Goal: Task Accomplishment & Management: Use online tool/utility

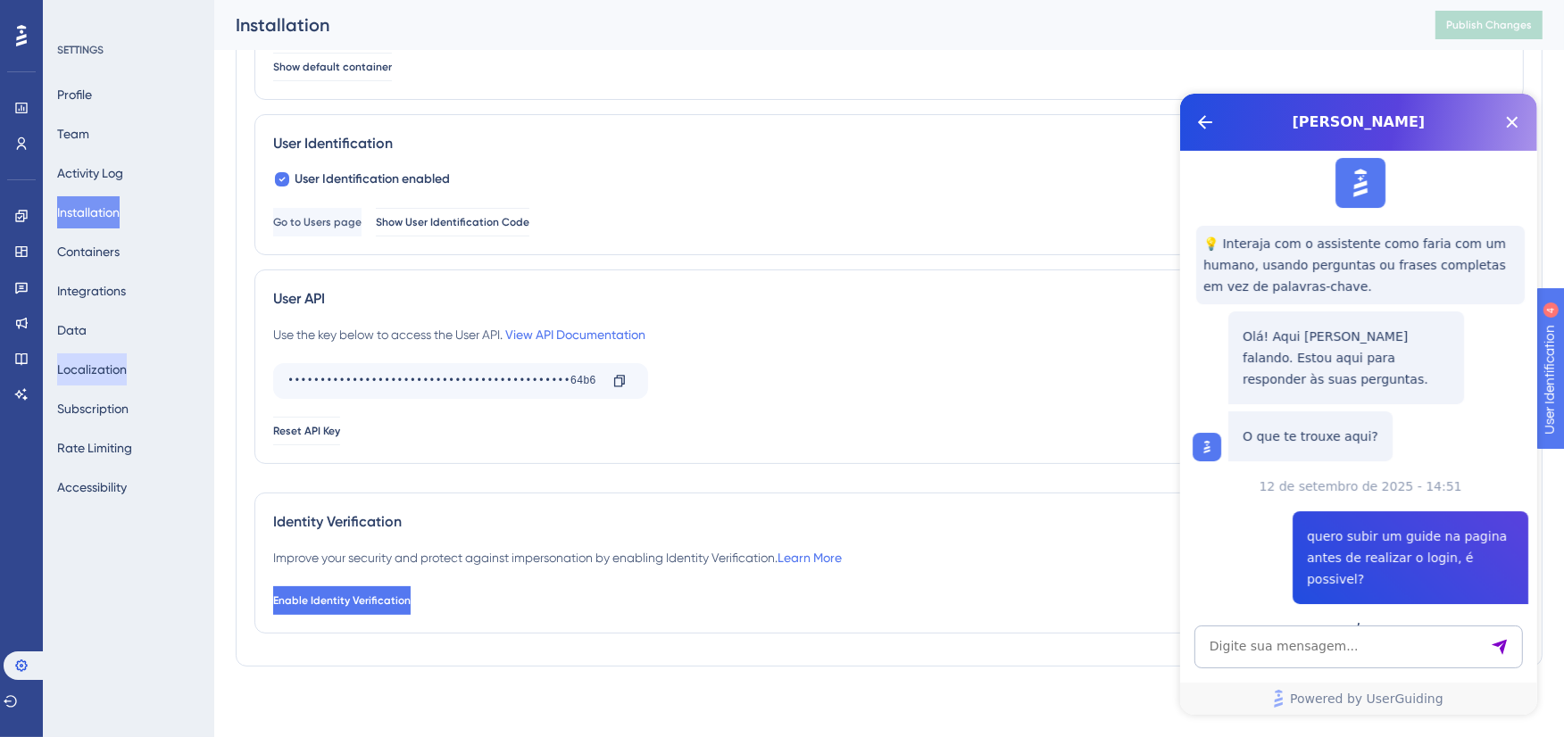
scroll to position [1375, 0]
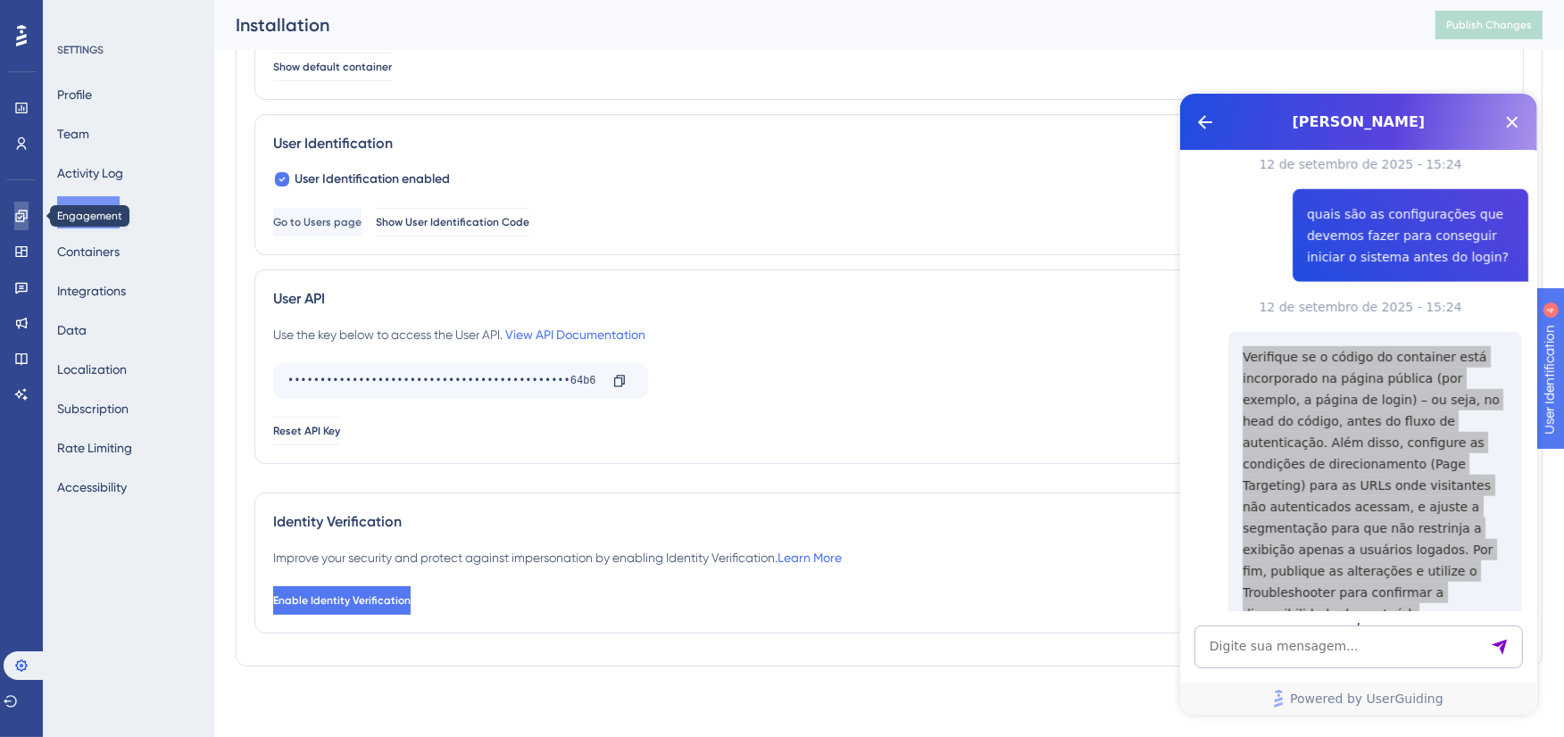
click at [23, 212] on icon at bounding box center [21, 216] width 14 height 14
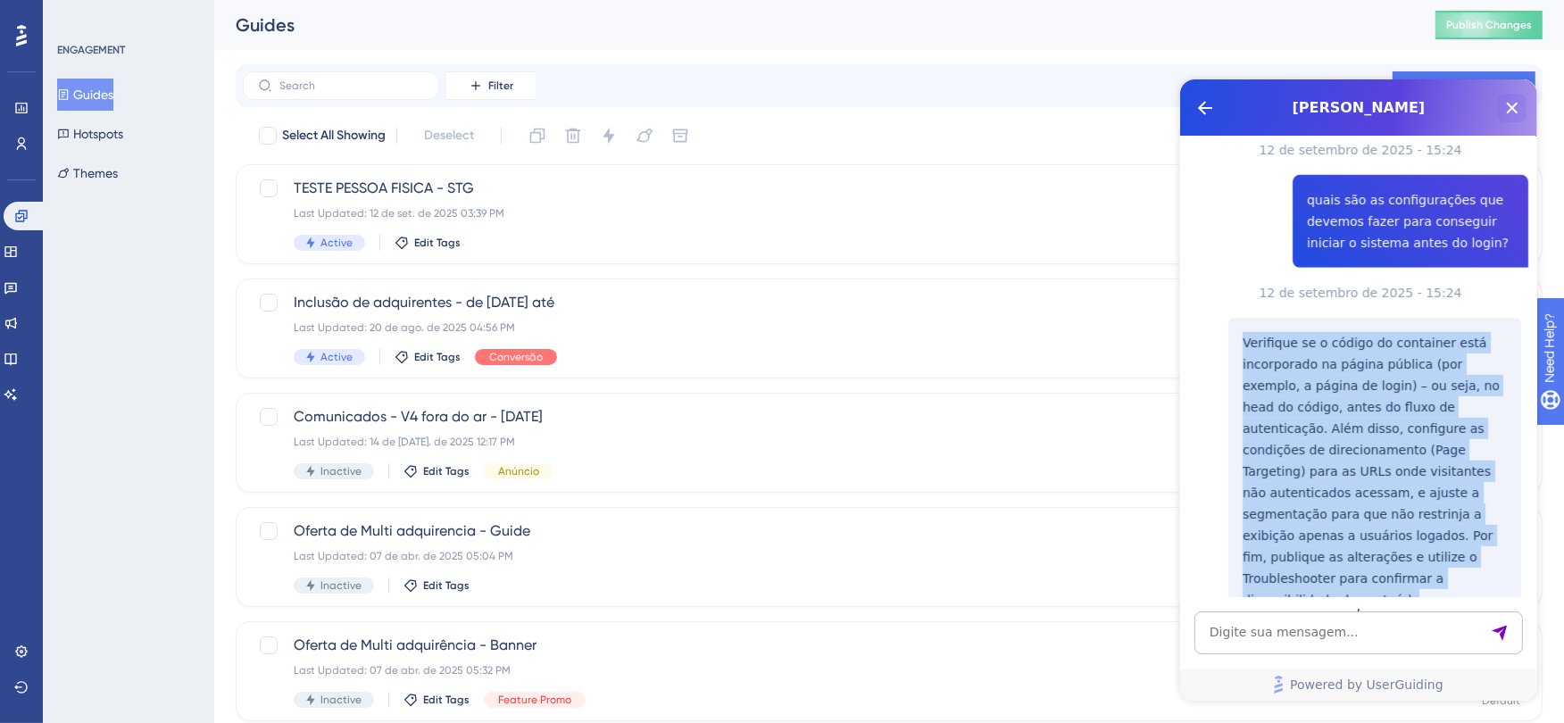
click at [1513, 100] on icon "Close Button" at bounding box center [1510, 106] width 21 height 21
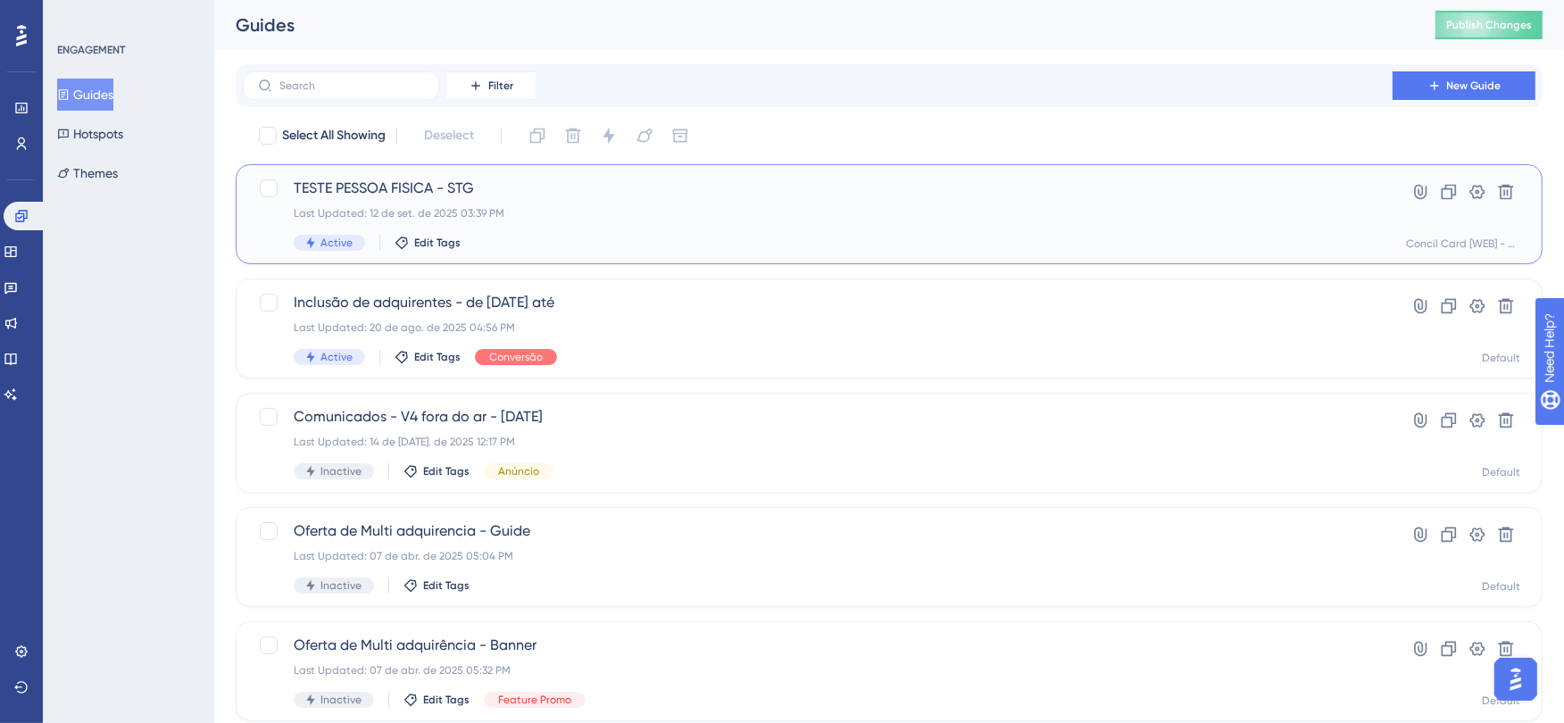
click at [486, 197] on span "TESTE PESSOA FISICA - STG" at bounding box center [818, 188] width 1048 height 21
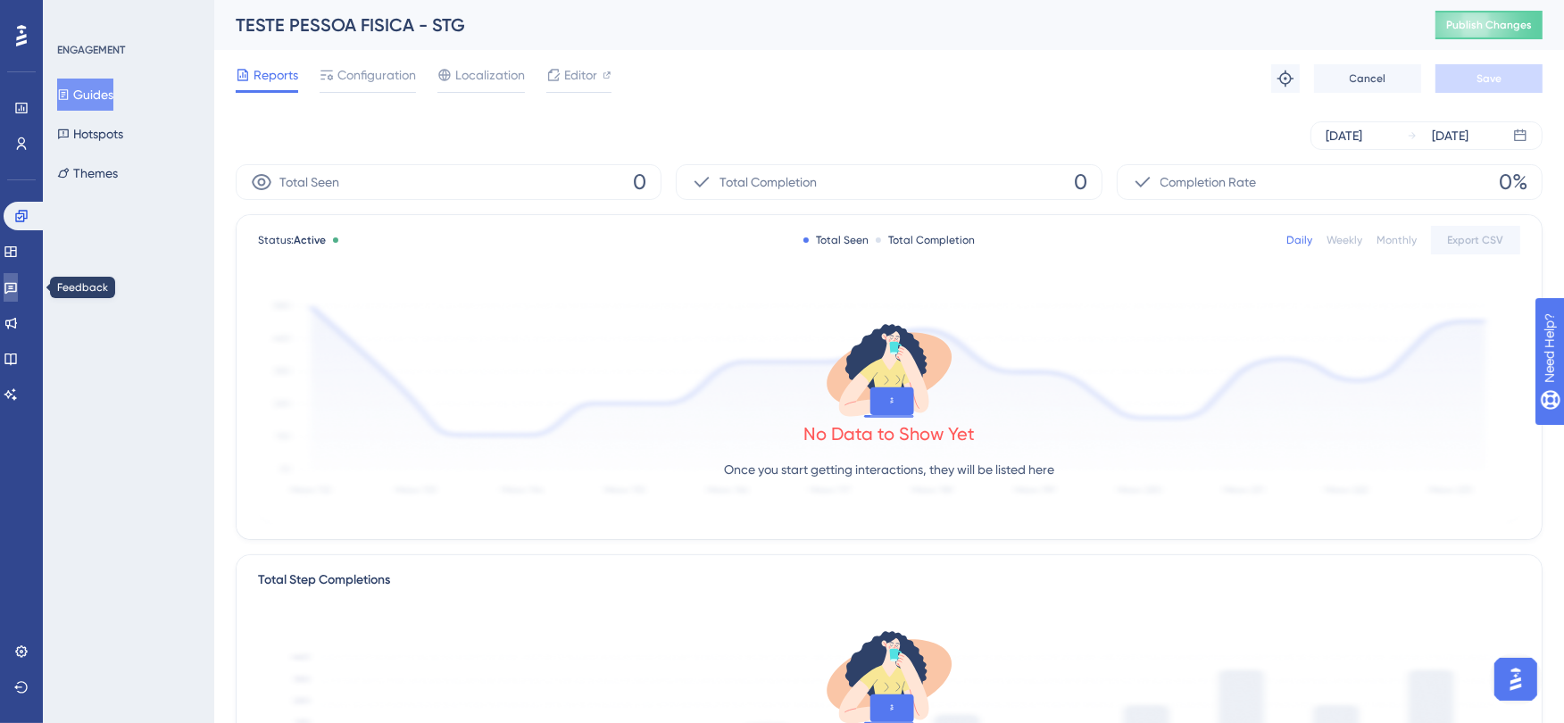
click at [17, 286] on icon at bounding box center [10, 289] width 12 height 12
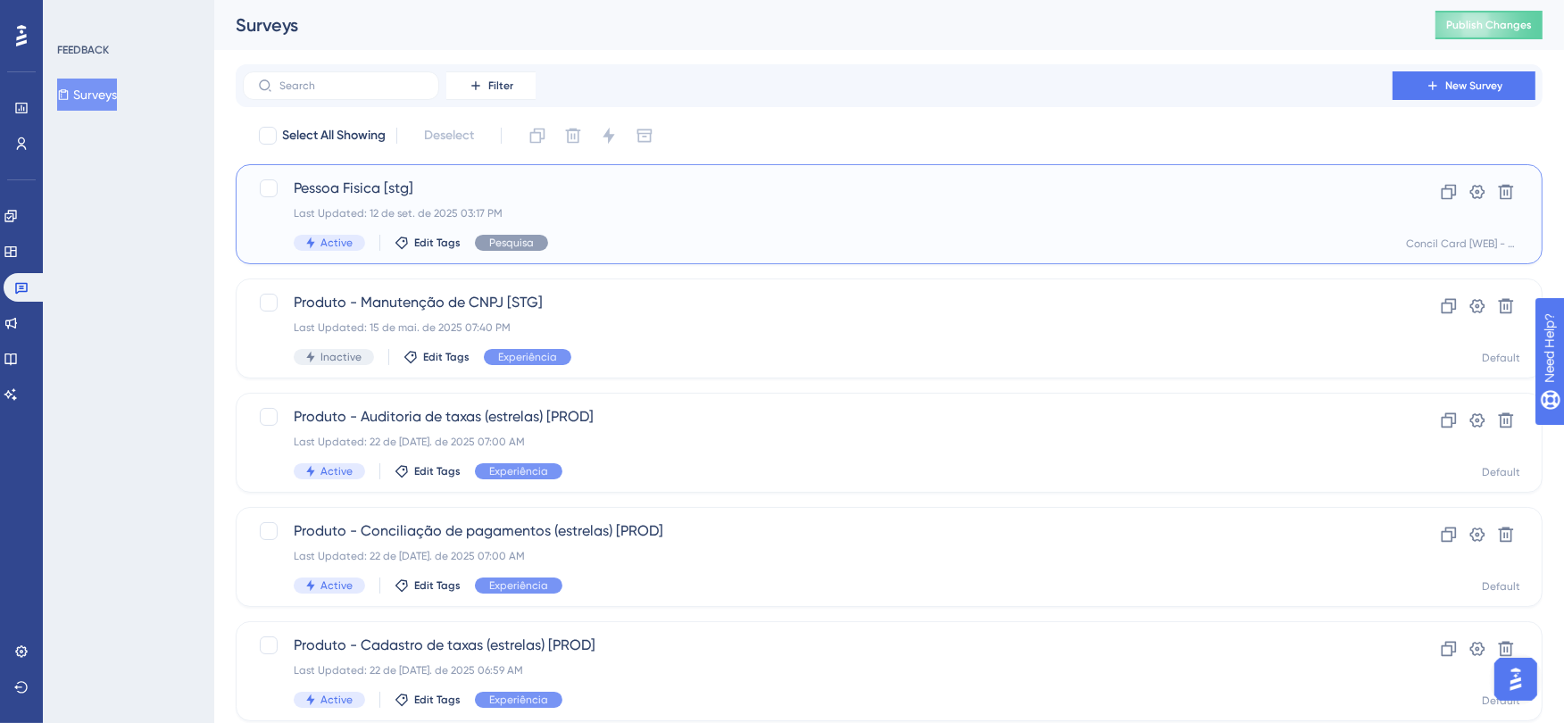
click at [572, 212] on div "Last Updated: 12 de set. de 2025 03:17 PM" at bounding box center [818, 213] width 1048 height 14
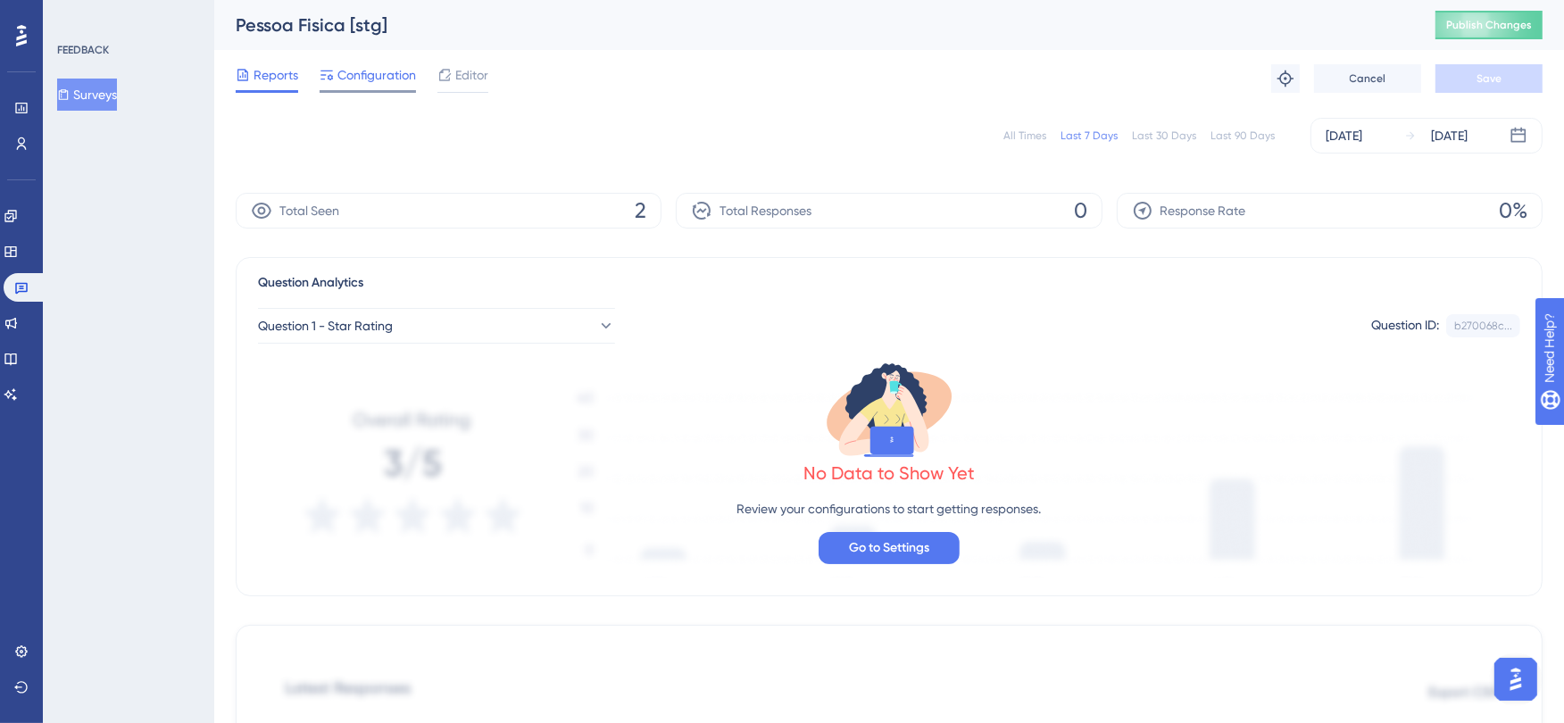
click at [375, 74] on span "Configuration" at bounding box center [376, 74] width 79 height 21
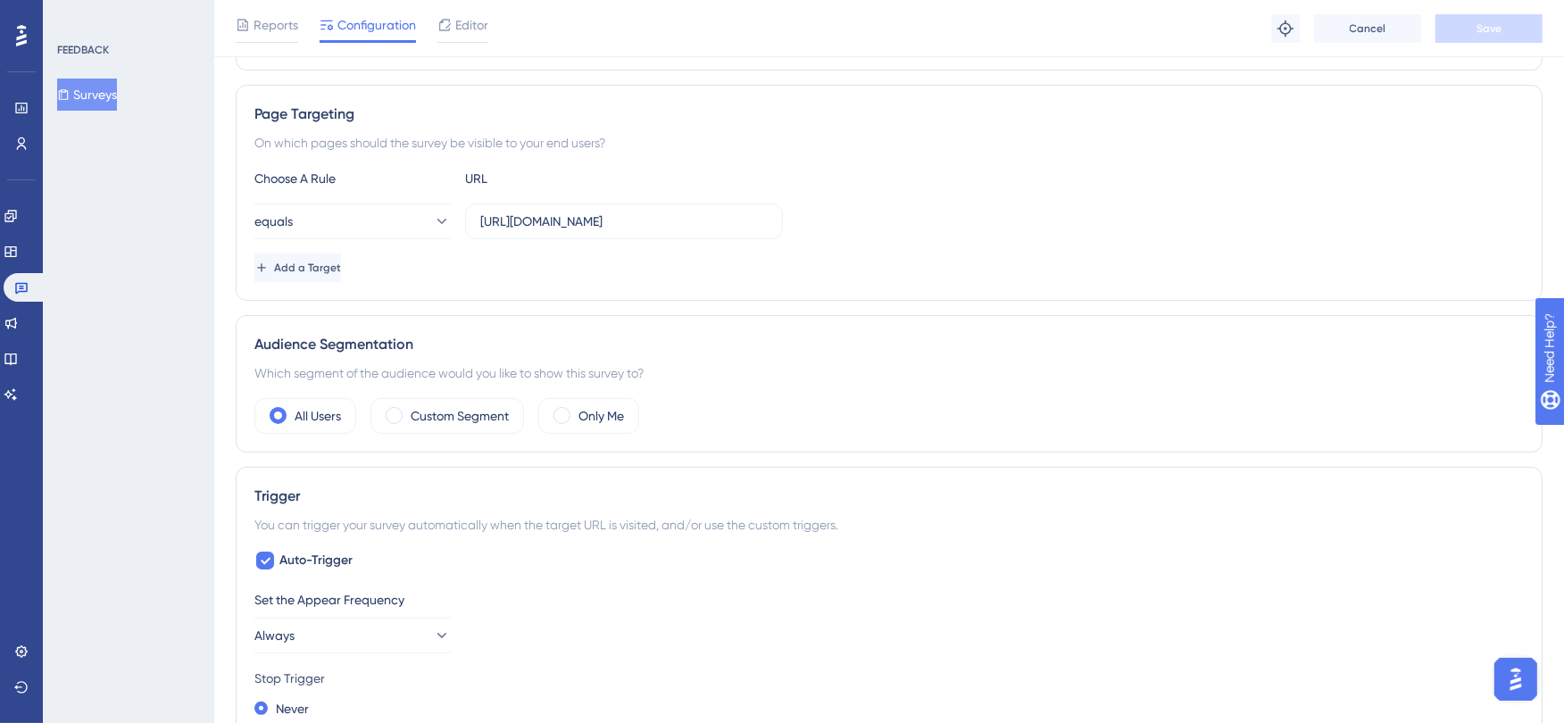
scroll to position [297, 0]
drag, startPoint x: 698, startPoint y: 220, endPoint x: 449, endPoint y: 225, distance: 249.1
click at [449, 225] on div "equals https://www.conciliart.com/dashboard" at bounding box center [518, 220] width 528 height 36
paste input "ttps://www.conciliart.com/criar-conta"
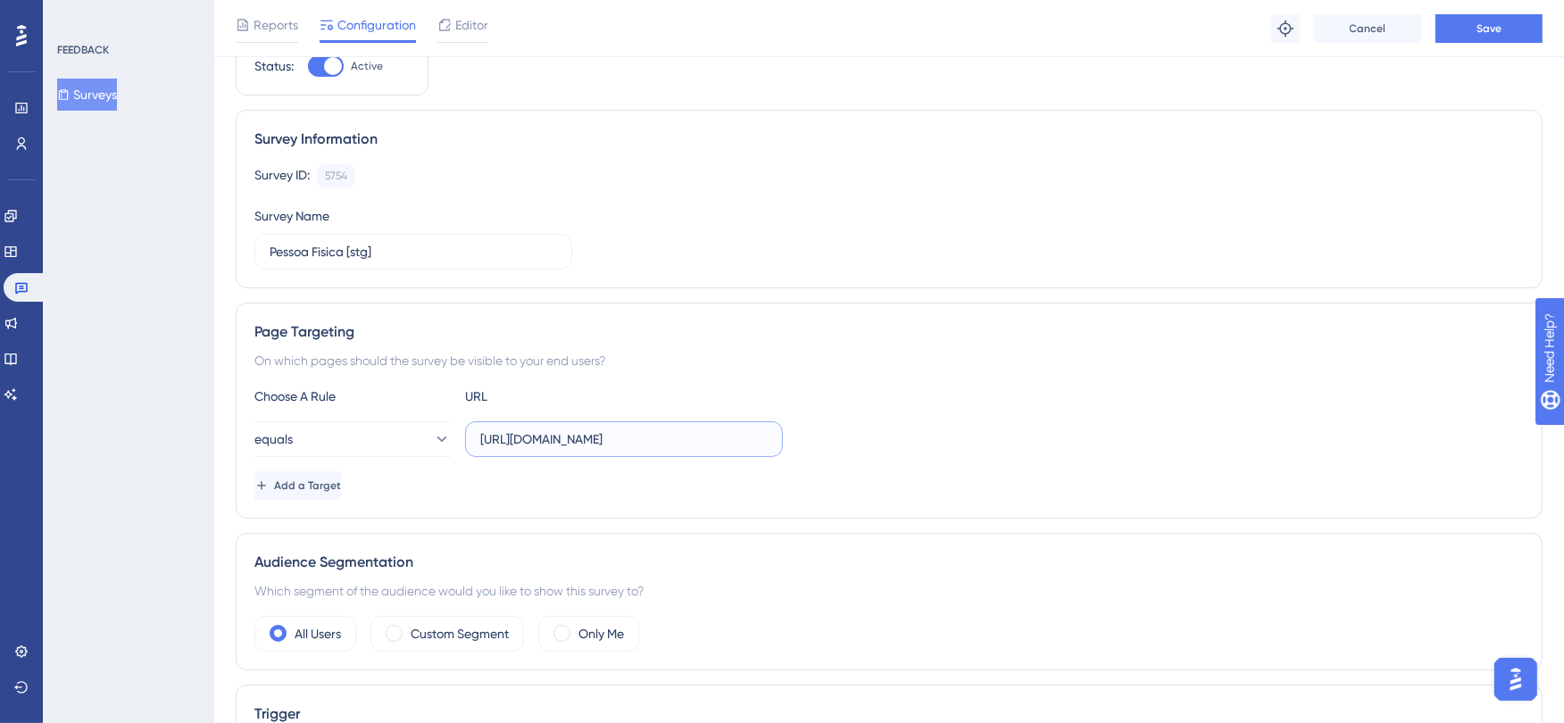
scroll to position [0, 0]
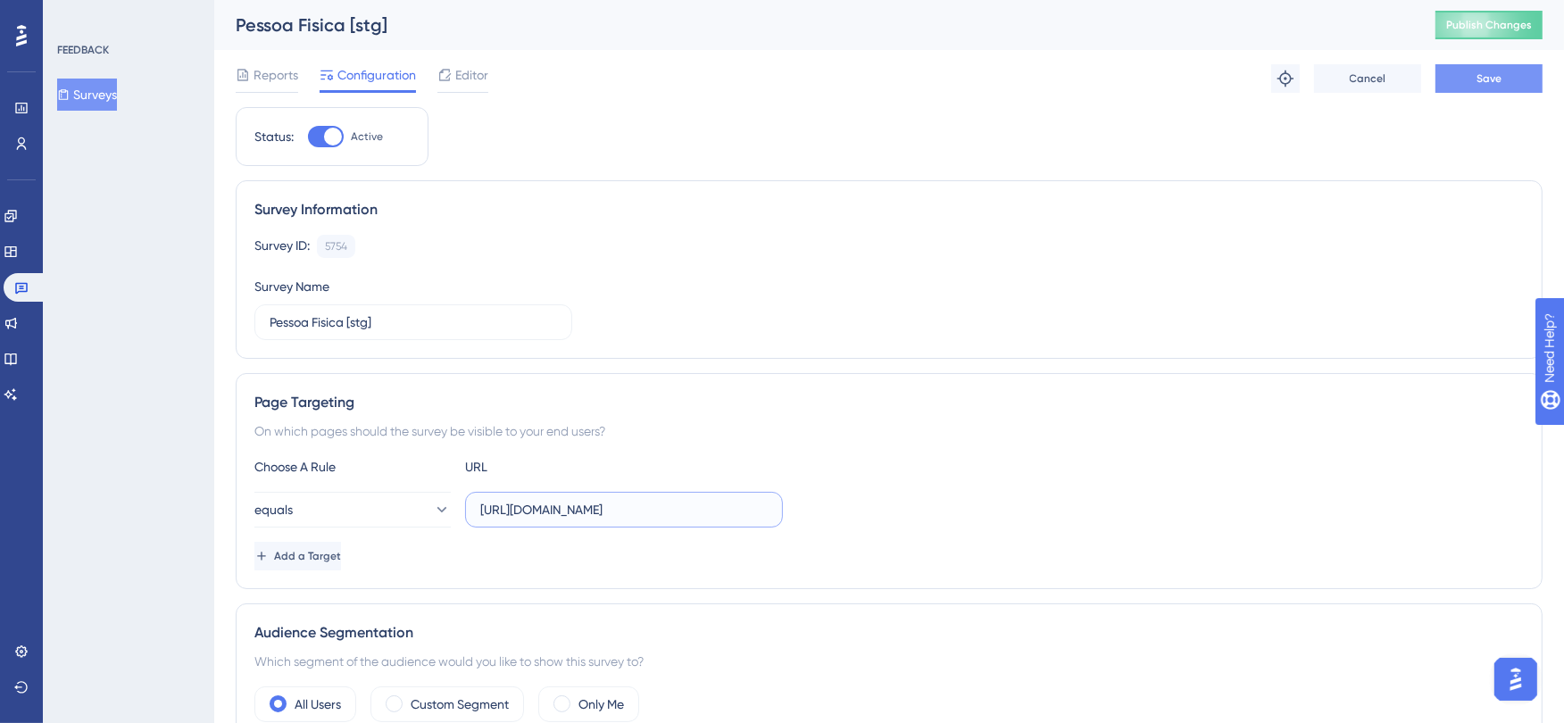
type input "https://www.conciliart.com/criar-conta"
click at [1487, 87] on button "Save" at bounding box center [1488, 78] width 107 height 29
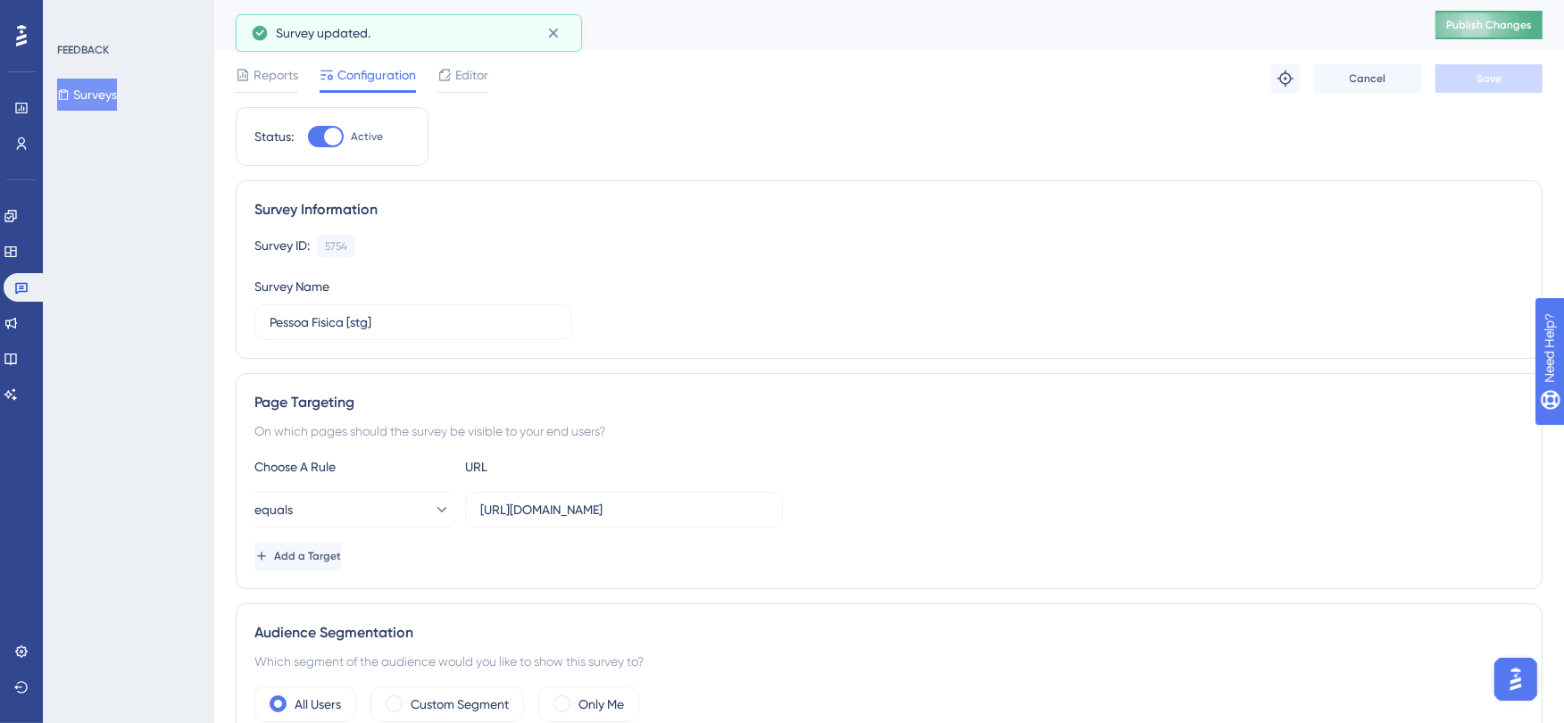
click at [1495, 24] on span "Publish Changes" at bounding box center [1489, 25] width 86 height 14
click at [105, 89] on button "Surveys" at bounding box center [87, 95] width 60 height 32
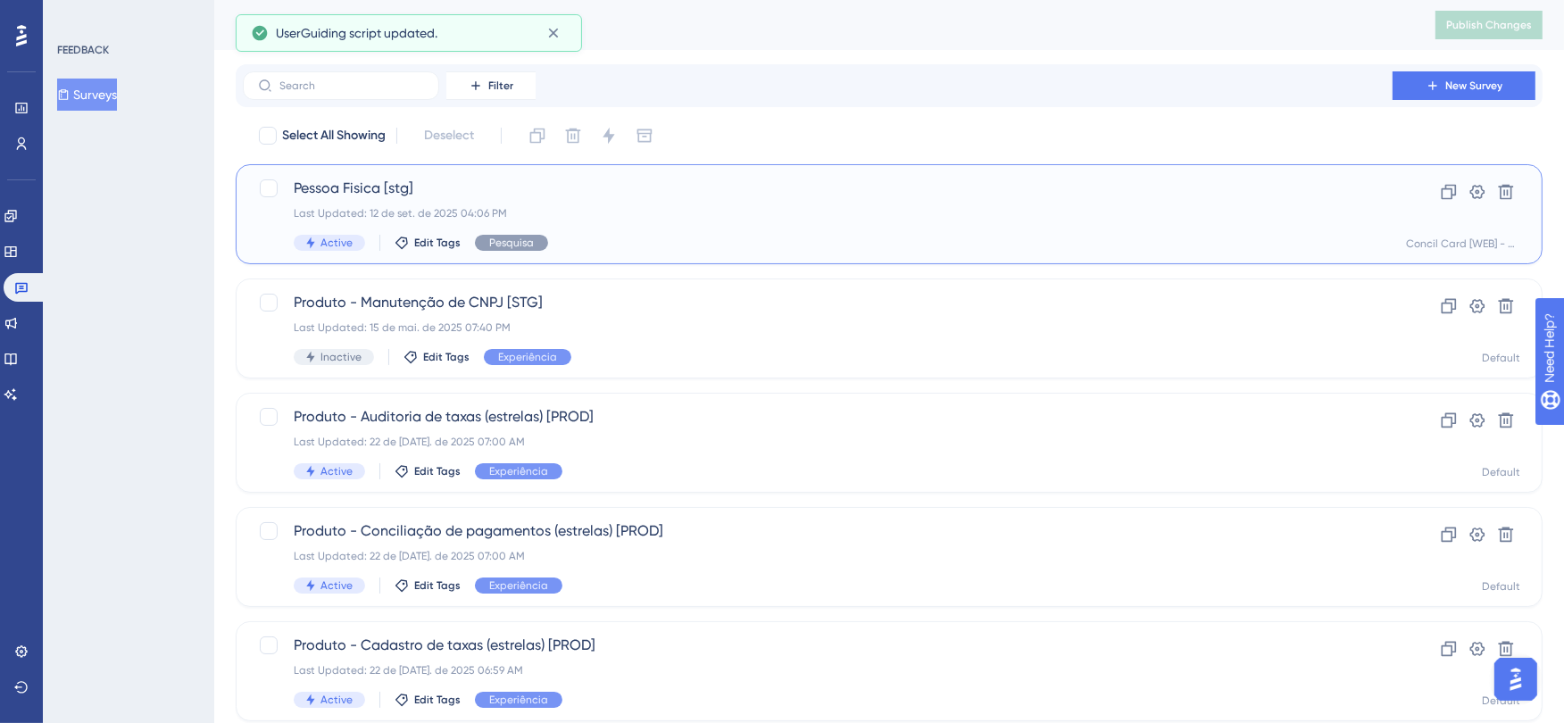
click at [648, 185] on span "Pessoa Fisica [stg]" at bounding box center [818, 188] width 1048 height 21
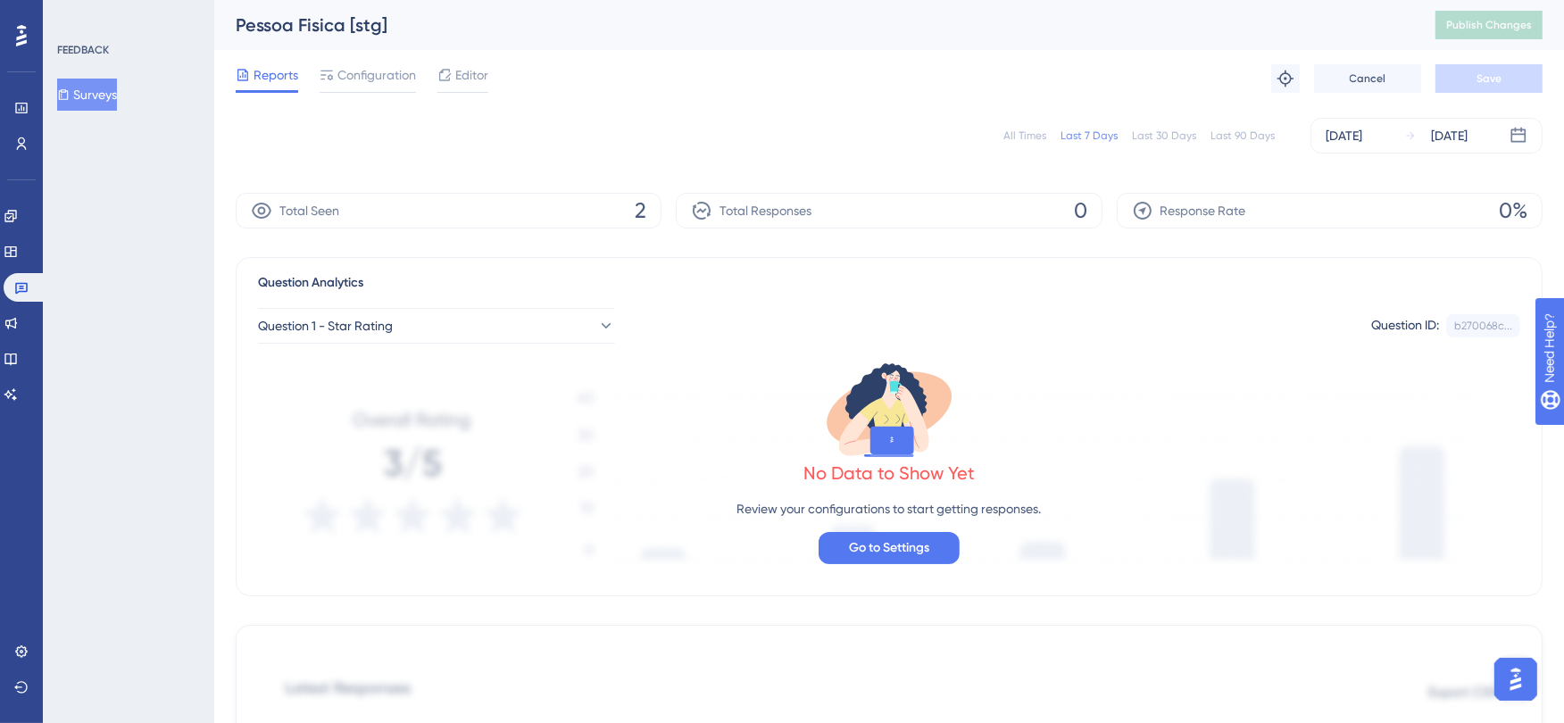
click at [101, 89] on button "Surveys" at bounding box center [87, 95] width 60 height 32
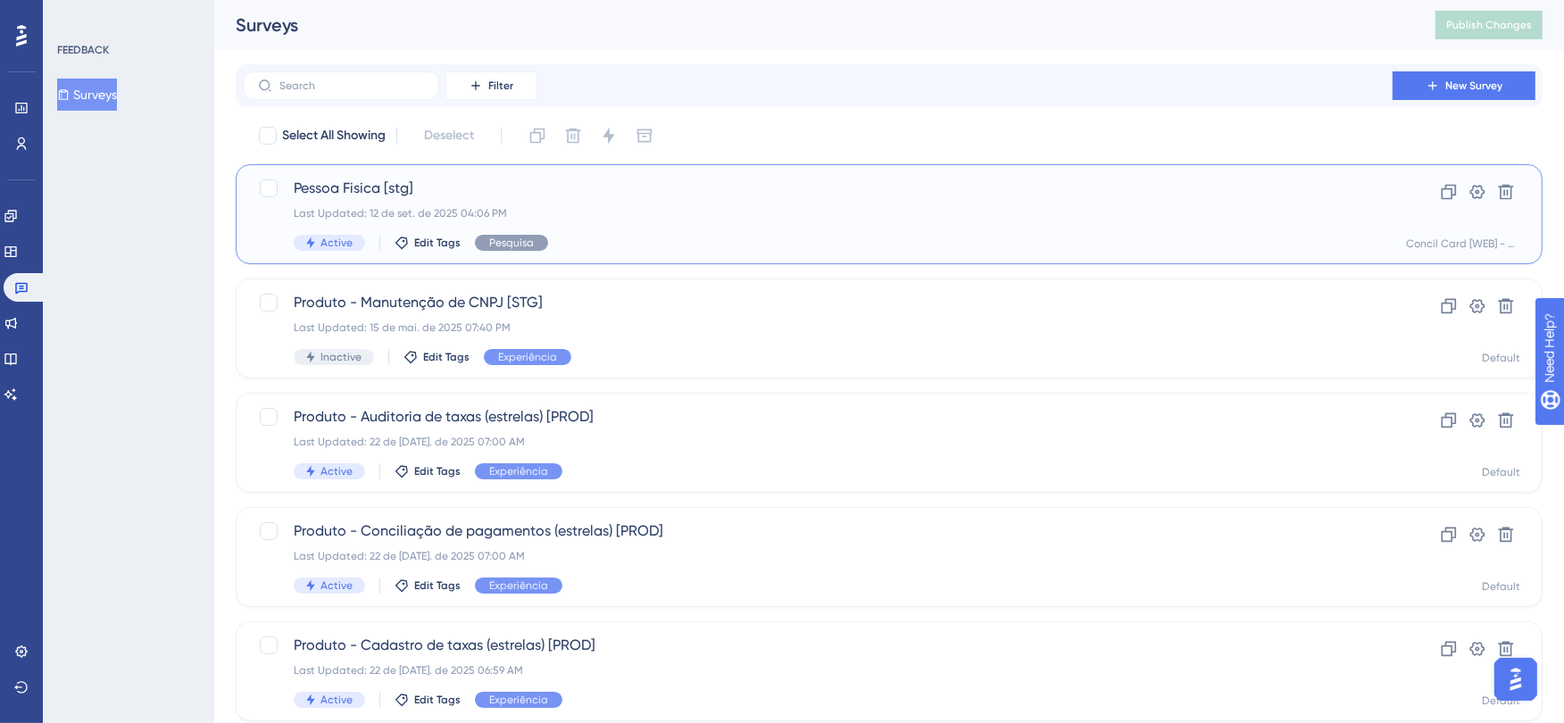
click at [464, 201] on div "Pessoa Fisica [stg] Last Updated: 12 de set. de 2025 04:06 PM Active Edit Tags …" at bounding box center [818, 214] width 1048 height 73
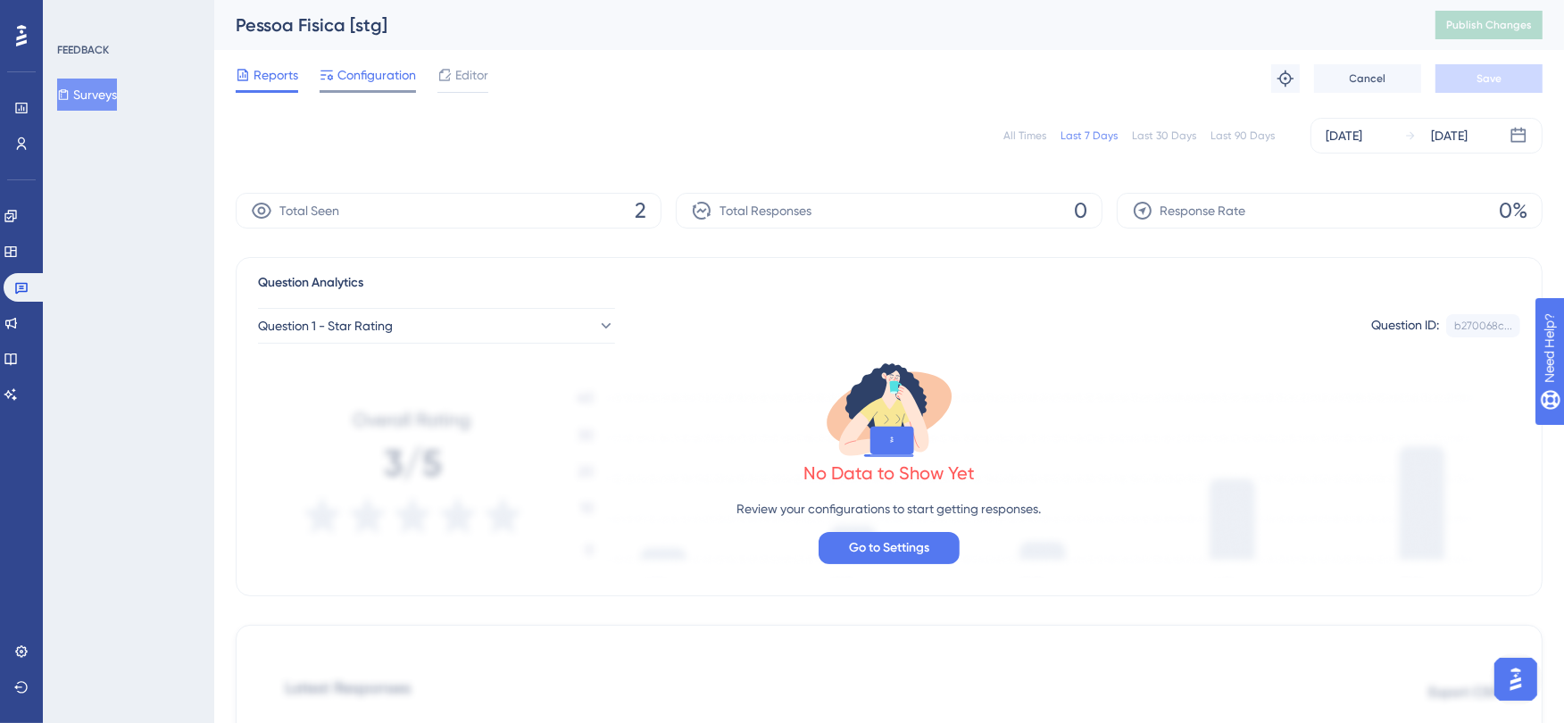
click at [373, 75] on span "Configuration" at bounding box center [376, 74] width 79 height 21
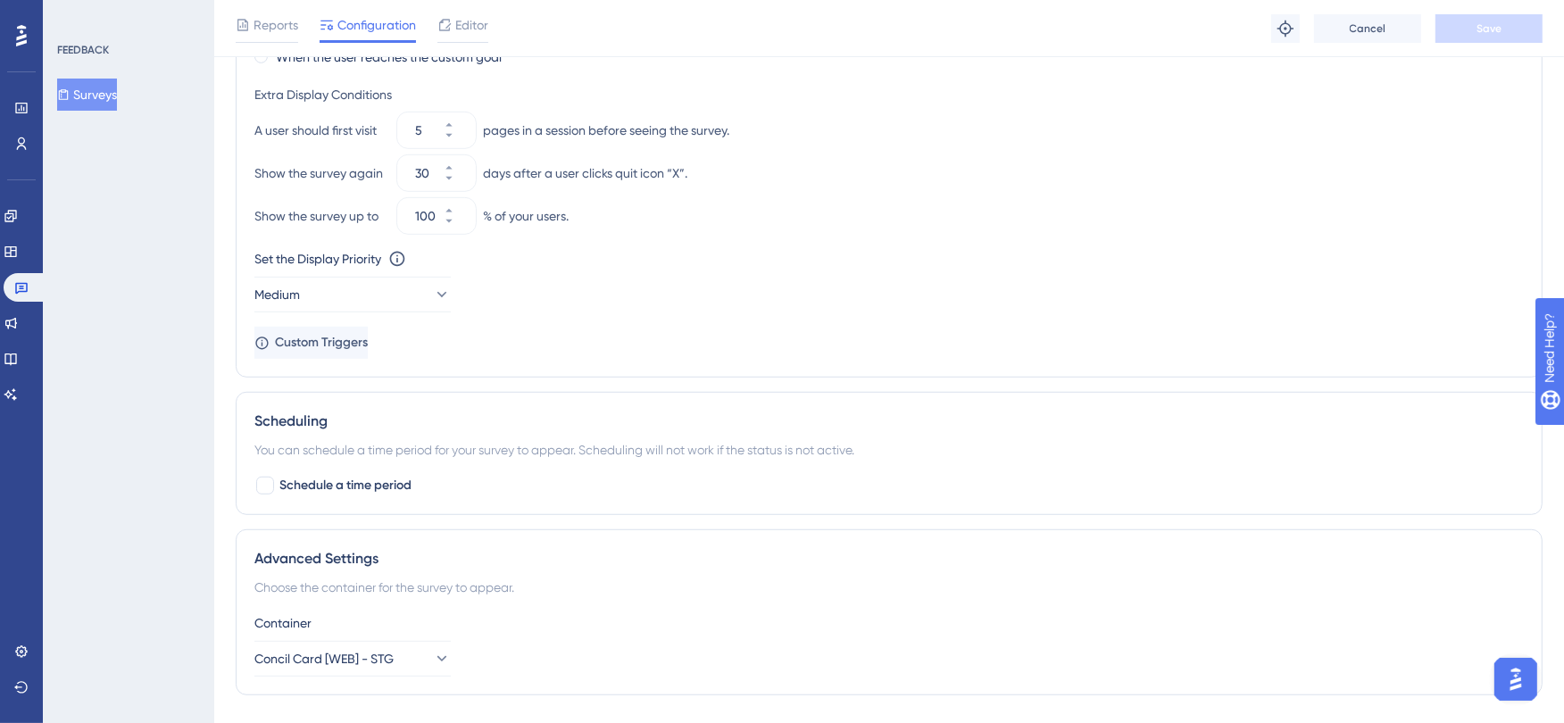
scroll to position [1091, 0]
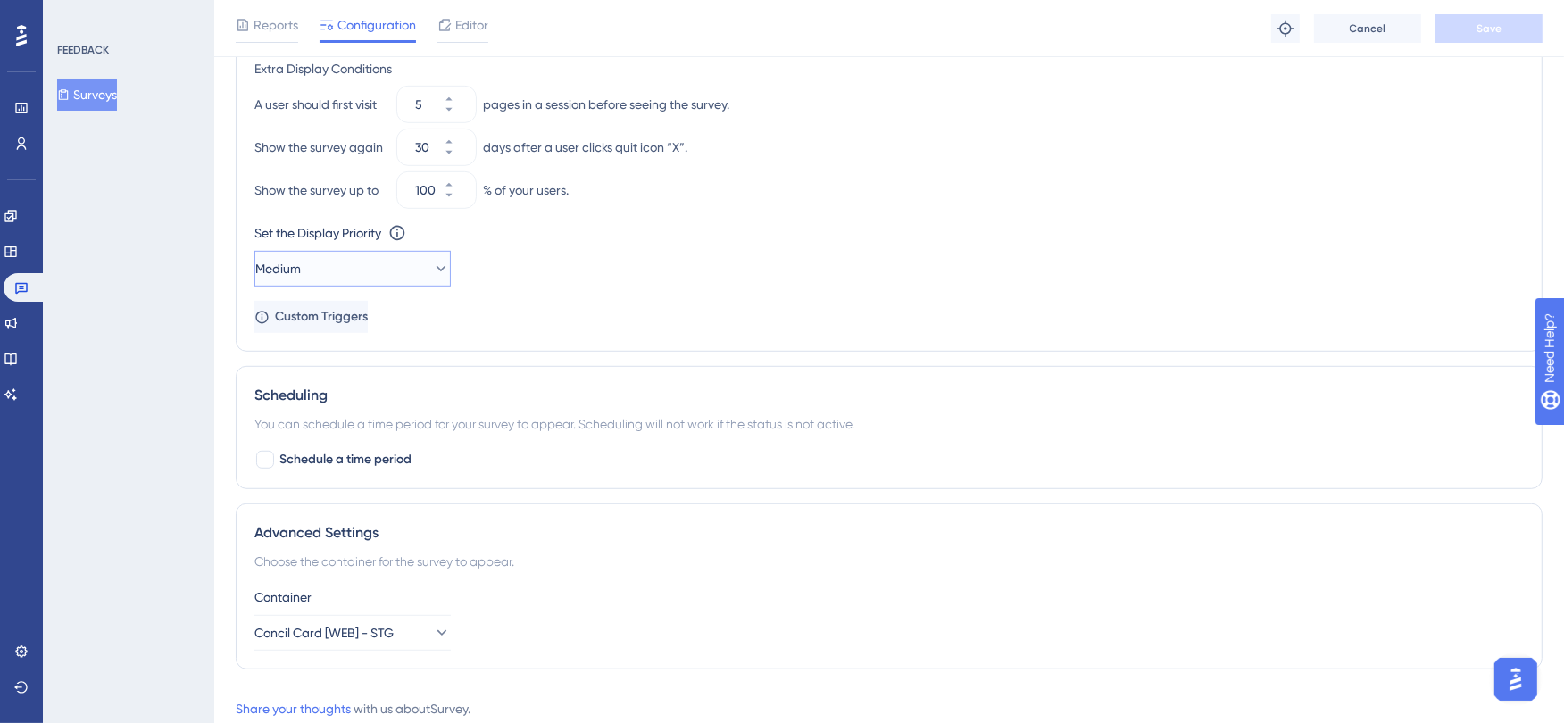
click at [416, 268] on button "Medium" at bounding box center [352, 269] width 196 height 36
click at [353, 430] on div "Highest Highest" at bounding box center [352, 430] width 173 height 36
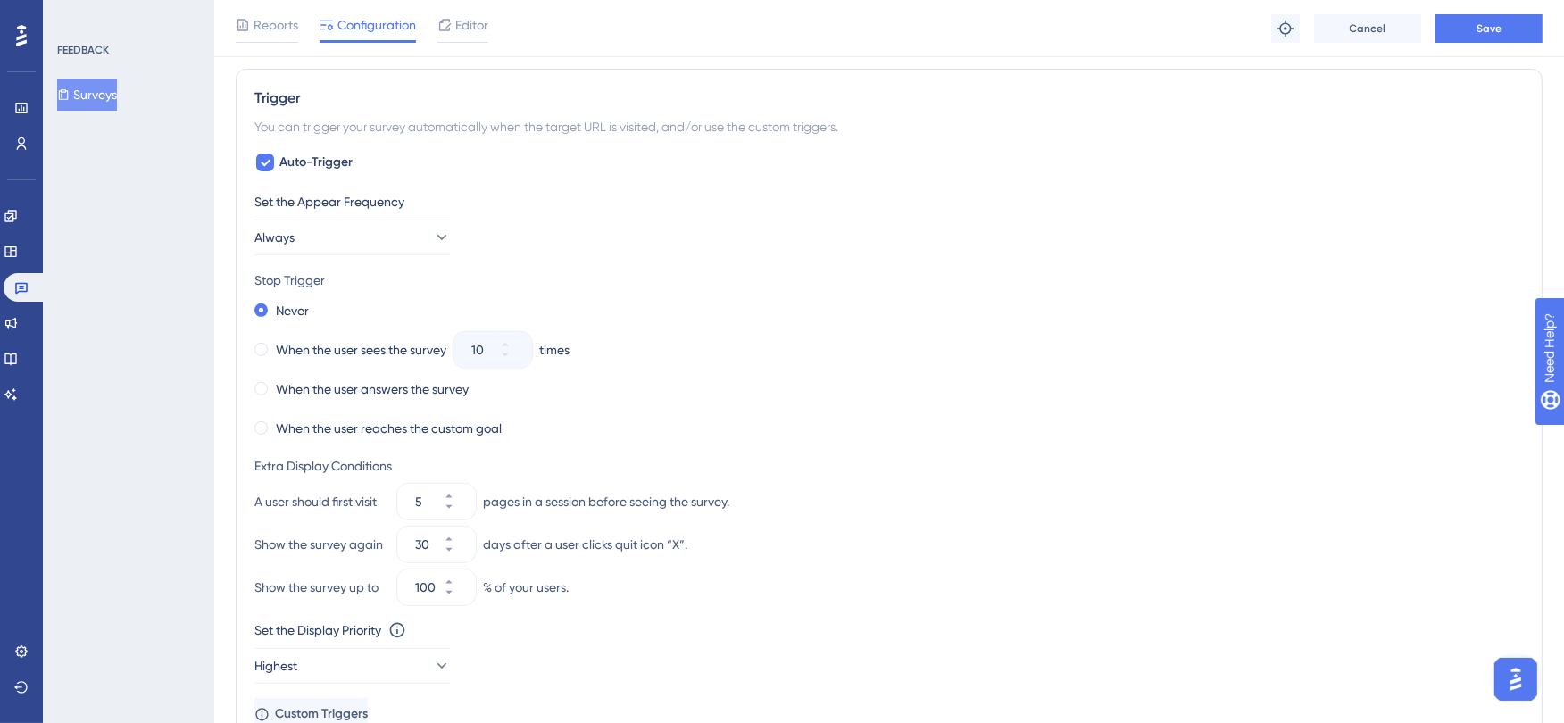
scroll to position [649, 0]
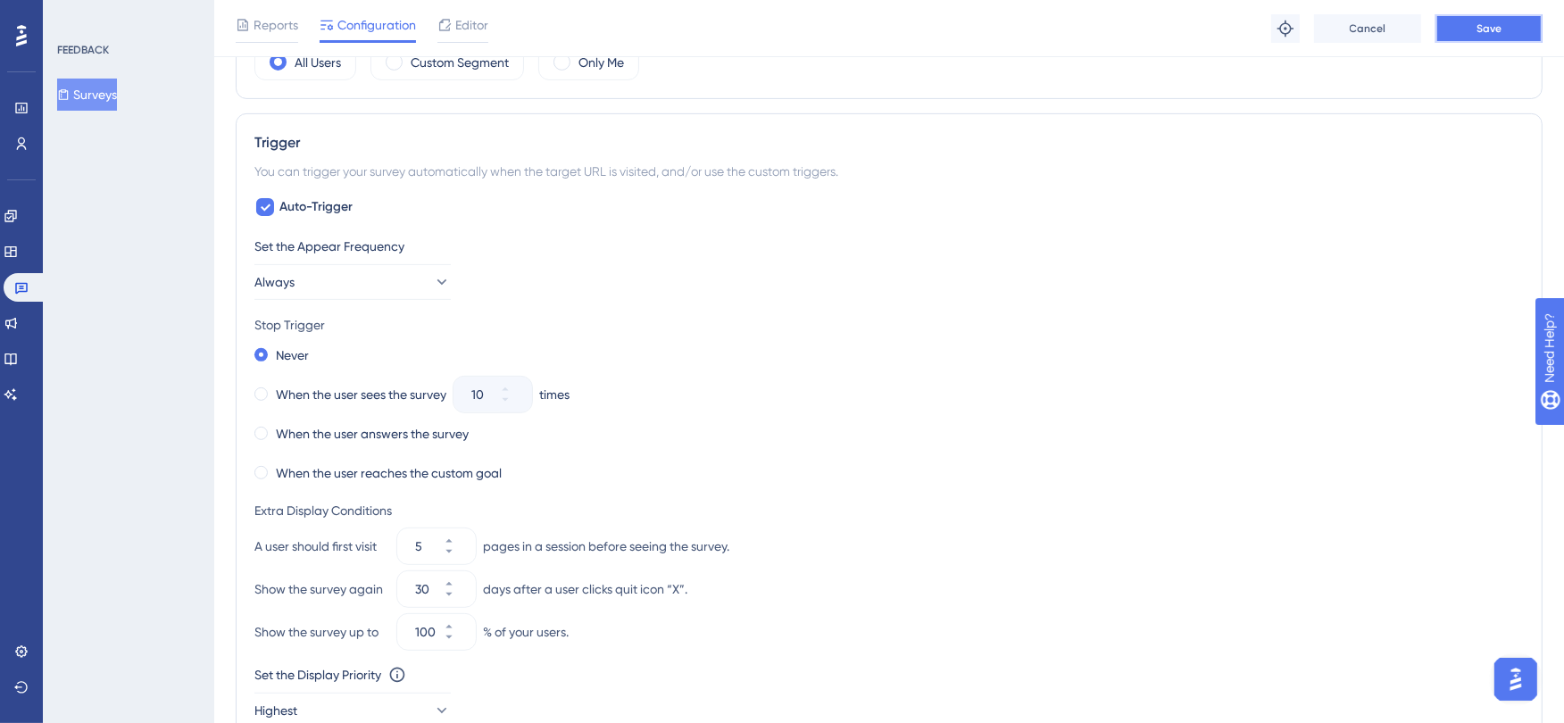
click at [1505, 21] on button "Save" at bounding box center [1488, 28] width 107 height 29
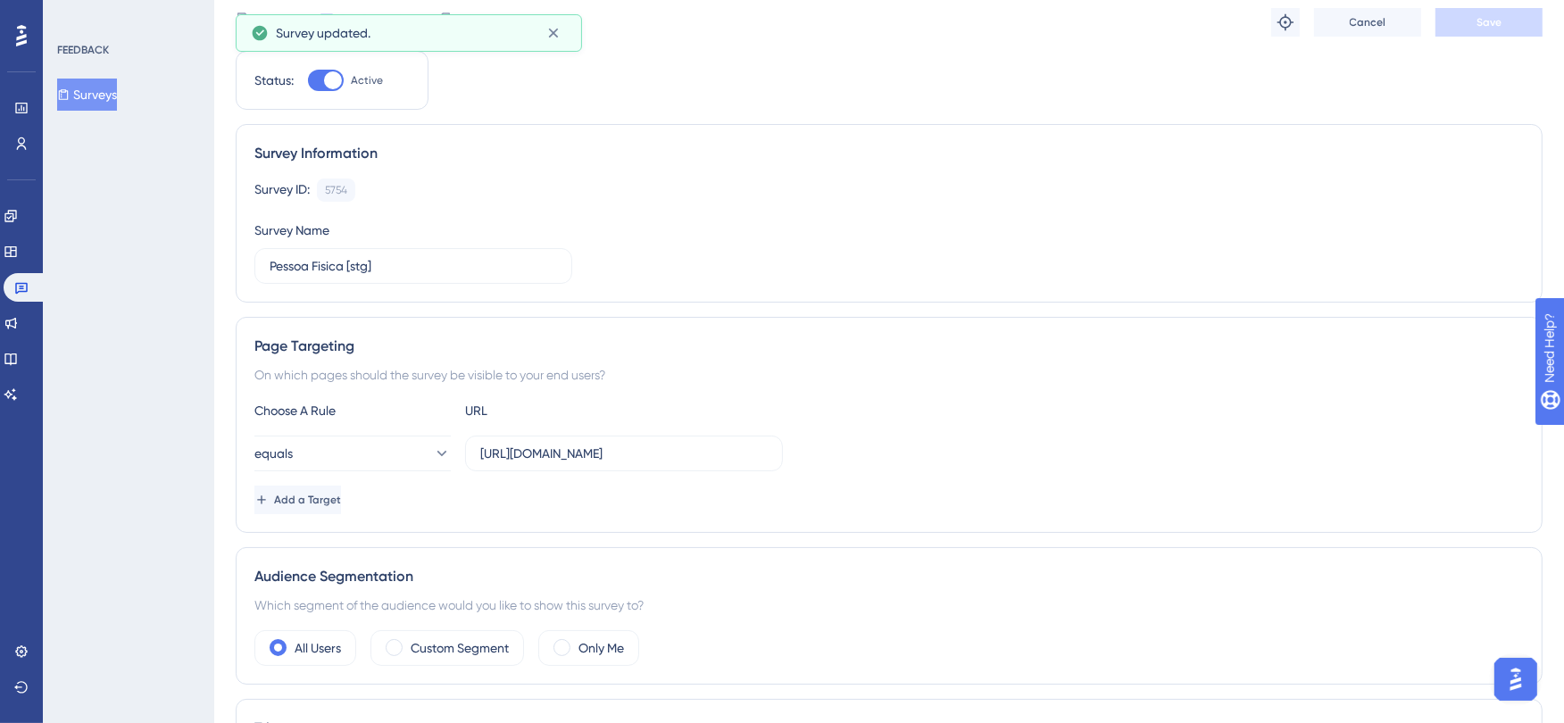
scroll to position [0, 0]
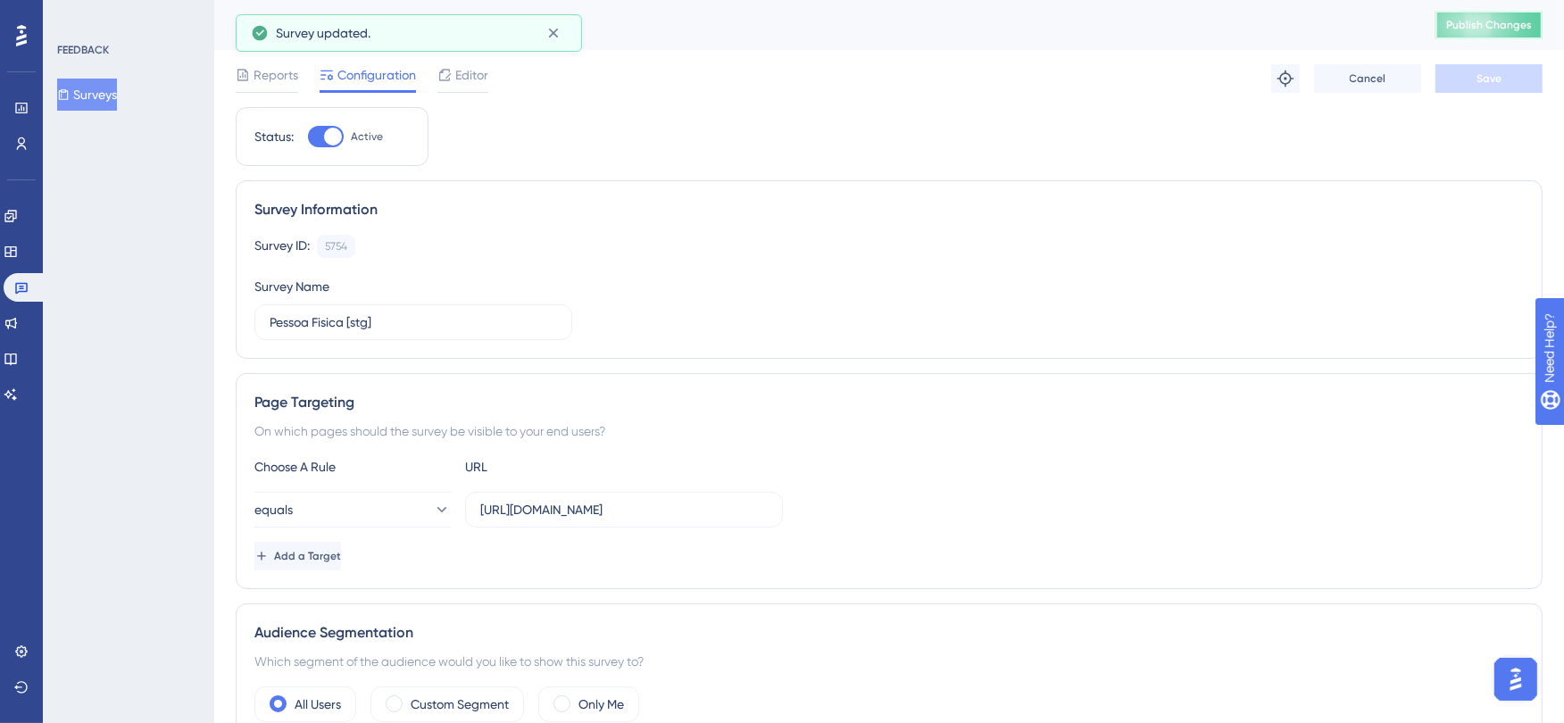
click at [1492, 23] on span "Publish Changes" at bounding box center [1489, 25] width 86 height 14
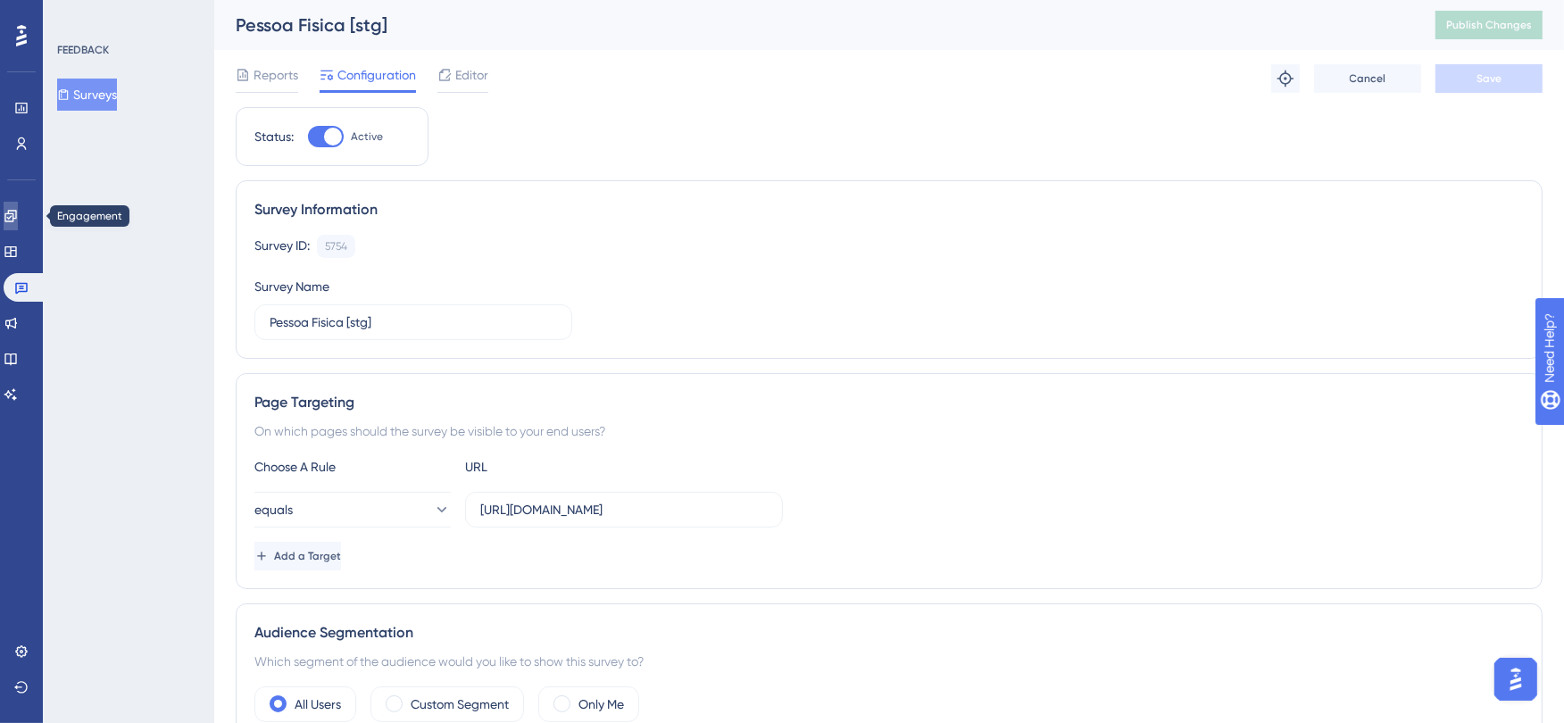
click at [18, 216] on link at bounding box center [11, 216] width 14 height 29
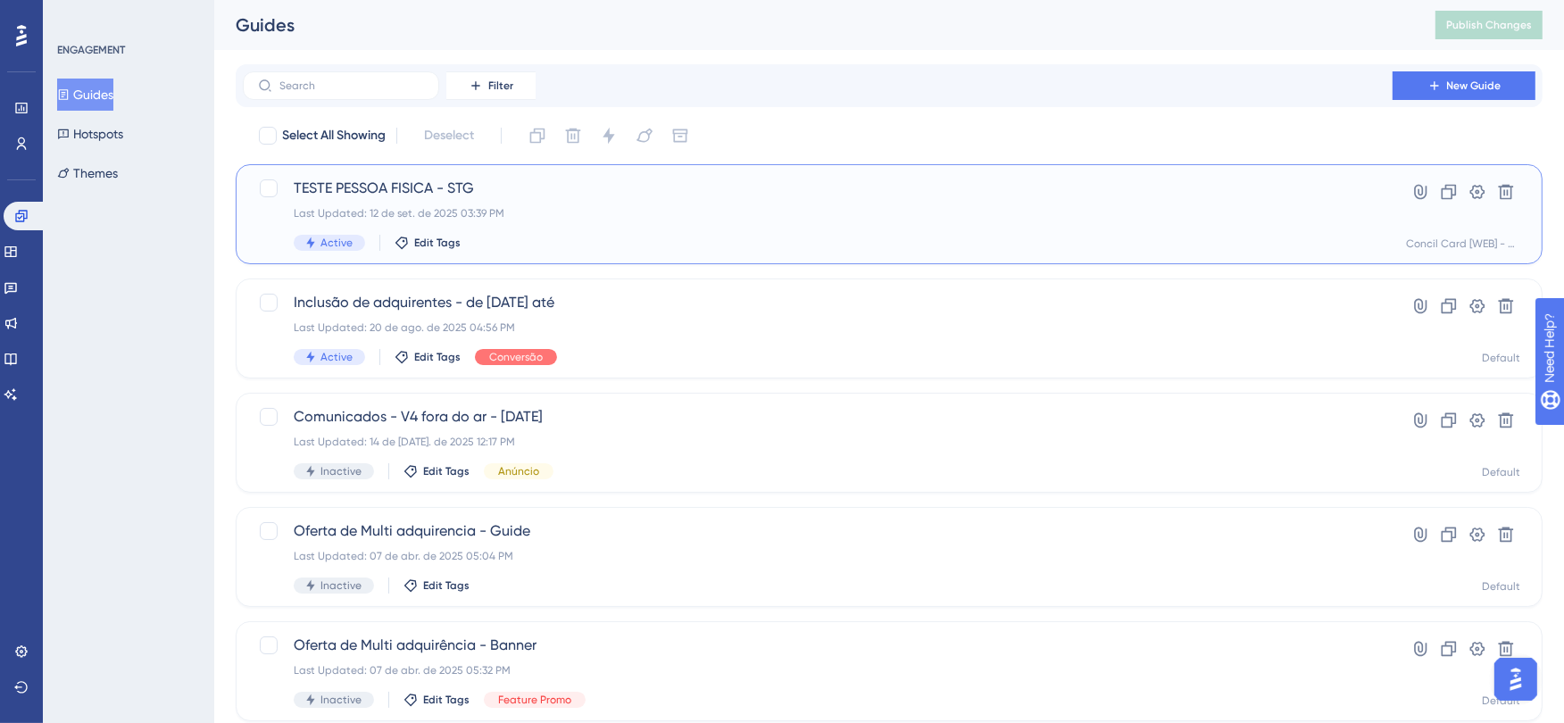
click at [566, 208] on div "Last Updated: 12 de set. de 2025 03:39 PM" at bounding box center [818, 213] width 1048 height 14
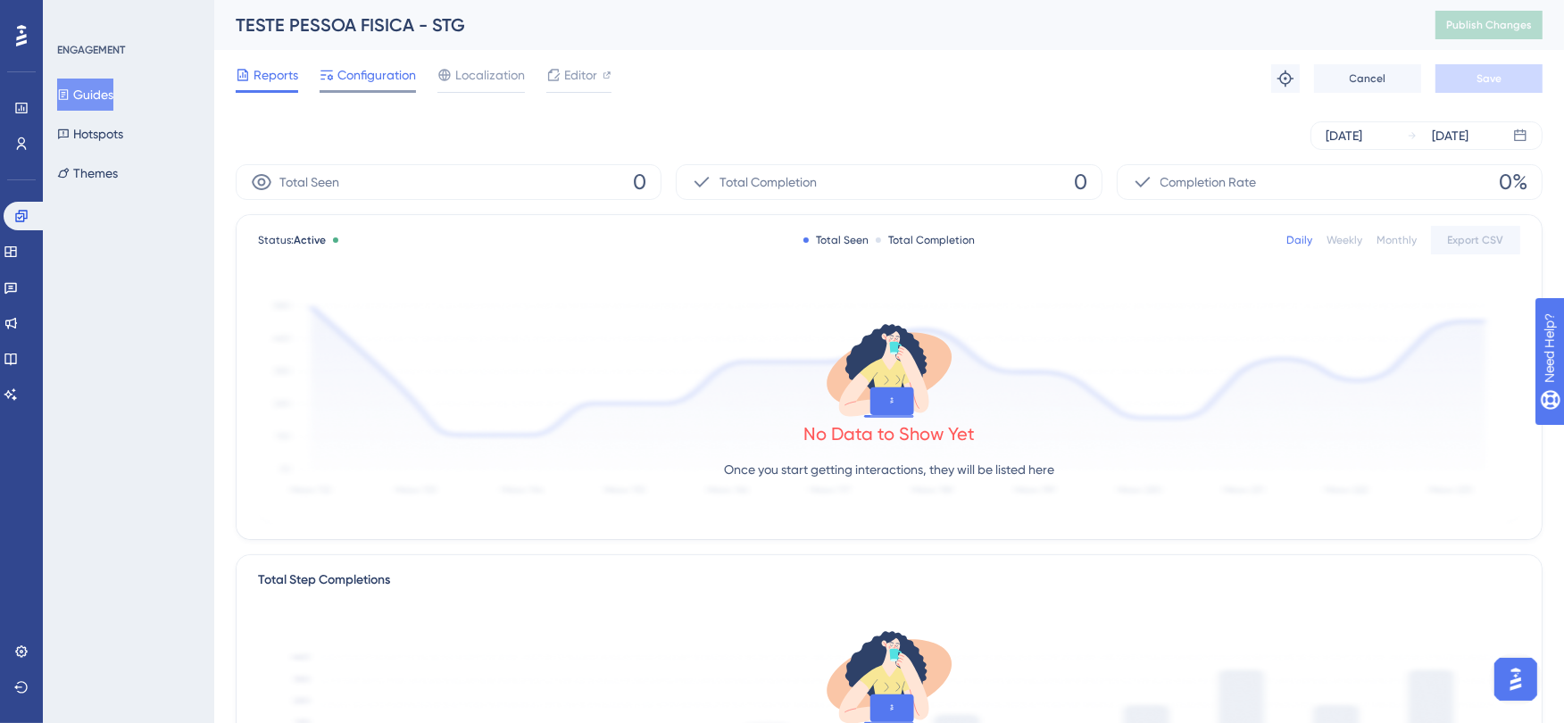
click at [371, 71] on span "Configuration" at bounding box center [376, 74] width 79 height 21
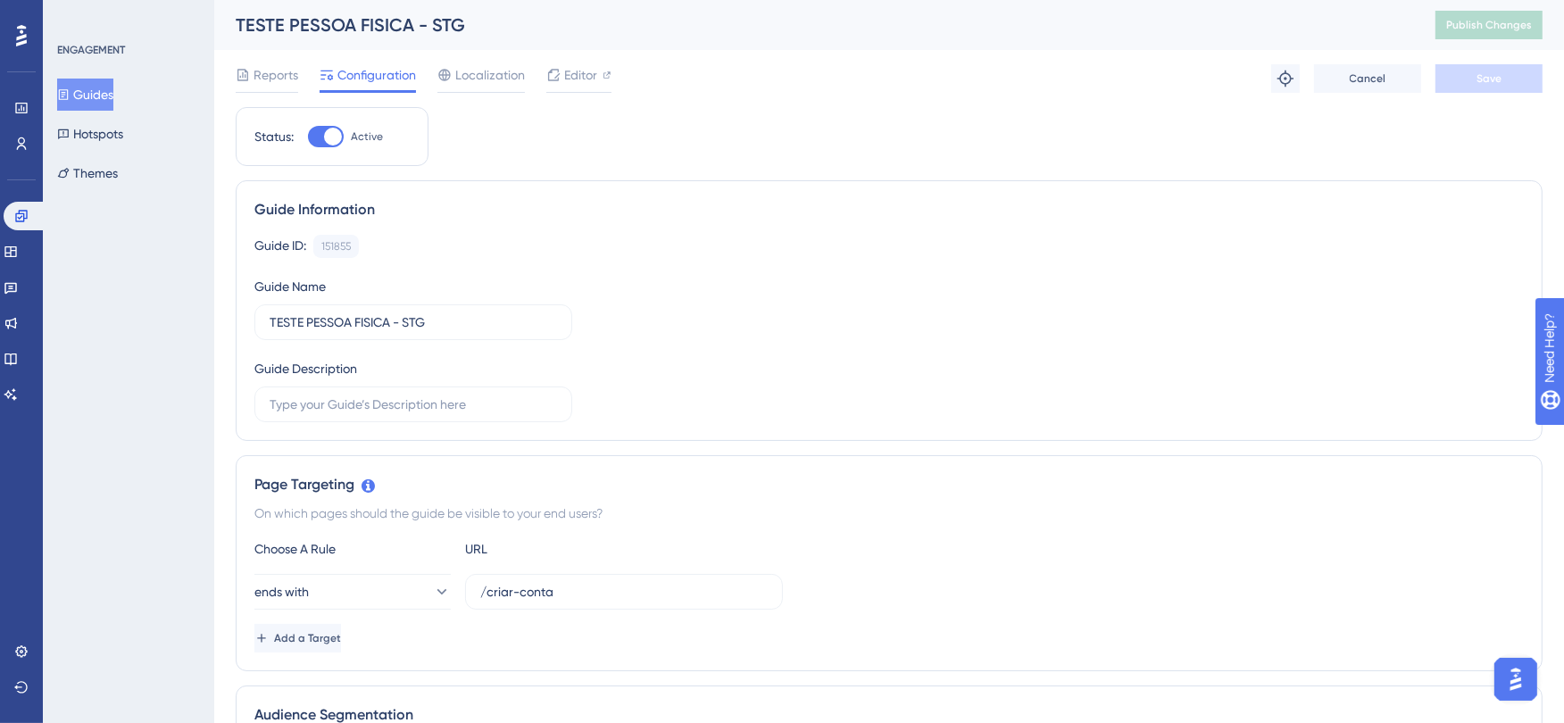
click at [328, 139] on div at bounding box center [333, 137] width 18 height 18
click at [308, 137] on input "Active" at bounding box center [307, 137] width 1 height 1
checkbox input "false"
click at [1464, 74] on button "Save" at bounding box center [1488, 78] width 107 height 29
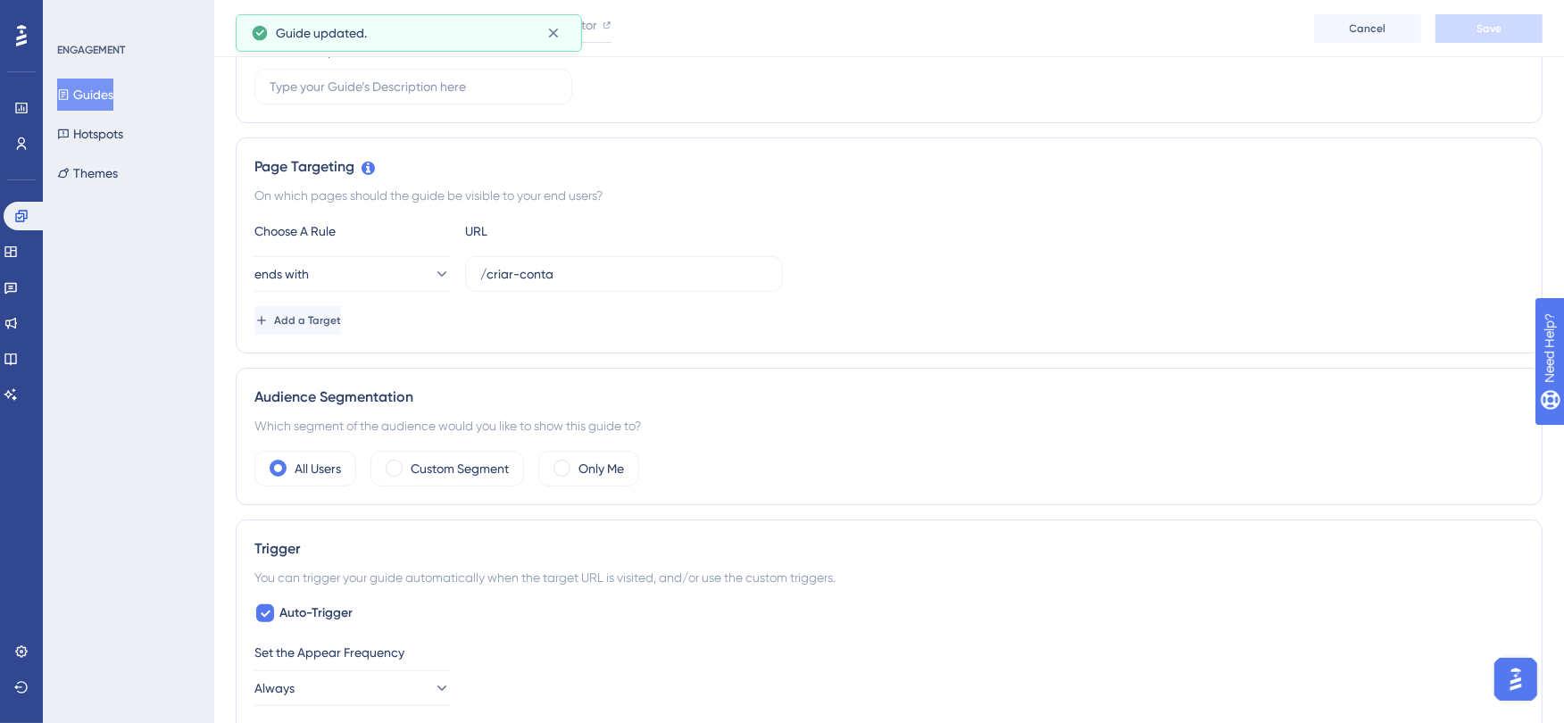
scroll to position [252, 0]
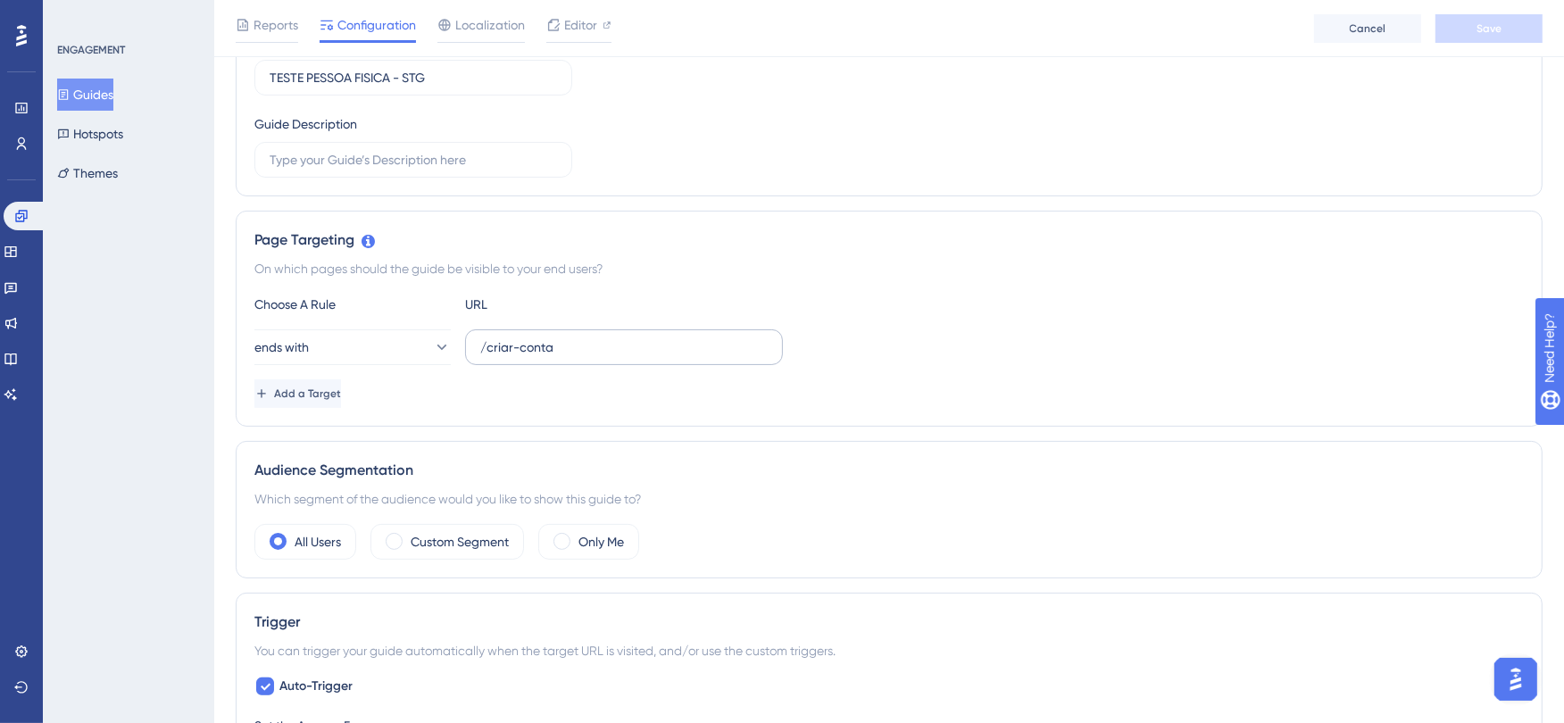
click at [638, 363] on label "/criar-conta" at bounding box center [624, 347] width 318 height 36
click at [638, 357] on input "/criar-conta" at bounding box center [623, 347] width 287 height 20
drag, startPoint x: 564, startPoint y: 351, endPoint x: 422, endPoint y: 354, distance: 142.0
click at [406, 352] on div "ends with /criar-conta" at bounding box center [518, 347] width 528 height 36
click at [18, 260] on link at bounding box center [11, 251] width 14 height 29
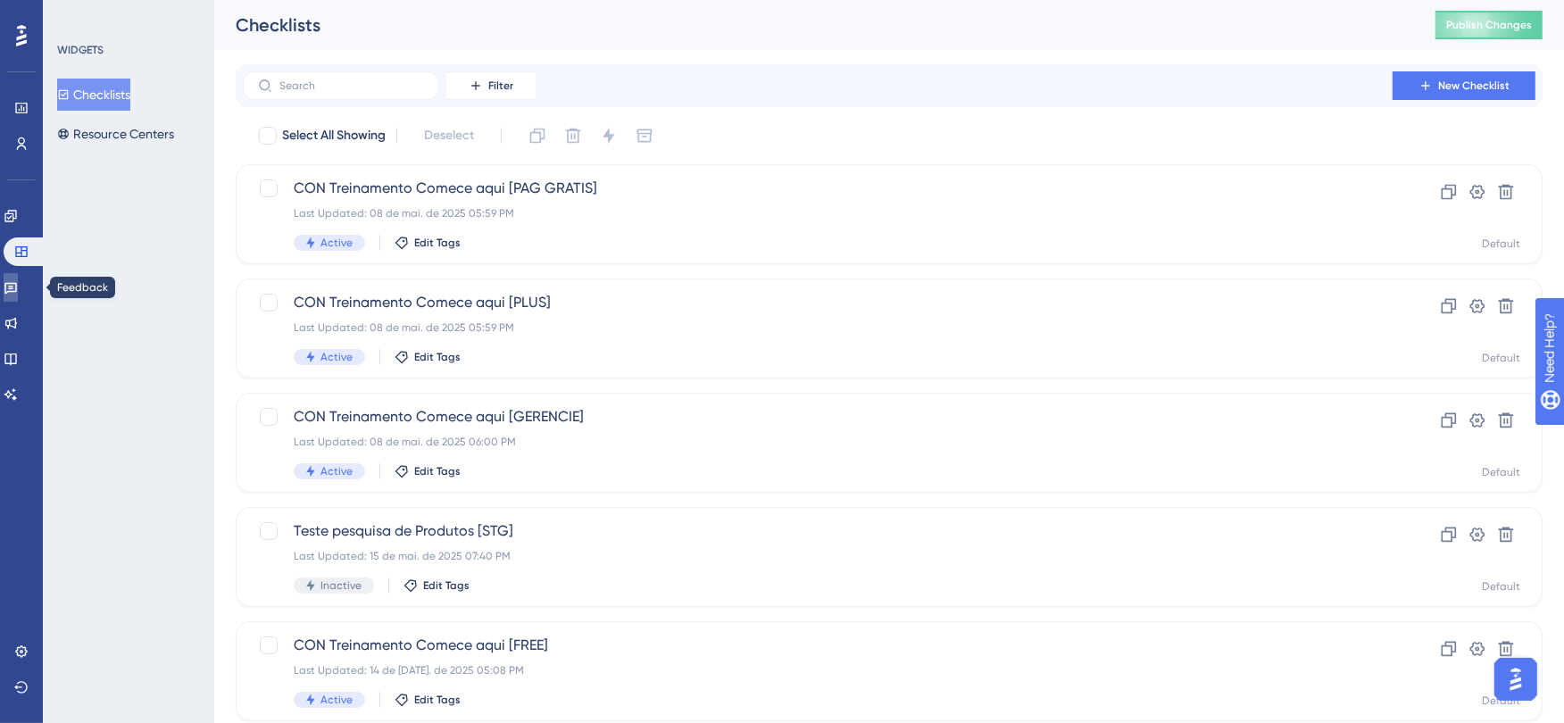
click at [18, 295] on link at bounding box center [11, 287] width 14 height 29
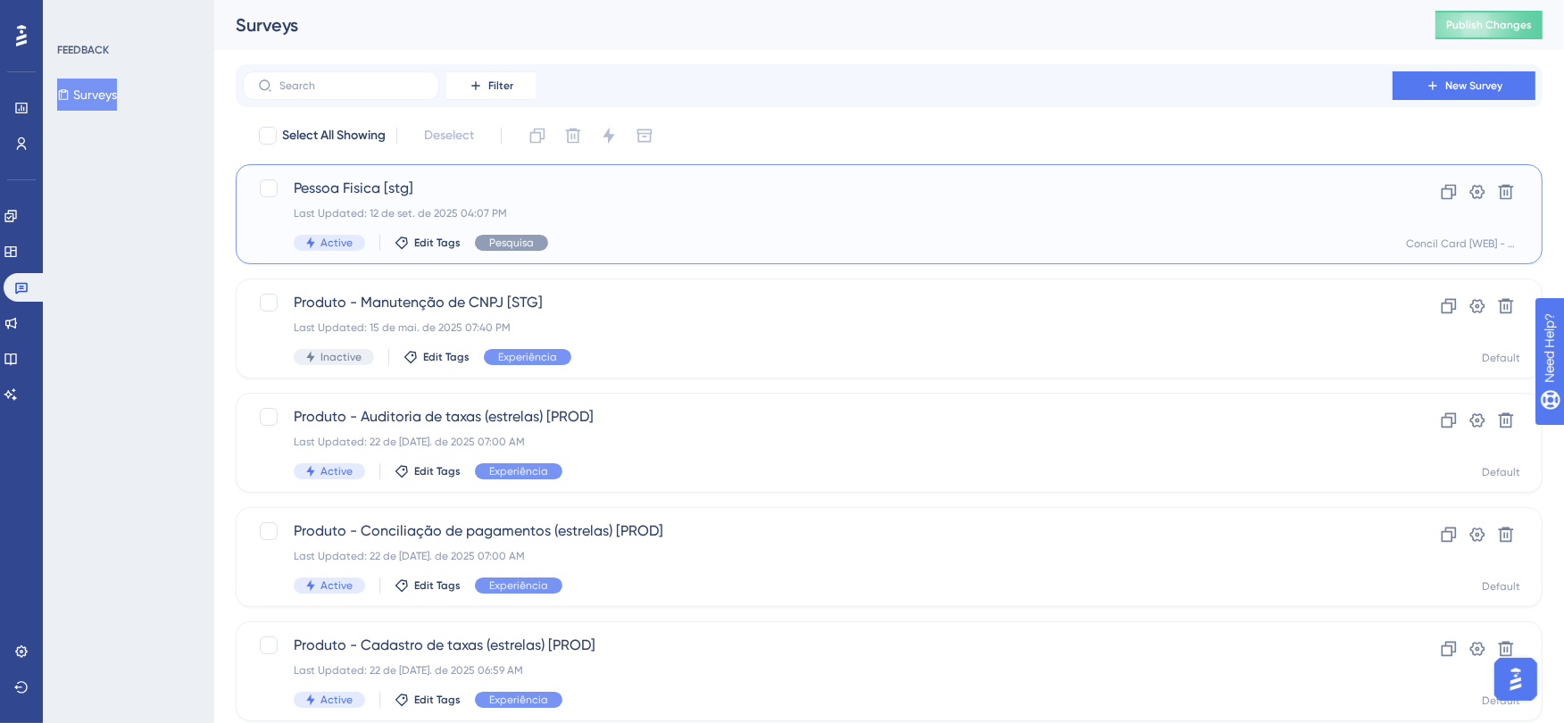
click at [390, 186] on span "Pessoa Fisica [stg]" at bounding box center [818, 188] width 1048 height 21
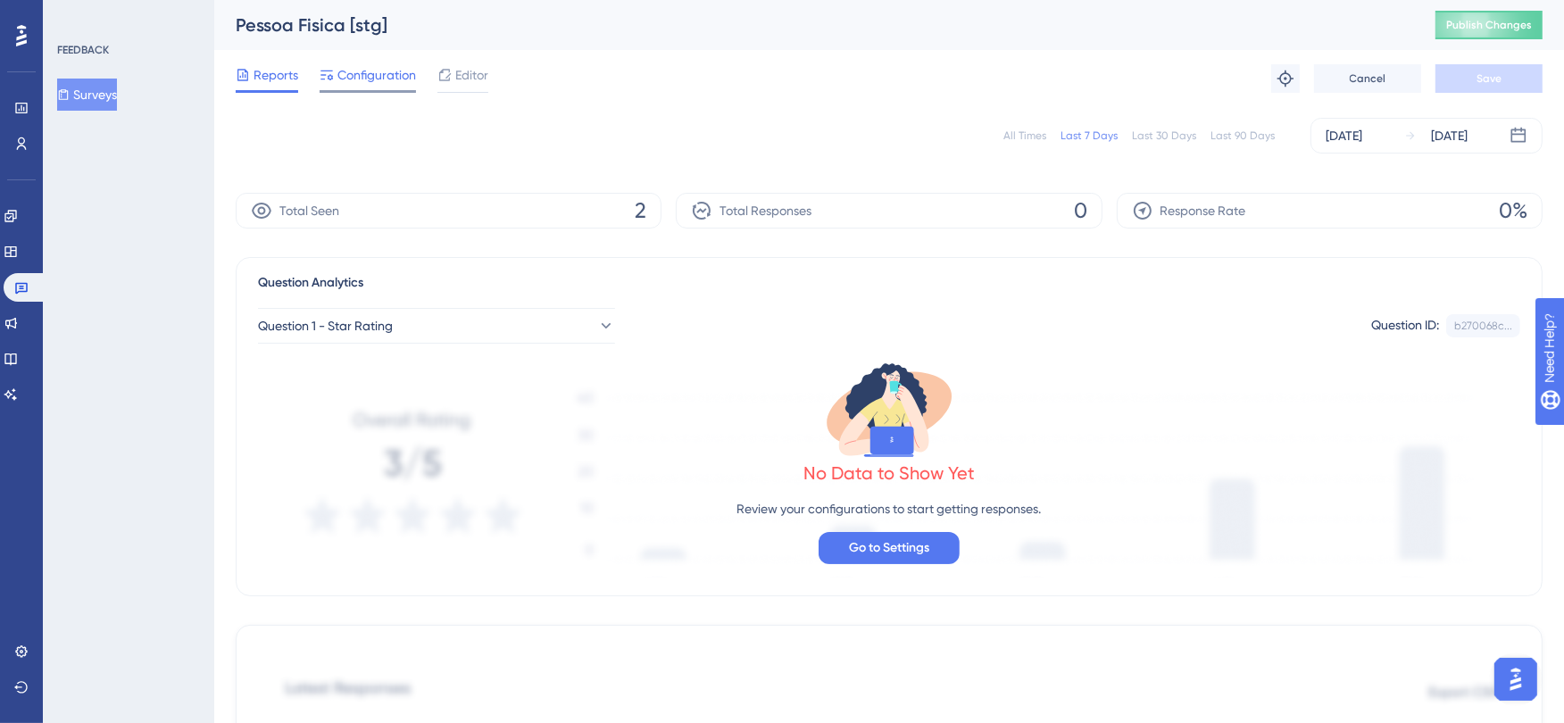
click at [364, 65] on span "Configuration" at bounding box center [376, 74] width 79 height 21
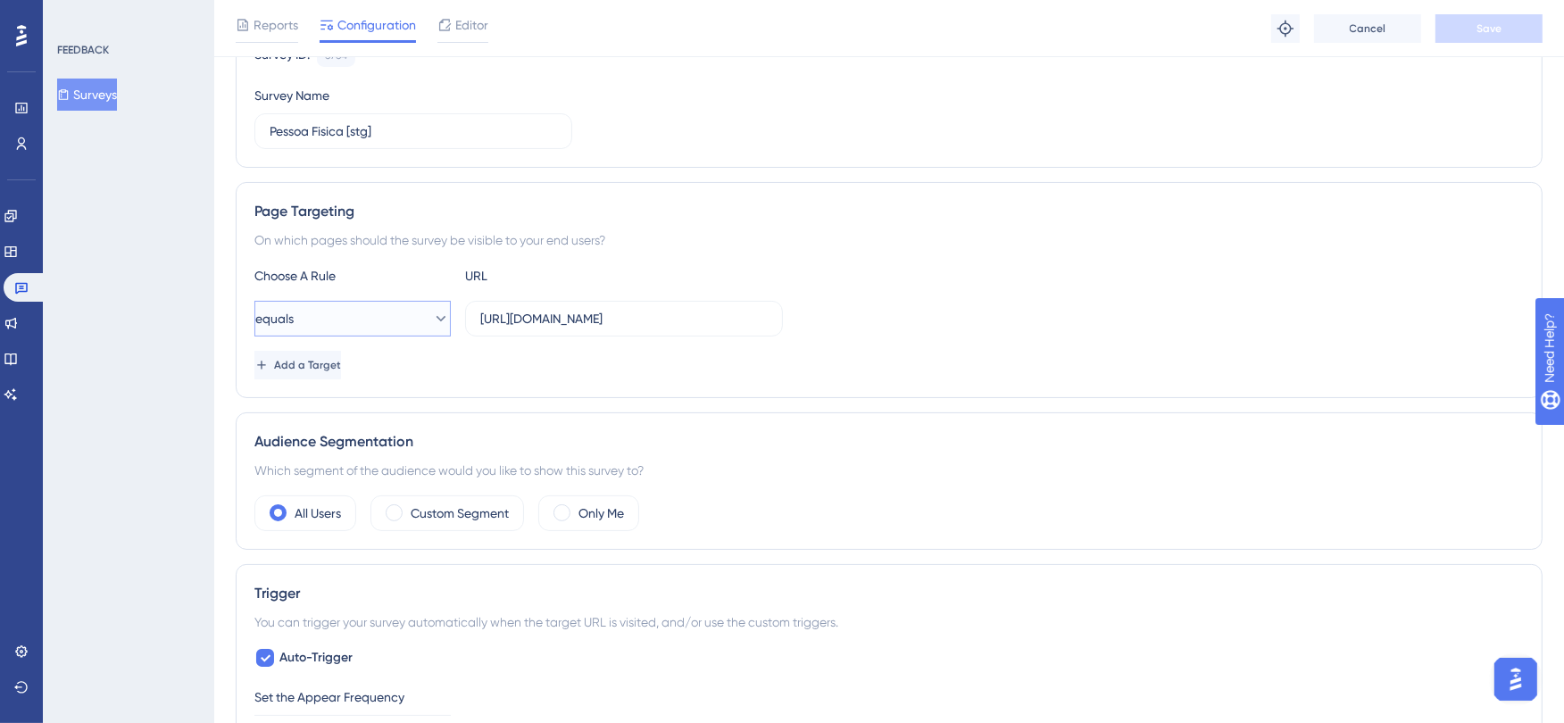
click at [428, 328] on button "equals" at bounding box center [352, 319] width 196 height 36
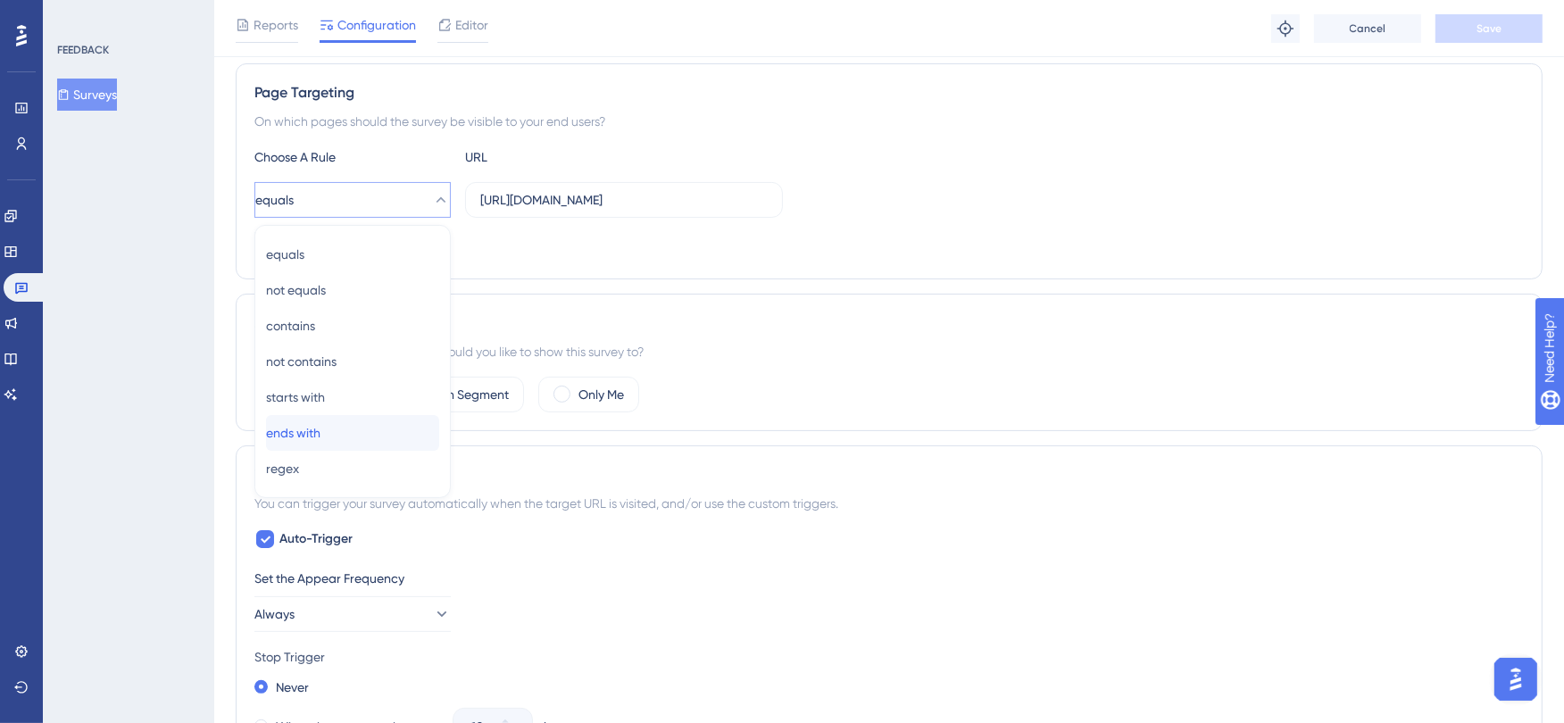
click at [343, 429] on div "ends with ends with" at bounding box center [352, 433] width 173 height 36
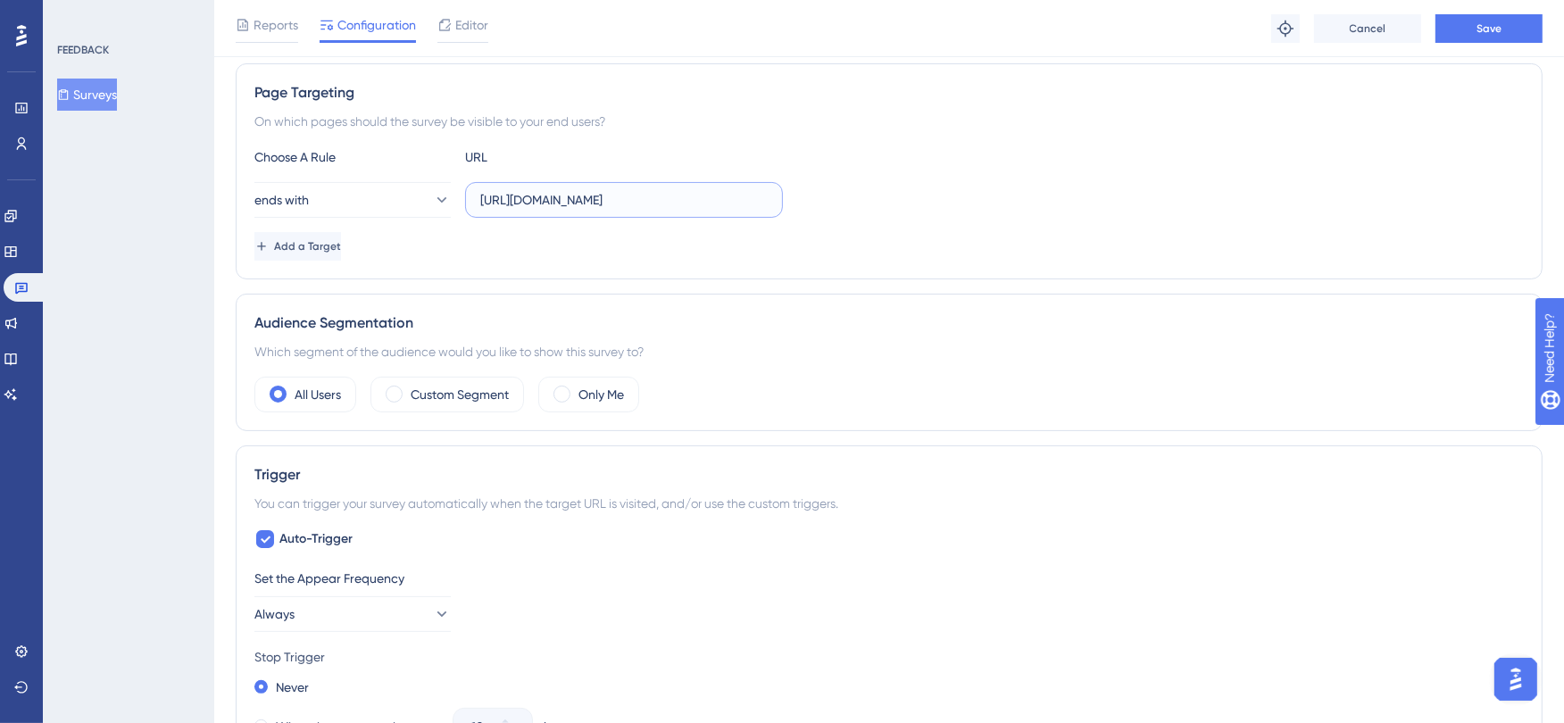
click at [727, 201] on input "https://www.conciliart.com/criar-conta" at bounding box center [623, 200] width 287 height 20
drag, startPoint x: 639, startPoint y: 198, endPoint x: 451, endPoint y: 193, distance: 188.4
click at [455, 209] on div "ends with https://www.conciliart.com/criar-conta" at bounding box center [518, 200] width 528 height 36
type input "/criar-conta"
click at [1497, 27] on span "Save" at bounding box center [1488, 28] width 25 height 14
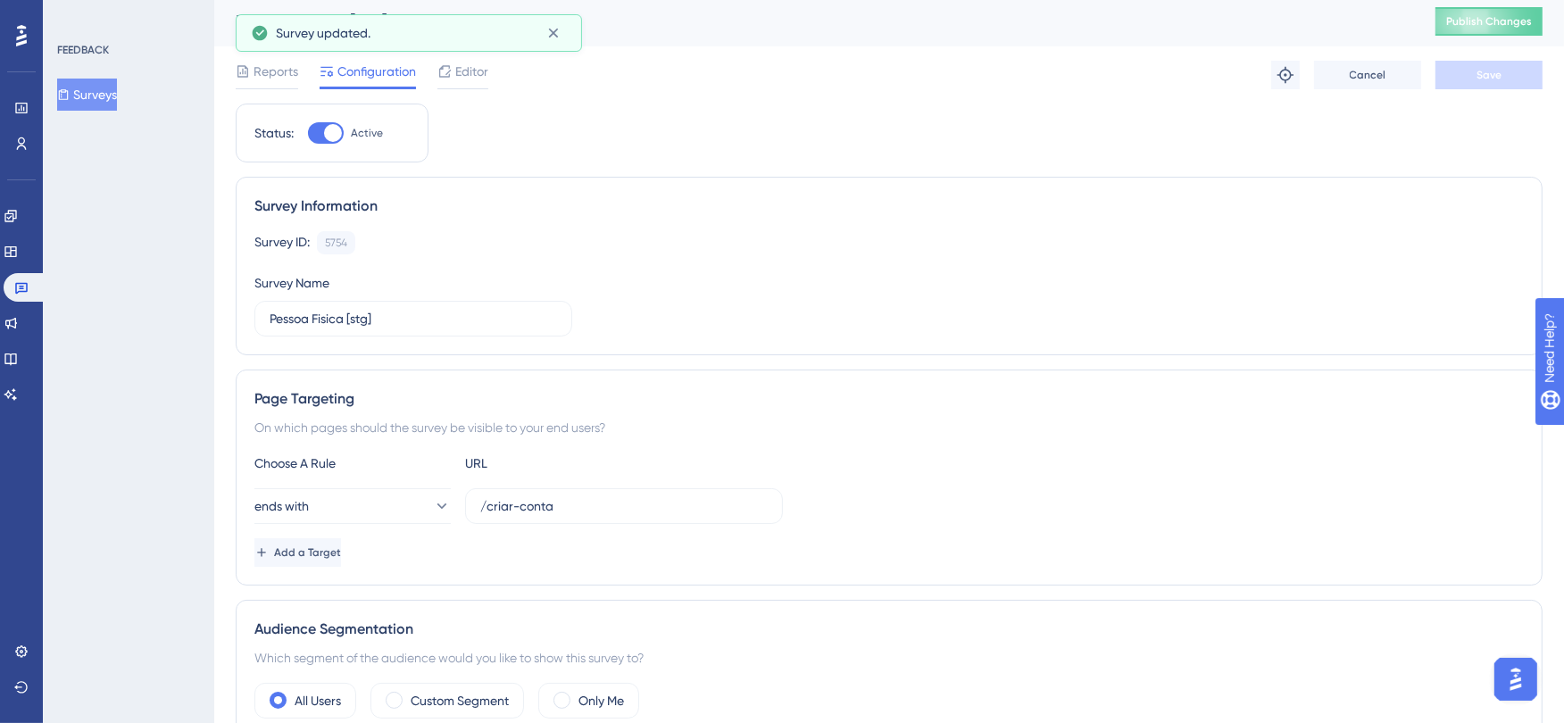
scroll to position [0, 0]
click at [1495, 33] on button "Publish Changes" at bounding box center [1488, 25] width 107 height 29
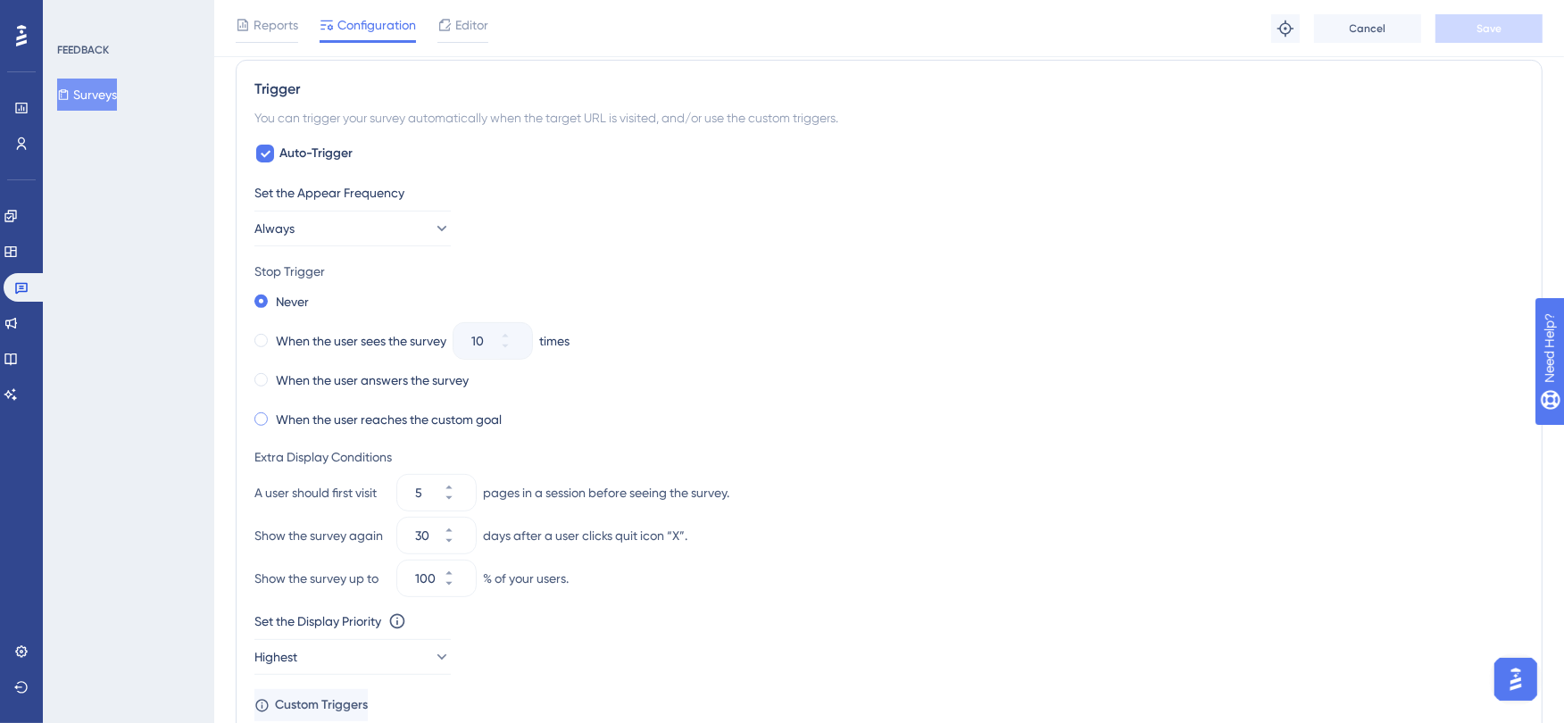
scroll to position [893, 0]
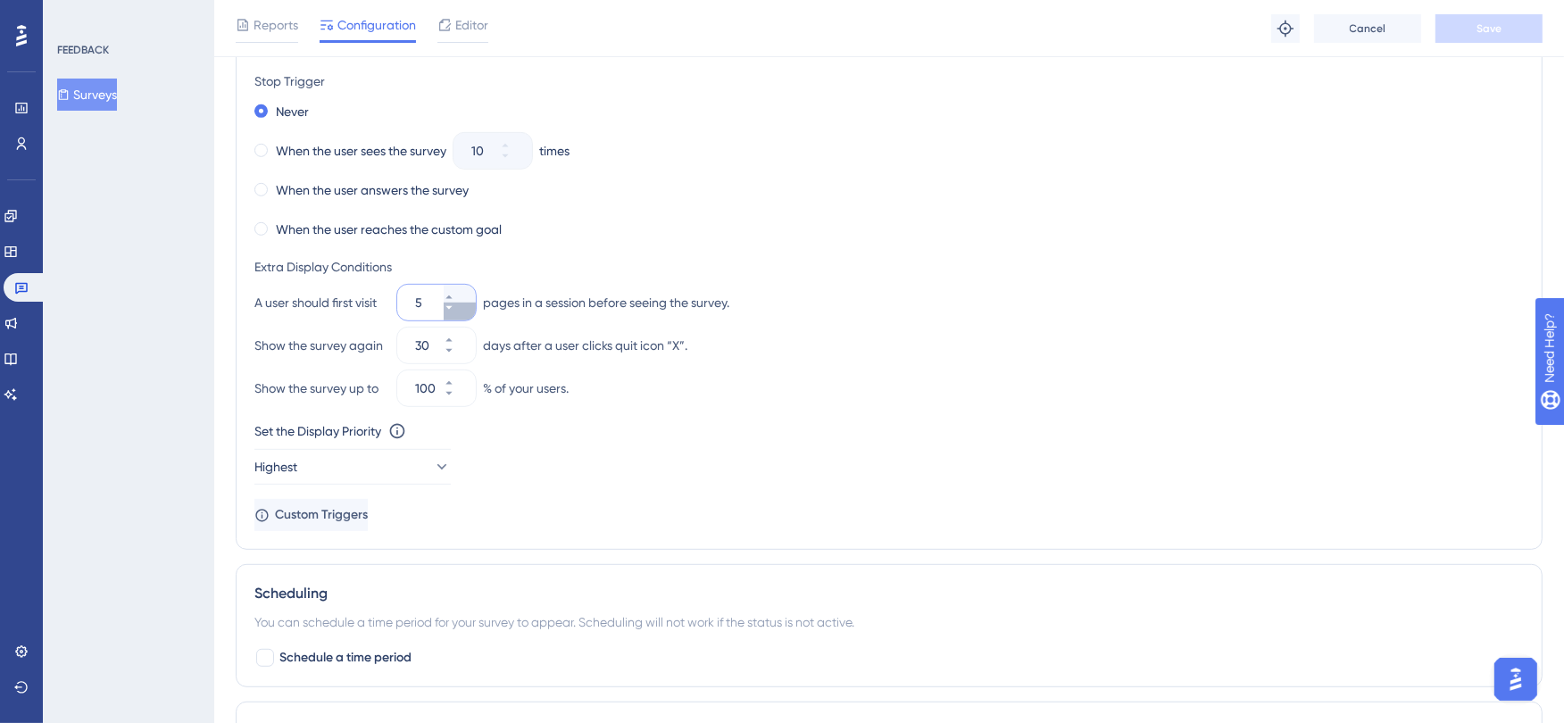
click at [454, 311] on icon at bounding box center [449, 308] width 11 height 11
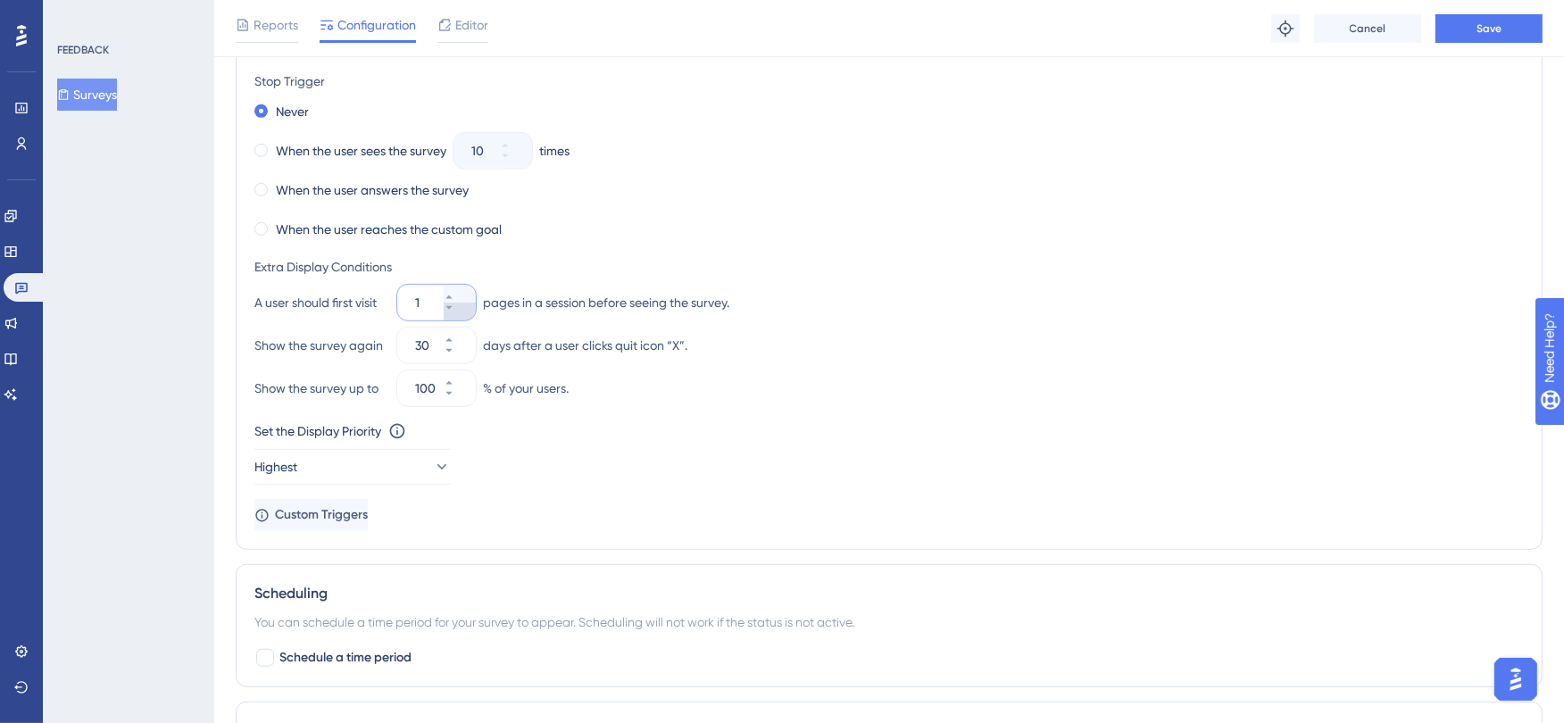
type input "1"
click at [466, 349] on button "30" at bounding box center [460, 354] width 32 height 18
click at [466, 351] on button "29" at bounding box center [460, 354] width 32 height 18
click at [466, 351] on button "28" at bounding box center [460, 354] width 32 height 18
click at [466, 351] on button "27" at bounding box center [460, 354] width 32 height 18
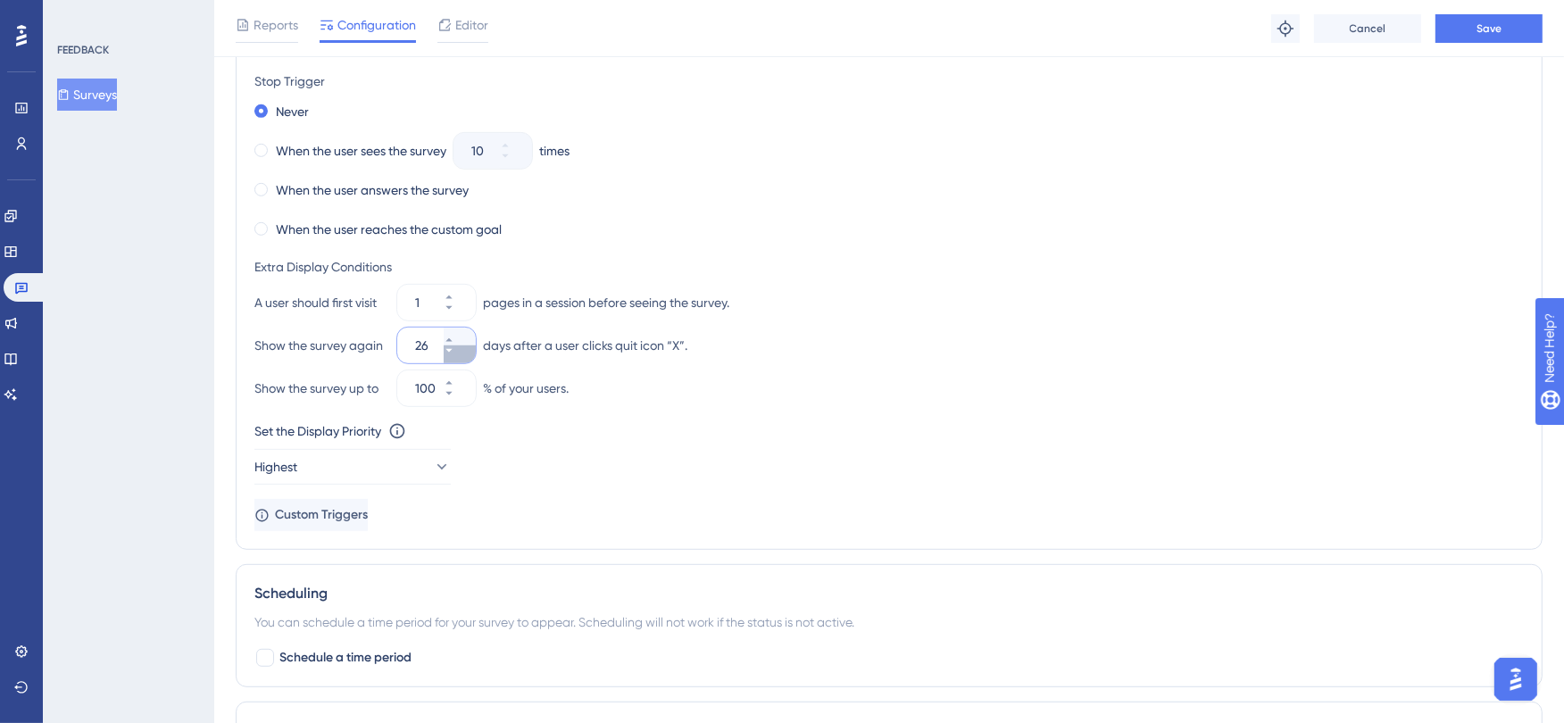
click at [466, 351] on button "26" at bounding box center [460, 354] width 32 height 18
click at [466, 351] on button "25" at bounding box center [460, 354] width 32 height 18
click at [466, 351] on button "24" at bounding box center [460, 354] width 32 height 18
click at [466, 351] on button "23" at bounding box center [460, 354] width 32 height 18
click at [466, 351] on button "22" at bounding box center [460, 354] width 32 height 18
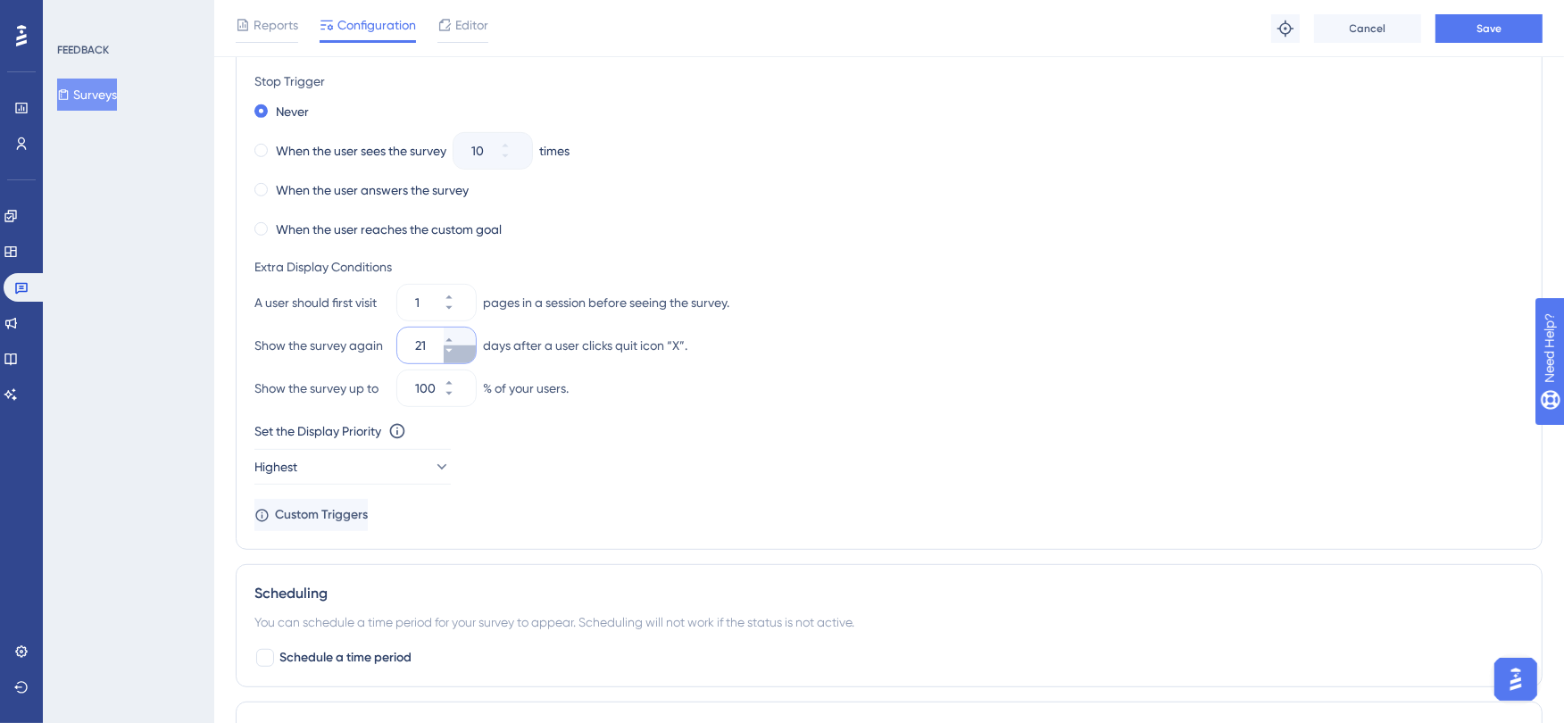
click at [466, 351] on button "21" at bounding box center [460, 354] width 32 height 18
click at [465, 351] on button "20" at bounding box center [460, 354] width 32 height 18
click at [465, 351] on button "19" at bounding box center [460, 354] width 32 height 18
click at [465, 351] on button "18" at bounding box center [460, 354] width 32 height 18
click at [465, 351] on button "17" at bounding box center [460, 354] width 32 height 18
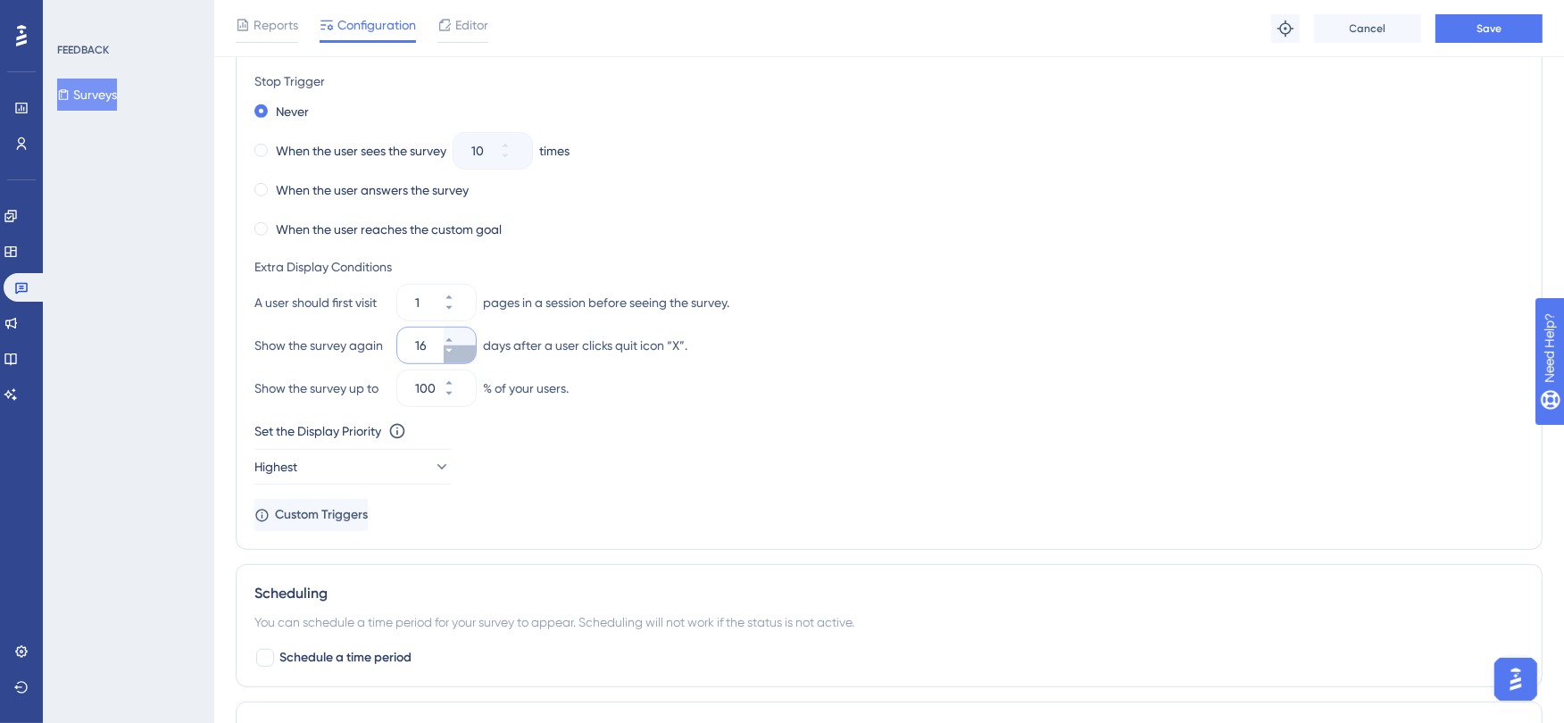
click at [465, 351] on button "16" at bounding box center [460, 354] width 32 height 18
click at [465, 351] on button "15" at bounding box center [460, 354] width 32 height 18
click at [465, 351] on button "14" at bounding box center [460, 354] width 32 height 18
click at [465, 351] on button "13" at bounding box center [460, 354] width 32 height 18
click at [465, 351] on button "12" at bounding box center [460, 354] width 32 height 18
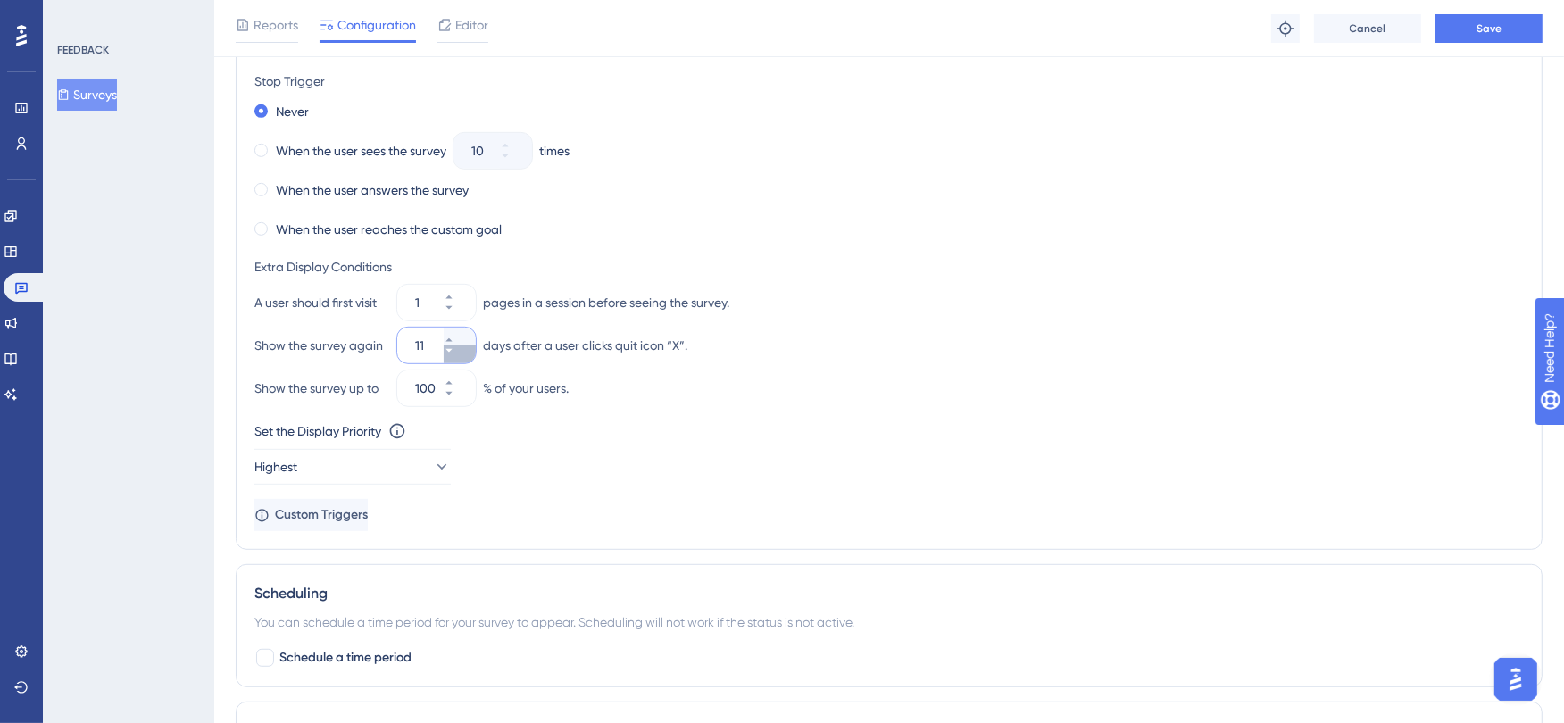
click at [465, 351] on button "11" at bounding box center [460, 354] width 32 height 18
click at [465, 351] on button "10" at bounding box center [460, 354] width 32 height 18
click at [465, 351] on button "9" at bounding box center [460, 354] width 32 height 18
click at [465, 351] on button "8" at bounding box center [460, 354] width 32 height 18
click at [465, 351] on button "7" at bounding box center [460, 354] width 32 height 18
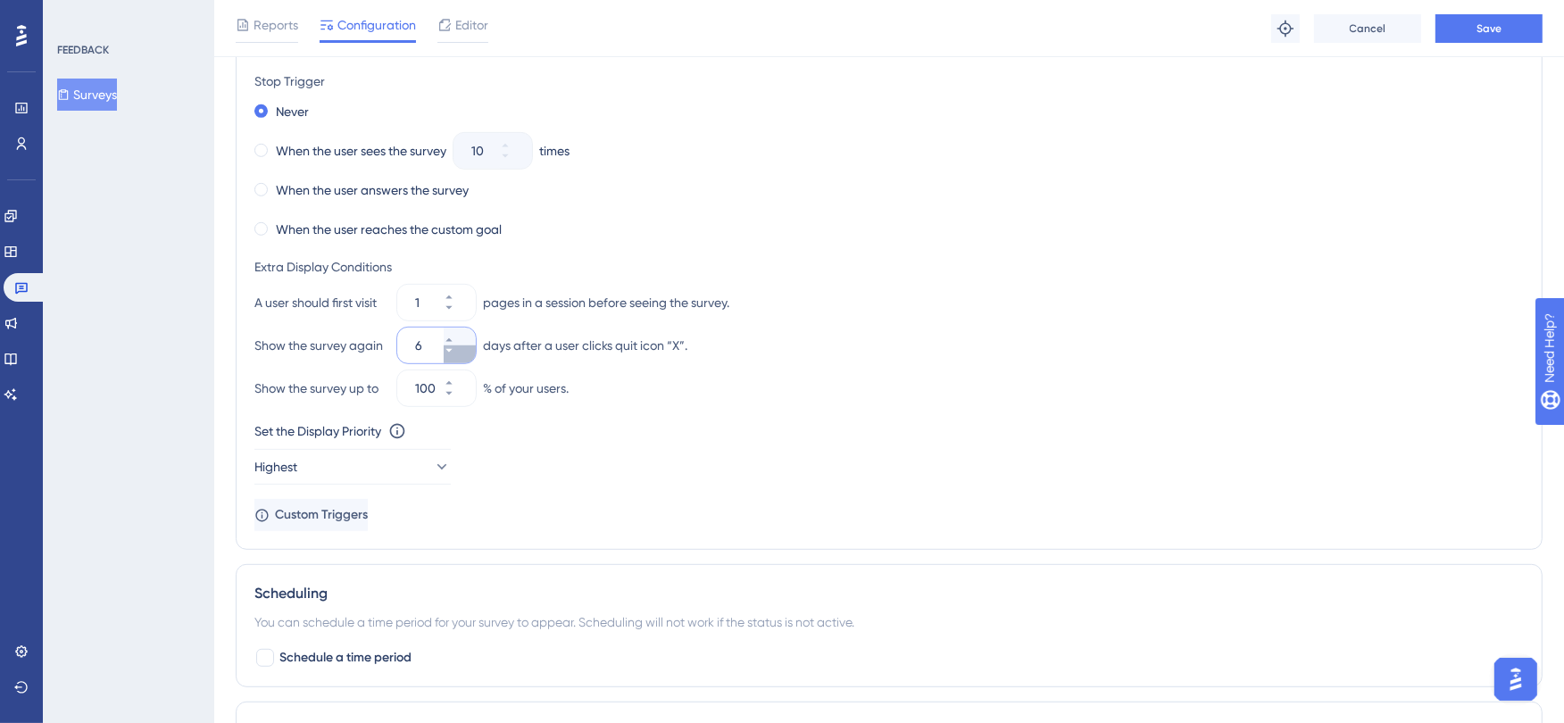
click at [465, 351] on button "6" at bounding box center [460, 354] width 32 height 18
click at [465, 351] on button "5" at bounding box center [460, 354] width 32 height 18
click at [465, 351] on button "4" at bounding box center [460, 354] width 32 height 18
click at [465, 351] on button "3" at bounding box center [460, 354] width 32 height 18
click at [465, 351] on button "2" at bounding box center [460, 354] width 32 height 18
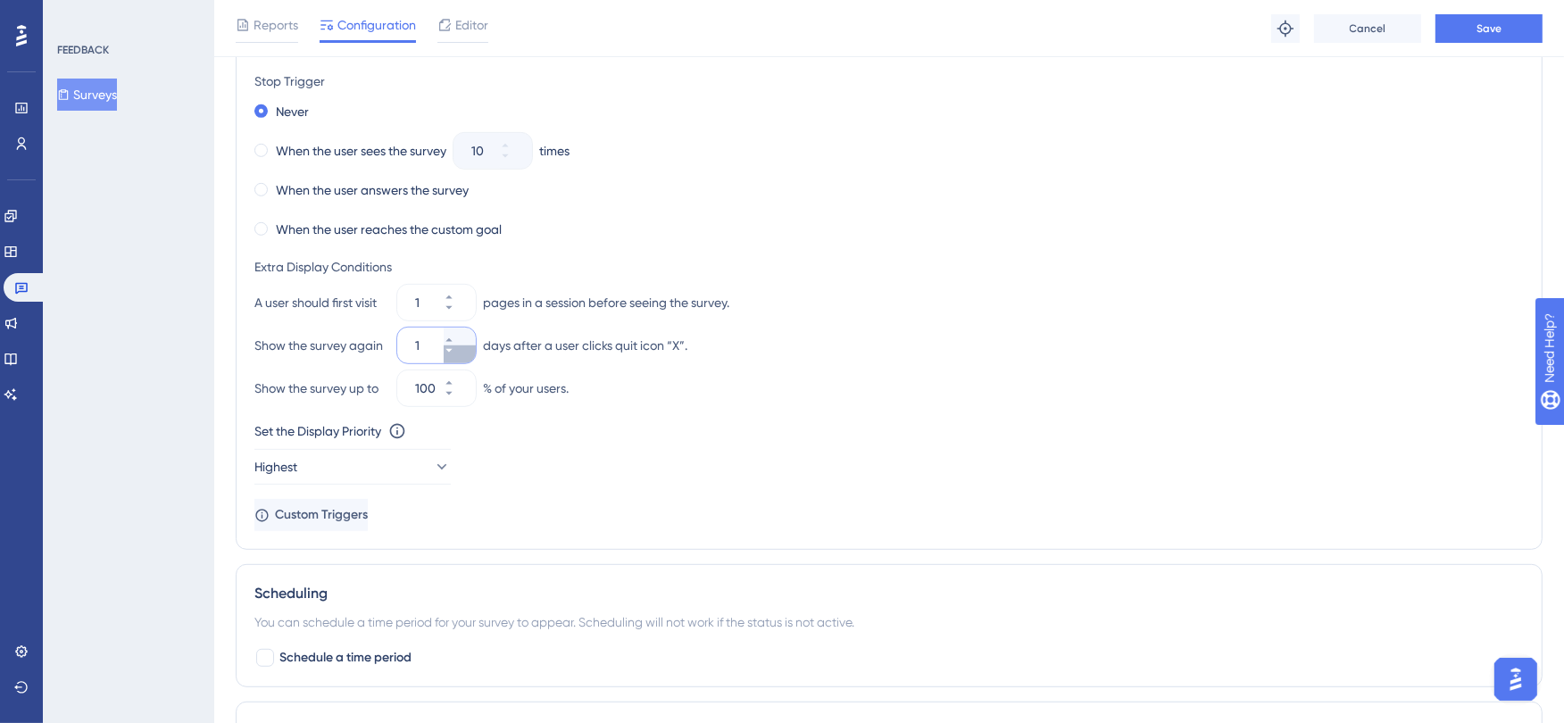
click at [465, 351] on button "1" at bounding box center [460, 354] width 32 height 18
click at [465, 351] on button "0" at bounding box center [460, 354] width 32 height 18
click at [454, 339] on icon at bounding box center [449, 340] width 11 height 11
type input "1"
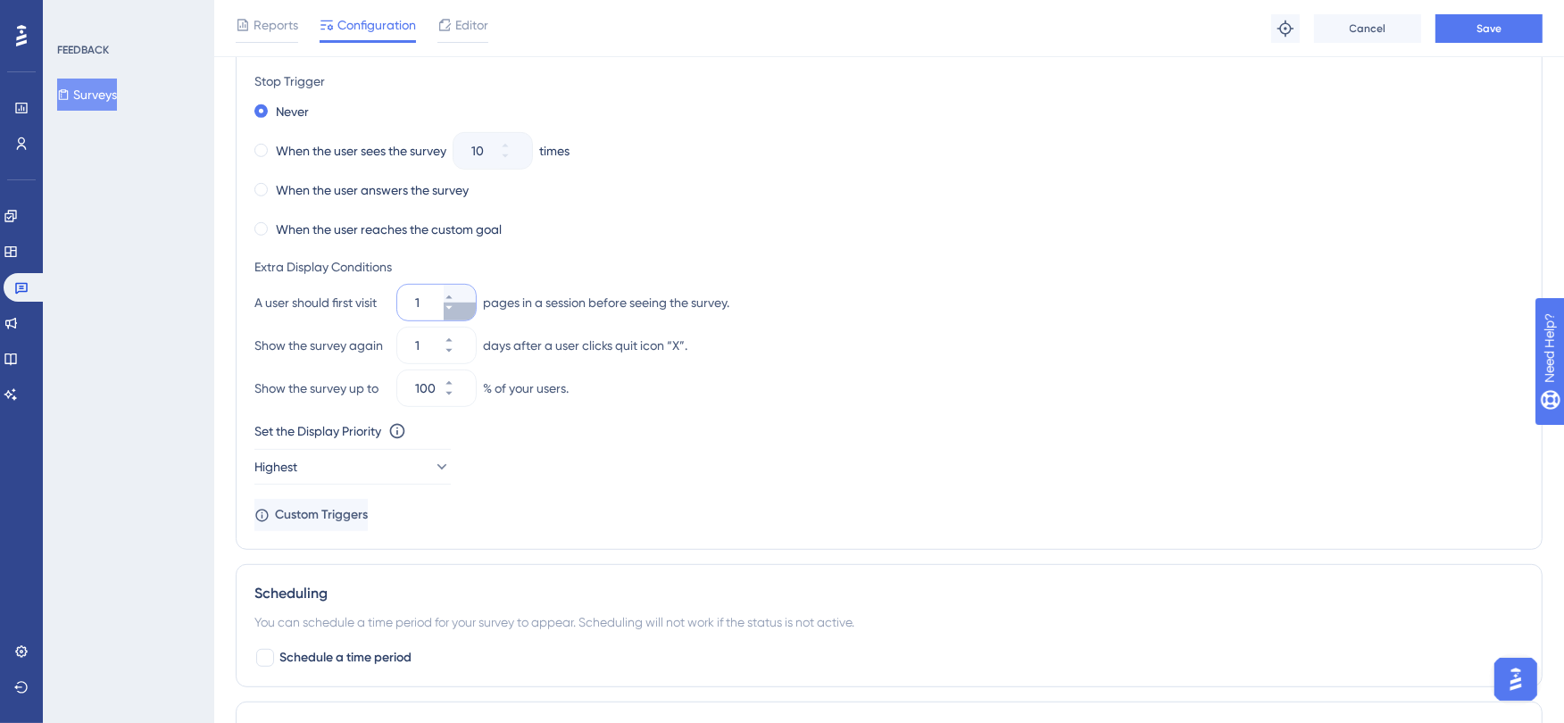
click at [454, 312] on icon at bounding box center [449, 308] width 11 height 11
type input "1"
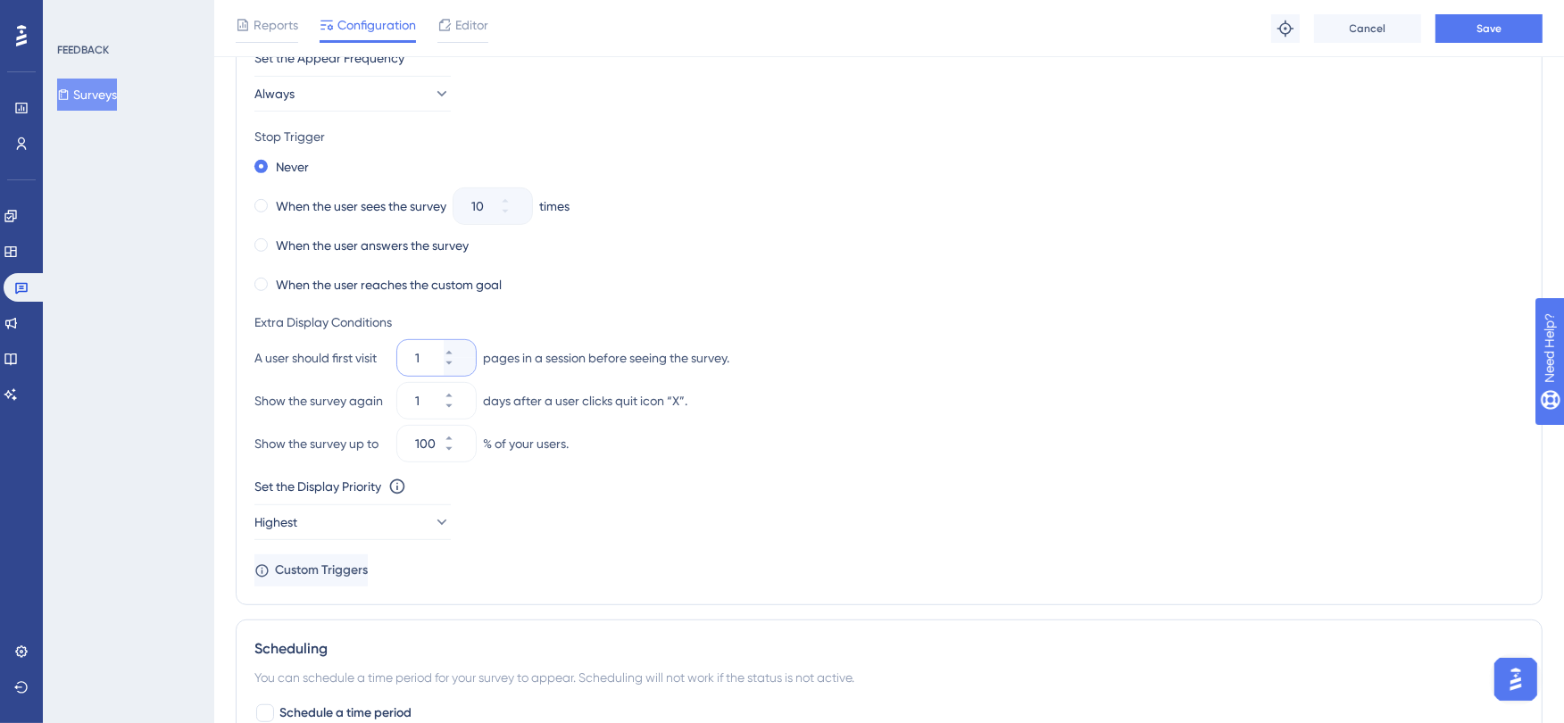
scroll to position [793, 0]
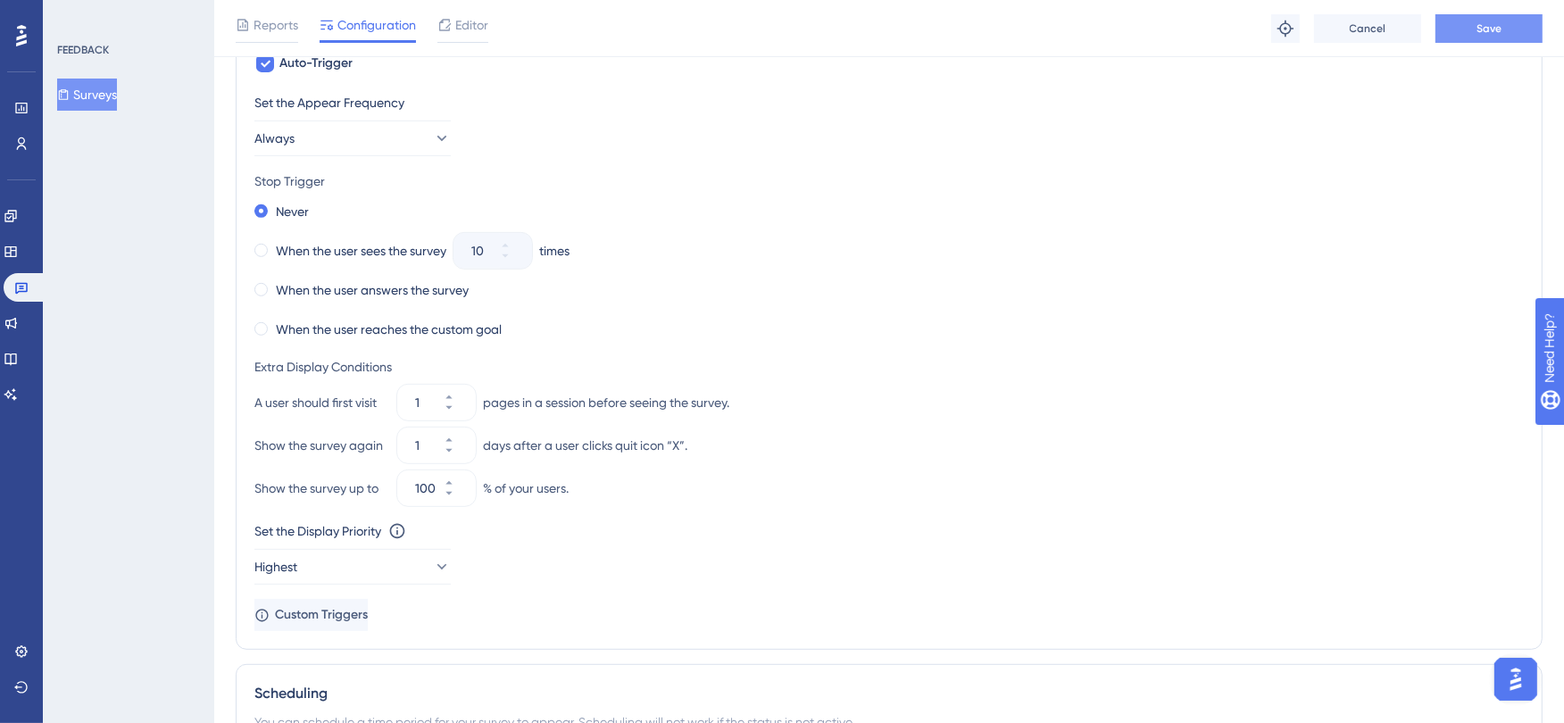
click at [1507, 27] on button "Save" at bounding box center [1488, 28] width 107 height 29
drag, startPoint x: 521, startPoint y: 327, endPoint x: 317, endPoint y: 328, distance: 204.4
click at [317, 328] on div "When the user reaches the custom goal" at bounding box center [888, 329] width 1269 height 25
drag, startPoint x: 268, startPoint y: 399, endPoint x: 375, endPoint y: 398, distance: 107.1
click at [375, 398] on div "A user should first visit" at bounding box center [322, 402] width 136 height 21
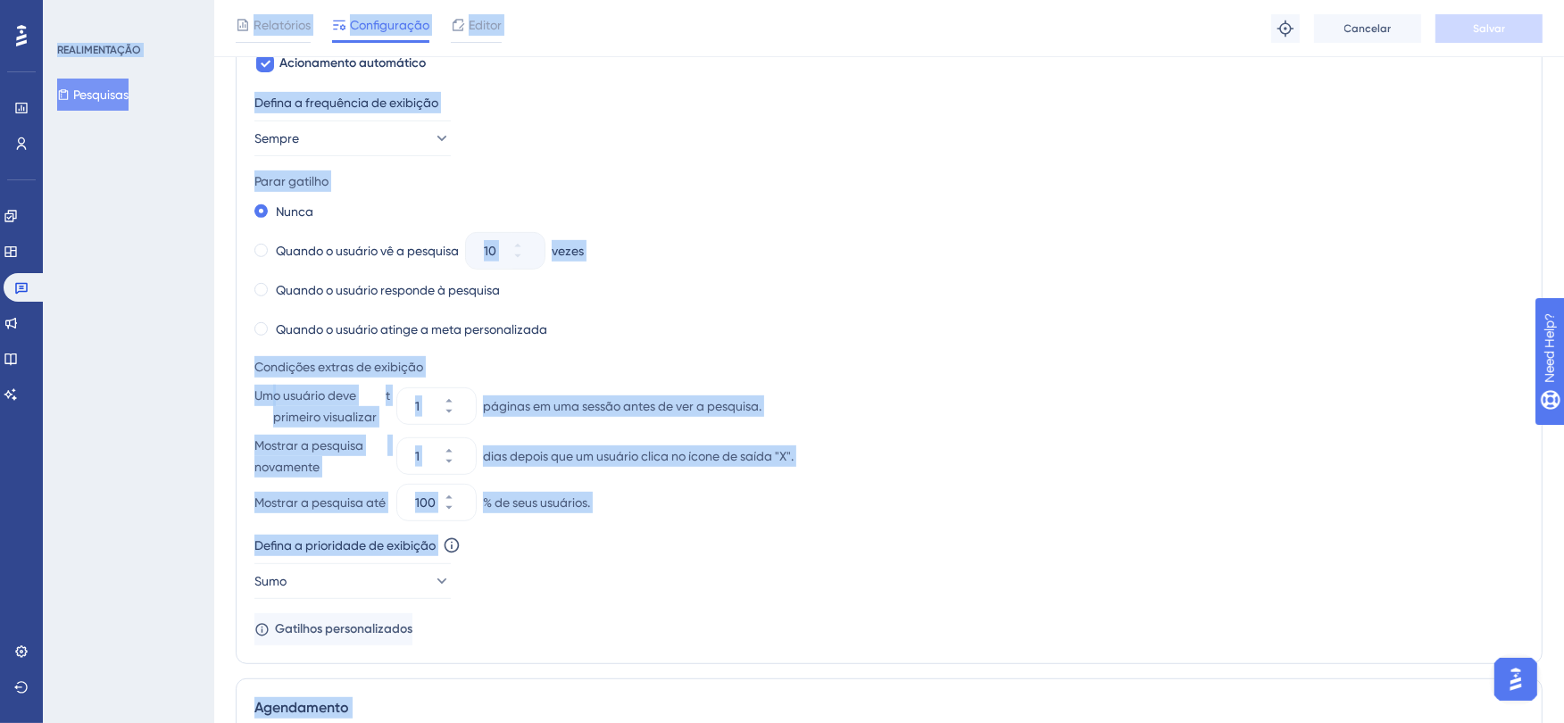
click at [930, 536] on div "Defina a prioridade de exibição Esta opção definirá a prioridade de exibição en…" at bounding box center [888, 545] width 1269 height 21
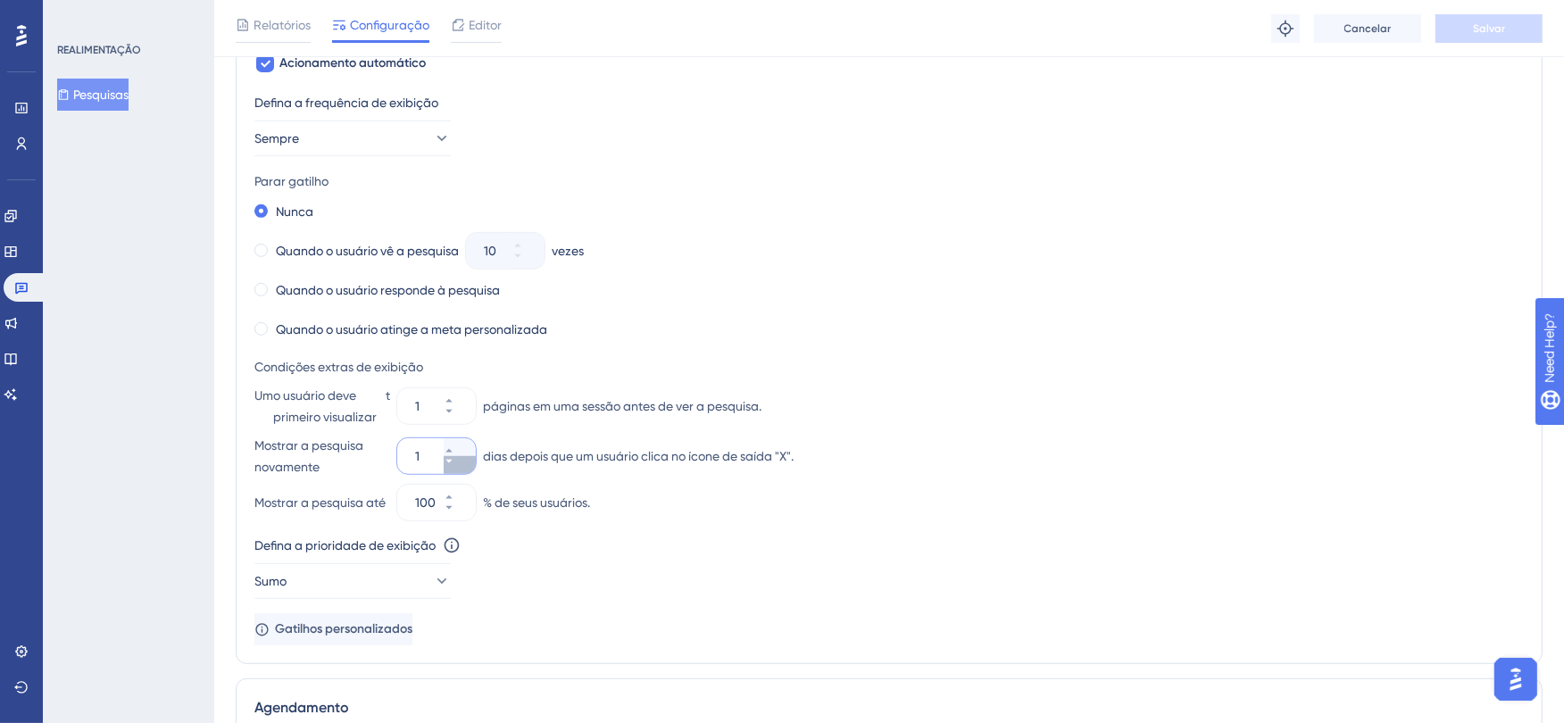
click at [454, 461] on icon at bounding box center [449, 461] width 11 height 11
type input "-1"
click at [454, 415] on icon at bounding box center [449, 411] width 11 height 11
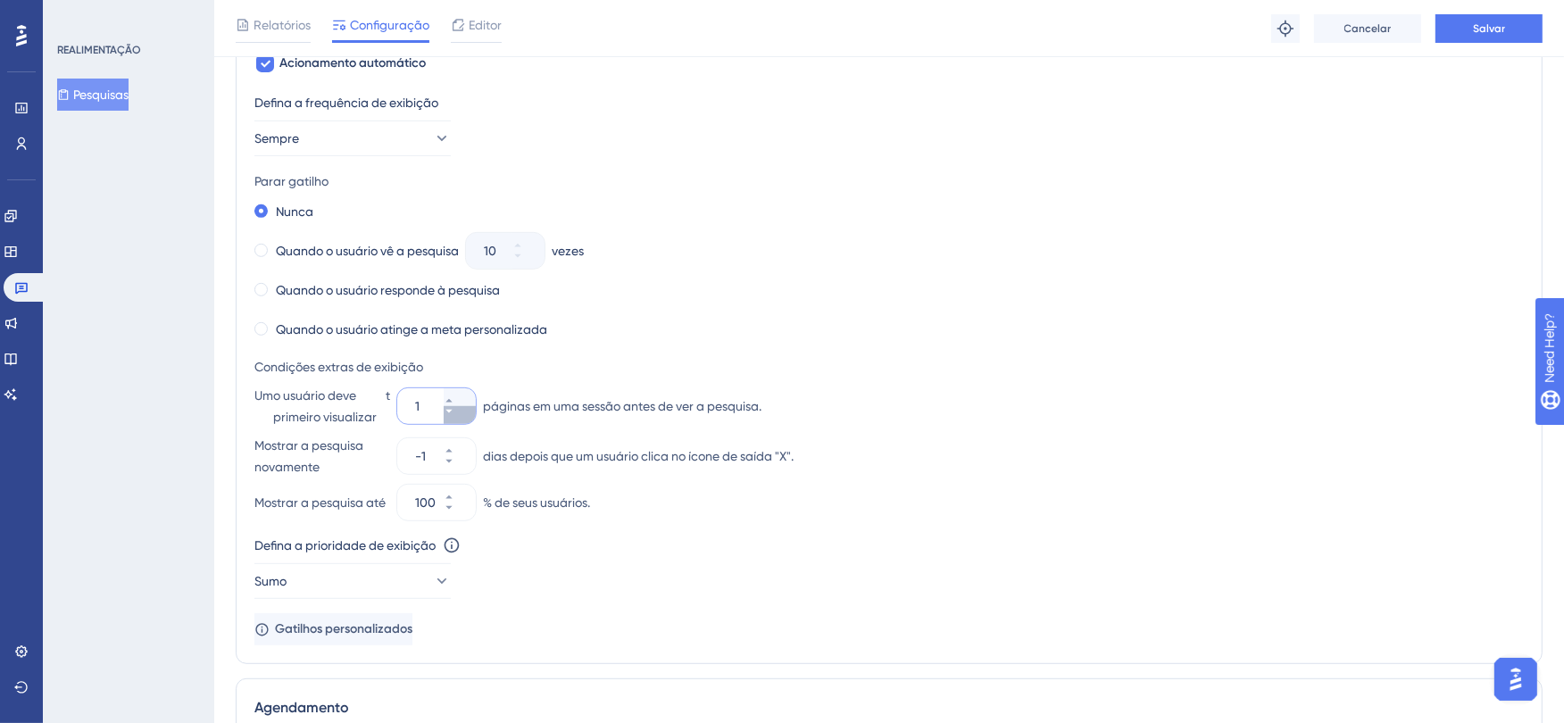
click at [454, 415] on icon at bounding box center [449, 411] width 11 height 11
type input "1"
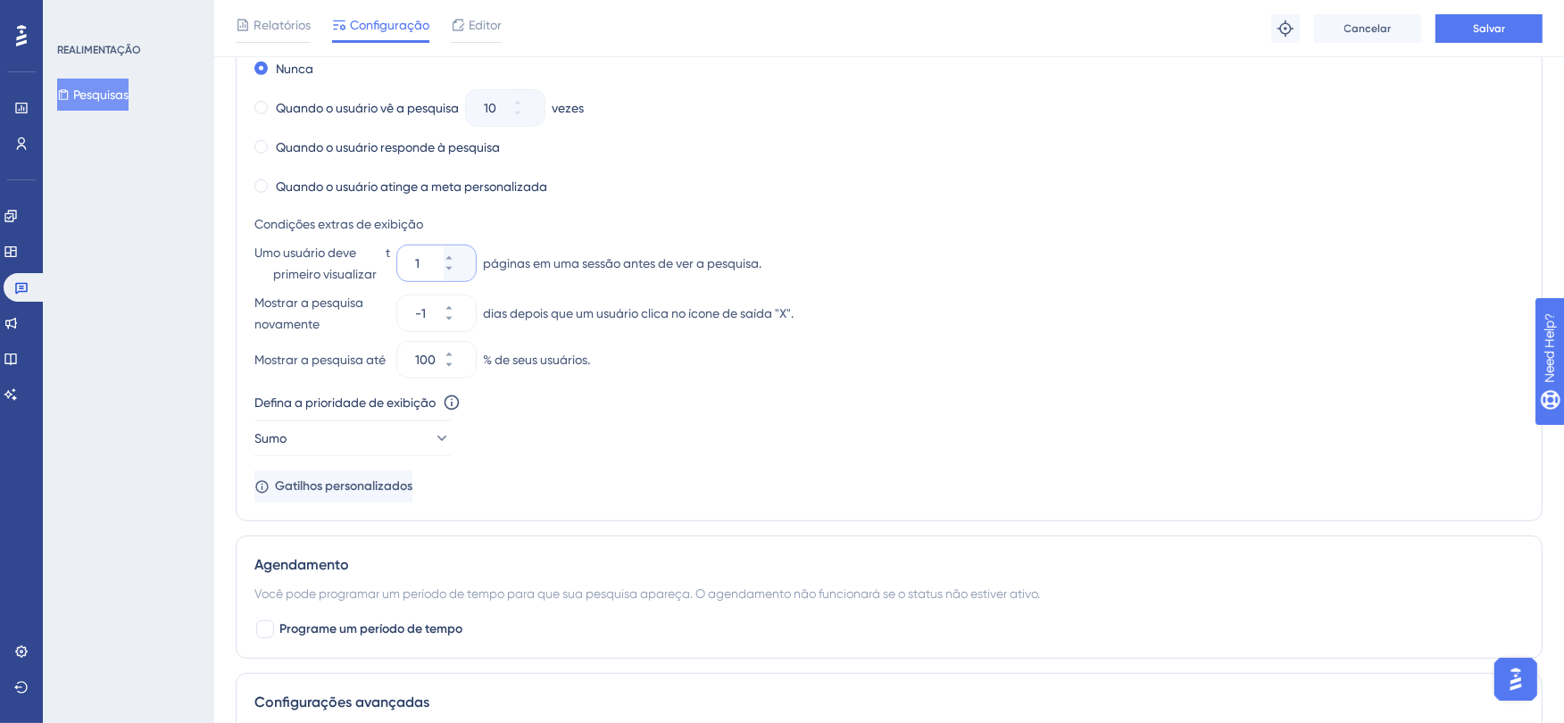
scroll to position [861, 0]
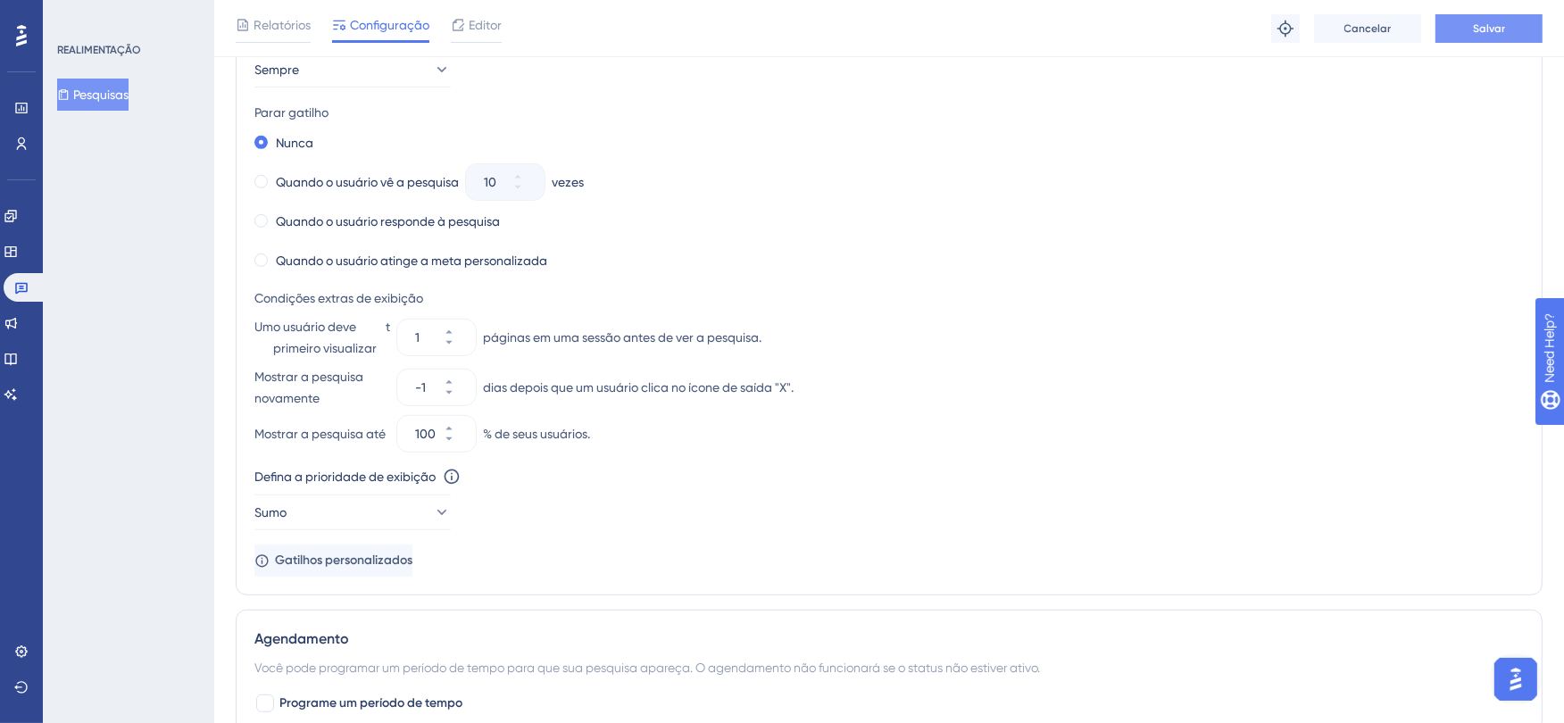
click at [1479, 33] on span "Salvar" at bounding box center [1489, 28] width 32 height 14
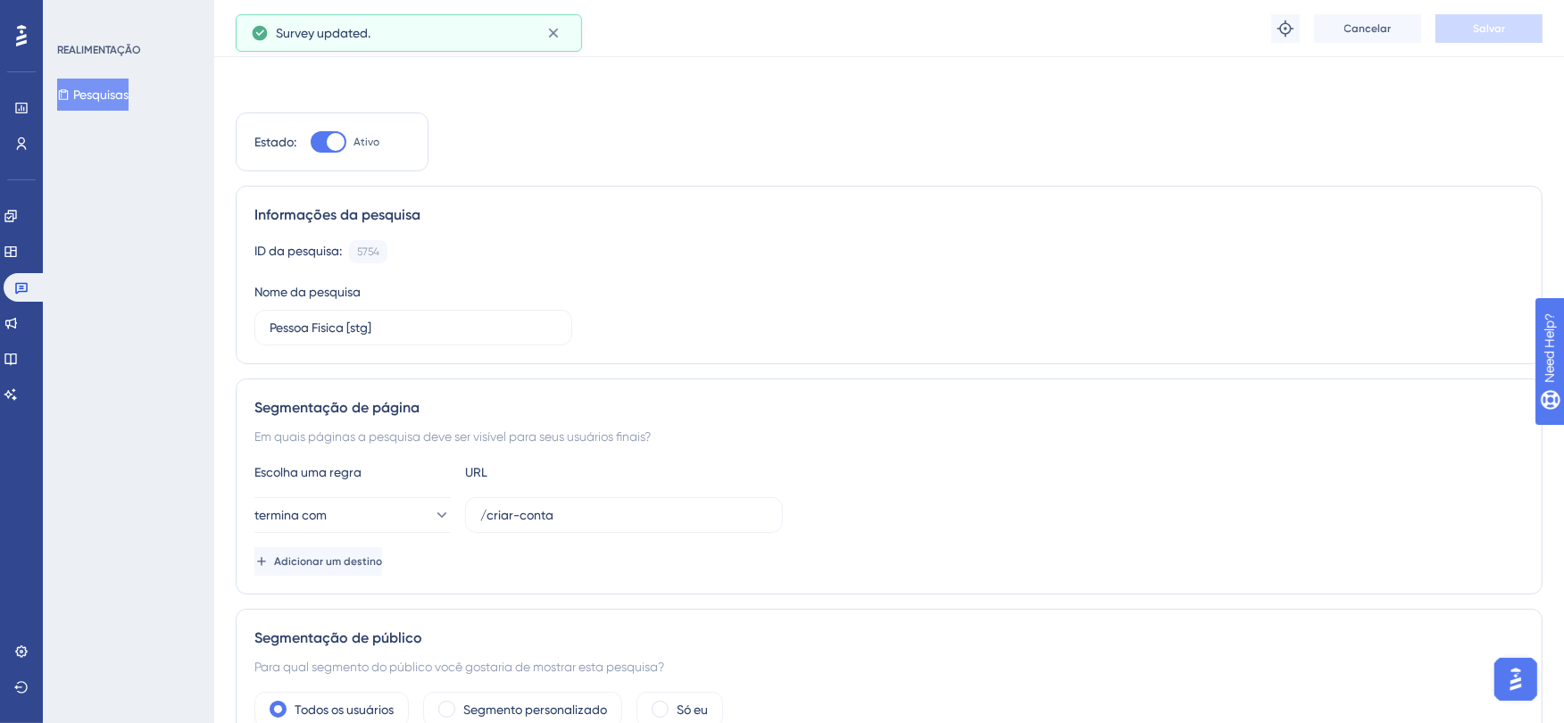
scroll to position [0, 0]
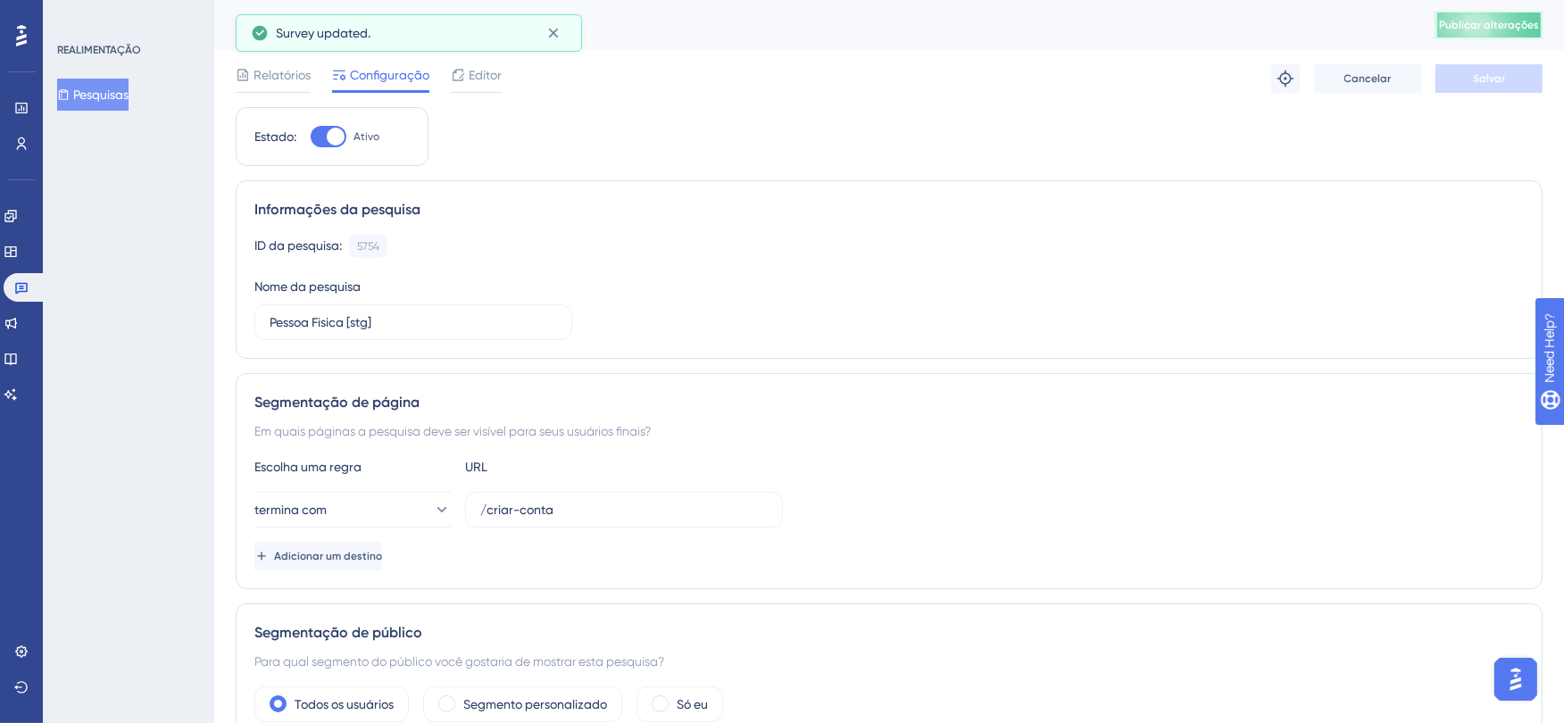
click at [1516, 29] on span "Publicar alterações" at bounding box center [1489, 25] width 100 height 14
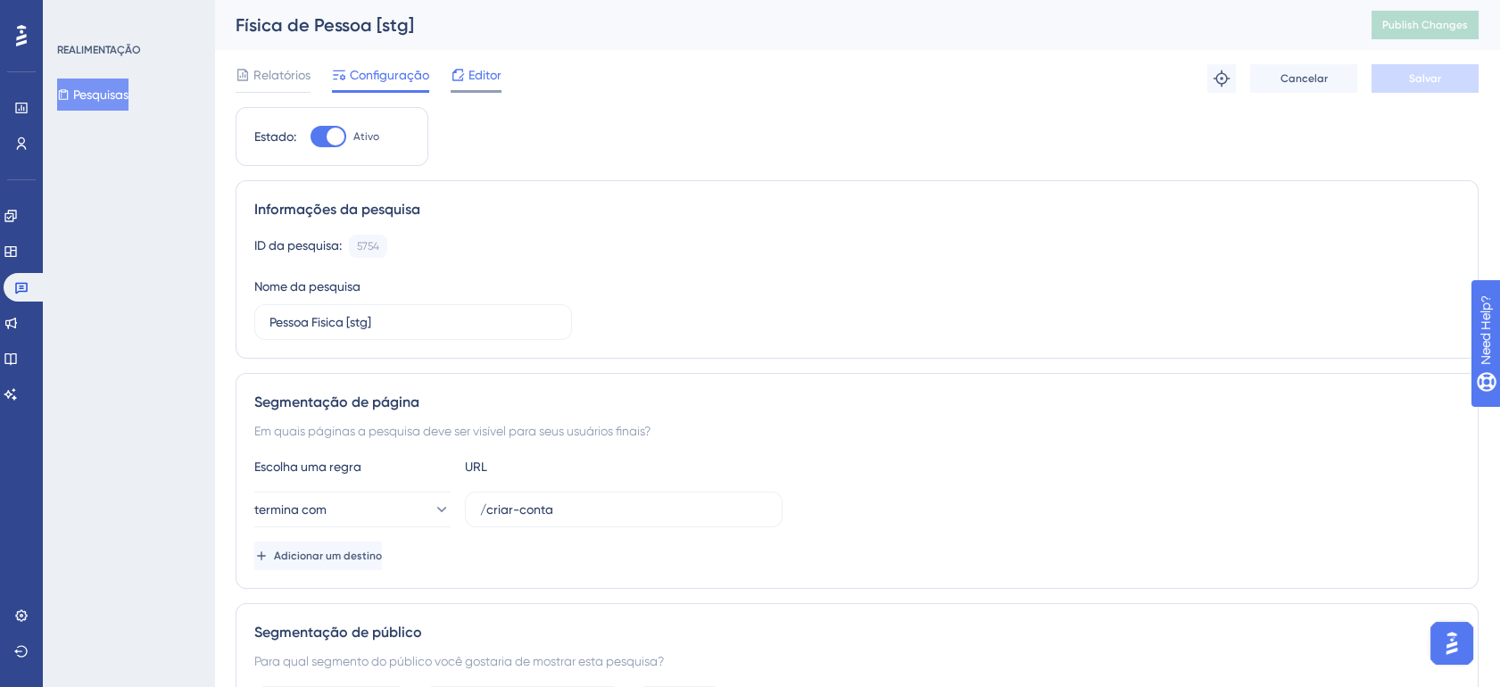
click at [475, 72] on span "Editor" at bounding box center [485, 74] width 33 height 21
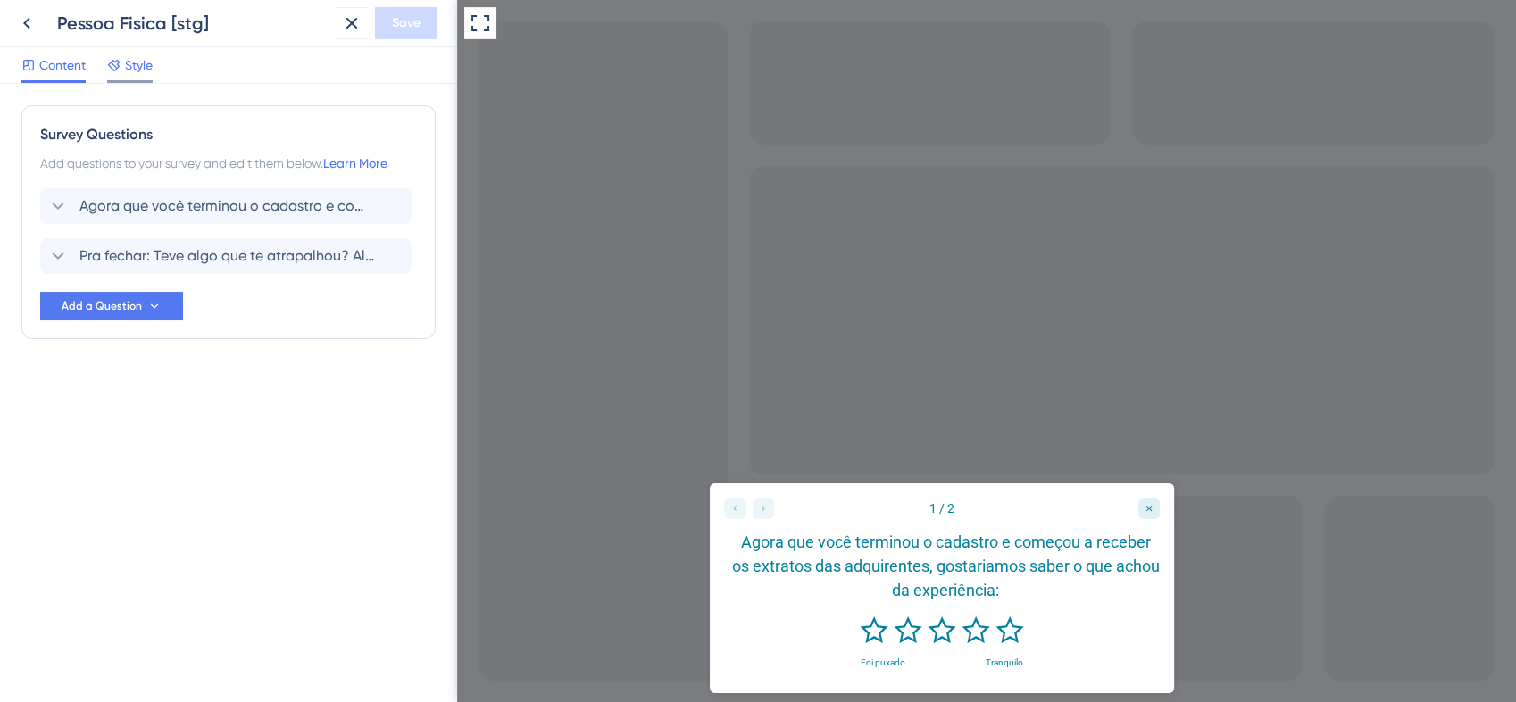
click at [121, 71] on icon at bounding box center [114, 65] width 14 height 14
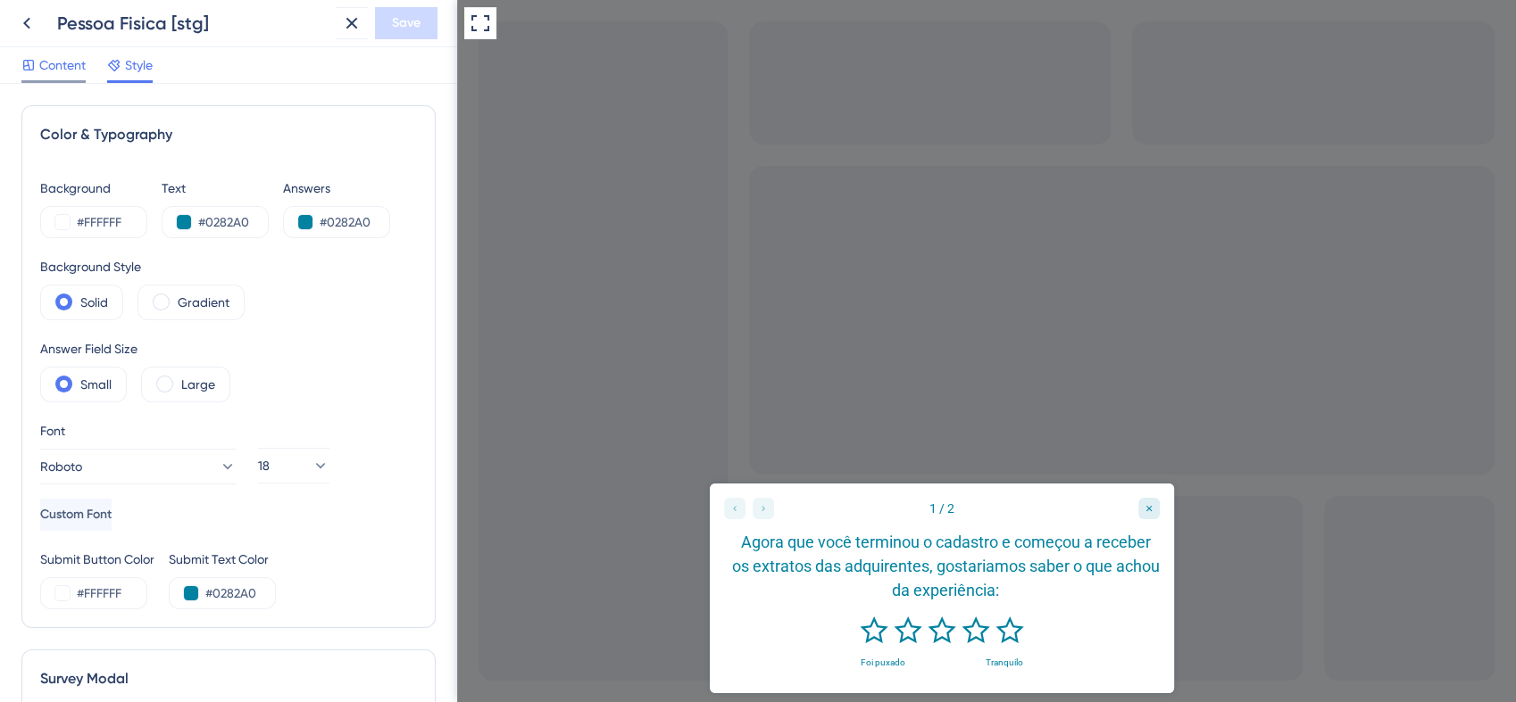
click at [64, 58] on span "Content" at bounding box center [62, 64] width 46 height 21
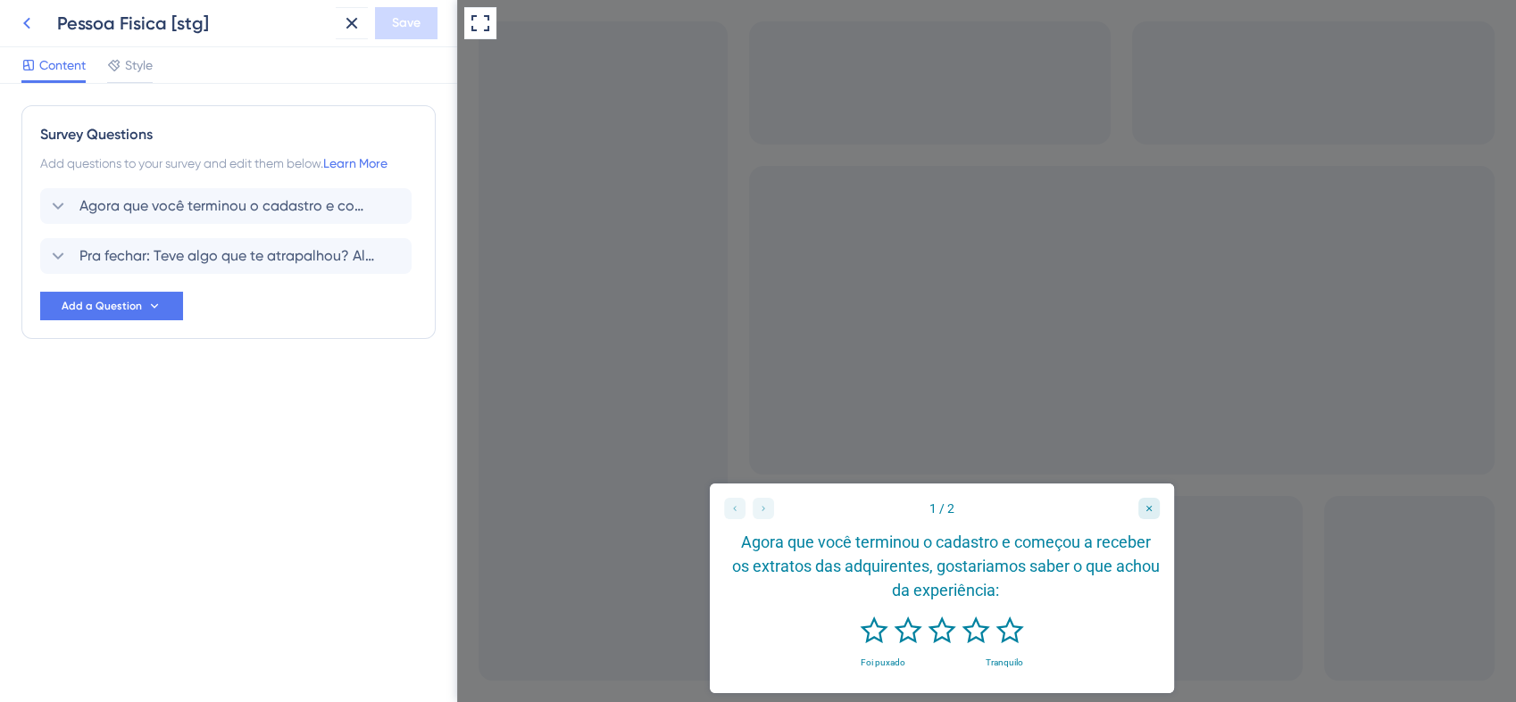
click at [37, 21] on icon at bounding box center [26, 22] width 21 height 21
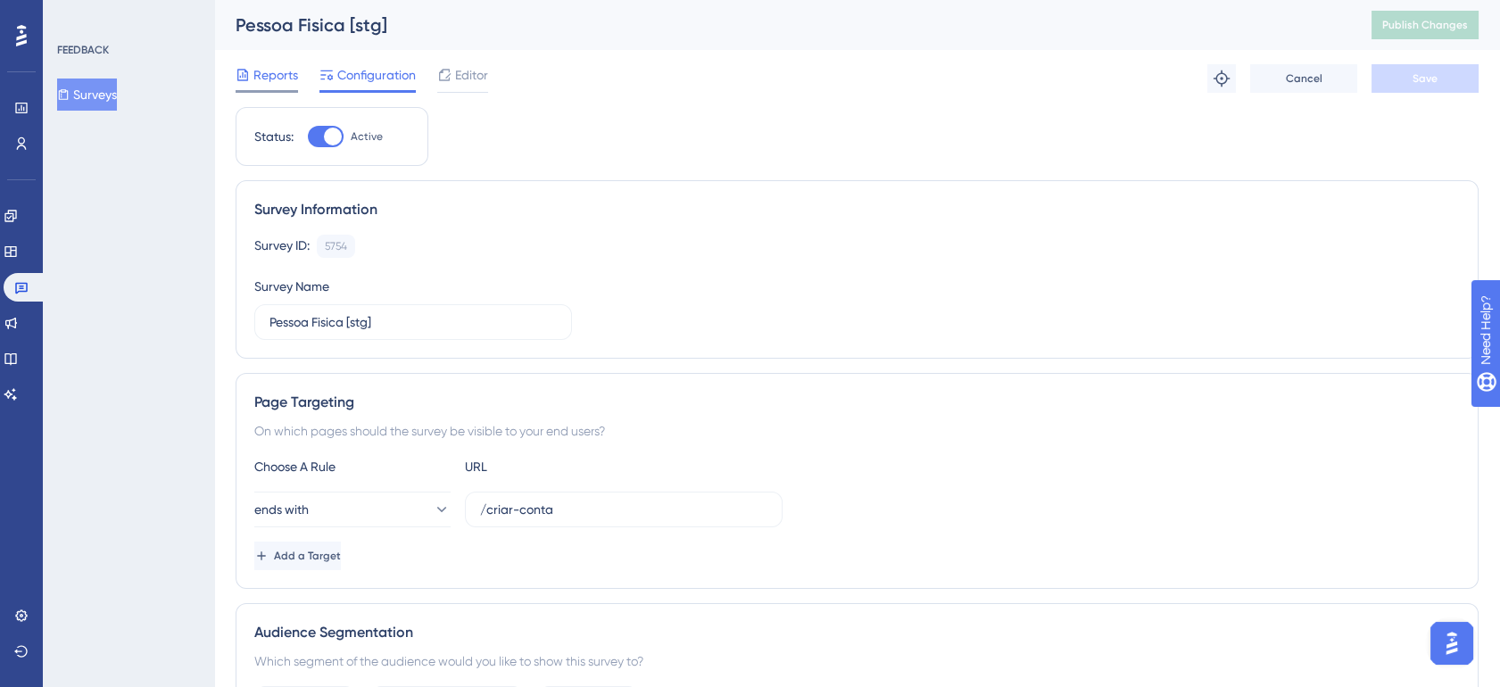
click at [280, 73] on span "Reports" at bounding box center [275, 74] width 45 height 21
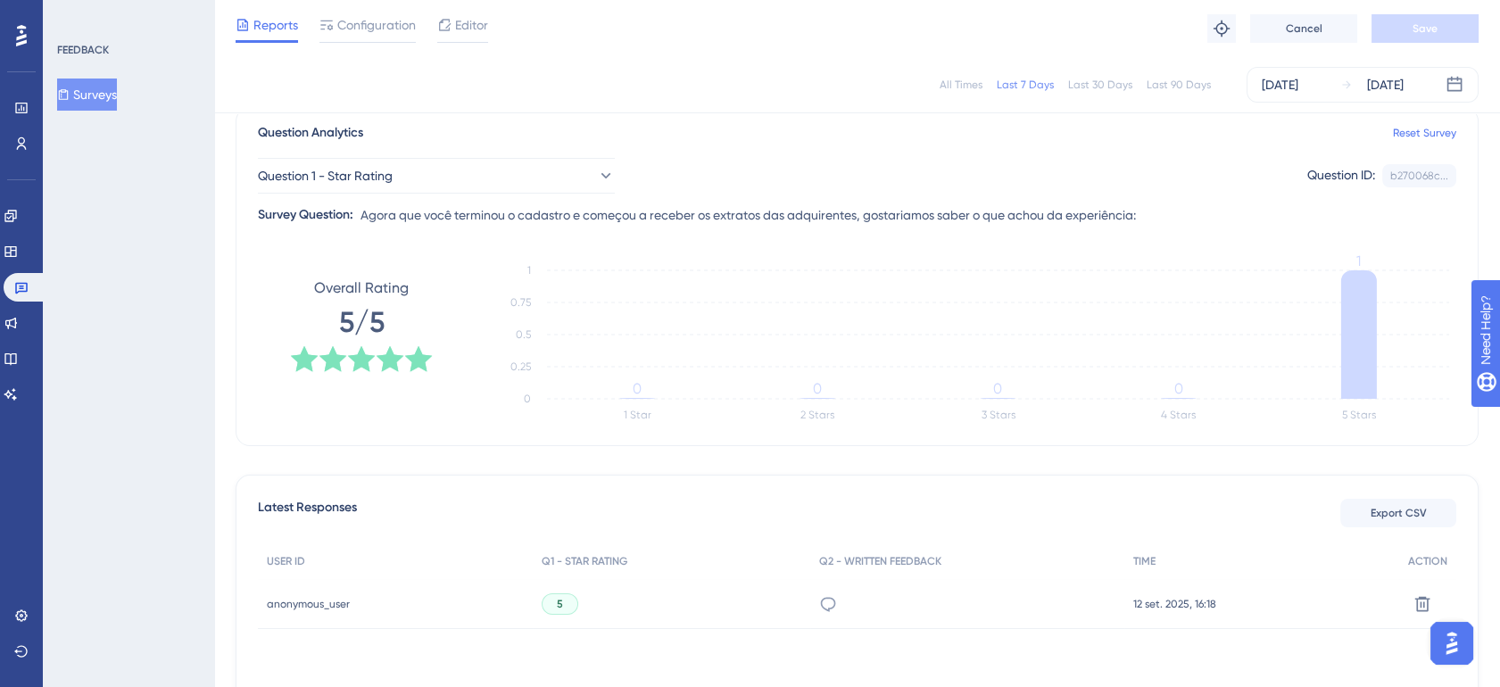
scroll to position [198, 0]
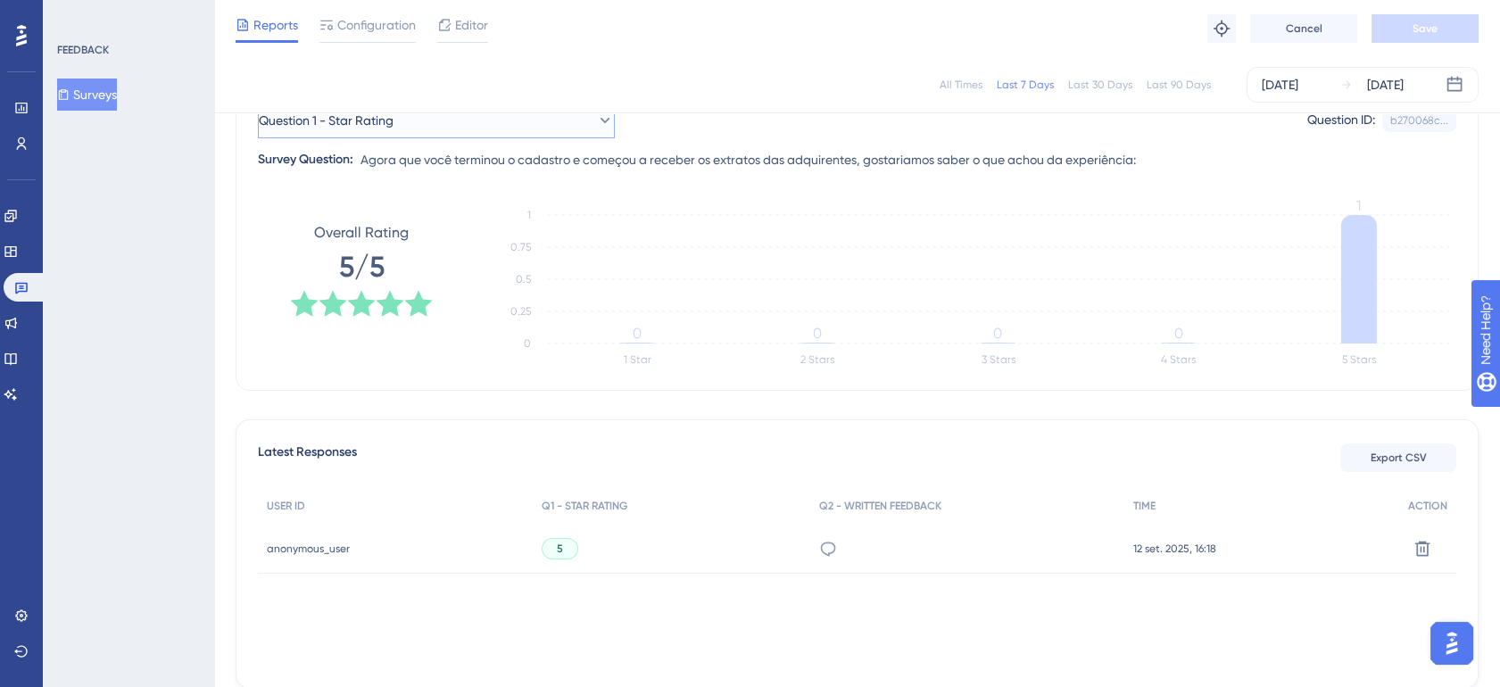
click at [501, 129] on button "Question 1 - Star Rating" at bounding box center [436, 121] width 357 height 36
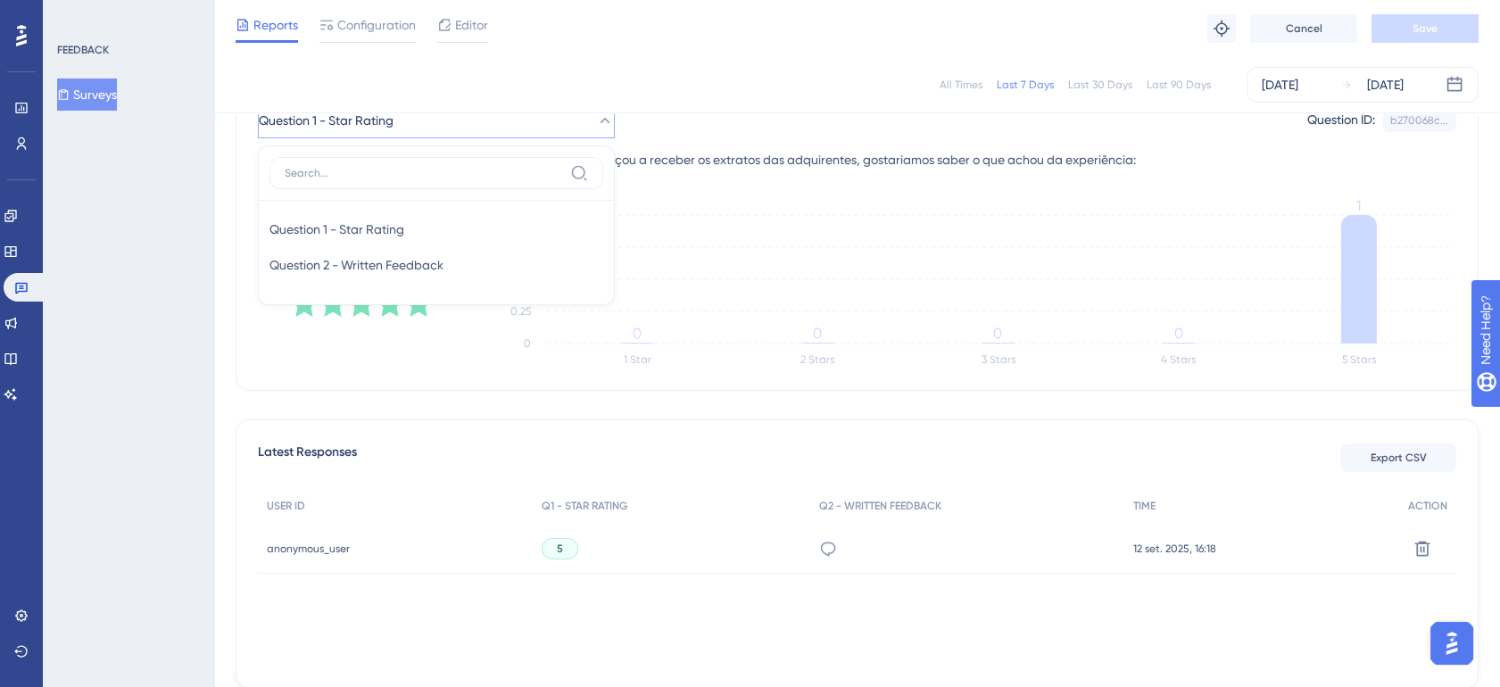
click at [701, 115] on div "Question 1 - Star Rating Question 1 - Star Rating Question 1 - Star Rating Ques…" at bounding box center [857, 121] width 1199 height 36
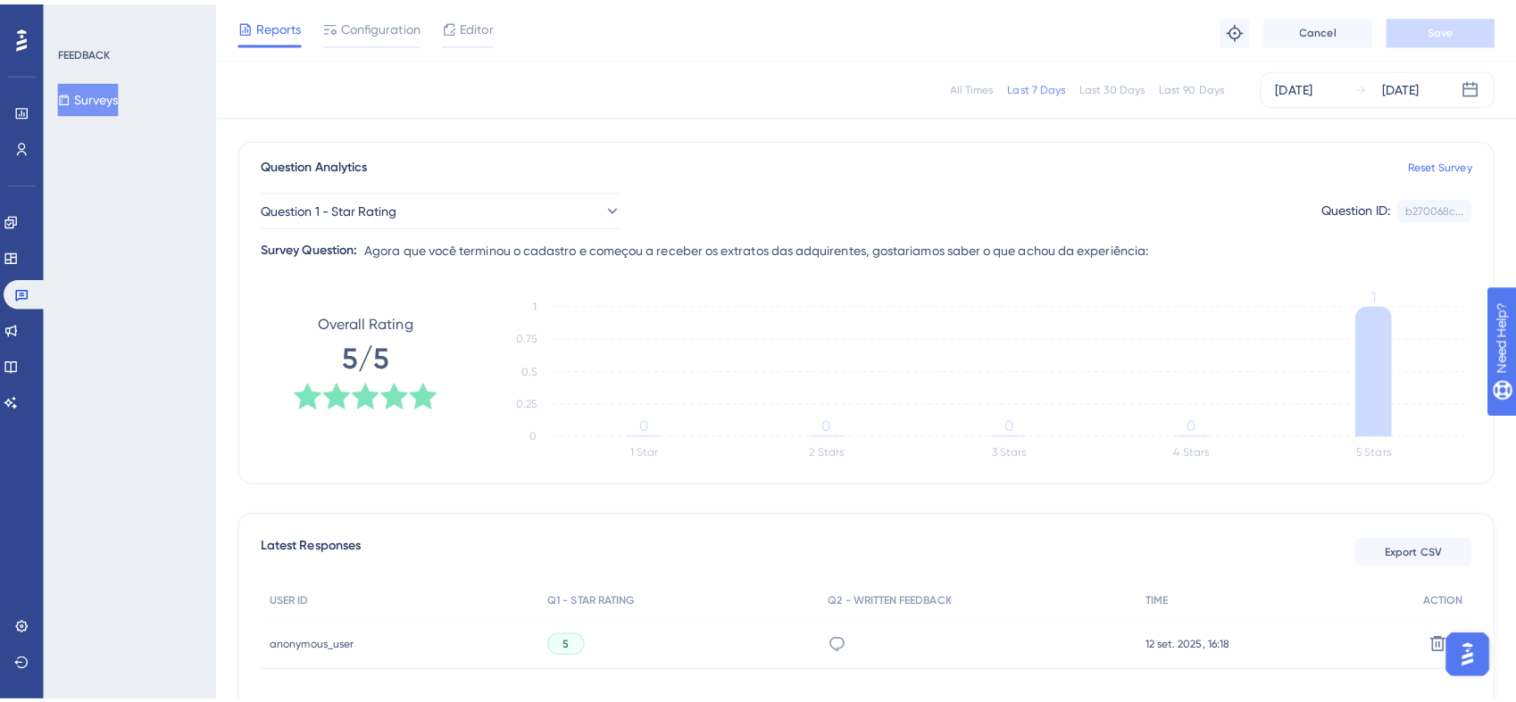
scroll to position [0, 0]
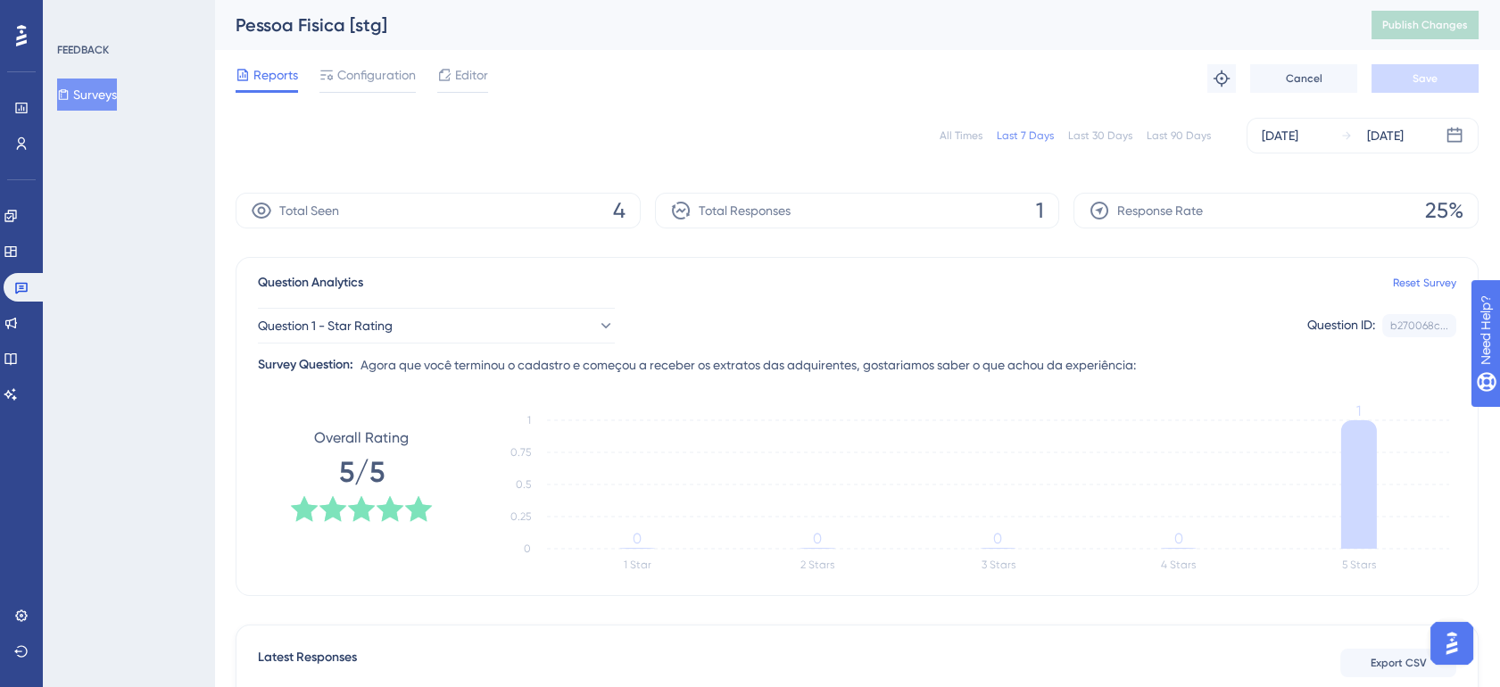
click at [106, 88] on button "Surveys" at bounding box center [87, 95] width 60 height 32
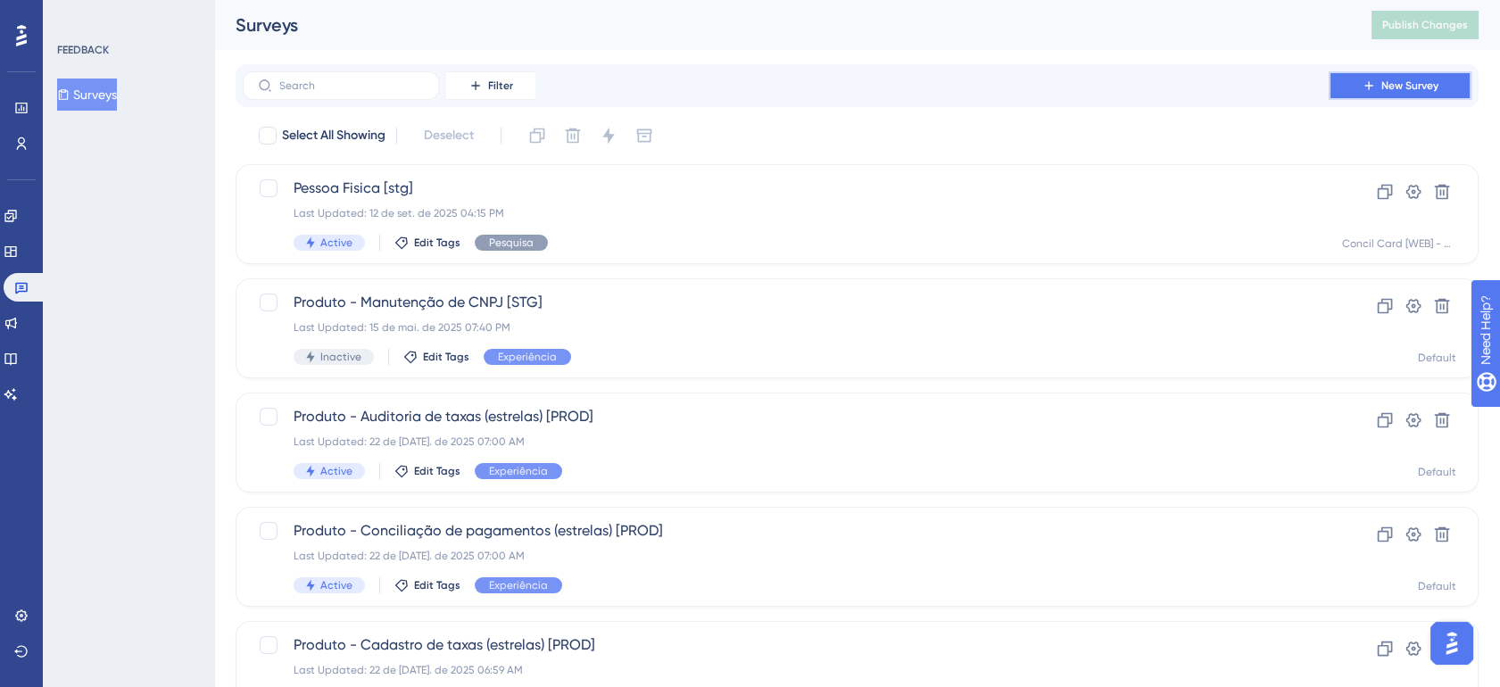
click at [1392, 82] on span "New Survey" at bounding box center [1410, 86] width 57 height 14
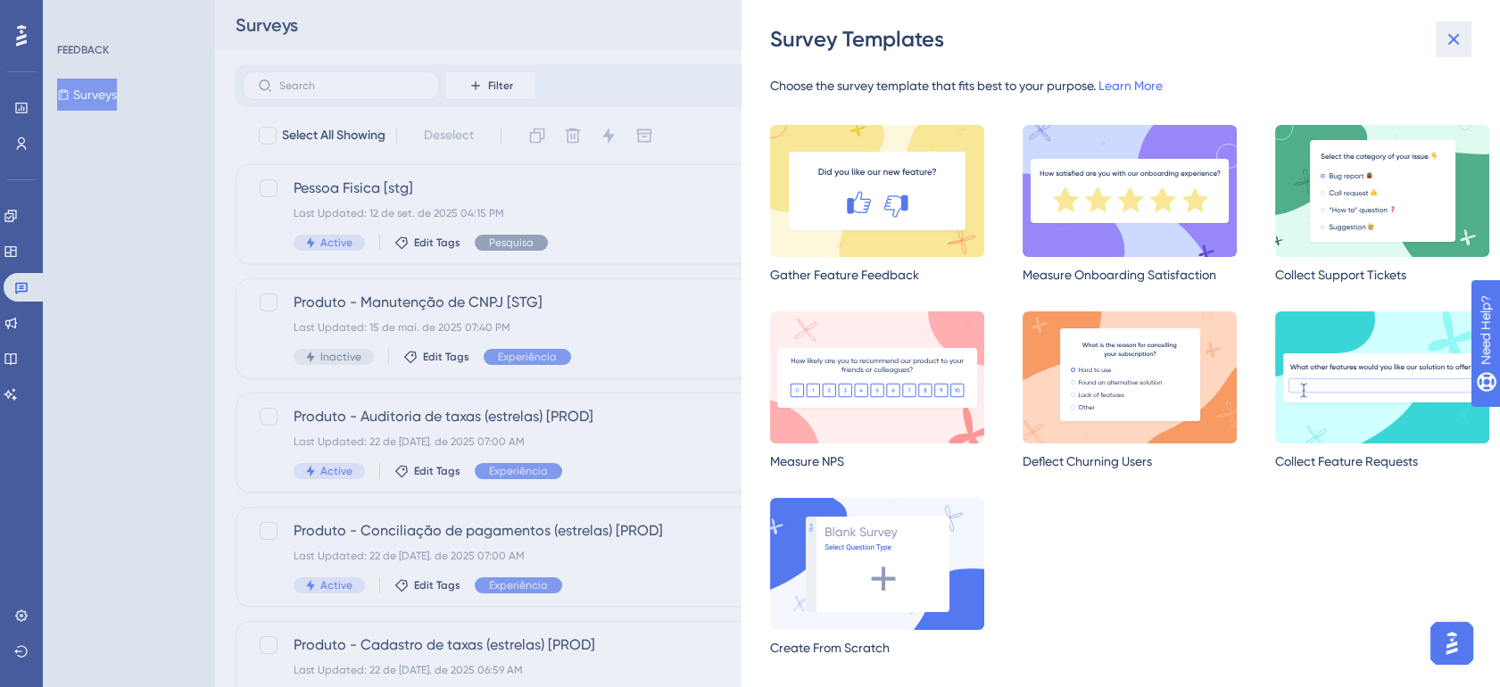
click at [1457, 37] on icon at bounding box center [1453, 39] width 21 height 21
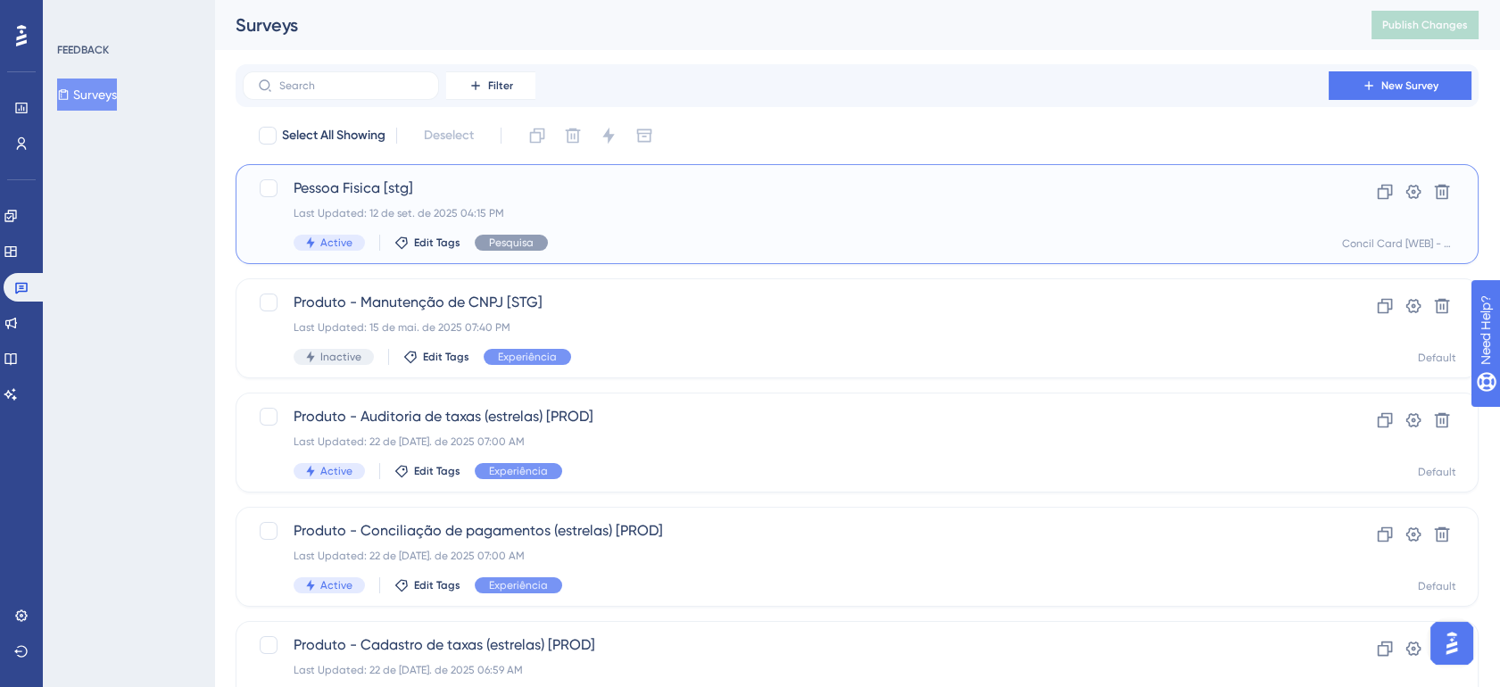
click at [543, 200] on div "Pessoa Fisica [stg] Last Updated: 12 de set. de 2025 04:15 PM Active Edit Tags …" at bounding box center [786, 214] width 985 height 73
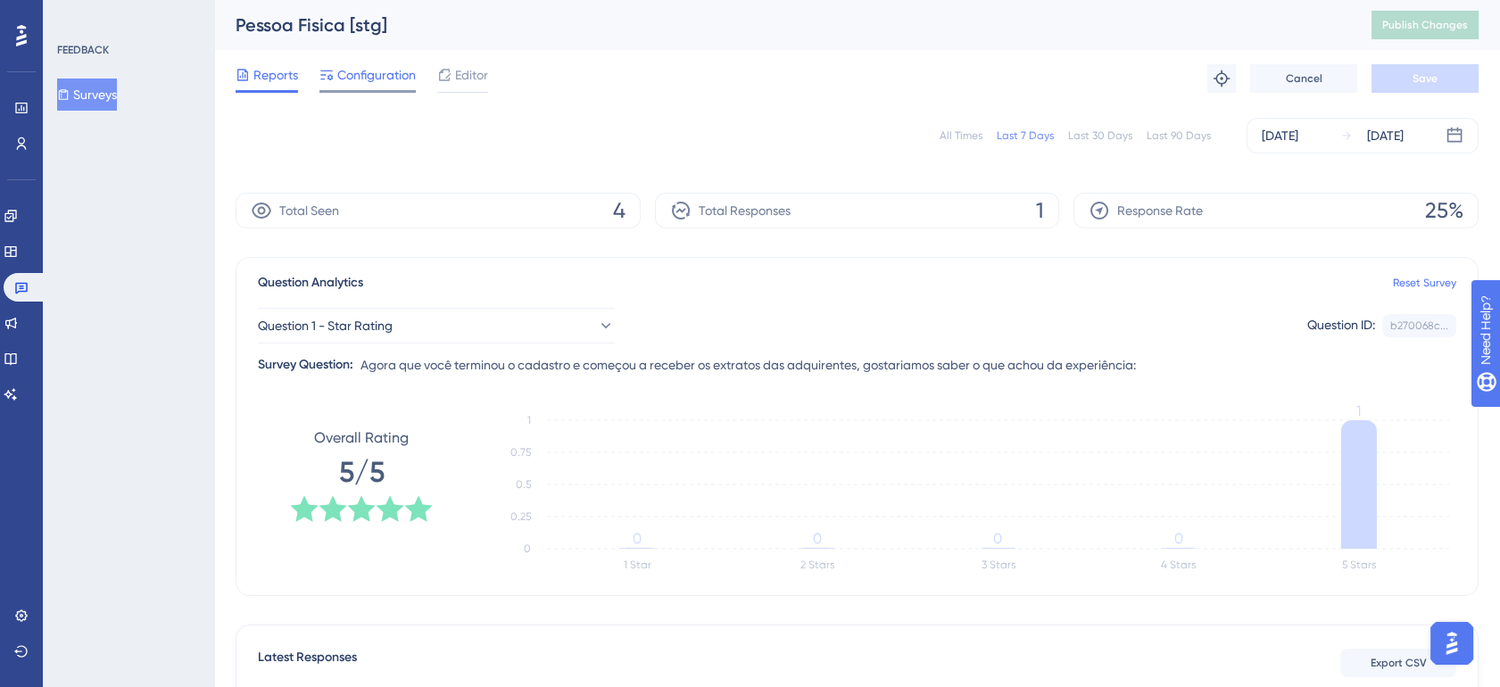
click at [377, 75] on span "Configuration" at bounding box center [376, 74] width 79 height 21
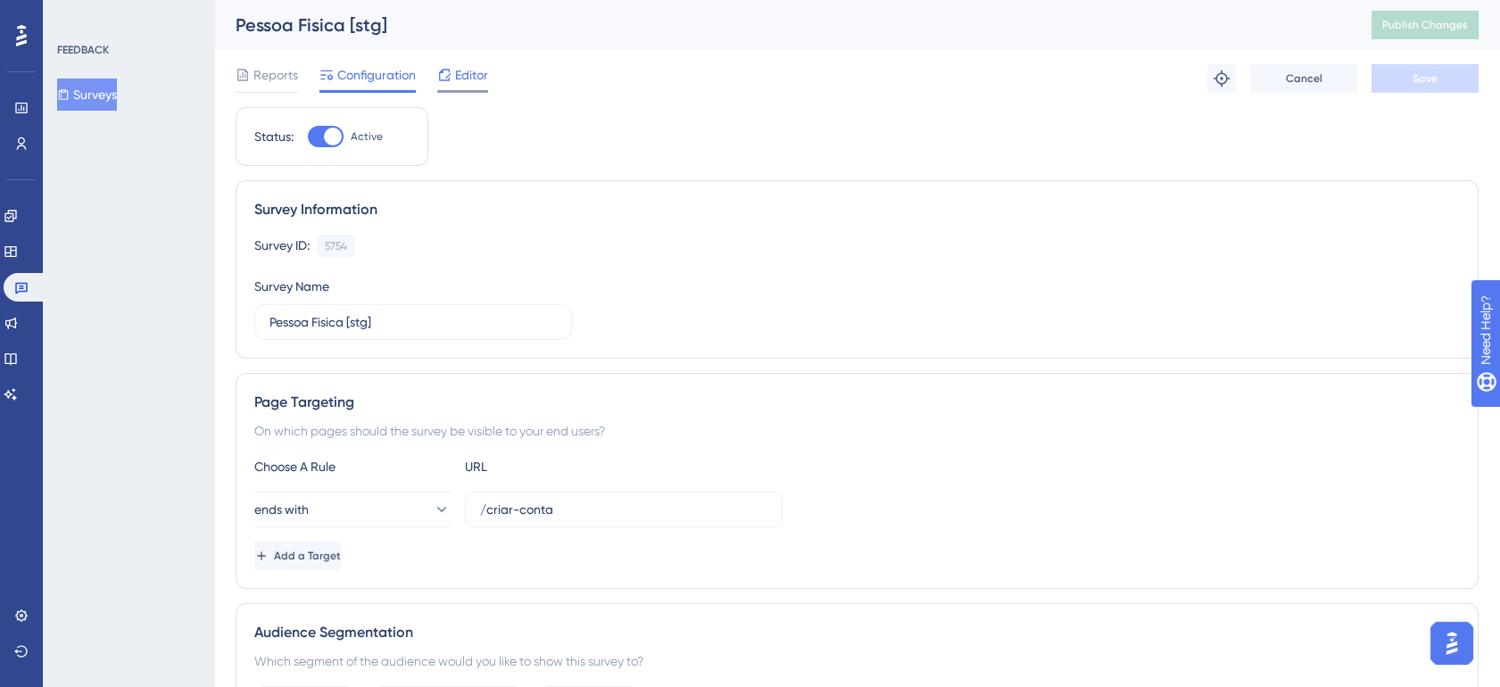
click at [469, 77] on span "Editor" at bounding box center [471, 74] width 33 height 21
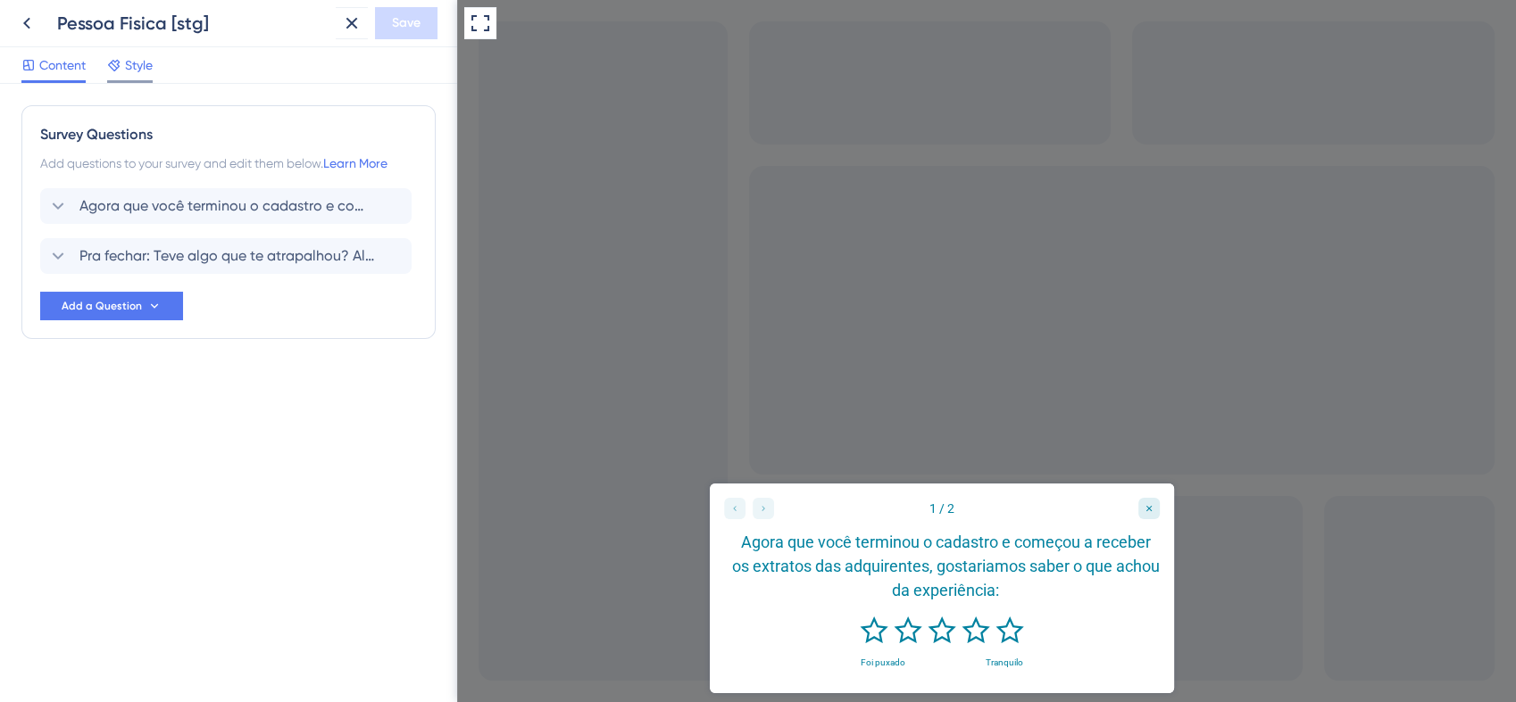
click at [141, 64] on span "Style" at bounding box center [139, 64] width 28 height 21
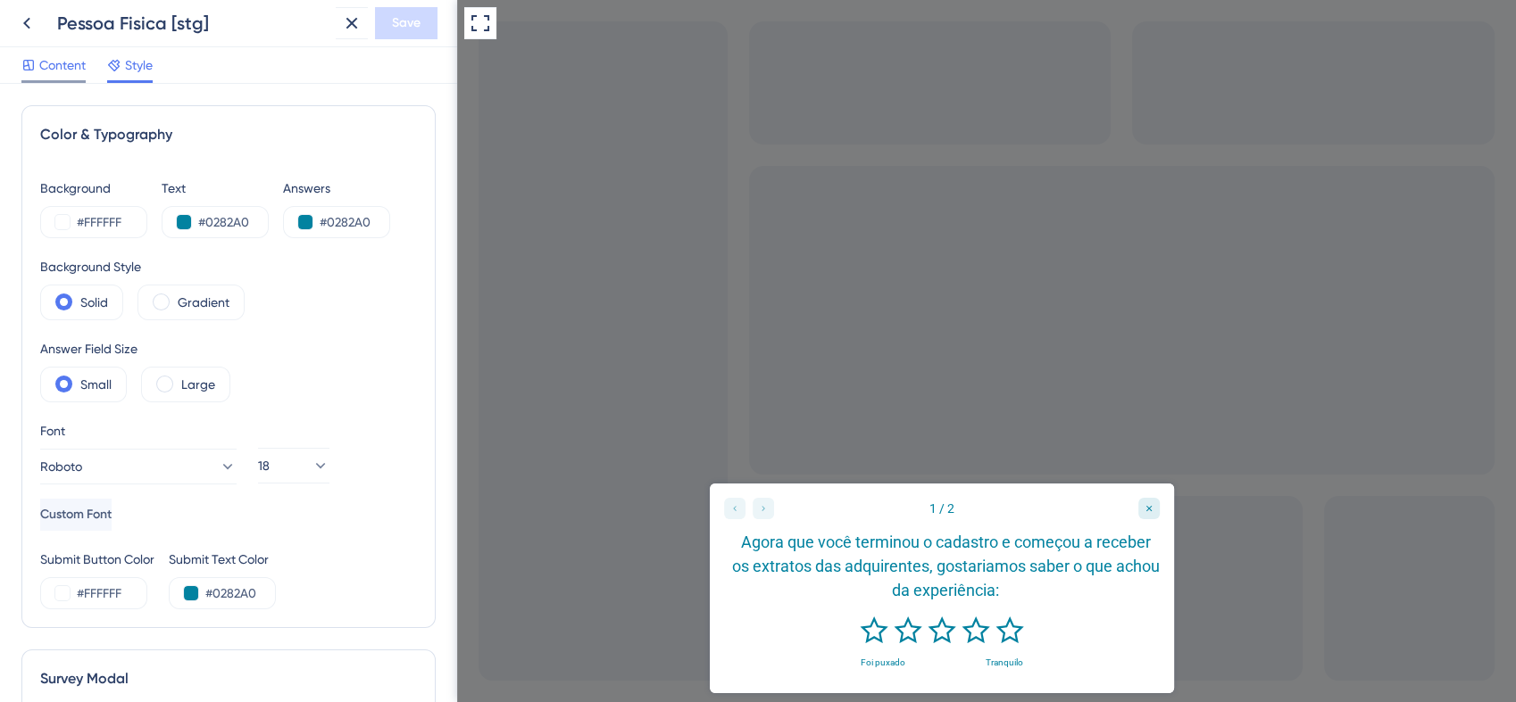
click at [56, 67] on span "Content" at bounding box center [62, 64] width 46 height 21
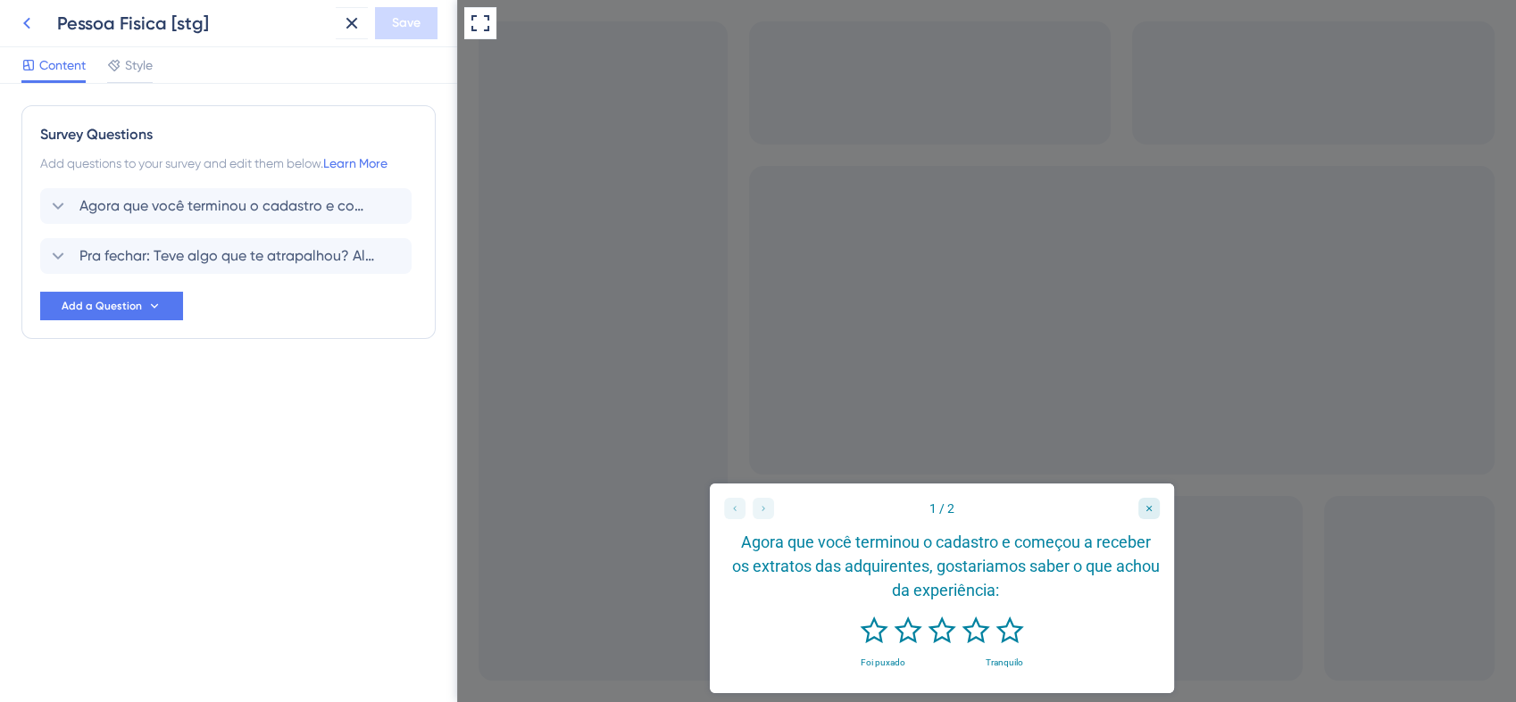
click at [29, 25] on icon at bounding box center [26, 22] width 21 height 21
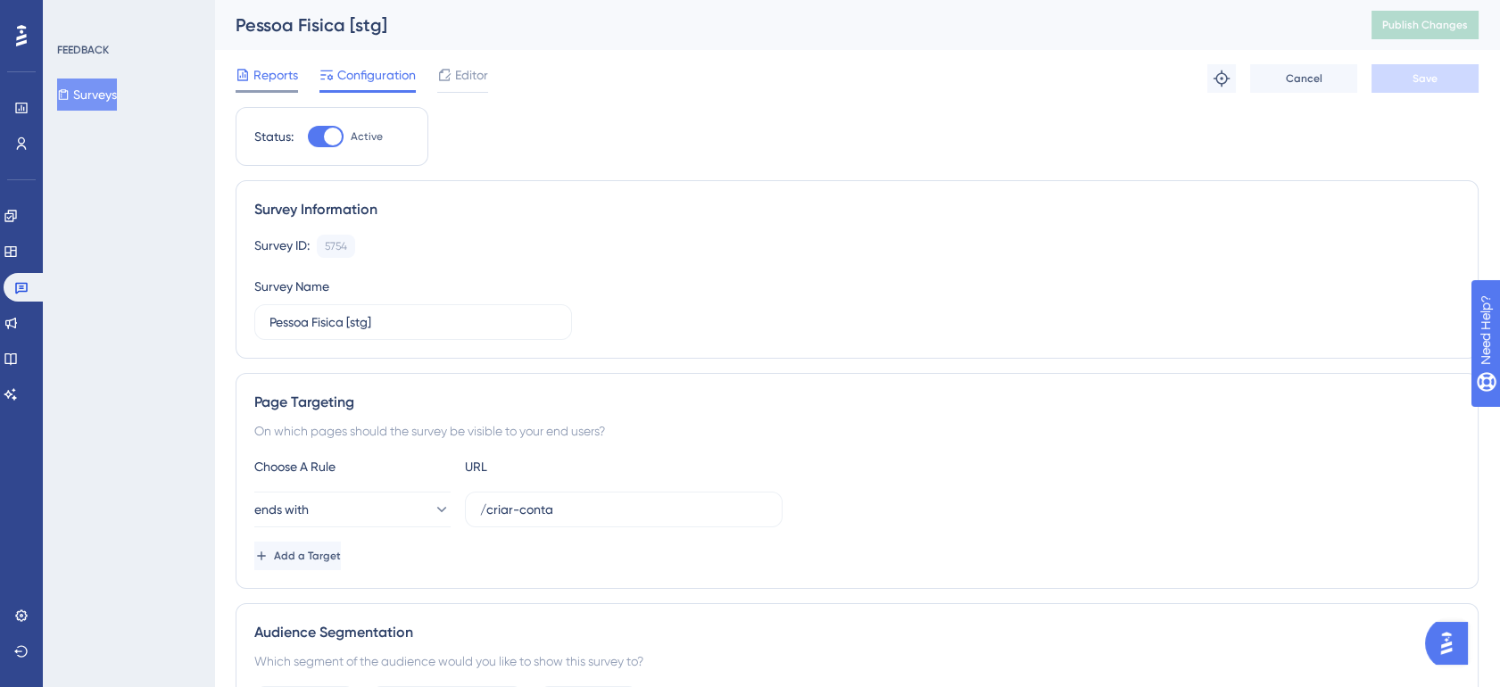
click at [280, 79] on span "Reports" at bounding box center [275, 74] width 45 height 21
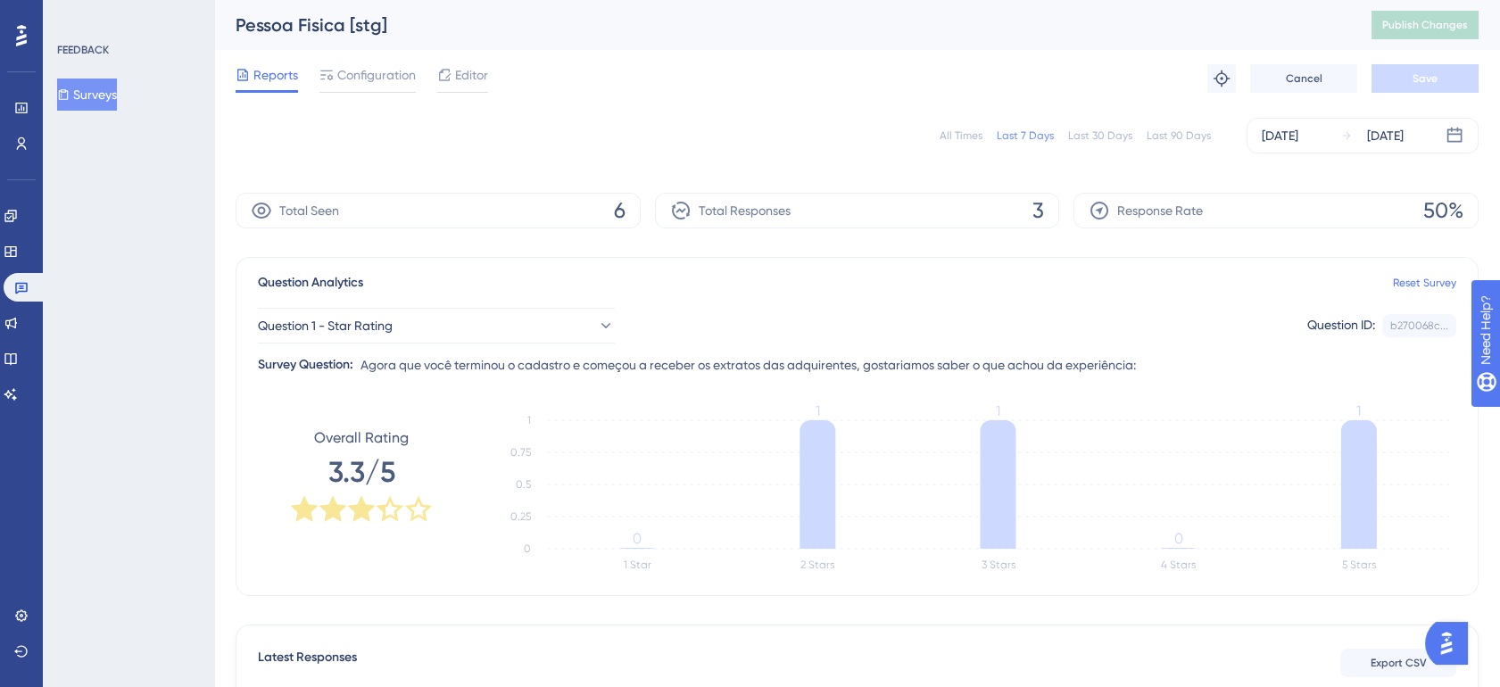
click at [113, 94] on button "Surveys" at bounding box center [87, 95] width 60 height 32
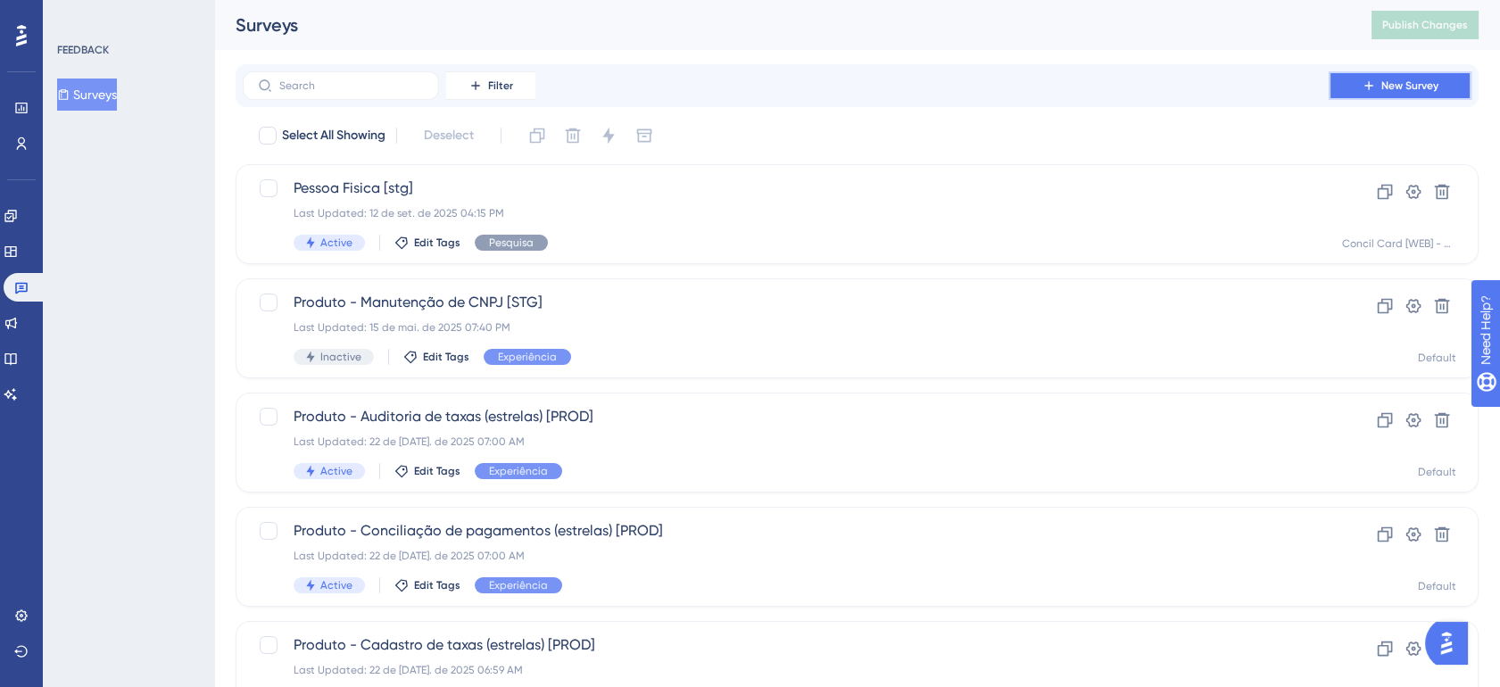
click at [1357, 87] on button "New Survey" at bounding box center [1400, 85] width 143 height 29
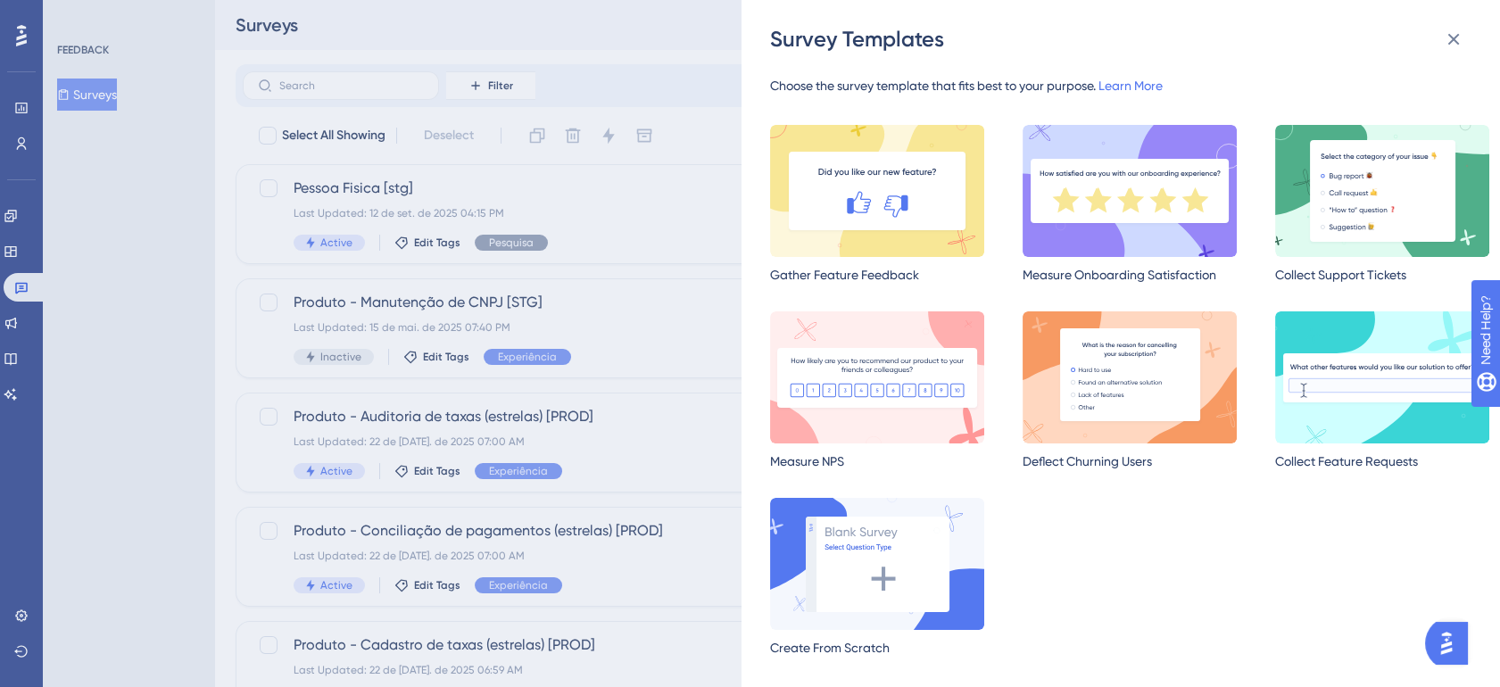
click at [492, 211] on div "Survey Templates Choose the survey template that fits best to your purpose. Lea…" at bounding box center [750, 343] width 1500 height 687
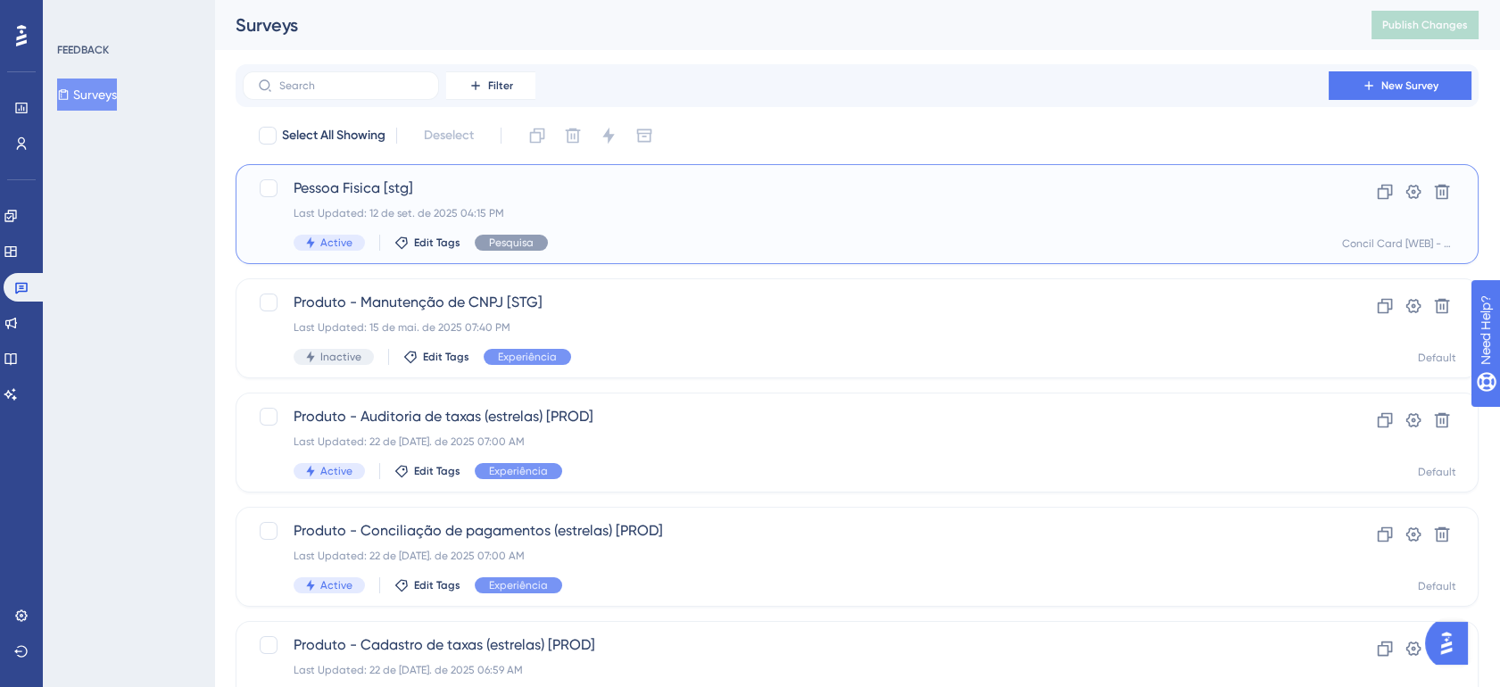
click at [486, 211] on div "Last Updated: 12 de set. de 2025 04:15 PM" at bounding box center [786, 213] width 985 height 14
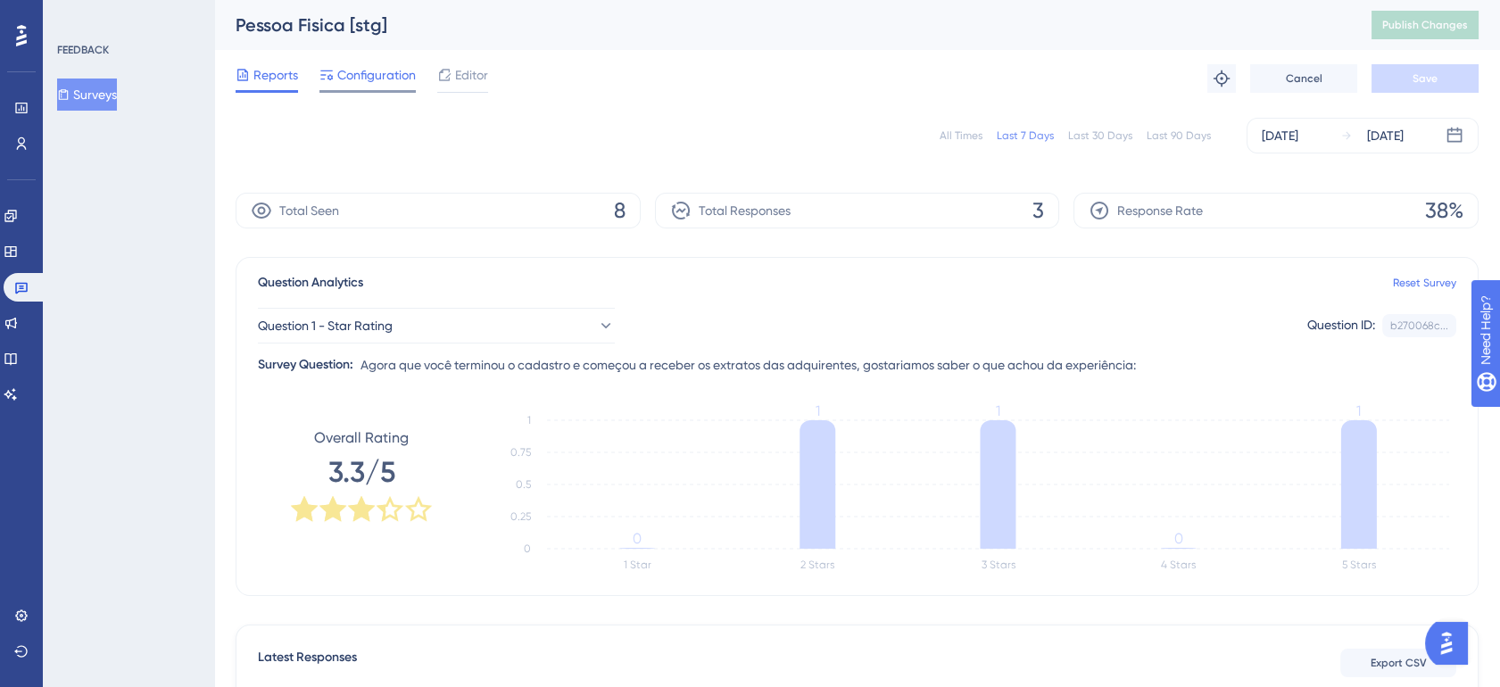
click at [387, 87] on div "Configuration" at bounding box center [368, 78] width 96 height 29
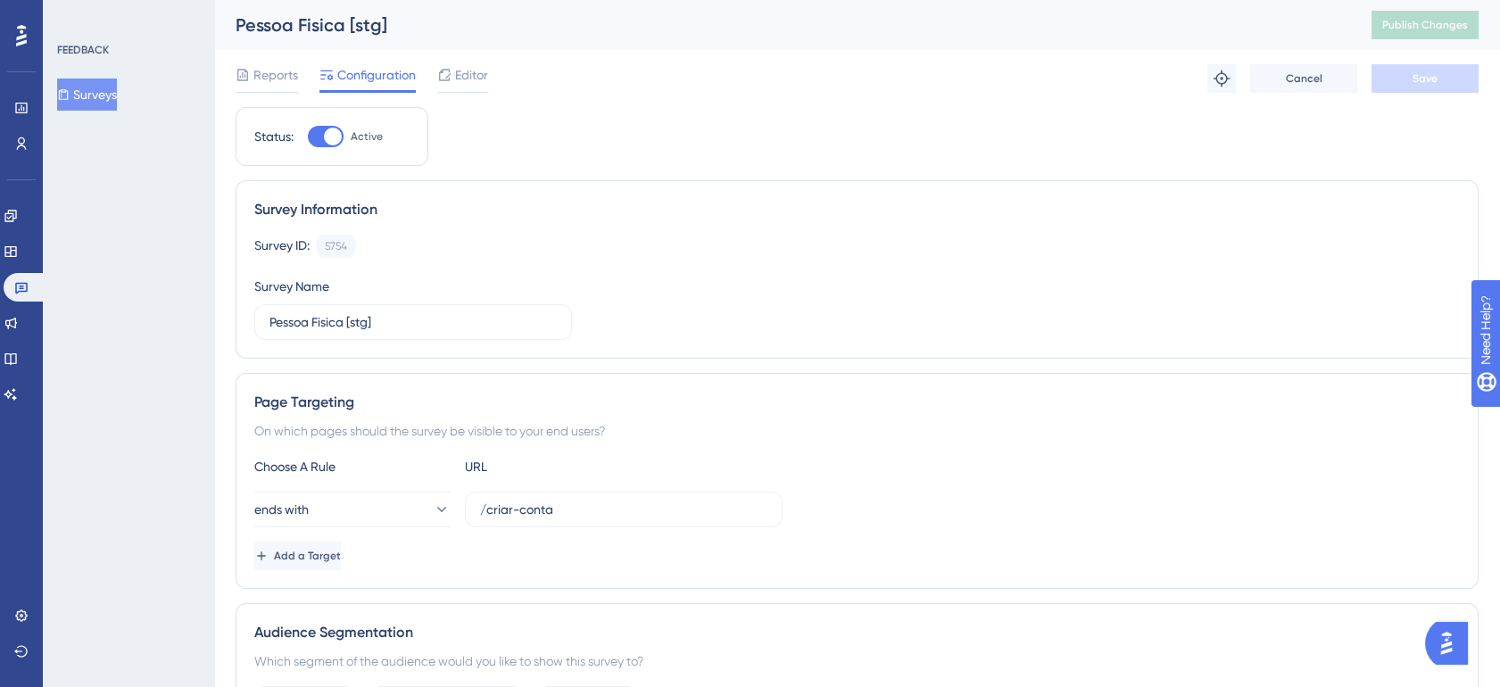
click at [333, 139] on div at bounding box center [333, 137] width 18 height 18
click at [308, 137] on input "Active" at bounding box center [307, 137] width 1 height 1
checkbox input "false"
click at [1423, 86] on button "Save" at bounding box center [1425, 78] width 107 height 29
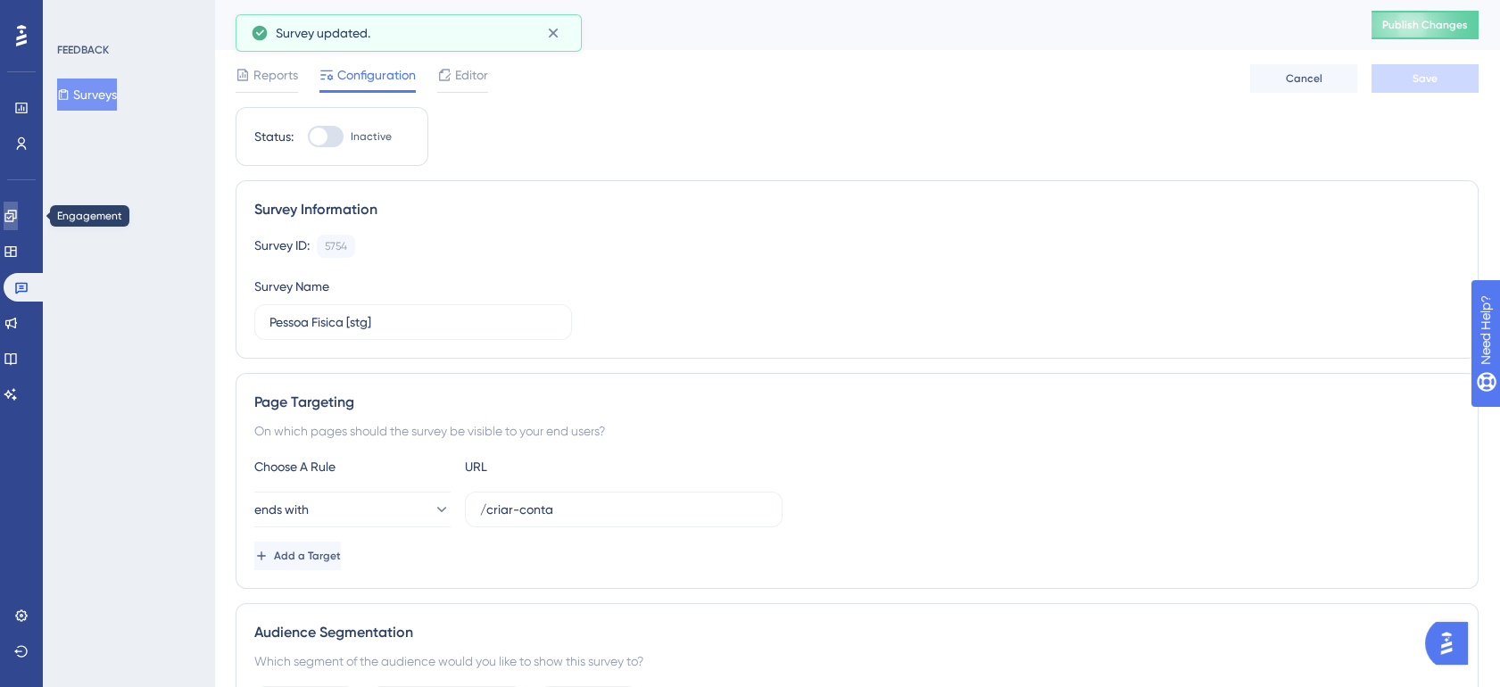
drag, startPoint x: 25, startPoint y: 210, endPoint x: 42, endPoint y: 210, distance: 17.0
click at [16, 210] on icon at bounding box center [10, 216] width 12 height 12
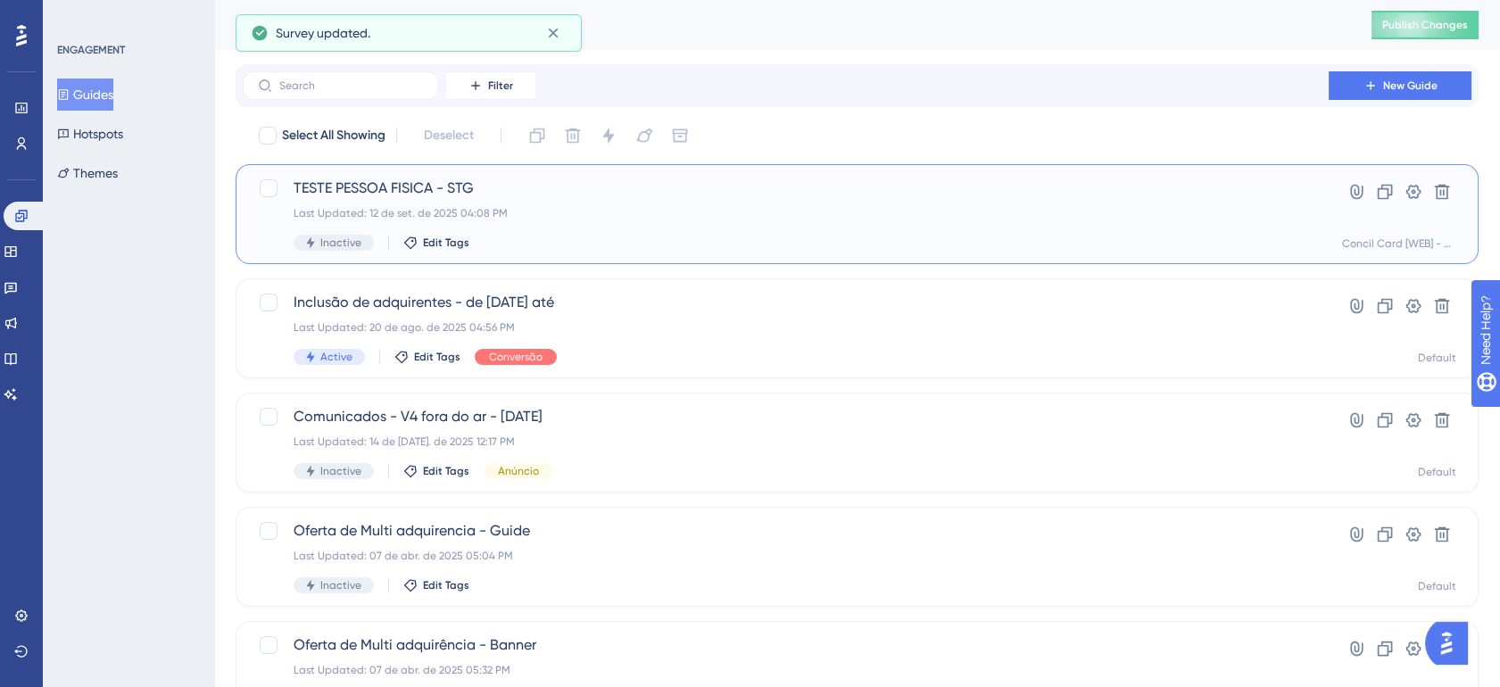
click at [464, 206] on div "Last Updated: 12 de set. de 2025 04:08 PM" at bounding box center [786, 213] width 985 height 14
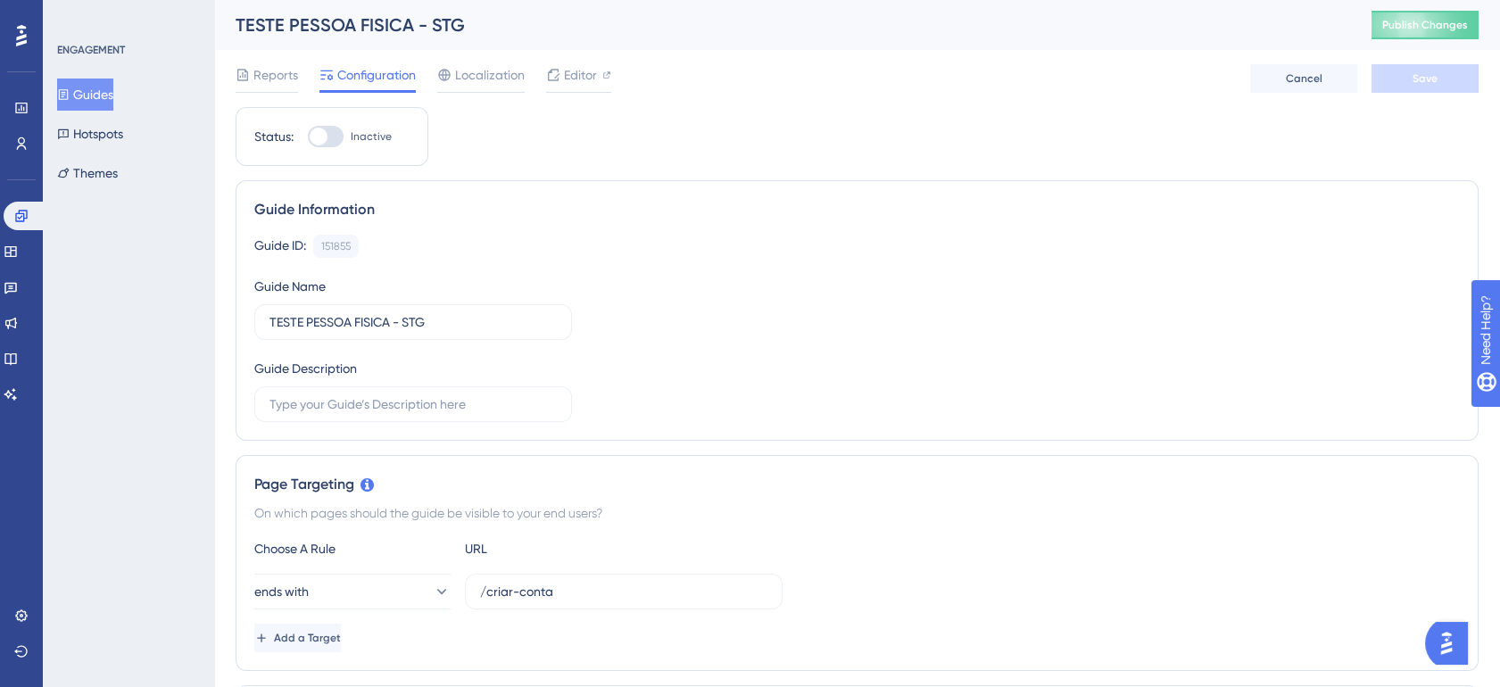
click at [336, 142] on div at bounding box center [326, 136] width 36 height 21
click at [308, 137] on input "Inactive" at bounding box center [307, 137] width 1 height 1
checkbox input "true"
click at [1436, 84] on span "Save" at bounding box center [1425, 78] width 25 height 14
click at [330, 136] on div at bounding box center [326, 136] width 36 height 21
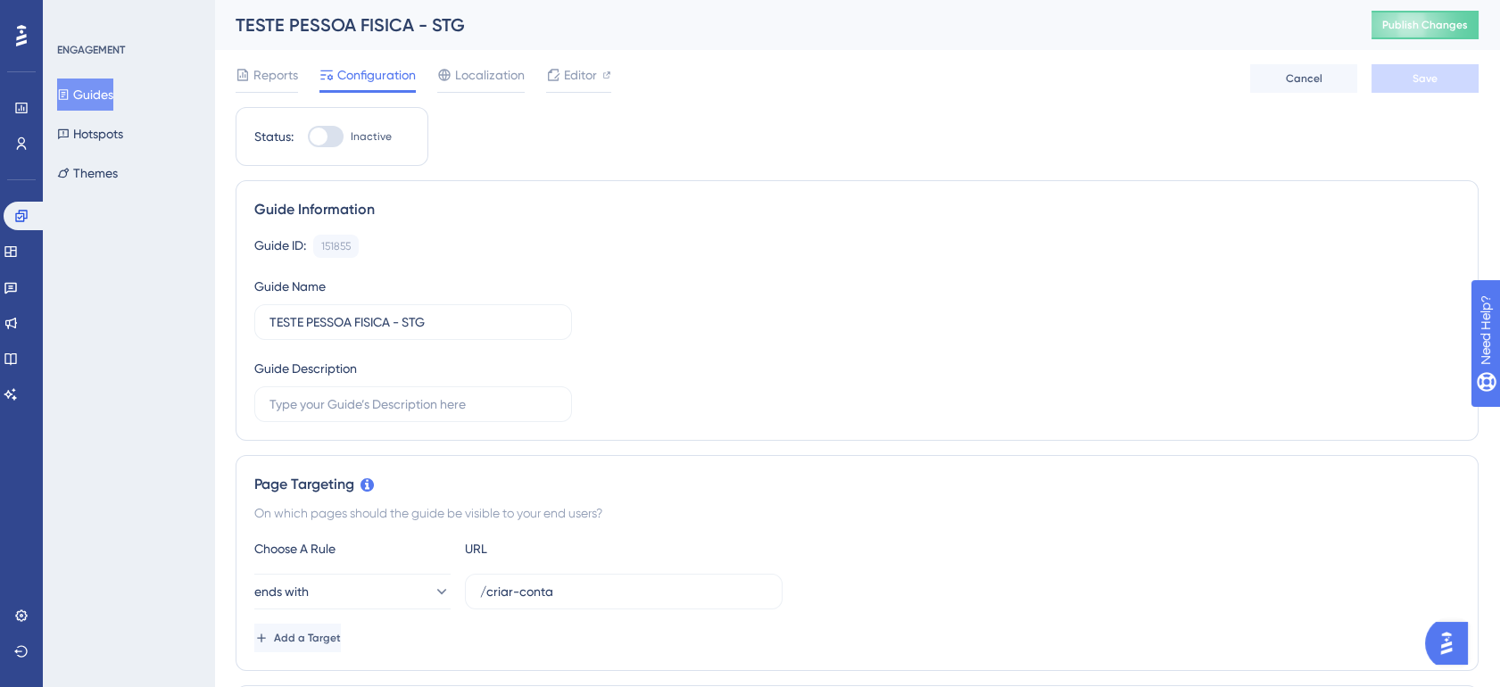
click at [308, 137] on input "Inactive" at bounding box center [307, 137] width 1 height 1
checkbox input "true"
click at [1413, 82] on span "Save" at bounding box center [1425, 78] width 25 height 14
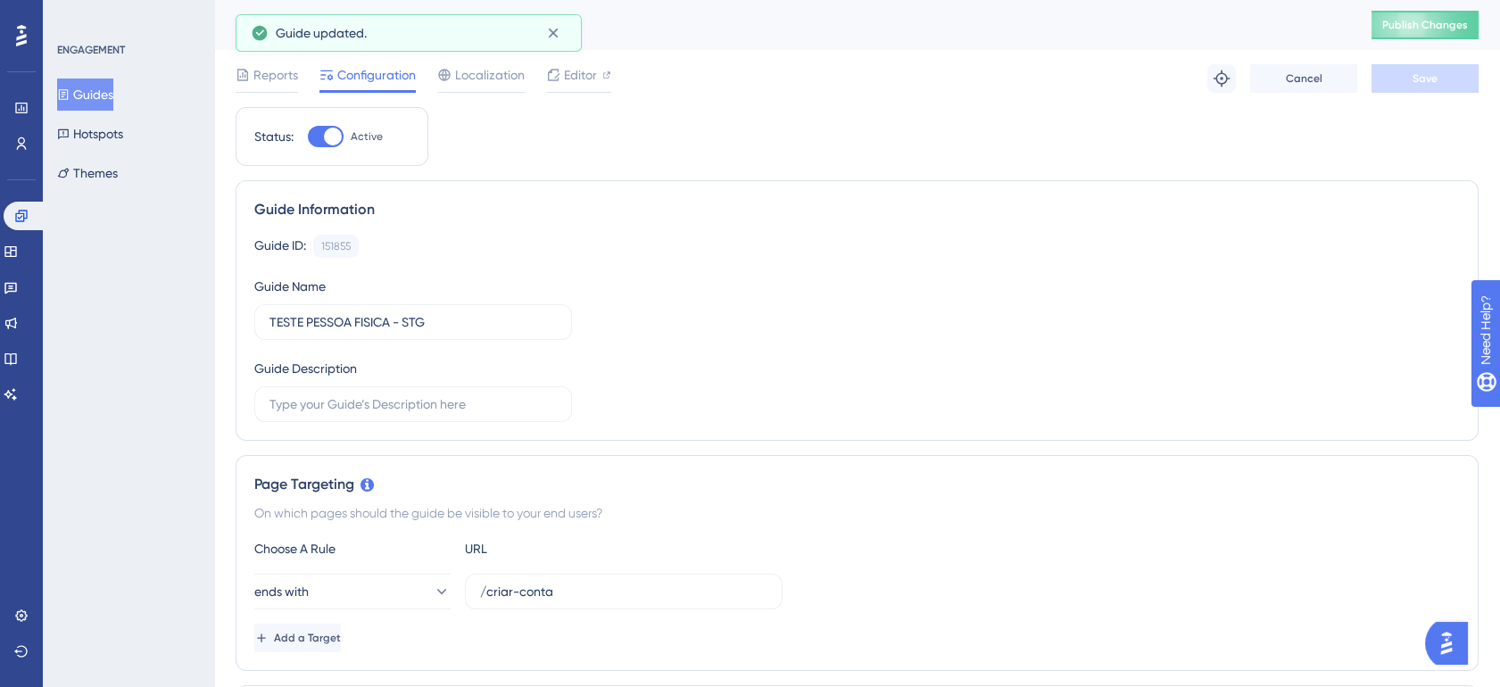
click at [1447, 40] on div "TESTE PESSOA FISICA - STG Publish Changes" at bounding box center [857, 25] width 1286 height 50
click at [1457, 26] on span "Publish Changes" at bounding box center [1426, 25] width 86 height 14
click at [589, 71] on span "Editor" at bounding box center [580, 74] width 33 height 21
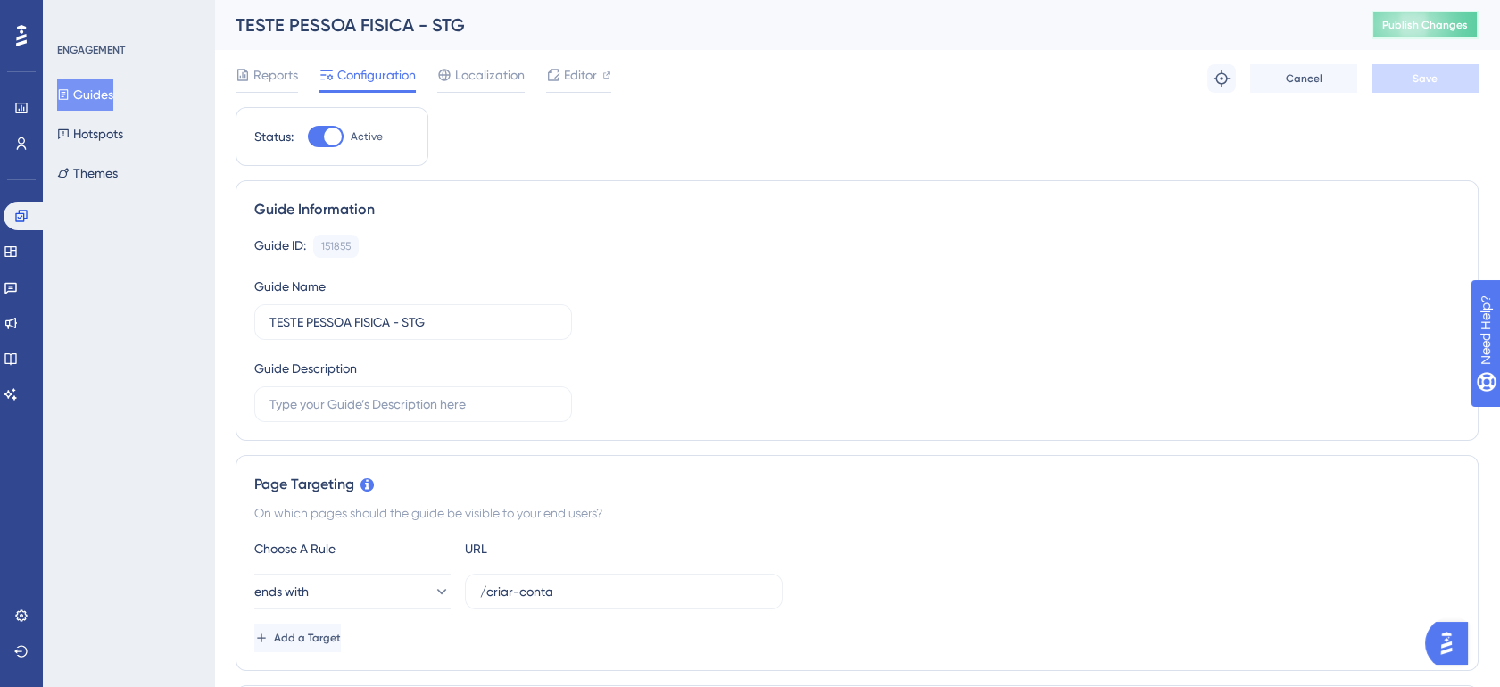
click at [1437, 19] on span "Publish Changes" at bounding box center [1426, 25] width 86 height 14
click at [111, 92] on button "Guides" at bounding box center [85, 95] width 56 height 32
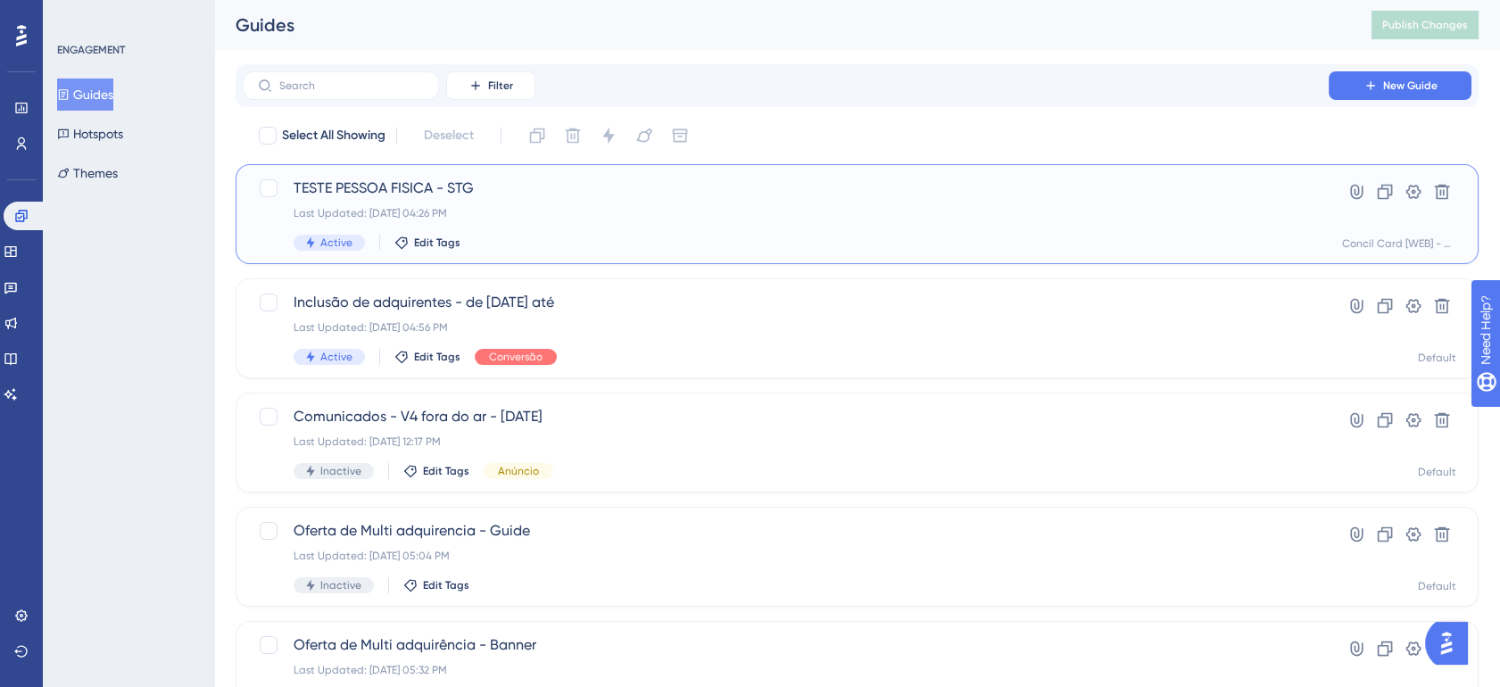
click at [376, 188] on span "TESTE PESSOA FISICA - STG" at bounding box center [786, 188] width 985 height 21
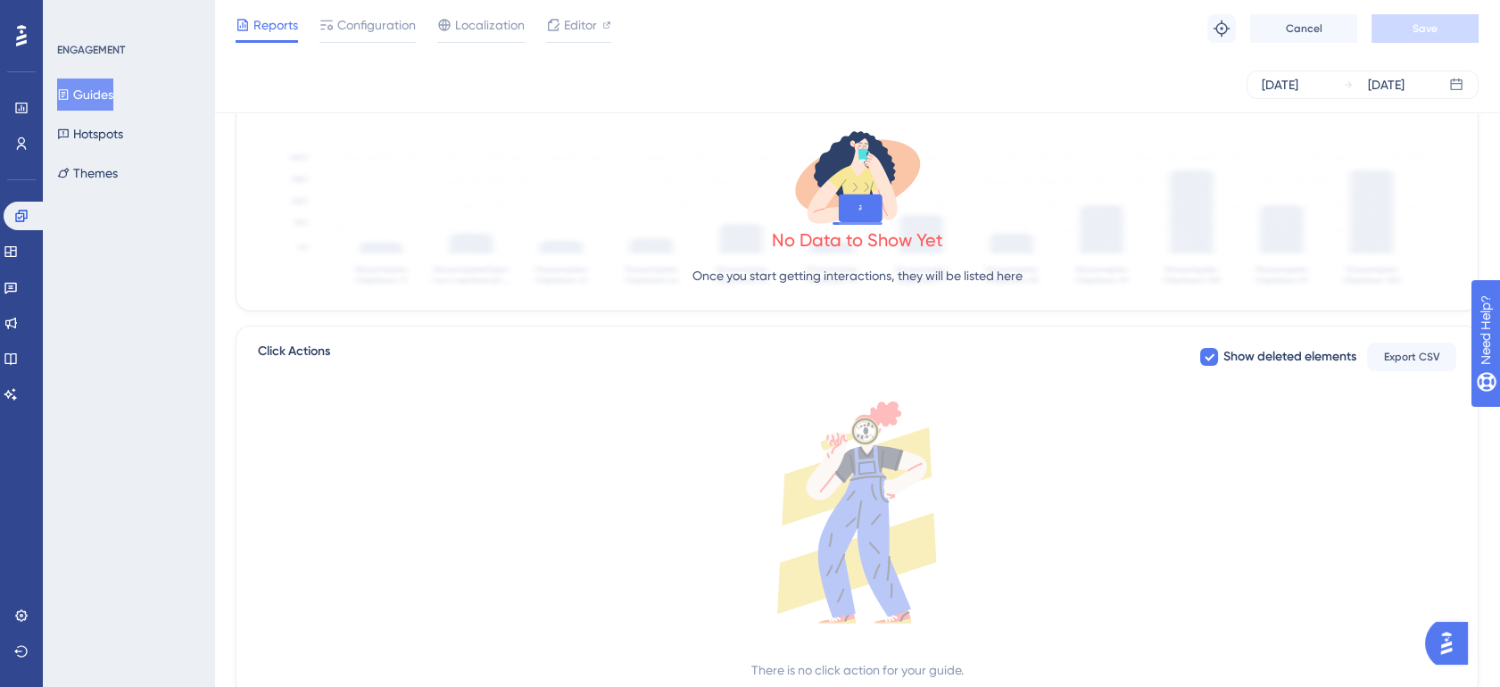
scroll to position [558, 0]
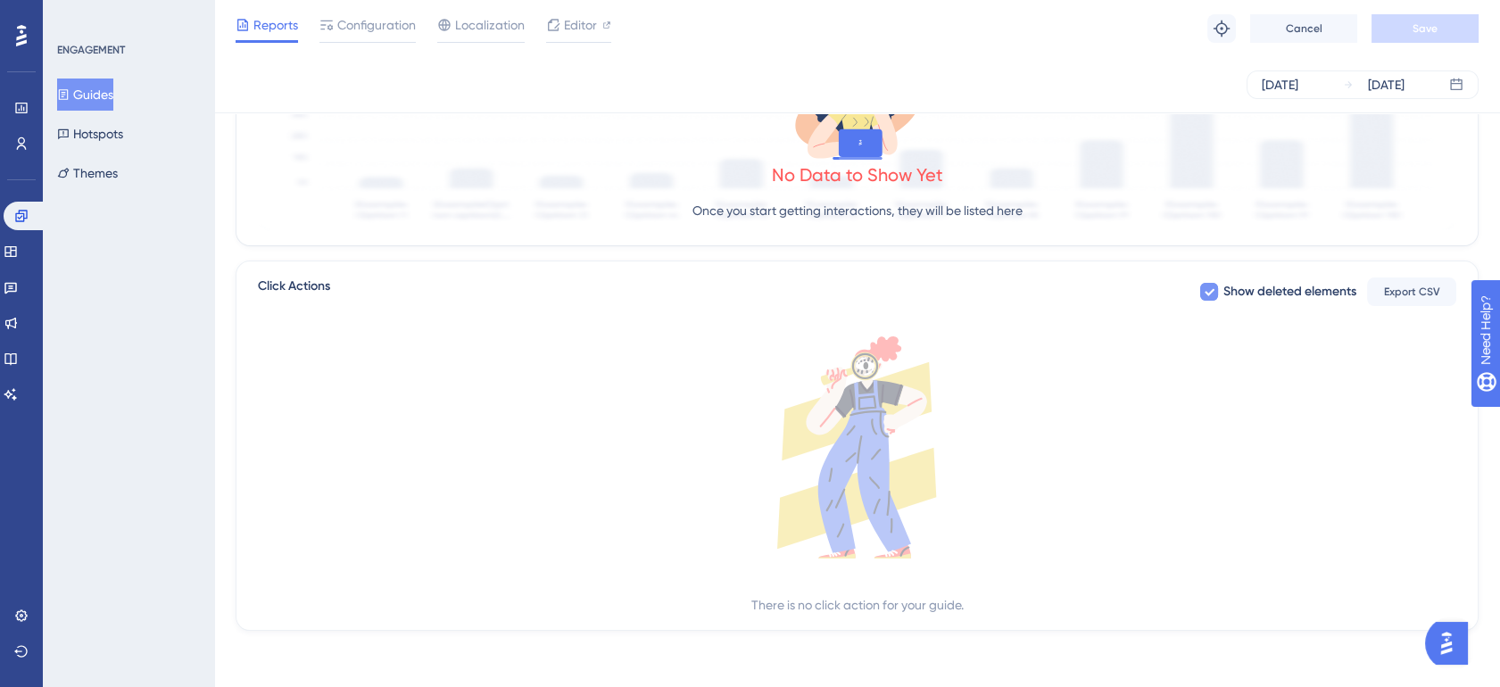
click at [1212, 294] on icon at bounding box center [1209, 292] width 11 height 14
click at [1203, 289] on div at bounding box center [1210, 292] width 18 height 18
checkbox input "true"
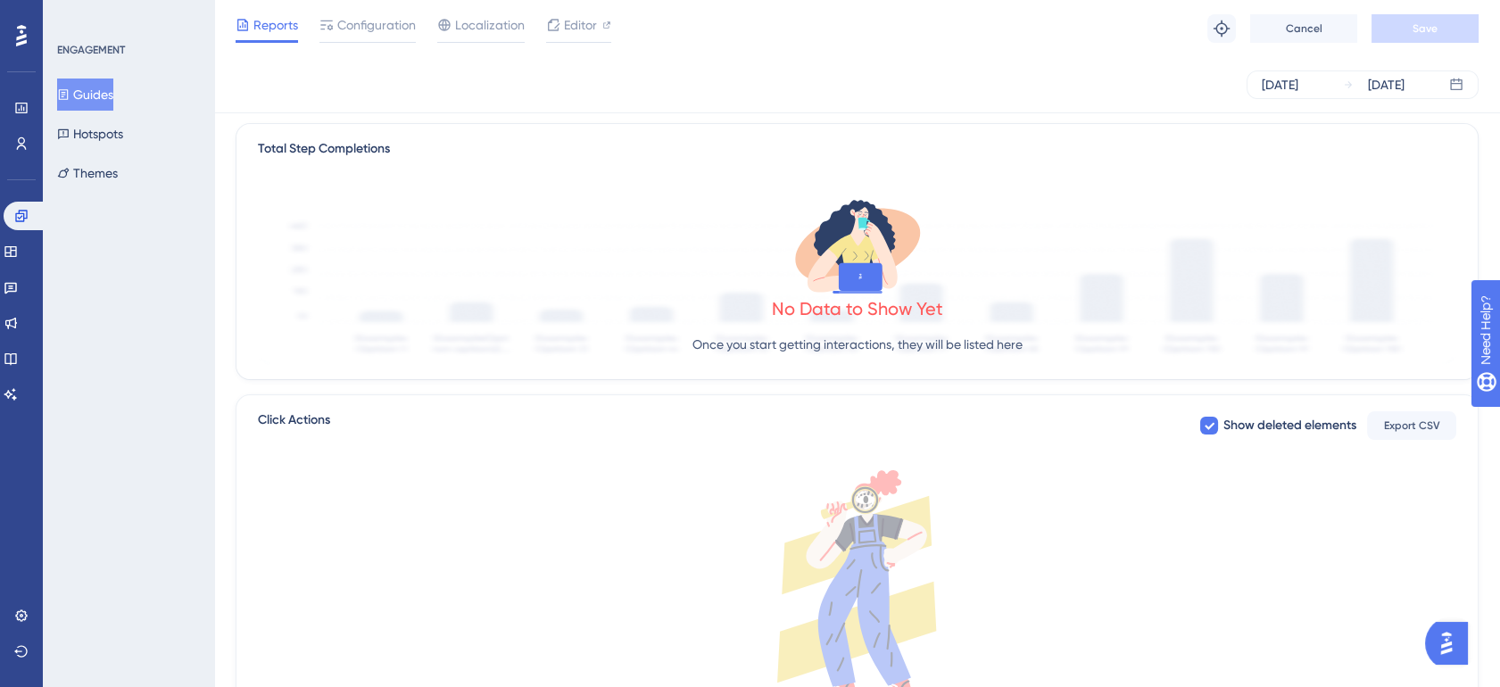
scroll to position [162, 0]
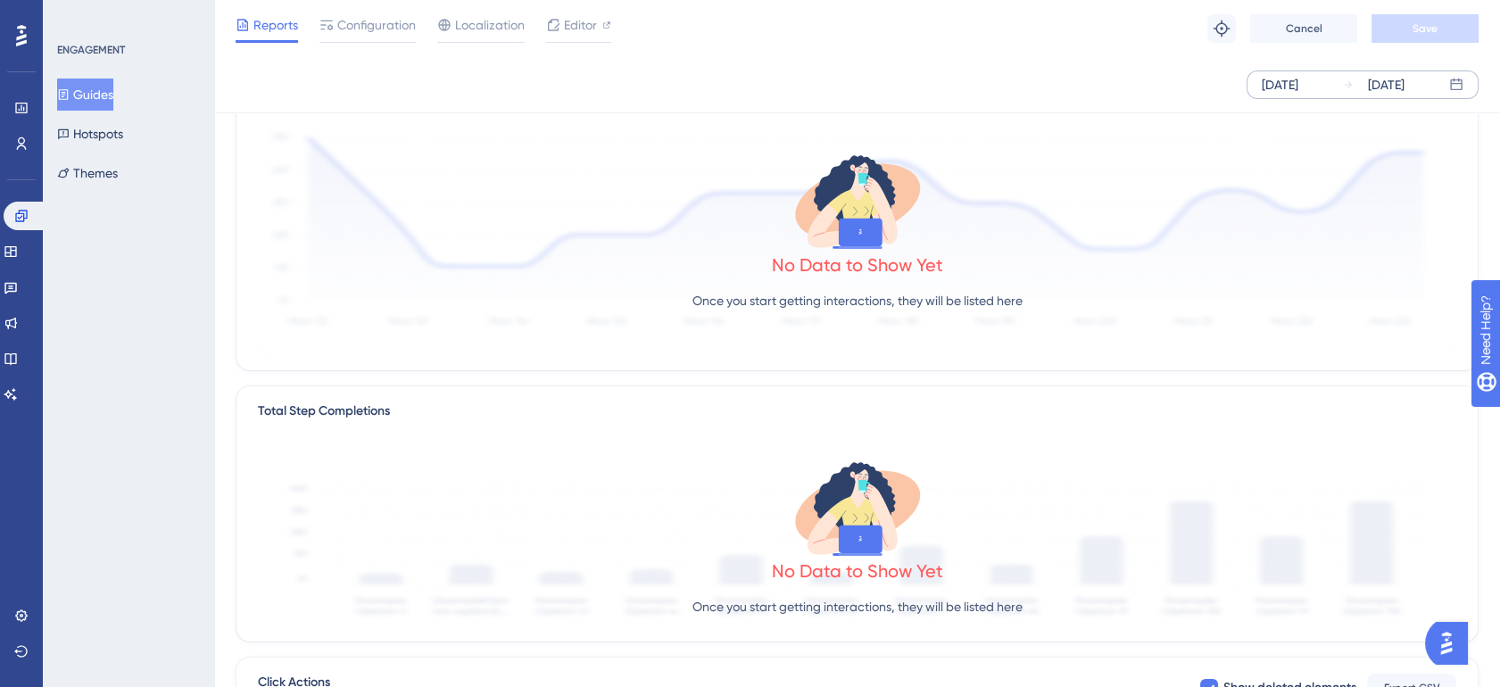
click at [1462, 83] on icon at bounding box center [1456, 84] width 12 height 12
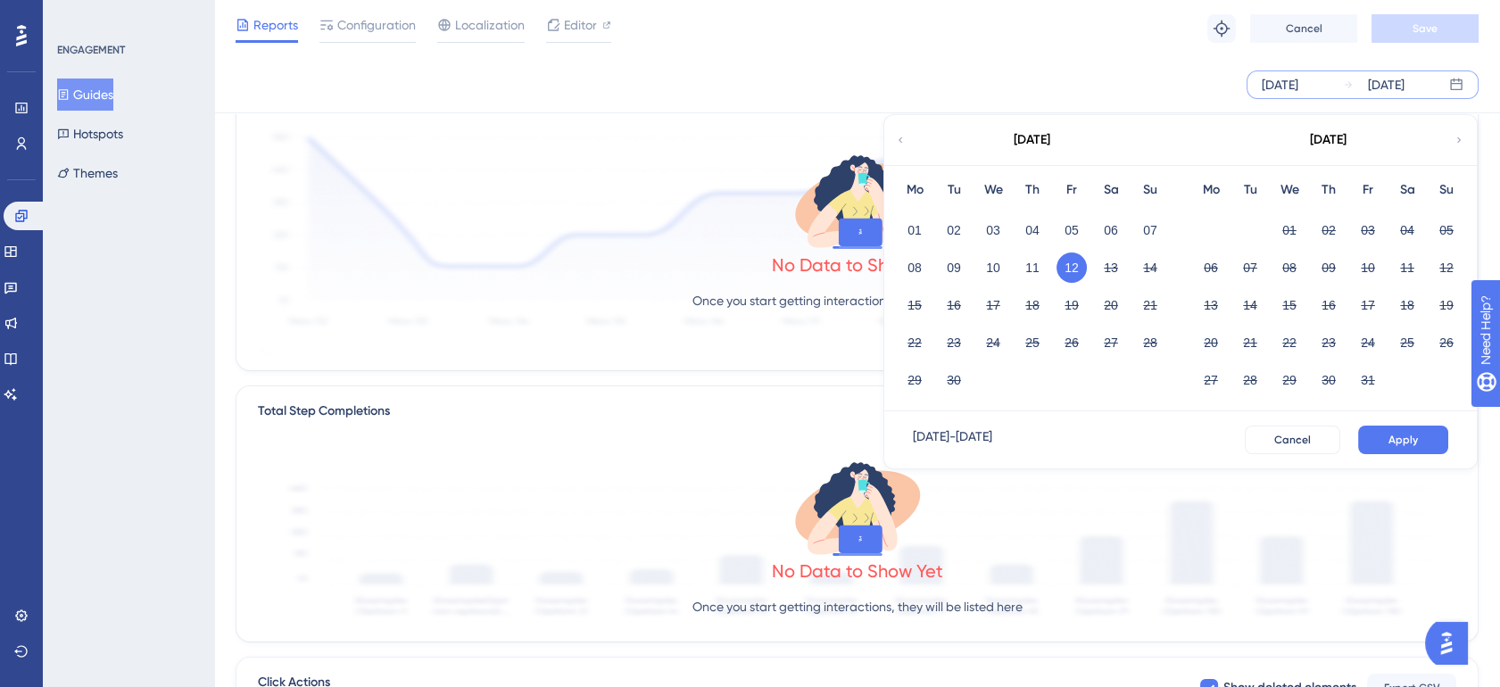
click at [1462, 83] on icon at bounding box center [1456, 84] width 12 height 12
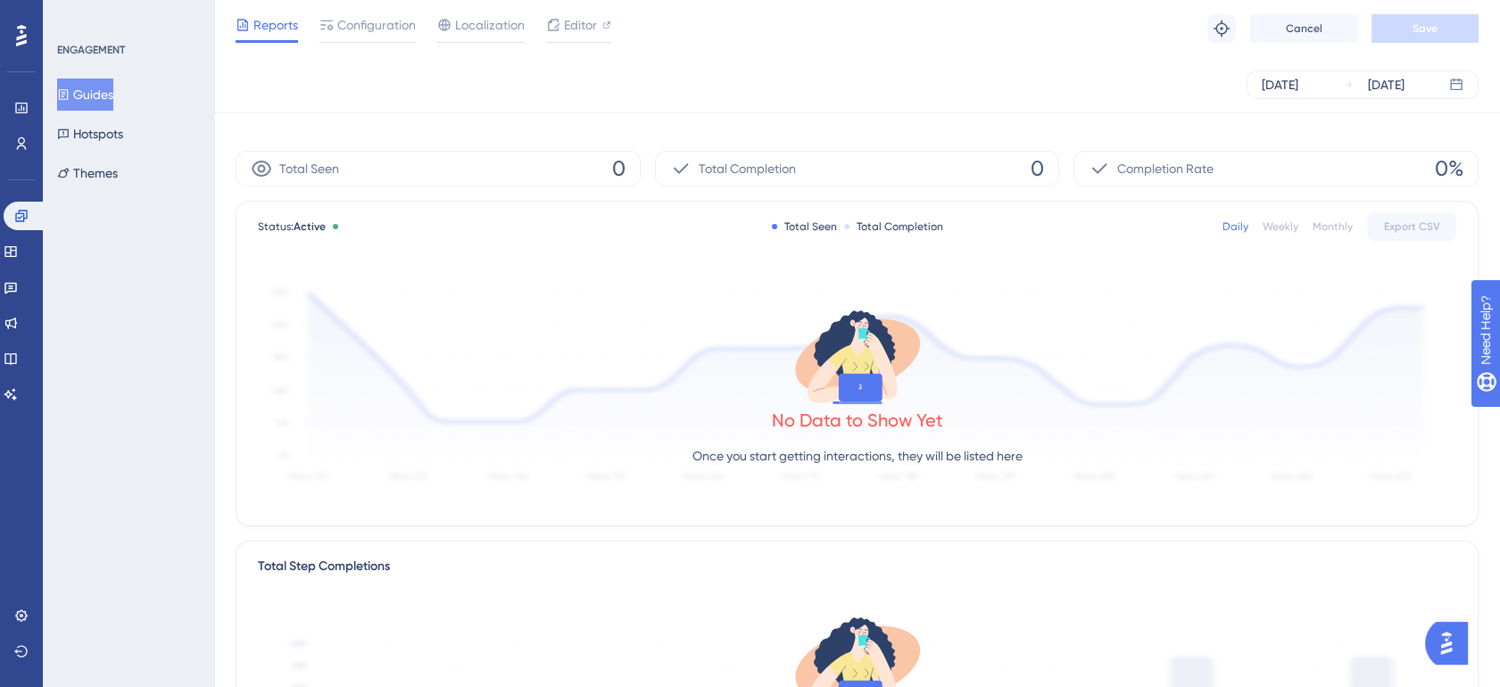
scroll to position [0, 0]
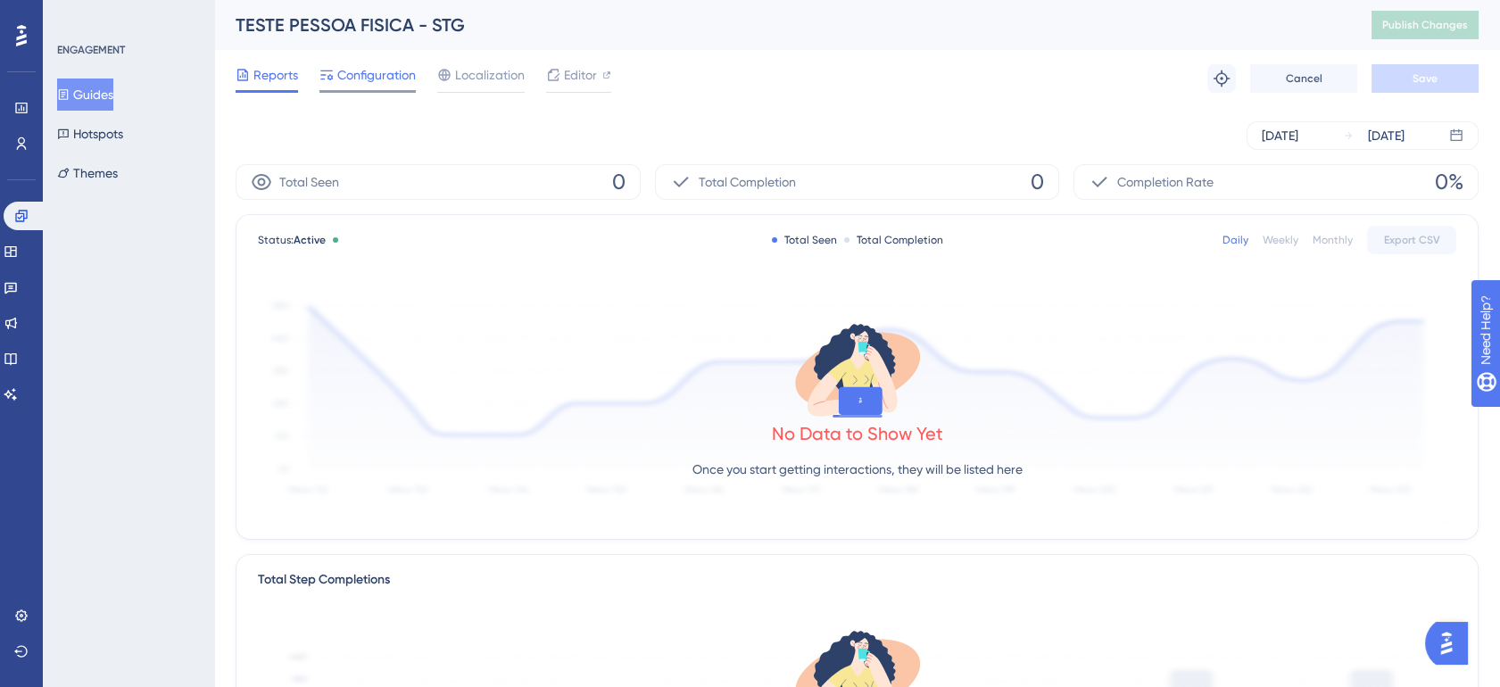
click at [381, 78] on span "Configuration" at bounding box center [376, 74] width 79 height 21
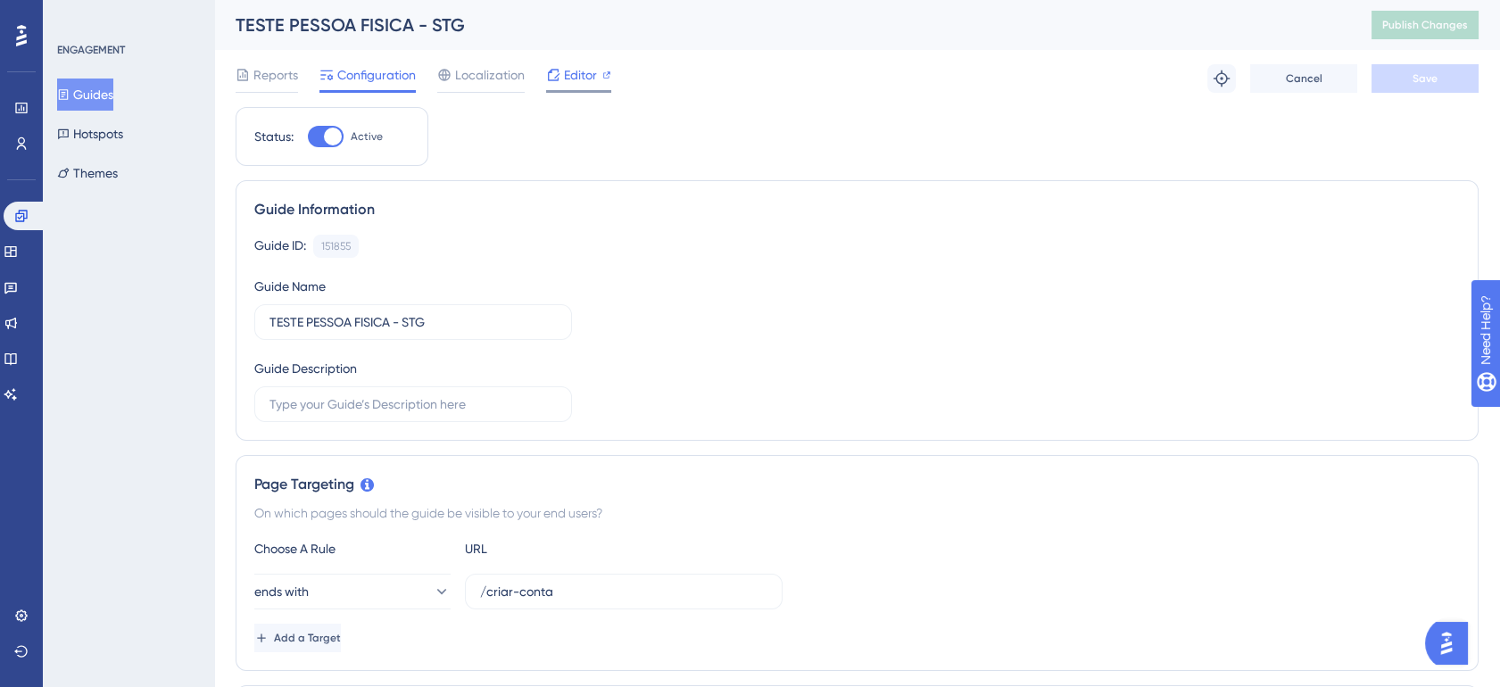
click at [556, 73] on icon at bounding box center [553, 75] width 14 height 14
click at [276, 63] on div "Reports Configuration Localization Editor Troubleshoot Cancel Save" at bounding box center [857, 78] width 1243 height 57
click at [277, 65] on span "Reports" at bounding box center [275, 74] width 45 height 21
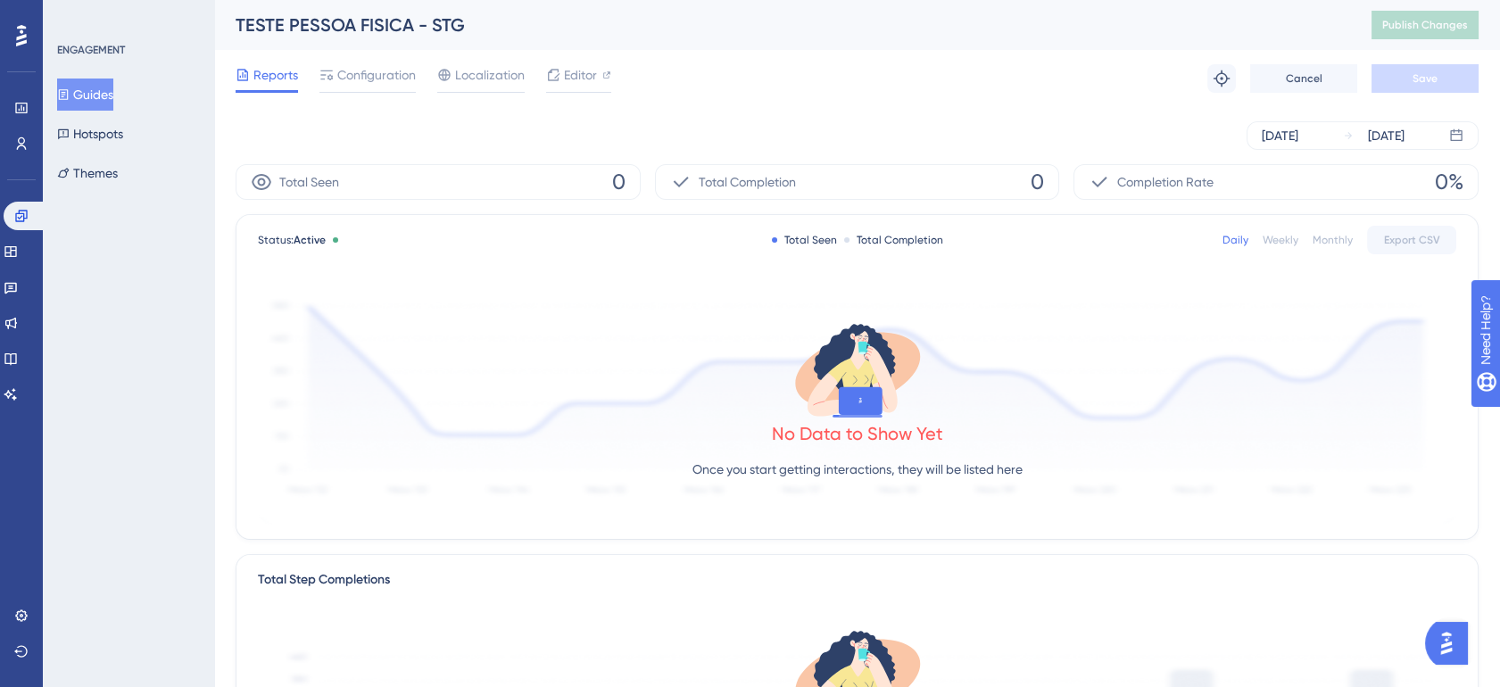
click at [1274, 243] on div "Weekly" at bounding box center [1281, 240] width 36 height 14
click at [1329, 236] on div "Monthly" at bounding box center [1333, 240] width 40 height 14
click at [1450, 135] on icon at bounding box center [1456, 135] width 12 height 12
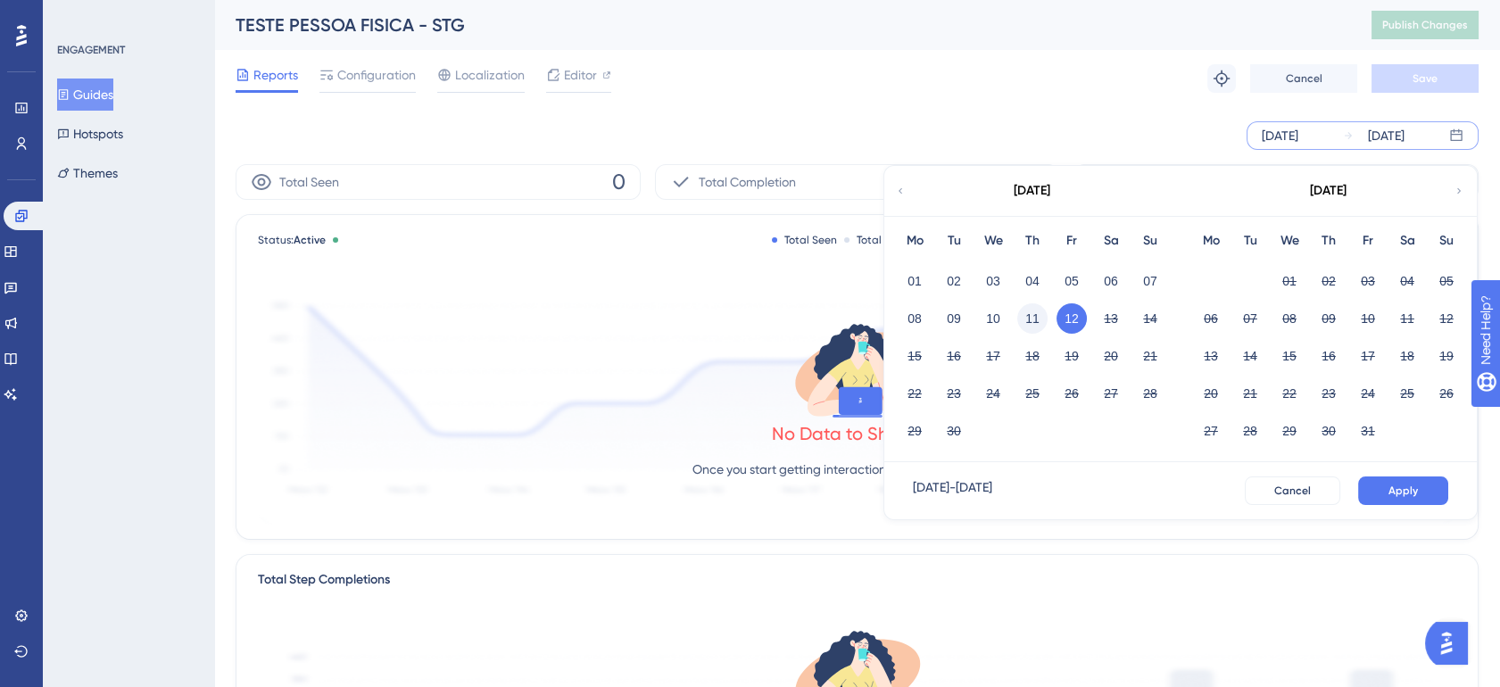
click at [1030, 323] on button "11" at bounding box center [1033, 318] width 30 height 30
click at [1390, 490] on span "Apply" at bounding box center [1403, 491] width 29 height 14
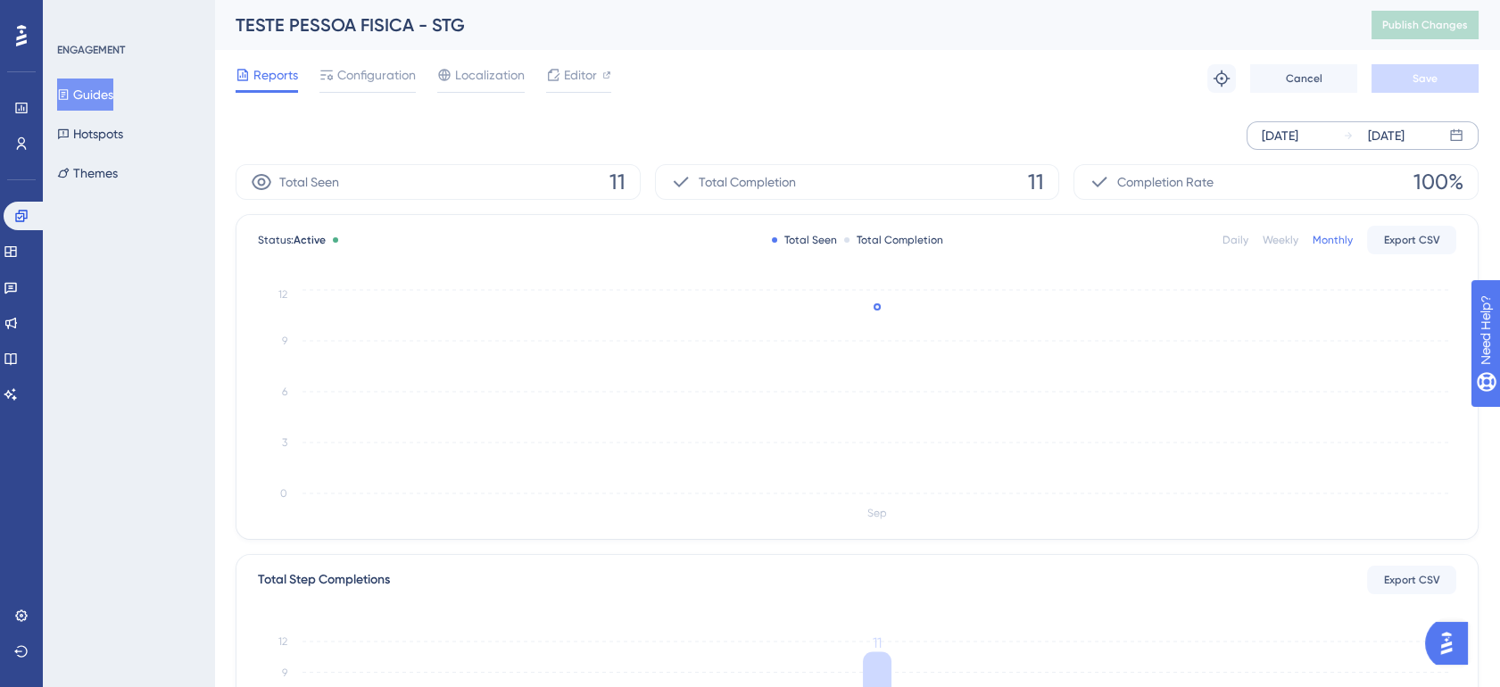
click at [102, 95] on button "Guides" at bounding box center [85, 95] width 56 height 32
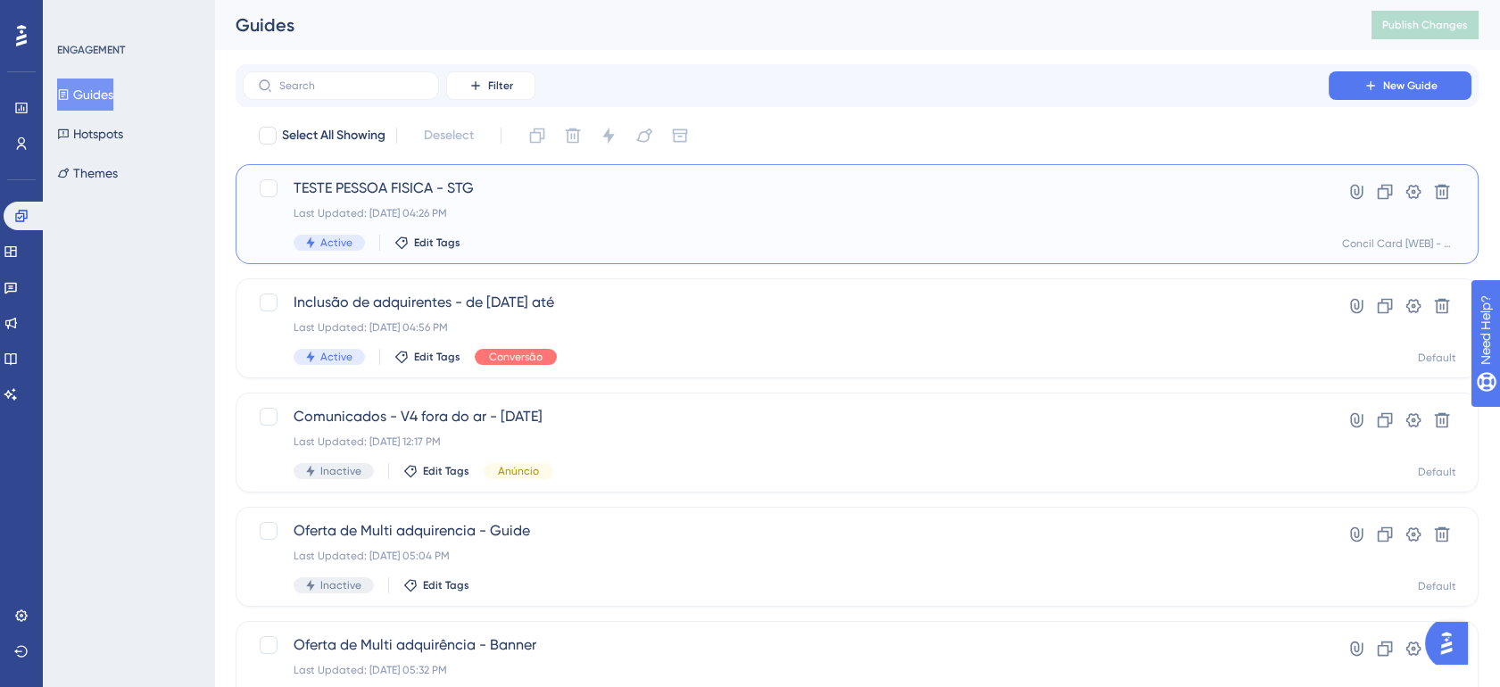
click at [618, 207] on div "Last Updated: 12 de set. de 2025 04:26 PM" at bounding box center [786, 213] width 985 height 14
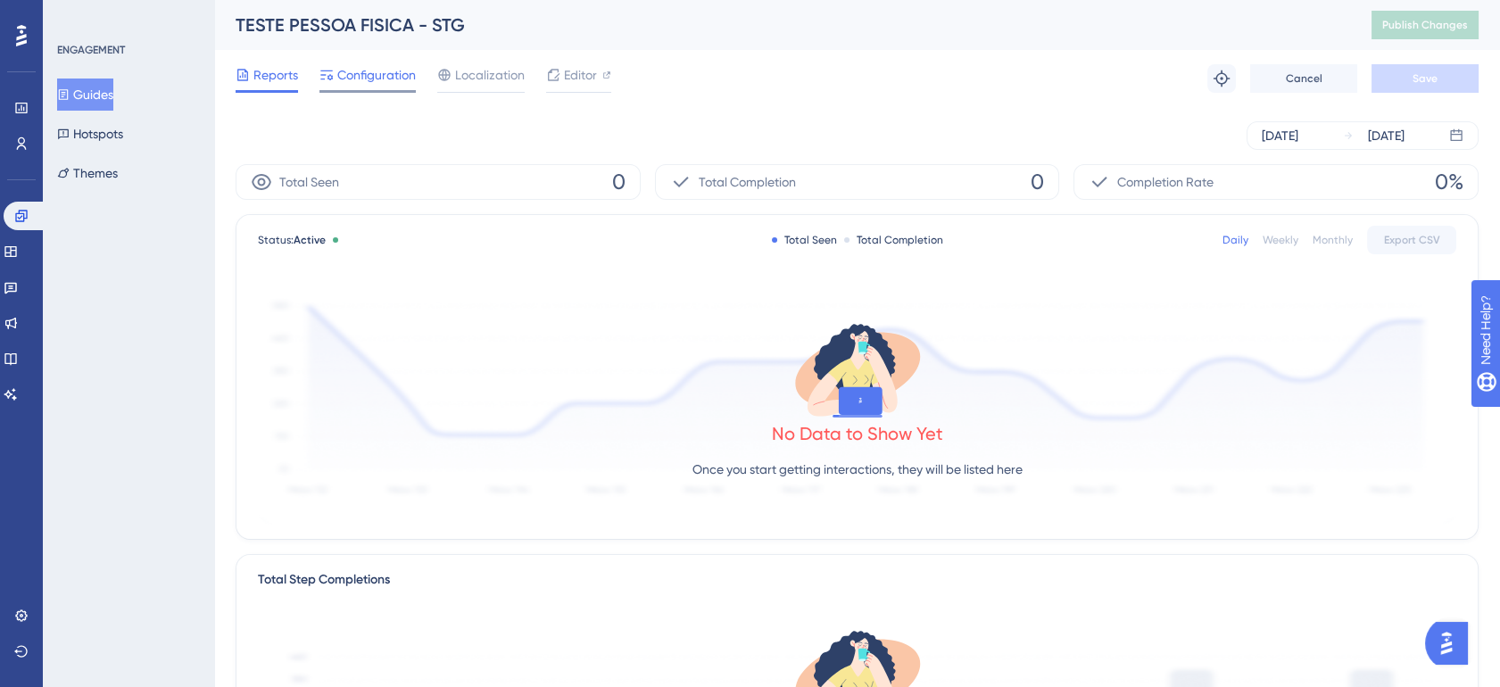
click at [370, 78] on span "Configuration" at bounding box center [376, 74] width 79 height 21
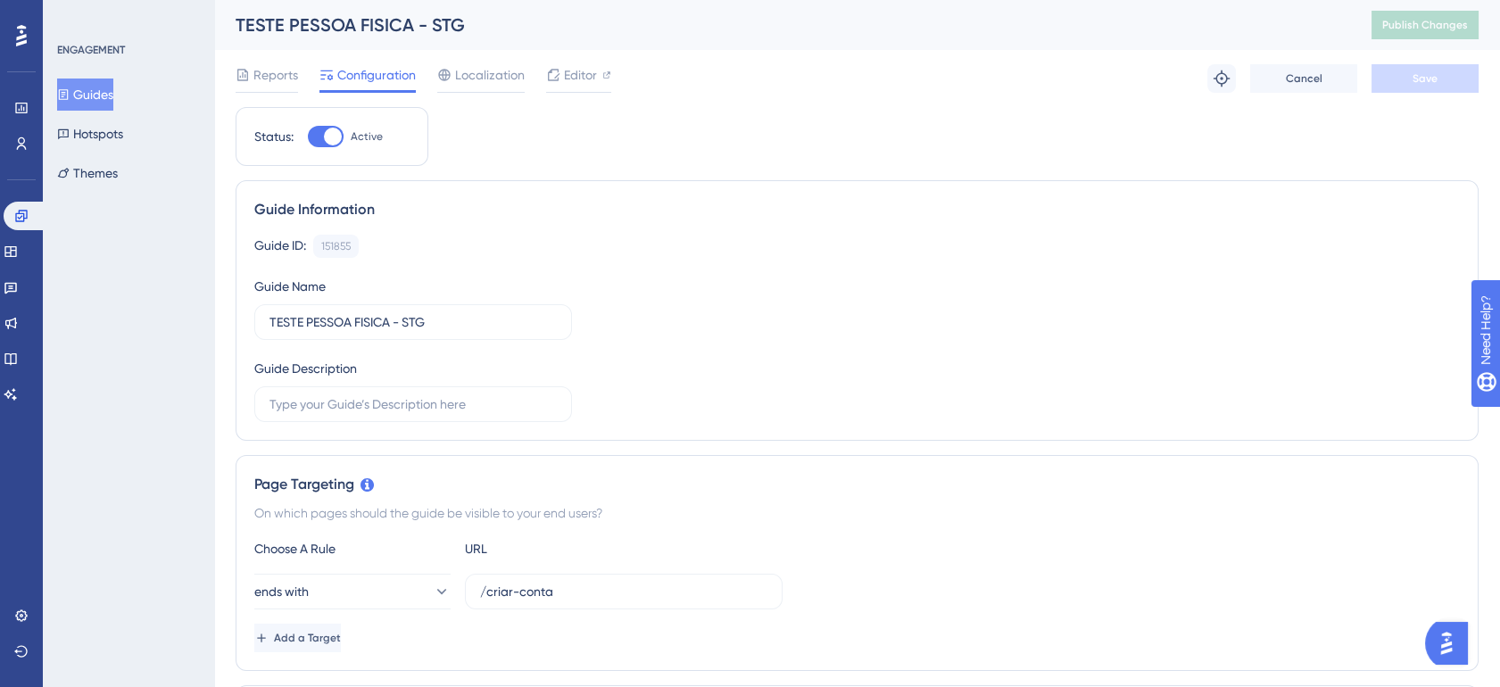
click at [328, 142] on div at bounding box center [333, 137] width 18 height 18
click at [308, 137] on input "Active" at bounding box center [307, 137] width 1 height 1
checkbox input "false"
click at [1422, 80] on span "Save" at bounding box center [1425, 78] width 25 height 14
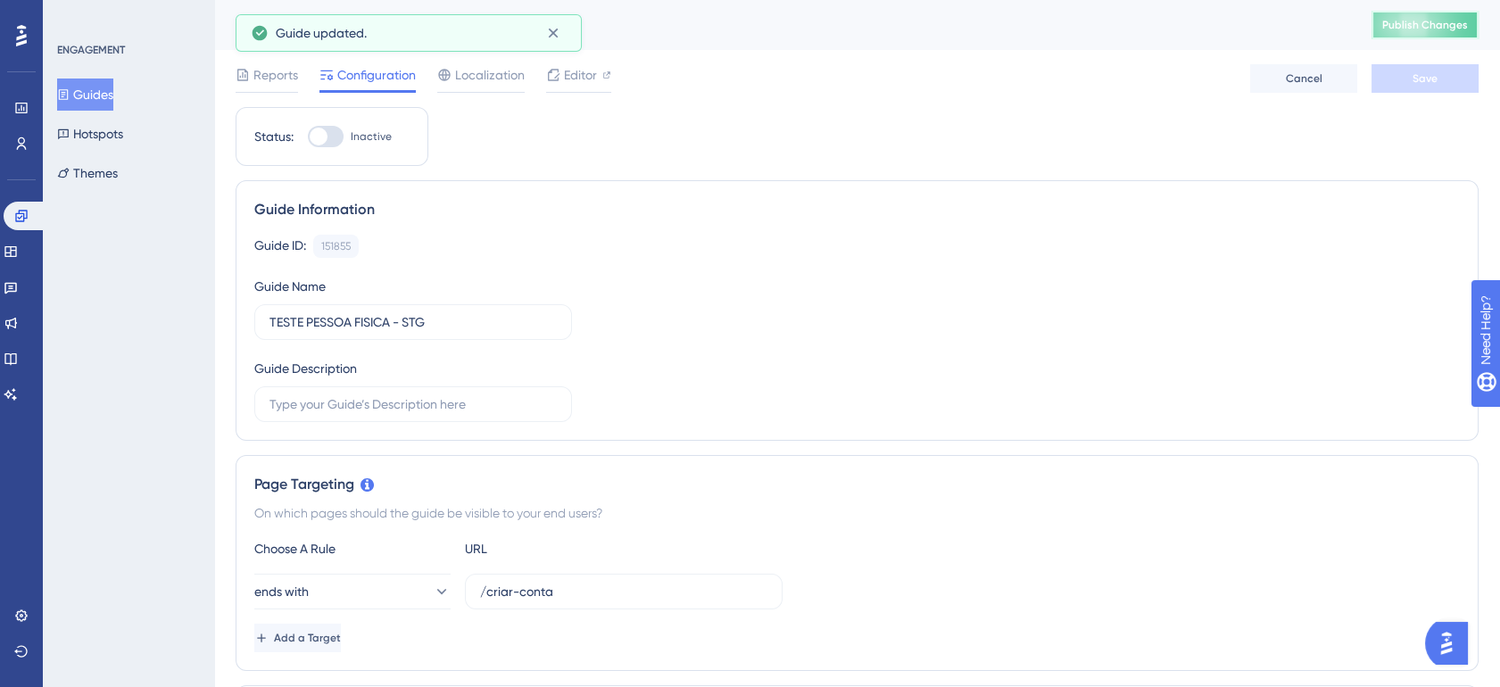
click at [1442, 25] on span "Publish Changes" at bounding box center [1426, 25] width 86 height 14
click at [18, 254] on icon at bounding box center [11, 252] width 14 height 14
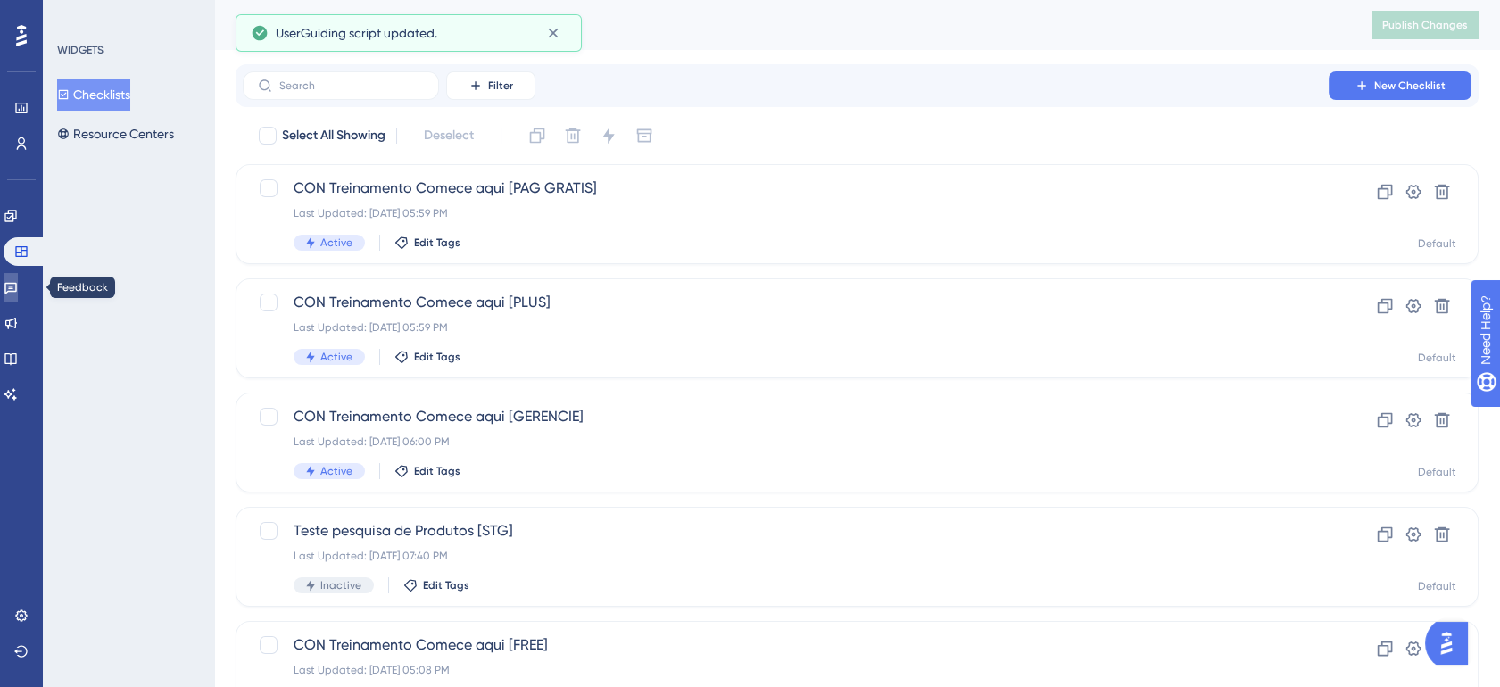
click at [17, 283] on icon at bounding box center [10, 289] width 12 height 12
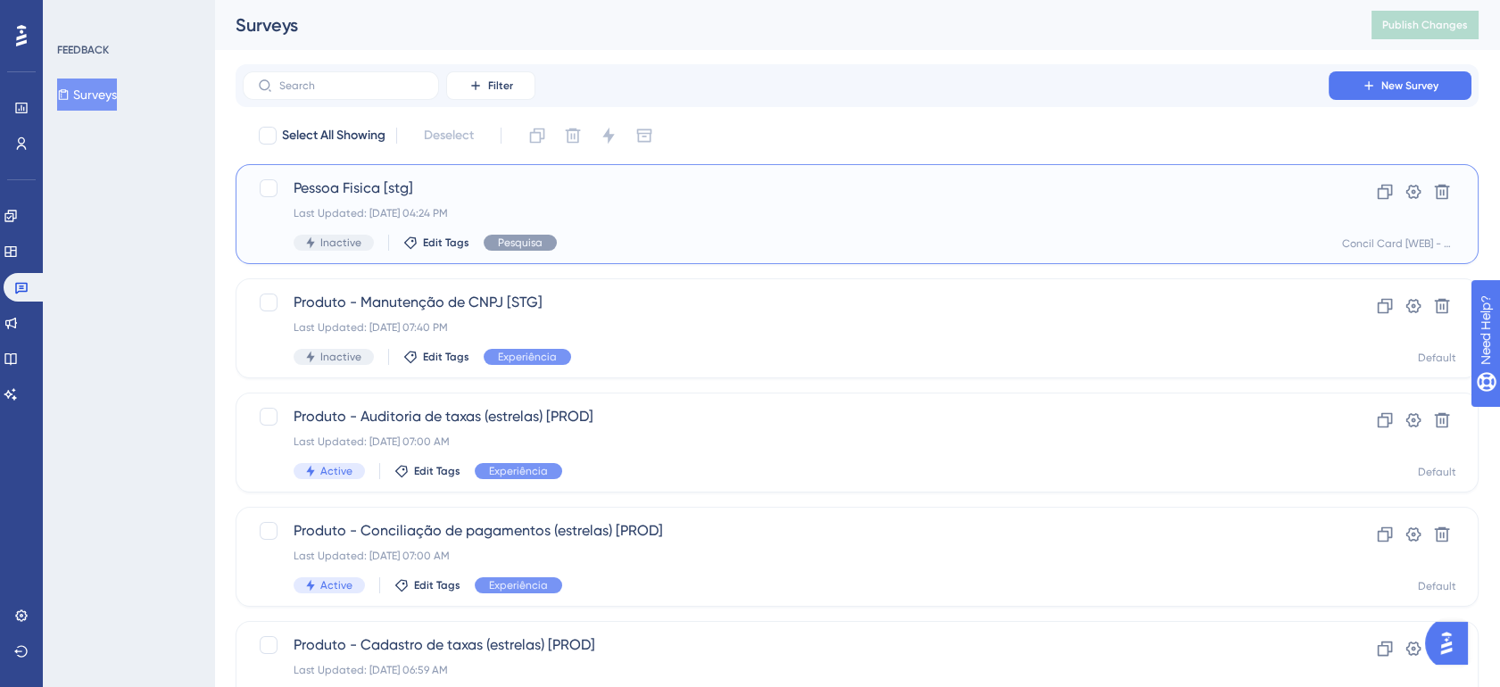
click at [618, 227] on div "Pessoa Fisica [stg] Last Updated: 12 de set. de 2025 04:24 PM Inactive Edit Tag…" at bounding box center [786, 214] width 985 height 73
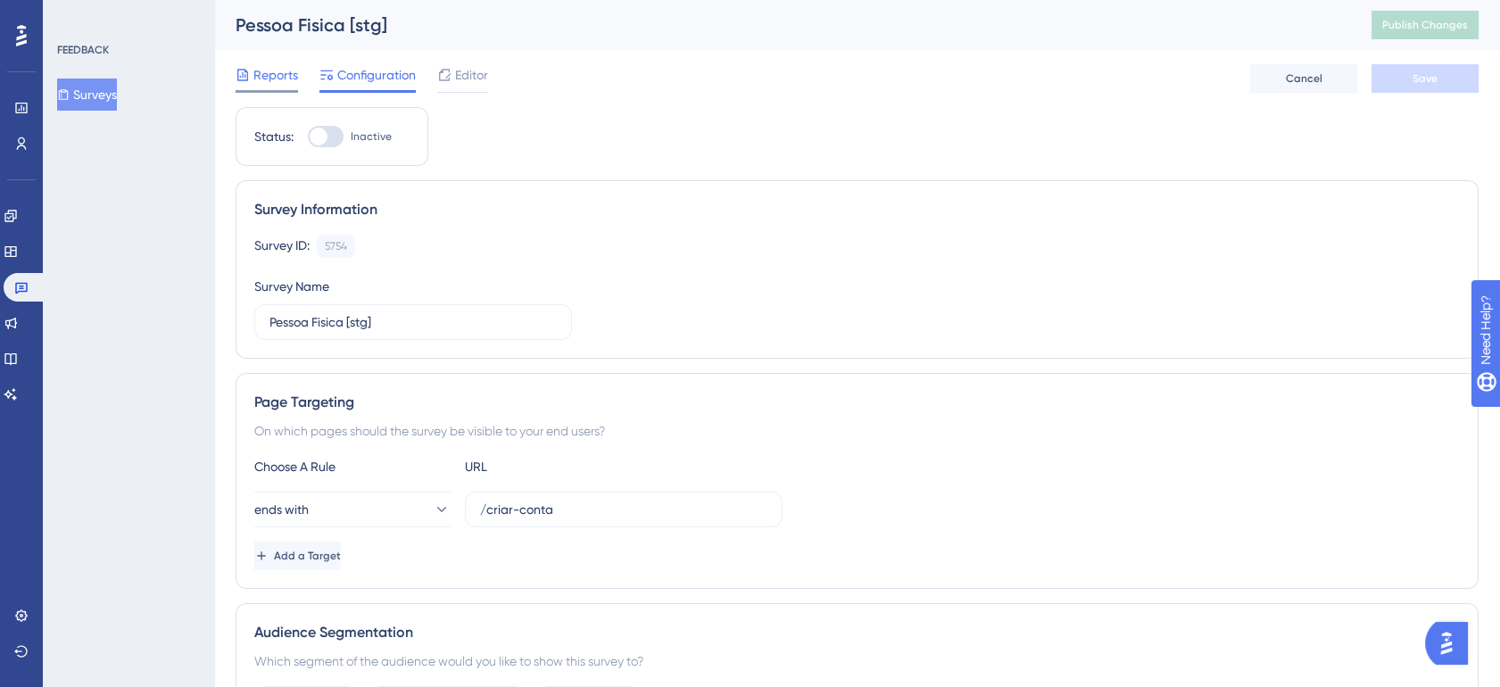
click at [293, 81] on span "Reports" at bounding box center [275, 74] width 45 height 21
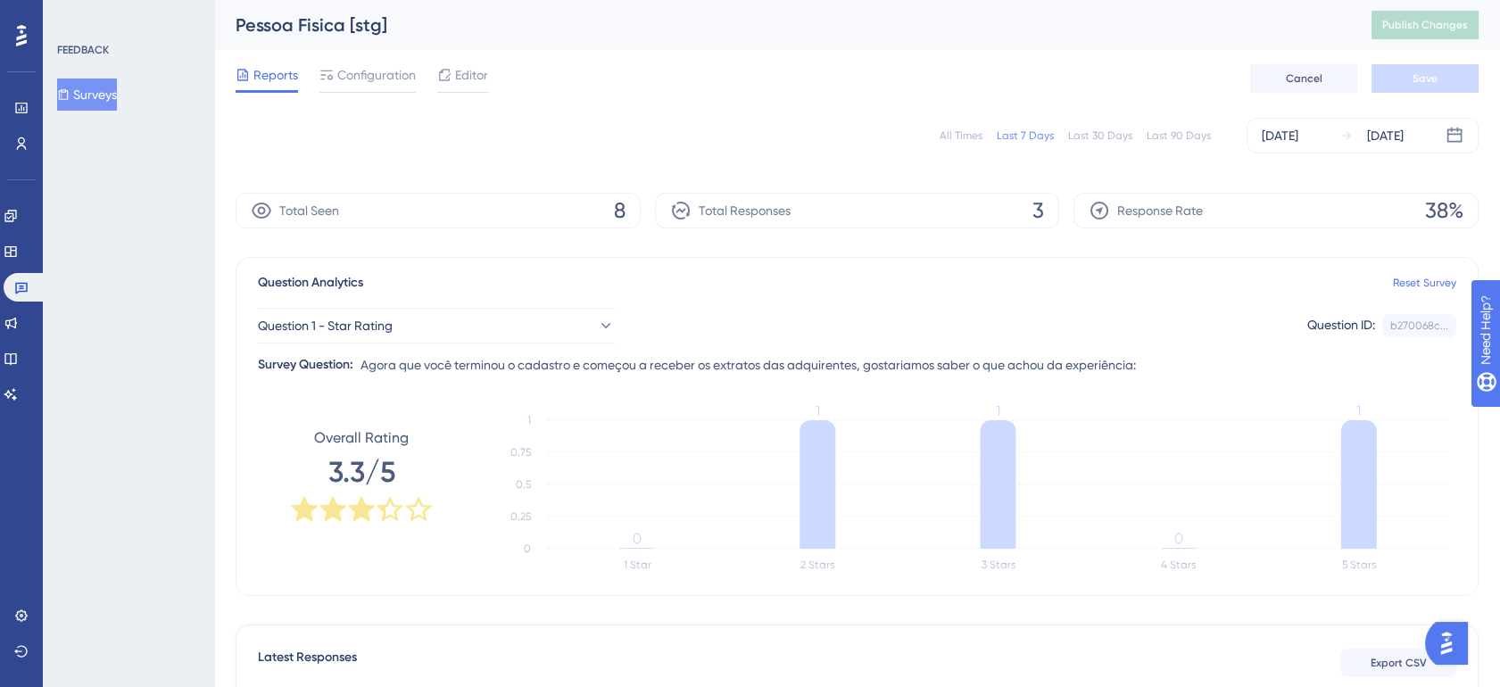
click at [105, 95] on button "Surveys" at bounding box center [87, 95] width 60 height 32
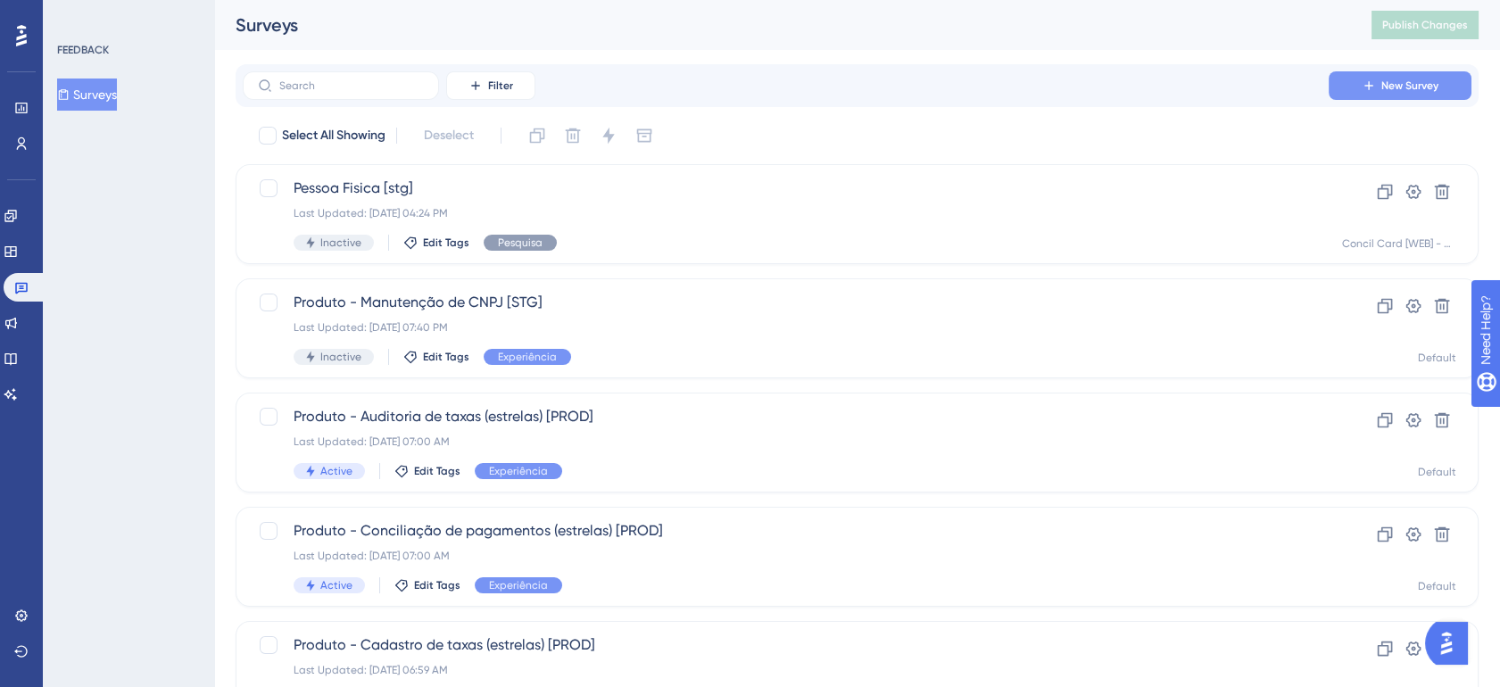
click at [1407, 78] on button "New Survey" at bounding box center [1400, 85] width 143 height 29
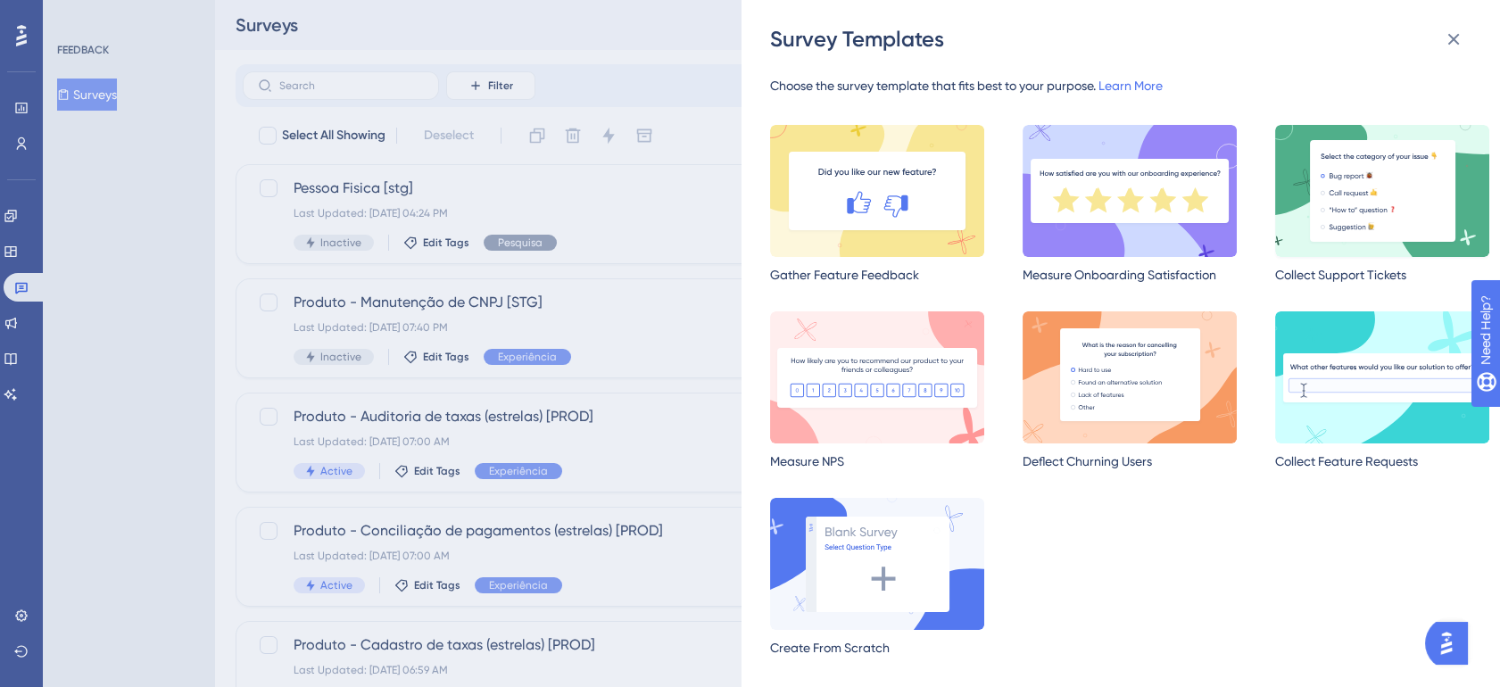
click at [1359, 195] on img at bounding box center [1382, 191] width 214 height 132
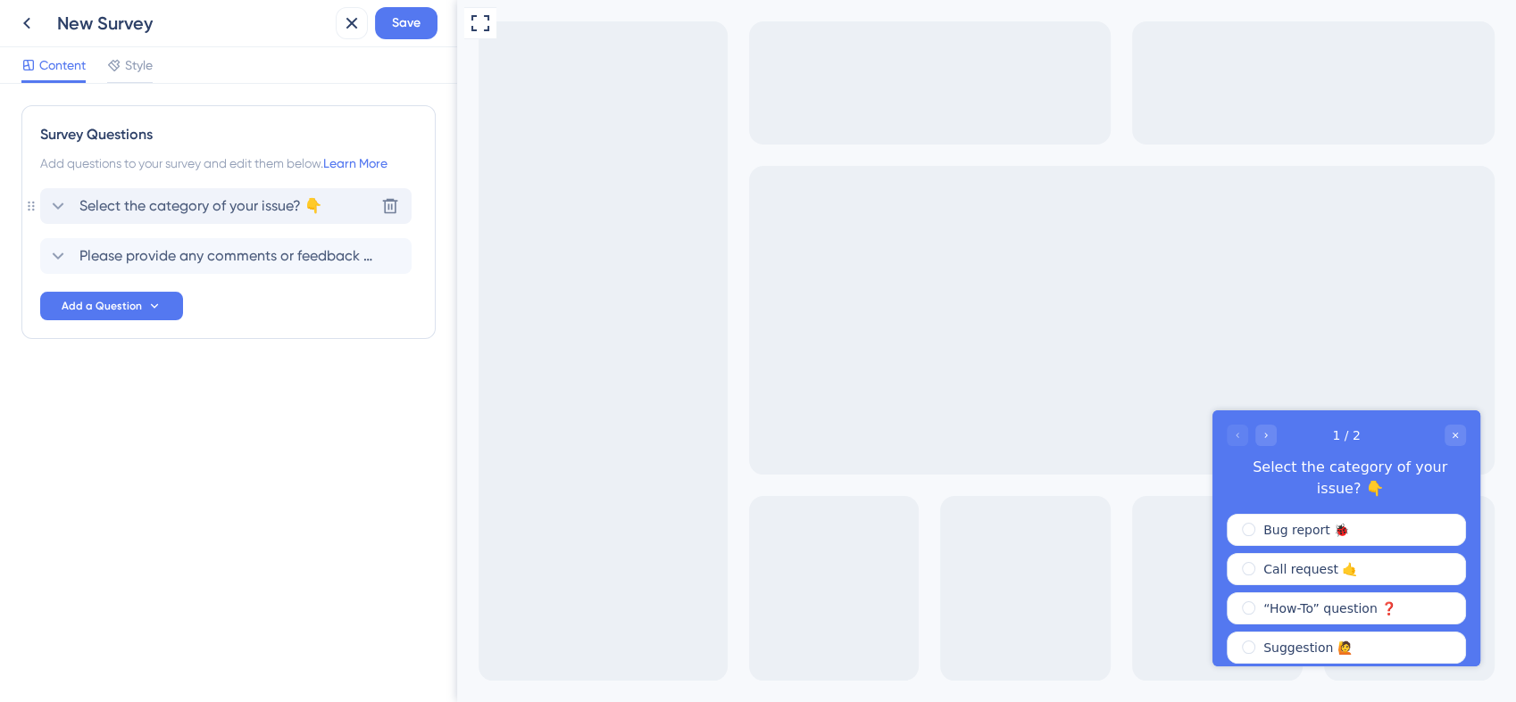
click at [253, 209] on span "Select the category of your issue? 👇" at bounding box center [200, 205] width 243 height 21
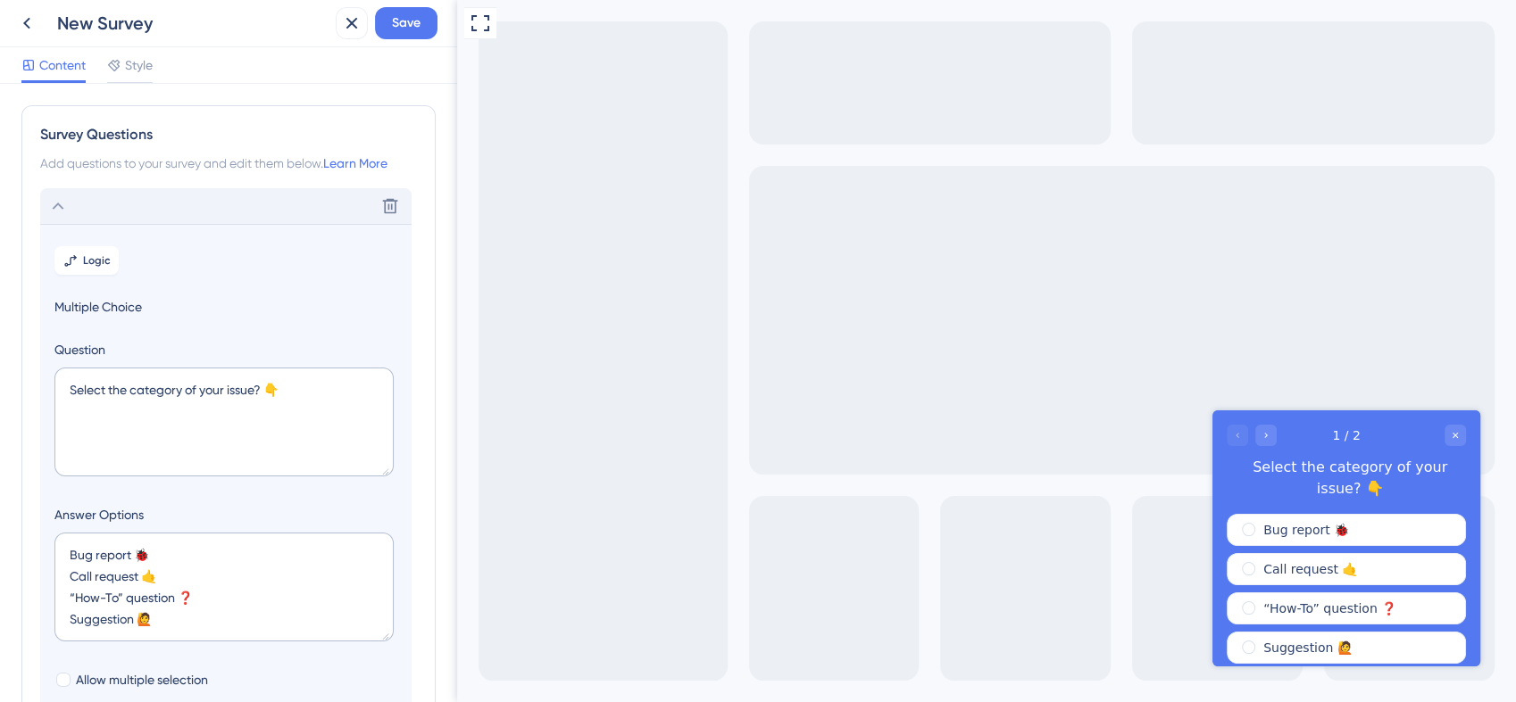
click at [72, 215] on div "Delete" at bounding box center [225, 206] width 371 height 36
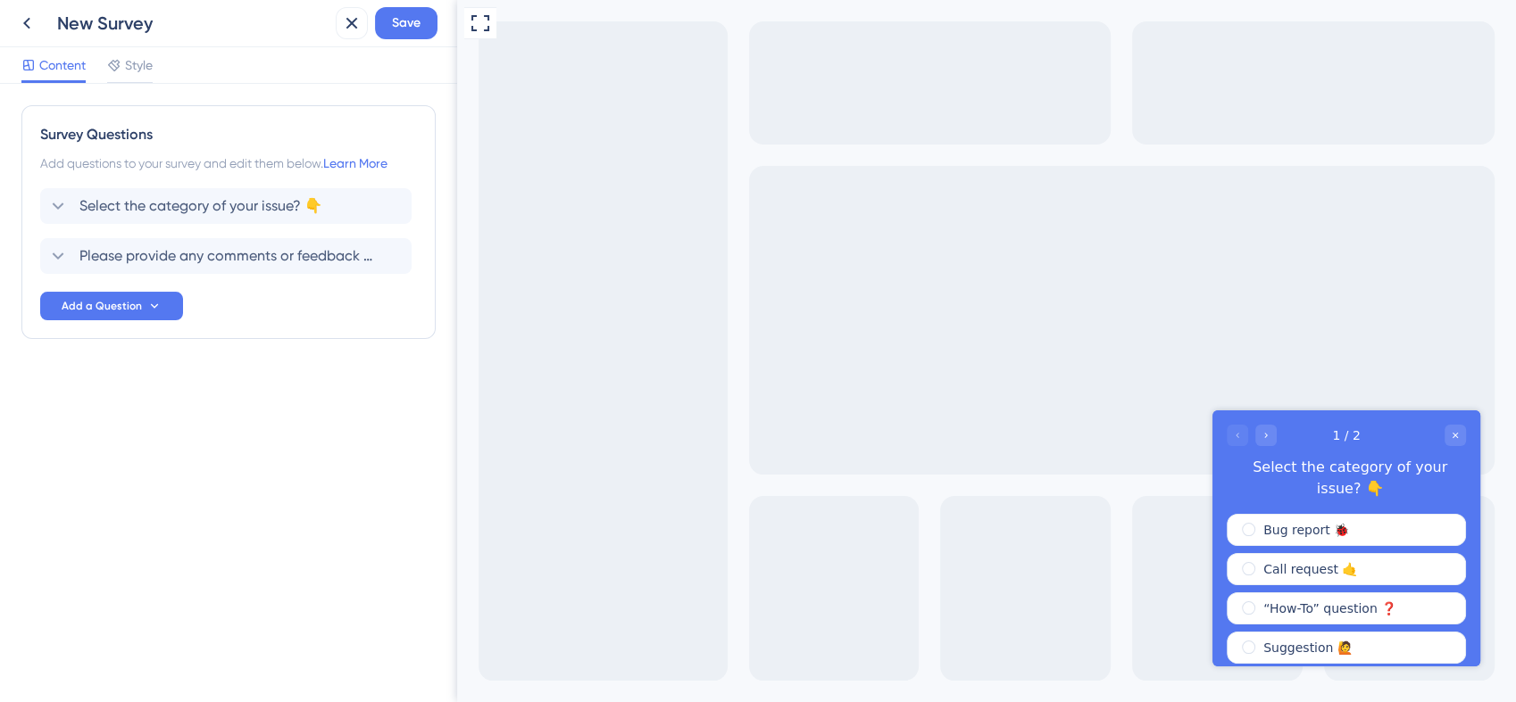
click at [70, 22] on div "New Survey" at bounding box center [192, 23] width 271 height 25
click at [21, 27] on icon at bounding box center [26, 22] width 21 height 21
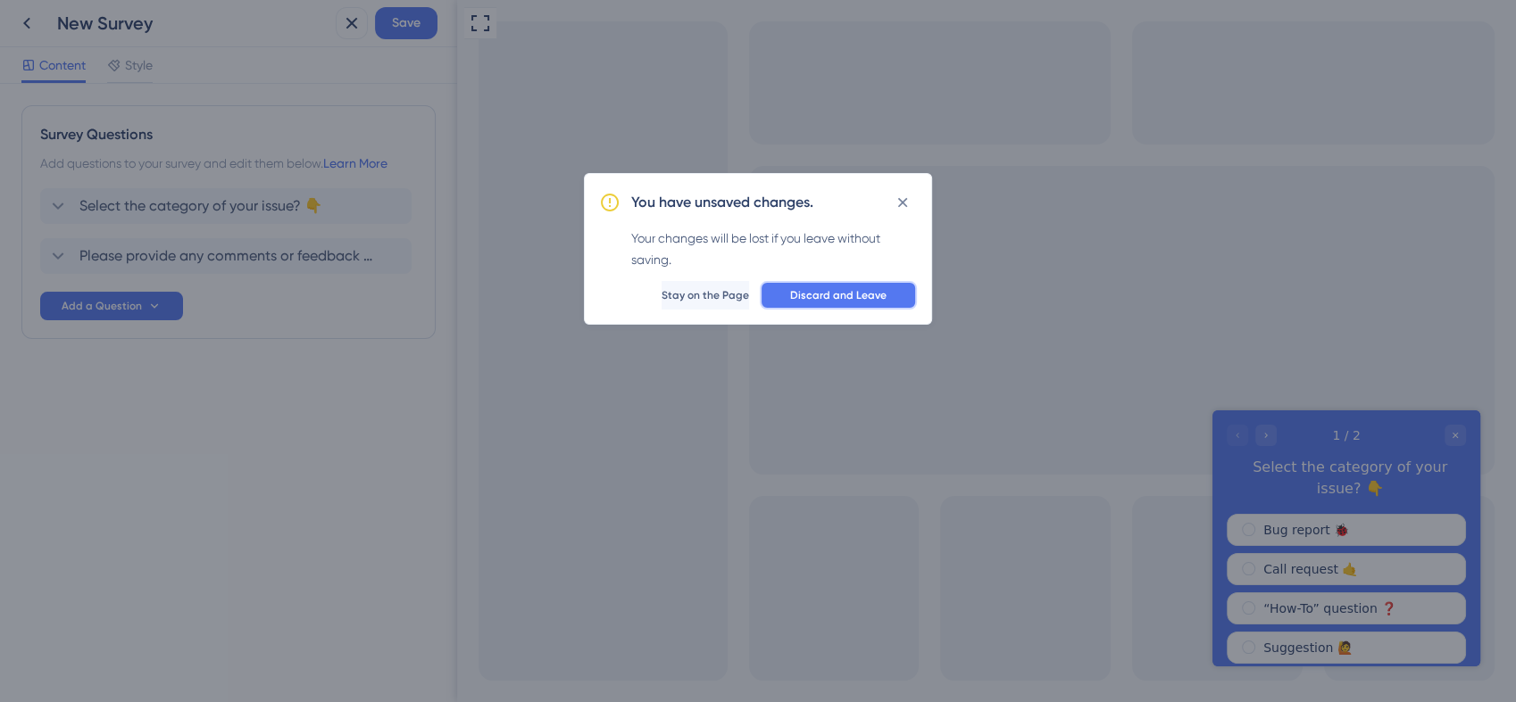
click at [803, 295] on span "Discard and Leave" at bounding box center [838, 295] width 96 height 14
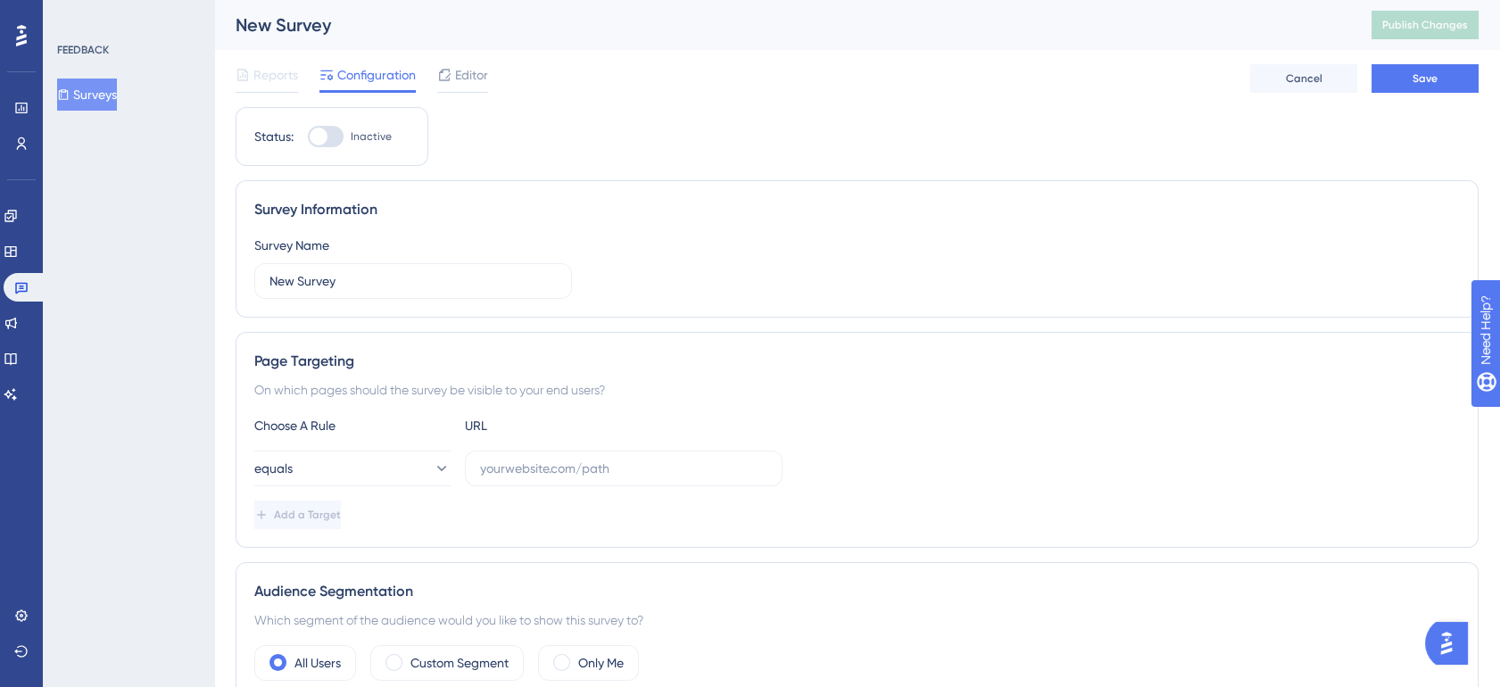
click at [114, 102] on button "Surveys" at bounding box center [87, 95] width 60 height 32
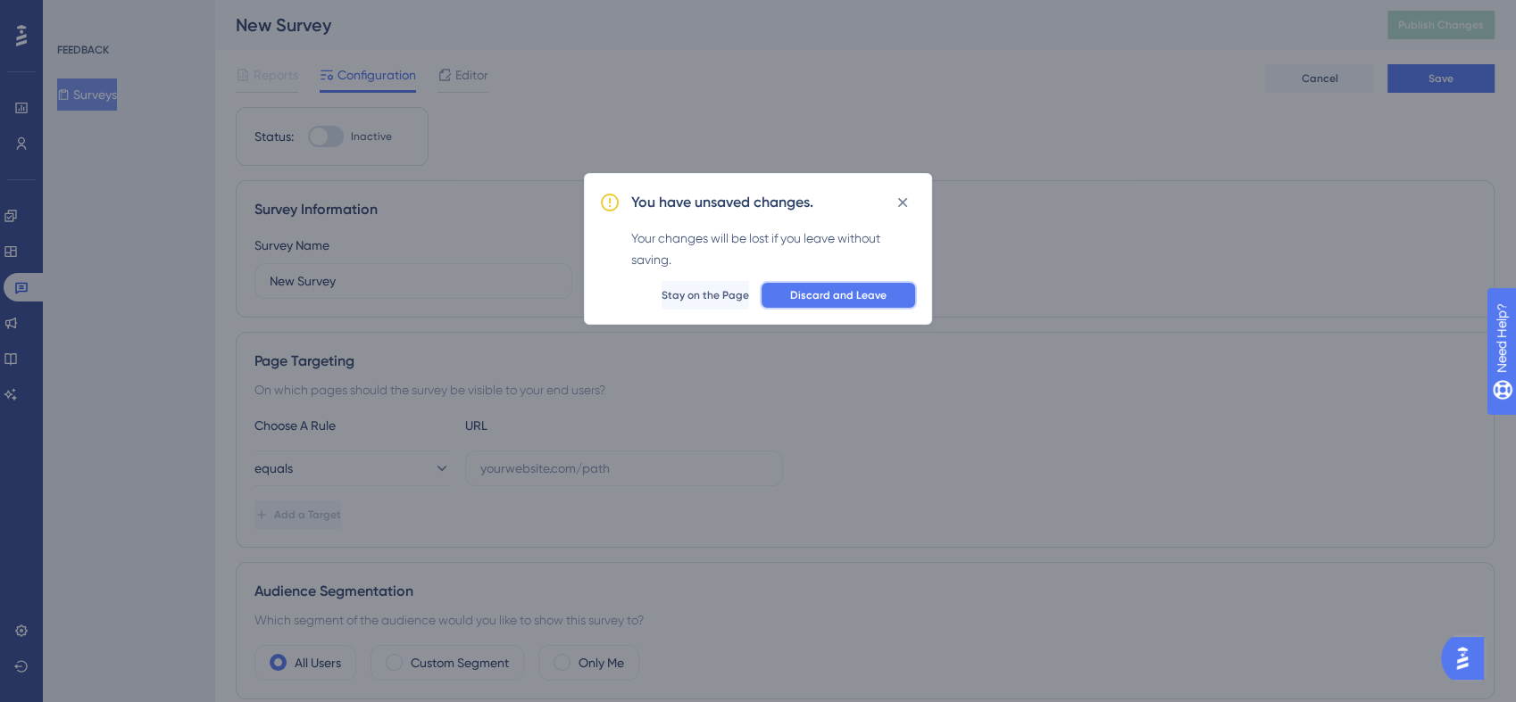
click at [809, 297] on span "Discard and Leave" at bounding box center [838, 295] width 96 height 14
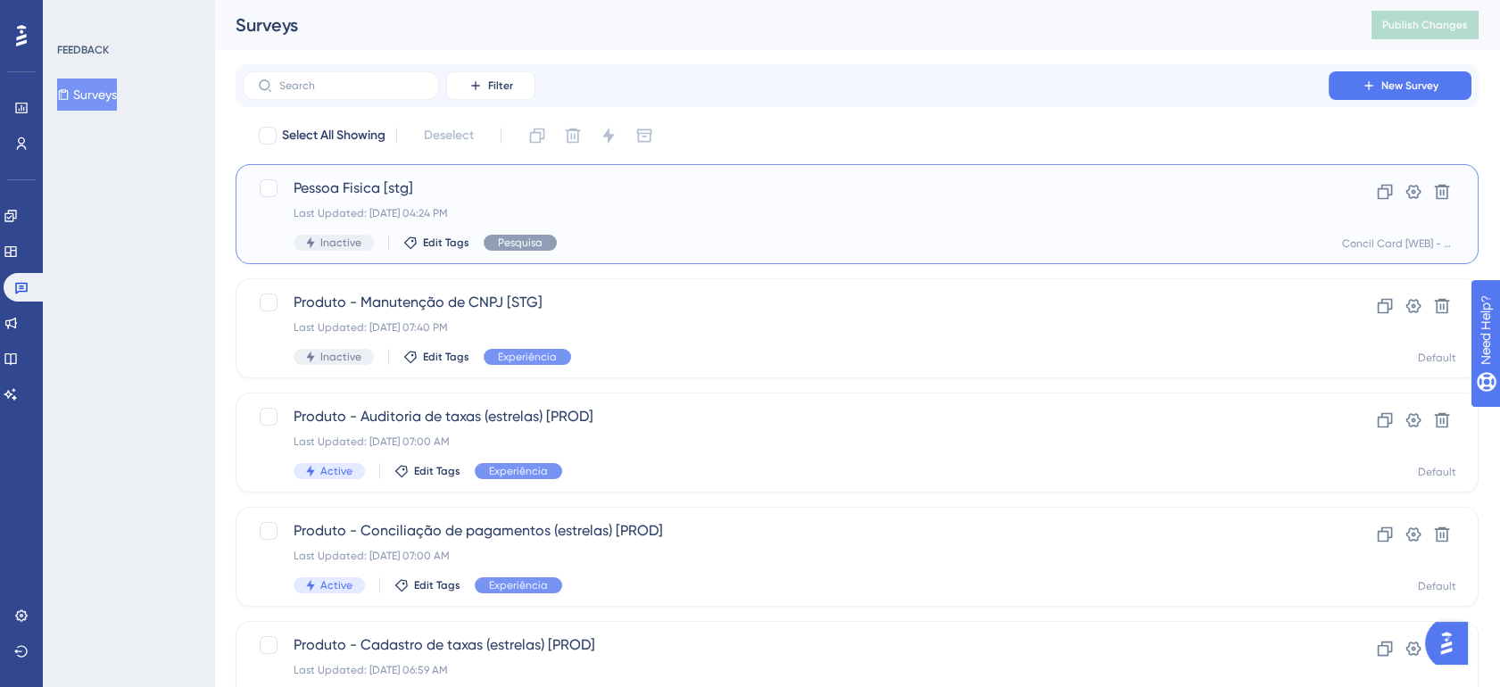
click at [502, 200] on div "Pessoa Fisica [stg] Last Updated: 12 de set. de 2025 04:24 PM Inactive Edit Tag…" at bounding box center [786, 214] width 985 height 73
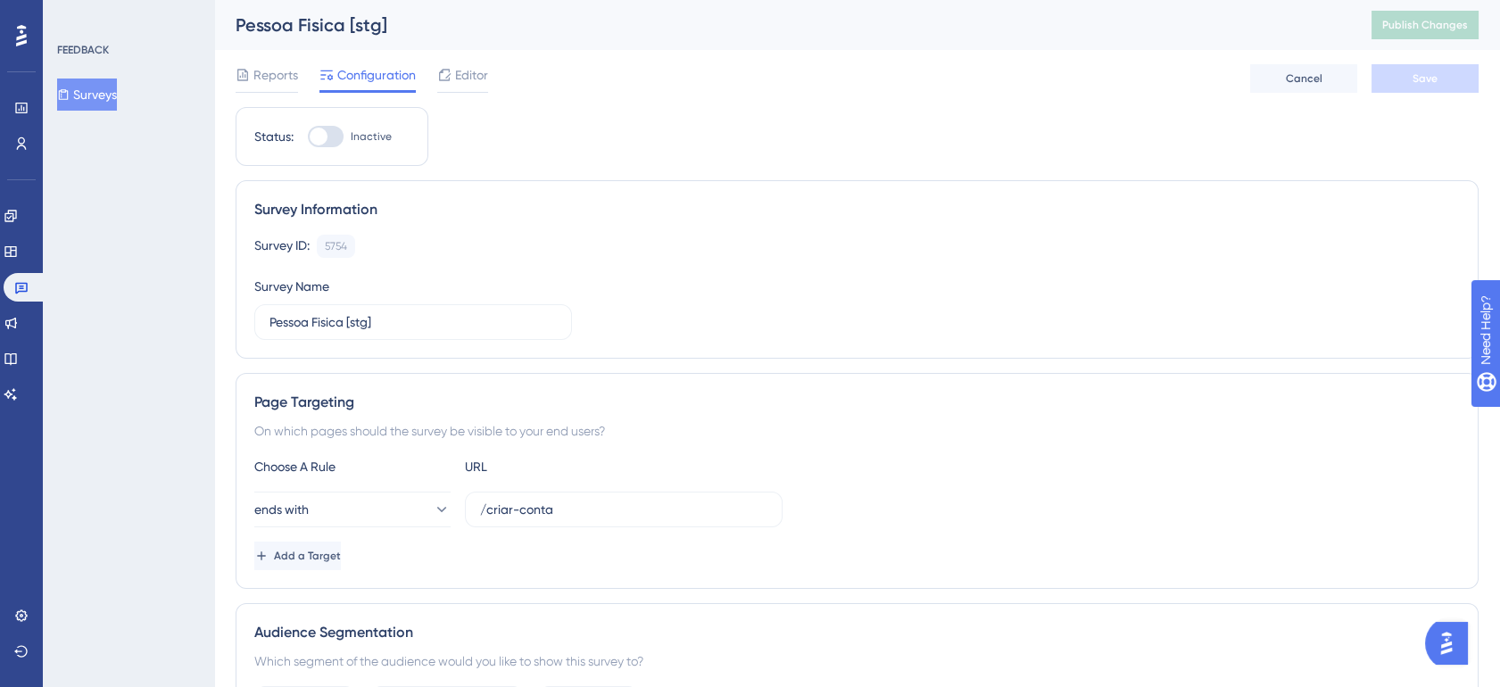
click at [101, 88] on button "Surveys" at bounding box center [87, 95] width 60 height 32
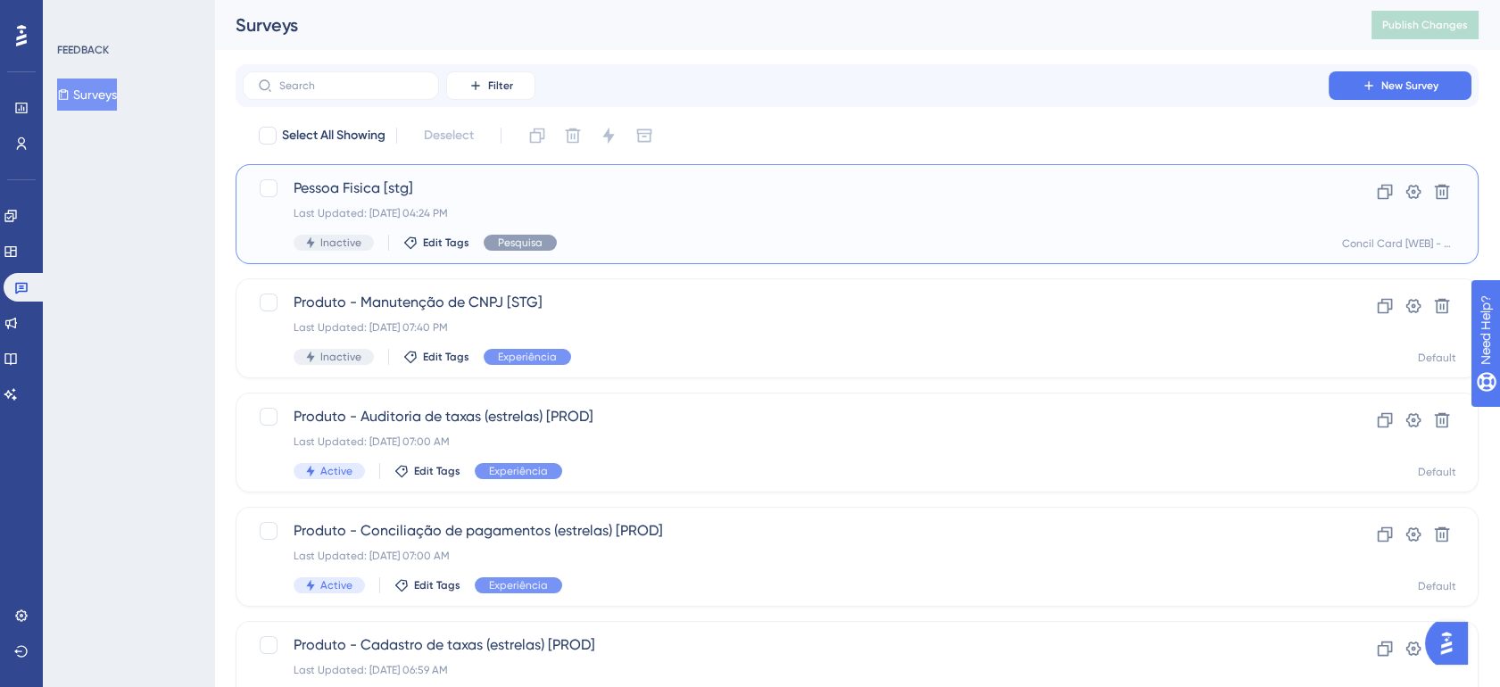
click at [466, 206] on div "Last Updated: 12 de set. de 2025 04:24 PM" at bounding box center [786, 213] width 985 height 14
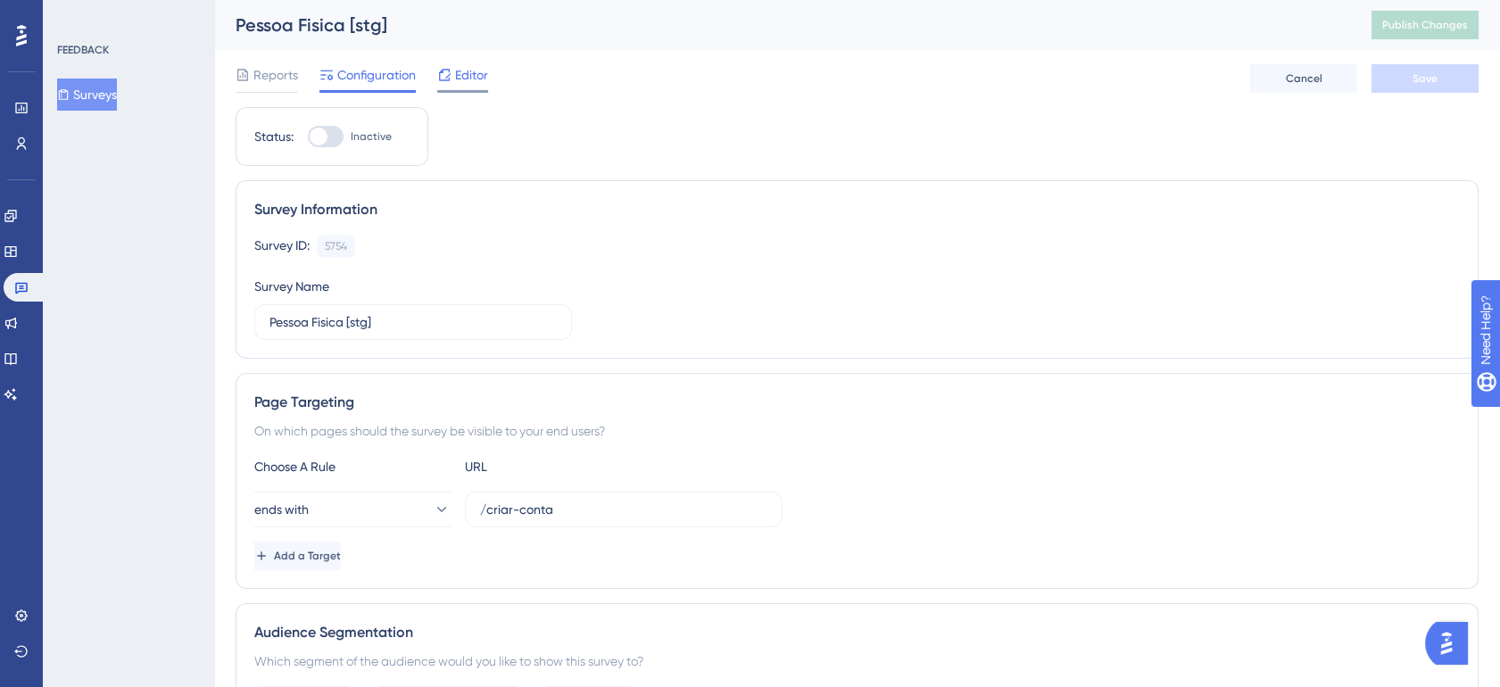
click at [462, 78] on span "Editor" at bounding box center [471, 74] width 33 height 21
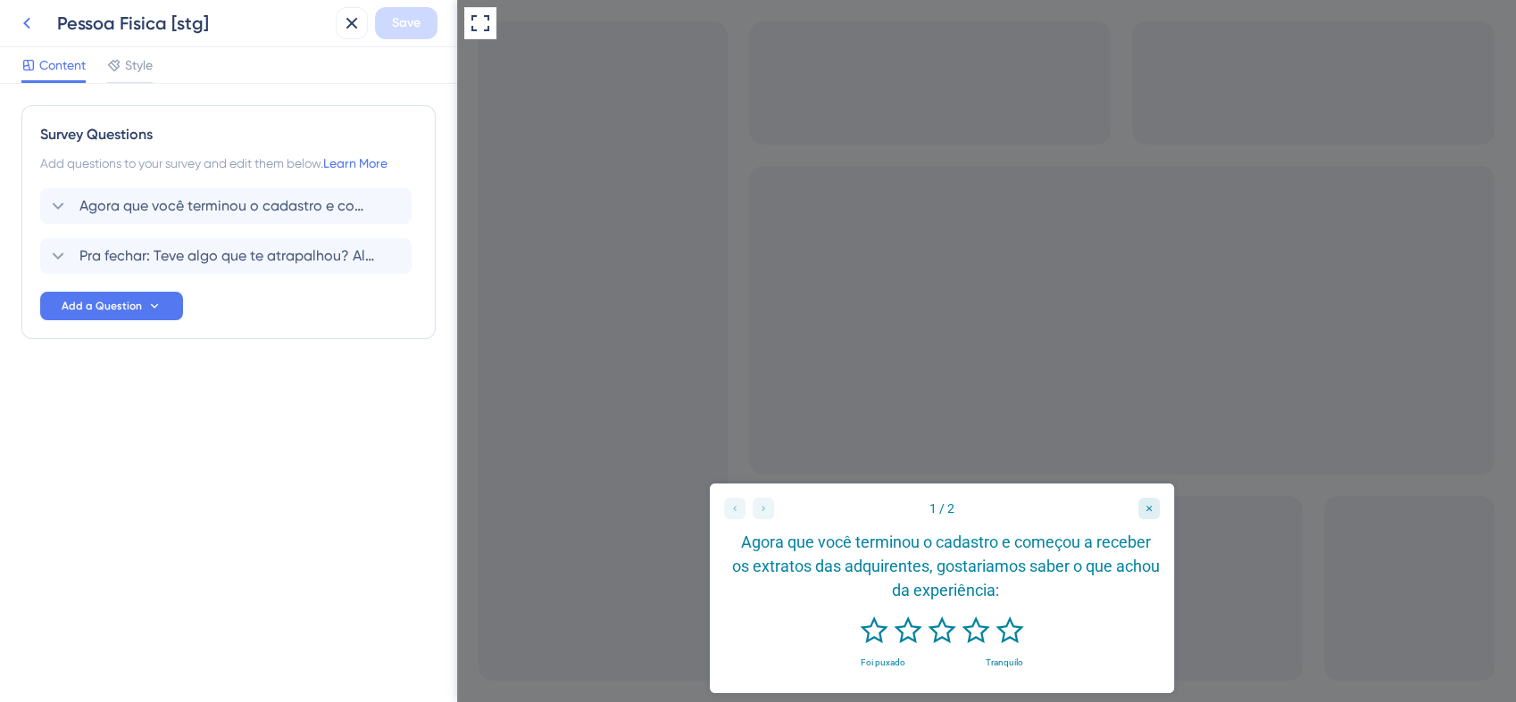
click at [27, 21] on icon at bounding box center [26, 24] width 7 height 12
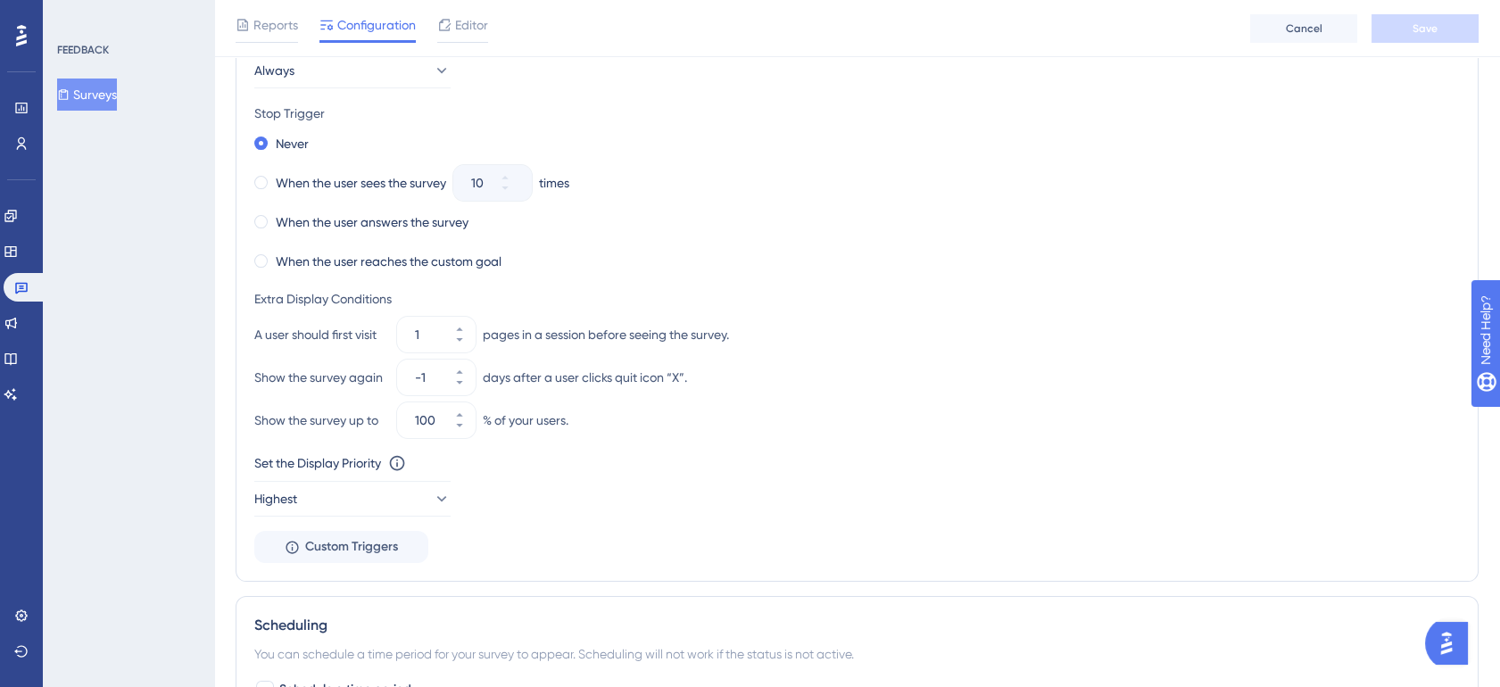
scroll to position [893, 0]
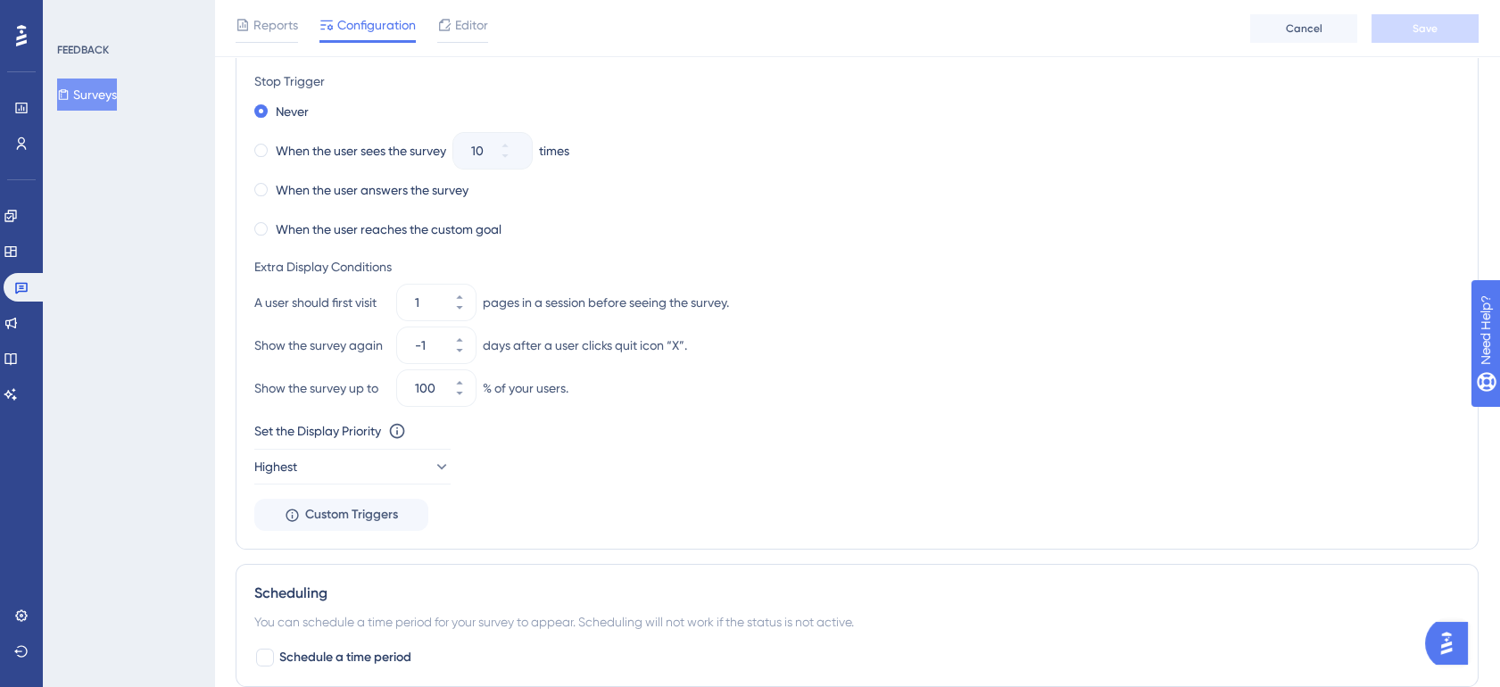
click at [107, 96] on button "Surveys" at bounding box center [87, 95] width 60 height 32
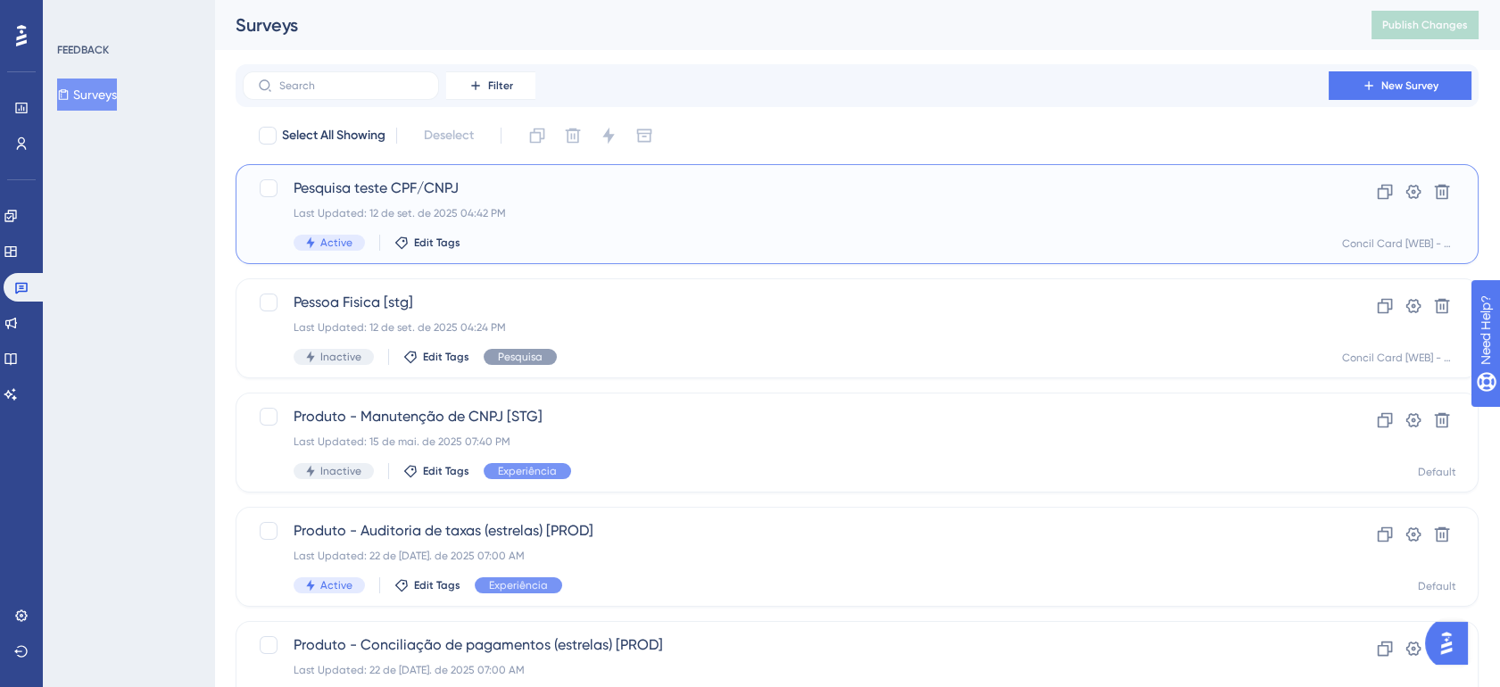
click at [468, 210] on div "Last Updated: 12 de set. de 2025 04:42 PM" at bounding box center [786, 213] width 985 height 14
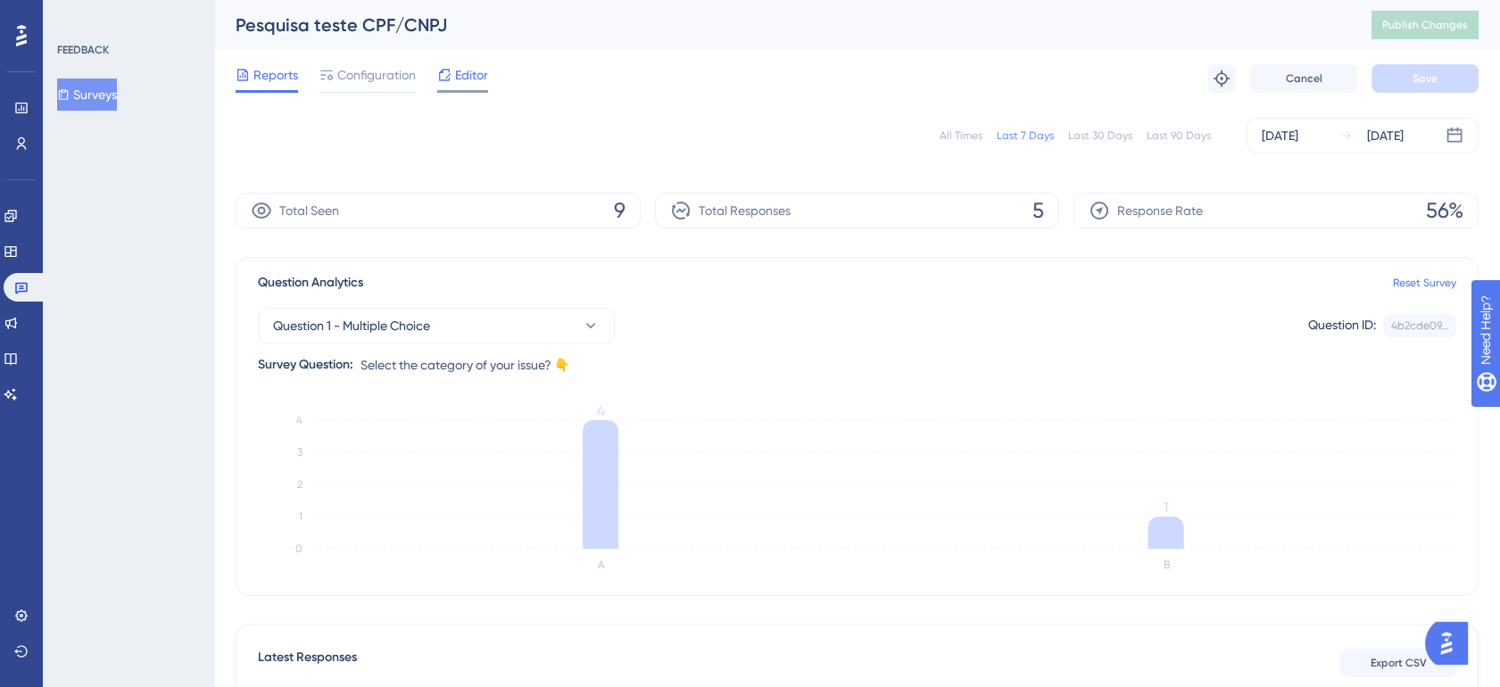
click at [461, 79] on span "Editor" at bounding box center [471, 74] width 33 height 21
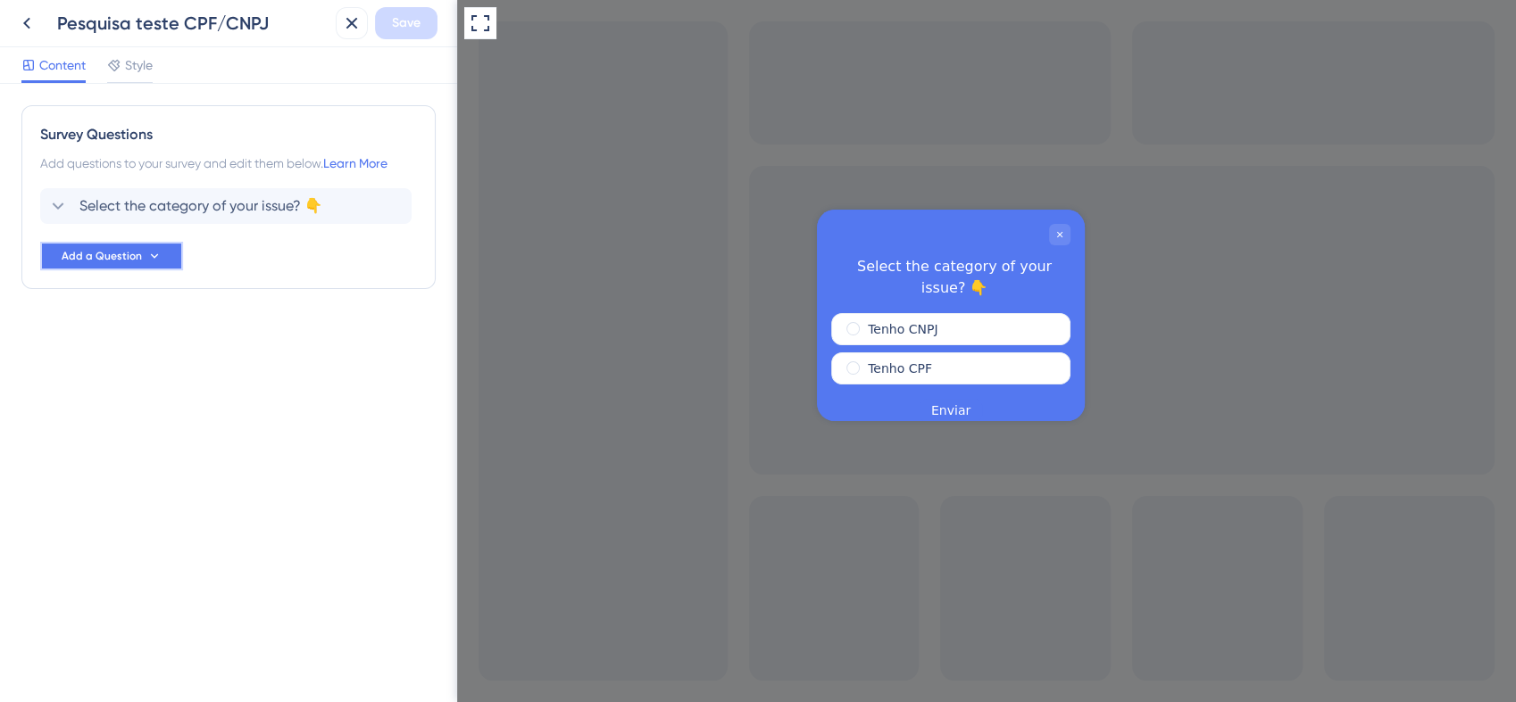
click at [142, 253] on button "Add a Question" at bounding box center [111, 256] width 143 height 29
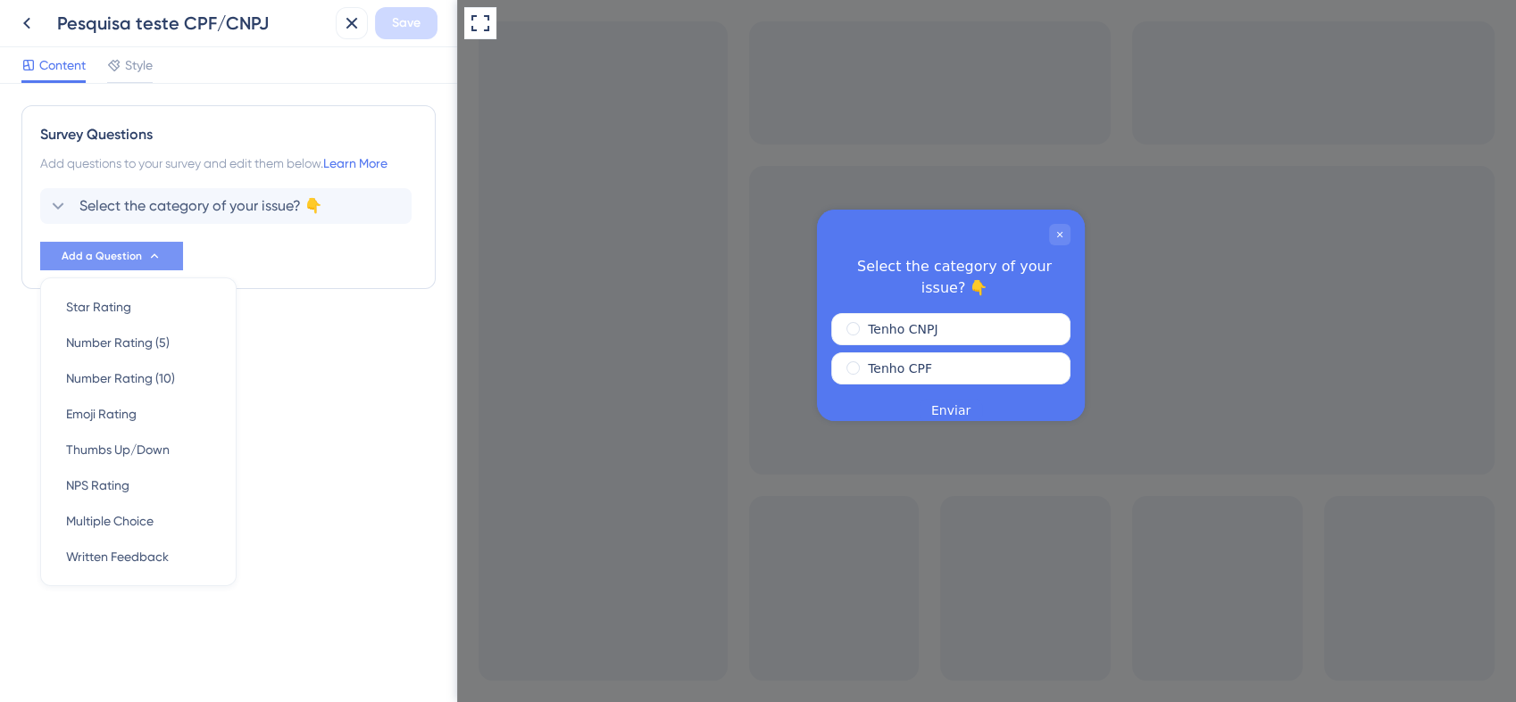
click at [142, 253] on button "Add a Question" at bounding box center [111, 256] width 143 height 29
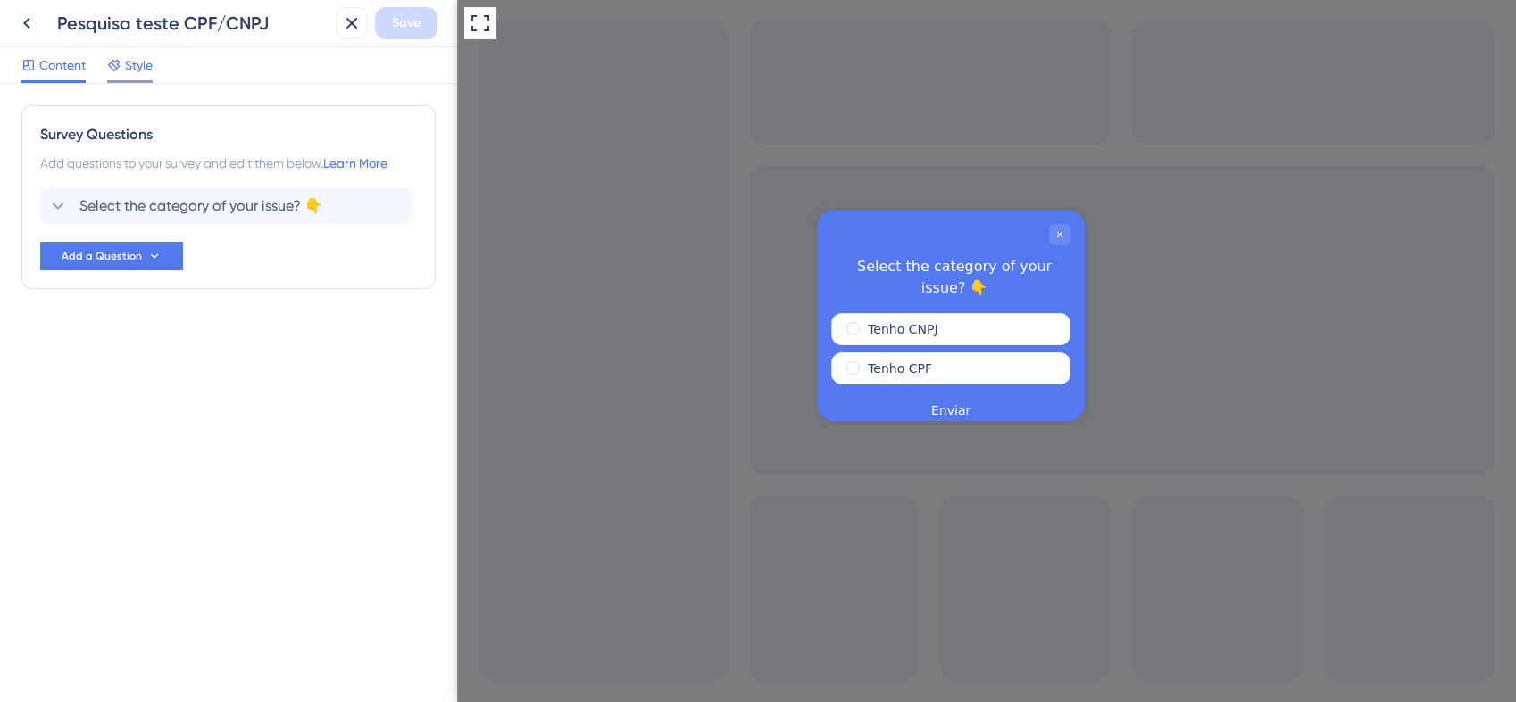
click at [137, 59] on span "Style" at bounding box center [139, 64] width 28 height 21
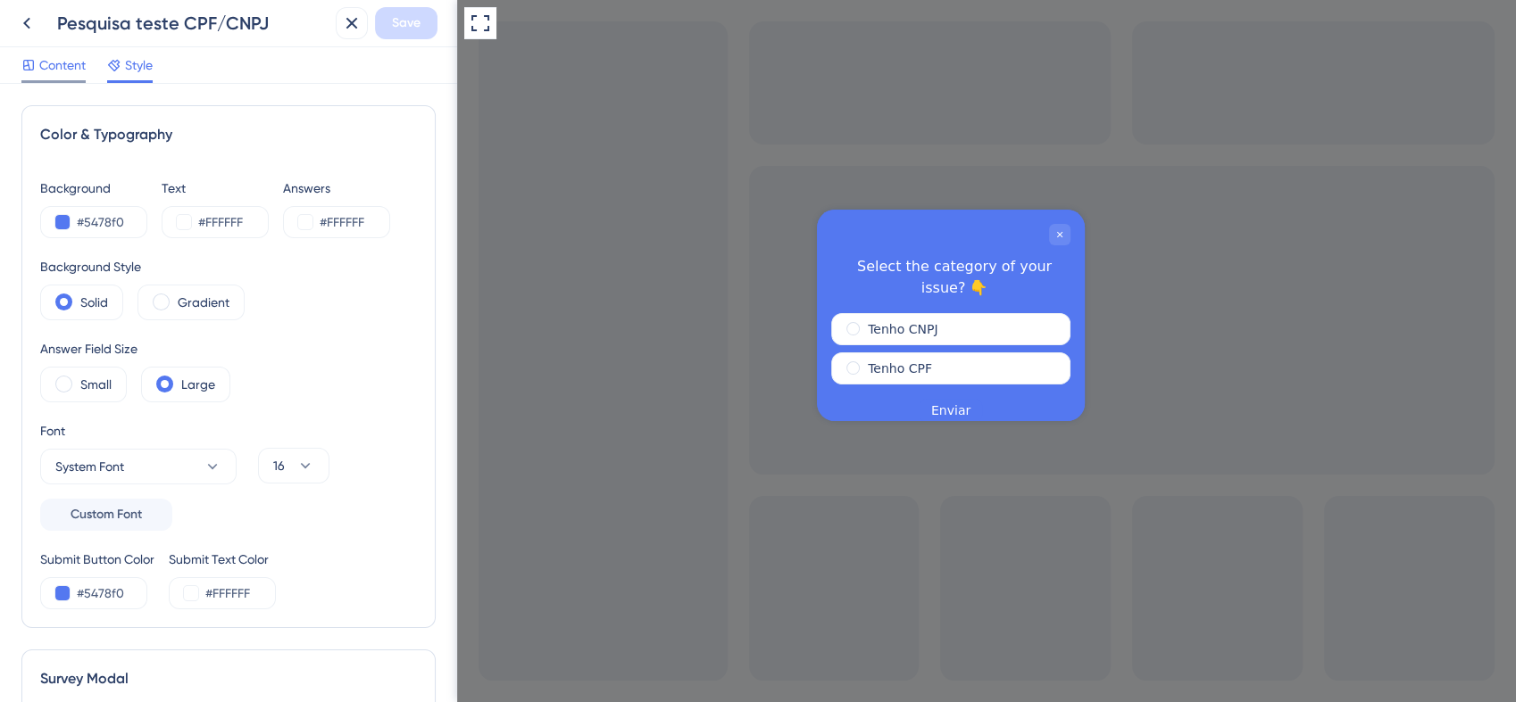
click at [47, 69] on span "Content" at bounding box center [62, 64] width 46 height 21
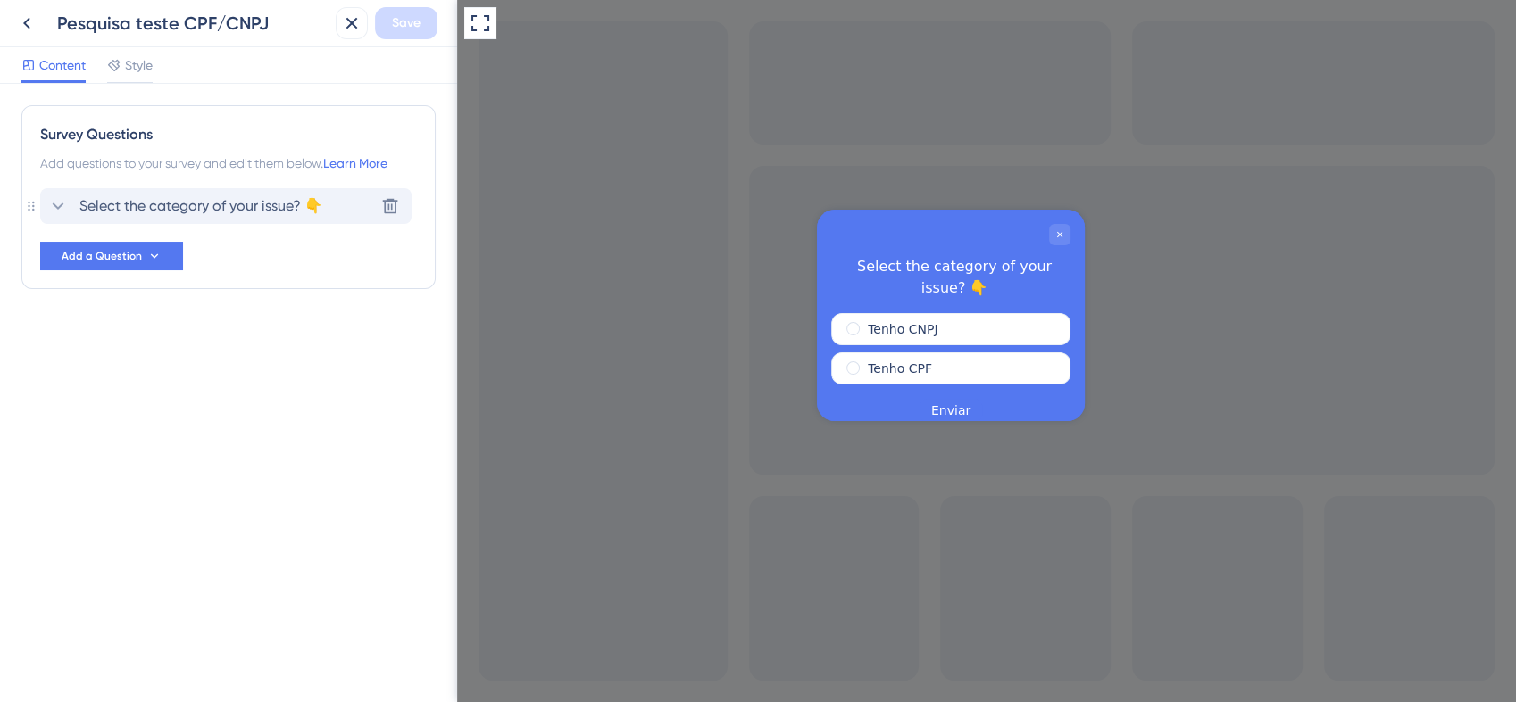
click at [72, 211] on div "Select the category of your issue? 👇" at bounding box center [184, 205] width 275 height 21
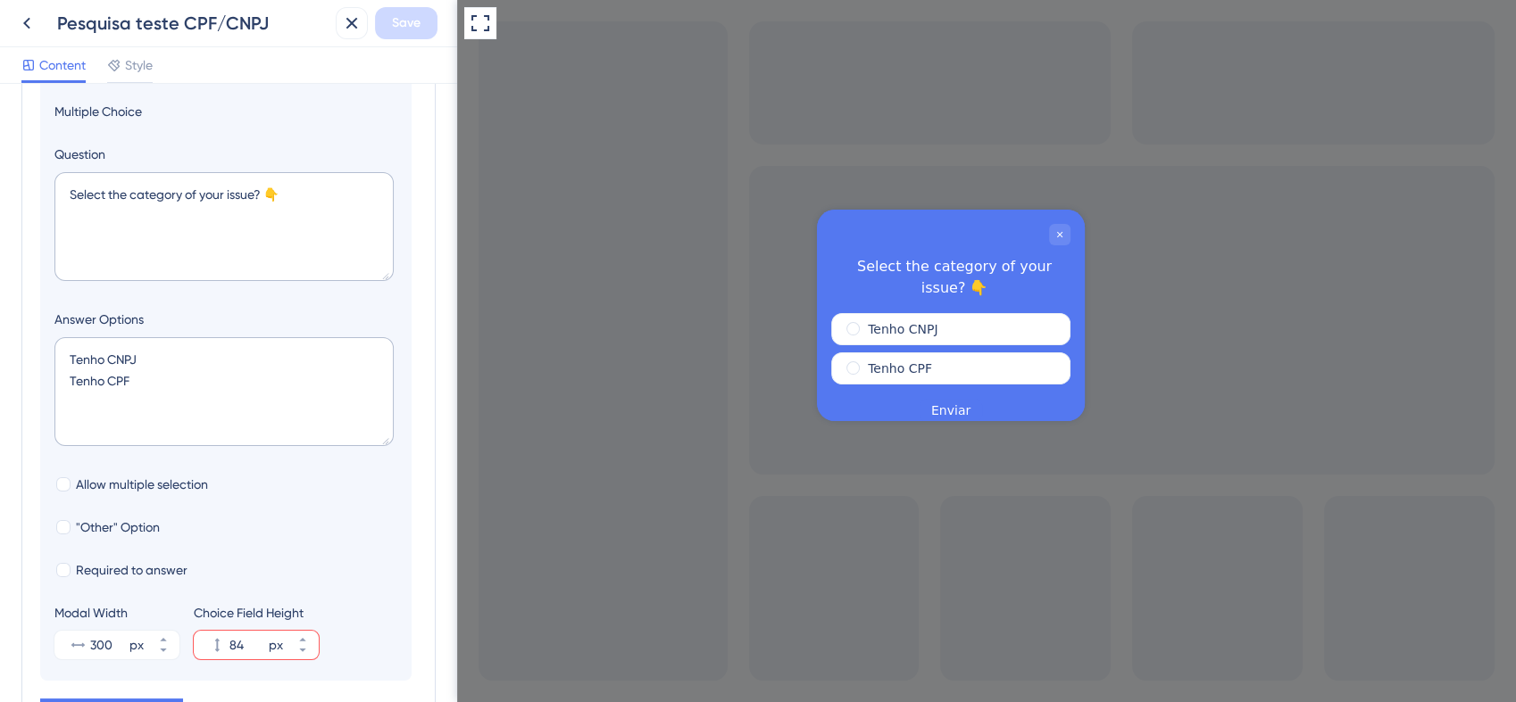
scroll to position [303, 0]
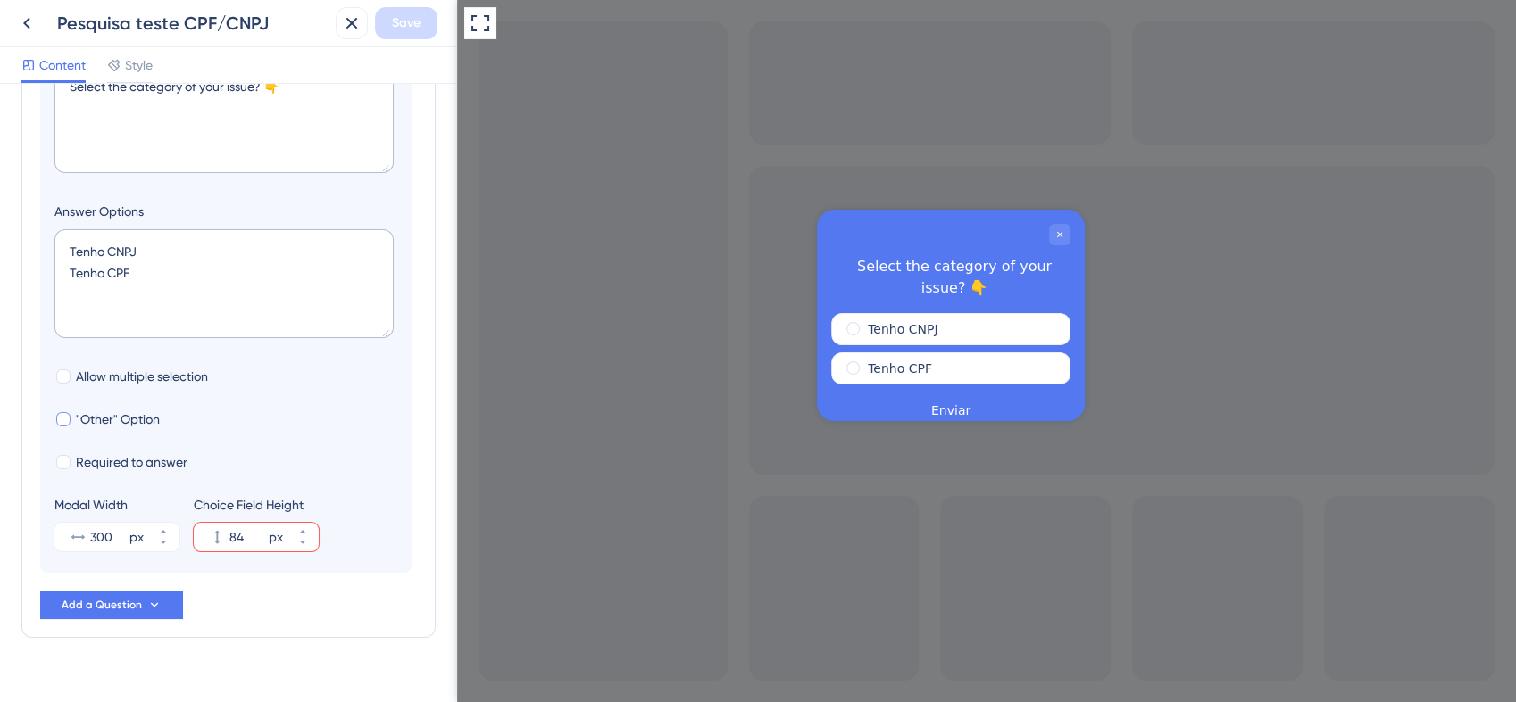
click at [117, 418] on span ""Other" Option" at bounding box center [118, 419] width 84 height 21
checkbox input "true"
type input "136"
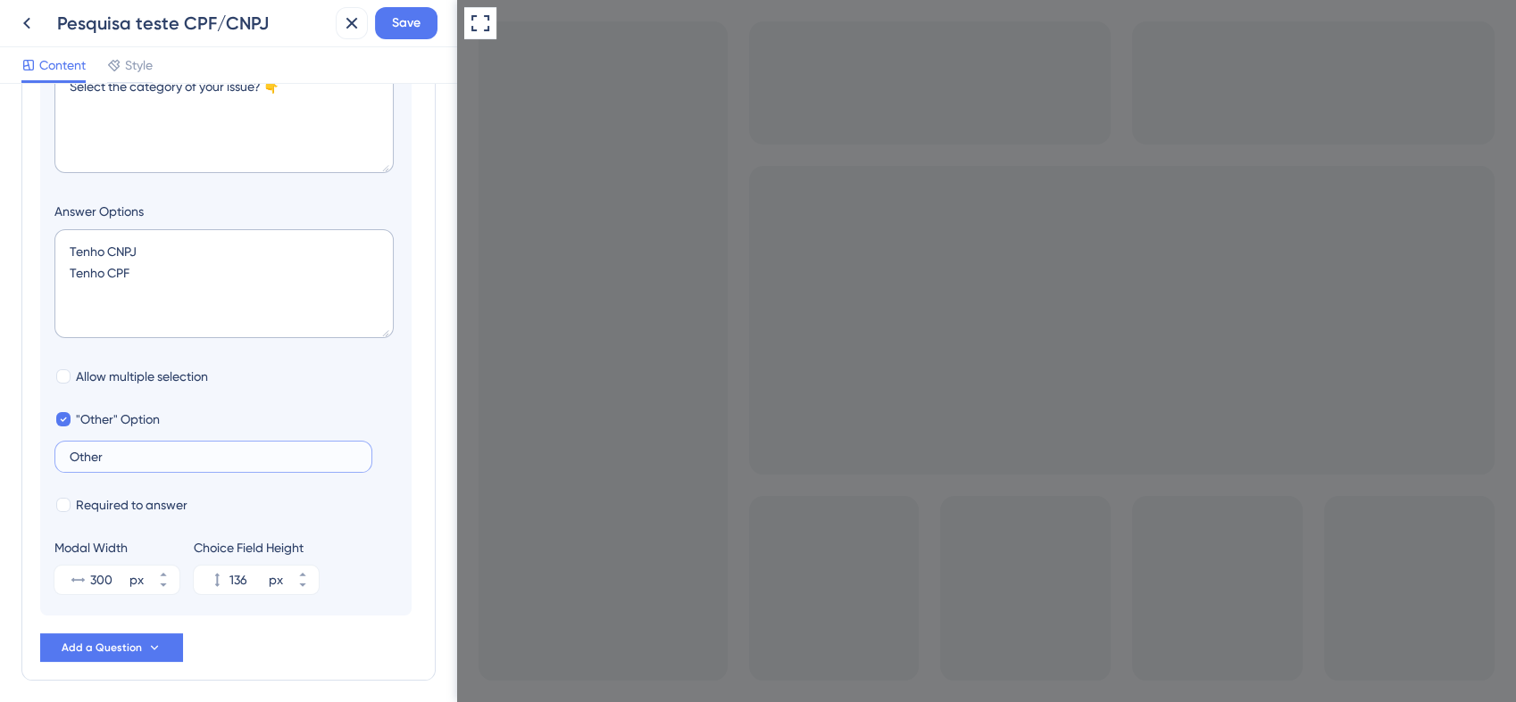
click at [129, 457] on input "Other" at bounding box center [213, 457] width 287 height 12
click at [130, 500] on span "Required to answer" at bounding box center [132, 504] width 112 height 21
checkbox input "true"
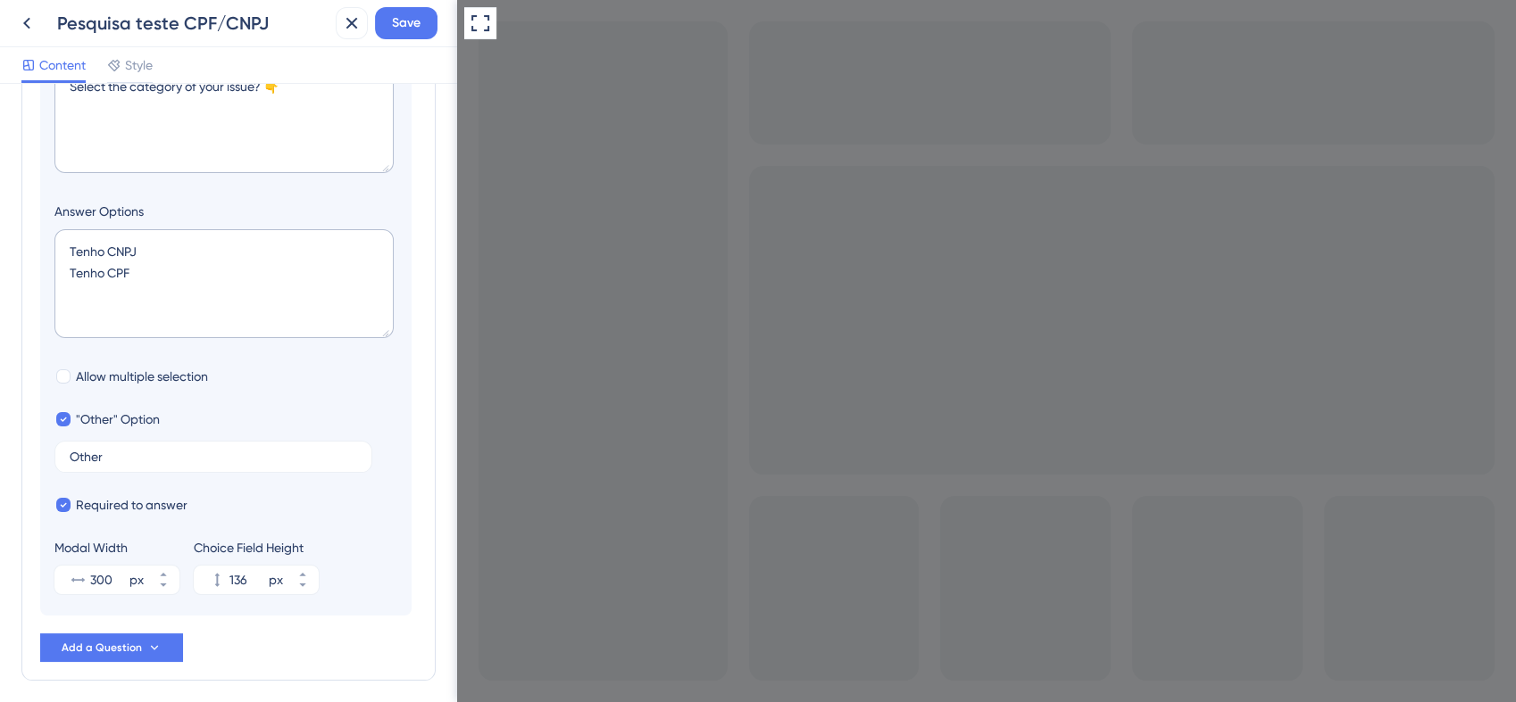
click at [114, 418] on span ""Other" Option" at bounding box center [118, 419] width 84 height 21
checkbox input "false"
type input "84"
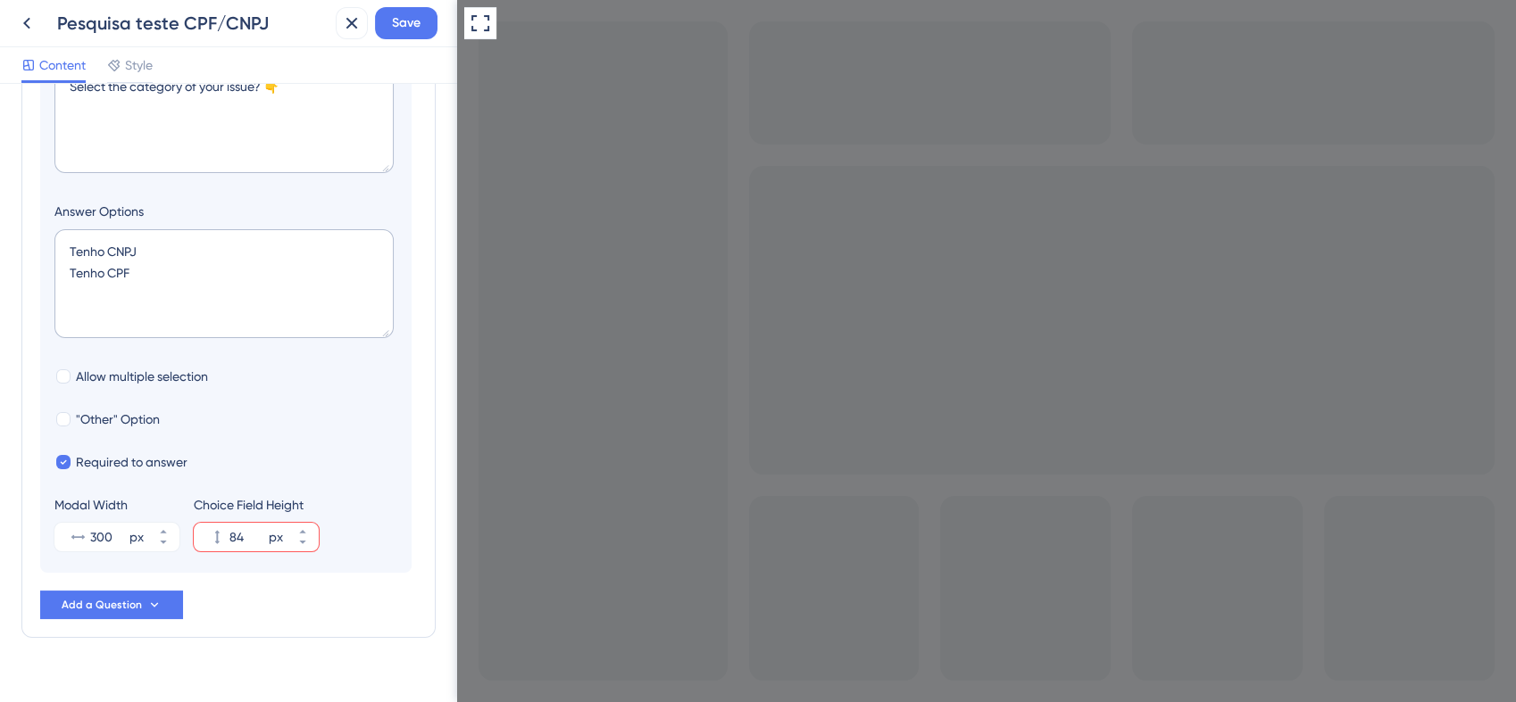
click at [71, 464] on div at bounding box center [63, 462] width 18 height 18
checkbox input "false"
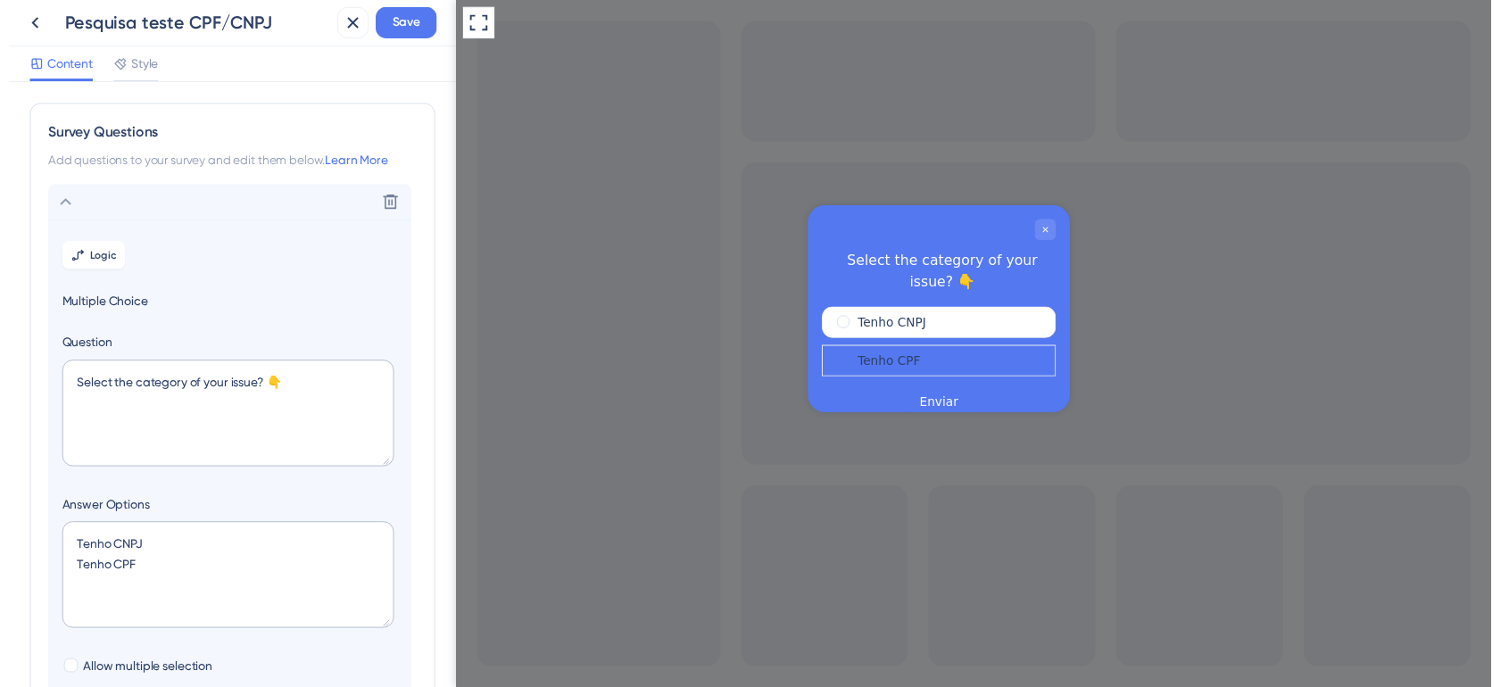
scroll to position [0, 0]
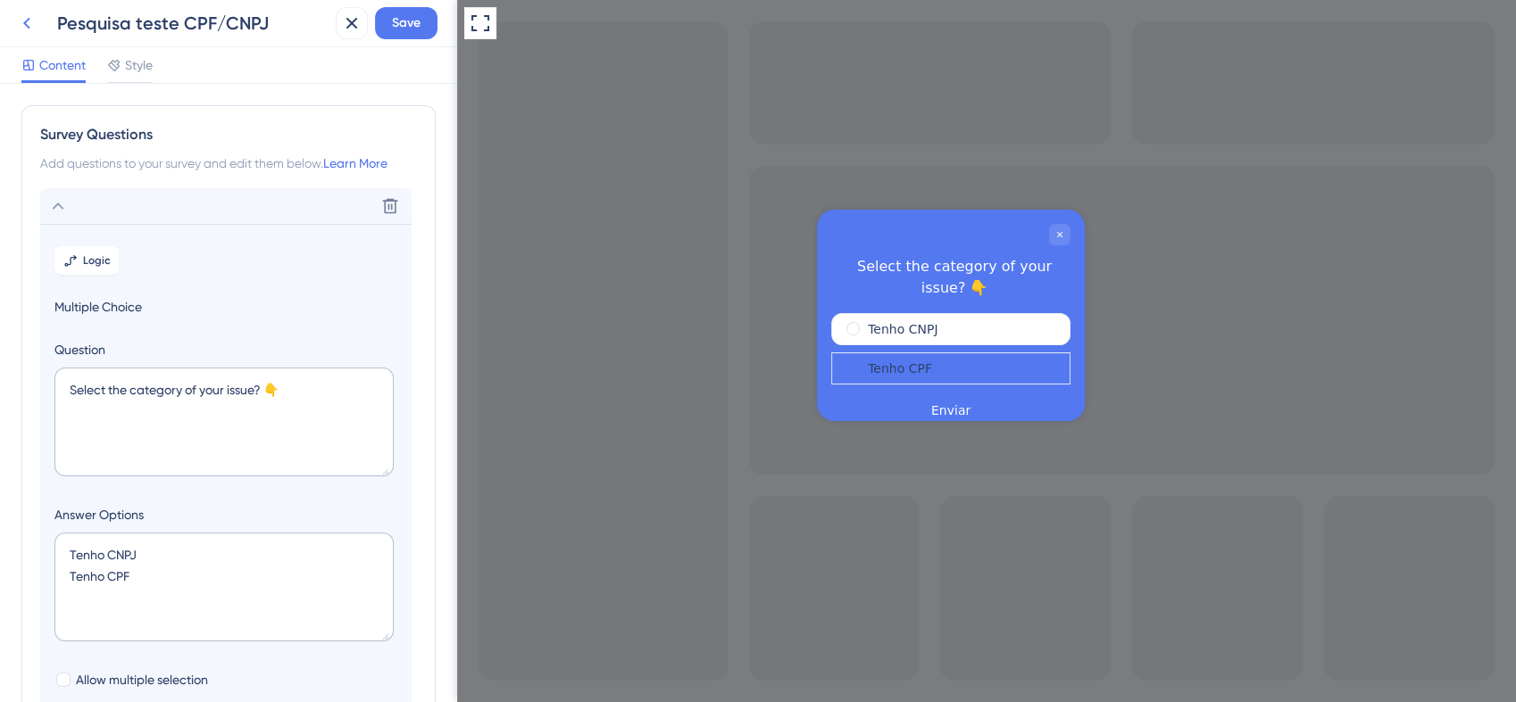
click at [32, 21] on icon at bounding box center [26, 22] width 21 height 21
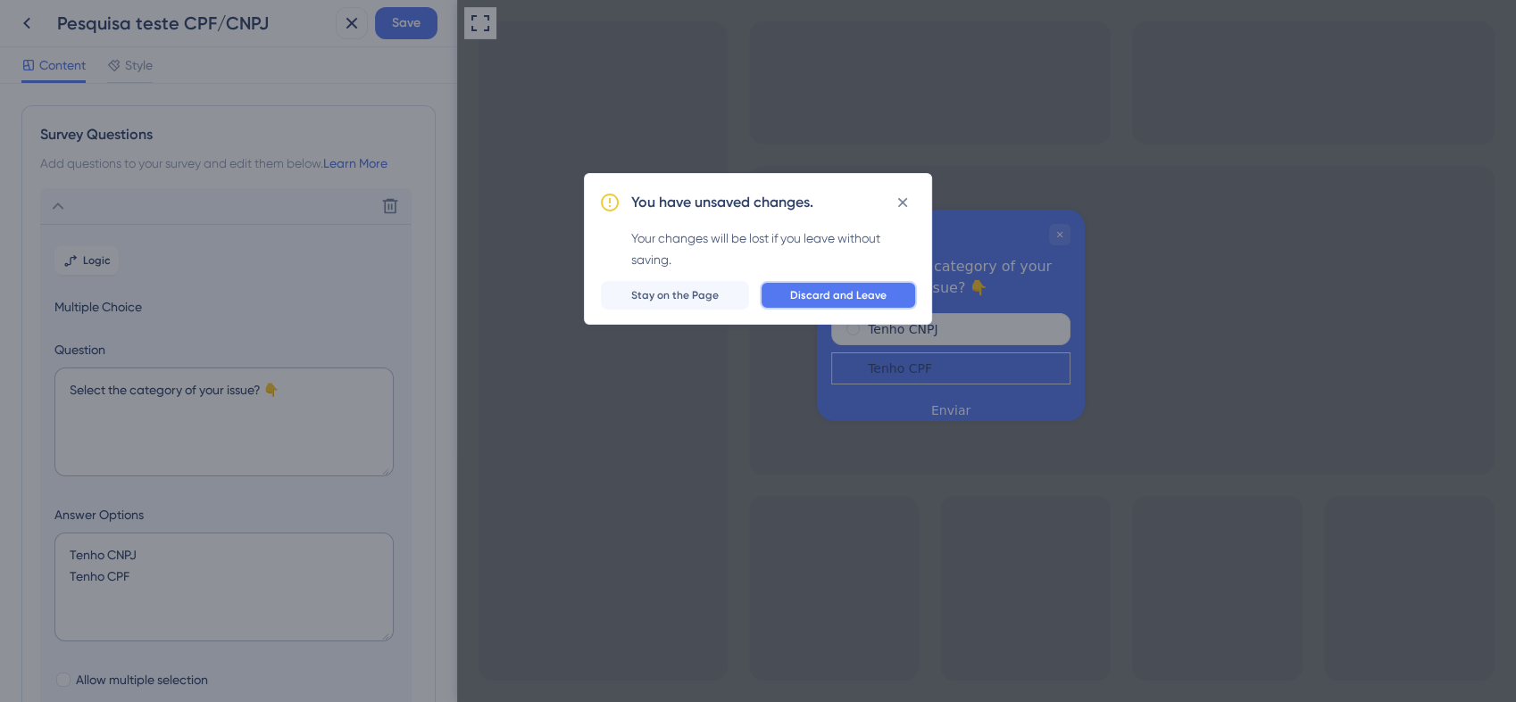
click at [828, 288] on span "Discard and Leave" at bounding box center [838, 295] width 96 height 14
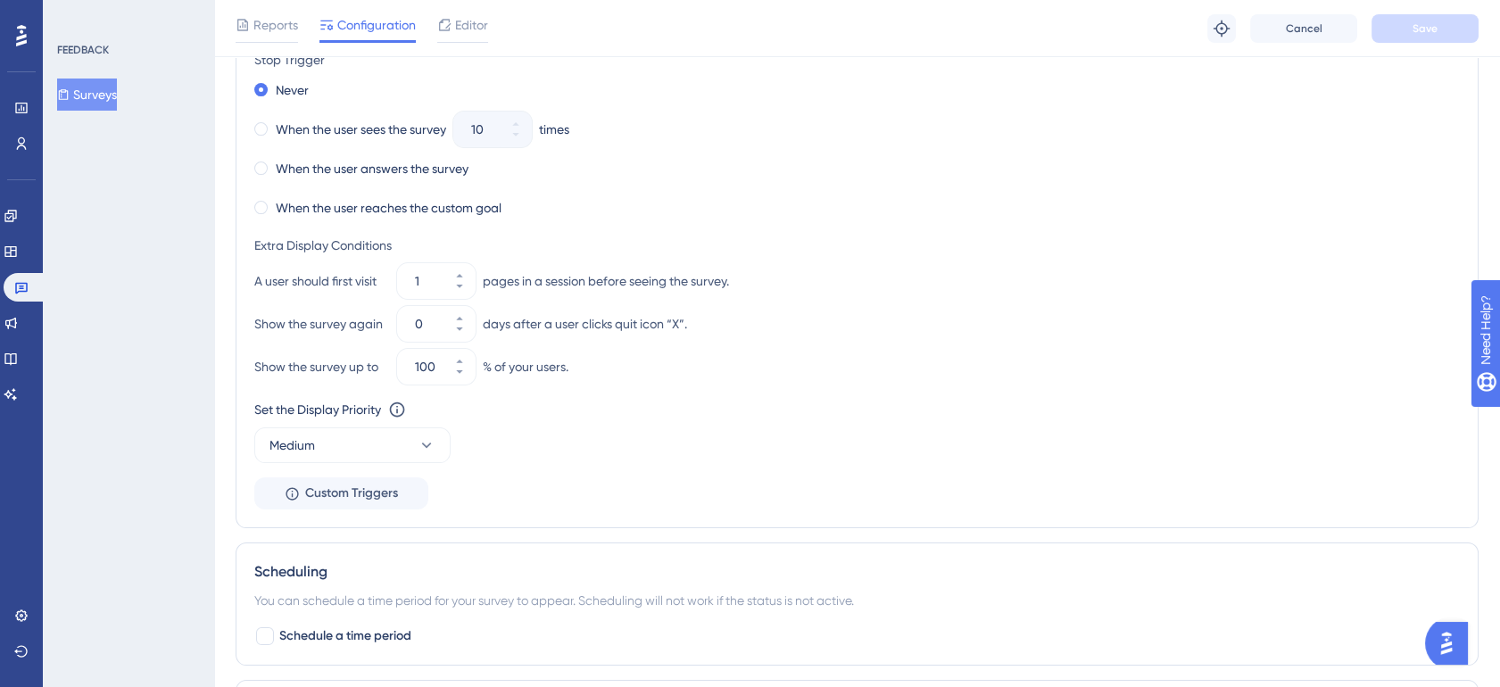
scroll to position [880, 0]
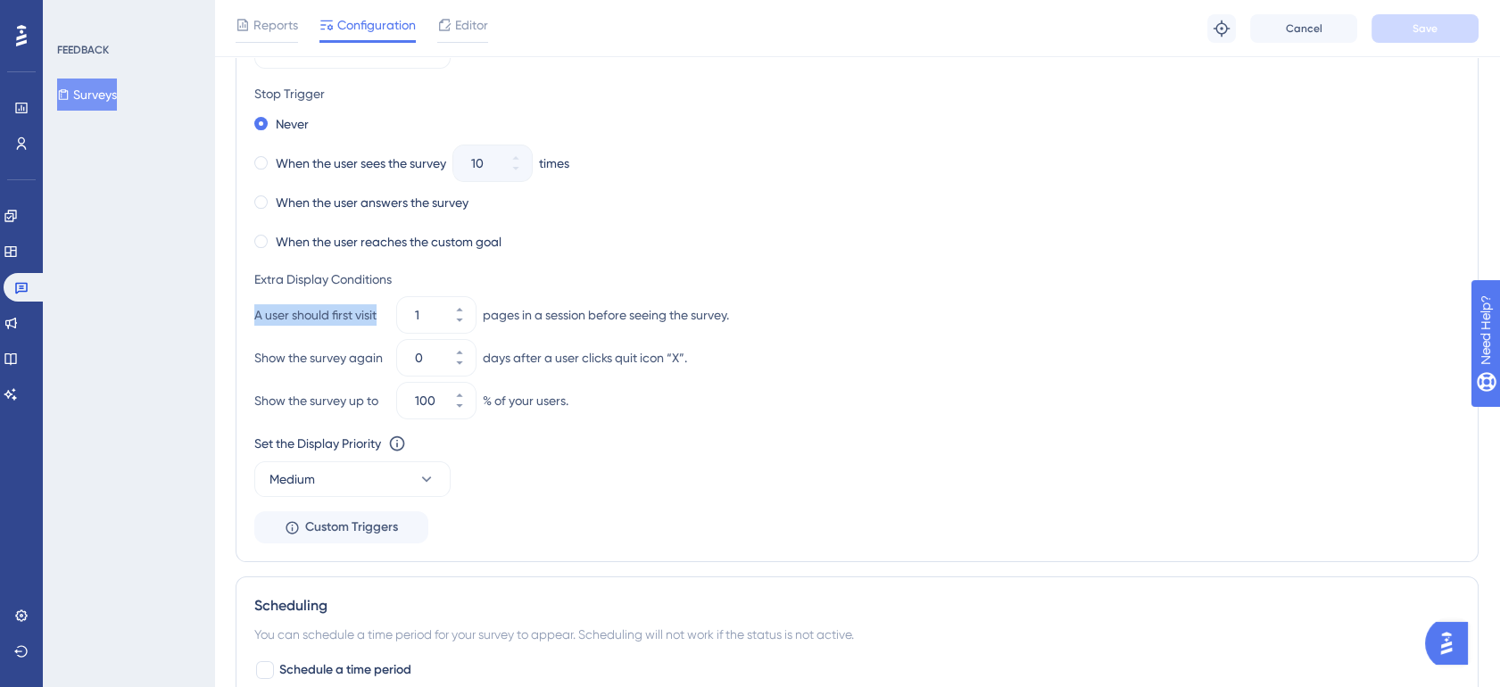
drag, startPoint x: 253, startPoint y: 313, endPoint x: 381, endPoint y: 321, distance: 127.9
click at [381, 321] on div "A user should first visit" at bounding box center [322, 314] width 136 height 21
drag, startPoint x: 766, startPoint y: 317, endPoint x: 478, endPoint y: 323, distance: 287.5
click at [478, 323] on div "A user should first visit 1 pages in a session before seeing the survey." at bounding box center [857, 315] width 1206 height 36
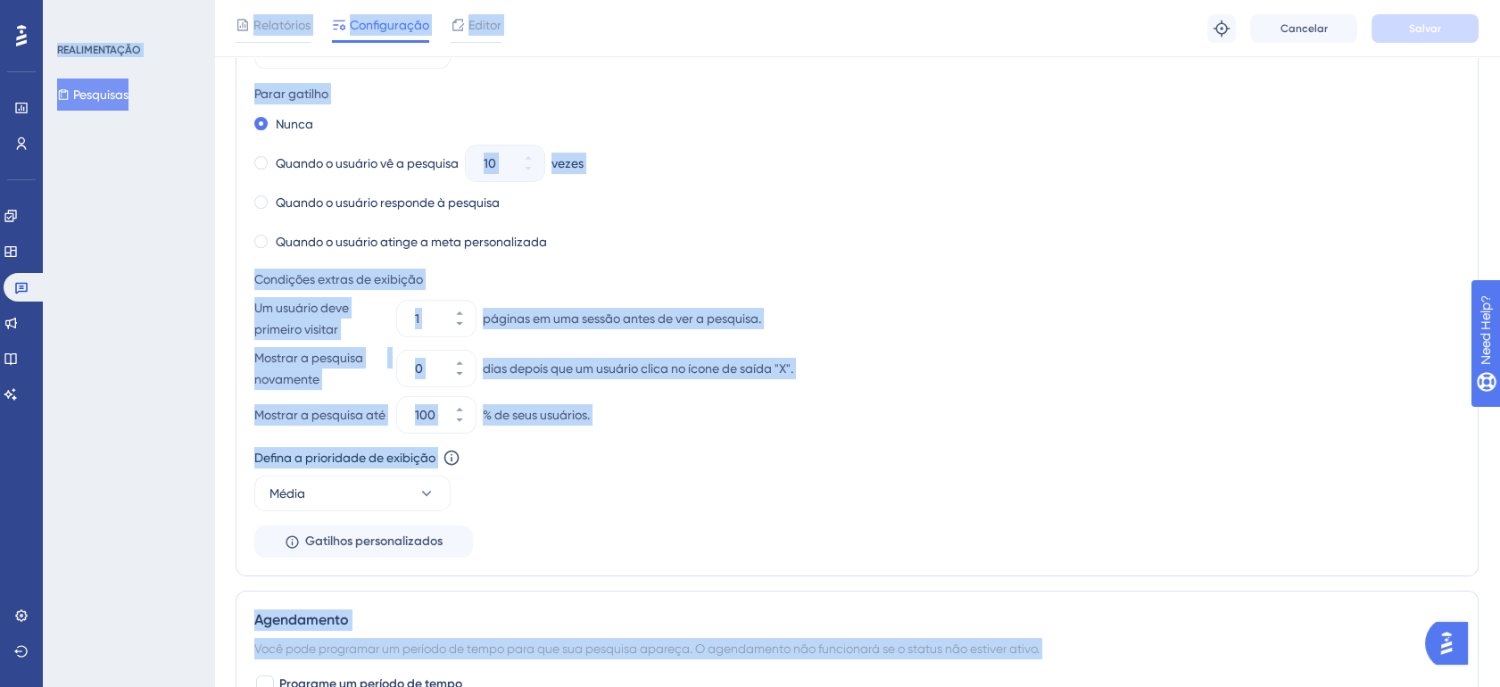
click at [721, 414] on div "Mostrar a pesquisa até 100 % de seus usuários." at bounding box center [857, 415] width 1206 height 36
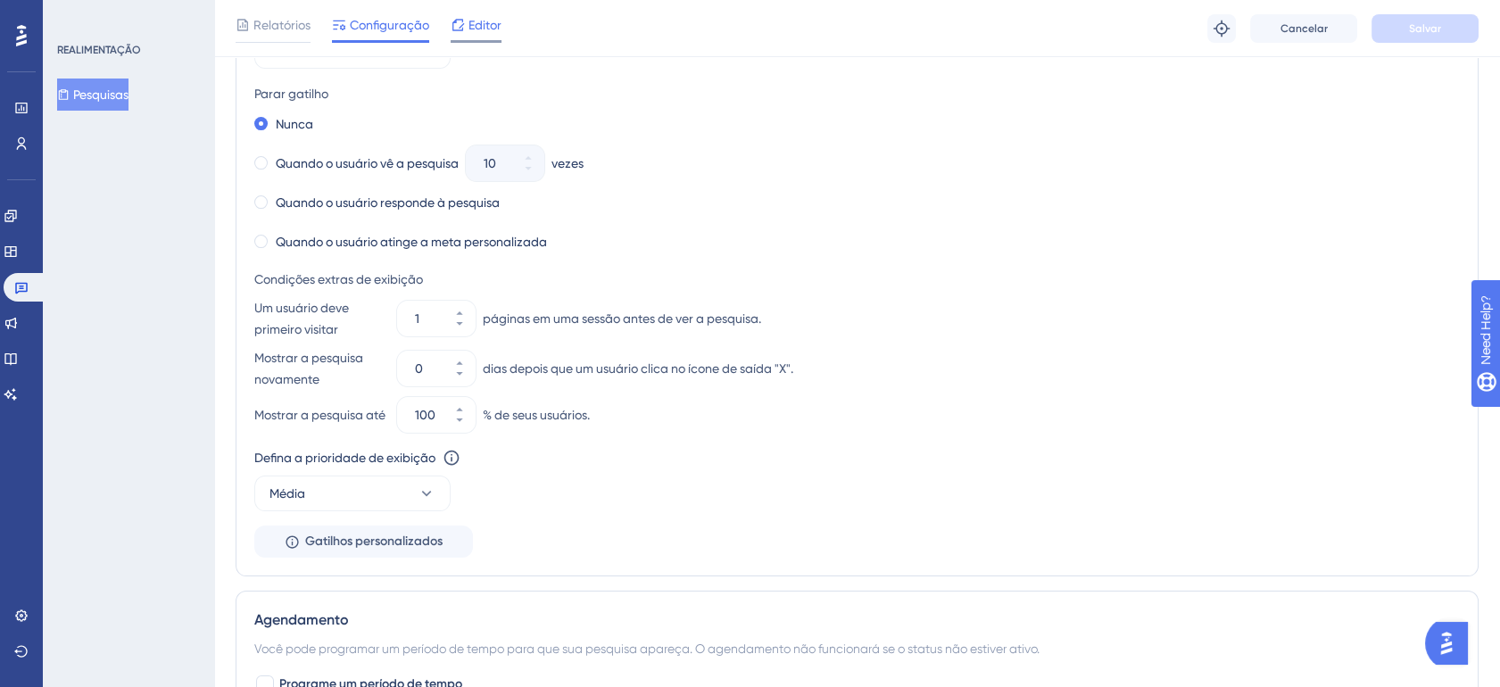
click at [492, 28] on span "Editor" at bounding box center [485, 24] width 33 height 21
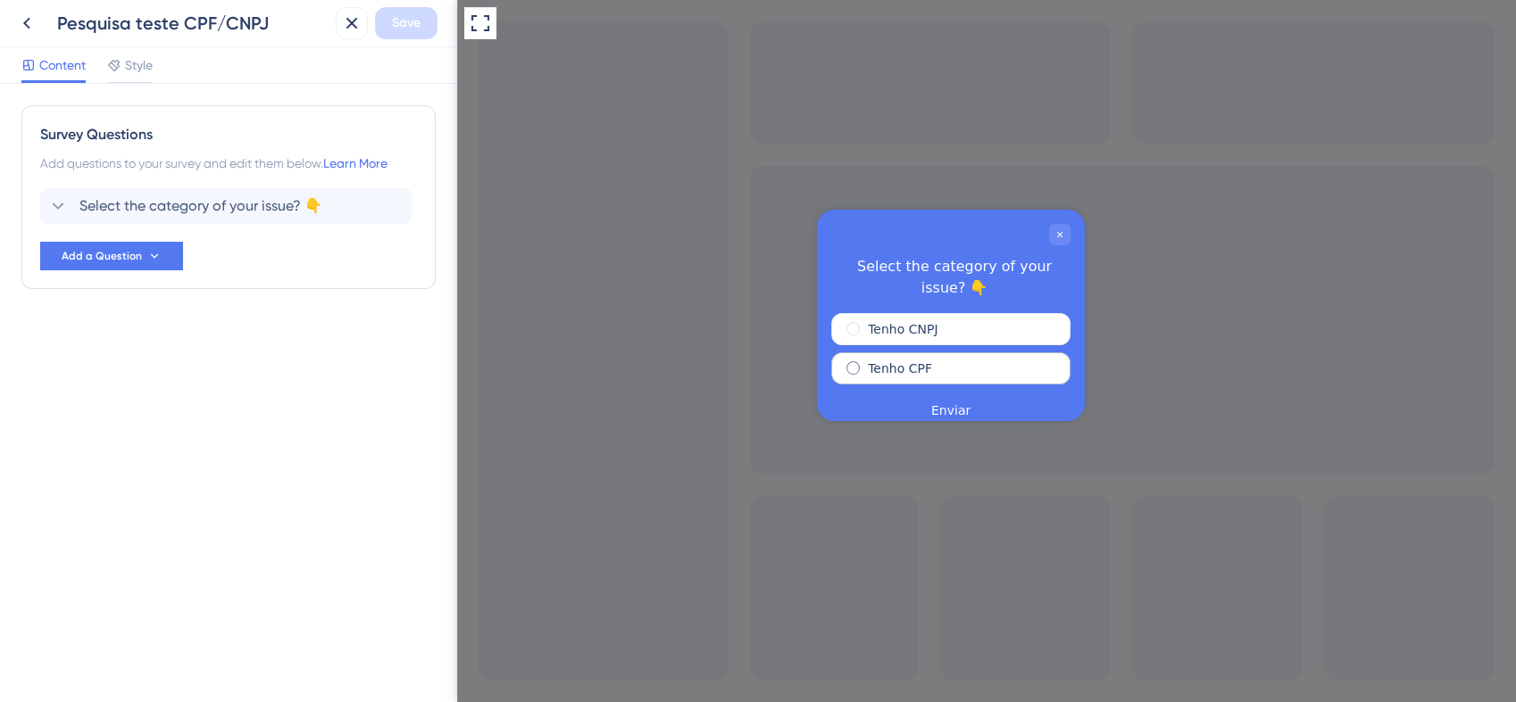
click at [903, 359] on label "Tenho CPF" at bounding box center [900, 368] width 64 height 18
click at [958, 398] on button "Enviar" at bounding box center [950, 409] width 62 height 23
click at [129, 67] on span "Style" at bounding box center [139, 64] width 28 height 21
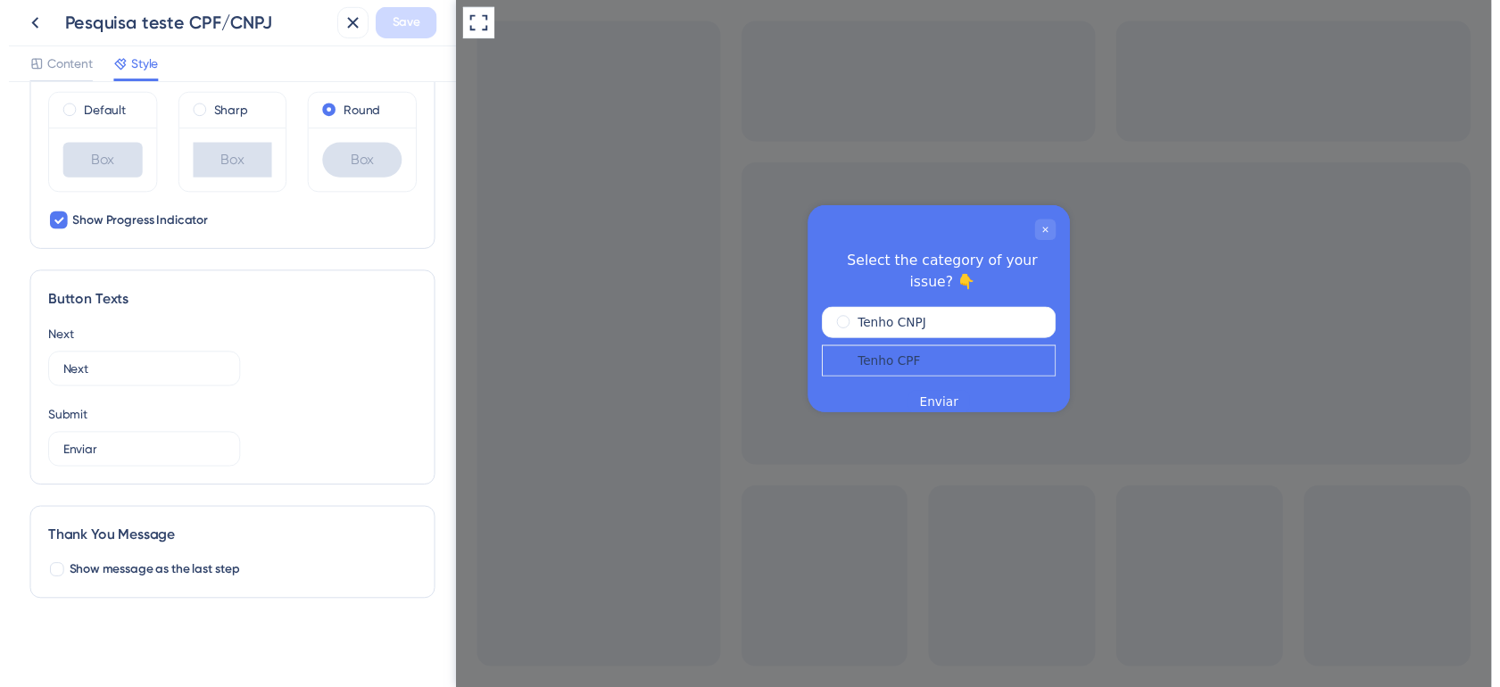
scroll to position [762, 0]
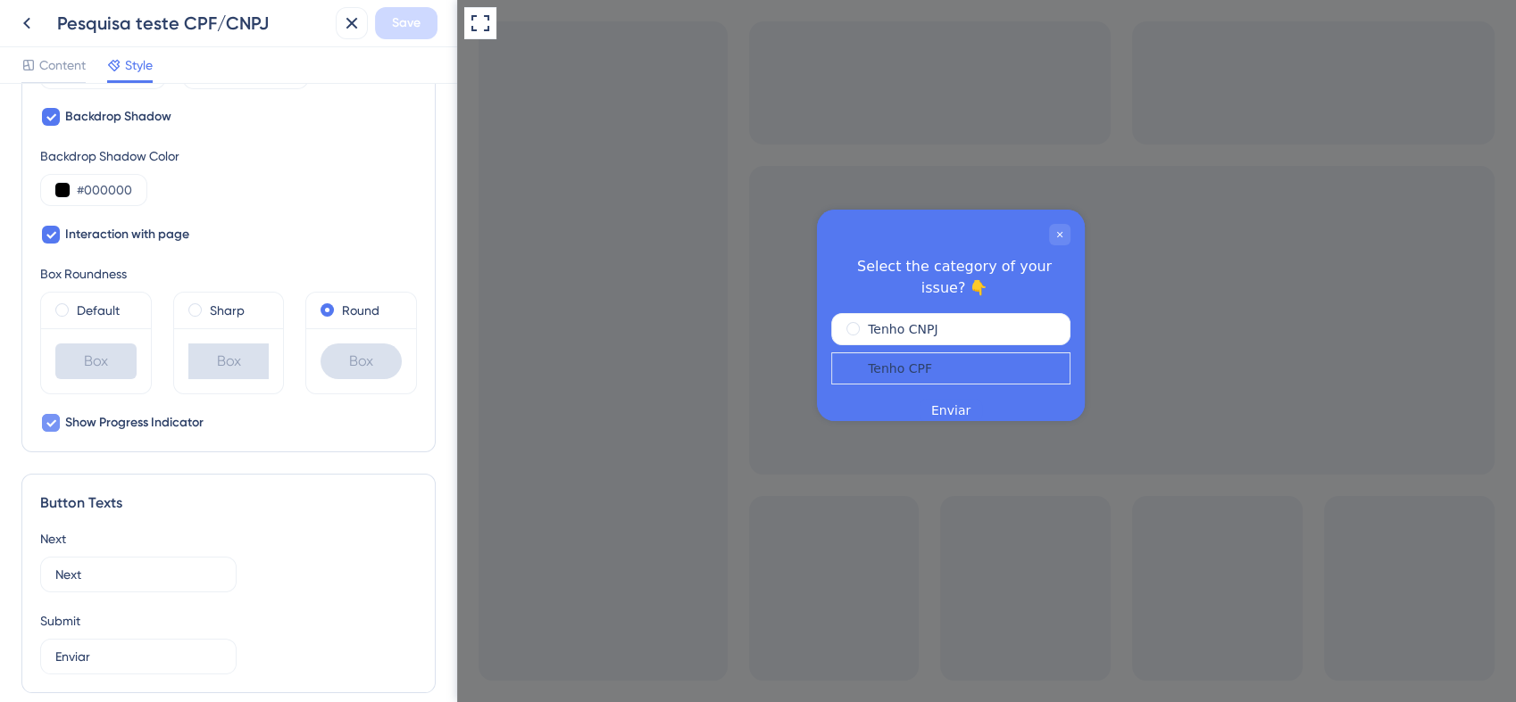
click at [57, 421] on div at bounding box center [51, 423] width 18 height 18
click at [55, 423] on div at bounding box center [51, 423] width 18 height 18
checkbox input "true"
click at [32, 27] on icon at bounding box center [26, 22] width 21 height 21
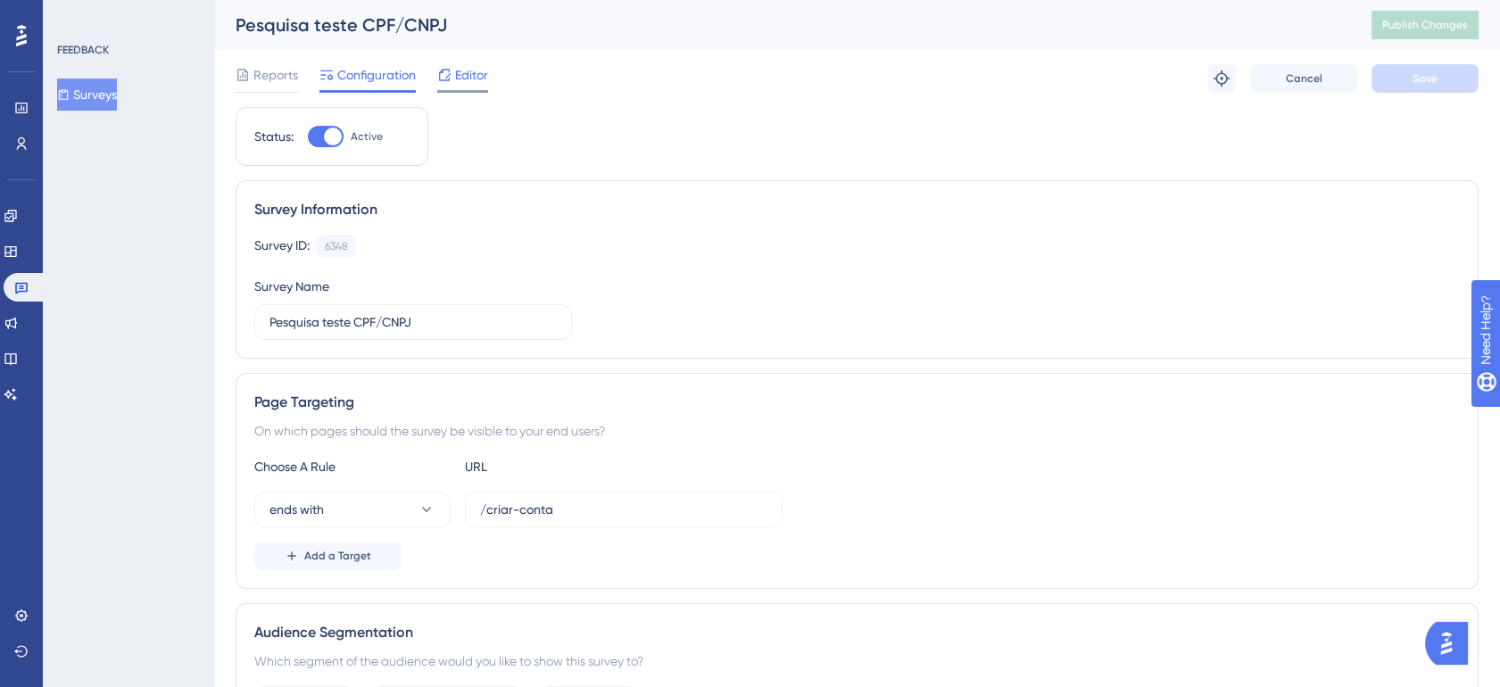
click at [469, 79] on span "Editor" at bounding box center [471, 74] width 33 height 21
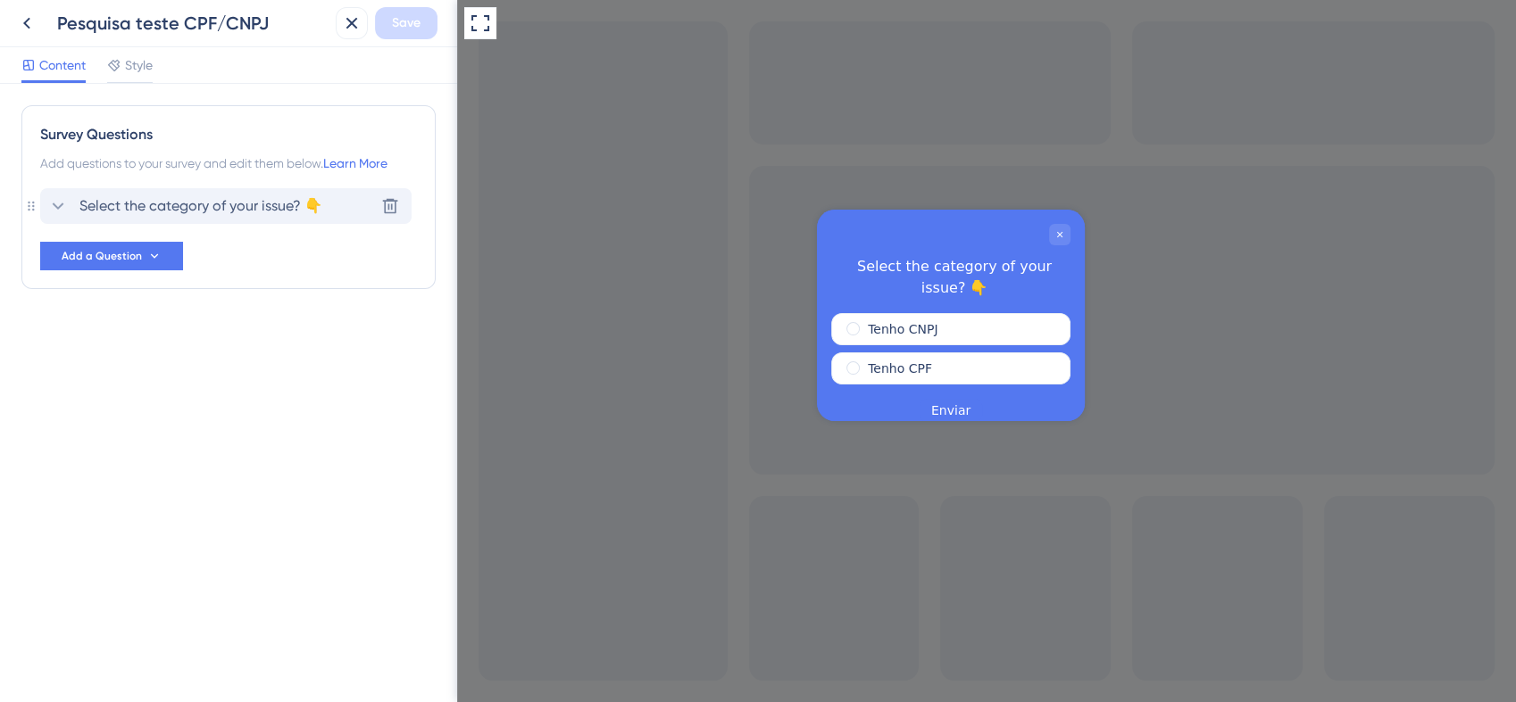
click at [59, 204] on icon at bounding box center [57, 205] width 21 height 21
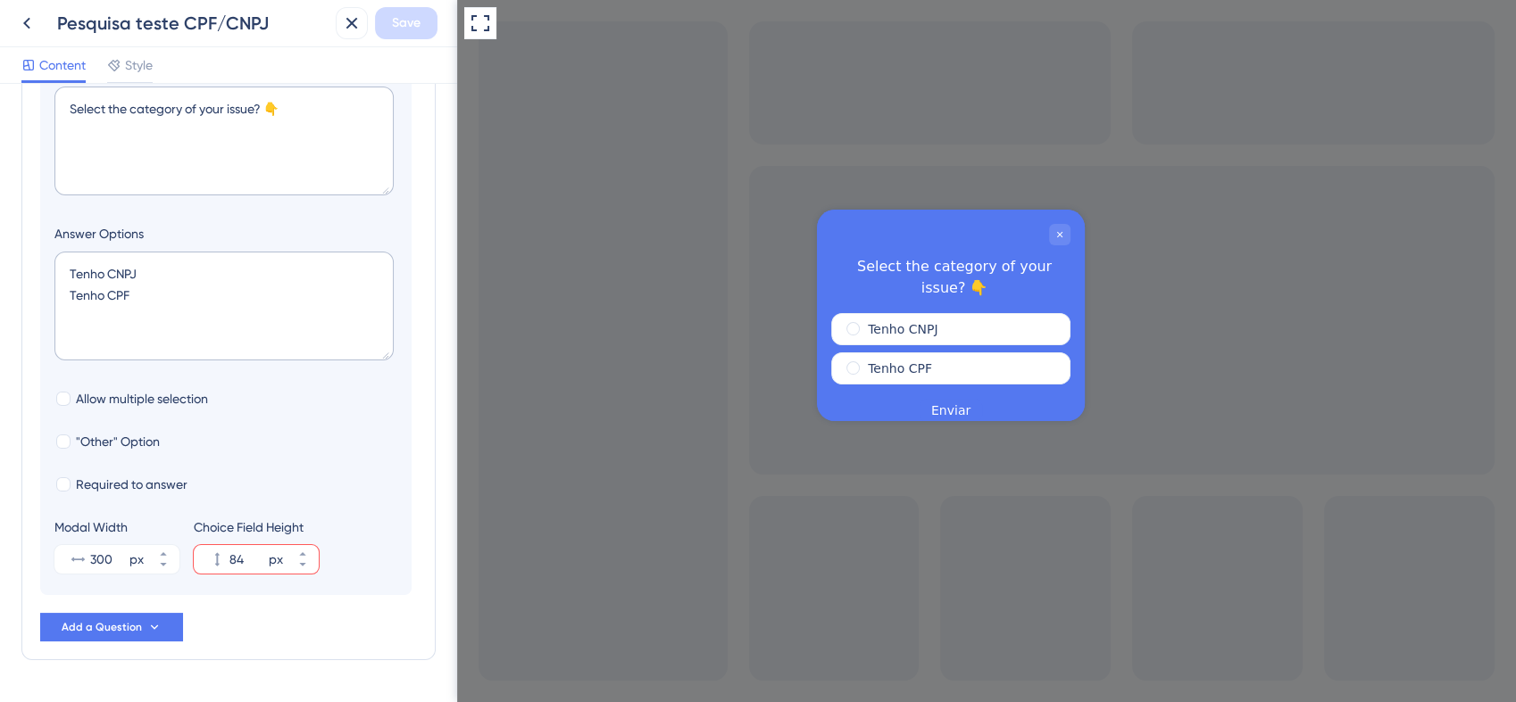
scroll to position [303, 0]
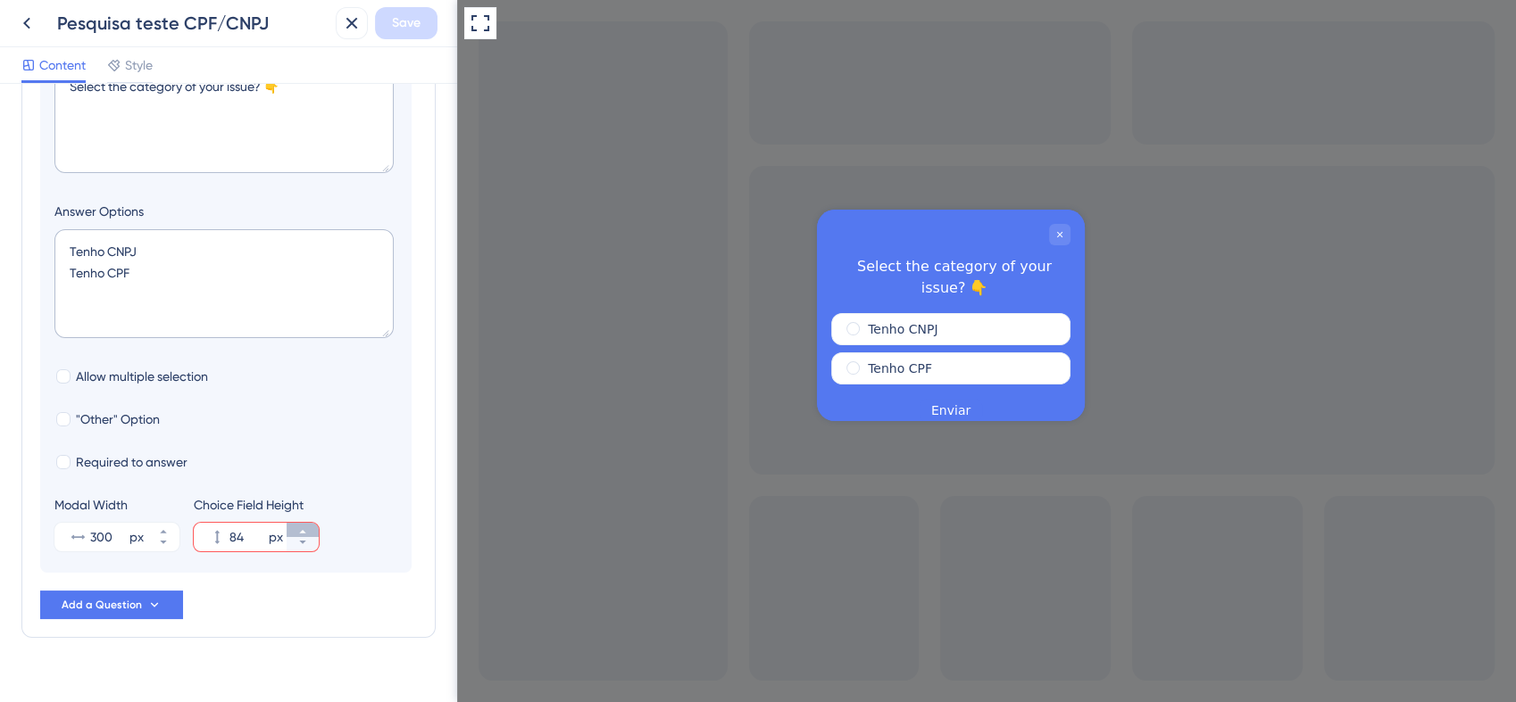
click at [304, 530] on icon at bounding box center [302, 532] width 11 height 11
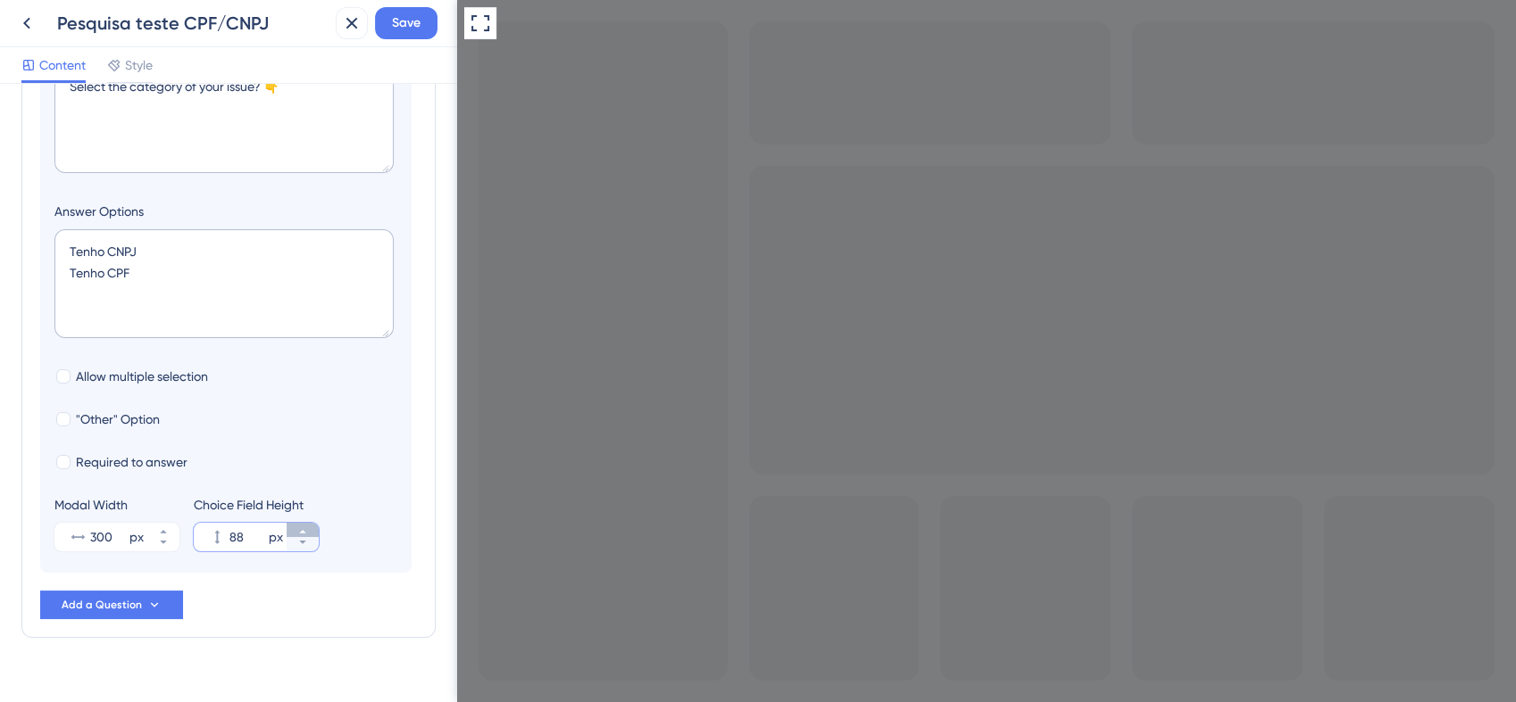
click at [304, 530] on icon at bounding box center [302, 532] width 11 height 11
type input "89"
click at [172, 385] on span "Allow multiple selection" at bounding box center [142, 376] width 132 height 21
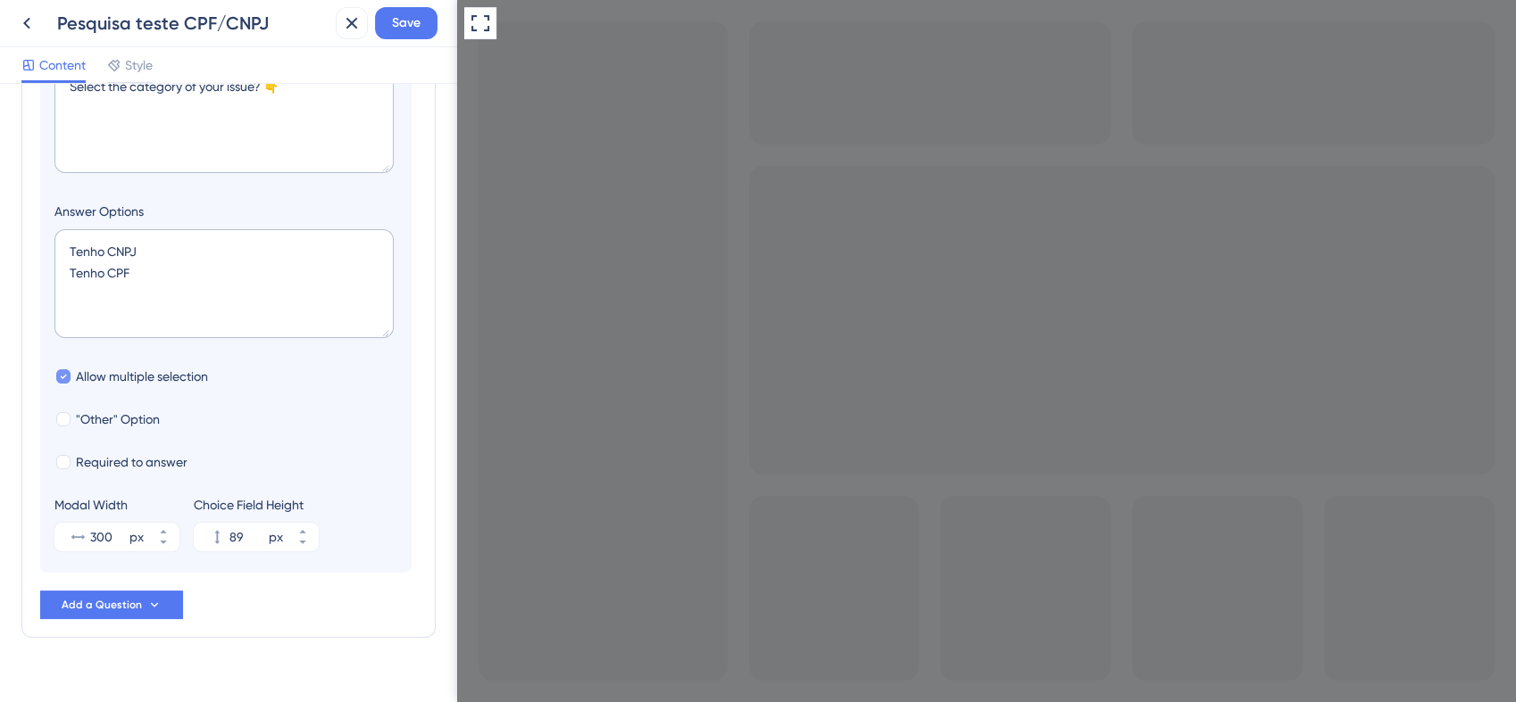
click at [172, 385] on span "Allow multiple selection" at bounding box center [142, 376] width 132 height 21
checkbox input "false"
click at [145, 455] on span "Required to answer" at bounding box center [132, 462] width 112 height 21
checkbox input "false"
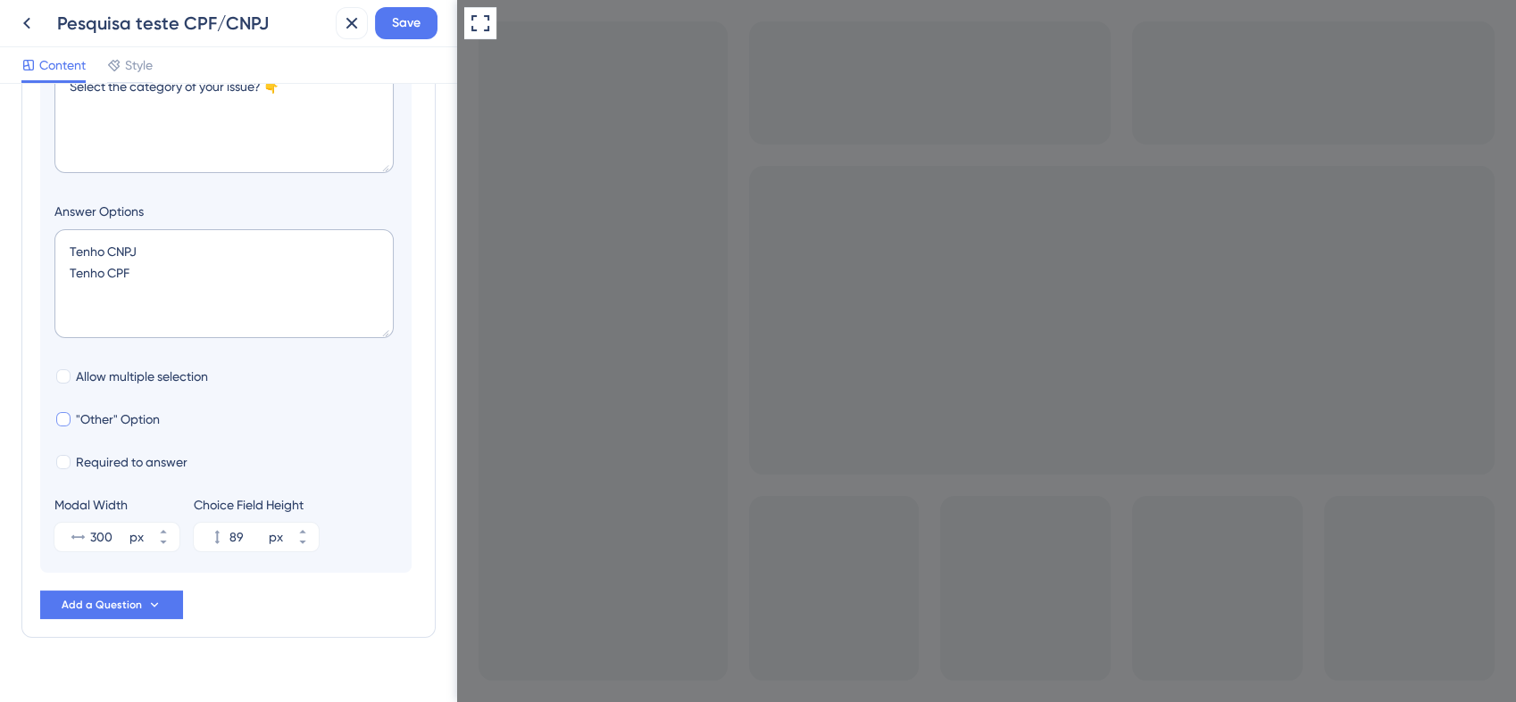
drag, startPoint x: 208, startPoint y: 455, endPoint x: 96, endPoint y: 419, distance: 118.3
click at [87, 461] on div "Required to answer" at bounding box center [225, 462] width 343 height 21
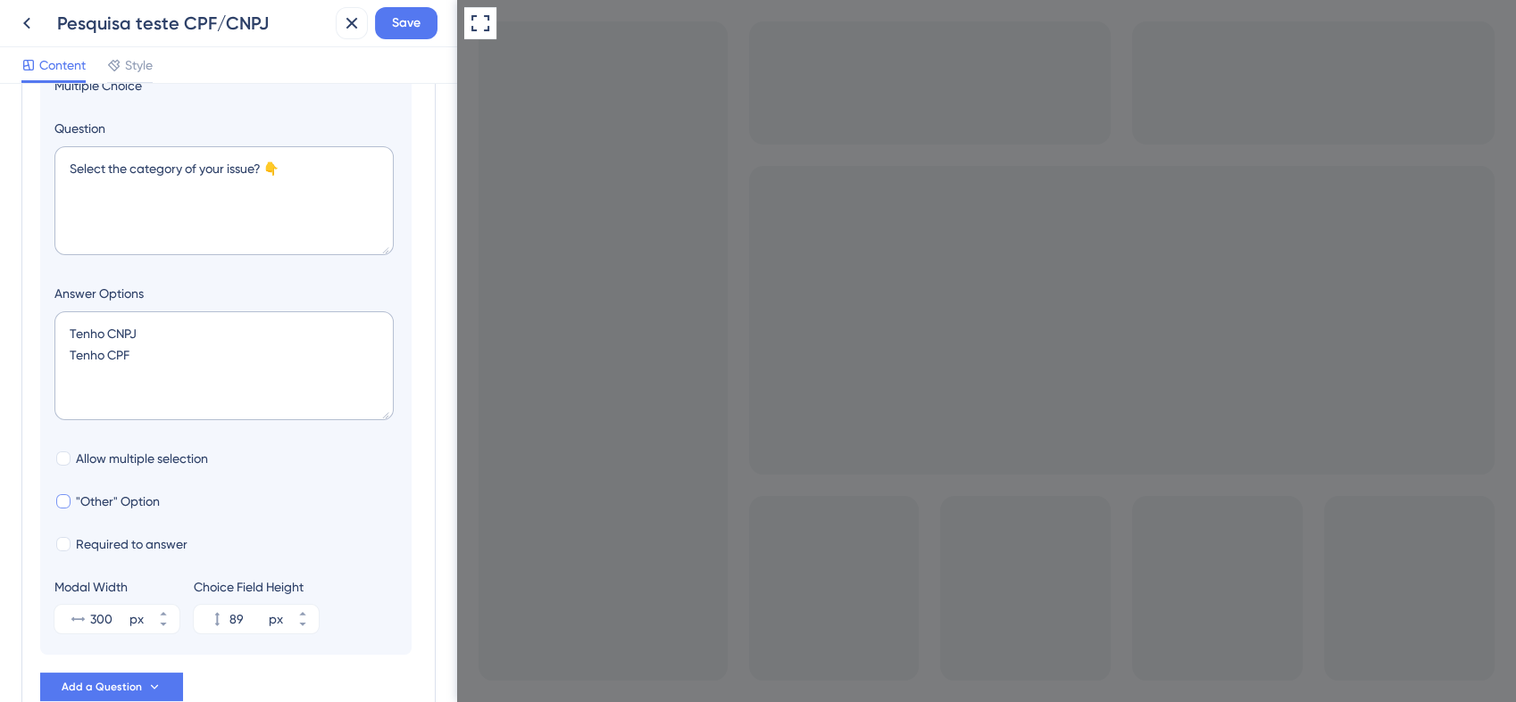
scroll to position [105, 0]
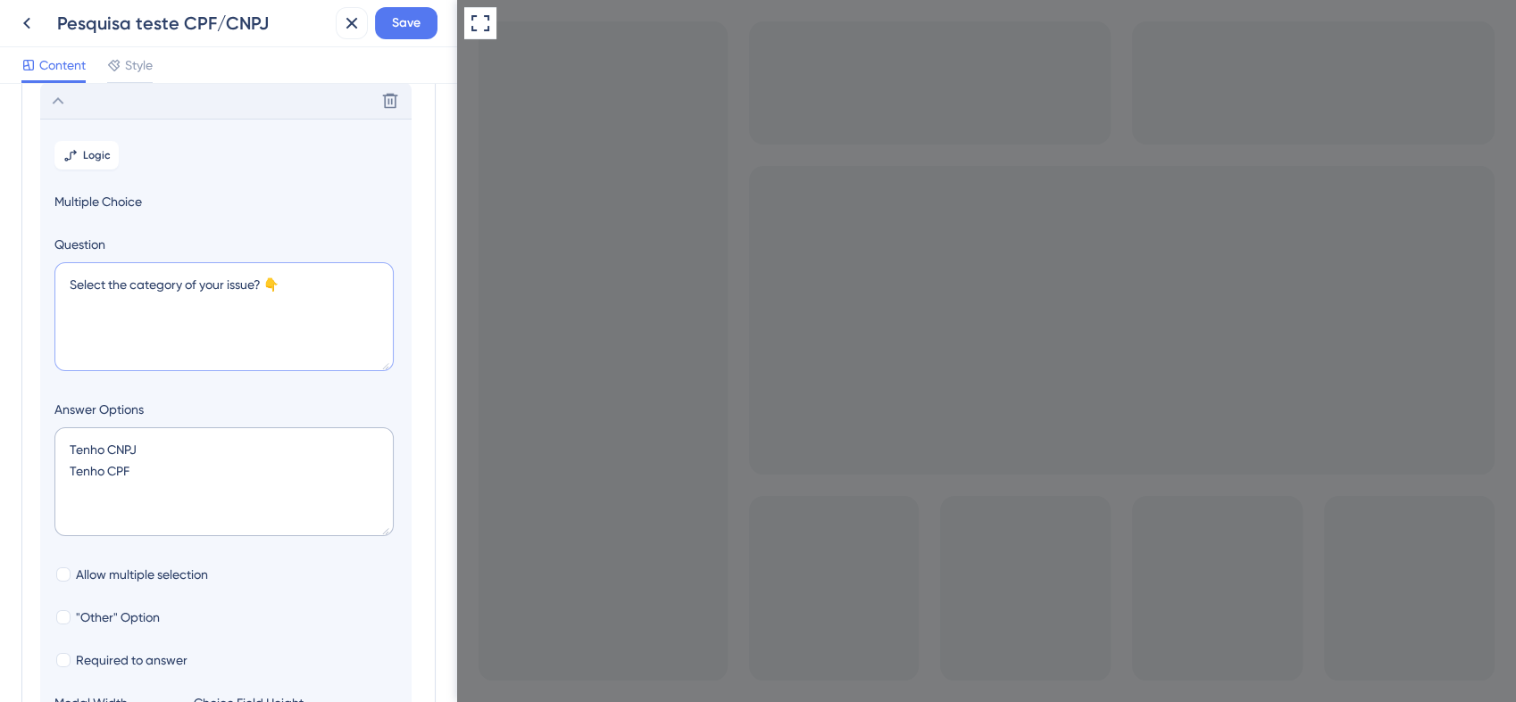
drag, startPoint x: 259, startPoint y: 282, endPoint x: 71, endPoint y: 285, distance: 187.5
click at [71, 285] on textarea "Select the category of your issue? 👇" at bounding box center [223, 316] width 339 height 109
drag, startPoint x: 114, startPoint y: 241, endPoint x: 53, endPoint y: 243, distance: 61.6
click at [53, 243] on section "Logic Multiple Choice Question Select the category of your issue? 👇 Answer Opti…" at bounding box center [225, 445] width 371 height 652
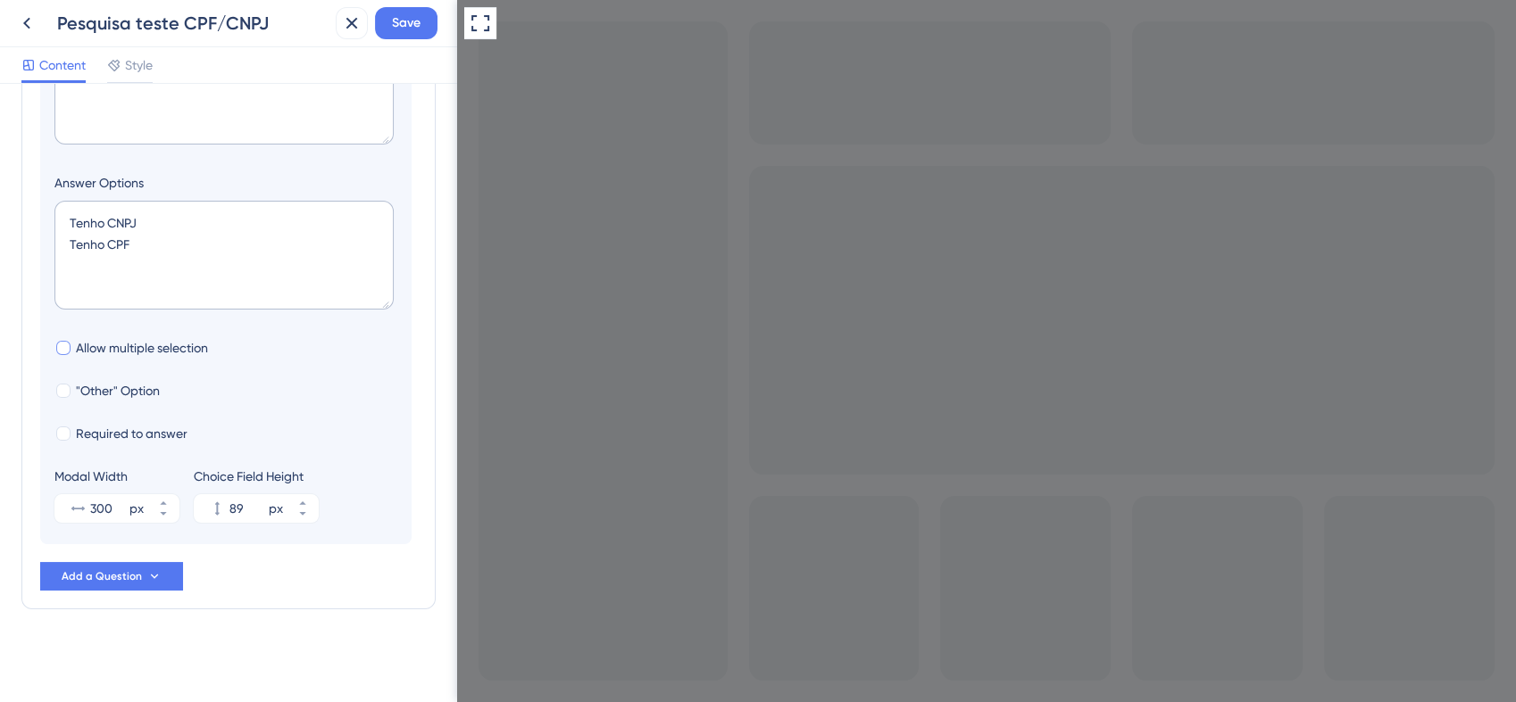
scroll to position [0, 0]
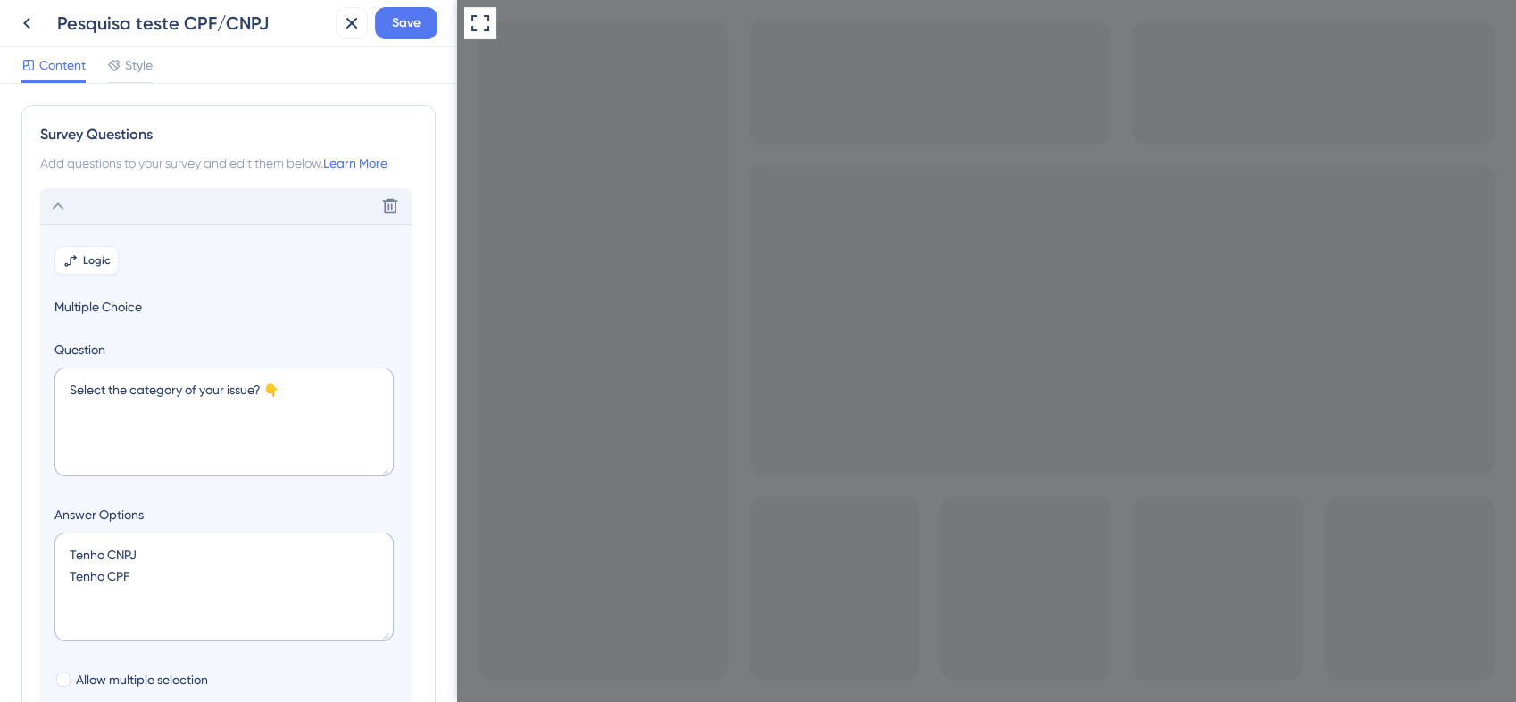
click at [94, 268] on span "Logic" at bounding box center [97, 260] width 28 height 14
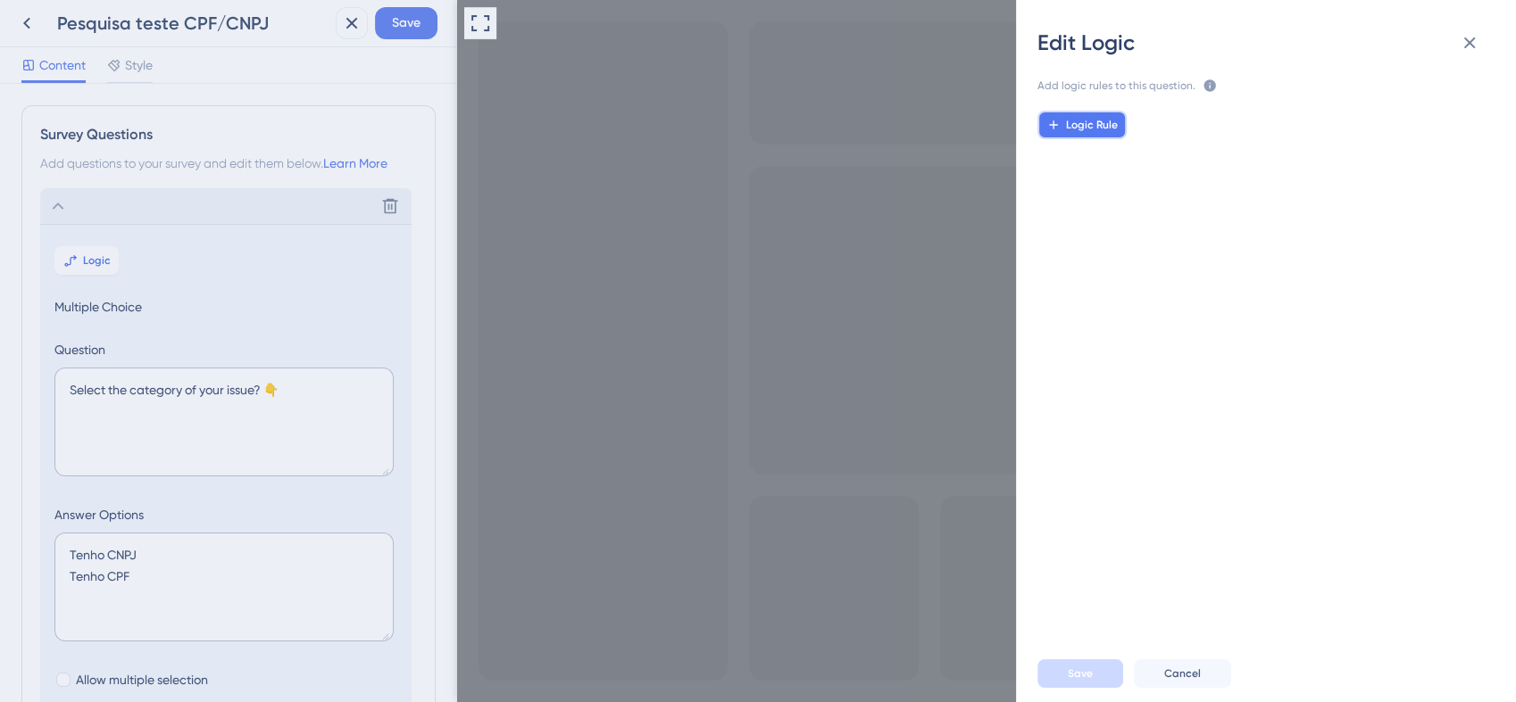
click at [1076, 128] on span "Logic Rule" at bounding box center [1092, 125] width 52 height 14
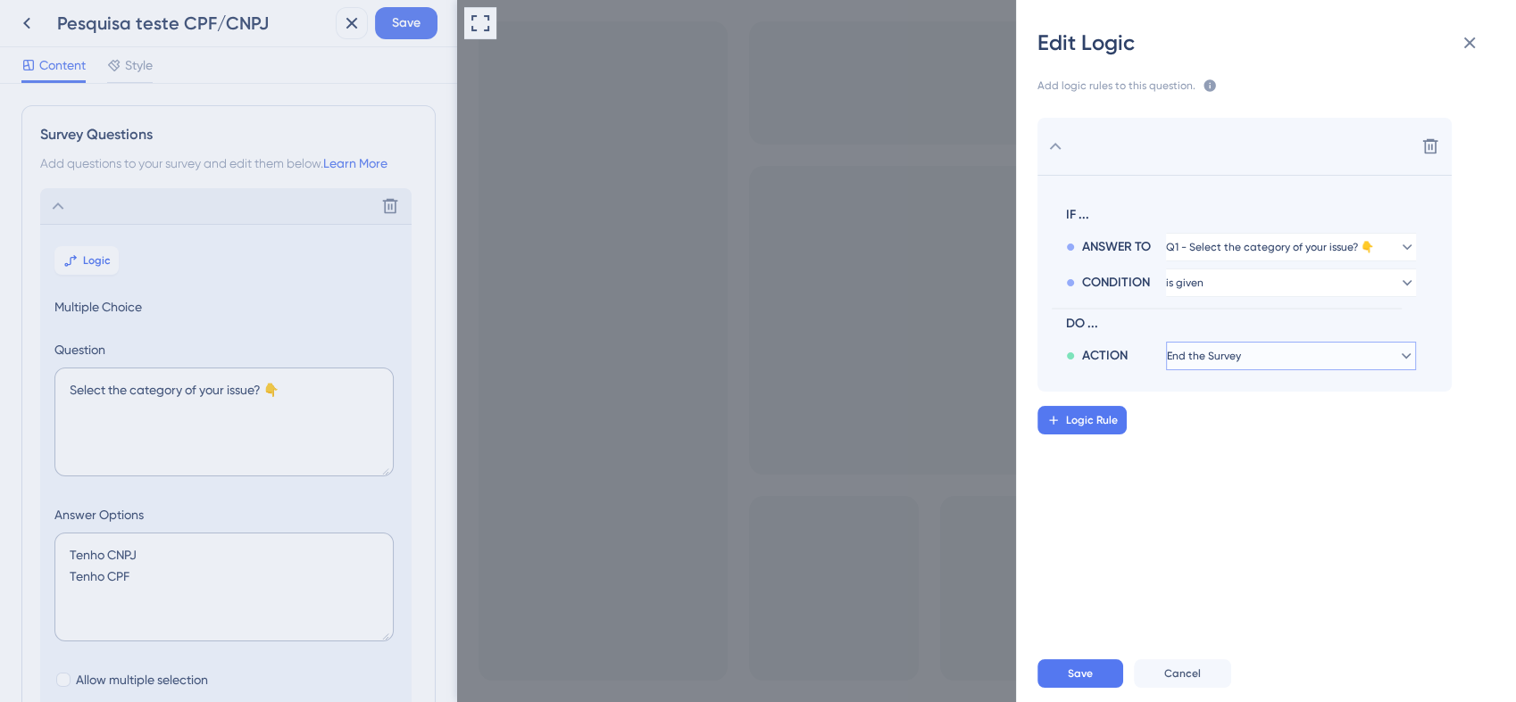
click at [1243, 365] on button "End the Survey" at bounding box center [1291, 356] width 250 height 29
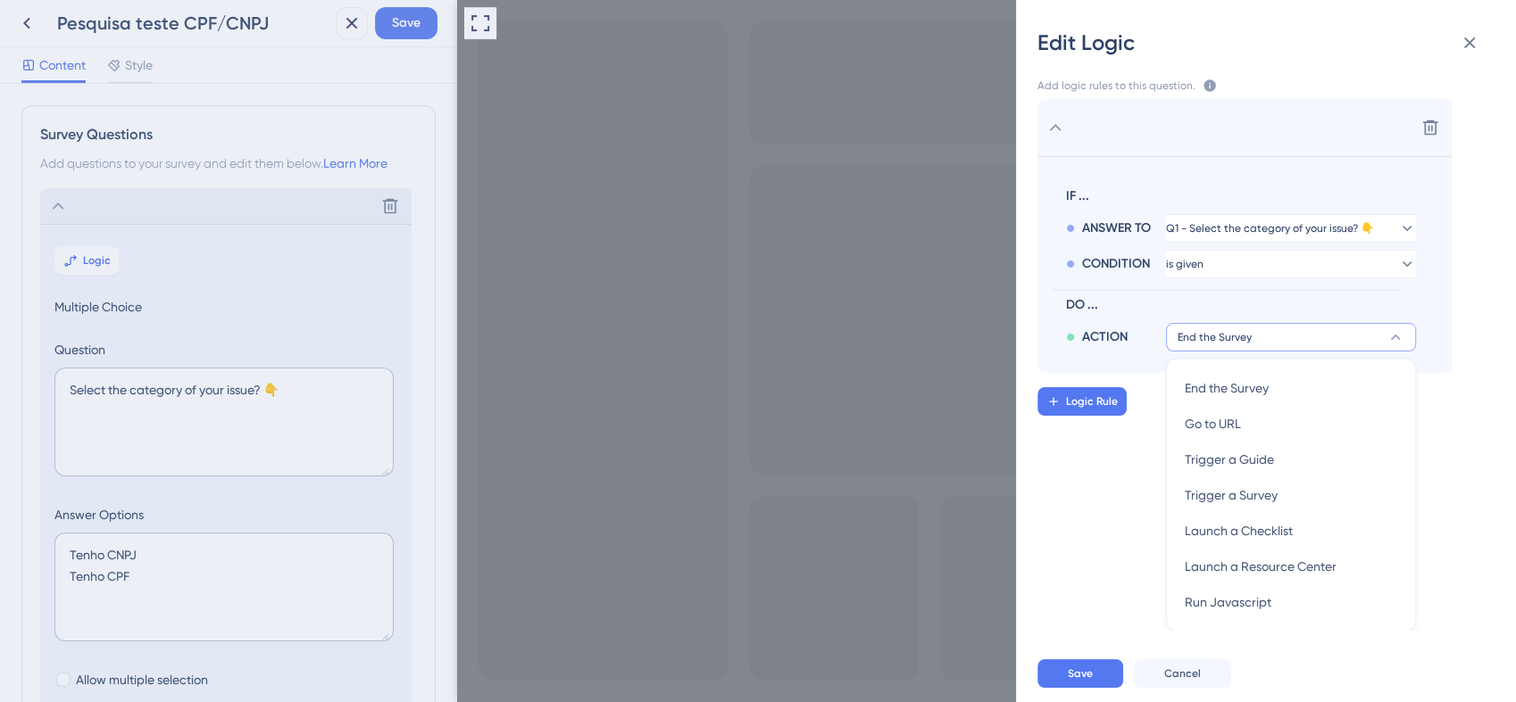
click at [1124, 471] on div "Delete IF ... ANSWER TO Q1 - Select the category of your issue? 👇 CONDITION is …" at bounding box center [1273, 363] width 528 height 535
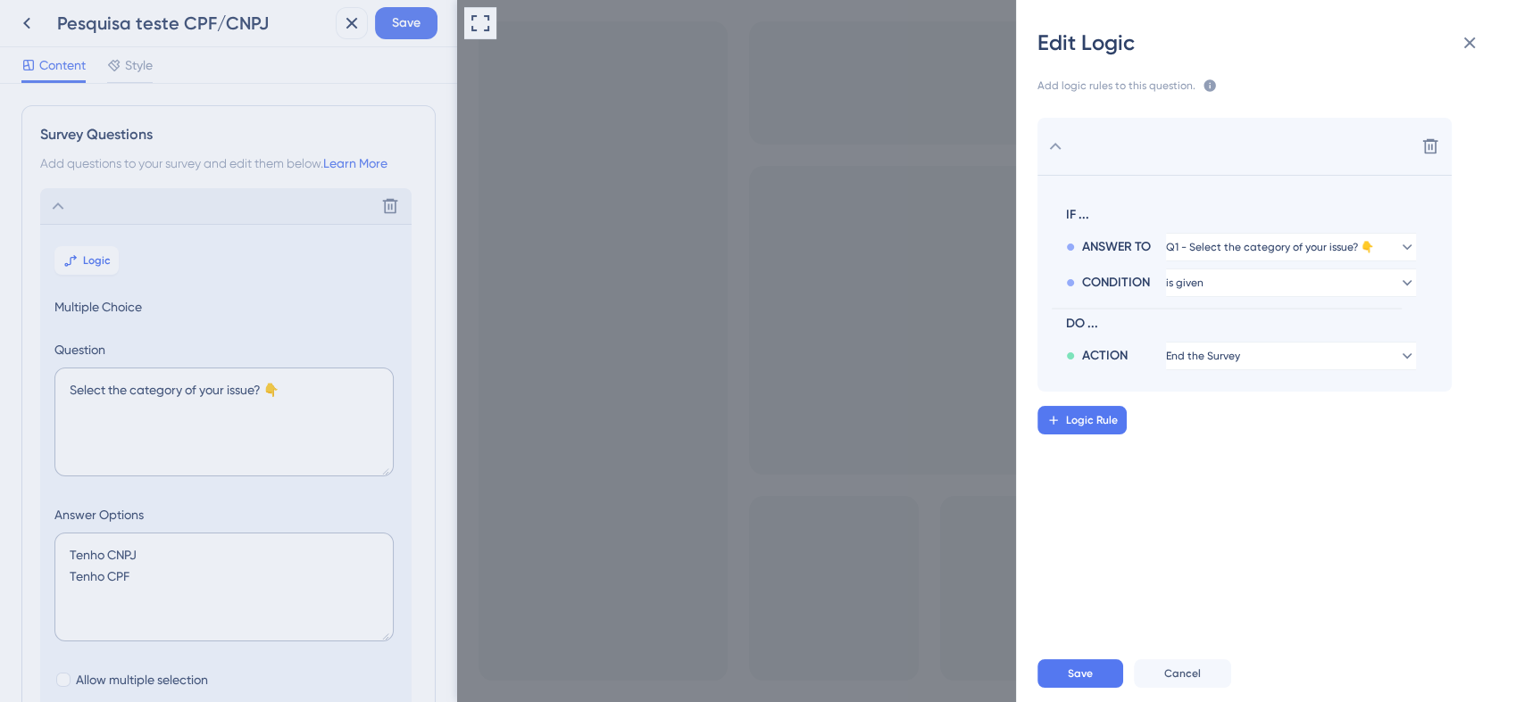
scroll to position [0, 0]
click at [1206, 677] on button "Cancel" at bounding box center [1182, 674] width 97 height 29
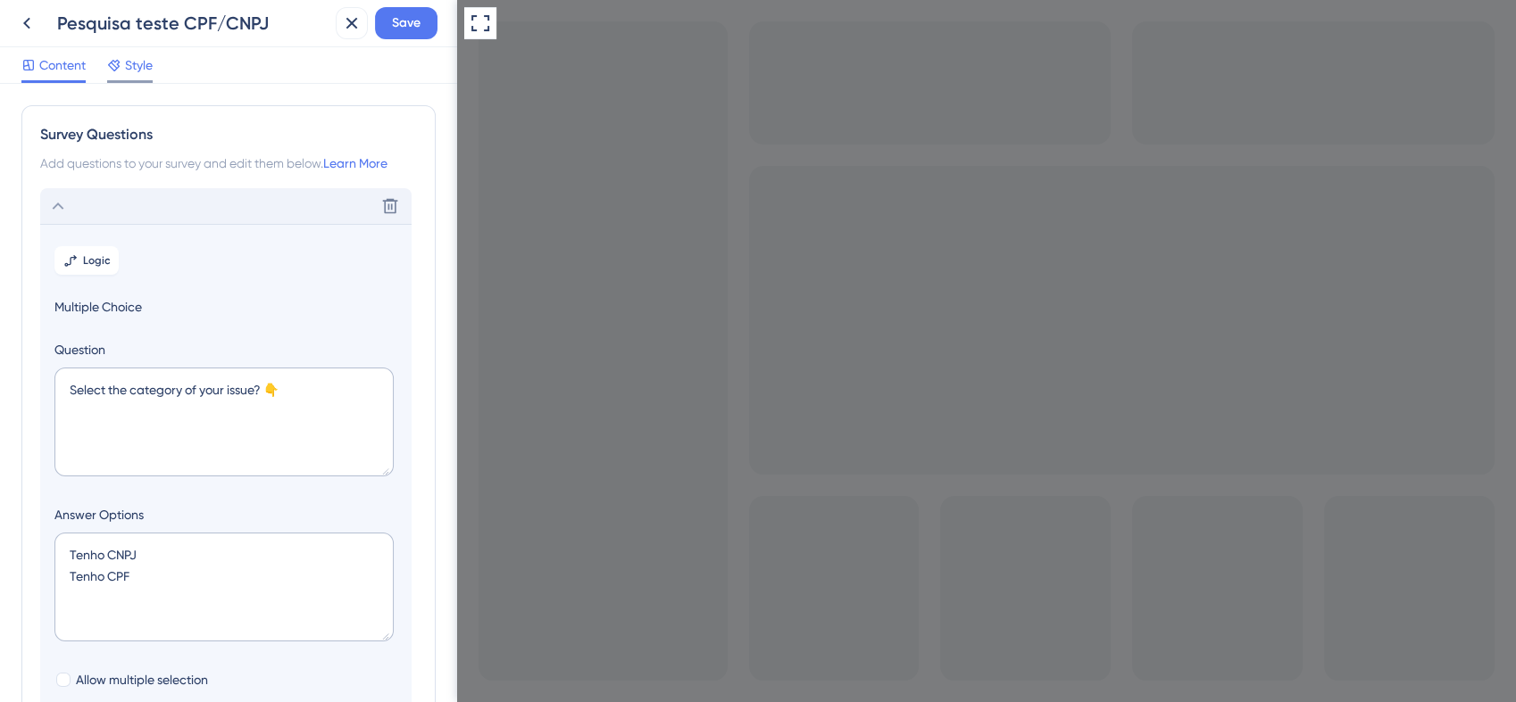
click at [138, 74] on span "Style" at bounding box center [139, 64] width 28 height 21
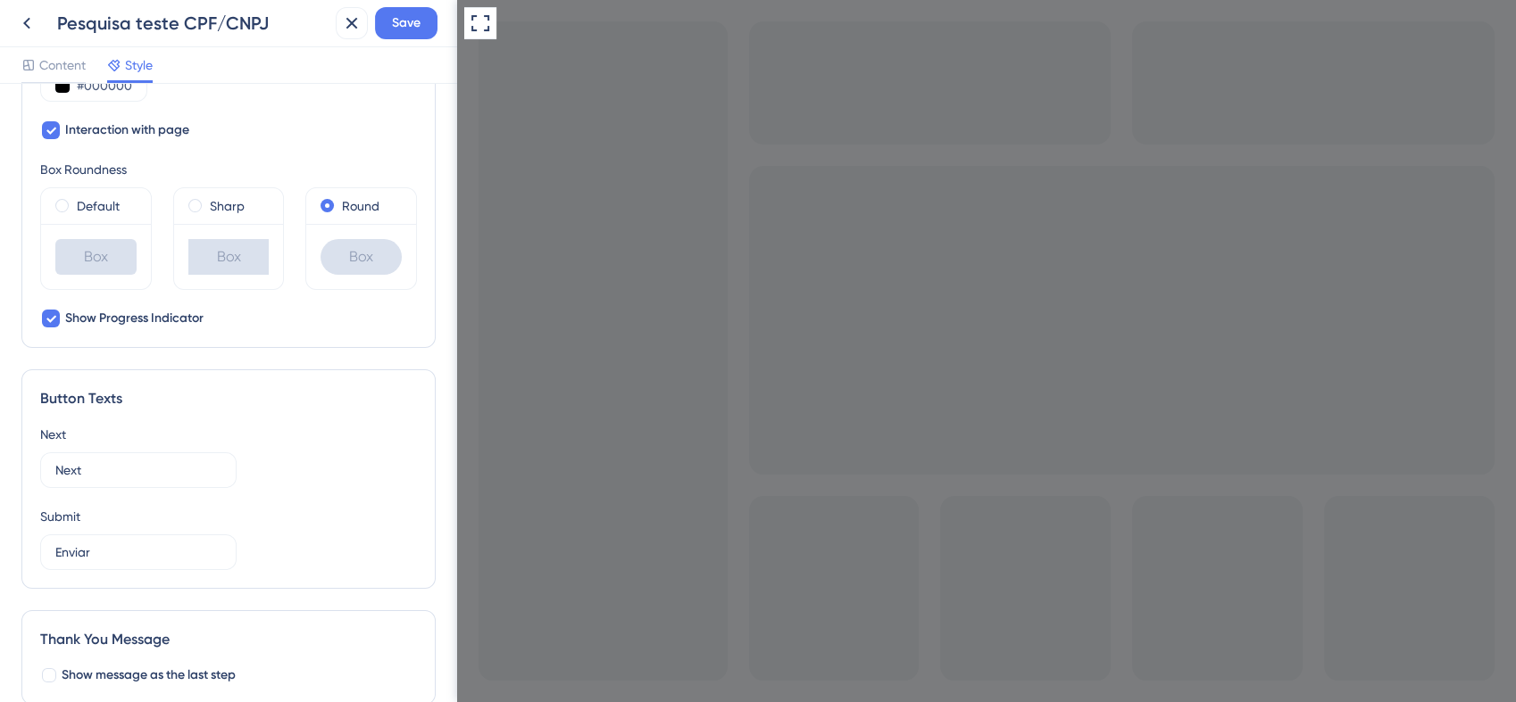
scroll to position [960, 0]
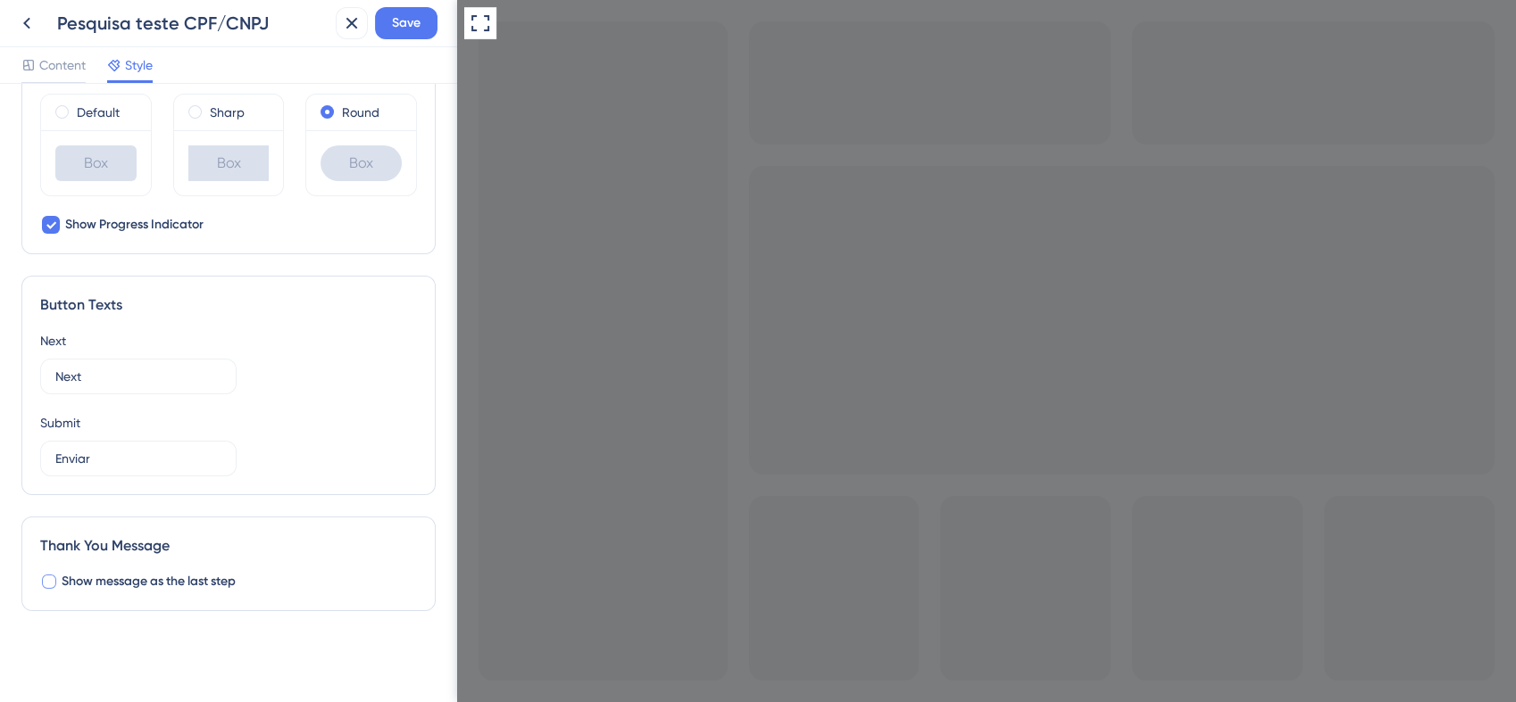
click at [96, 577] on span "Show message as the last step" at bounding box center [149, 581] width 174 height 21
checkbox input "true"
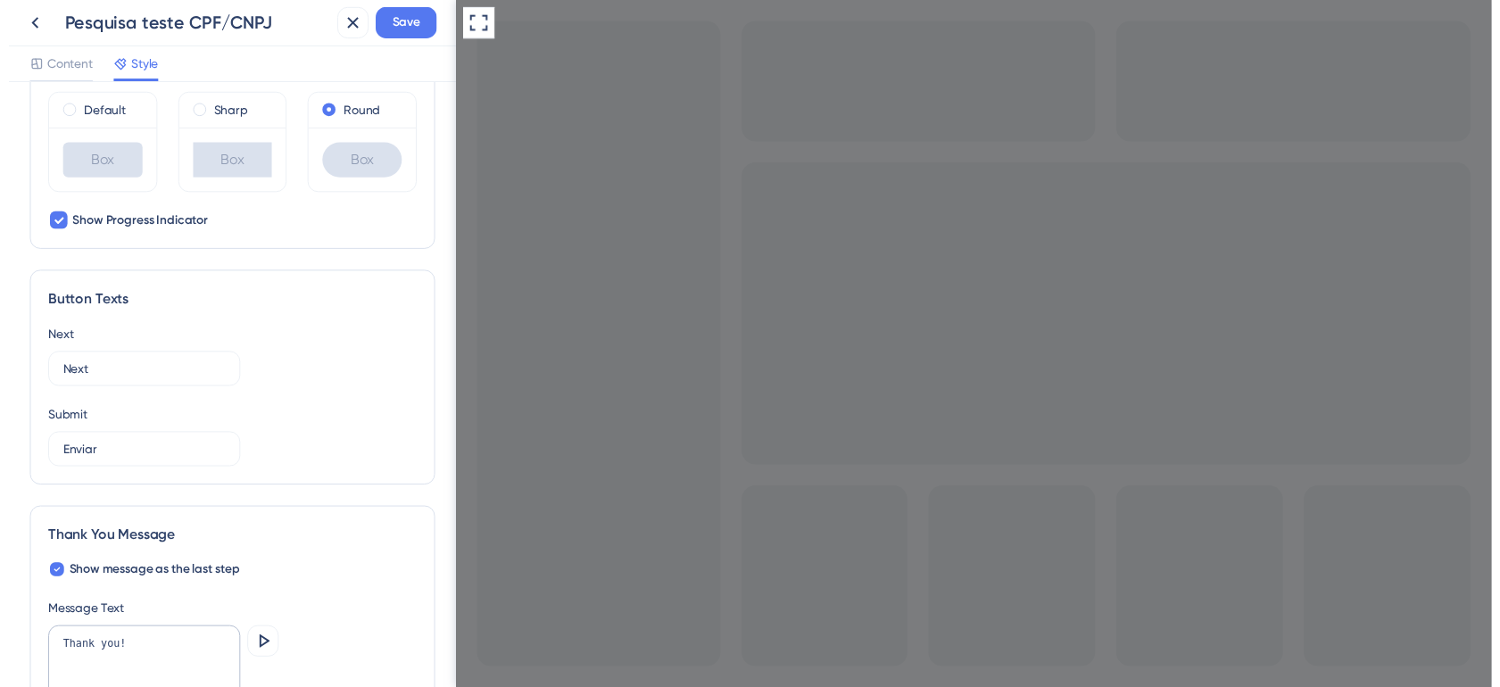
scroll to position [1159, 0]
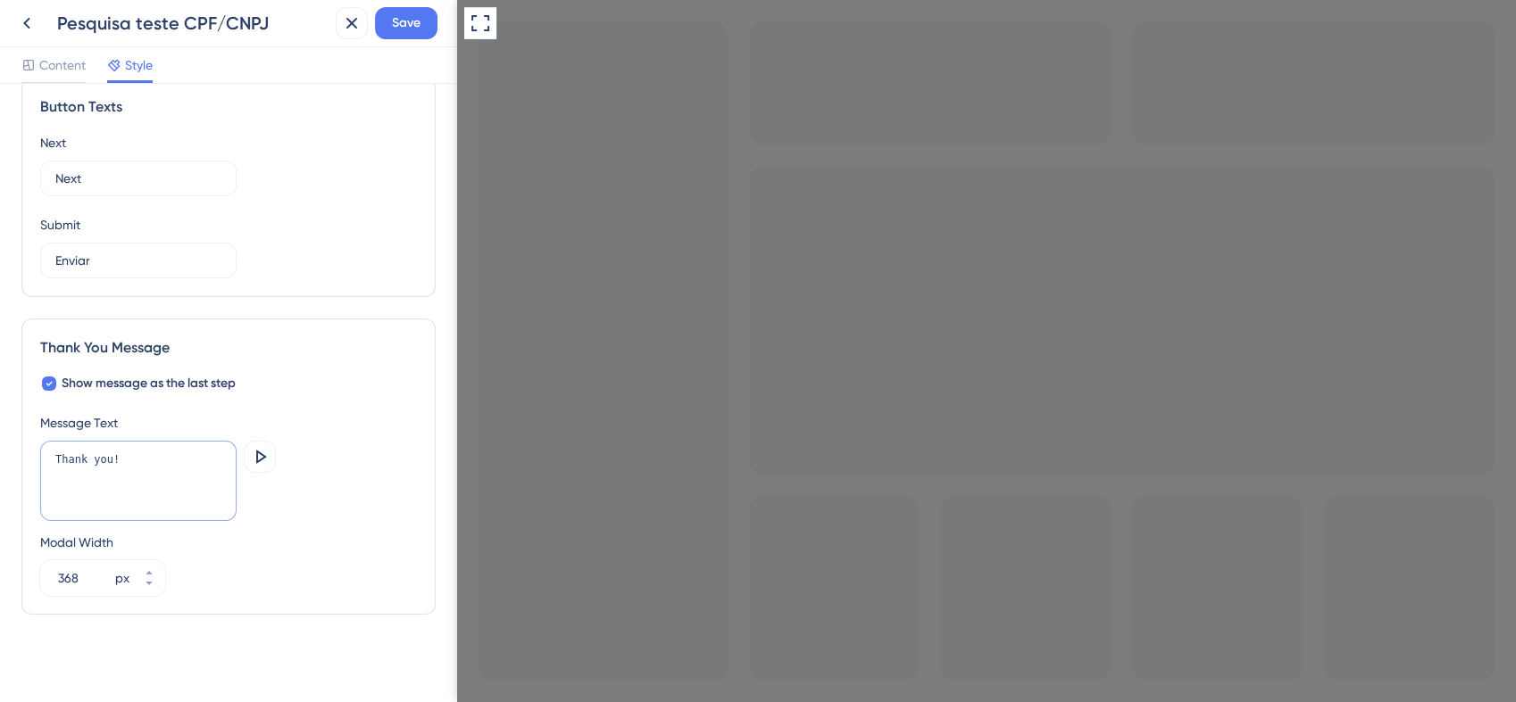
drag, startPoint x: 132, startPoint y: 457, endPoint x: 32, endPoint y: 463, distance: 100.2
click at [32, 463] on div "Thank You Message Show message as the last step Message Text Thank you! Preview…" at bounding box center [228, 467] width 414 height 296
type textarea "Obrigado! COntinue o cadastro@"
click at [419, 24] on span "Save" at bounding box center [406, 22] width 29 height 21
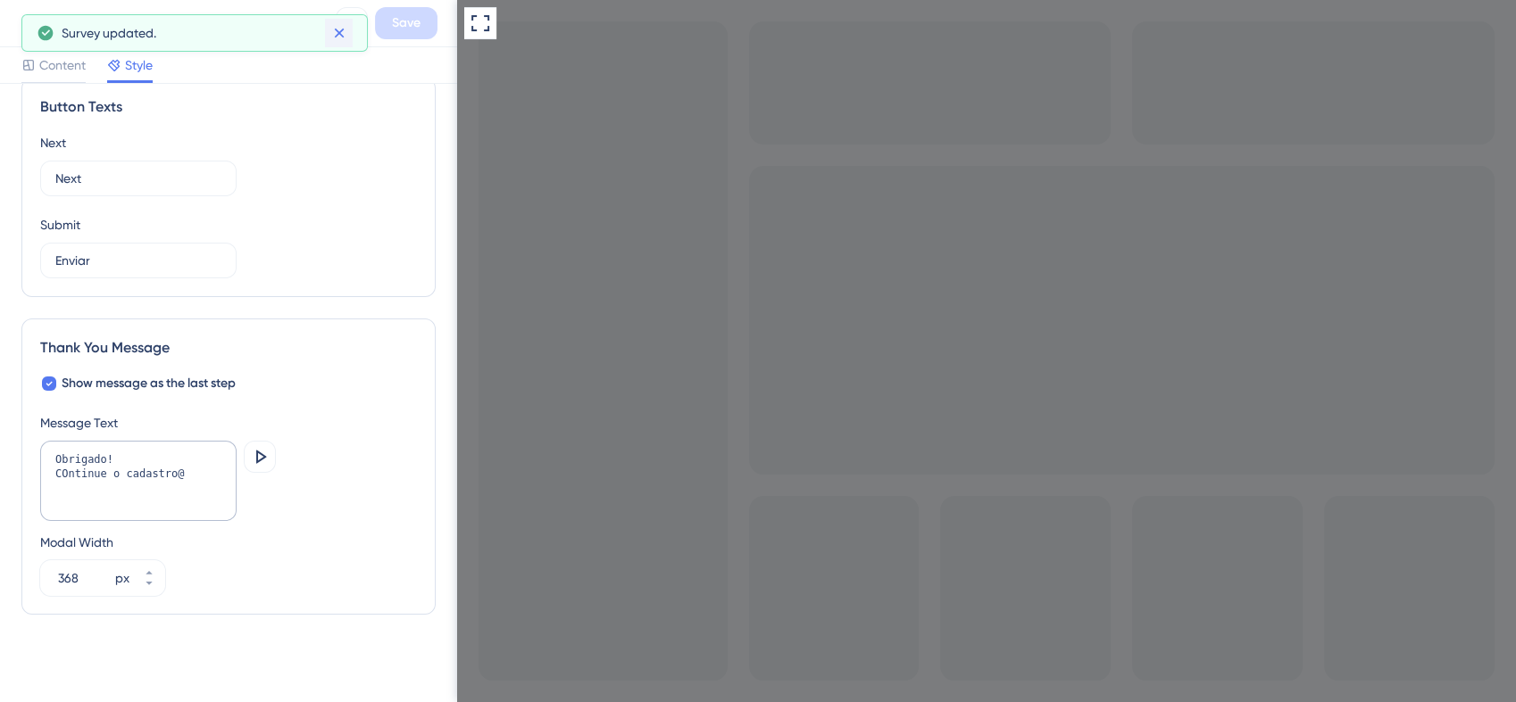
click at [337, 34] on icon at bounding box center [339, 34] width 10 height 10
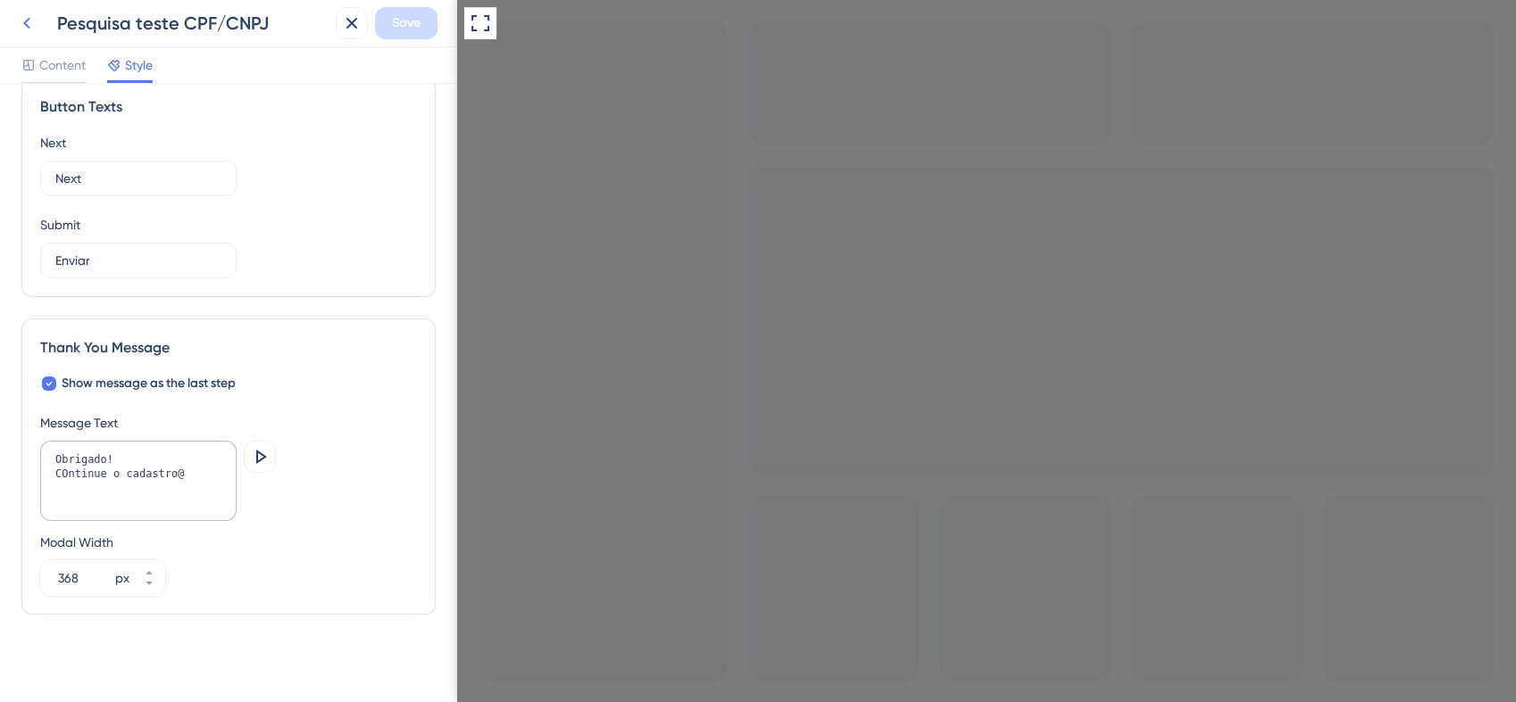
click at [14, 20] on button at bounding box center [27, 23] width 32 height 32
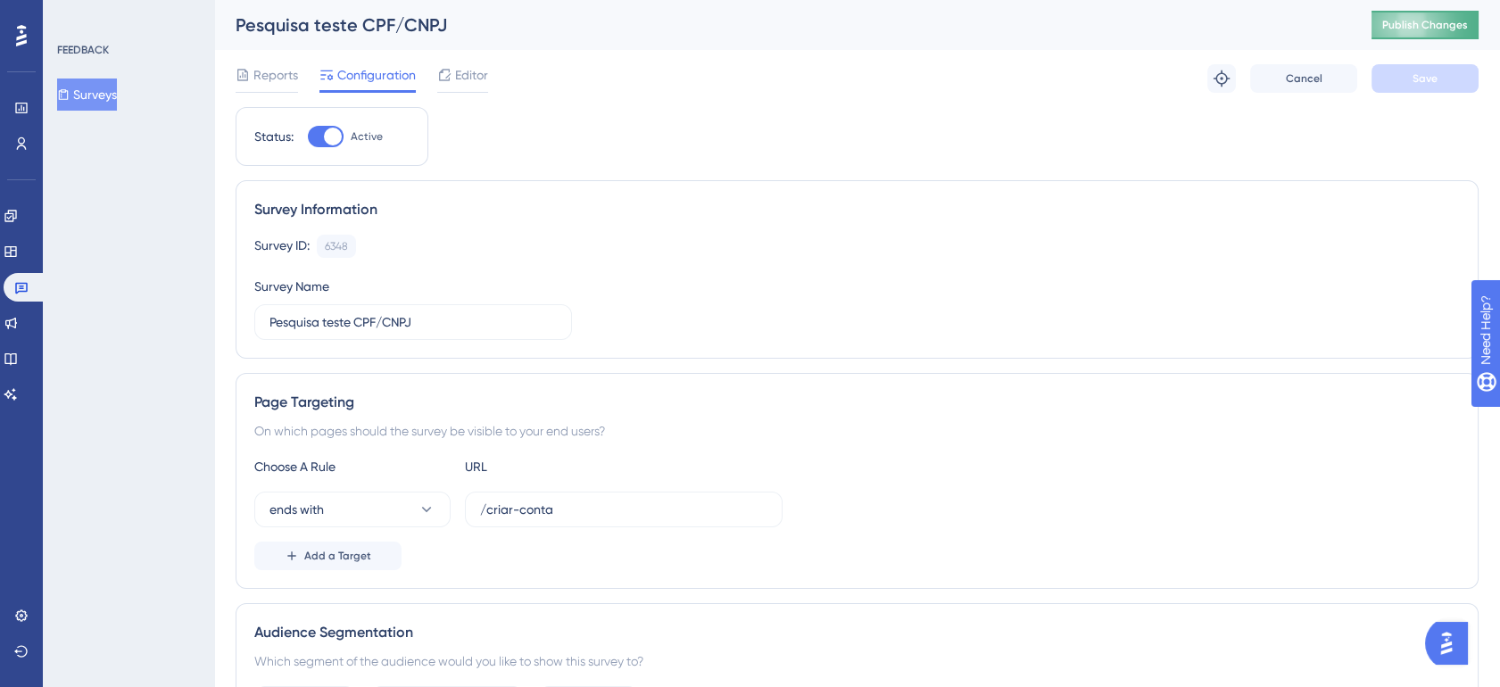
click at [1450, 26] on span "Publish Changes" at bounding box center [1426, 25] width 86 height 14
drag, startPoint x: 84, startPoint y: 99, endPoint x: 110, endPoint y: 115, distance: 30.5
click at [84, 99] on button "Surveys" at bounding box center [87, 95] width 60 height 32
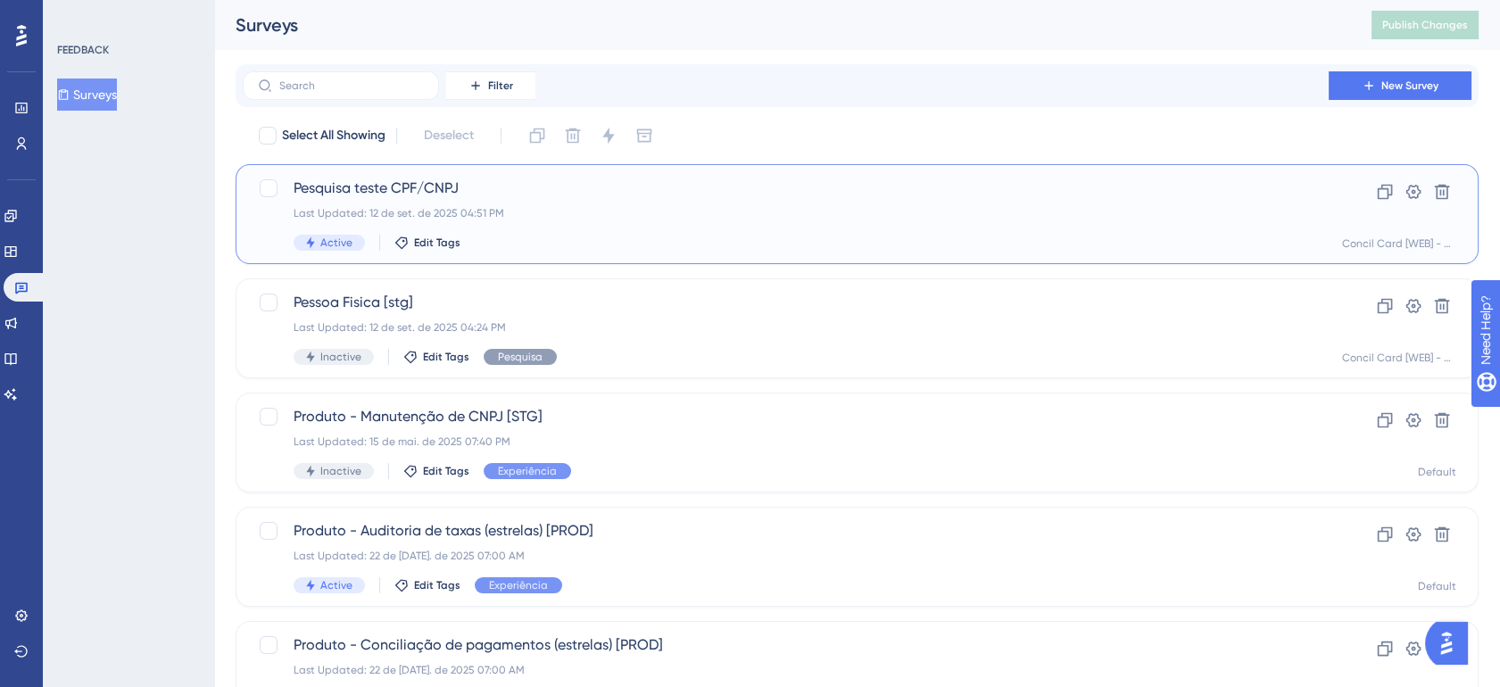
click at [461, 197] on span "Pesquisa teste CPF/CNPJ" at bounding box center [786, 188] width 985 height 21
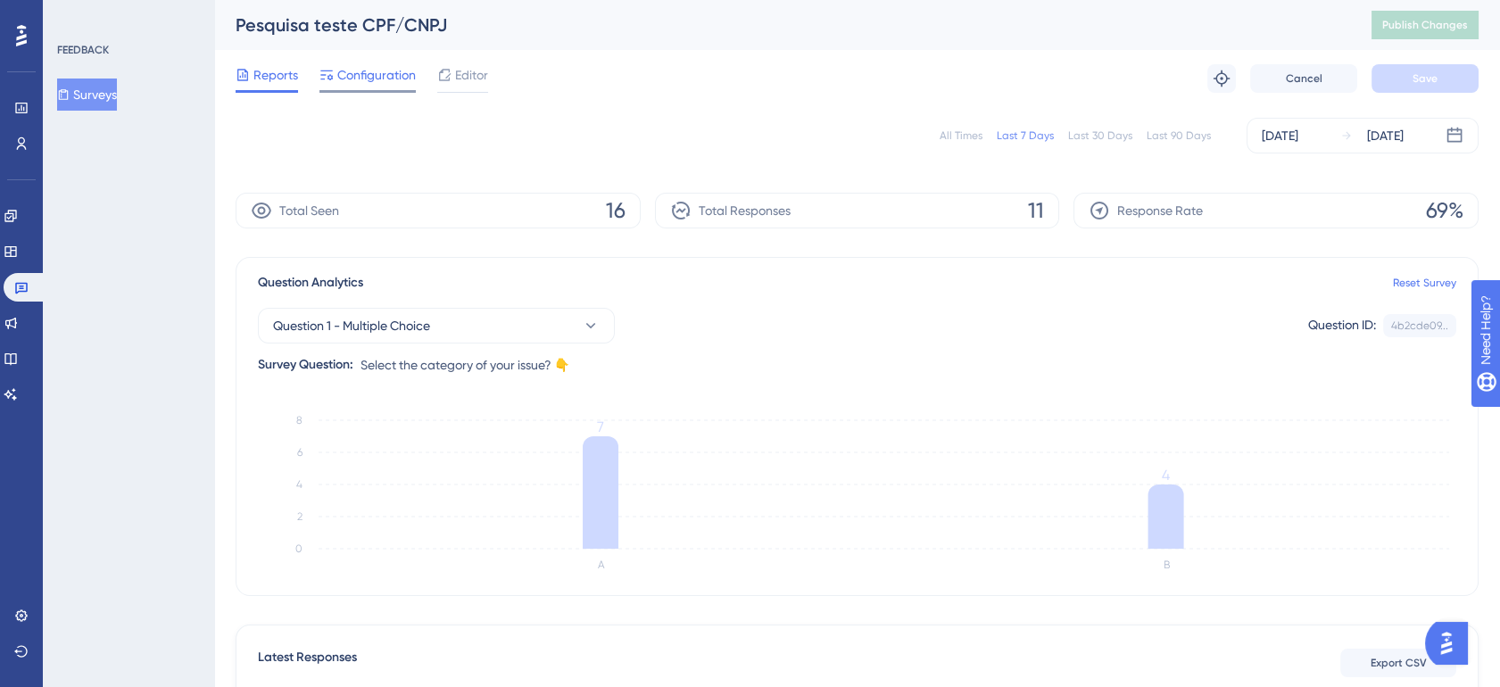
click at [388, 79] on span "Configuration" at bounding box center [376, 74] width 79 height 21
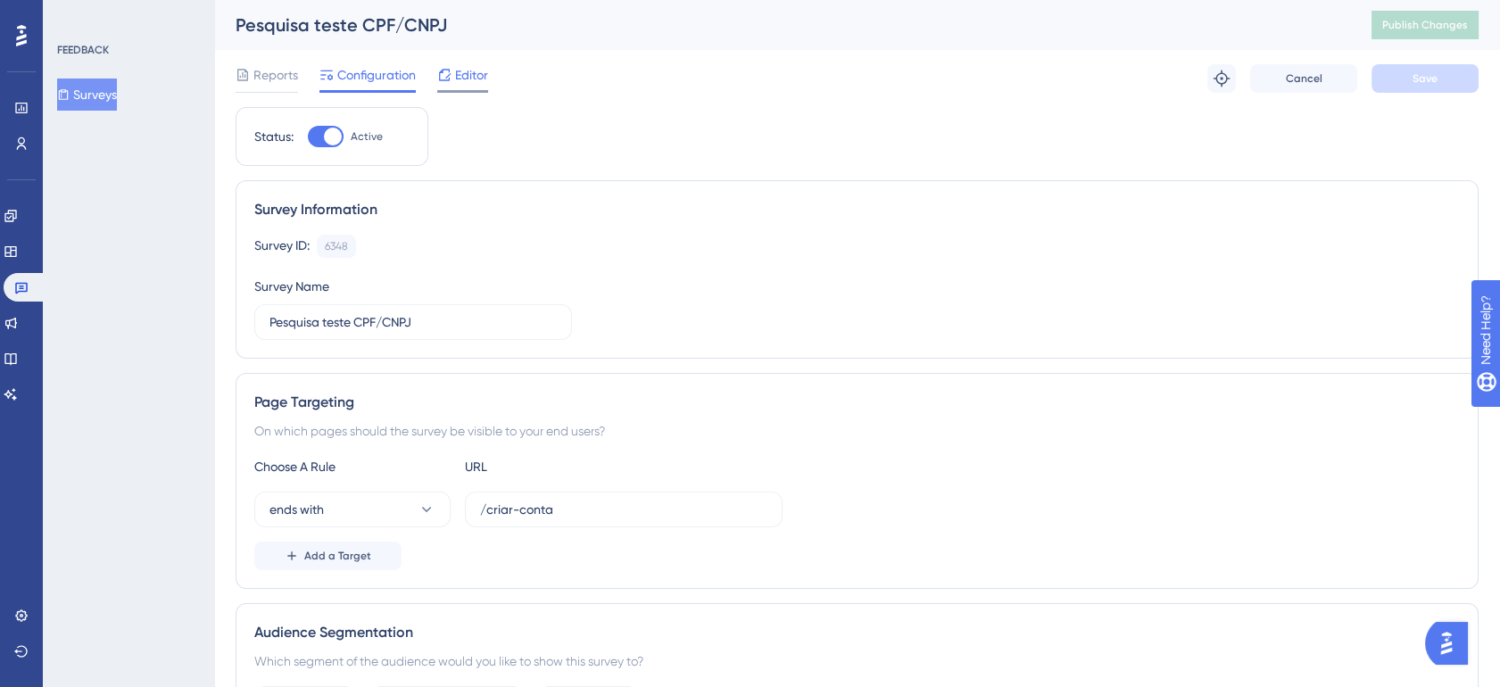
click at [459, 86] on div "Editor" at bounding box center [462, 78] width 51 height 29
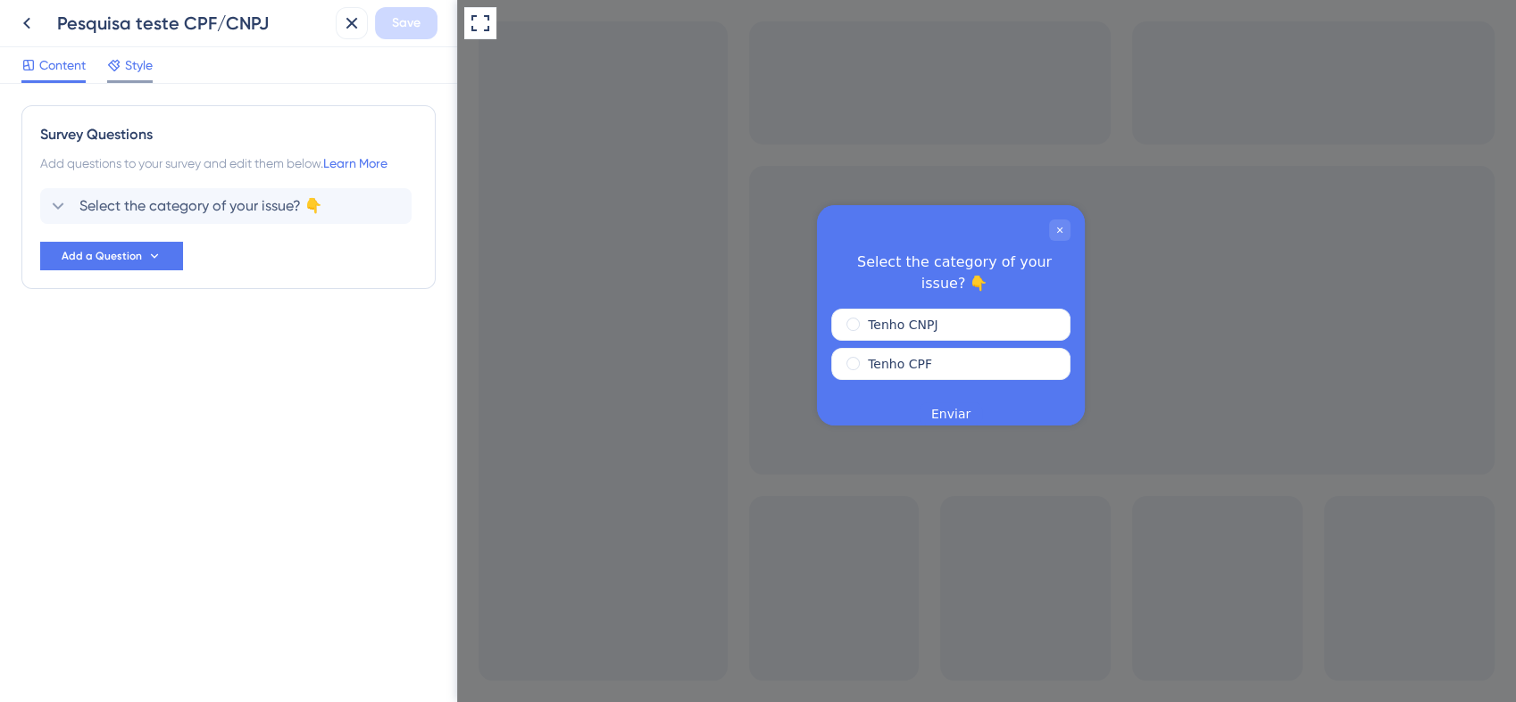
click at [136, 74] on span "Style" at bounding box center [139, 64] width 28 height 21
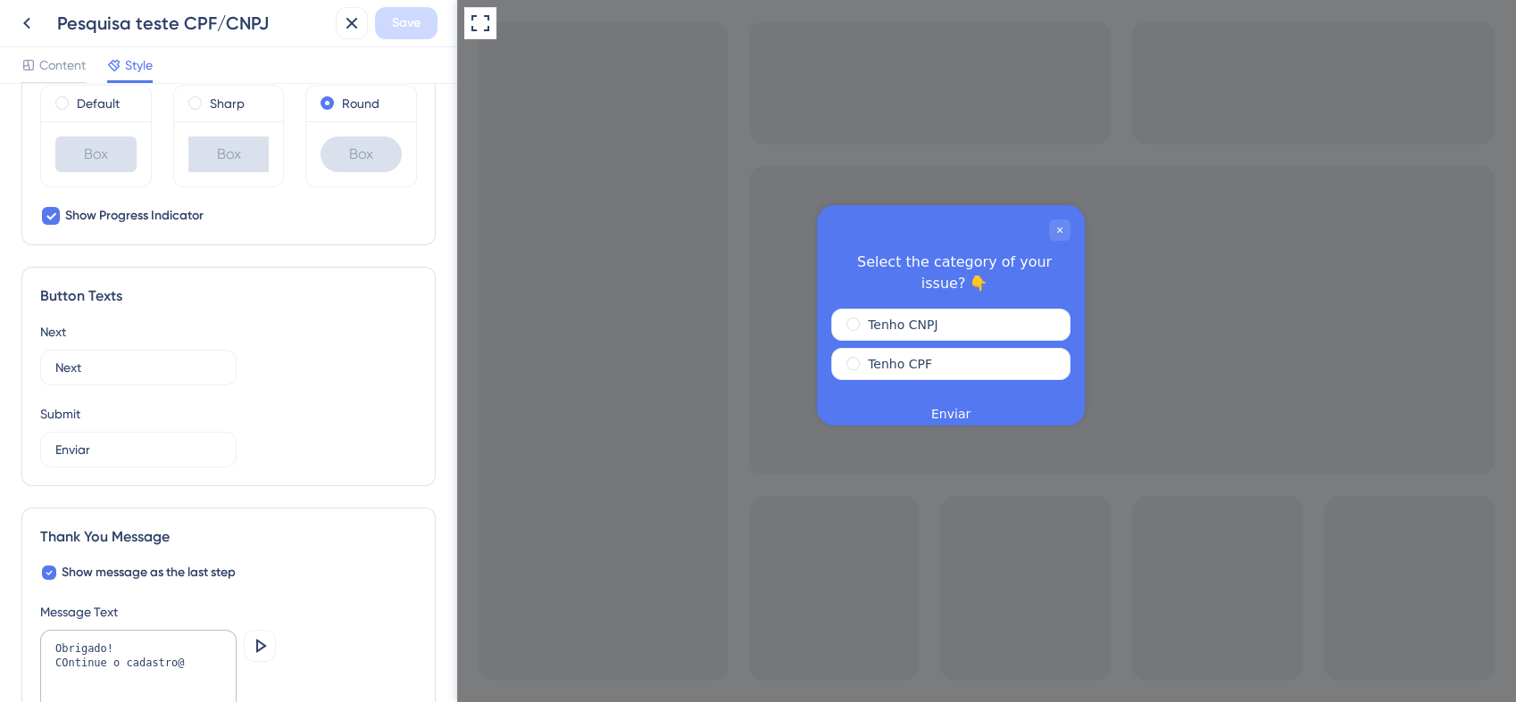
scroll to position [992, 0]
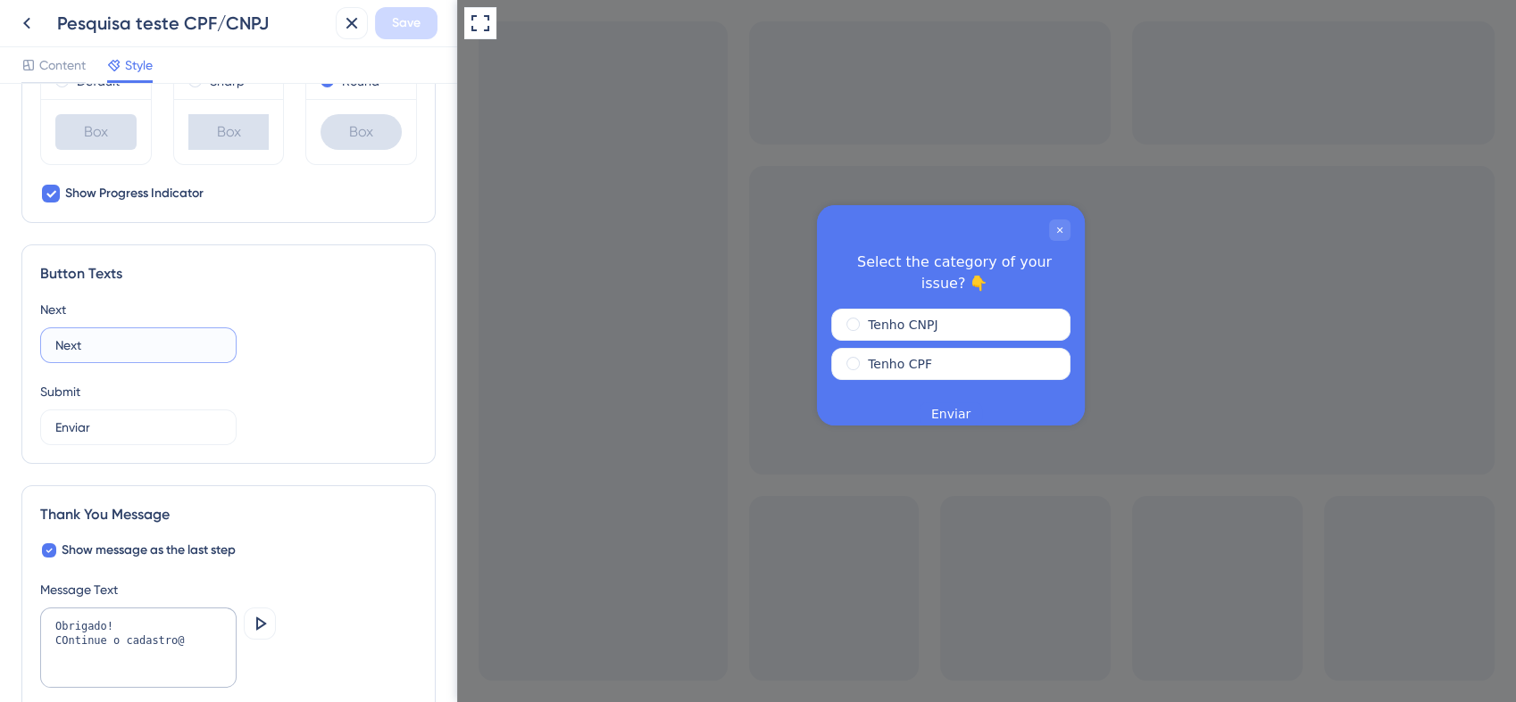
click at [157, 345] on input "Next" at bounding box center [138, 346] width 166 height 20
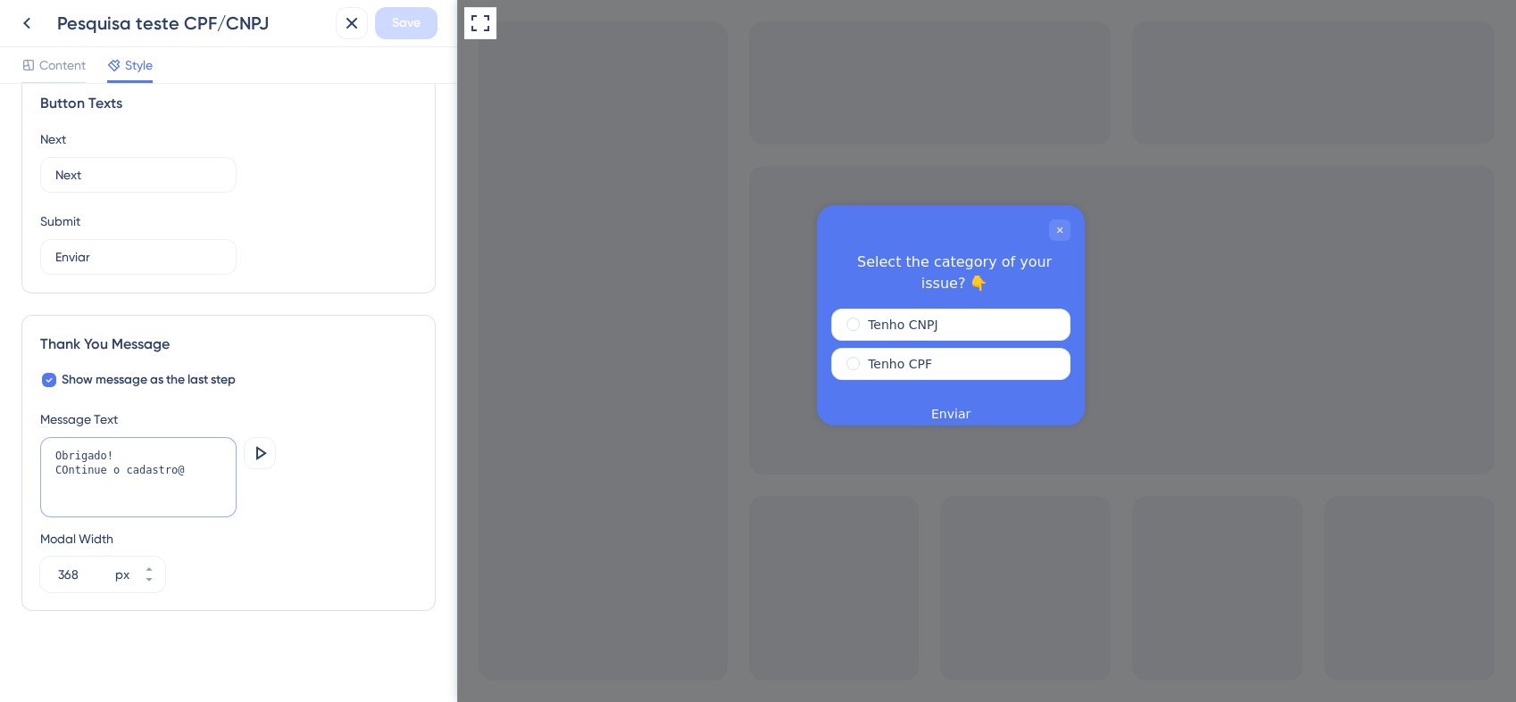
click at [180, 478] on textarea "Obrigado! COntinue o cadastro@" at bounding box center [138, 477] width 196 height 80
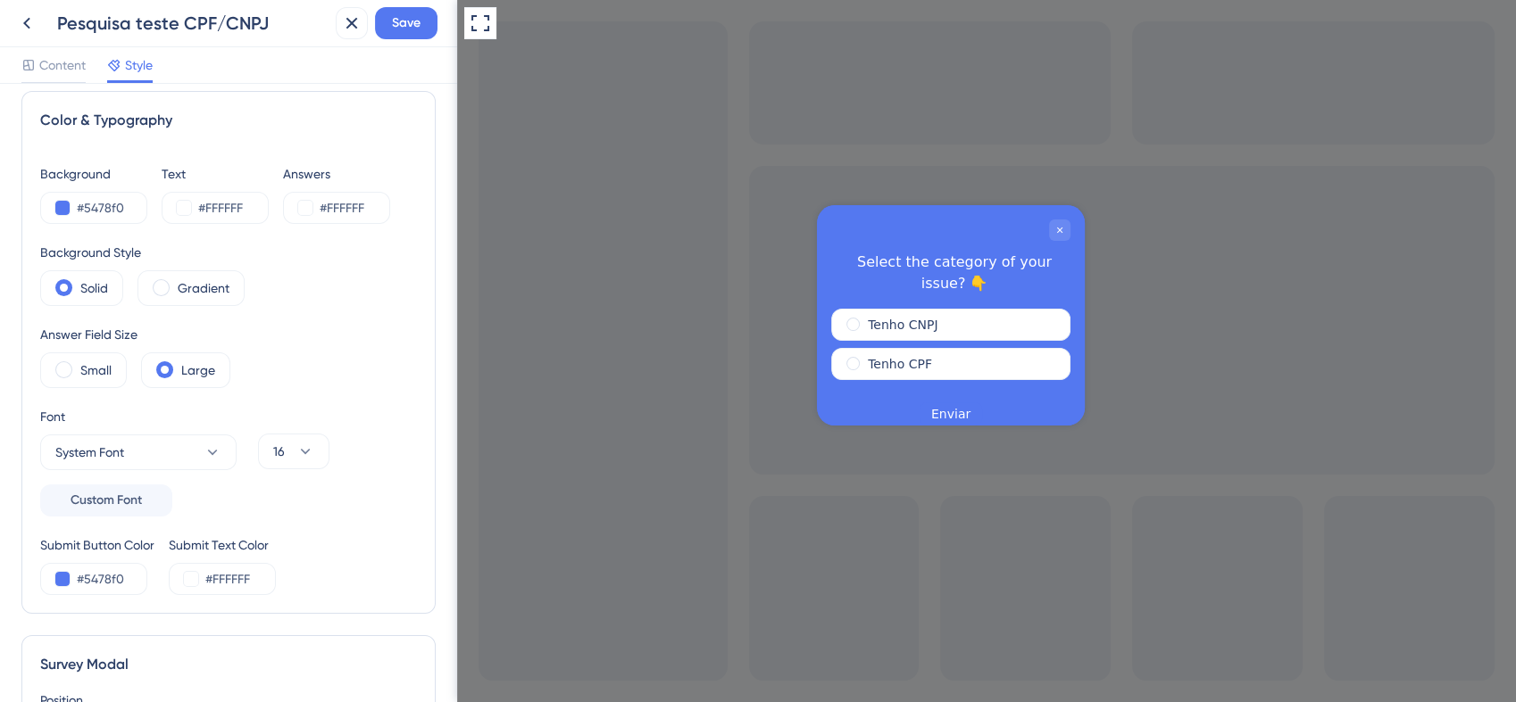
scroll to position [0, 0]
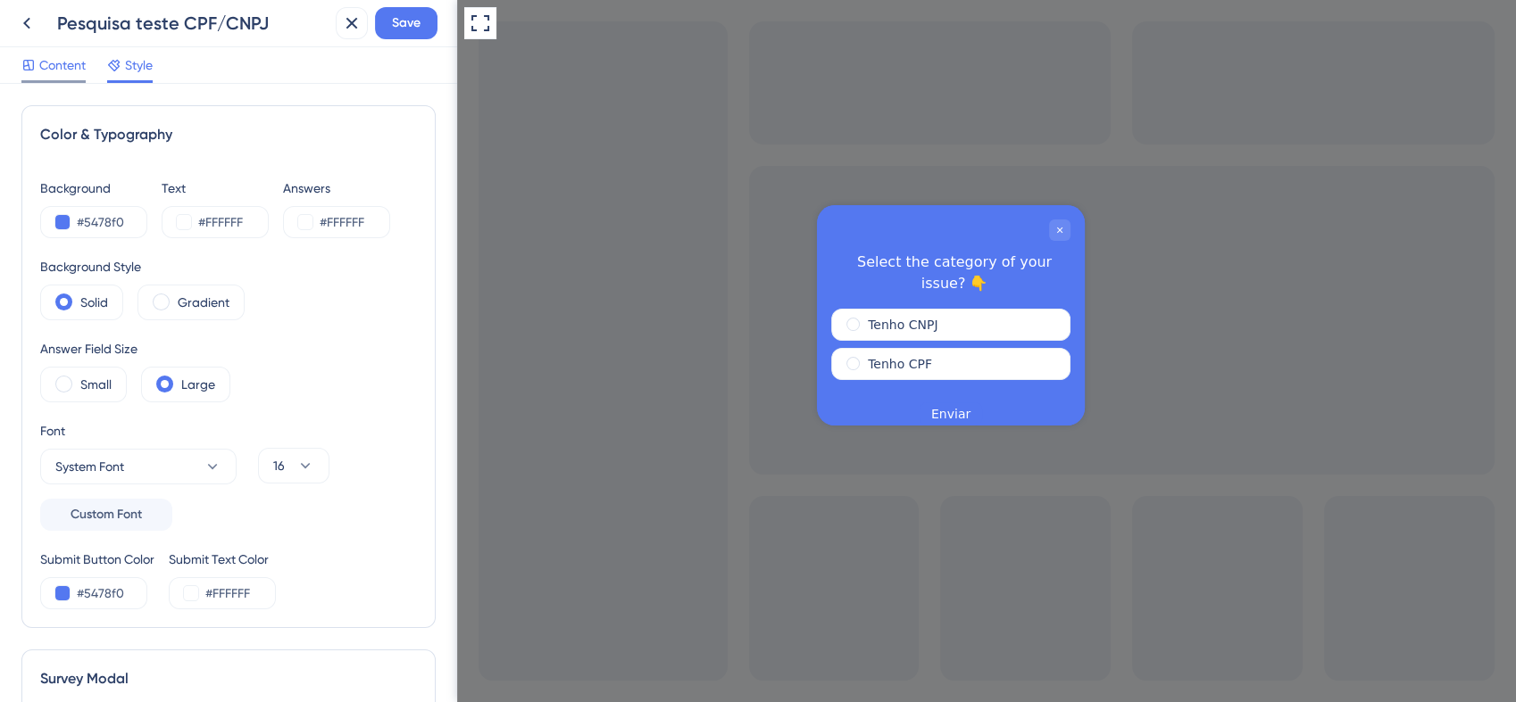
type textarea "Obrigado! COntinue o cadastro!"
click at [76, 64] on span "Content" at bounding box center [62, 64] width 46 height 21
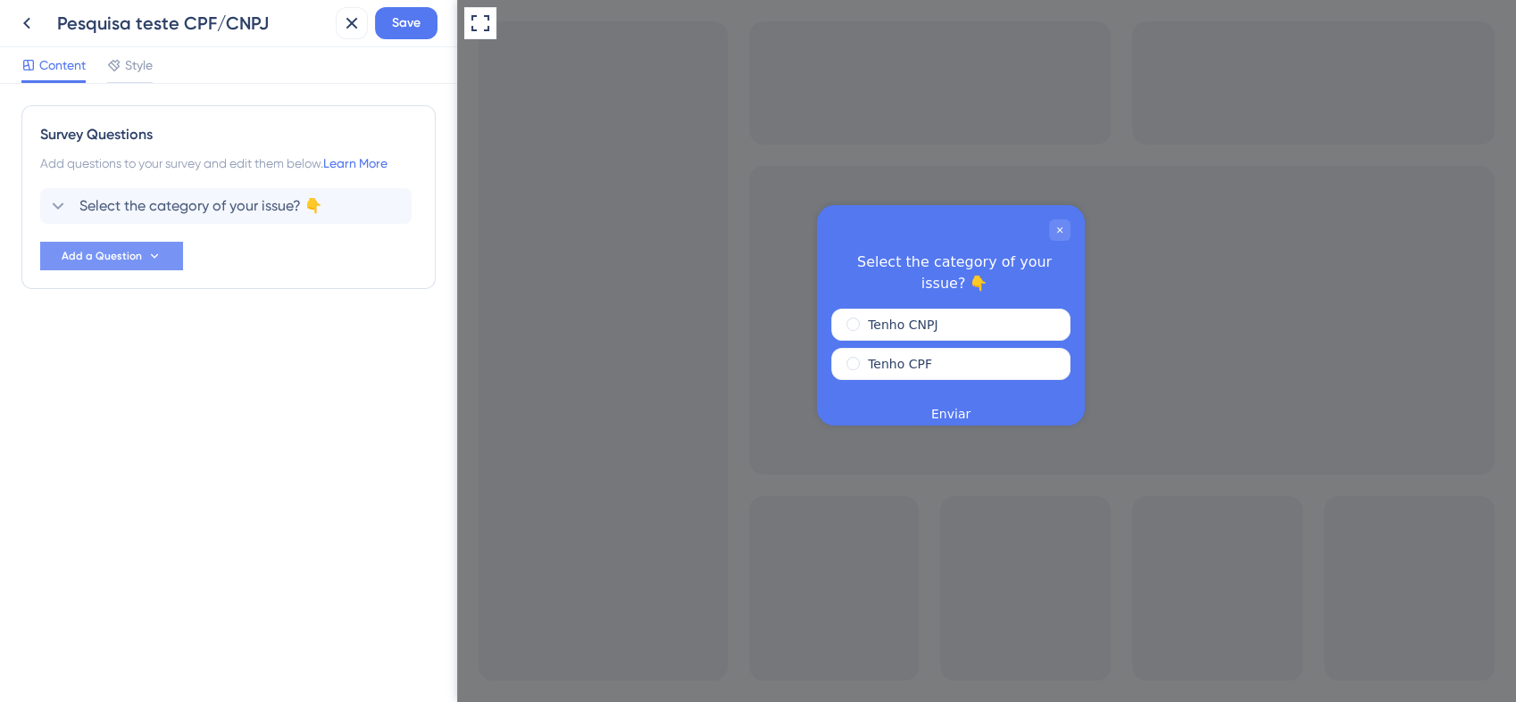
click at [166, 254] on button "Add a Question" at bounding box center [111, 256] width 143 height 29
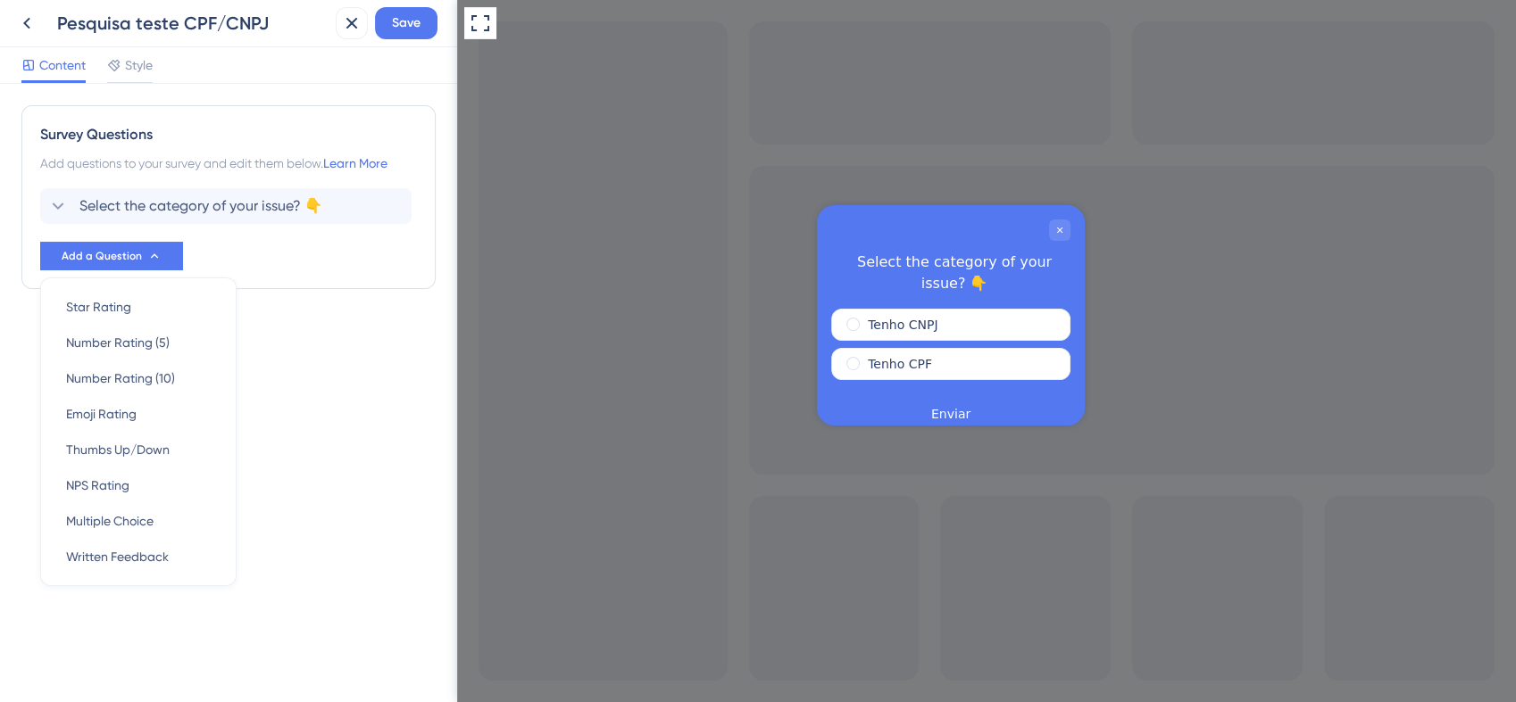
click at [431, 486] on div "Survey Questions Add questions to your survey and edit them below. Learn More S…" at bounding box center [228, 393] width 457 height 619
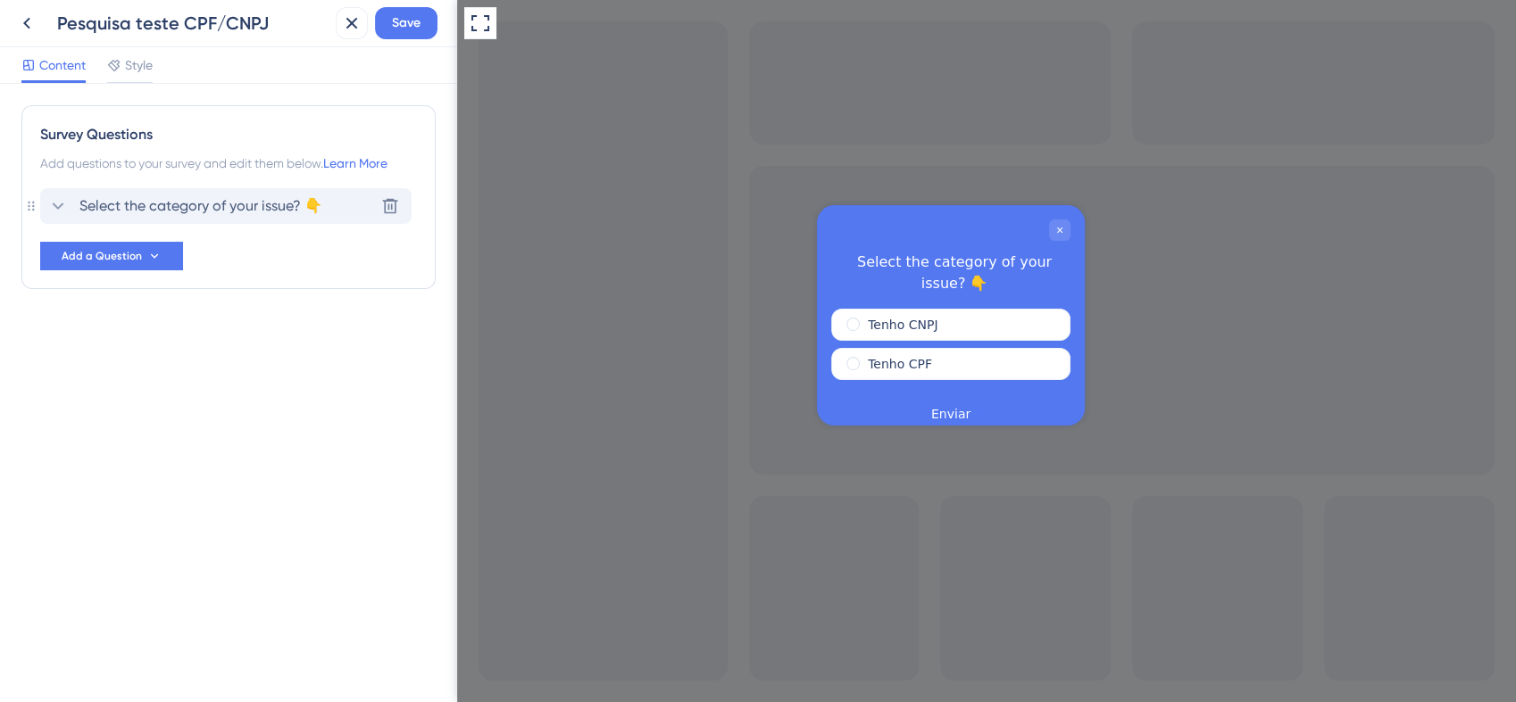
click at [187, 216] on span "Select the category of your issue? 👇" at bounding box center [200, 205] width 243 height 21
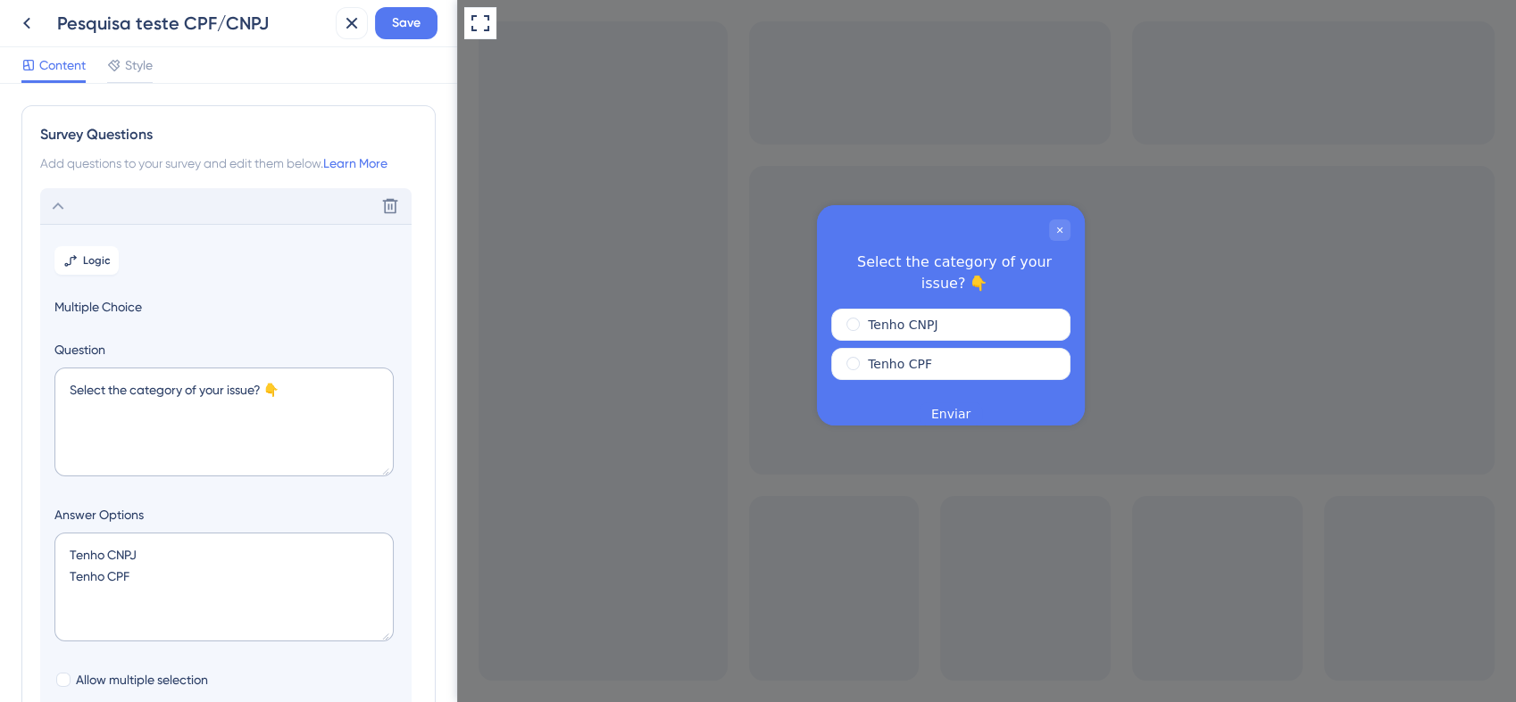
scroll to position [105, 0]
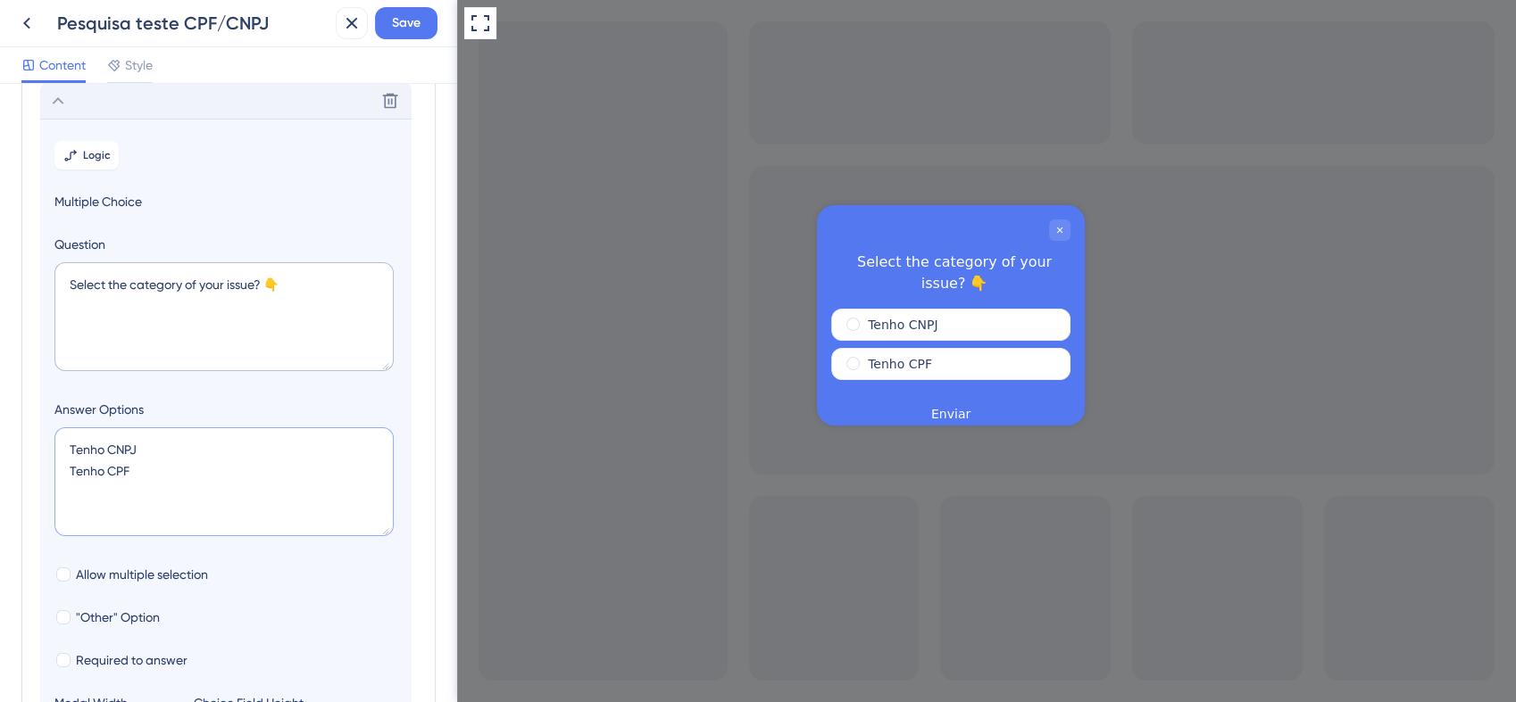
click at [195, 493] on textarea "Tenho CNPJ Tenho CPF" at bounding box center [223, 482] width 339 height 109
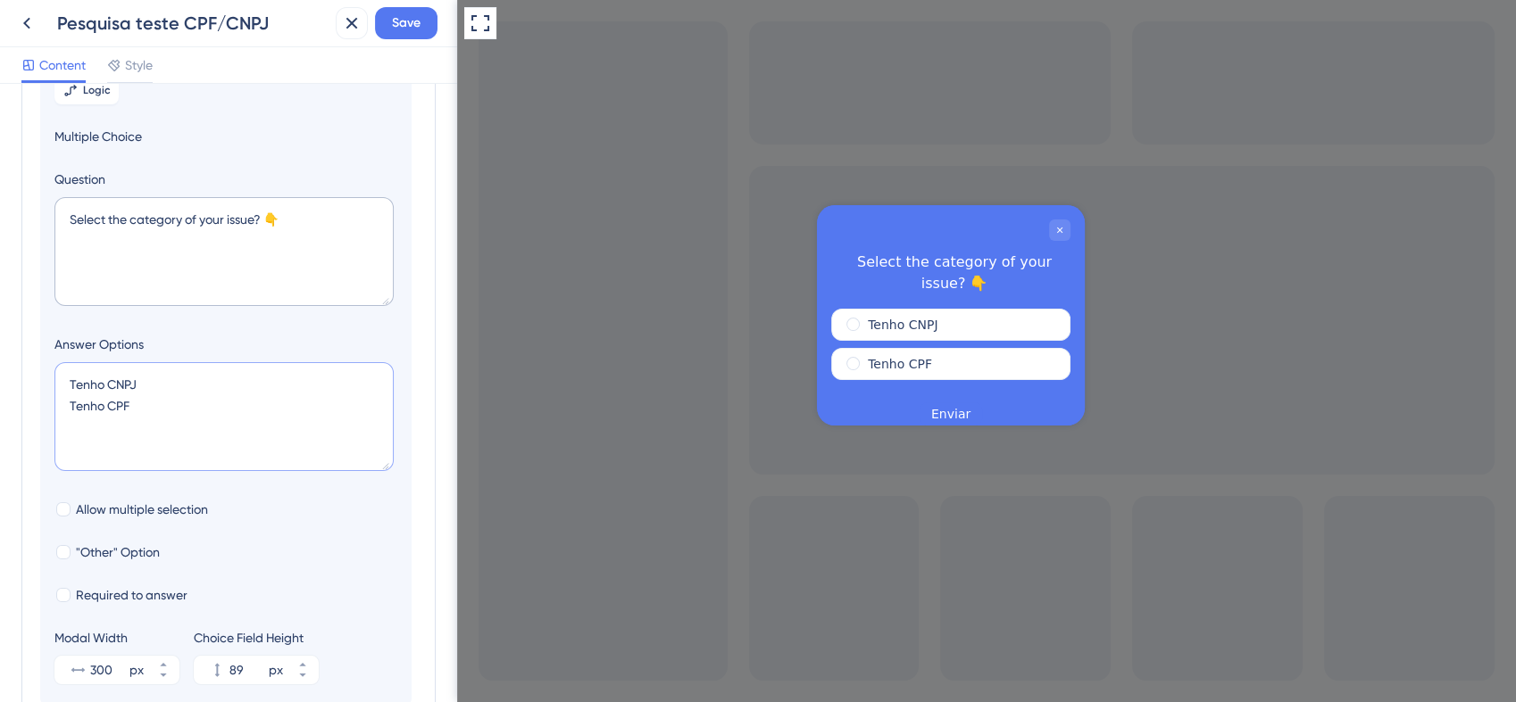
scroll to position [204, 0]
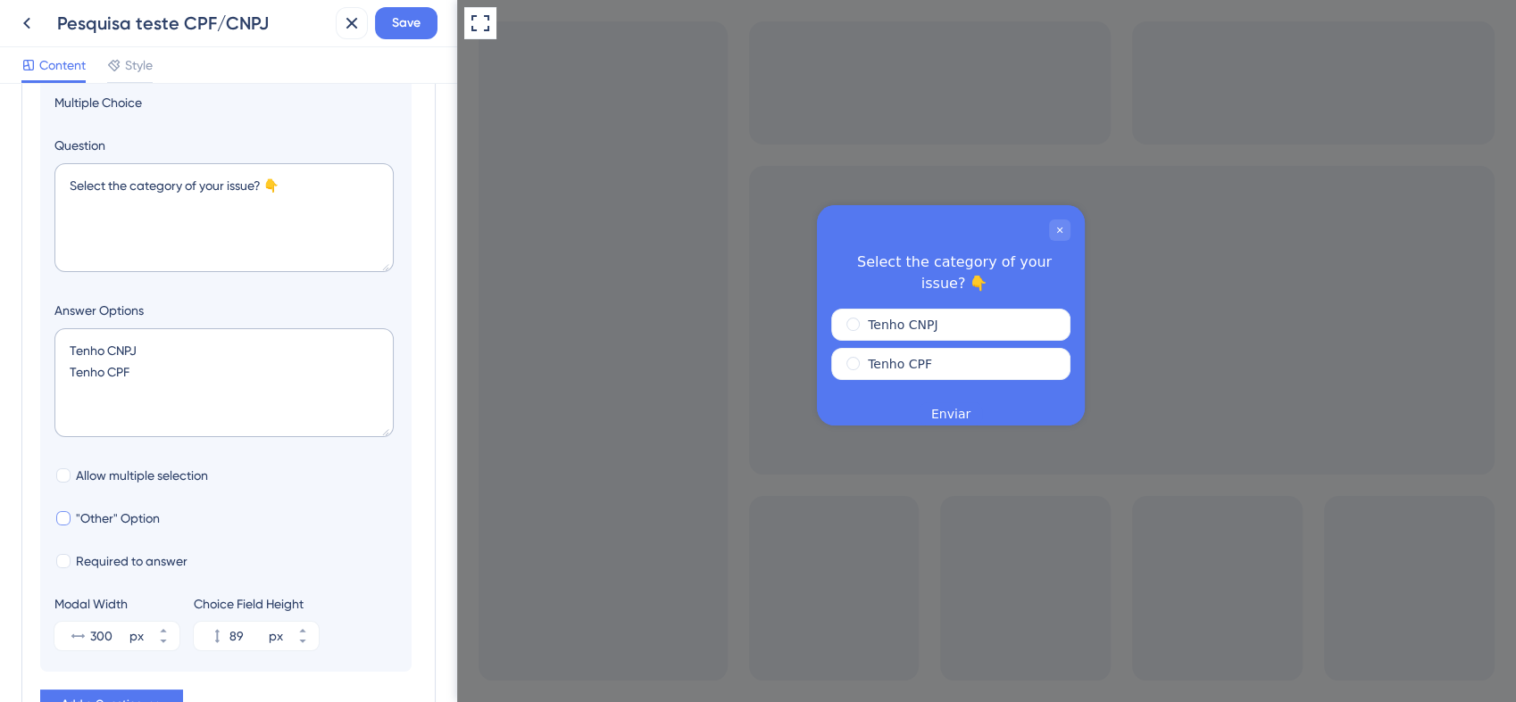
click at [67, 521] on div at bounding box center [63, 518] width 14 height 14
checkbox input "true"
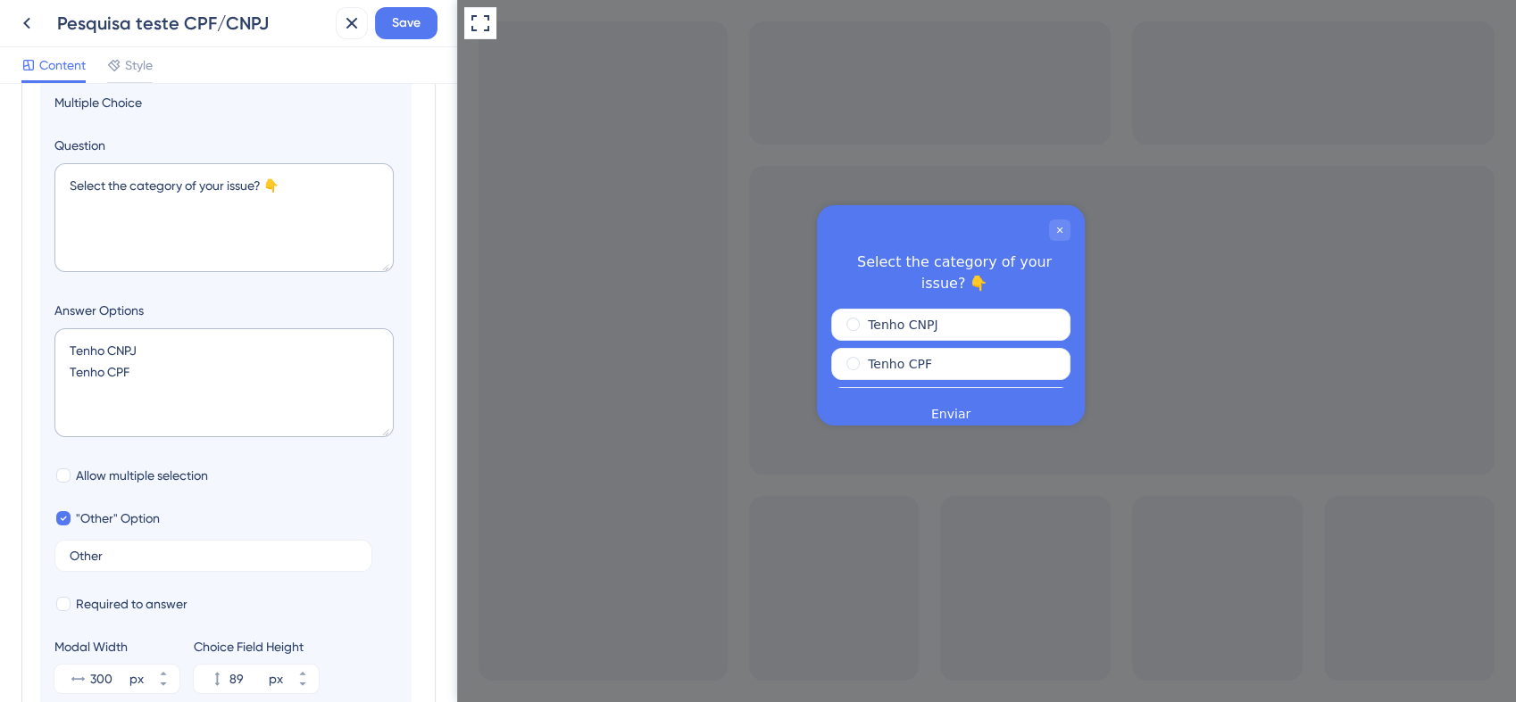
click at [863, 363] on div "Tenho CNPJ Tenho CPF Other" at bounding box center [950, 364] width 239 height 111
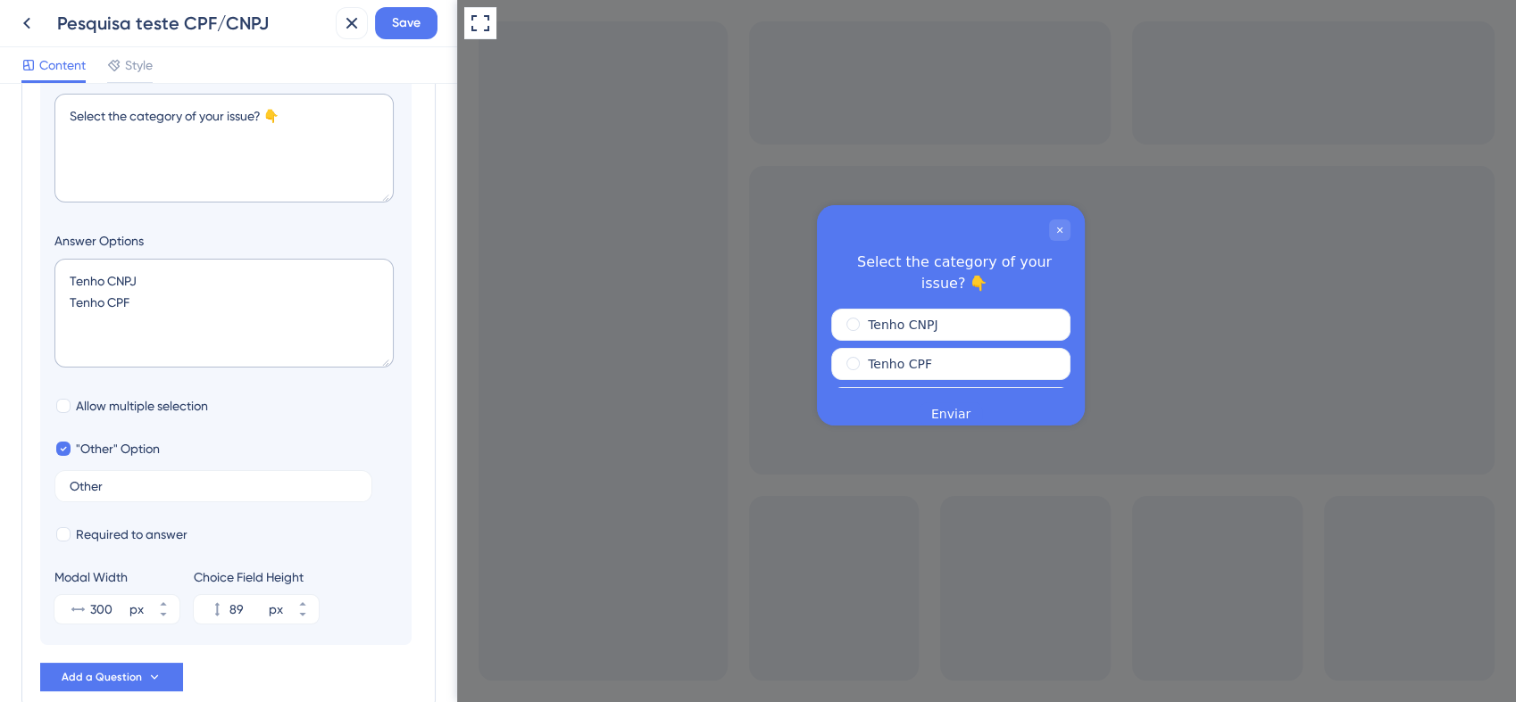
scroll to position [375, 0]
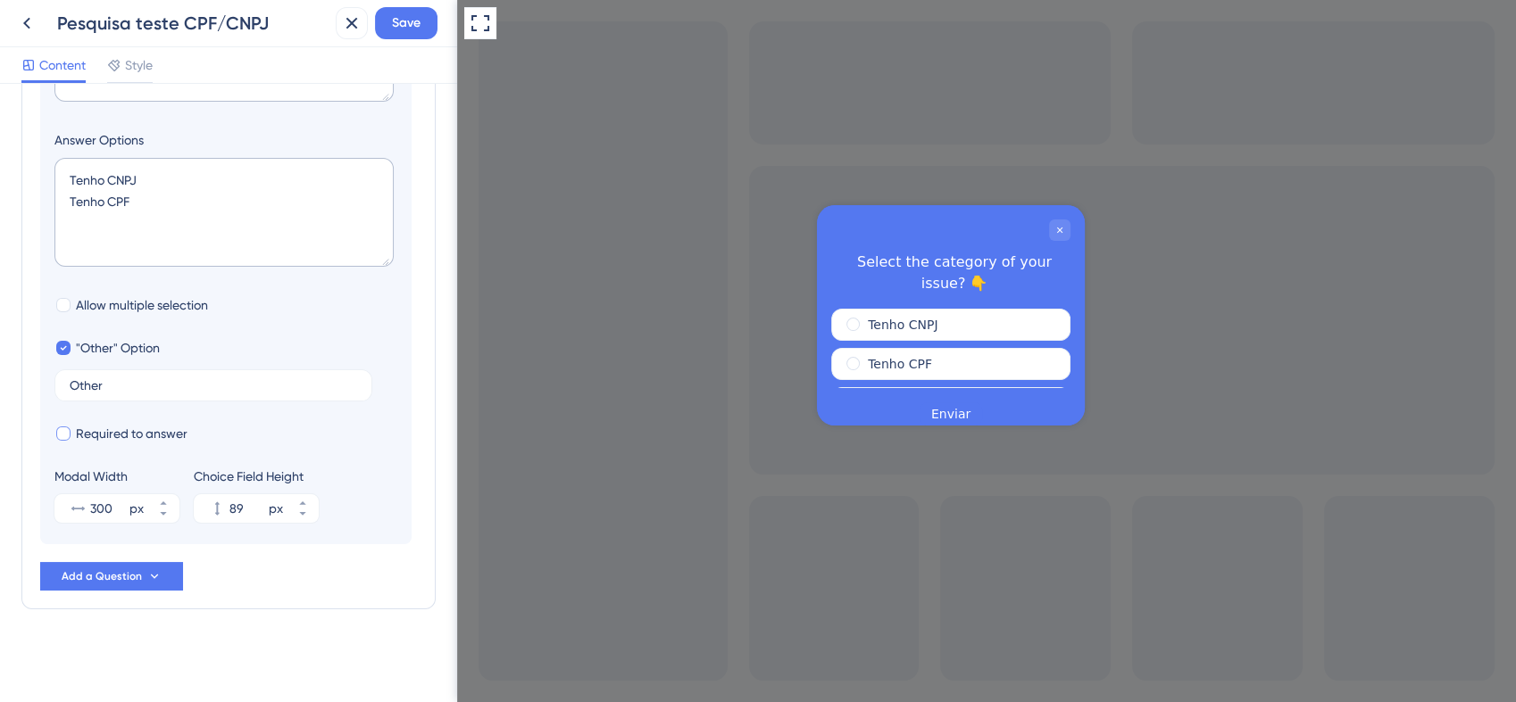
click at [170, 436] on span "Required to answer" at bounding box center [132, 433] width 112 height 21
checkbox input "true"
click at [118, 352] on span ""Other" Option" at bounding box center [118, 347] width 84 height 21
checkbox input "false"
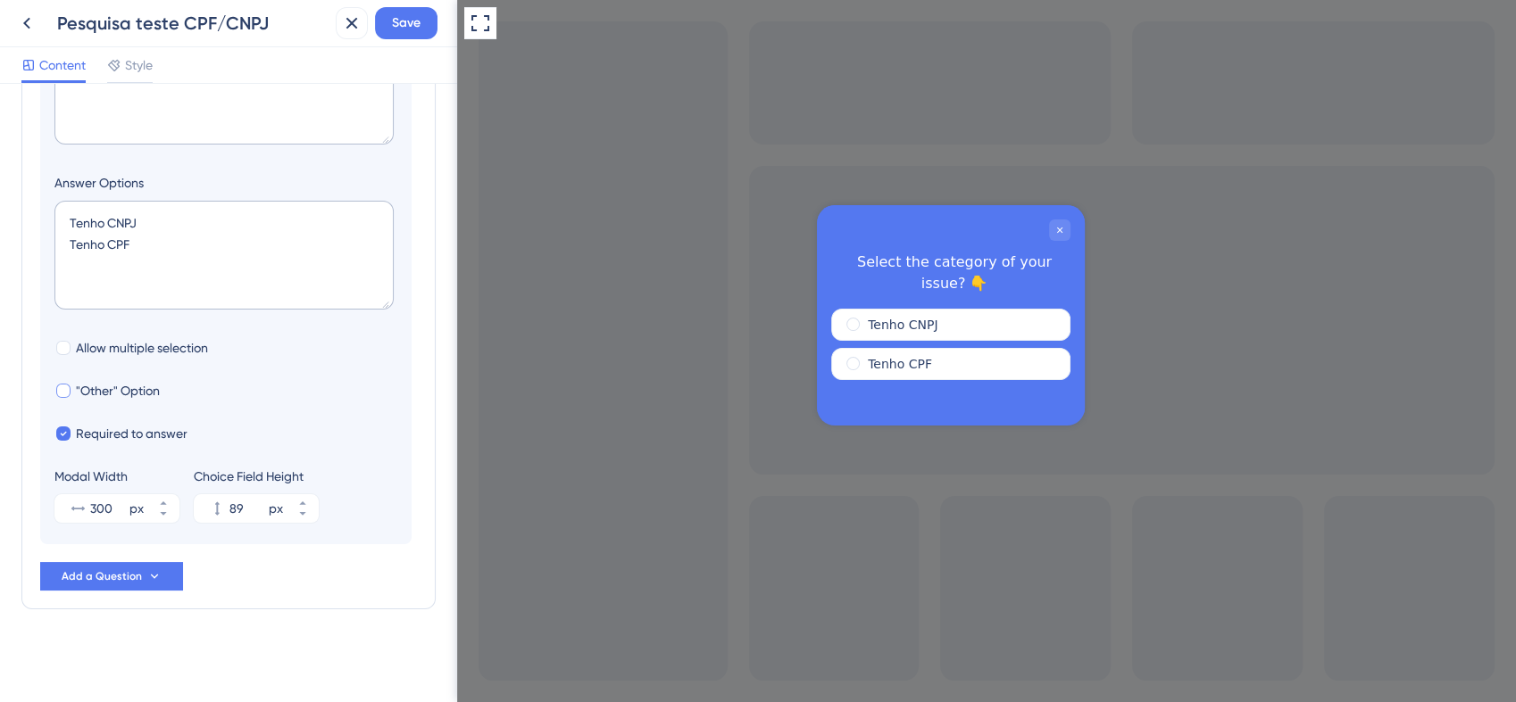
scroll to position [333, 0]
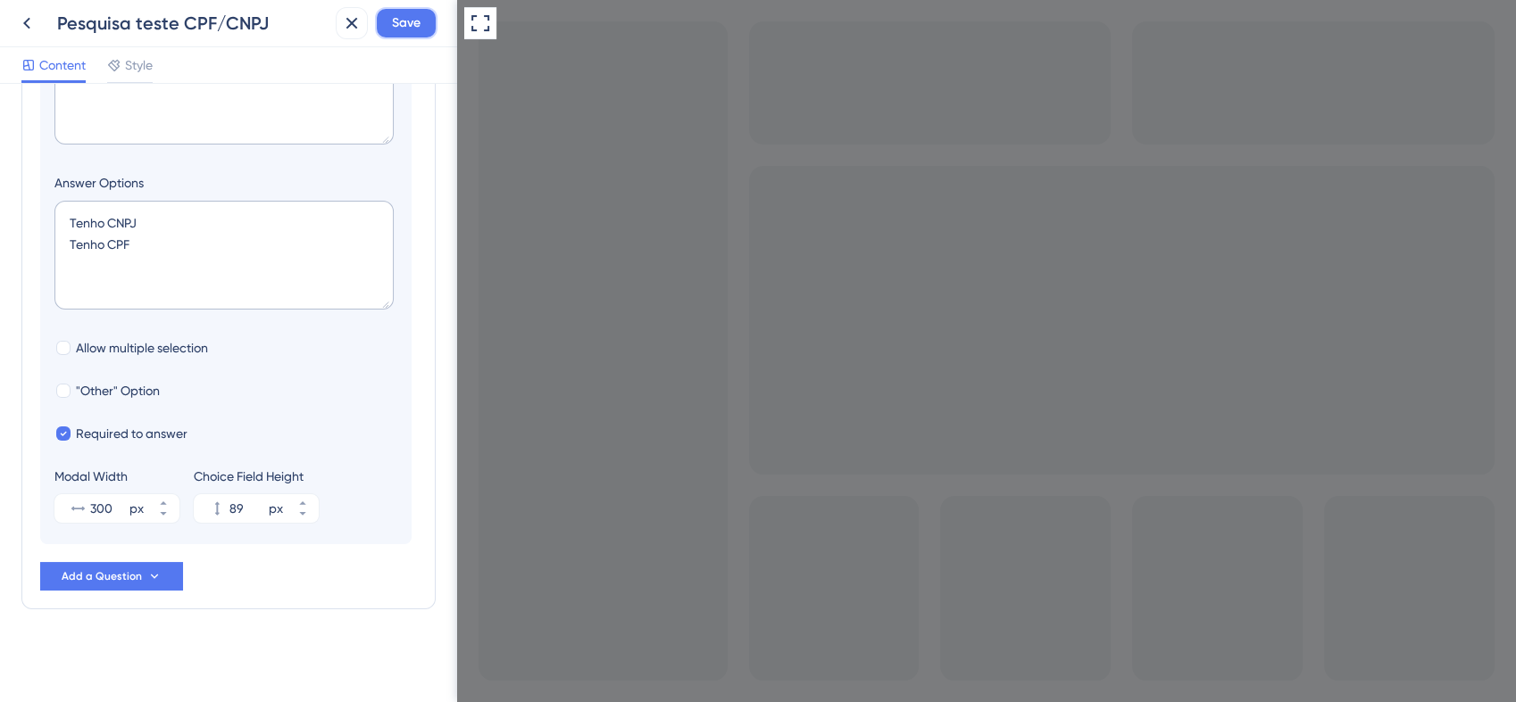
click at [408, 24] on span "Save" at bounding box center [406, 22] width 29 height 21
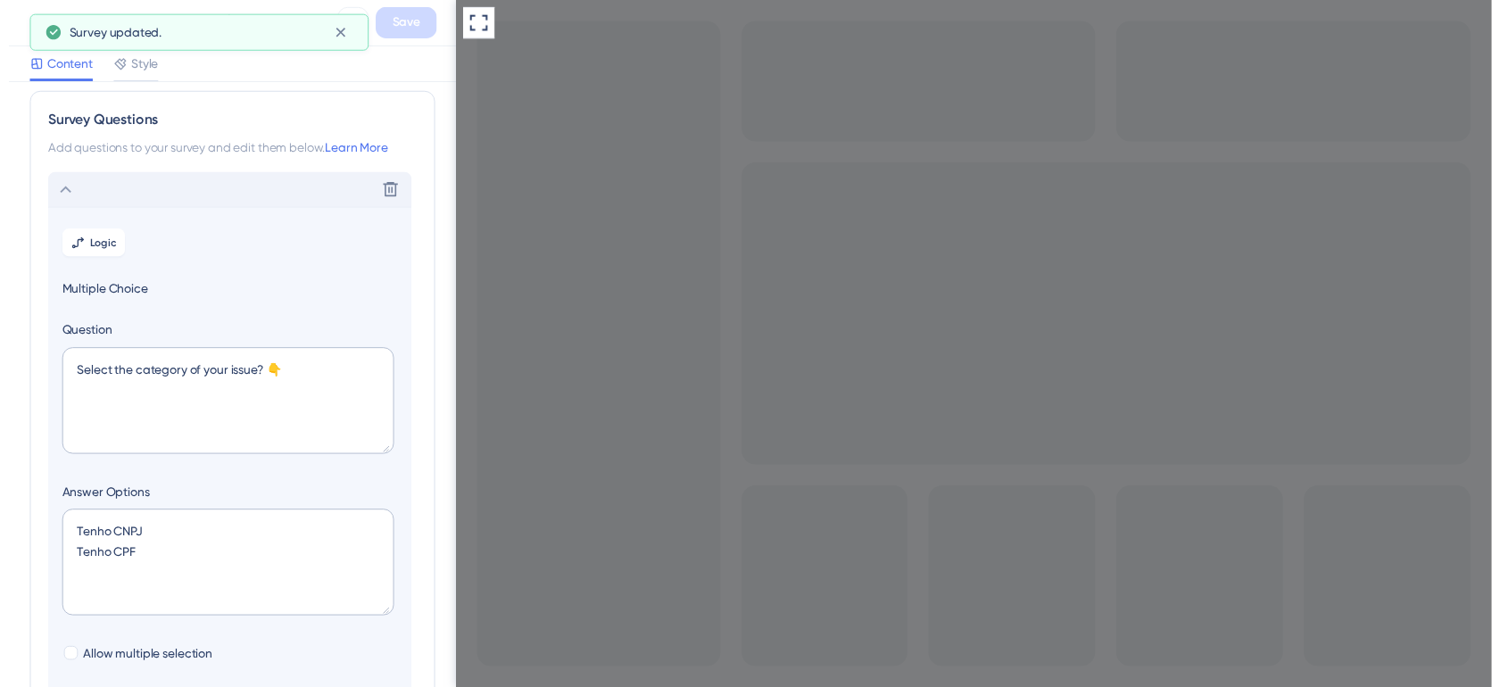
scroll to position [0, 0]
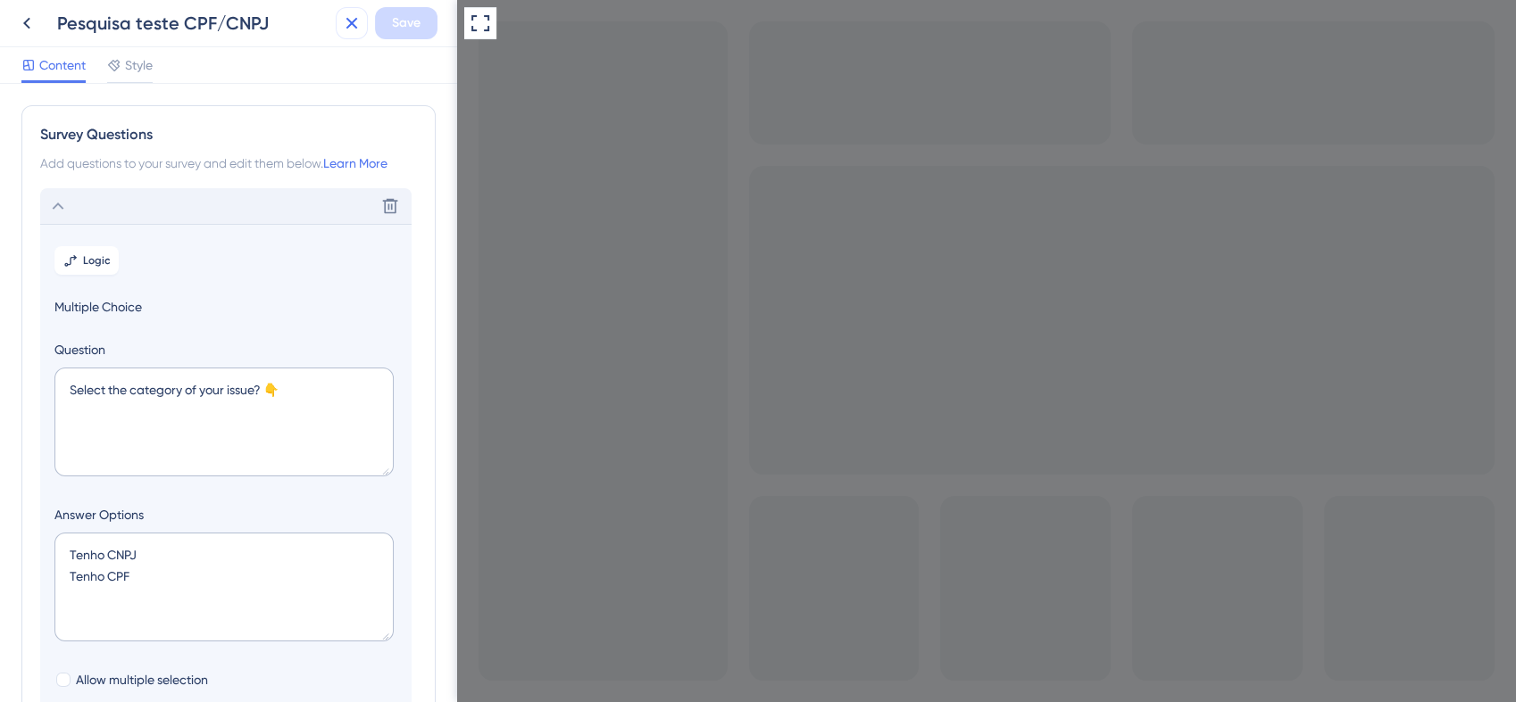
click at [338, 34] on button at bounding box center [352, 23] width 32 height 32
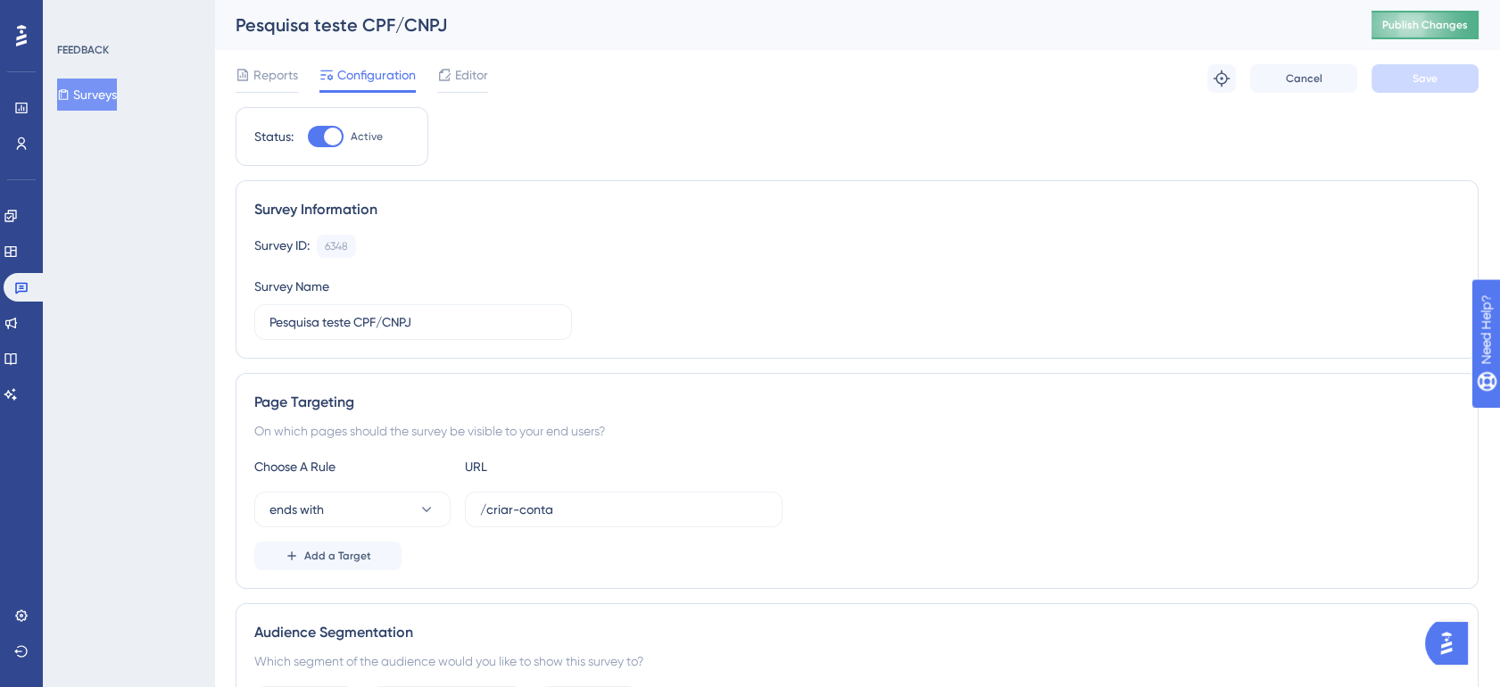
click at [1426, 31] on span "Publish Changes" at bounding box center [1426, 25] width 86 height 14
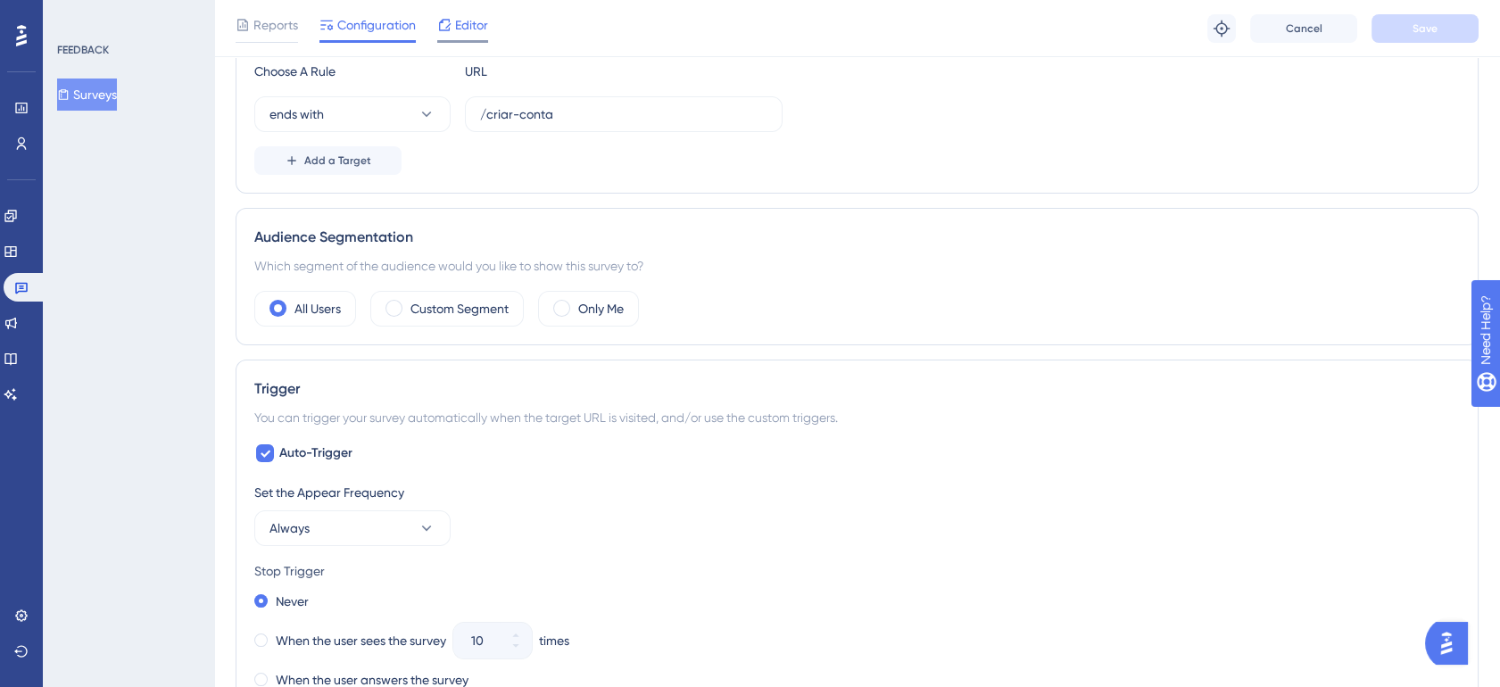
scroll to position [396, 0]
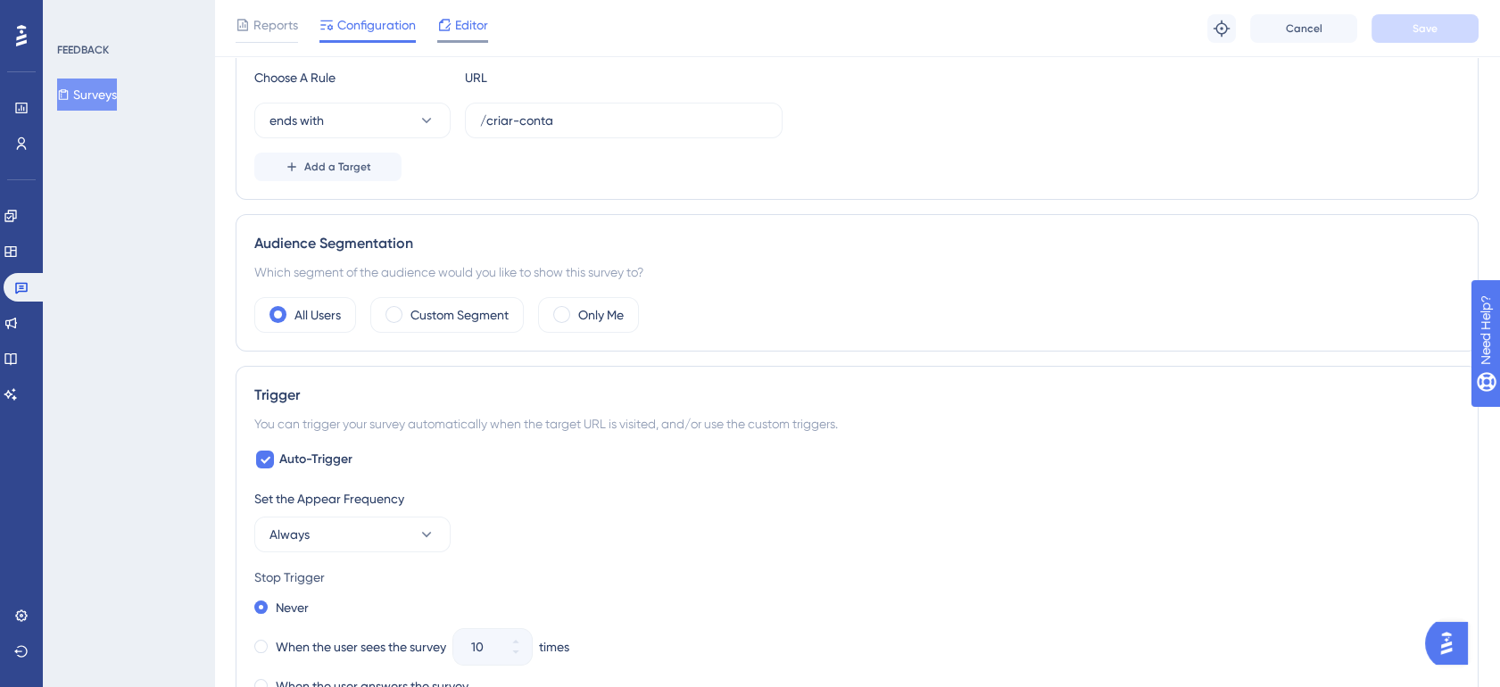
click at [478, 29] on span "Editor" at bounding box center [471, 24] width 33 height 21
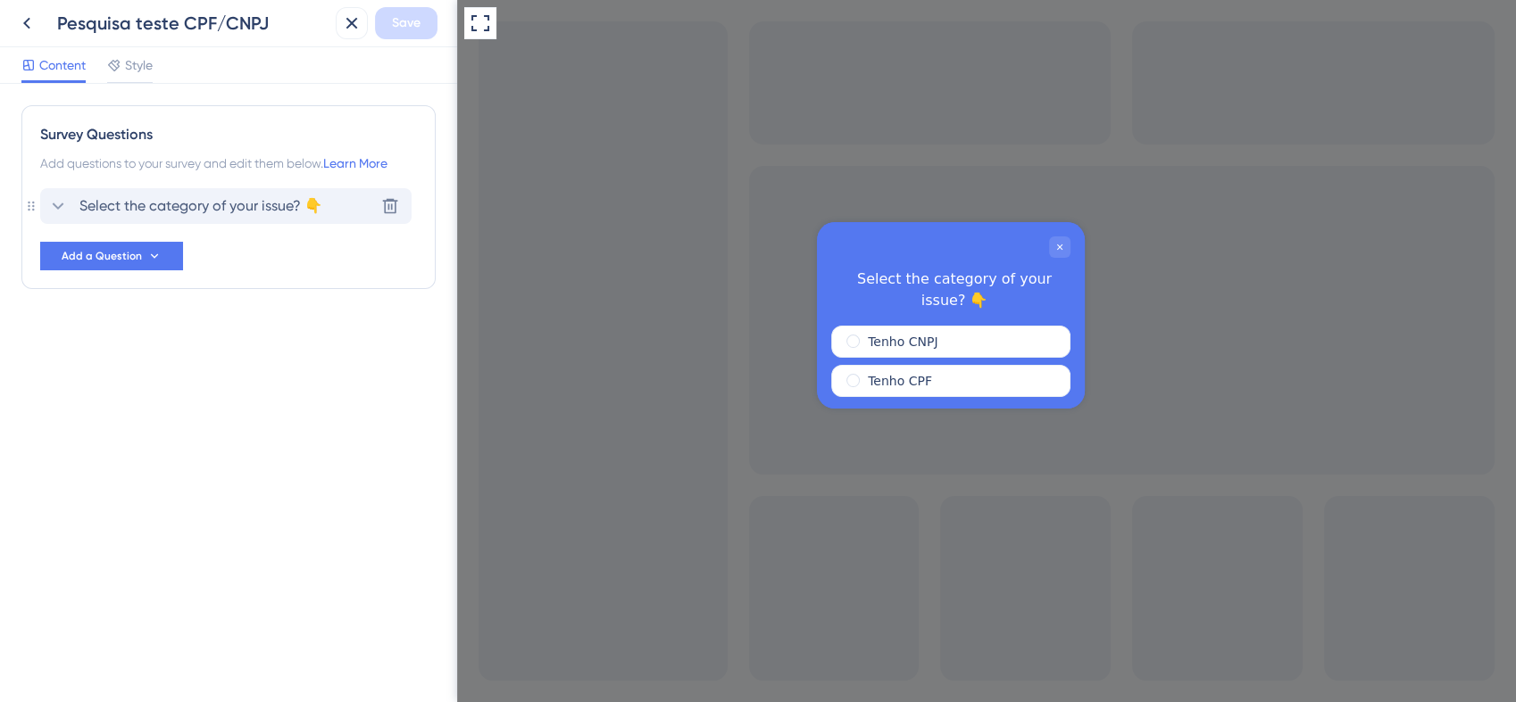
click at [222, 202] on span "Select the category of your issue? 👇" at bounding box center [200, 205] width 243 height 21
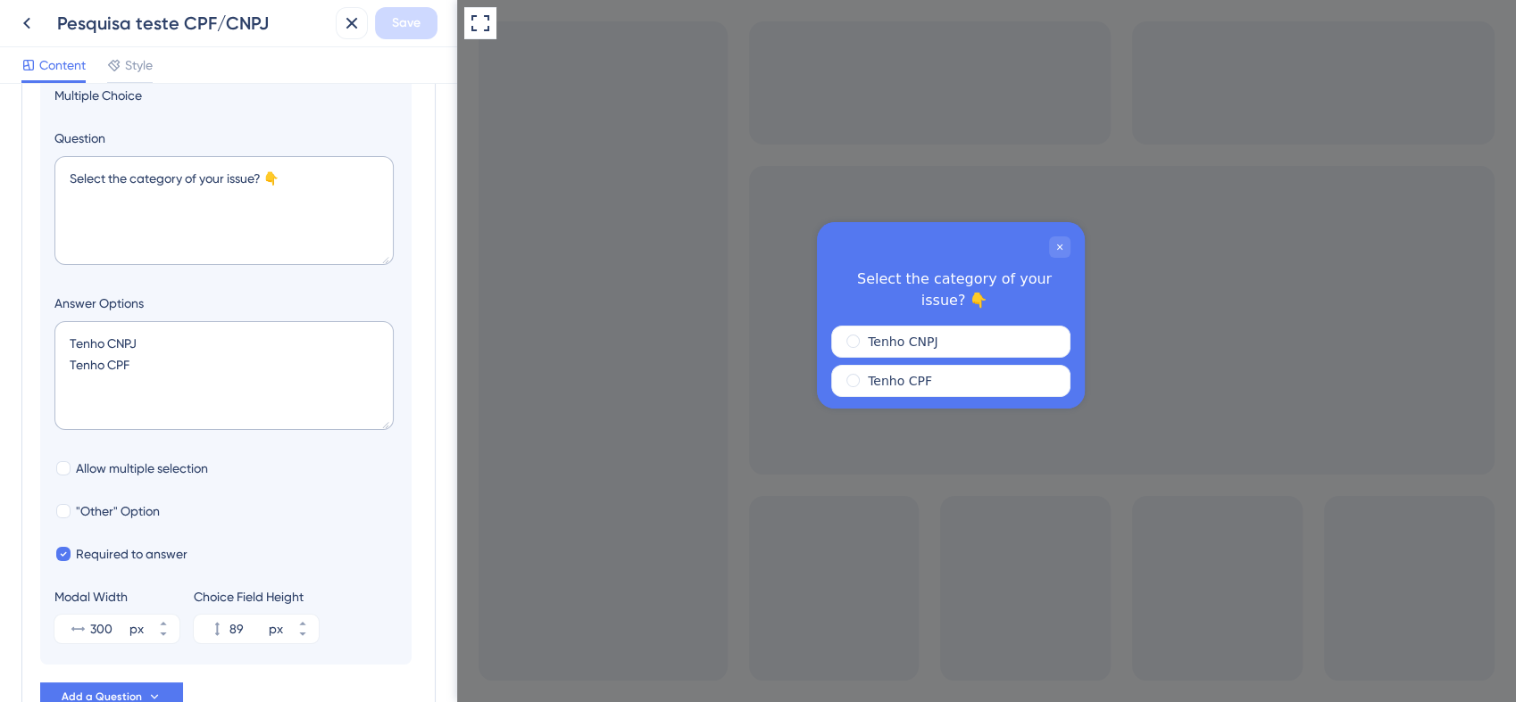
scroll to position [332, 0]
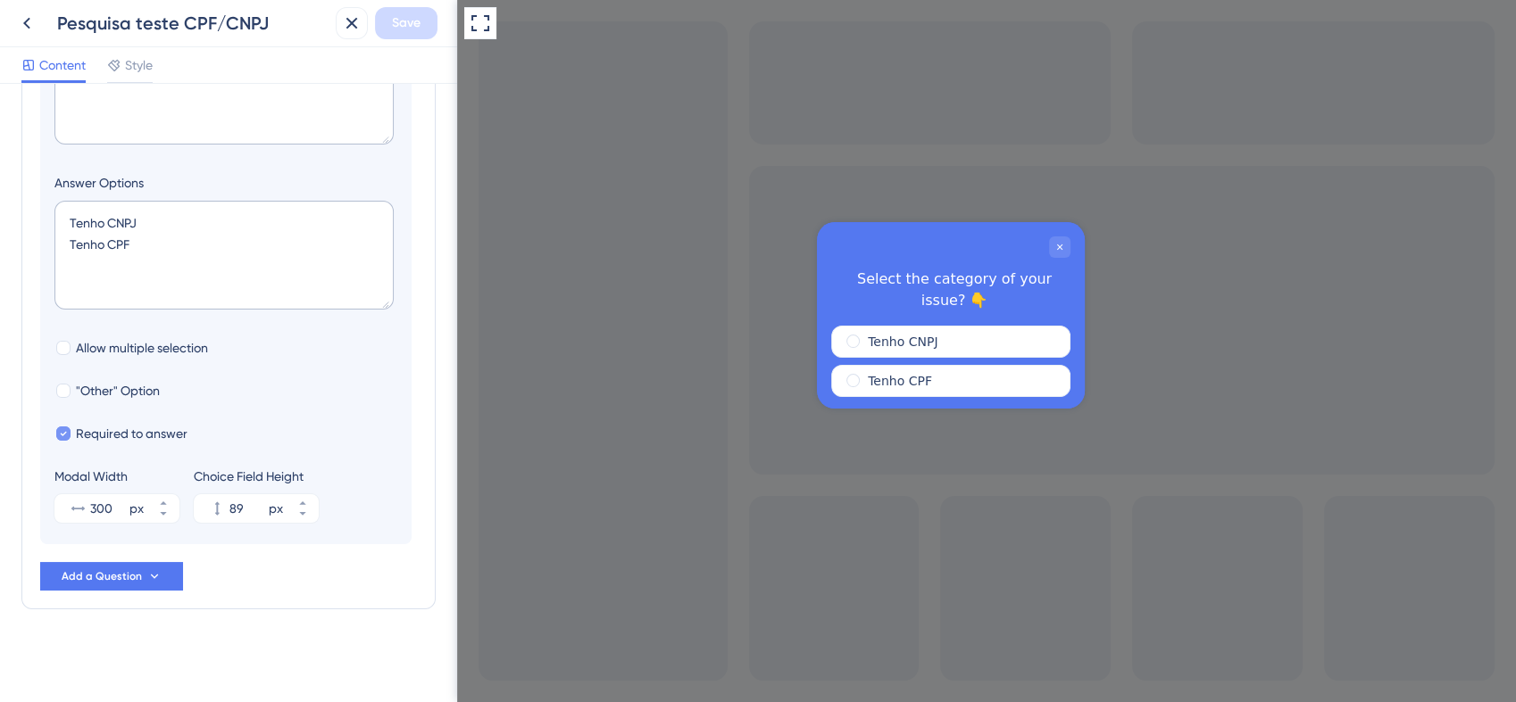
drag, startPoint x: 200, startPoint y: 434, endPoint x: 93, endPoint y: 437, distance: 107.2
click at [93, 437] on div "Required to answer" at bounding box center [225, 433] width 343 height 21
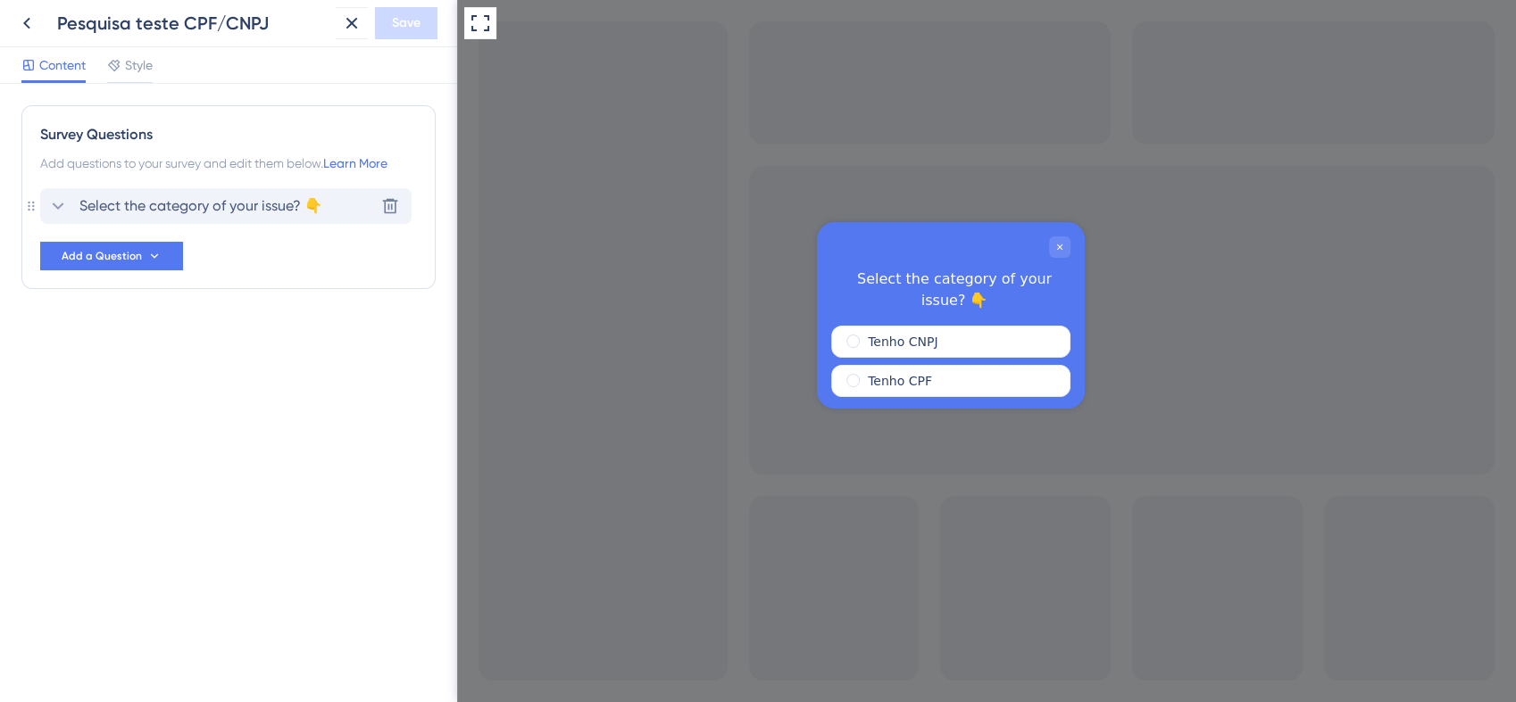
click at [274, 200] on span "Select the category of your issue? 👇" at bounding box center [200, 205] width 243 height 21
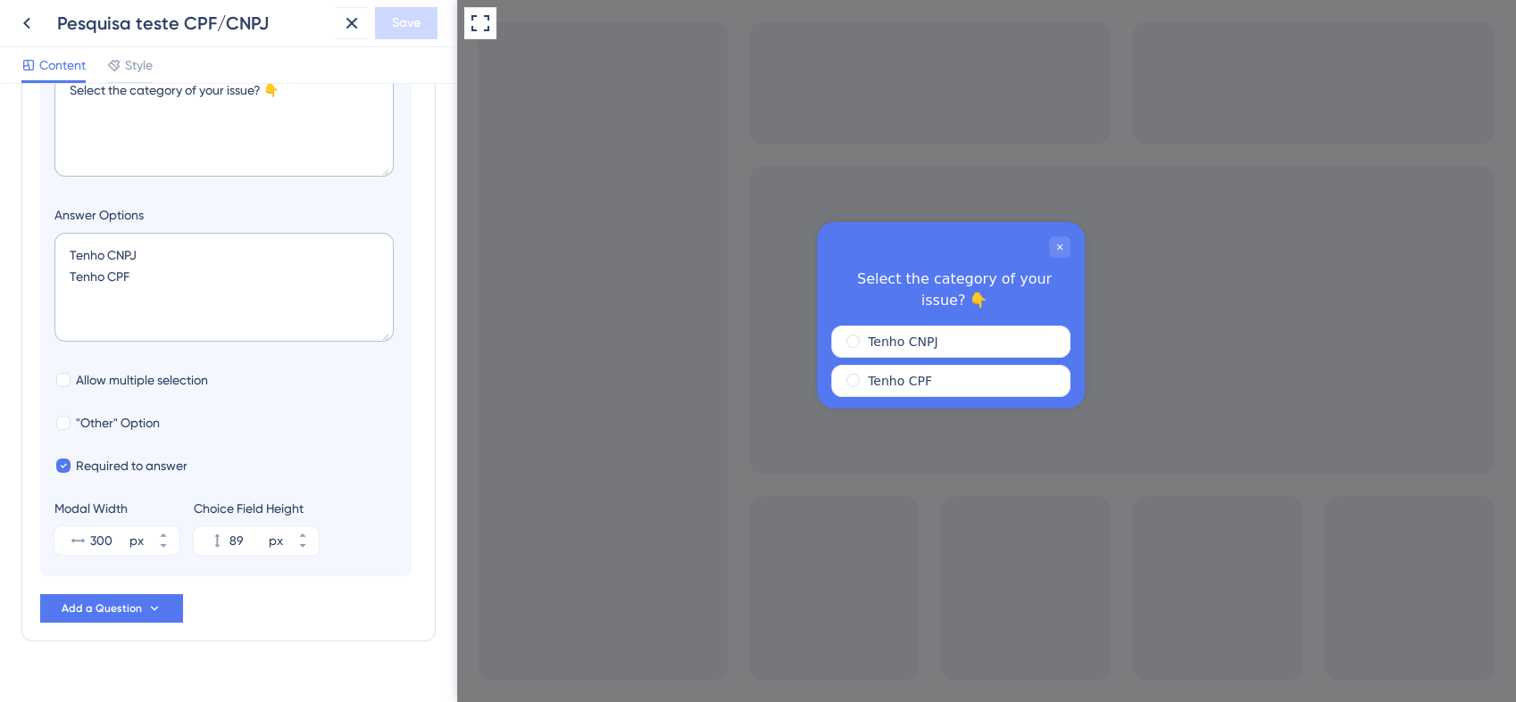
scroll to position [303, 0]
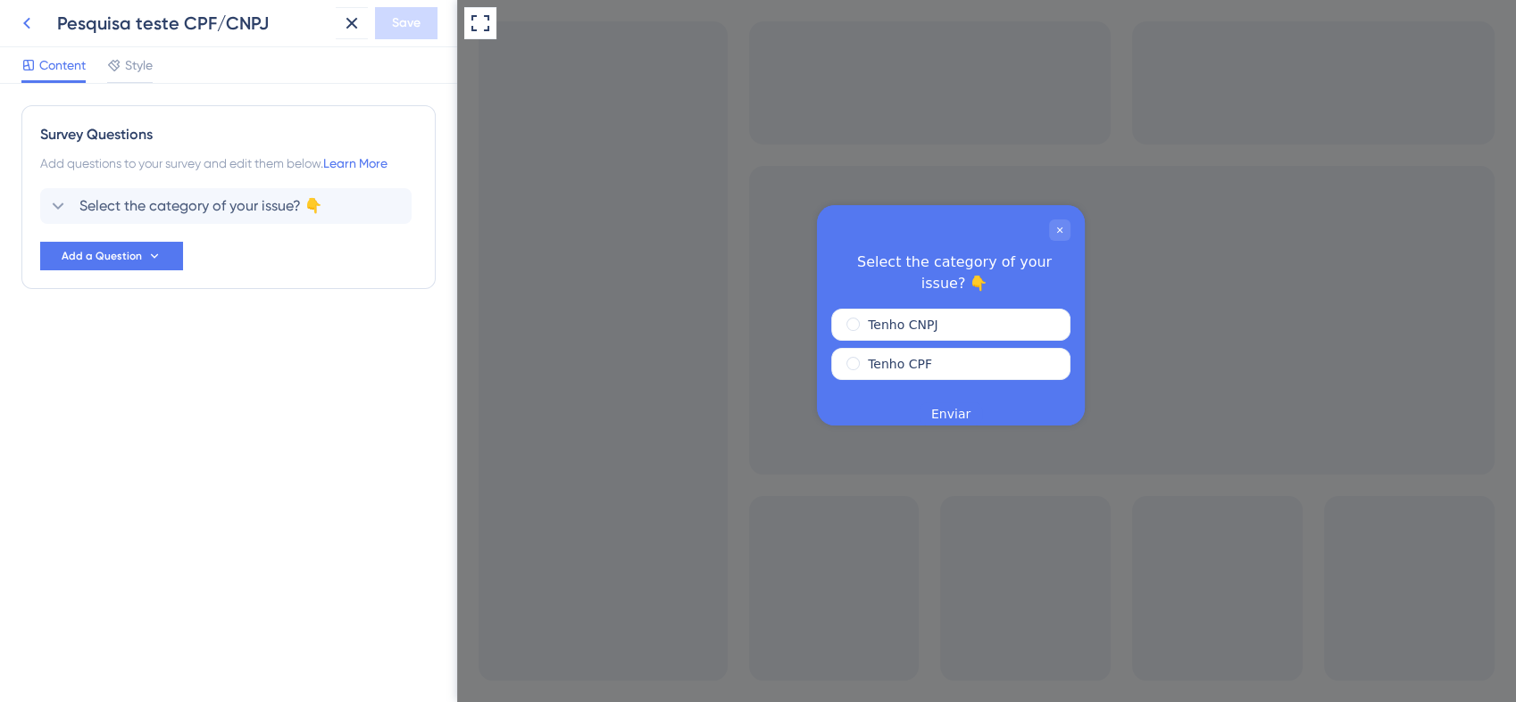
click at [28, 28] on icon at bounding box center [26, 24] width 7 height 12
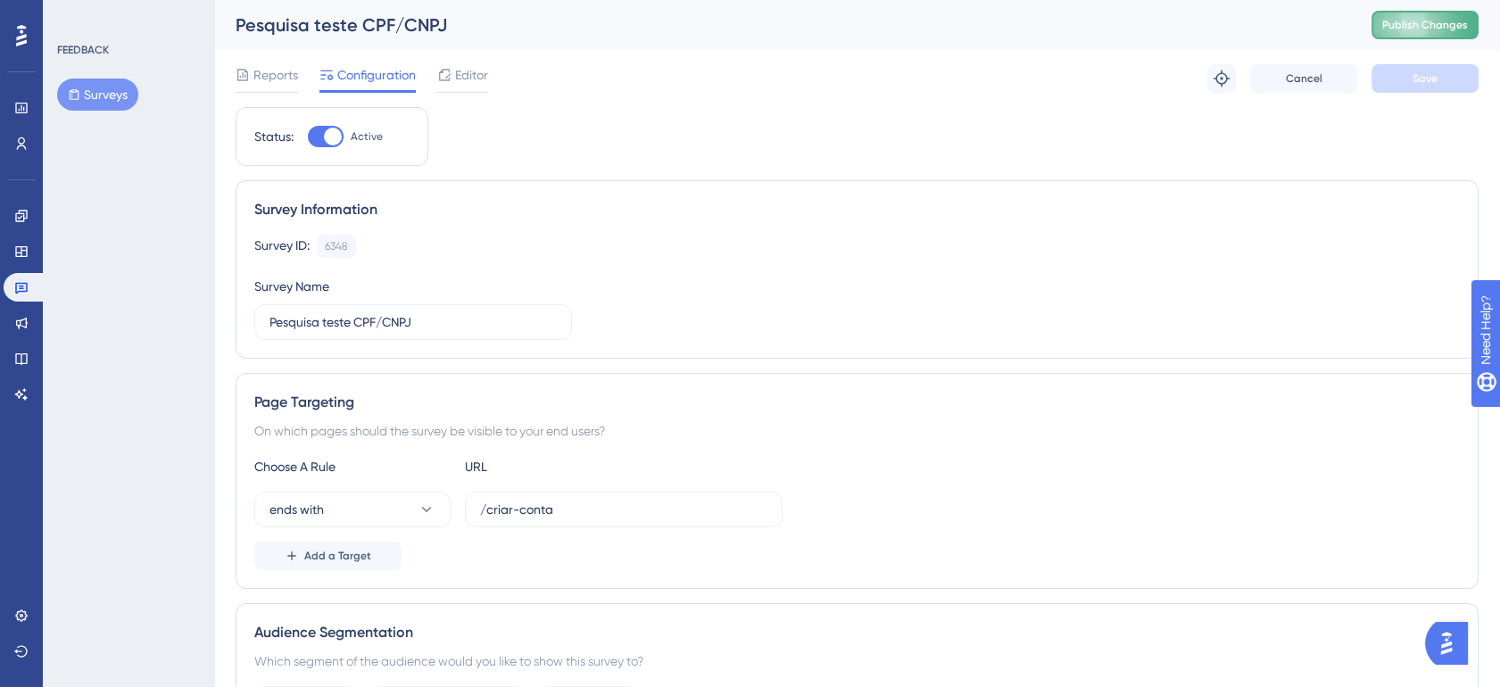
click at [1436, 29] on span "Publish Changes" at bounding box center [1426, 25] width 86 height 14
click at [271, 79] on span "Reports" at bounding box center [275, 74] width 45 height 21
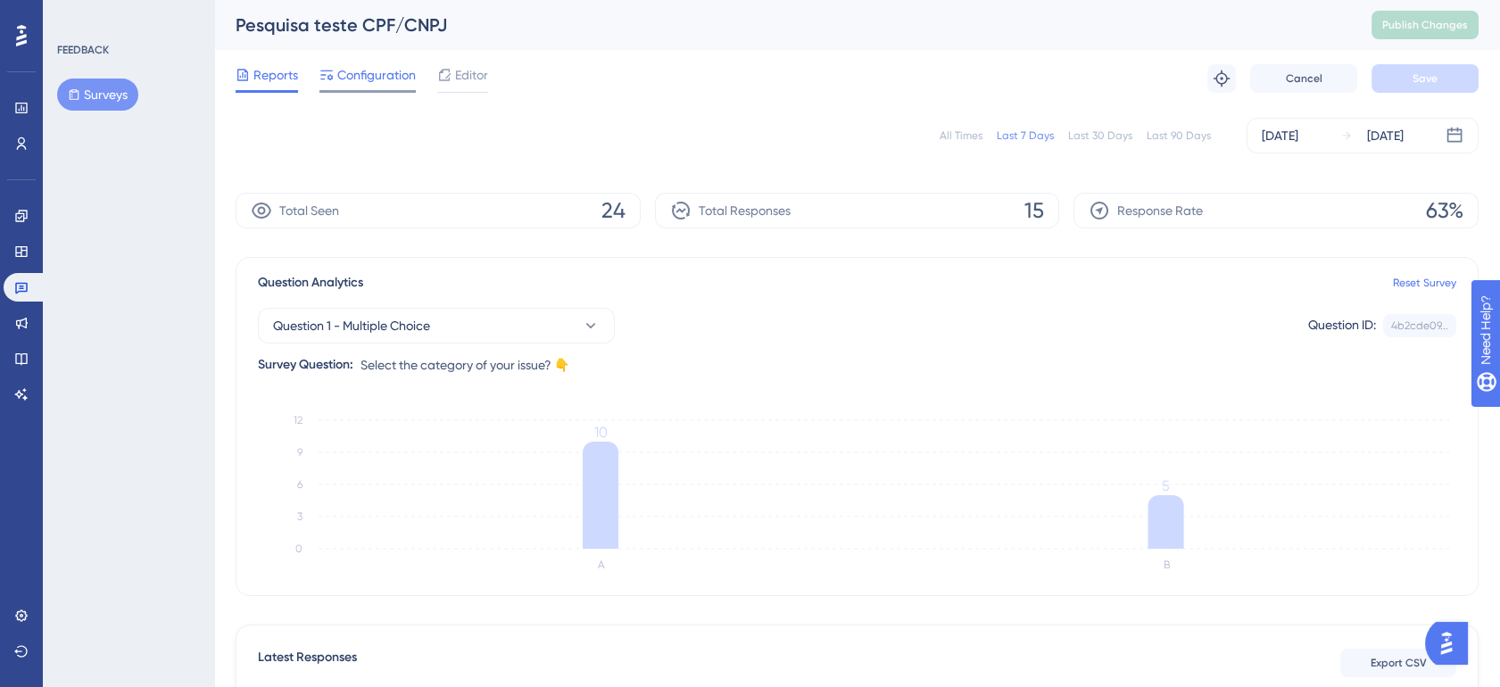
click at [379, 72] on span "Configuration" at bounding box center [376, 74] width 79 height 21
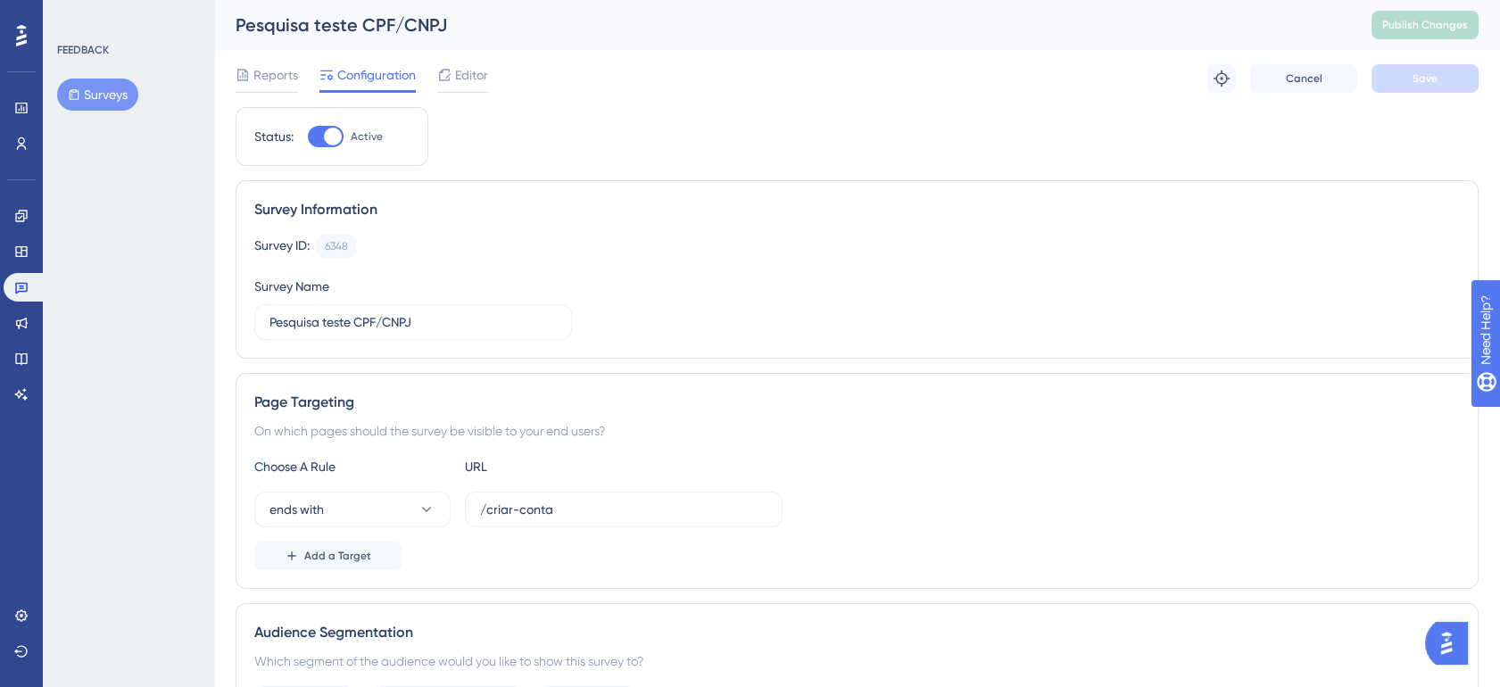
click at [336, 133] on div at bounding box center [333, 137] width 18 height 18
click at [308, 137] on input "Active" at bounding box center [307, 137] width 1 height 1
checkbox input "false"
click at [1406, 76] on button "Save" at bounding box center [1425, 78] width 107 height 29
click at [280, 77] on span "Reports" at bounding box center [275, 74] width 45 height 21
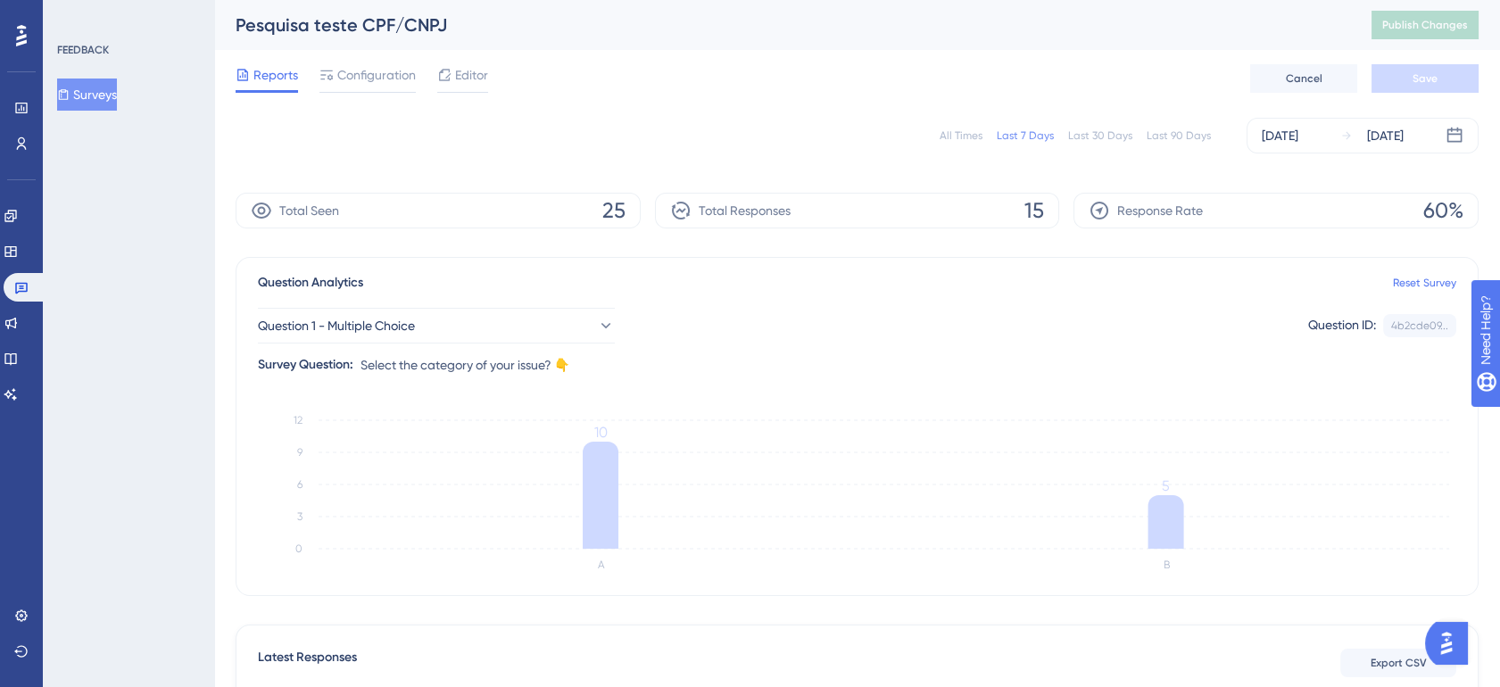
click at [101, 85] on button "Surveys" at bounding box center [87, 95] width 60 height 32
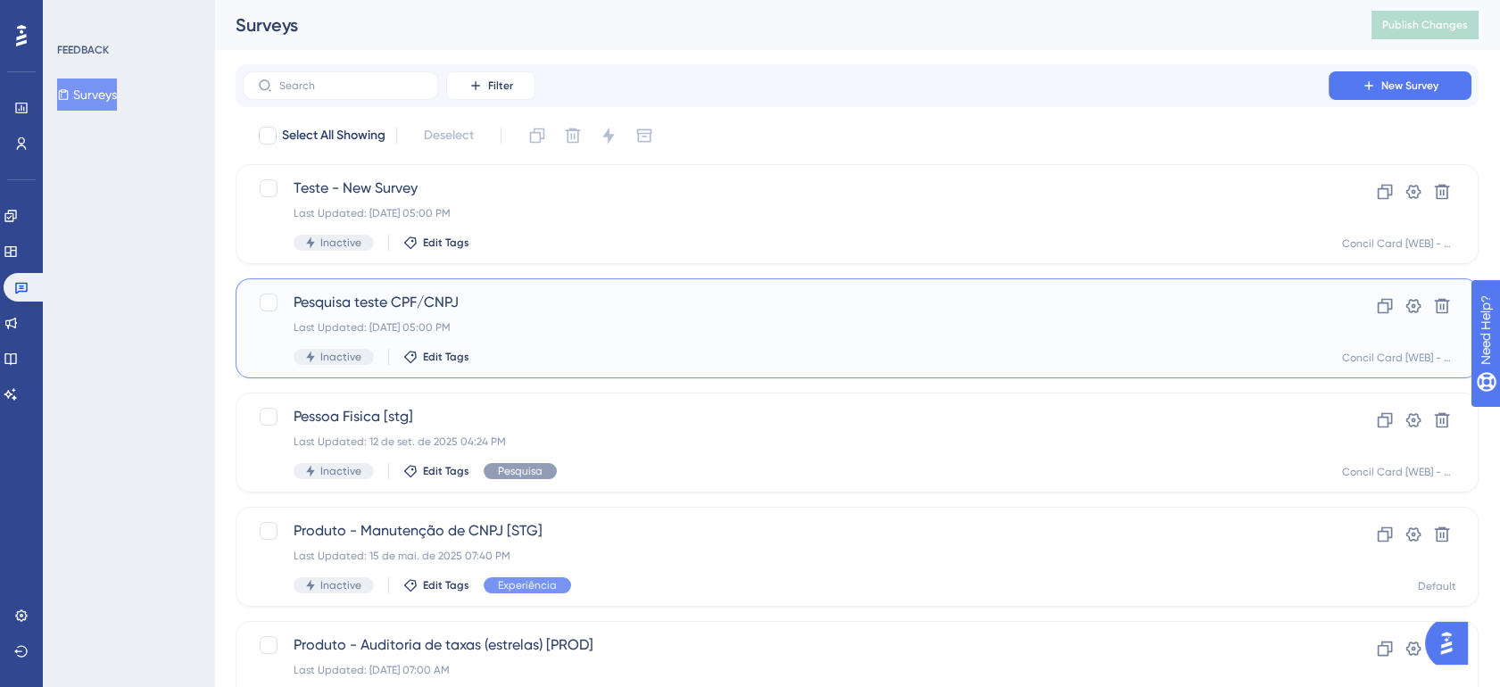
click at [497, 322] on div "Last Updated: [DATE] 05:00 PM" at bounding box center [786, 327] width 985 height 14
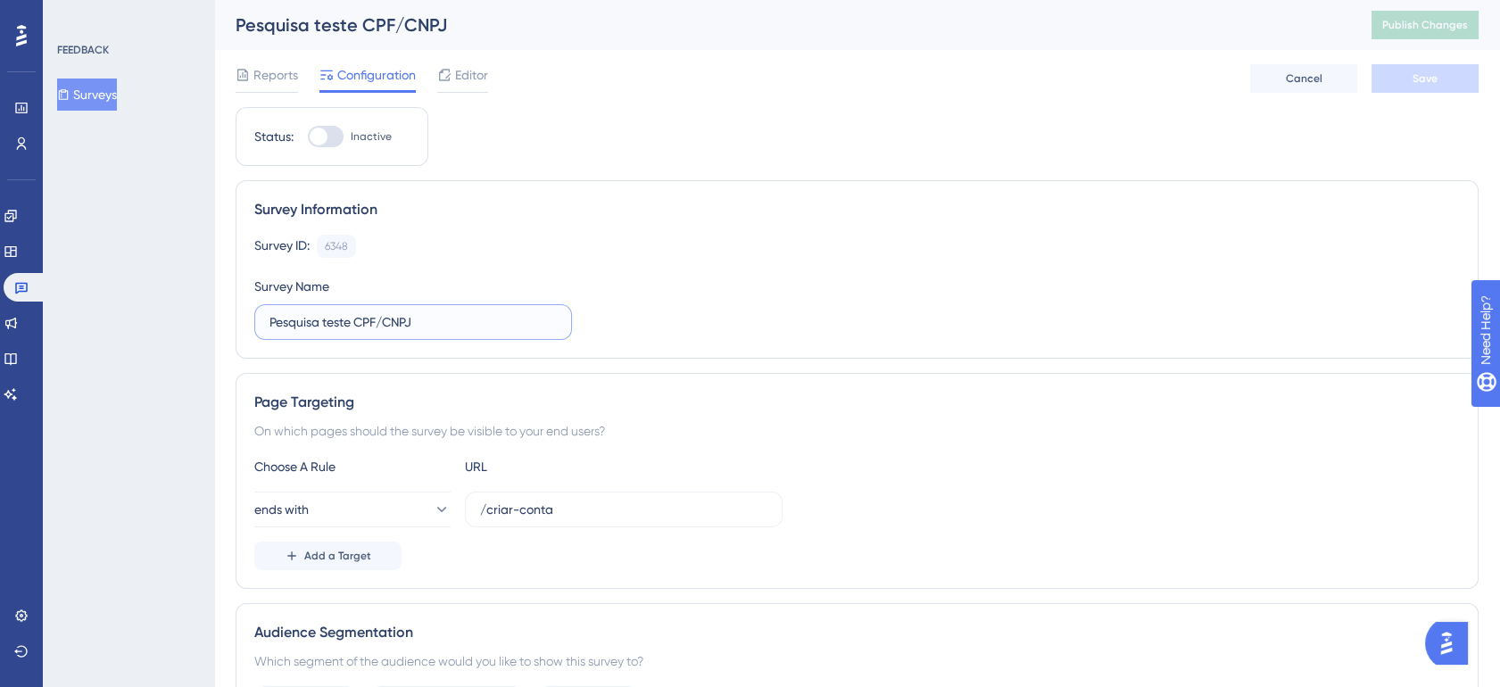
drag, startPoint x: 457, startPoint y: 329, endPoint x: 255, endPoint y: 329, distance: 201.7
click at [255, 329] on label "Pesquisa teste CPF/CNPJ" at bounding box center [413, 322] width 318 height 36
click at [431, 318] on input "Pesquisa teste CPF/CNPJ" at bounding box center [413, 322] width 287 height 20
type input "Pesquisa teste CPF/CNPJ - Old"
click at [1413, 68] on button "Save" at bounding box center [1425, 78] width 107 height 29
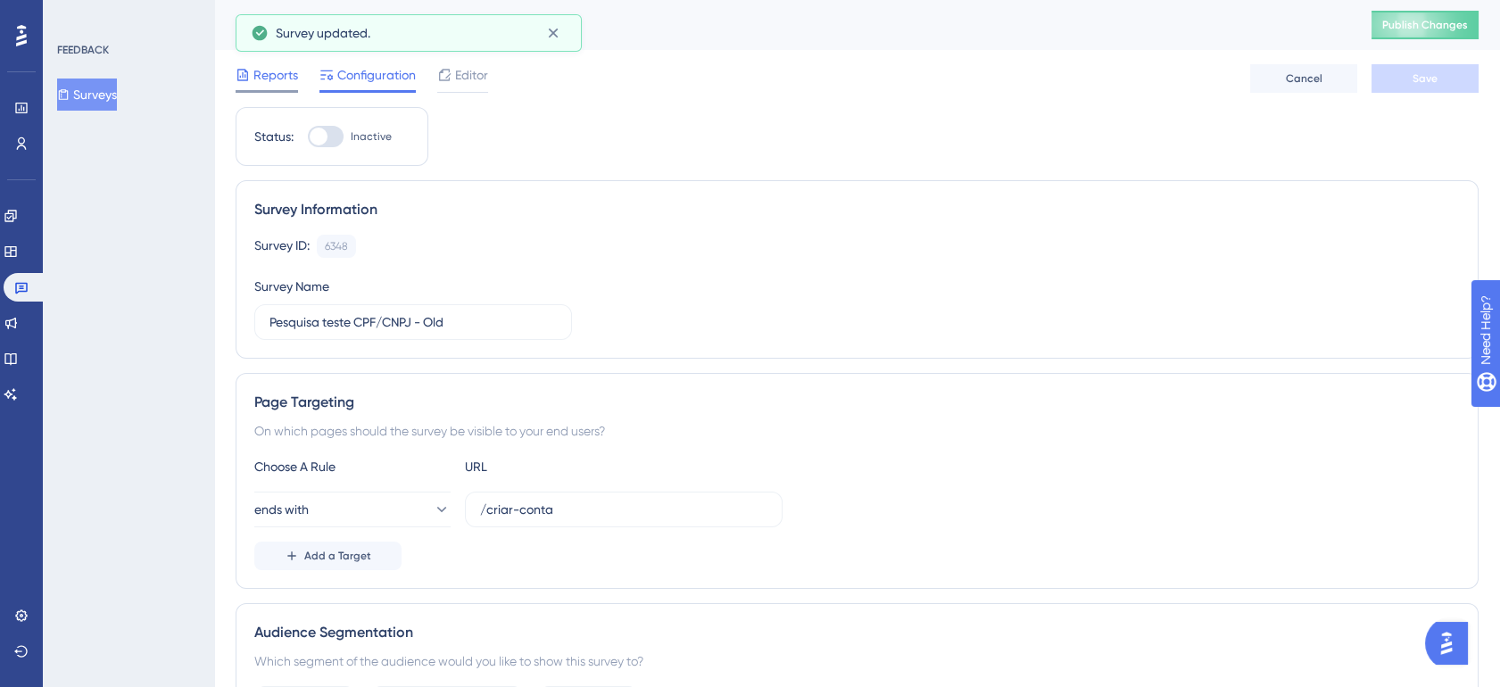
click at [273, 80] on span "Reports" at bounding box center [275, 74] width 45 height 21
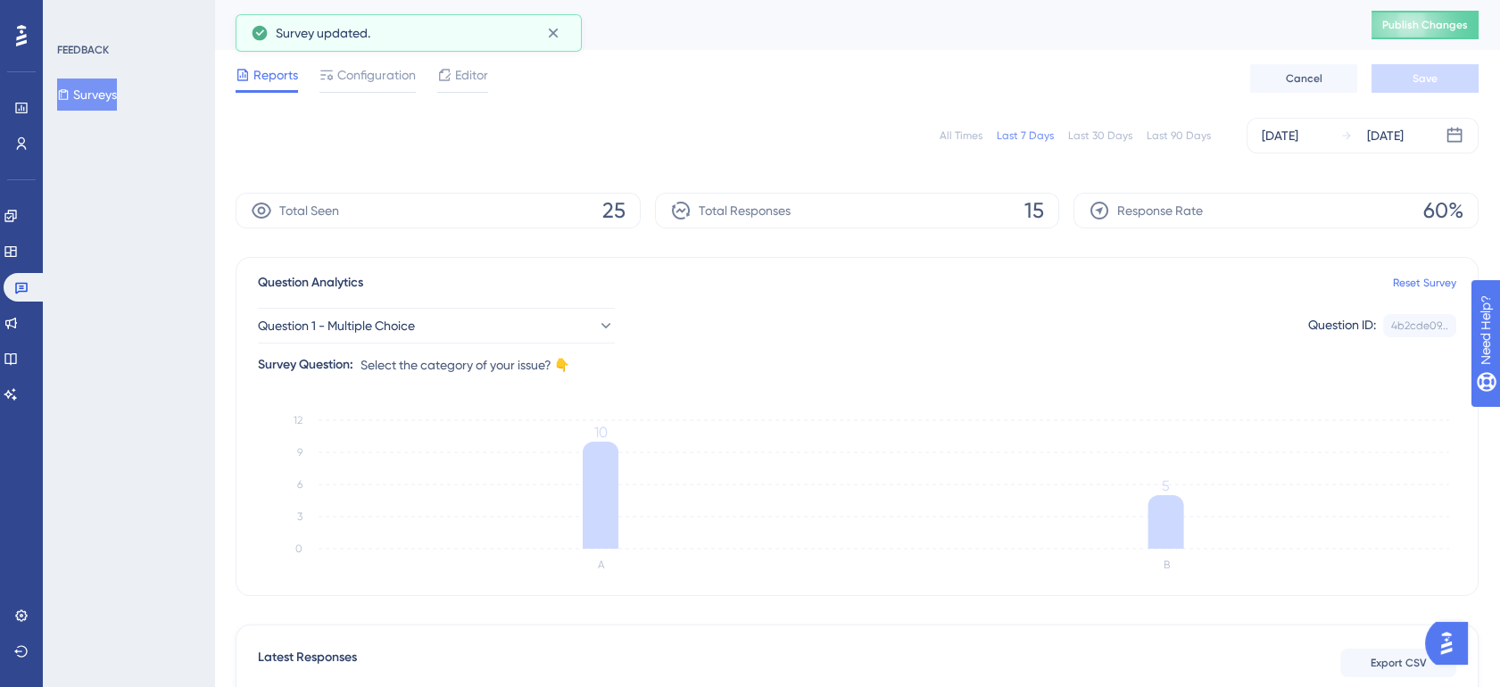
click at [91, 90] on button "Surveys" at bounding box center [87, 95] width 60 height 32
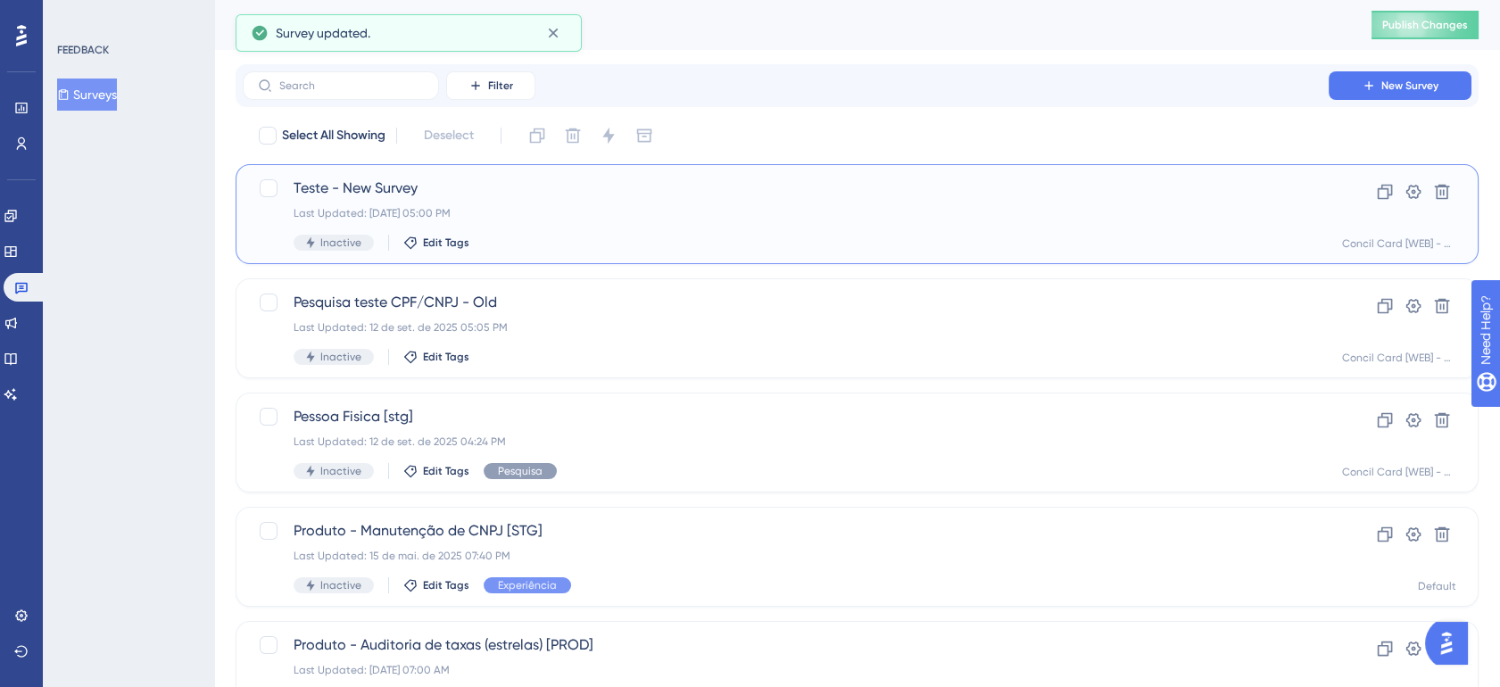
click at [451, 187] on span "Teste - New Survey" at bounding box center [786, 188] width 985 height 21
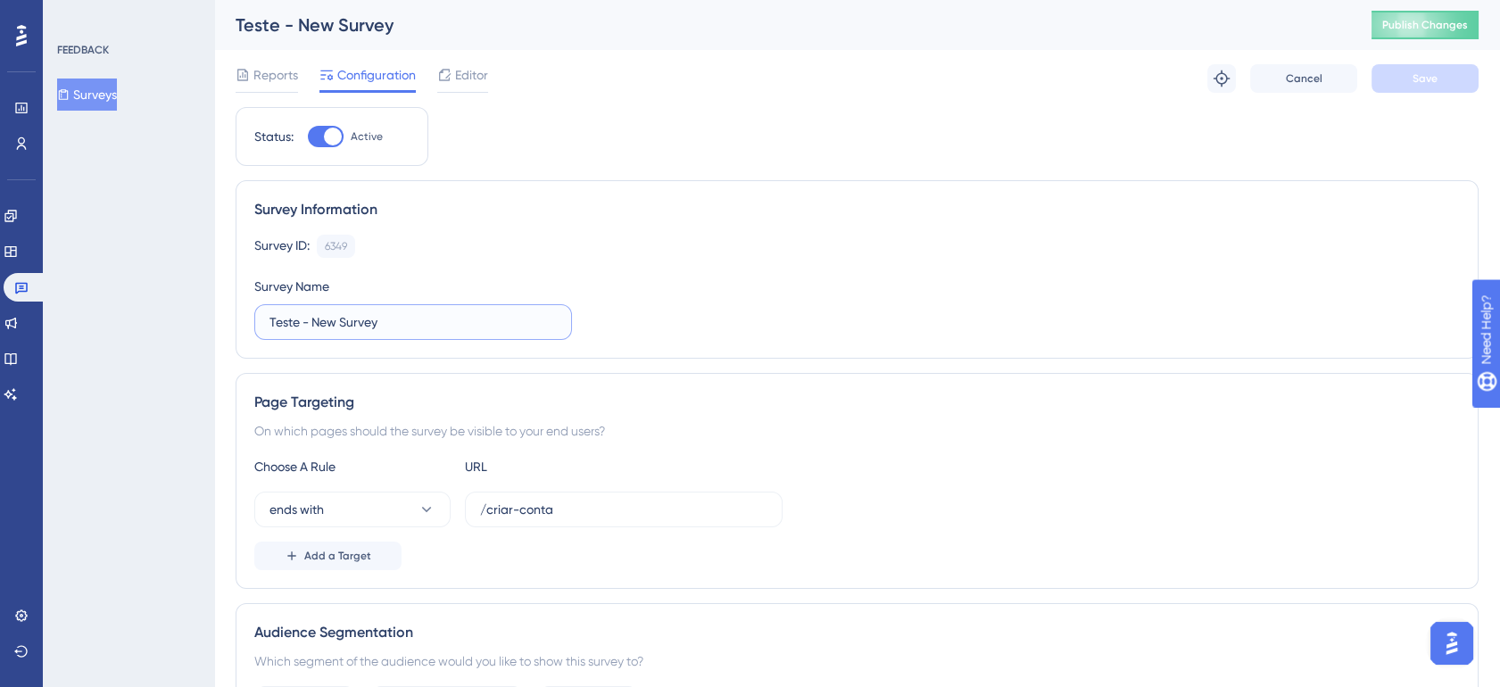
drag, startPoint x: 444, startPoint y: 320, endPoint x: 246, endPoint y: 308, distance: 197.6
click at [246, 308] on div "Survey Information Survey ID: 6349 Copy Survey Name Teste - New Survey" at bounding box center [857, 269] width 1243 height 179
paste input "Pesquisa teste CPF/CNPJ"
type input "Pesquisa teste CPF/CNPJ - STG"
click at [1431, 84] on span "Save" at bounding box center [1425, 78] width 25 height 14
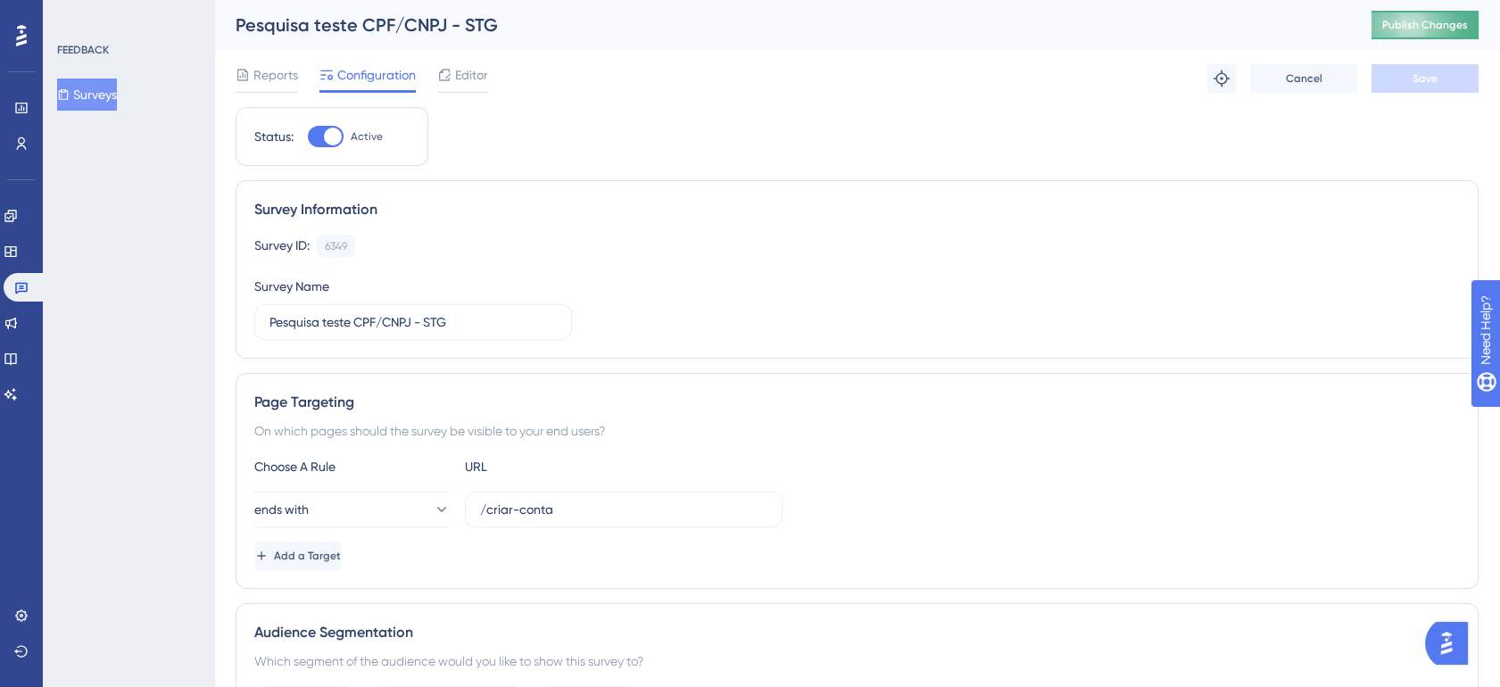
click at [1427, 26] on span "Publish Changes" at bounding box center [1426, 25] width 86 height 14
click at [114, 91] on button "Surveys" at bounding box center [87, 95] width 60 height 32
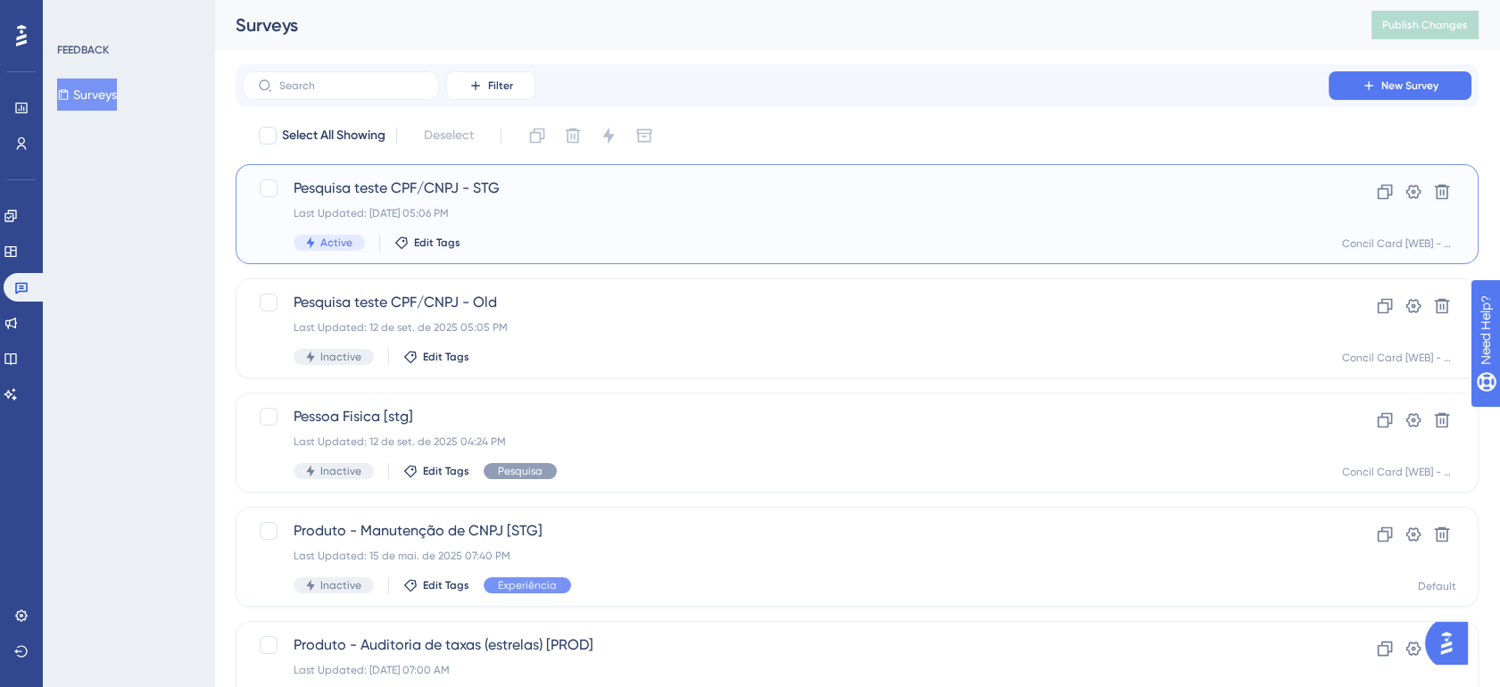
click at [428, 250] on div "Active Edit Tags" at bounding box center [786, 243] width 985 height 16
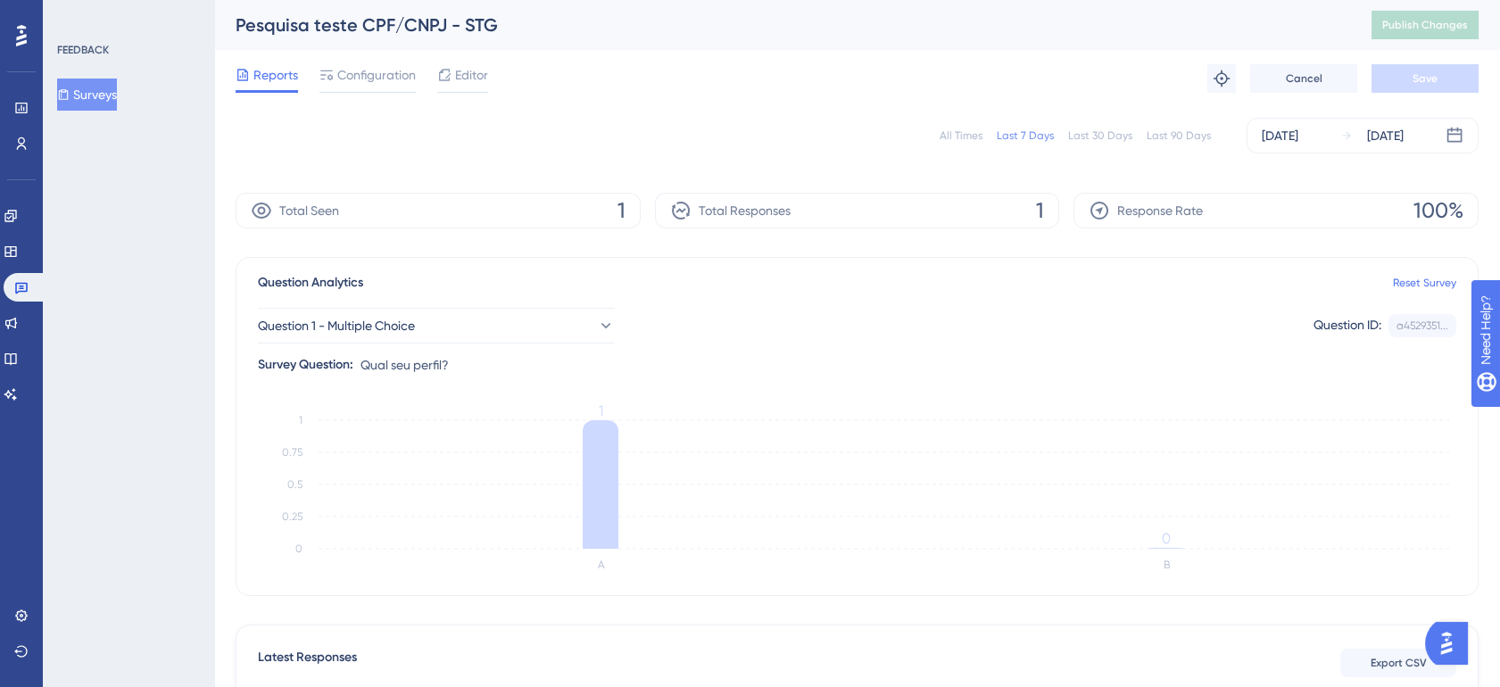
click at [281, 78] on span "Reports" at bounding box center [275, 74] width 45 height 21
click at [86, 90] on button "Surveys" at bounding box center [87, 95] width 60 height 32
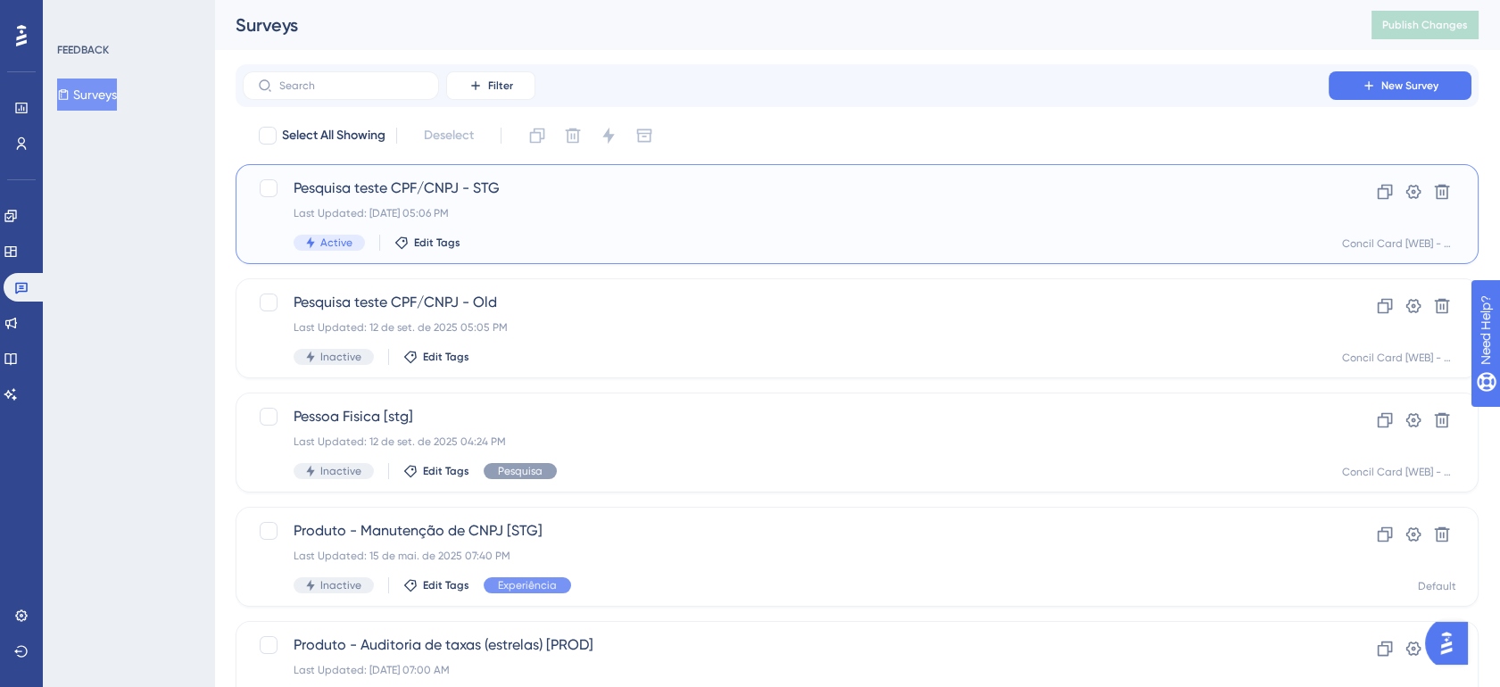
click at [483, 227] on div "Pesquisa teste CPF/CNPJ - STG Last Updated: [DATE] 05:06 PM Active Edit Tags" at bounding box center [786, 214] width 985 height 73
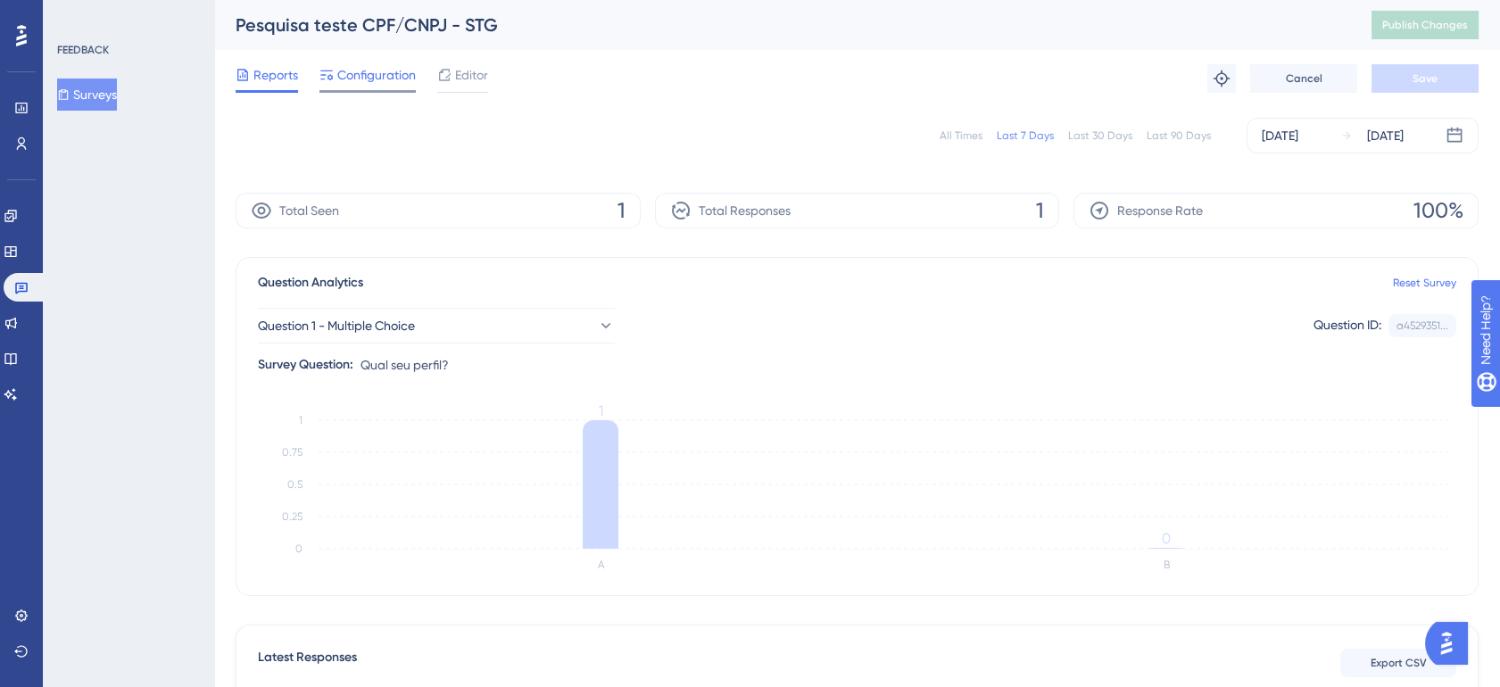
click at [378, 76] on span "Configuration" at bounding box center [376, 74] width 79 height 21
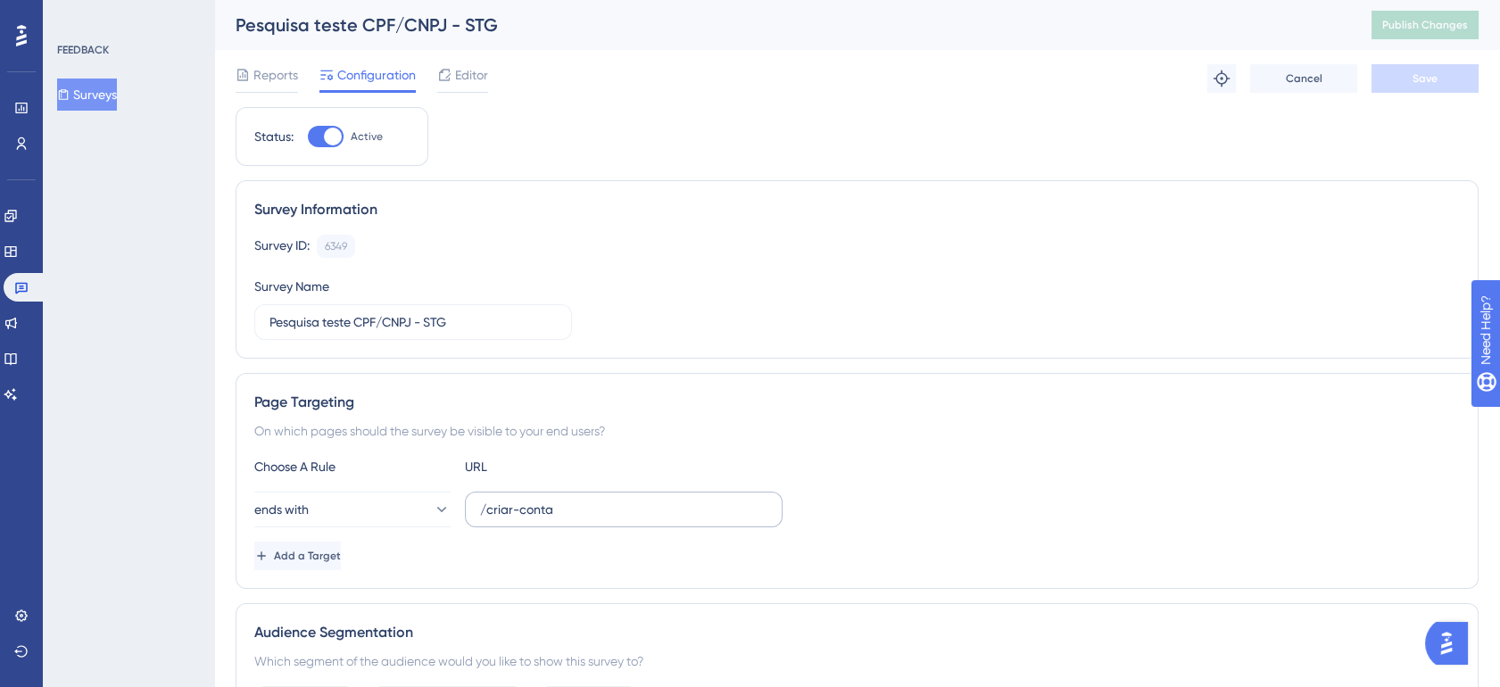
click at [583, 519] on label "/criar-conta" at bounding box center [624, 510] width 318 height 36
click at [583, 519] on input "/criar-conta" at bounding box center [623, 510] width 287 height 20
click at [478, 78] on span "Editor" at bounding box center [471, 74] width 33 height 21
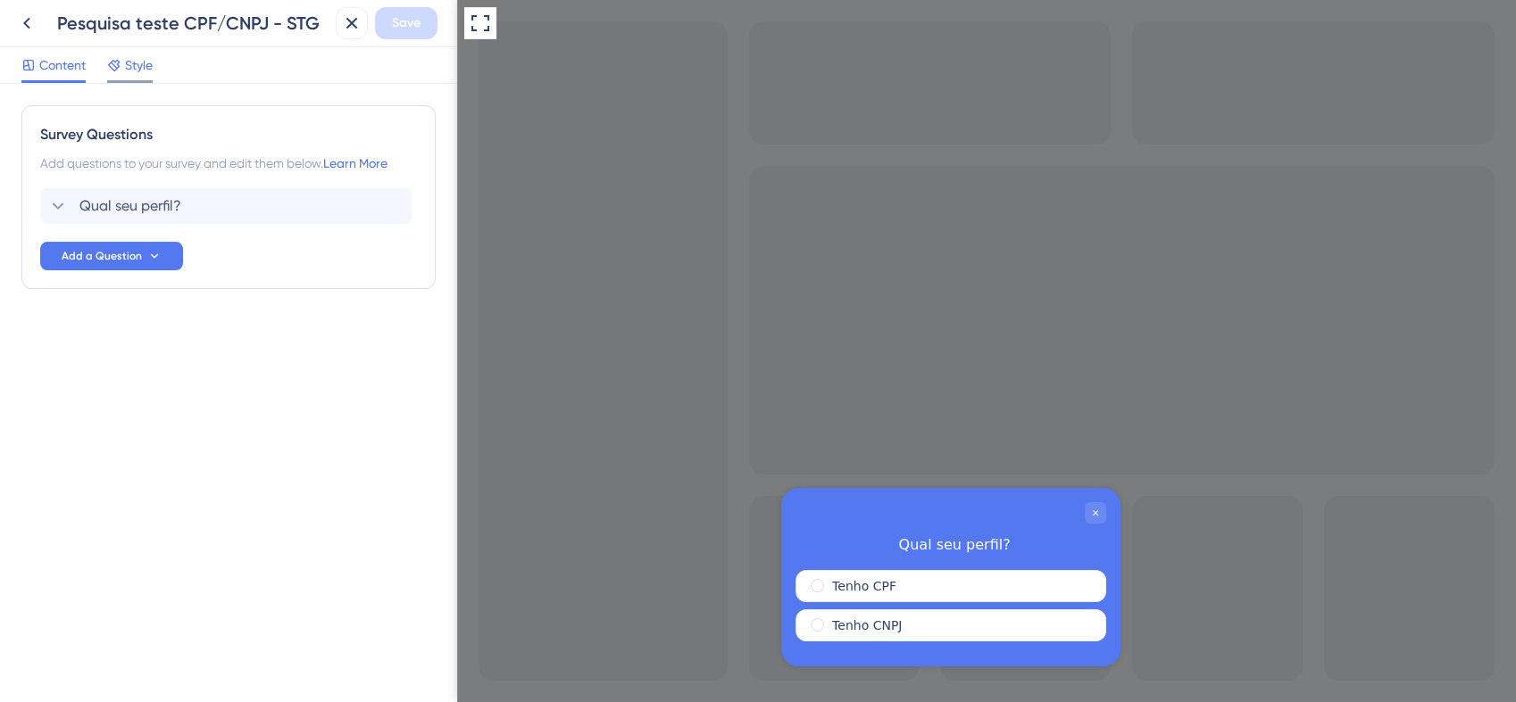
click at [131, 65] on span "Style" at bounding box center [139, 64] width 28 height 21
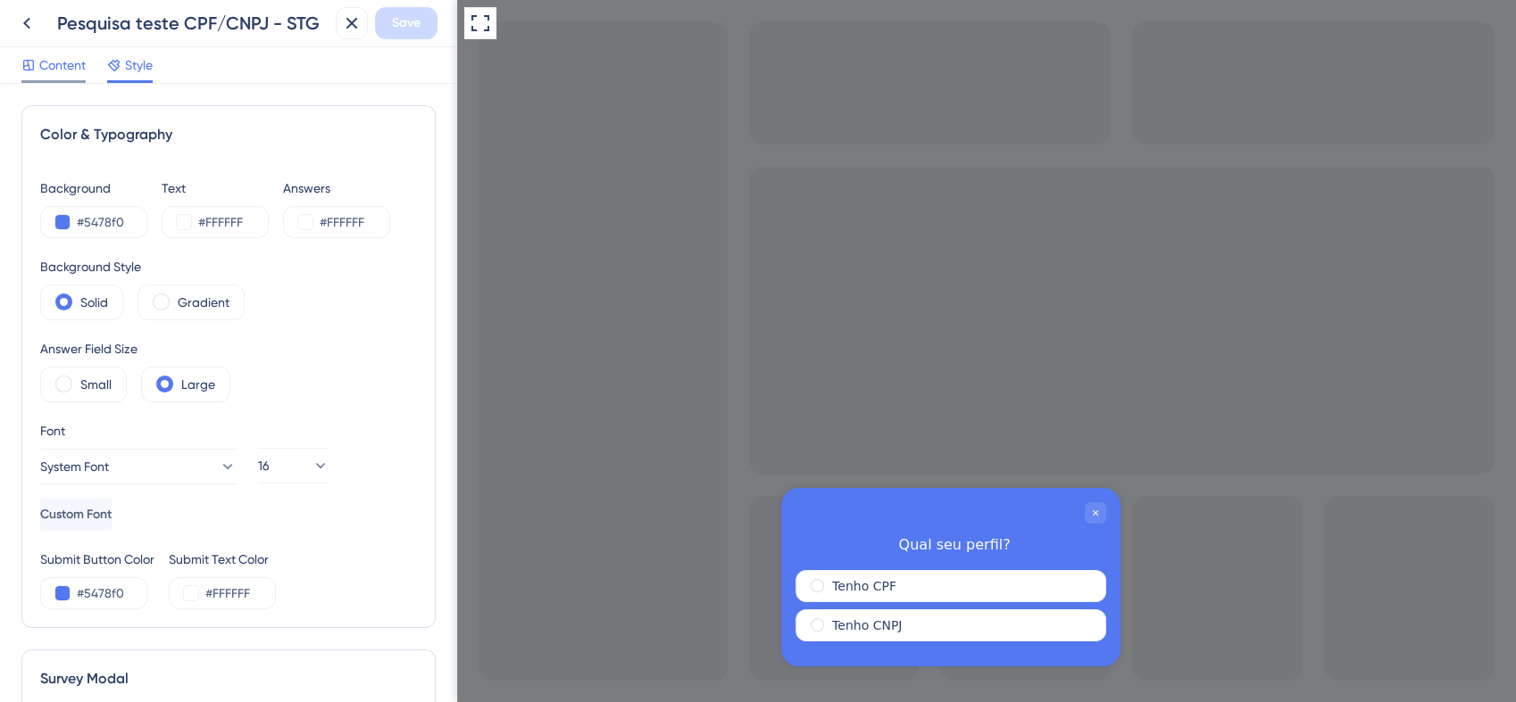
click at [64, 72] on span "Content" at bounding box center [62, 64] width 46 height 21
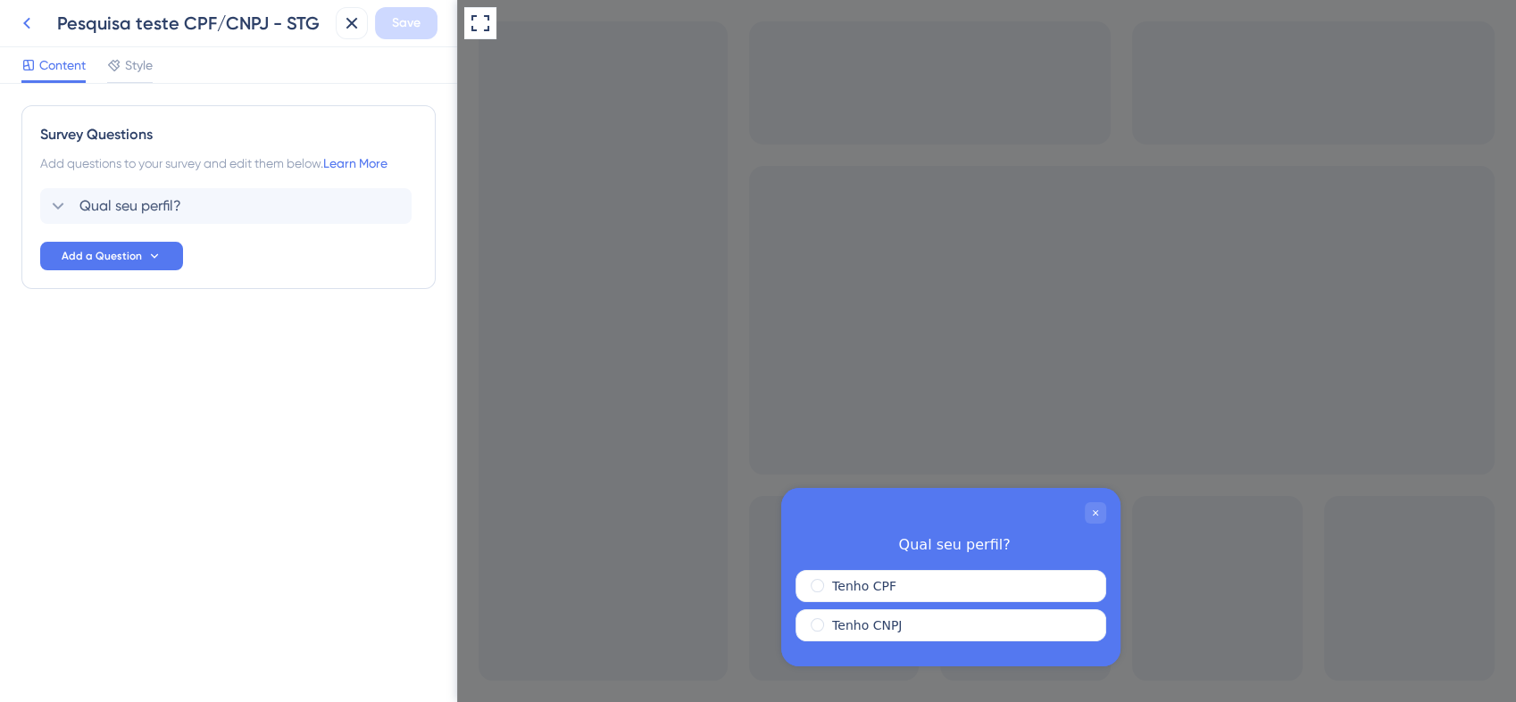
click at [22, 22] on icon at bounding box center [26, 22] width 21 height 21
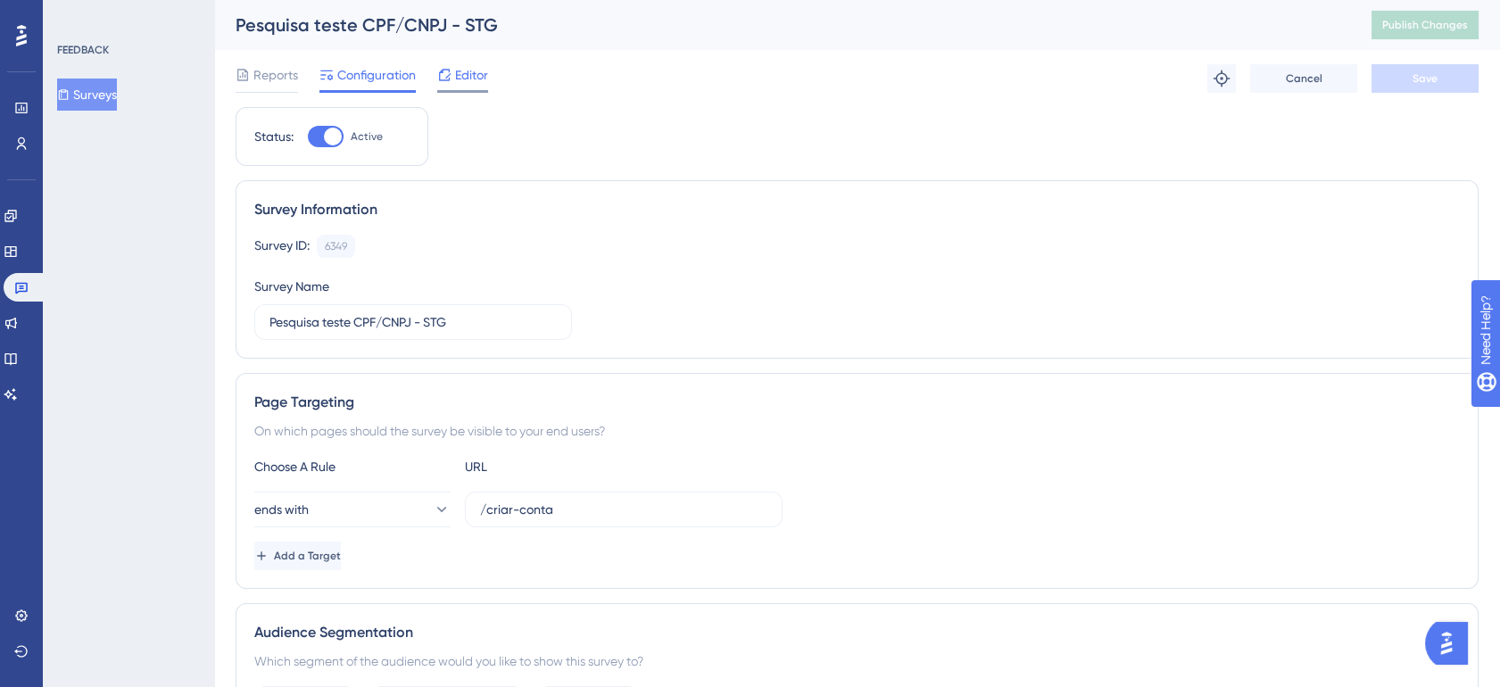
click at [450, 71] on icon at bounding box center [444, 75] width 14 height 14
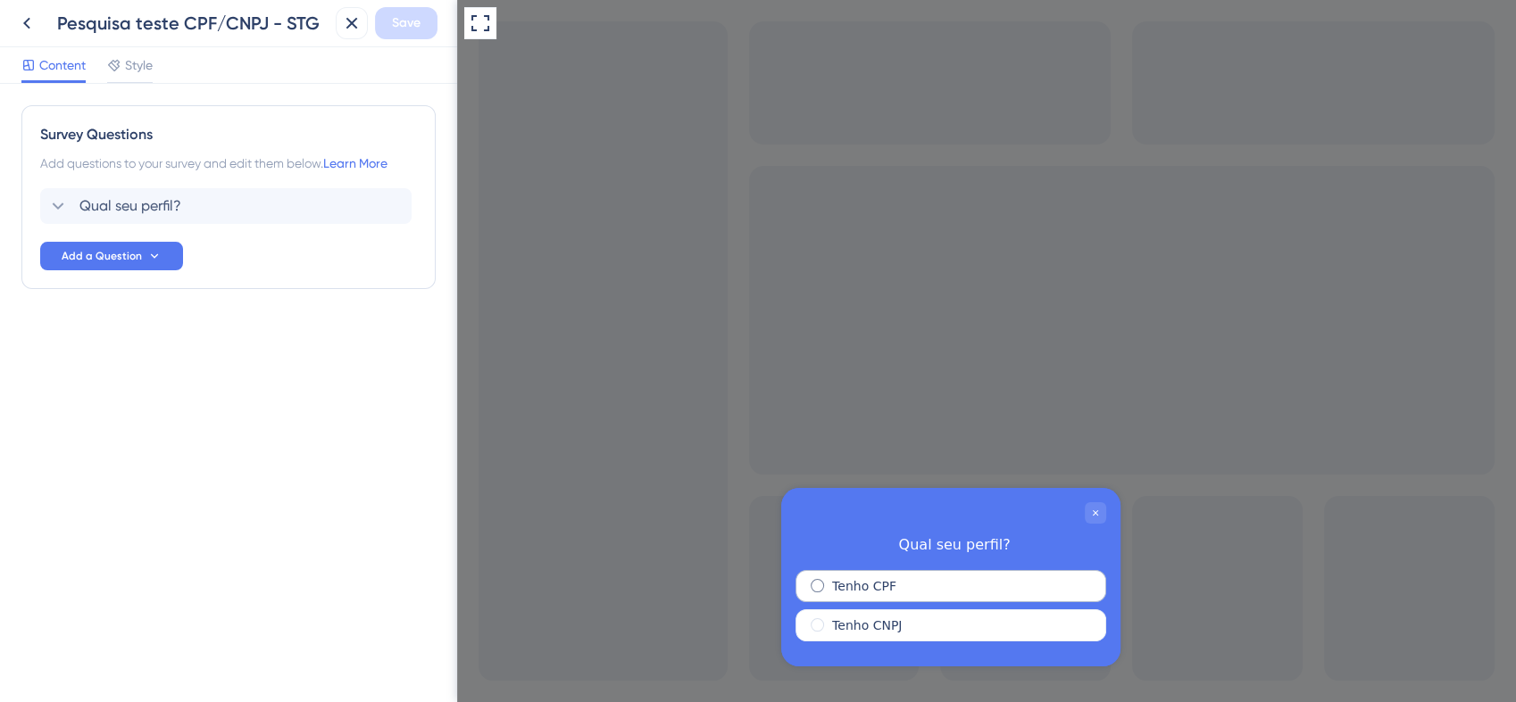
click at [845, 591] on label "Tenho CPF" at bounding box center [864, 586] width 64 height 18
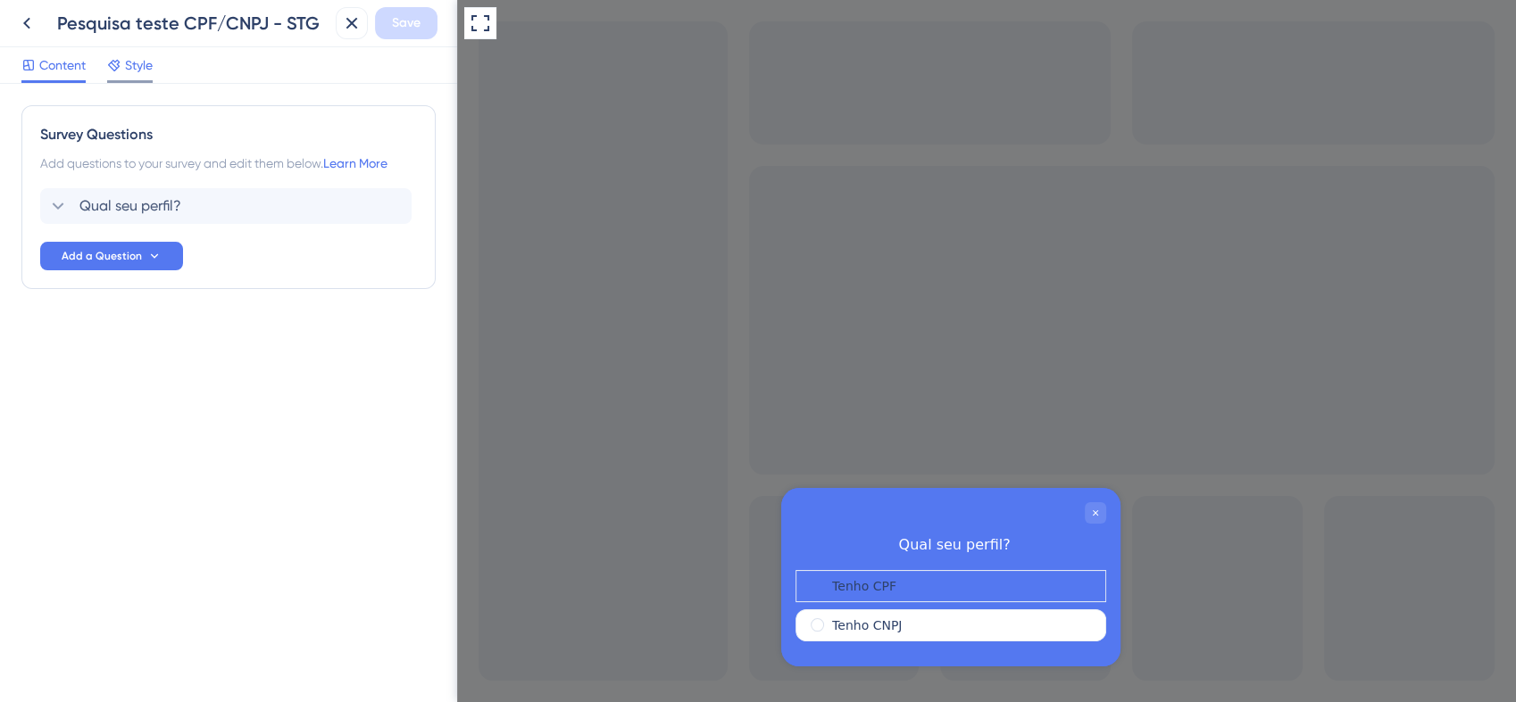
click at [141, 64] on span "Style" at bounding box center [139, 64] width 28 height 21
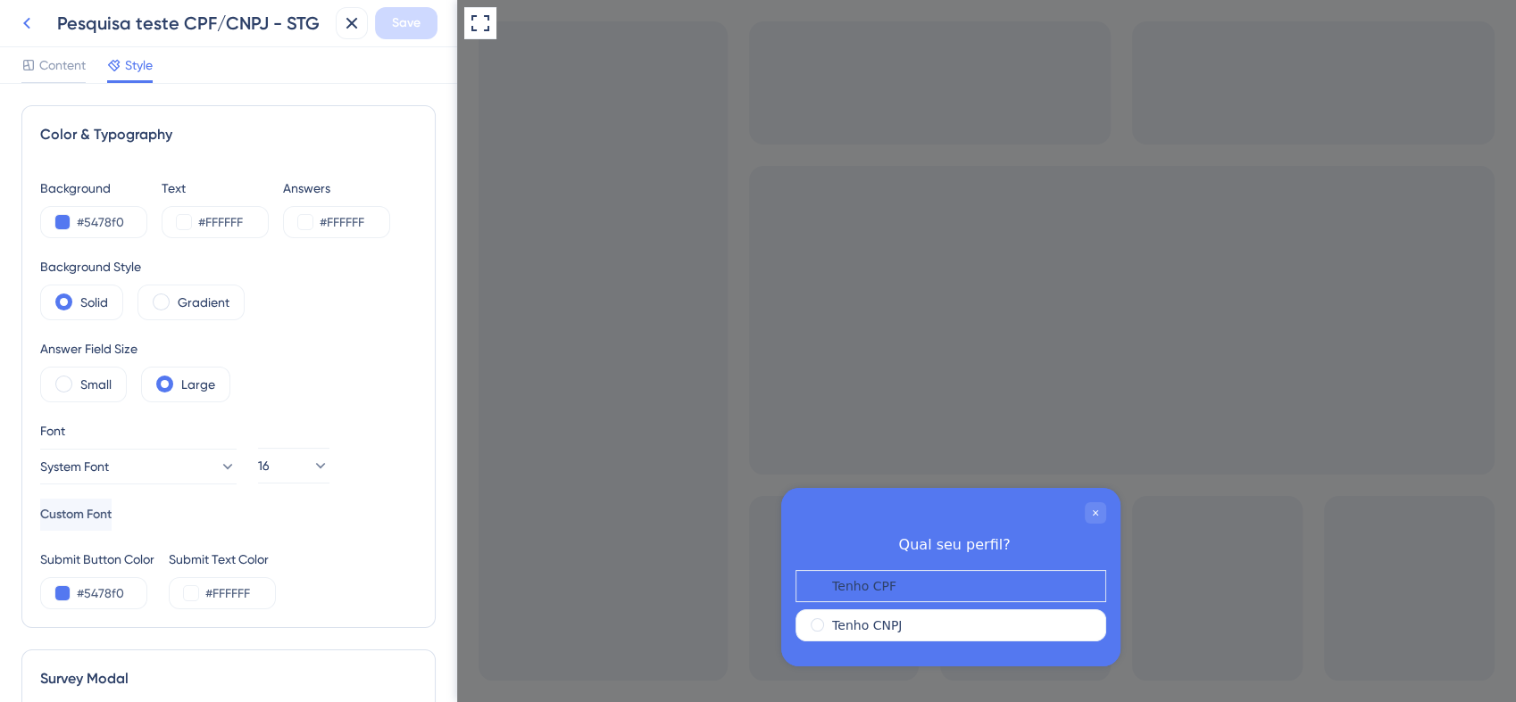
click at [28, 21] on icon at bounding box center [26, 22] width 21 height 21
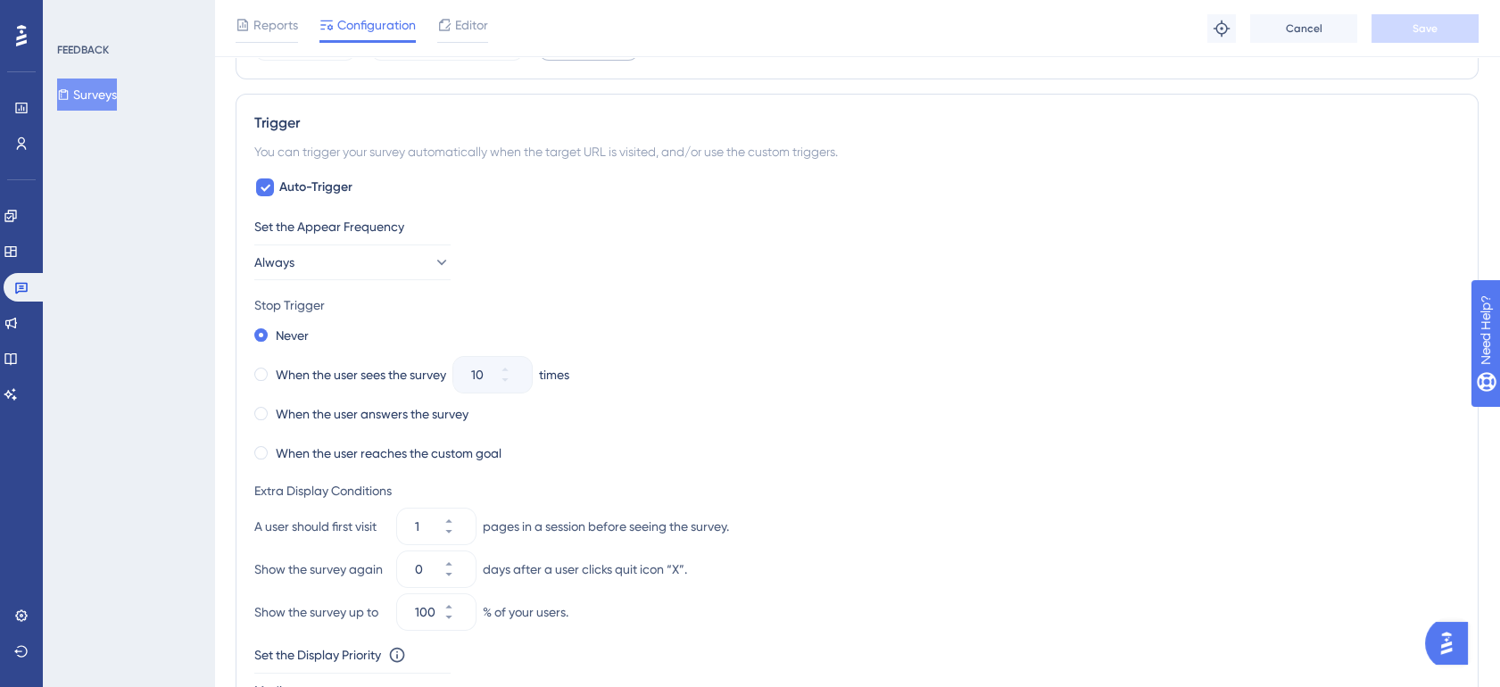
scroll to position [694, 0]
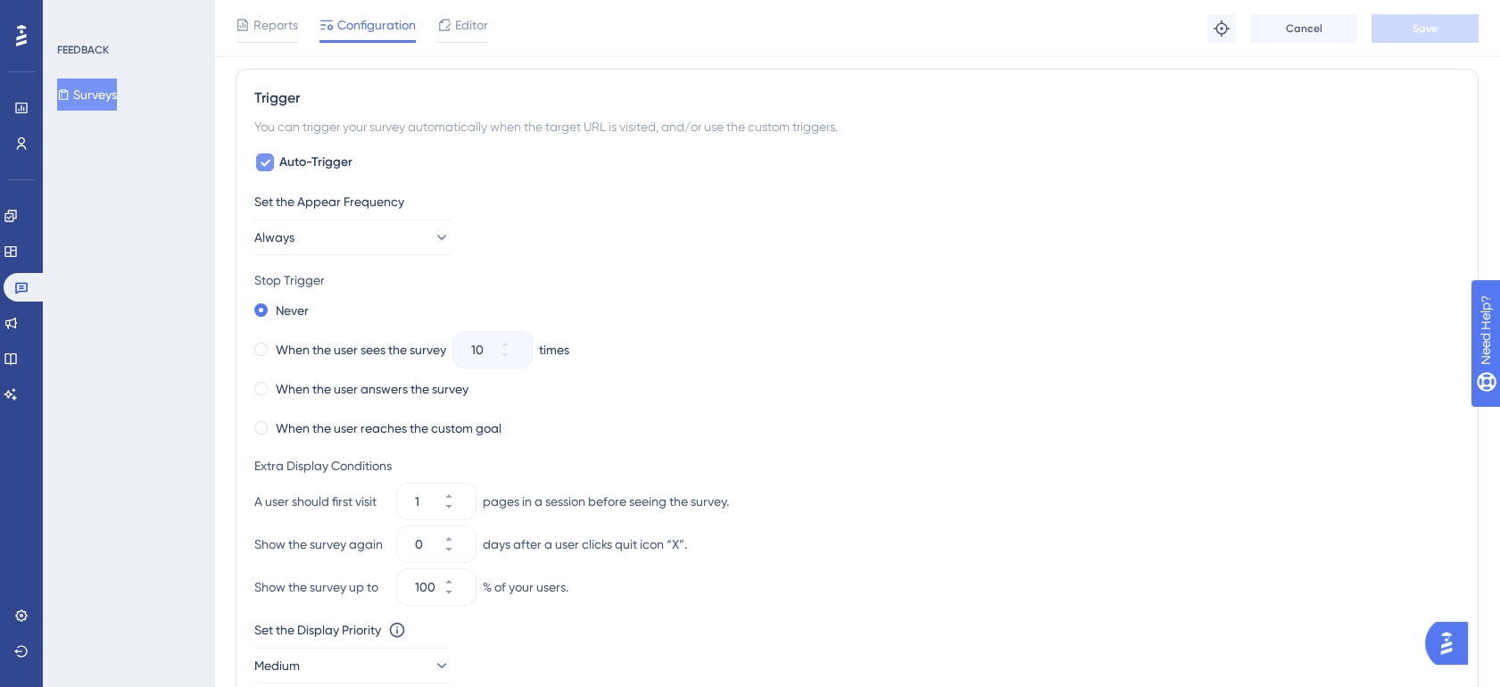
click at [270, 157] on div at bounding box center [265, 163] width 18 height 18
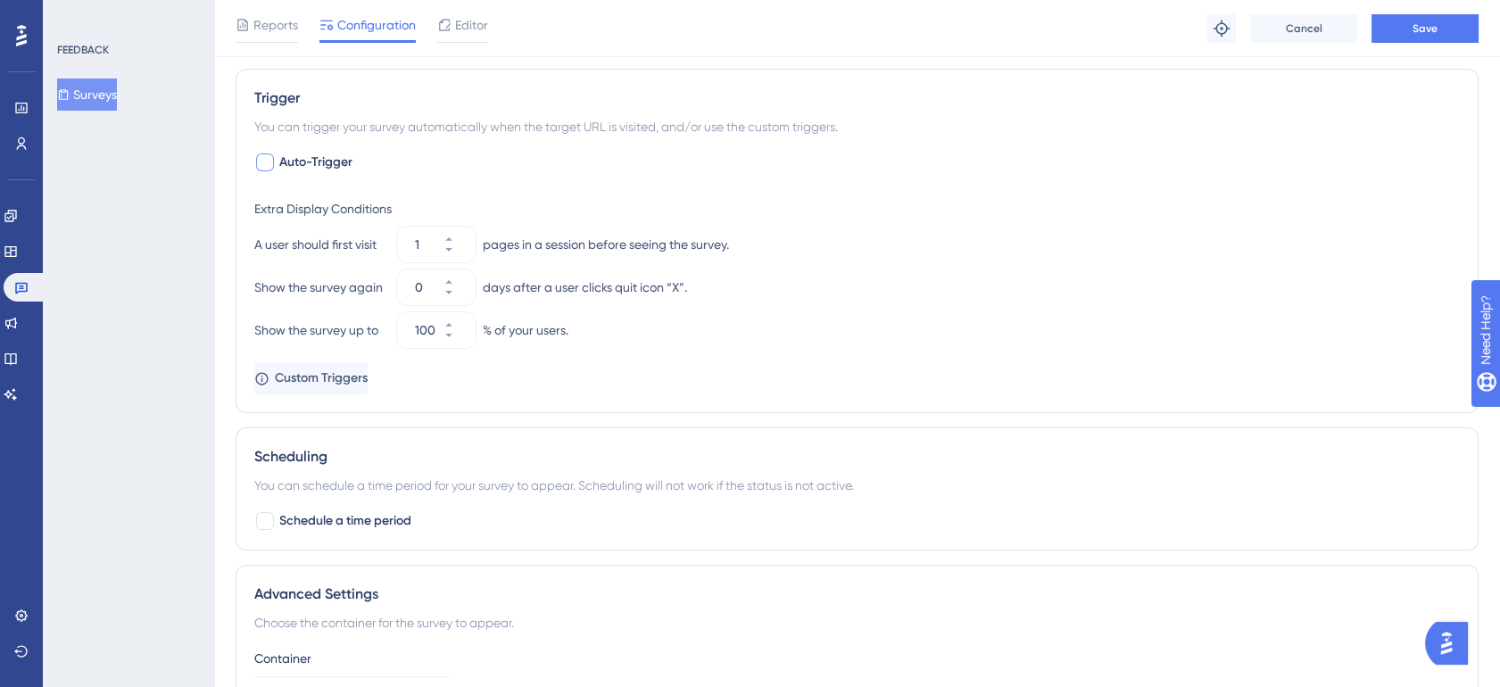
click at [270, 157] on div at bounding box center [265, 163] width 18 height 18
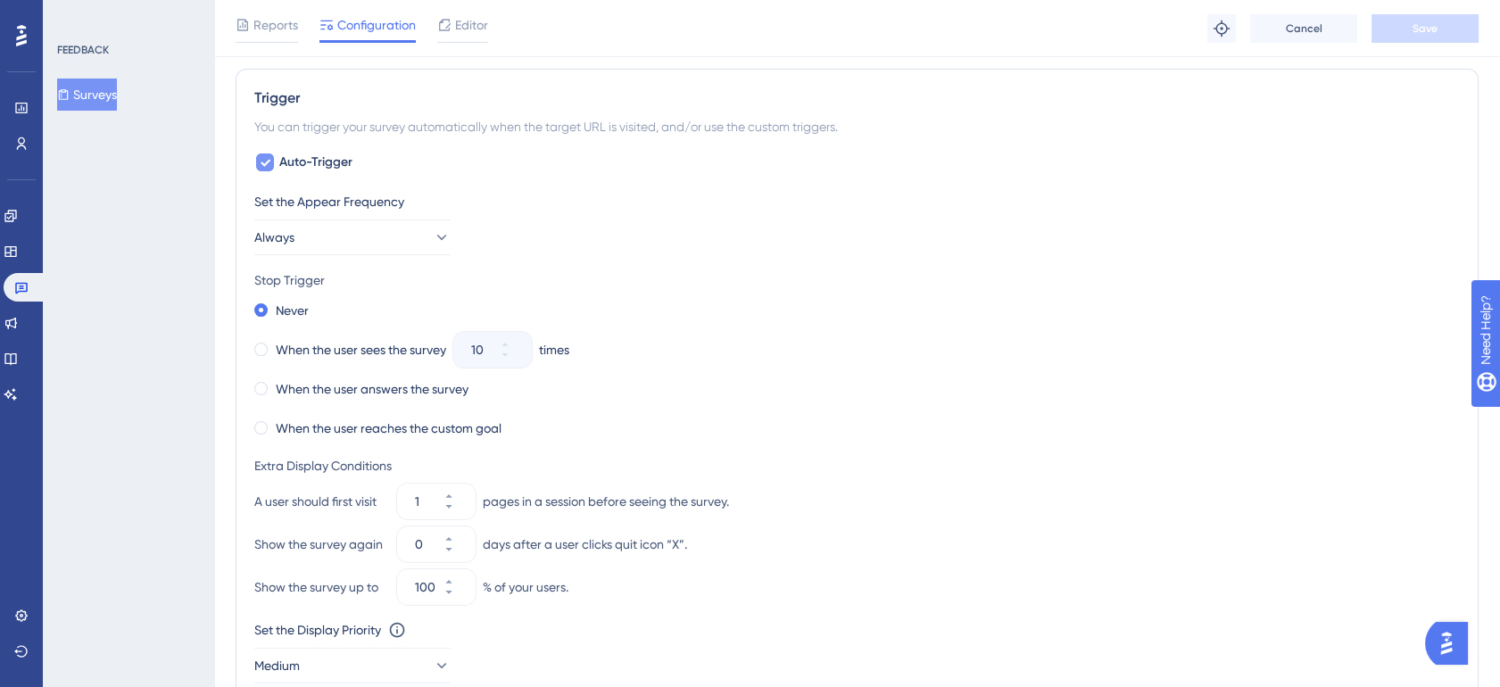
click at [270, 157] on div at bounding box center [265, 163] width 18 height 18
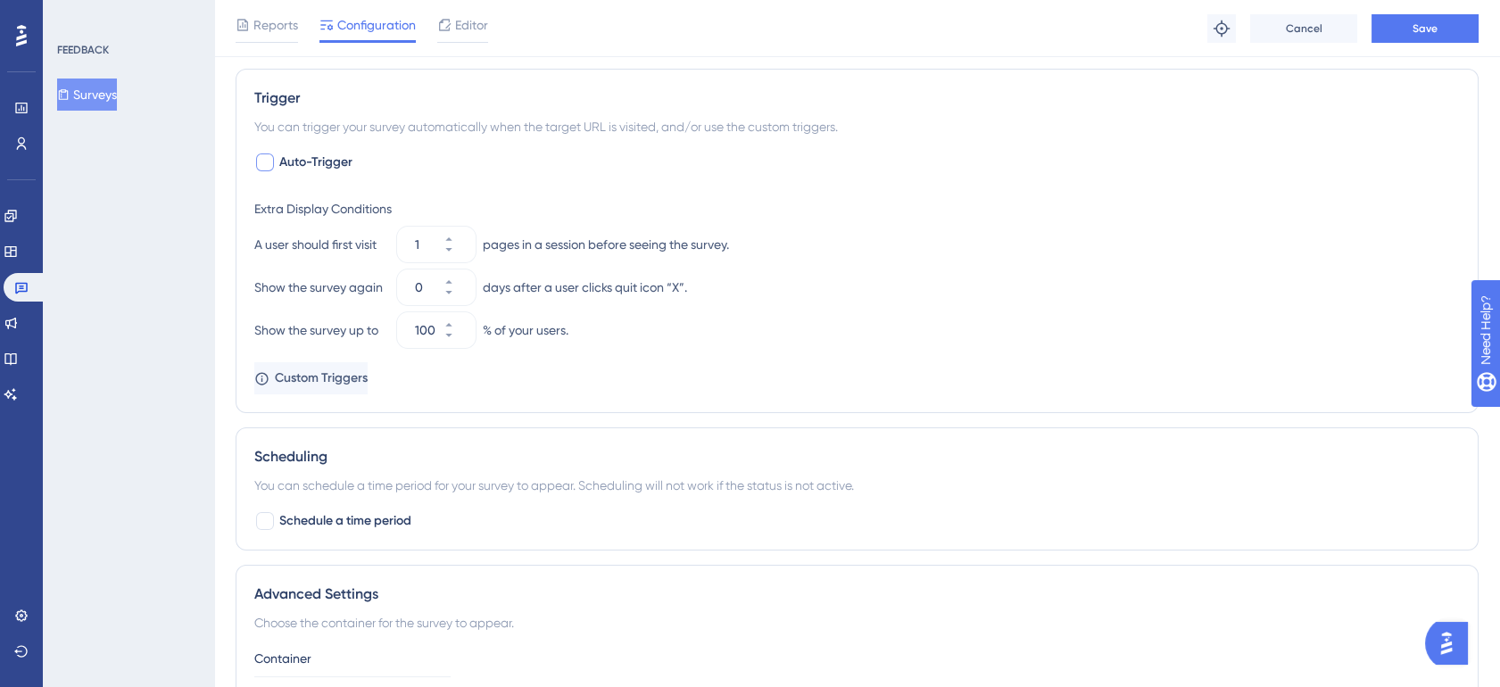
click at [270, 157] on div at bounding box center [265, 163] width 18 height 18
checkbox input "true"
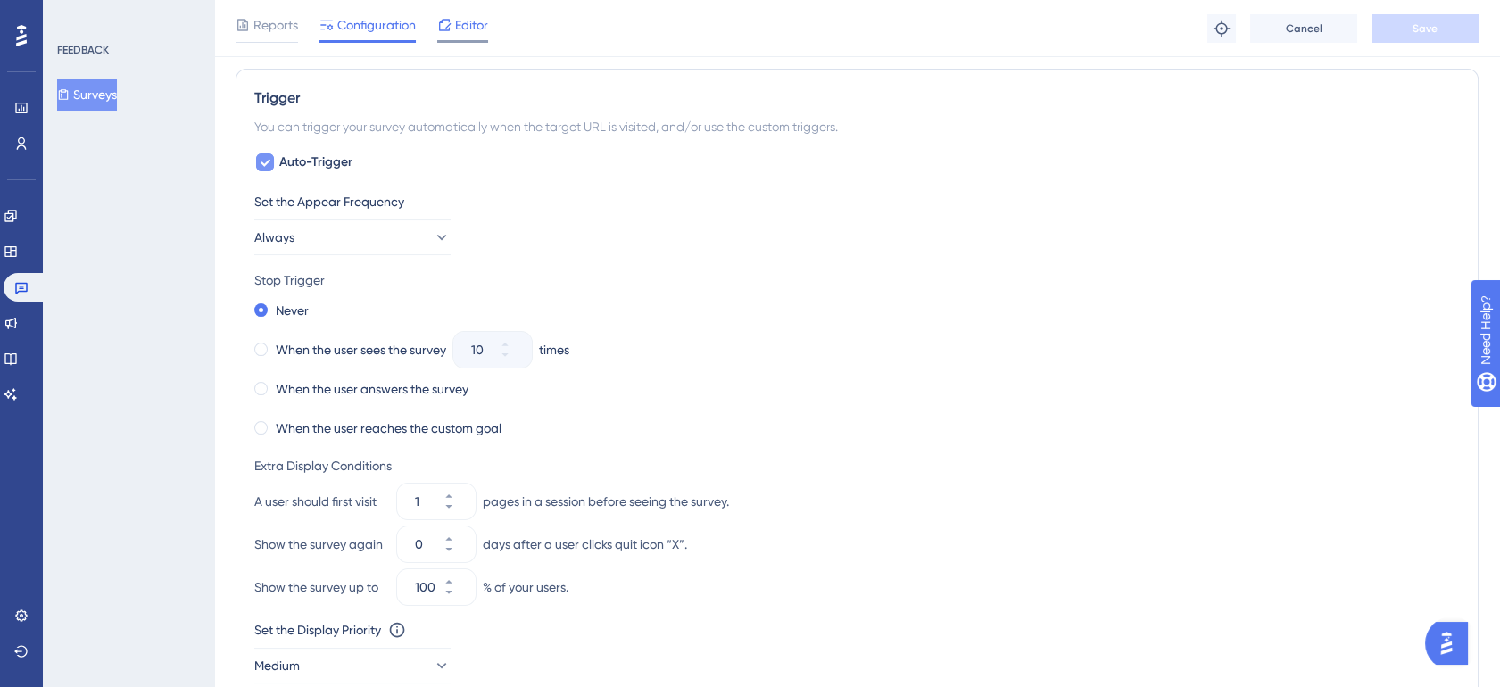
click at [472, 28] on span "Editor" at bounding box center [471, 24] width 33 height 21
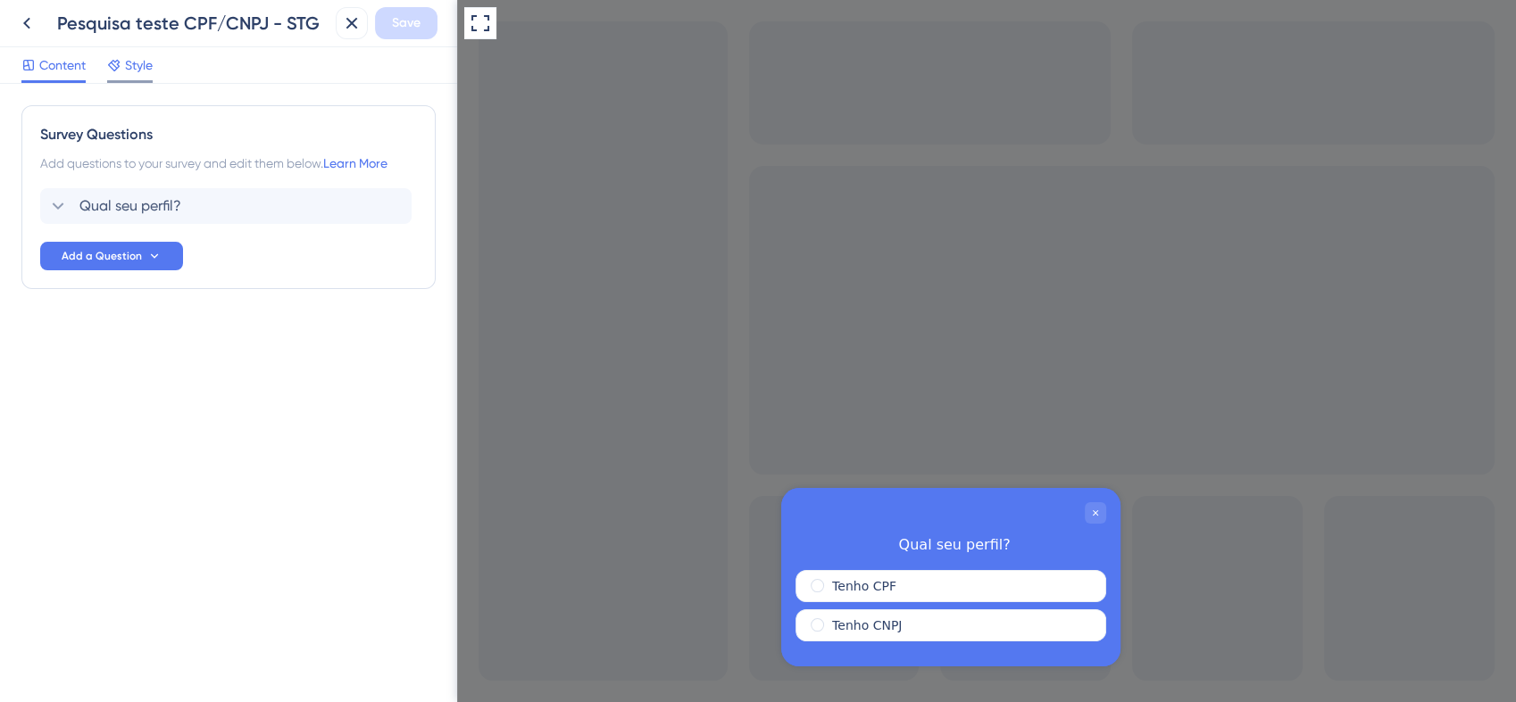
click at [140, 67] on span "Style" at bounding box center [139, 64] width 28 height 21
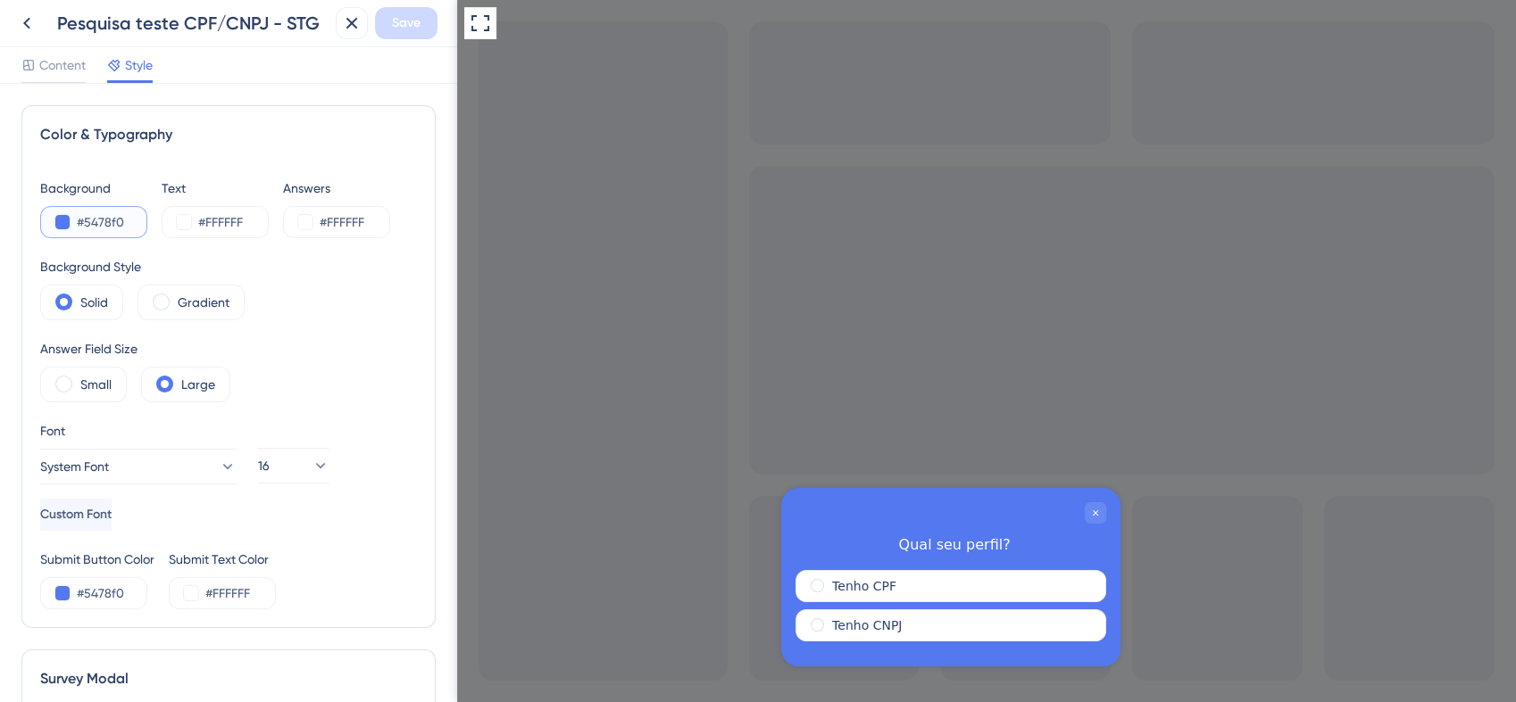
drag, startPoint x: 127, startPoint y: 223, endPoint x: 75, endPoint y: 220, distance: 51.8
click at [75, 220] on div "#5478f0" at bounding box center [93, 222] width 107 height 32
click at [136, 223] on input "#5478f0" at bounding box center [113, 222] width 73 height 21
drag, startPoint x: 136, startPoint y: 224, endPoint x: 82, endPoint y: 228, distance: 53.7
click at [82, 228] on input "#5478f0" at bounding box center [113, 222] width 73 height 21
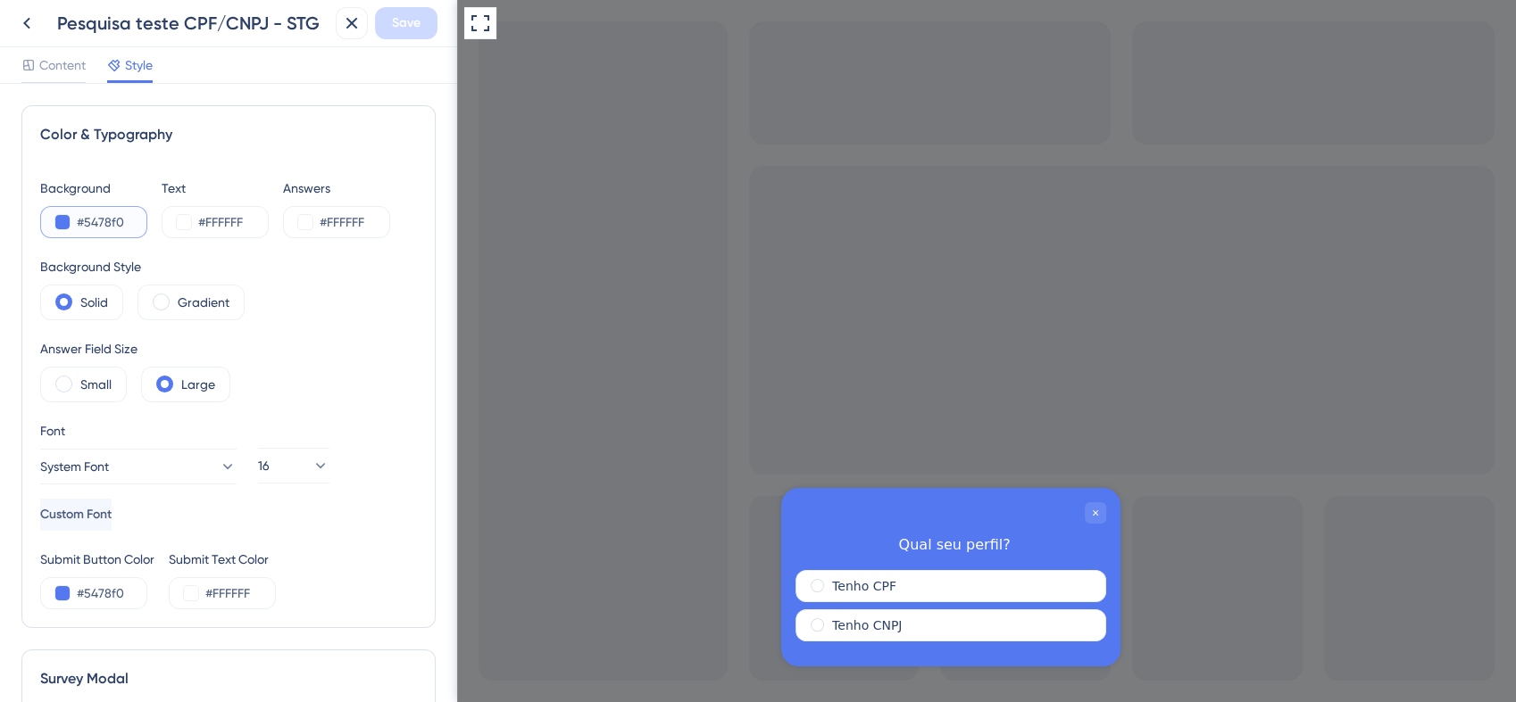
click at [81, 225] on input "#5478f0" at bounding box center [113, 222] width 73 height 21
drag, startPoint x: 79, startPoint y: 222, endPoint x: 143, endPoint y: 222, distance: 64.3
click at [143, 222] on input "#5478f0" at bounding box center [113, 222] width 73 height 21
paste input "FFFFFF"
type input "#FFFFFF"
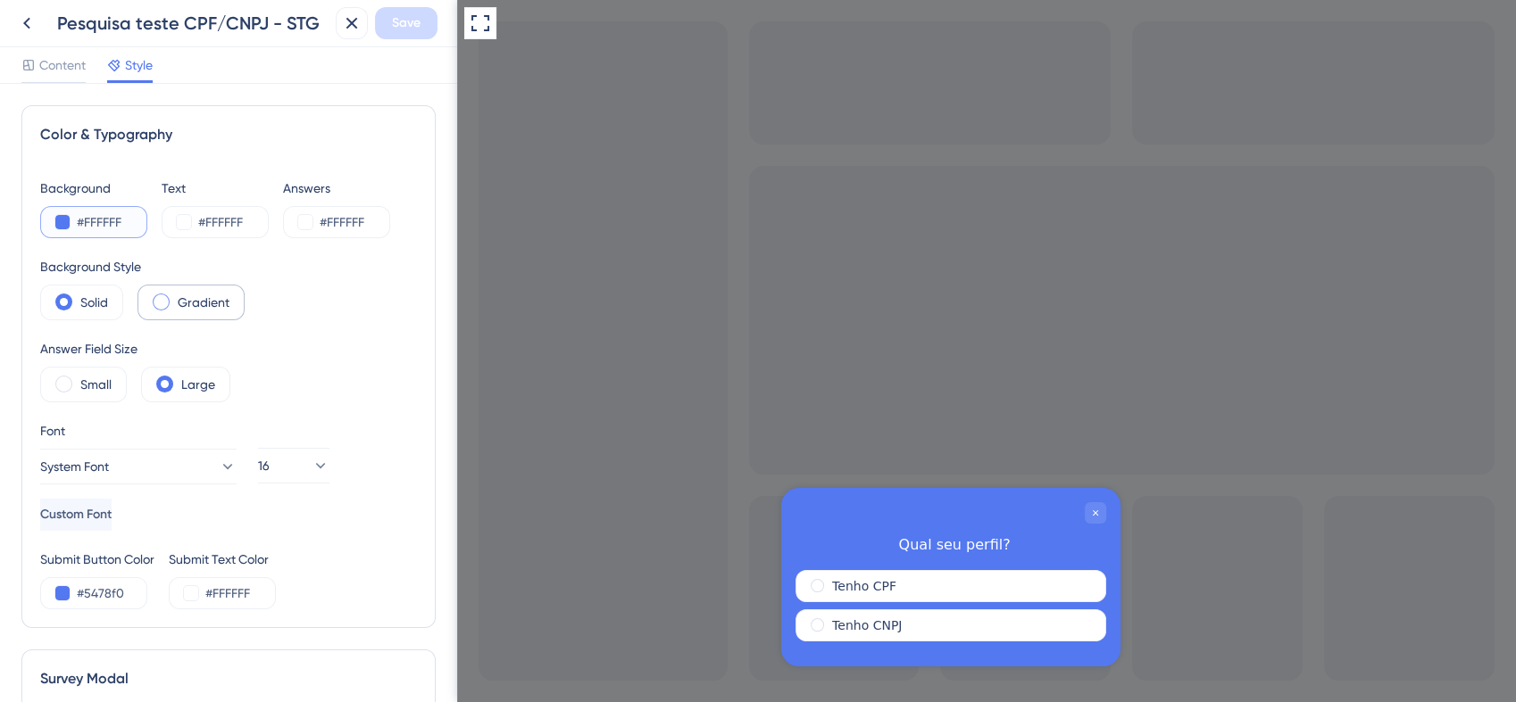
type input "#FFFFFF"
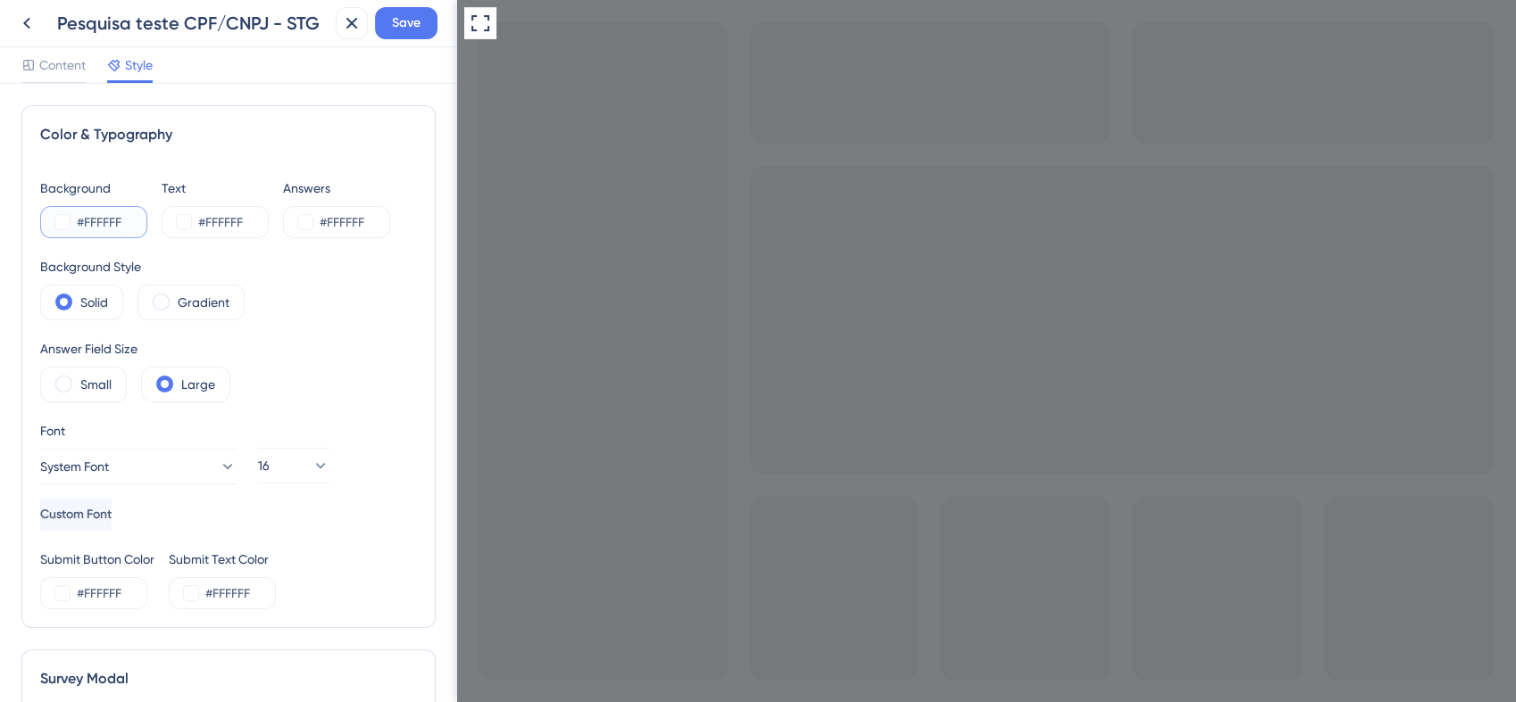
type input "#FFFFFF"
click at [244, 218] on input "#FFFFFF" at bounding box center [234, 222] width 73 height 21
drag, startPoint x: 249, startPoint y: 224, endPoint x: 199, endPoint y: 228, distance: 50.2
click at [199, 228] on input "#FFFFFF" at bounding box center [234, 222] width 73 height 21
paste input "0282A0"
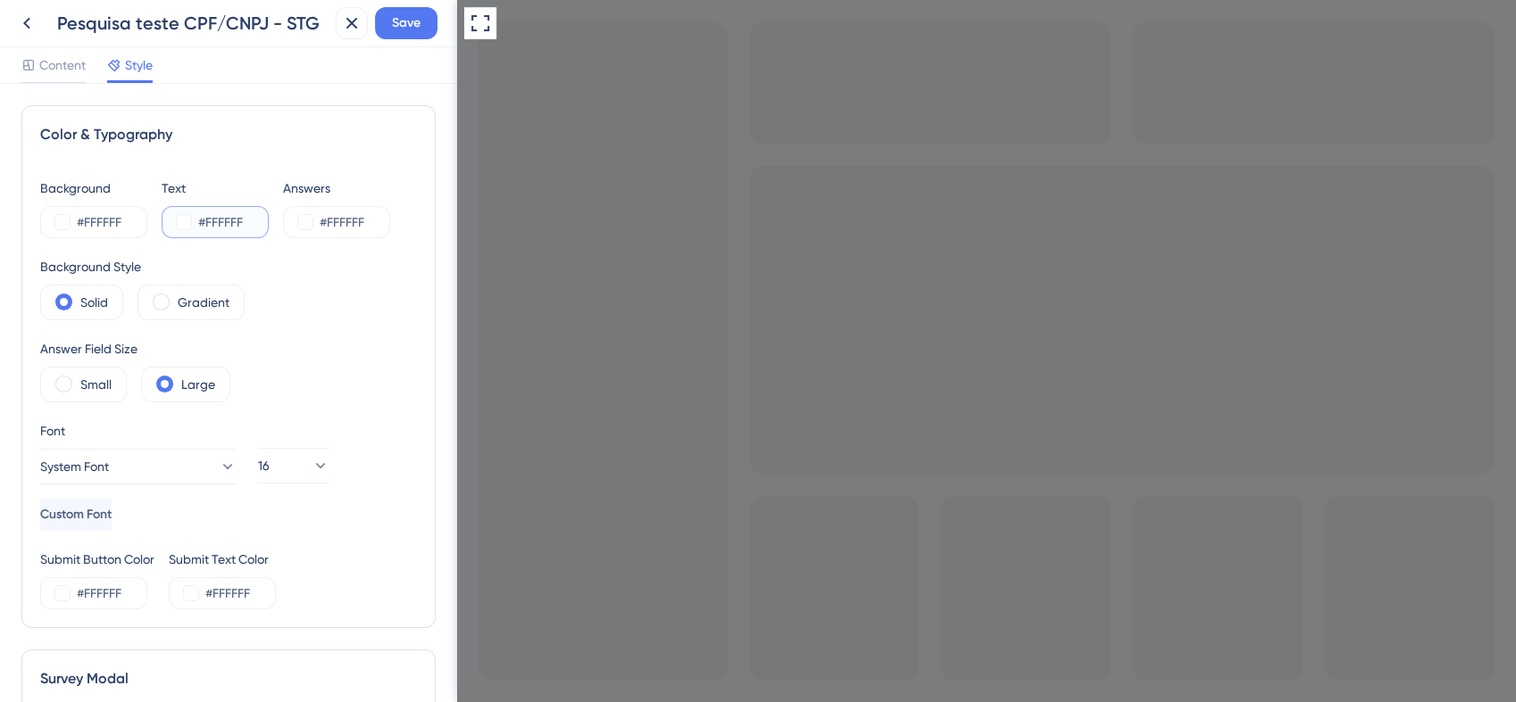
type input "#0282A0"
drag, startPoint x: 376, startPoint y: 225, endPoint x: 321, endPoint y: 229, distance: 54.6
click at [321, 229] on input "#FFFFFF" at bounding box center [356, 222] width 73 height 21
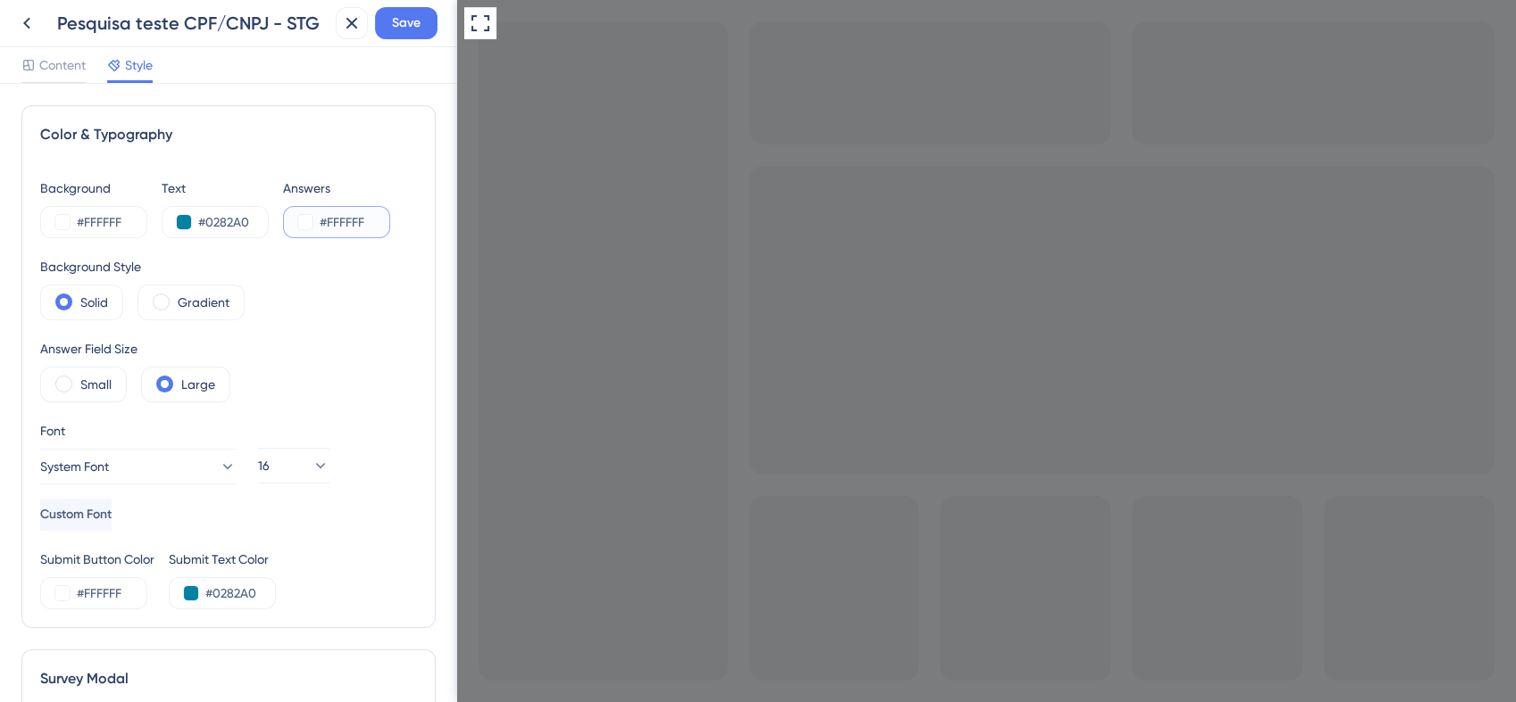
paste input "0282A0"
type input "#0282A0"
click at [371, 328] on div "Background #FFFFFF Text #0282A0 Answers #0282A0 Background Style Solid Gradient…" at bounding box center [228, 394] width 377 height 432
click at [86, 387] on label "Small" at bounding box center [95, 384] width 31 height 21
click at [218, 469] on icon at bounding box center [227, 467] width 18 height 18
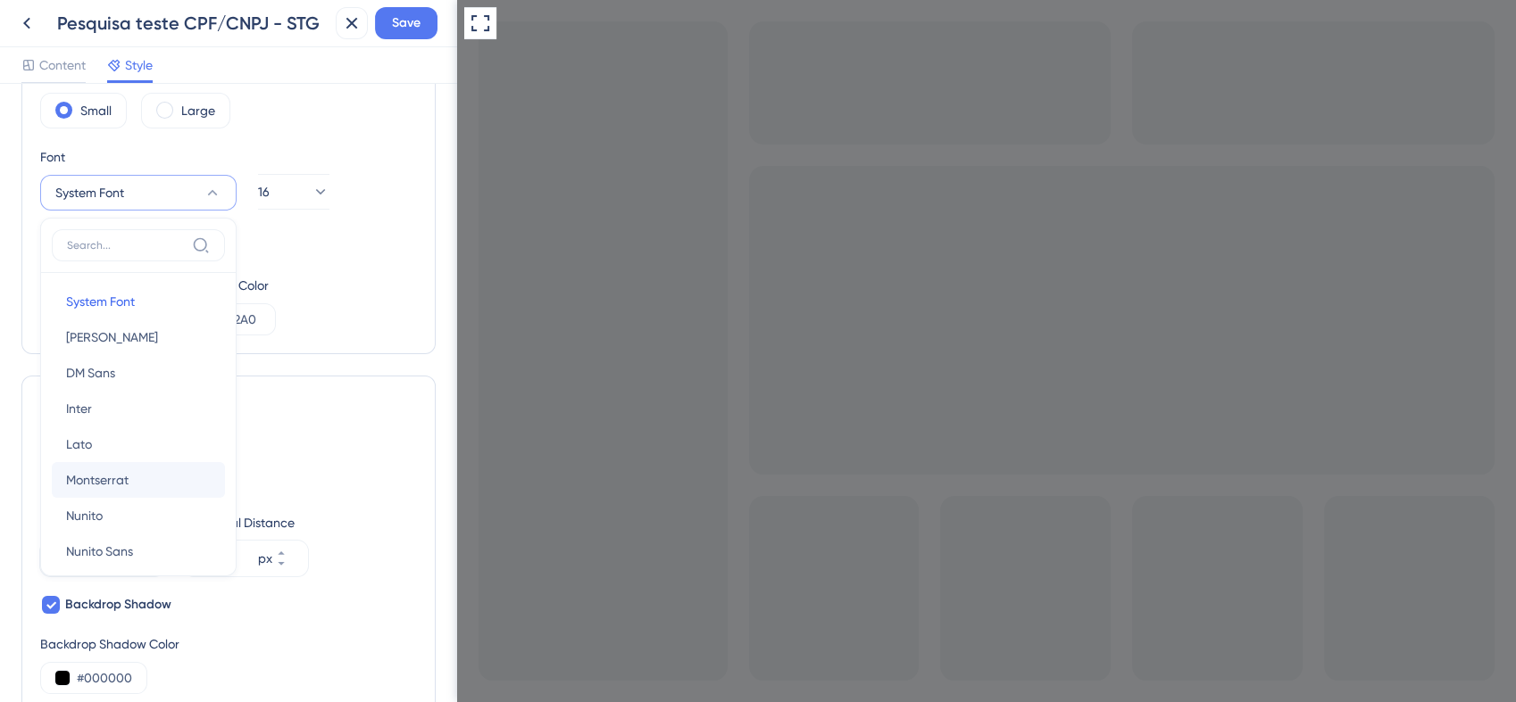
scroll to position [198, 0]
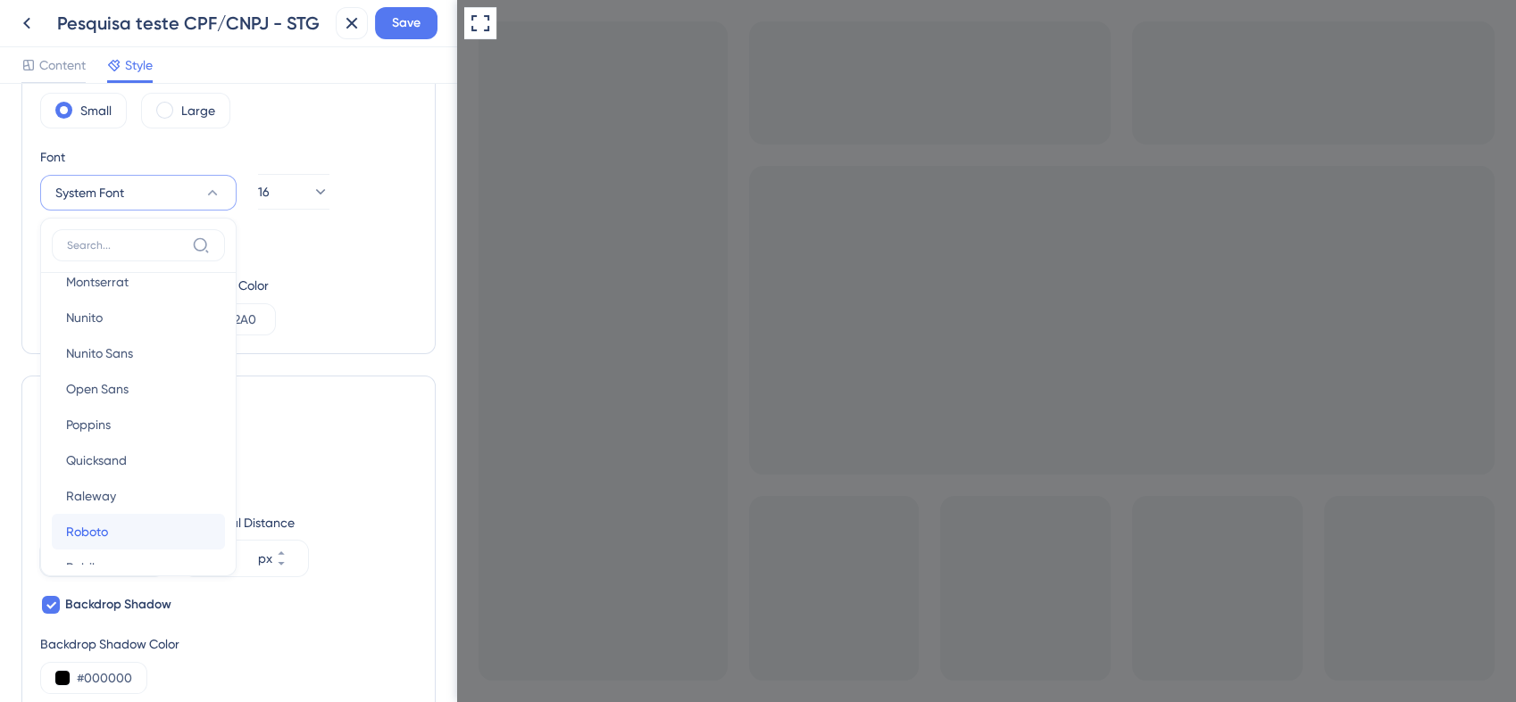
click at [154, 528] on button "Roboto Roboto" at bounding box center [138, 532] width 173 height 36
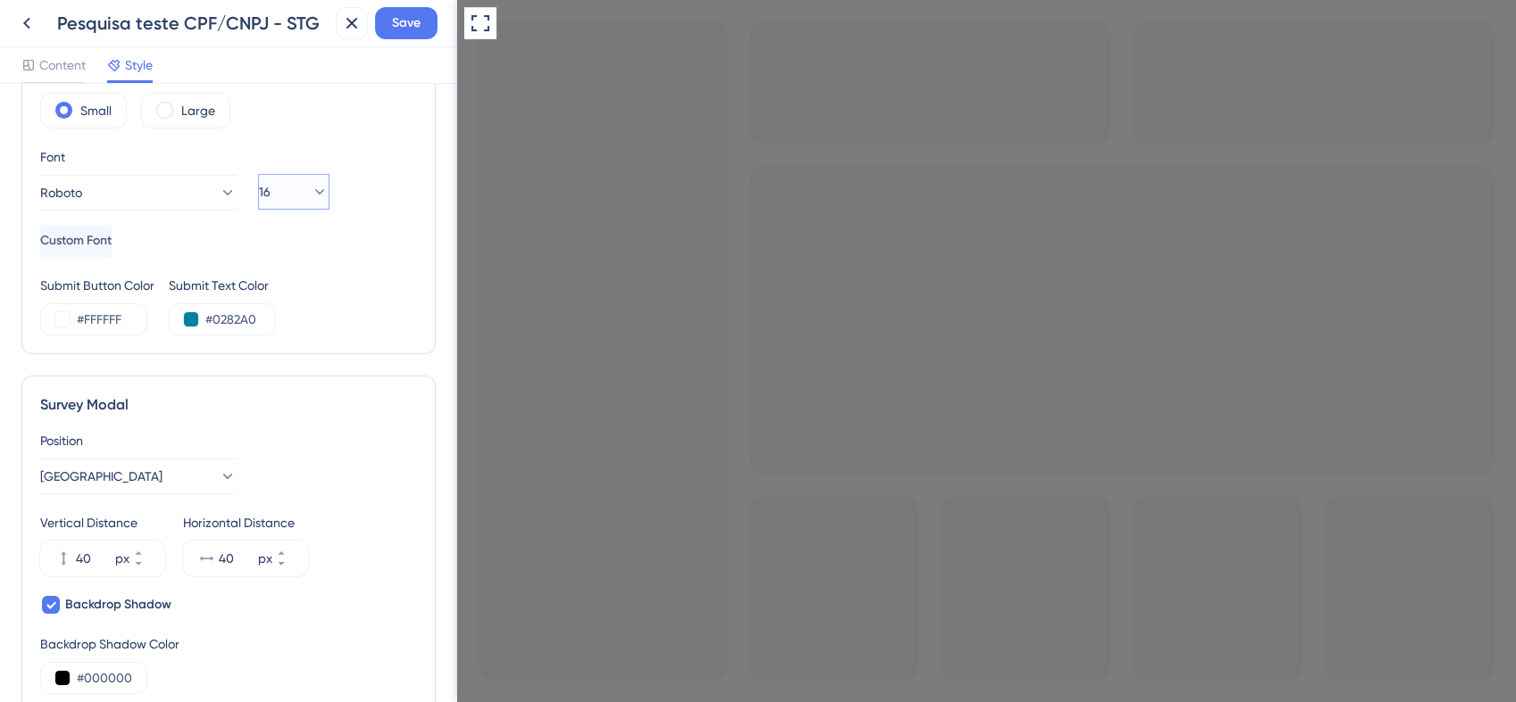
click at [311, 185] on icon at bounding box center [320, 192] width 18 height 18
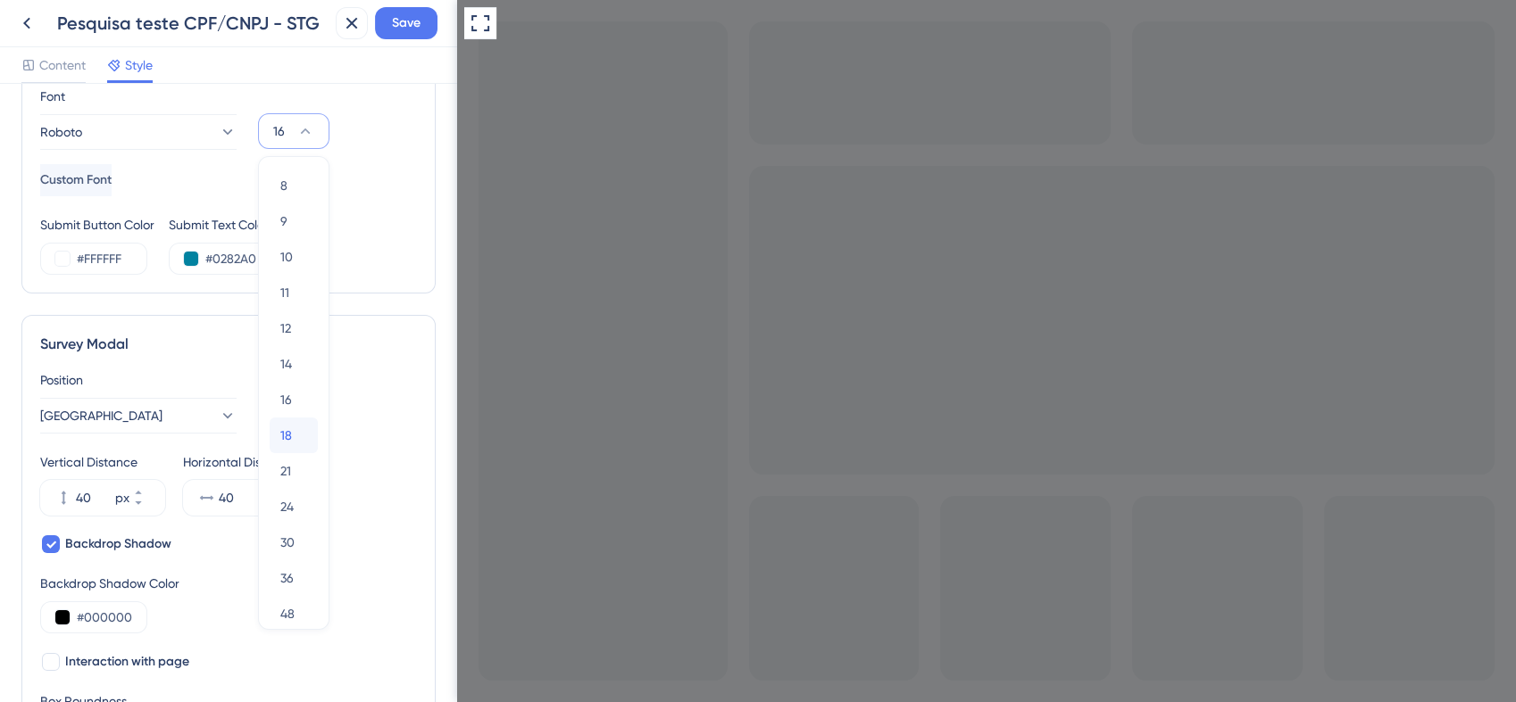
click at [288, 436] on span "18" at bounding box center [286, 435] width 12 height 21
click at [387, 229] on div "Submit Button Color #FFFFFF Submit Text Color #0282A0" at bounding box center [228, 244] width 377 height 61
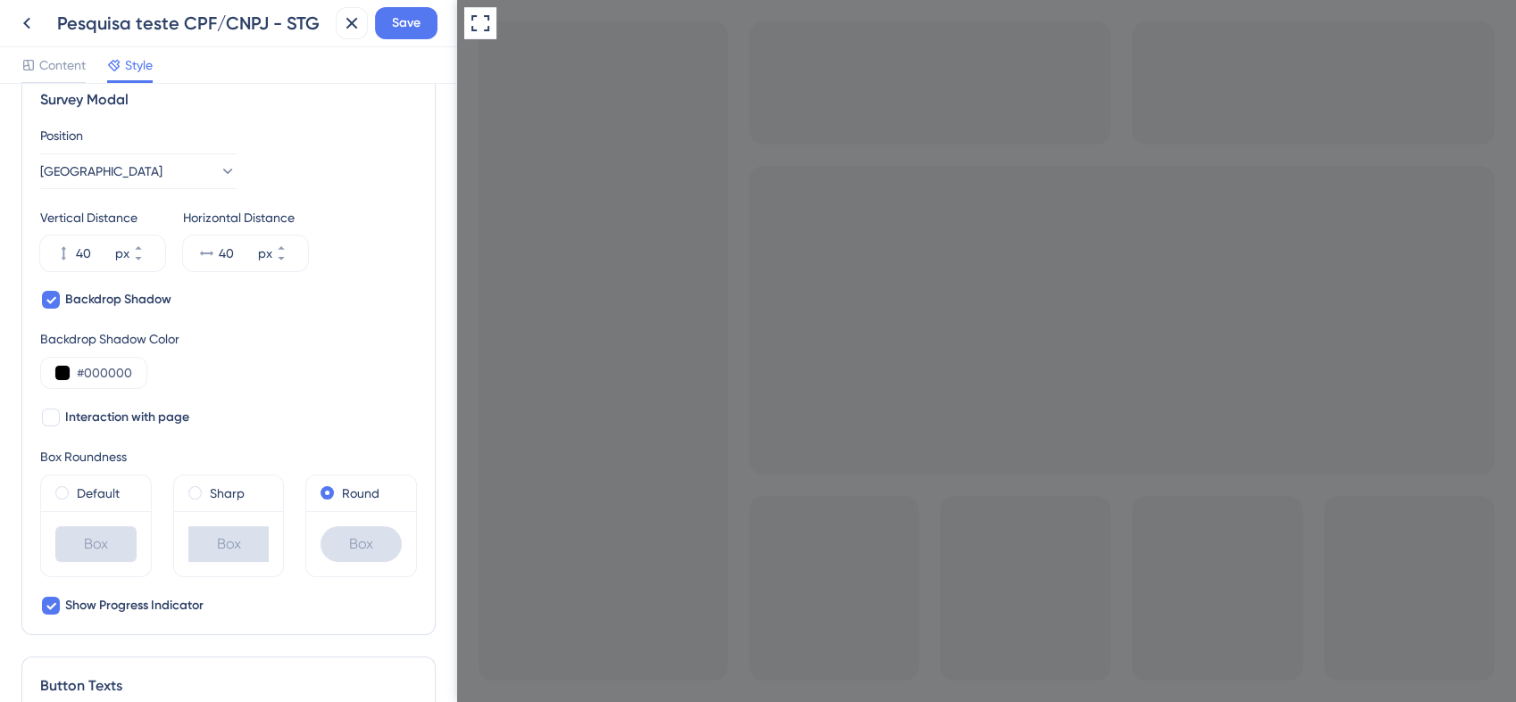
scroll to position [533, 0]
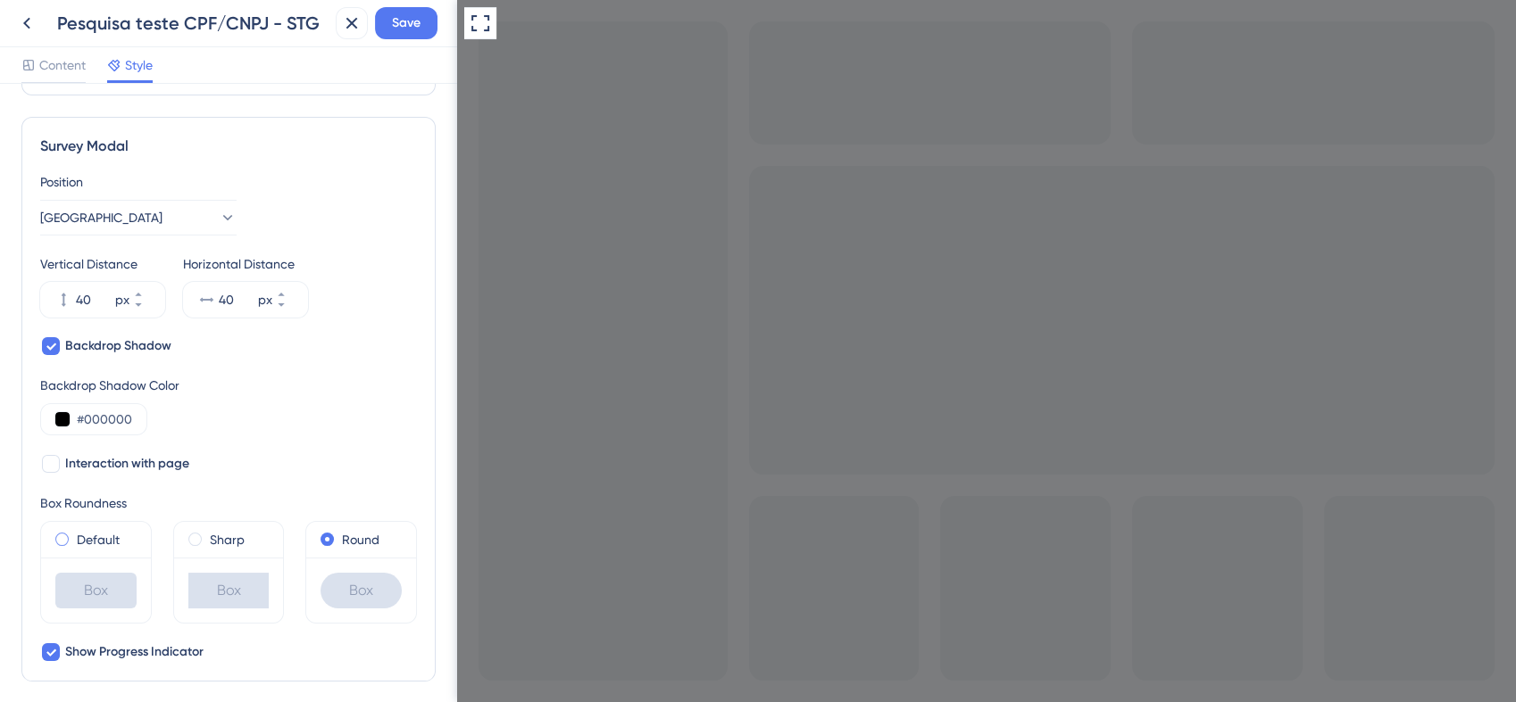
click at [99, 540] on label "Default" at bounding box center [98, 539] width 43 height 21
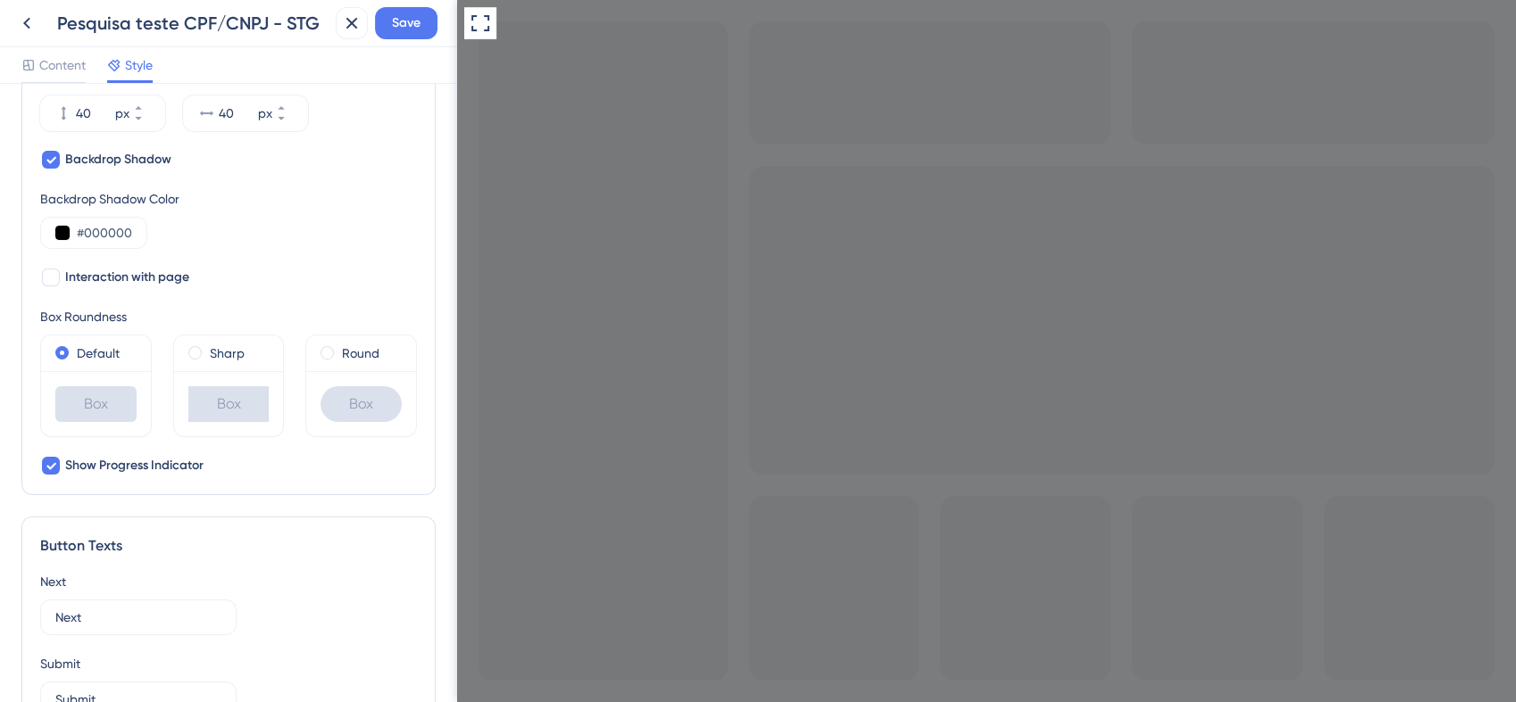
scroll to position [731, 0]
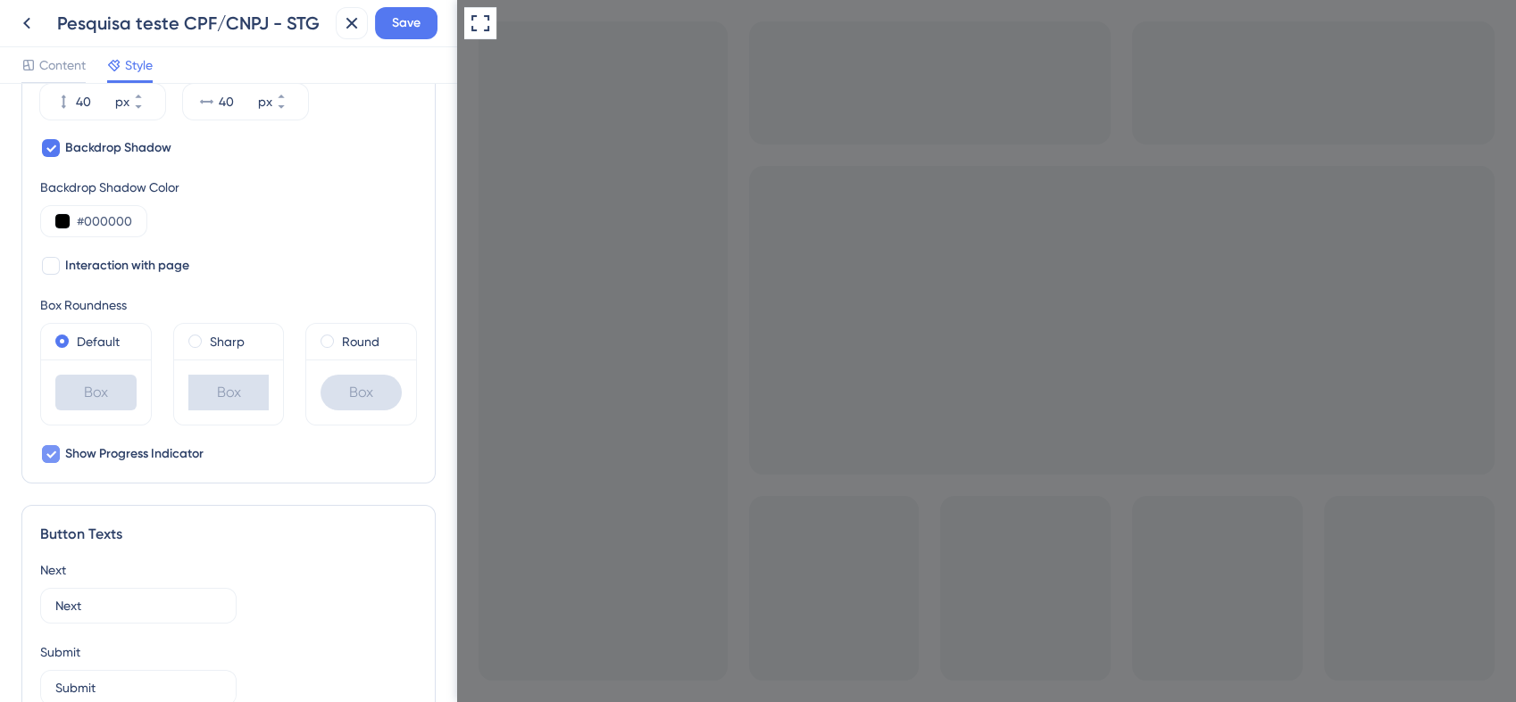
click at [161, 456] on span "Show Progress Indicator" at bounding box center [134, 454] width 138 height 21
checkbox input "true"
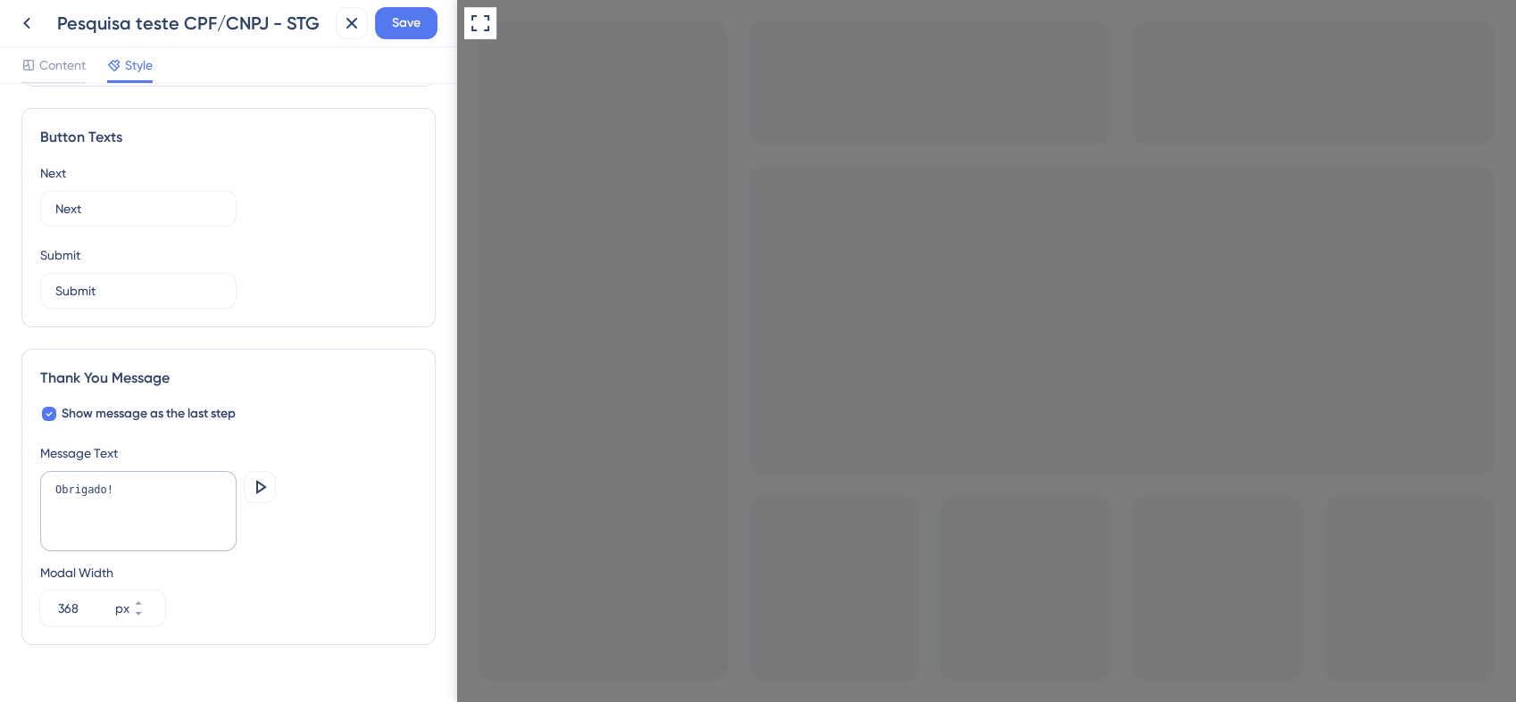
scroll to position [1162, 0]
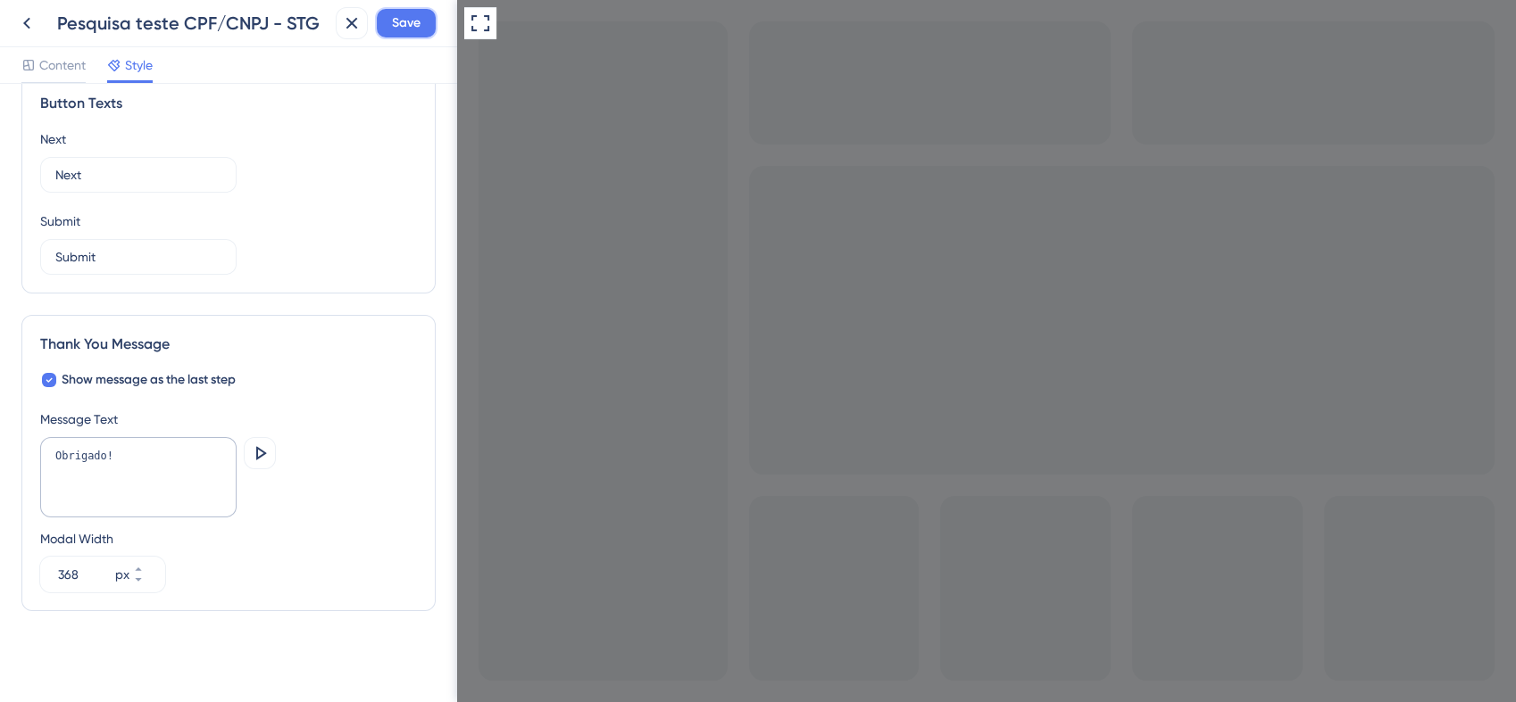
click at [398, 26] on span "Save" at bounding box center [406, 22] width 29 height 21
click at [261, 450] on icon at bounding box center [259, 453] width 21 height 21
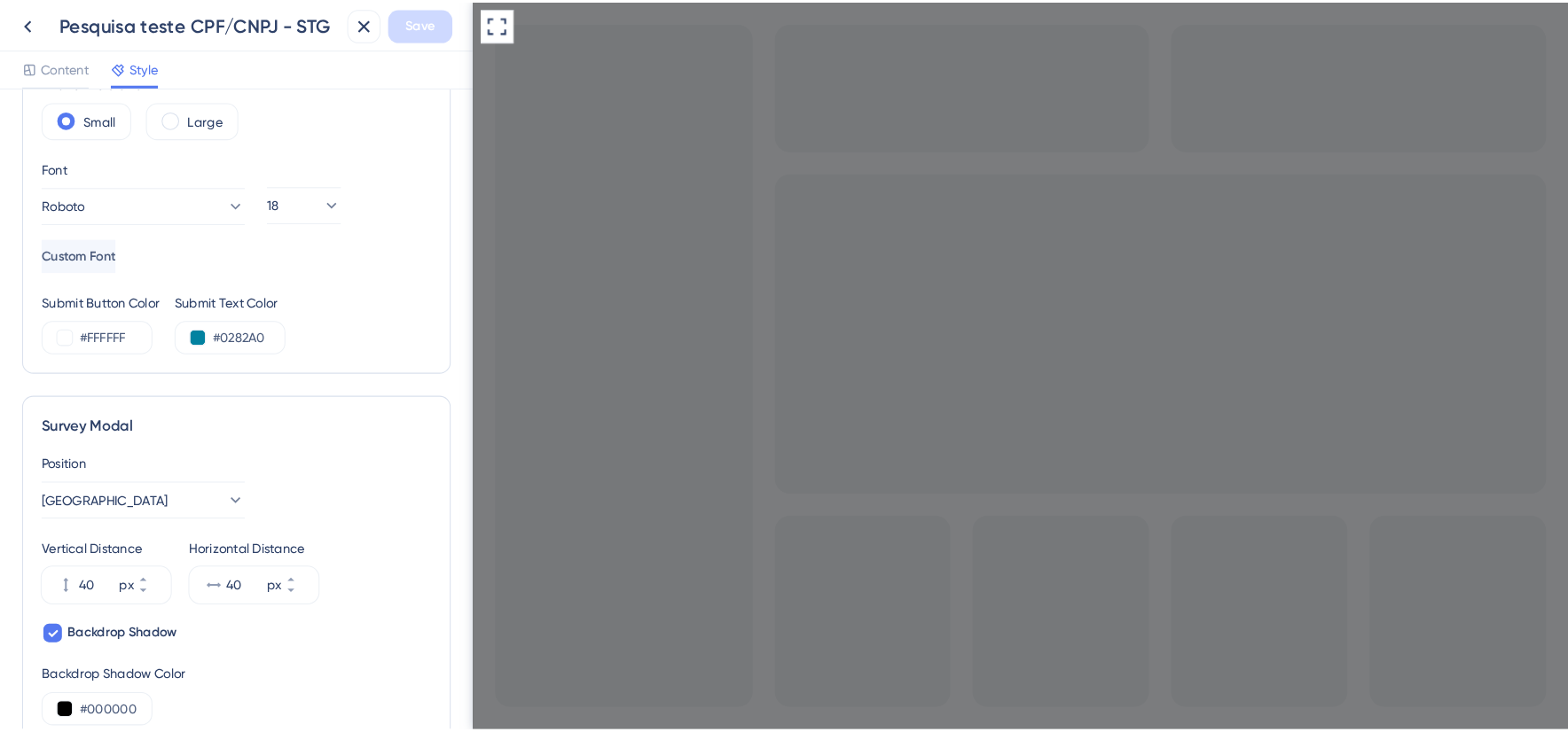
scroll to position [0, 0]
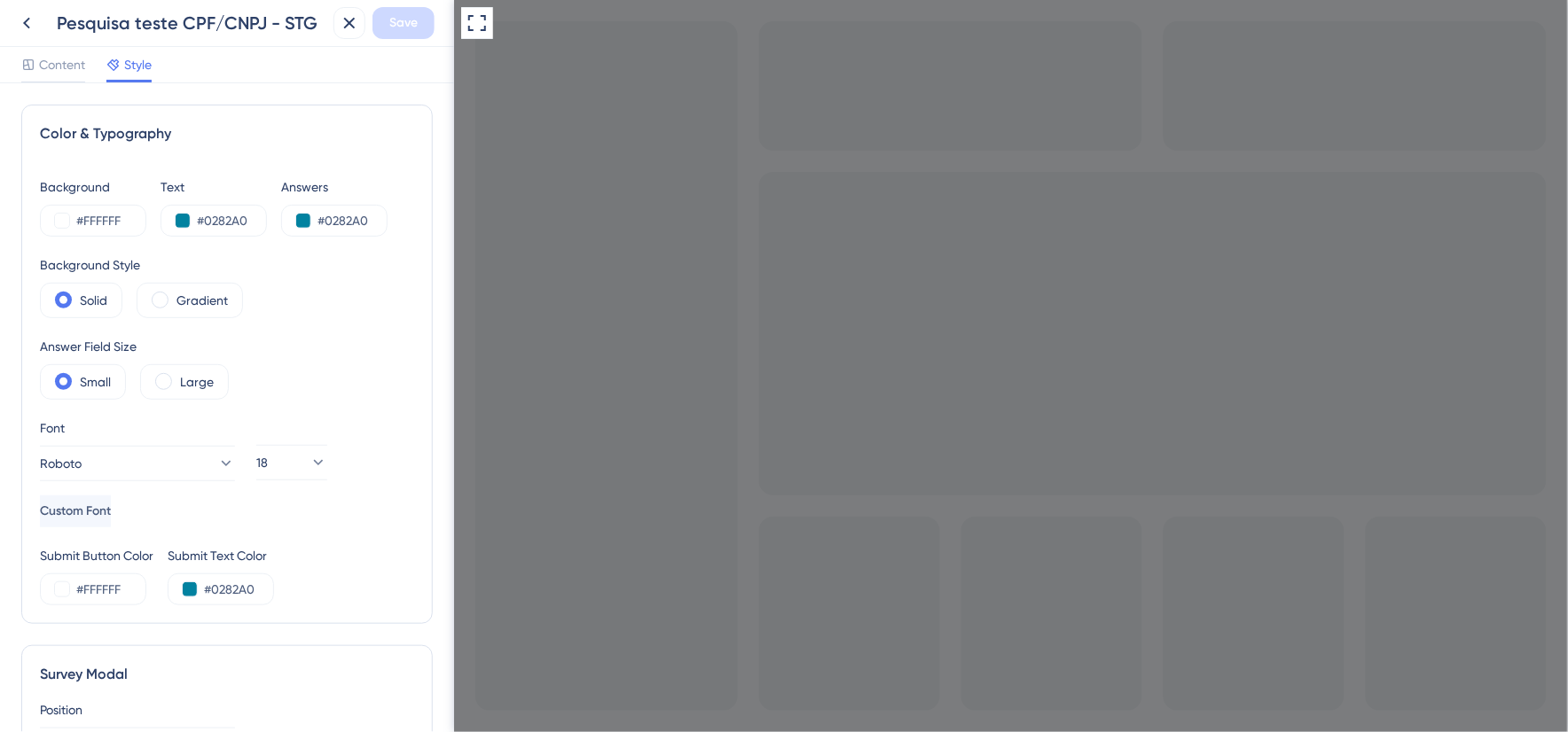
click at [49, 61] on span "Content" at bounding box center [62, 64] width 46 height 21
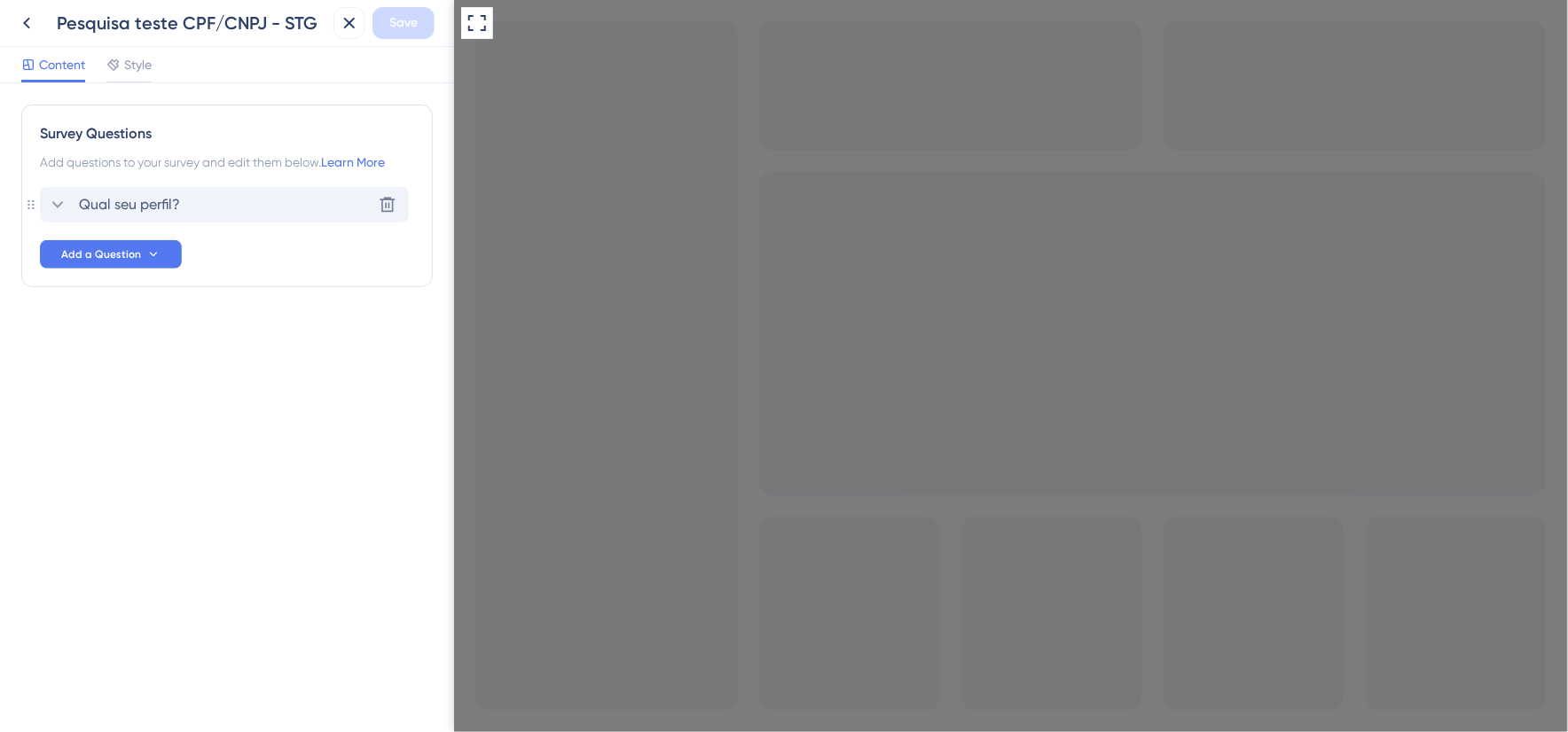
click at [210, 194] on div "Qual seu perfil? Delete" at bounding box center [224, 205] width 369 height 36
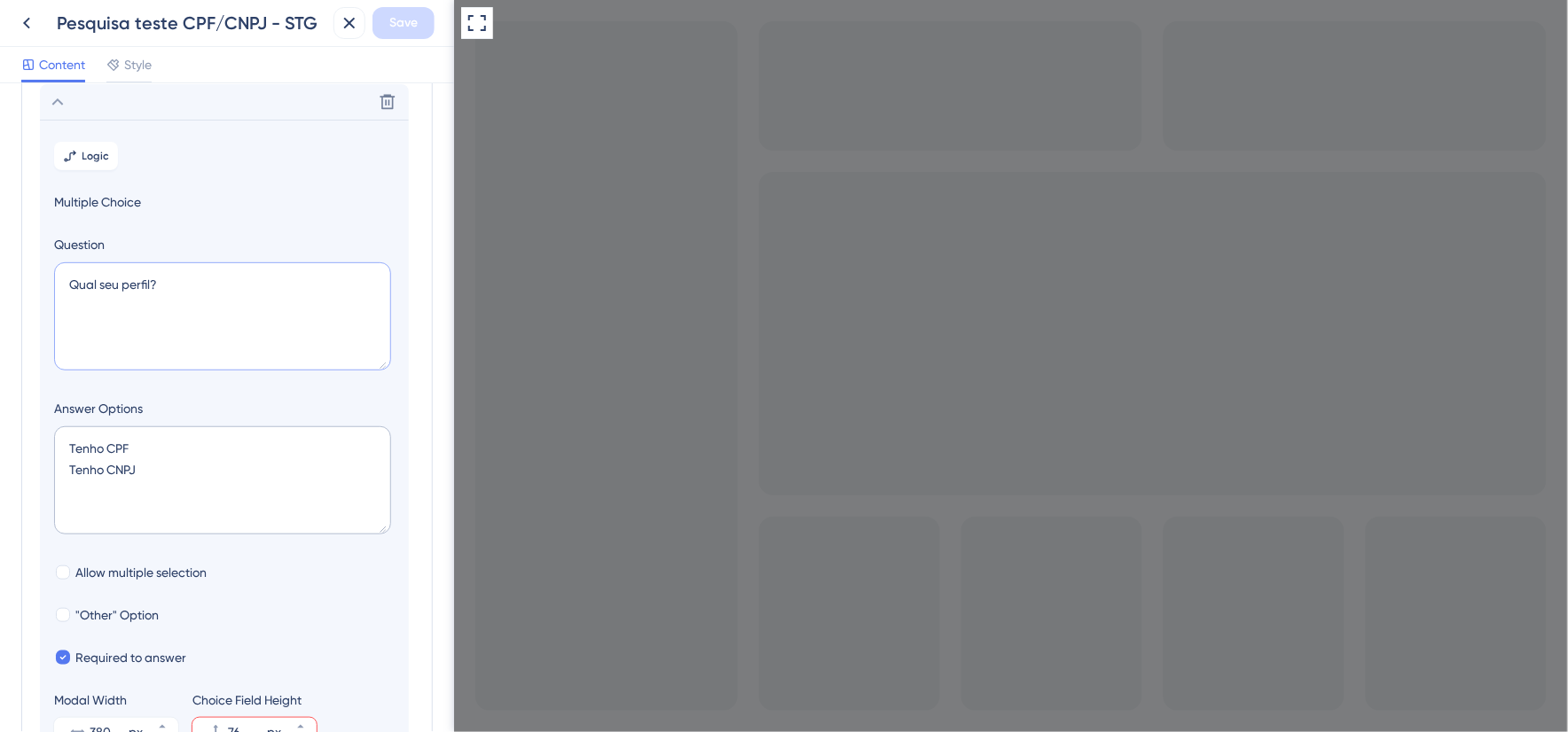
drag, startPoint x: 176, startPoint y: 295, endPoint x: 42, endPoint y: 285, distance: 134.4
click at [42, 285] on section "Logic Multiple Choice Question Qual seu perfil? Answer Options Tenho CPF Tenho …" at bounding box center [224, 443] width 369 height 648
paste textarea "Antes de começar, queremos te conhecer melhor."
type textarea "Antes de começar, queremos te conhecer melhor."
click at [72, 444] on textarea "Tenho CPF Tenho CNPJ" at bounding box center [222, 480] width 337 height 108
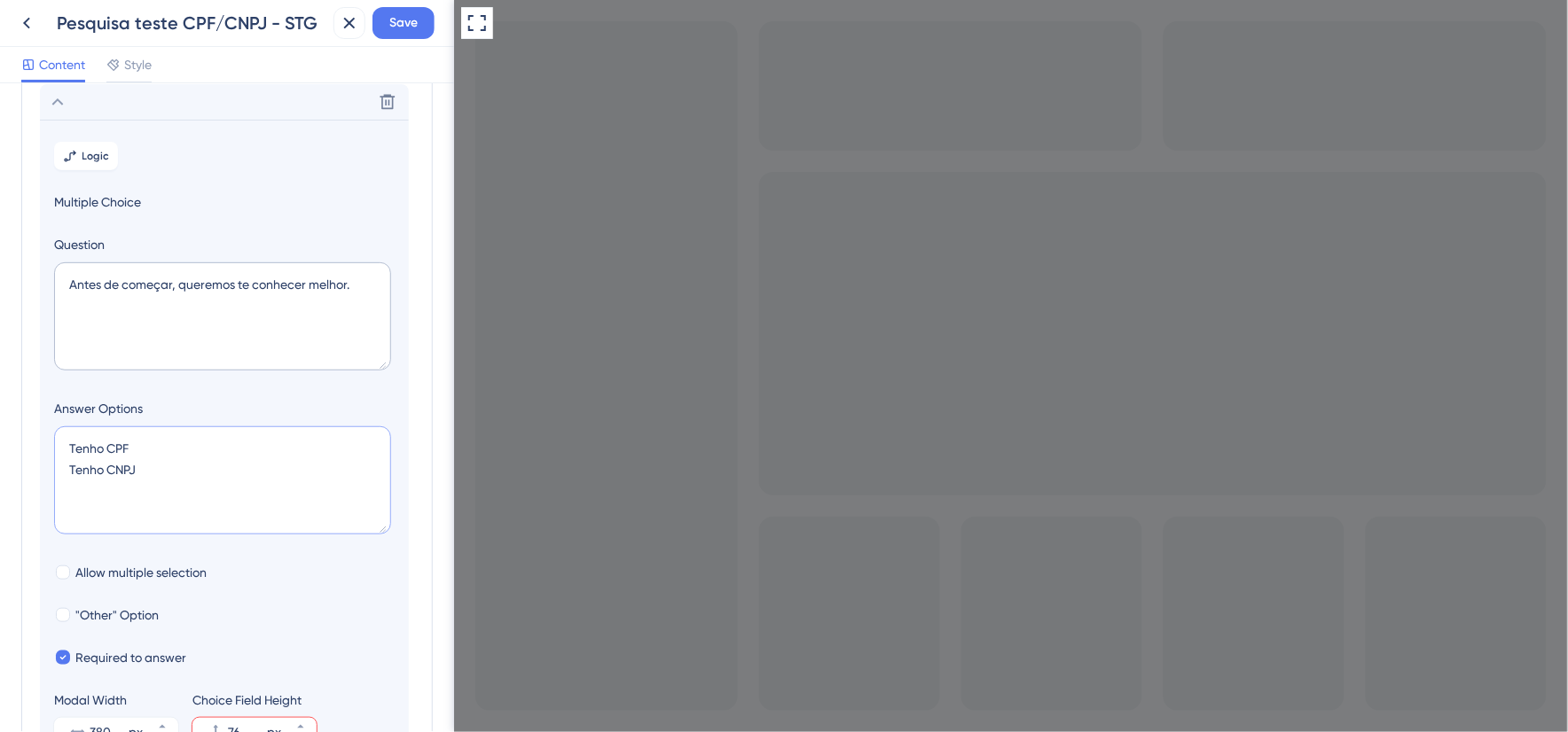
click at [134, 447] on textarea "Tenho CPF Tenho CNPJ" at bounding box center [222, 480] width 337 height 108
drag, startPoint x: 149, startPoint y: 449, endPoint x: 68, endPoint y: 446, distance: 81.1
click at [68, 446] on textarea "Tenho CPF Tenho CNPJ" at bounding box center [222, 480] width 337 height 108
paste textarea "📄 Sou pessoa física – Vendo como autônomo, sem CNPJ"
click at [205, 447] on textarea "📄 Sou pessoa física – Vendo como autônomo, sem CNPJ Tenho CNPJ" at bounding box center [222, 480] width 337 height 108
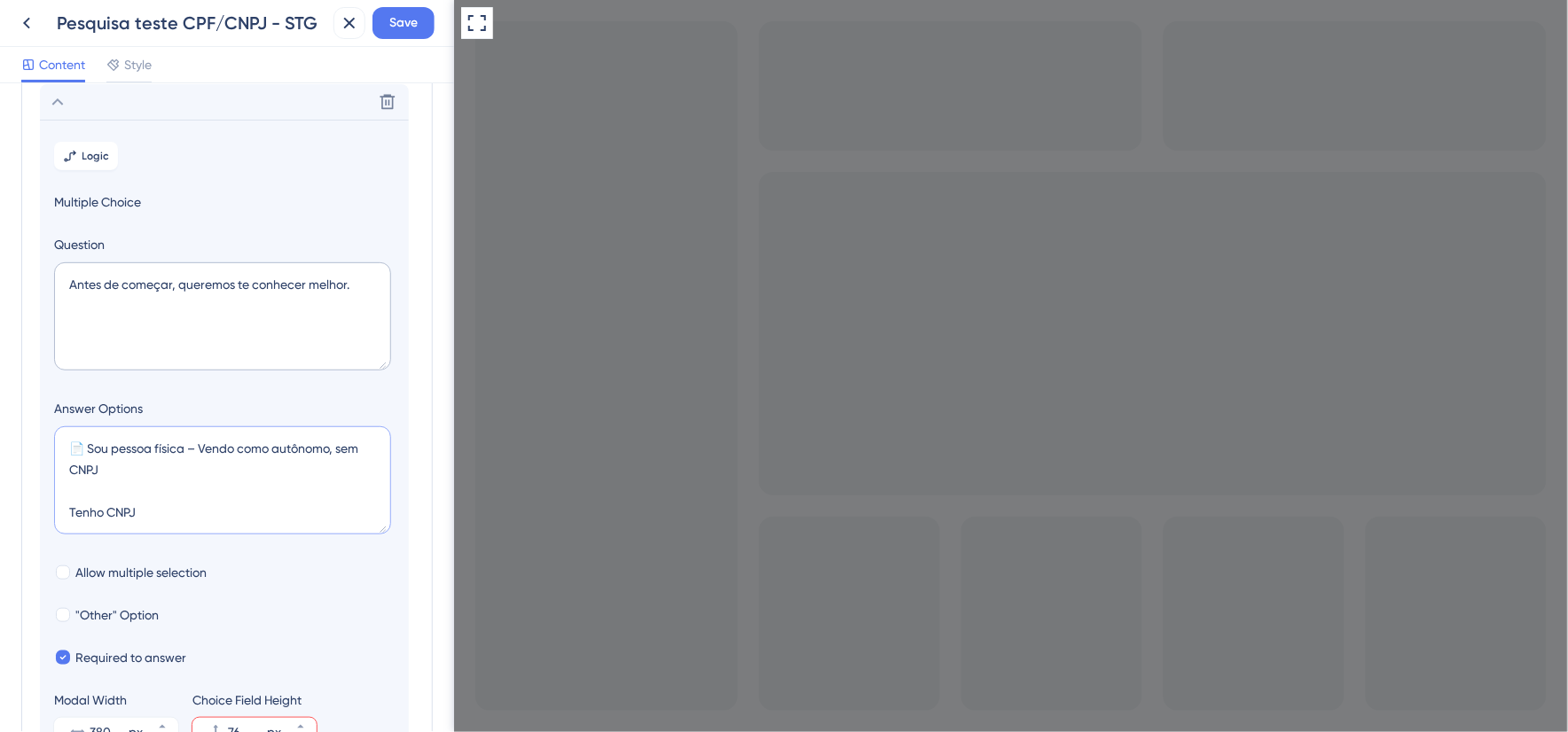
type textarea "📄 Sou pessoa física – Vendo como autônomo, sem CNPJ Tenho CNPJ"
type input "116"
type textarea "📄 Sou pessoa física – Vendo como autônomo, sem CNPJ Tenho CNPJ"
type input "76"
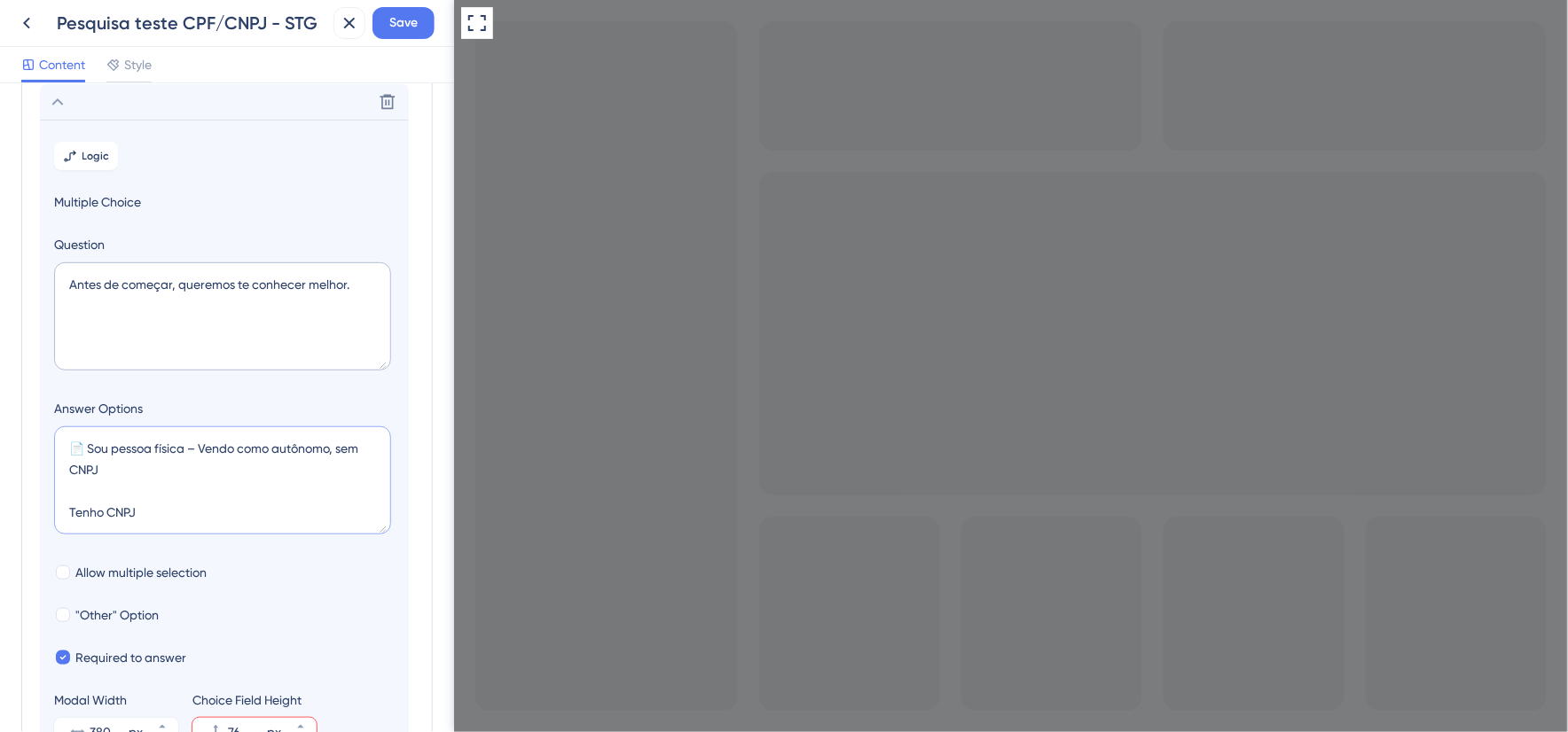
click at [186, 517] on textarea "📄 Sou pessoa física – Vendo como autônomo, sem CNPJ Tenho CNPJ" at bounding box center [222, 480] width 337 height 108
drag, startPoint x: 186, startPoint y: 517, endPoint x: 48, endPoint y: 515, distance: 138.0
click at [48, 515] on section "Logic Multiple Choice Question Antes de começar, queremos te conhecer melhor. A…" at bounding box center [224, 443] width 369 height 648
paste textarea "🏢 Sou pessoa jurídica – Tenho empresa aberta e vendo com"
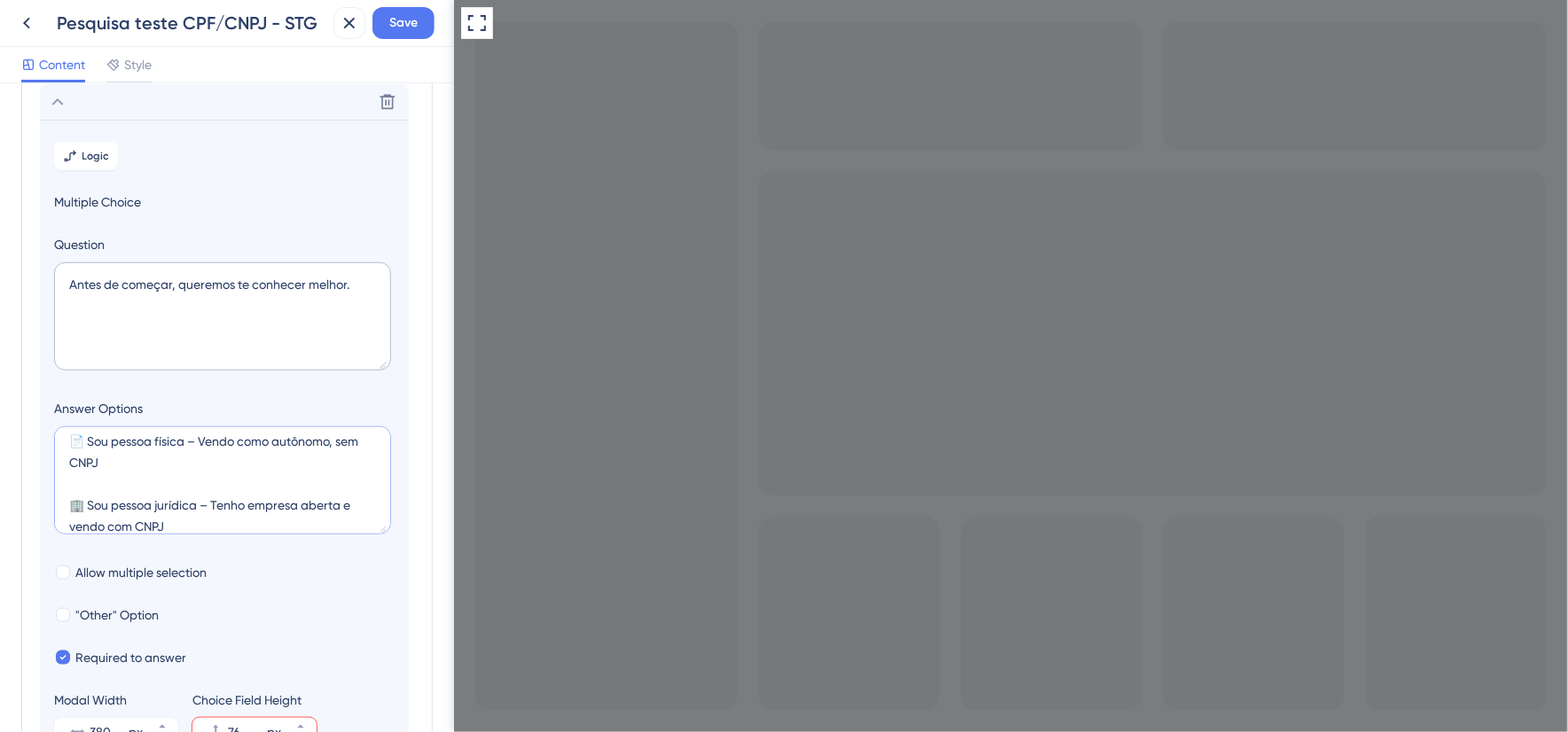
click at [200, 445] on textarea "📄 Sou pessoa física – Vendo como autônomo, sem CNPJ 🏢 Sou pessoa jurídica – Ten…" at bounding box center [222, 480] width 337 height 108
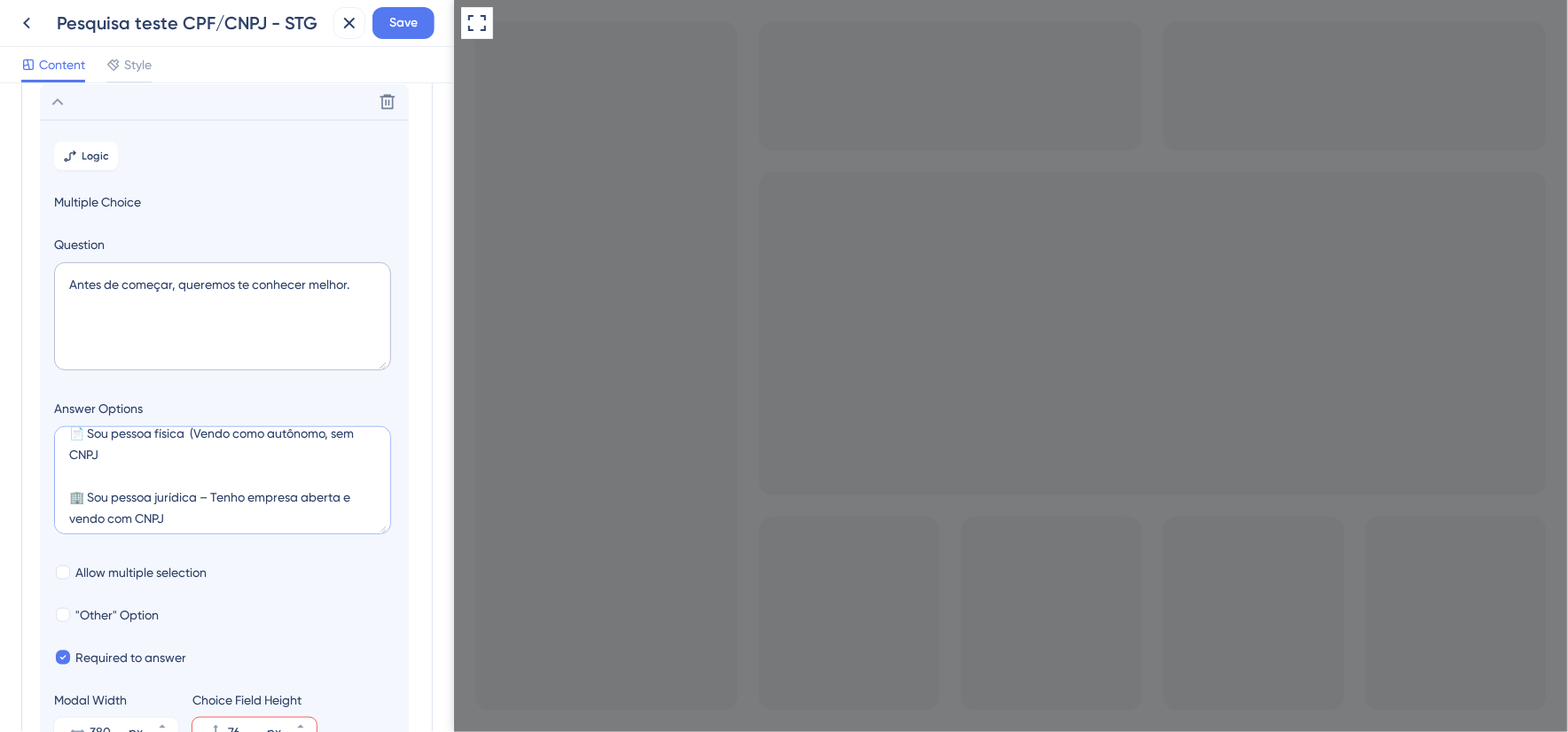
scroll to position [0, 0]
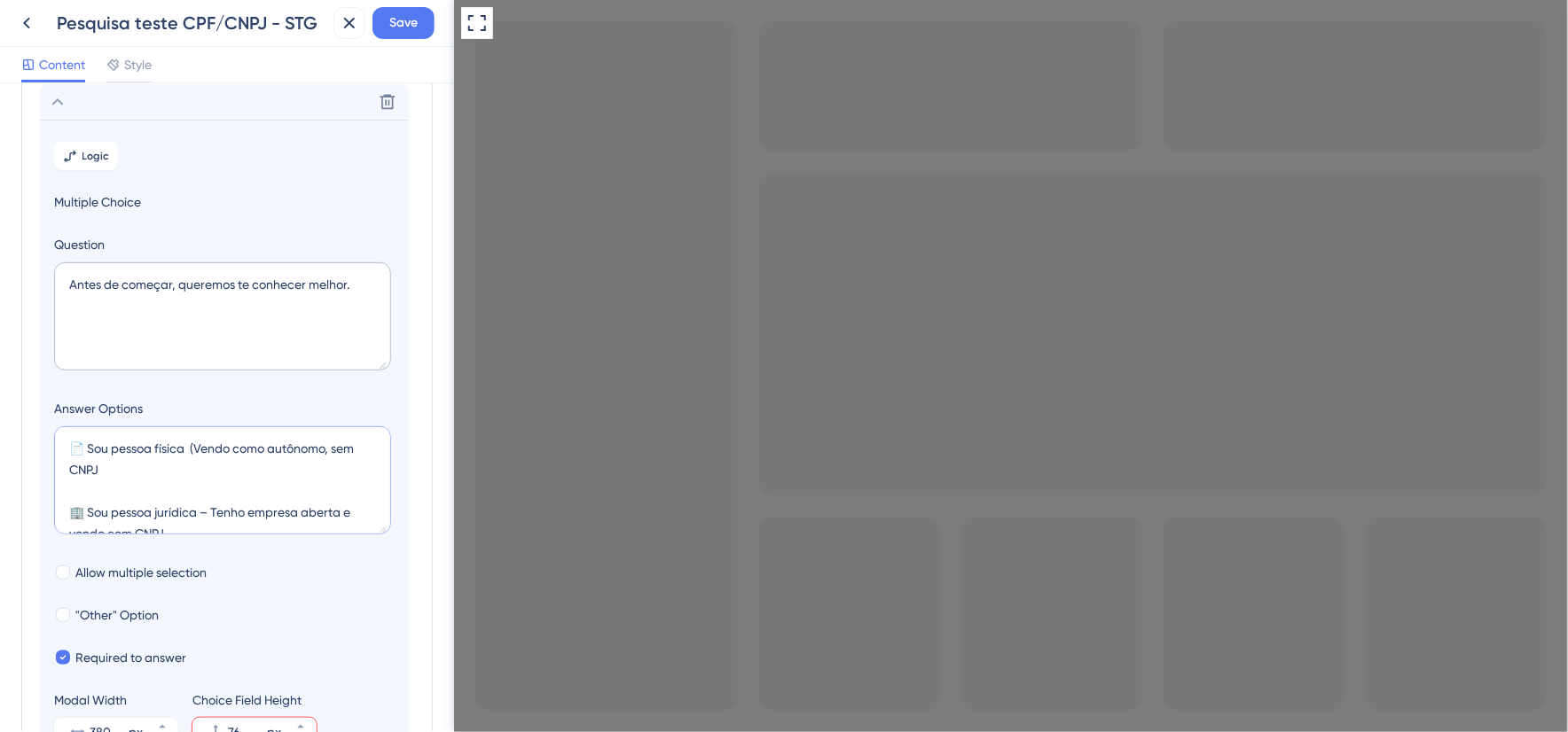
drag, startPoint x: 182, startPoint y: 523, endPoint x: 43, endPoint y: 427, distance: 168.9
click at [43, 427] on section "Logic Multiple Choice Question Antes de começar, queremos te conhecer melhor. A…" at bounding box center [224, 443] width 369 height 648
type textarea "📄 Sou pessoa física (Vendo como autônomo, sem CNPJ 🏢 Sou pessoa jurídica – Tenh…"
click at [76, 343] on textarea "Antes de começar, queremos te conhecer melhor." at bounding box center [222, 316] width 337 height 108
click at [79, 317] on textarea "Antes de começar, queremos te conhecer melhor." at bounding box center [222, 316] width 337 height 108
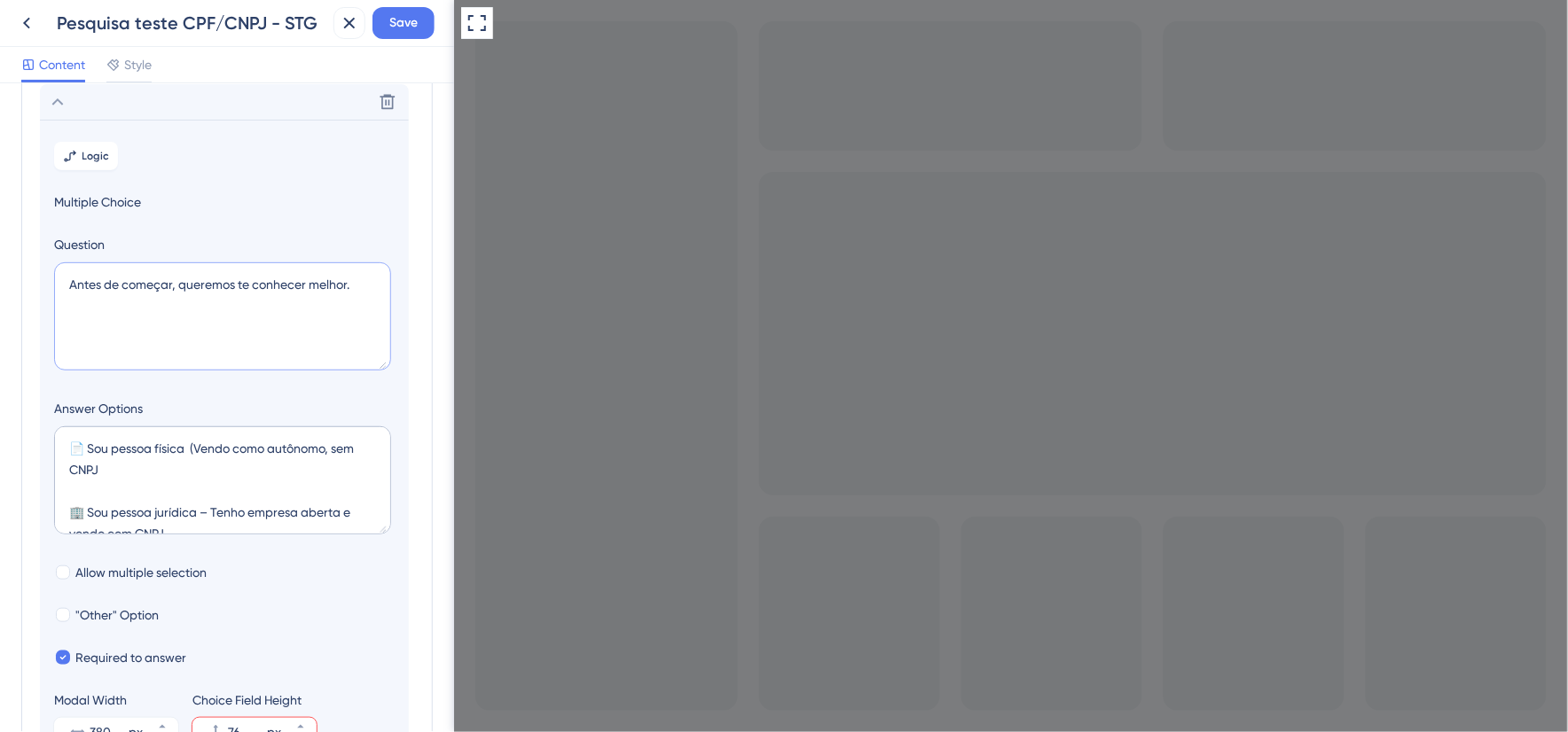
click at [366, 287] on textarea "Antes de começar, queremos te conhecer melhor." at bounding box center [222, 316] width 337 height 108
paste textarea "📄 Sou pessoa física (Vendo como autônomo, sem CNPJ 🏢 Sou pessoa jurídica – Tenh…"
type textarea "Antes de começar, queremos te conhecer melhor."
drag, startPoint x: 194, startPoint y: 446, endPoint x: 199, endPoint y: 463, distance: 17.7
click at [199, 463] on textarea "📄 Sou pessoa física (Vendo como autônomo, sem CNPJ 🏢 Sou pessoa jurídica – Tenh…" at bounding box center [222, 480] width 337 height 108
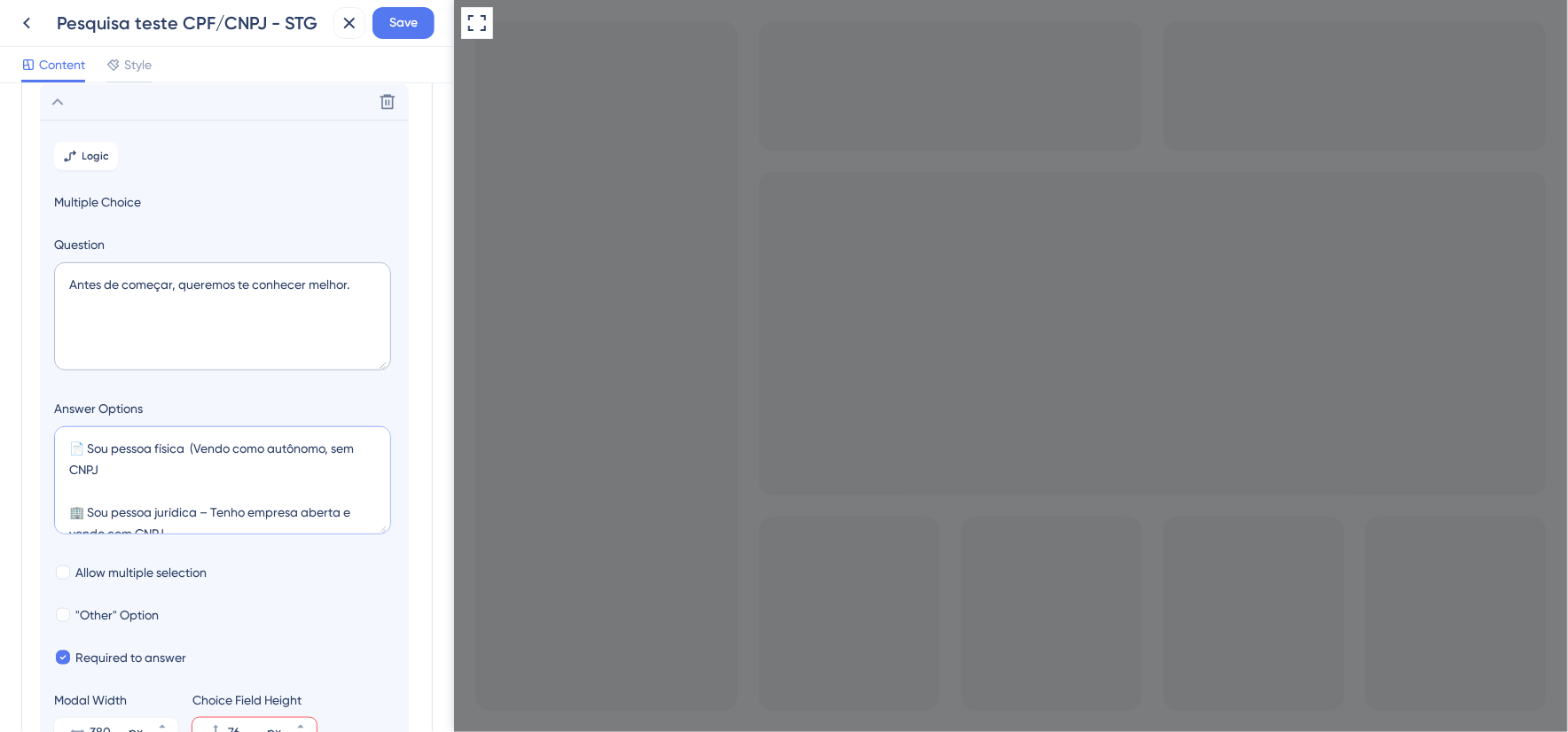
click at [282, 476] on textarea "📄 Sou pessoa física (Vendo como autônomo, sem CNPJ 🏢 Sou pessoa jurídica – Tenh…" at bounding box center [222, 480] width 337 height 108
drag, startPoint x: 268, startPoint y: 448, endPoint x: 198, endPoint y: 455, distance: 70.3
click at [198, 455] on textarea "📄 Sou pessoa física (Vendo como autônomo, sem CNPJ 🏢 Sou pessoa jurídica – Tenh…" at bounding box center [222, 480] width 337 height 108
click at [228, 473] on textarea "📄 Sou pessoa física (Vendo como autônomo, sem CNPJ 🏢 Sou pessoa jurídica – Tenh…" at bounding box center [222, 480] width 337 height 108
drag, startPoint x: 192, startPoint y: 447, endPoint x: 224, endPoint y: 467, distance: 37.7
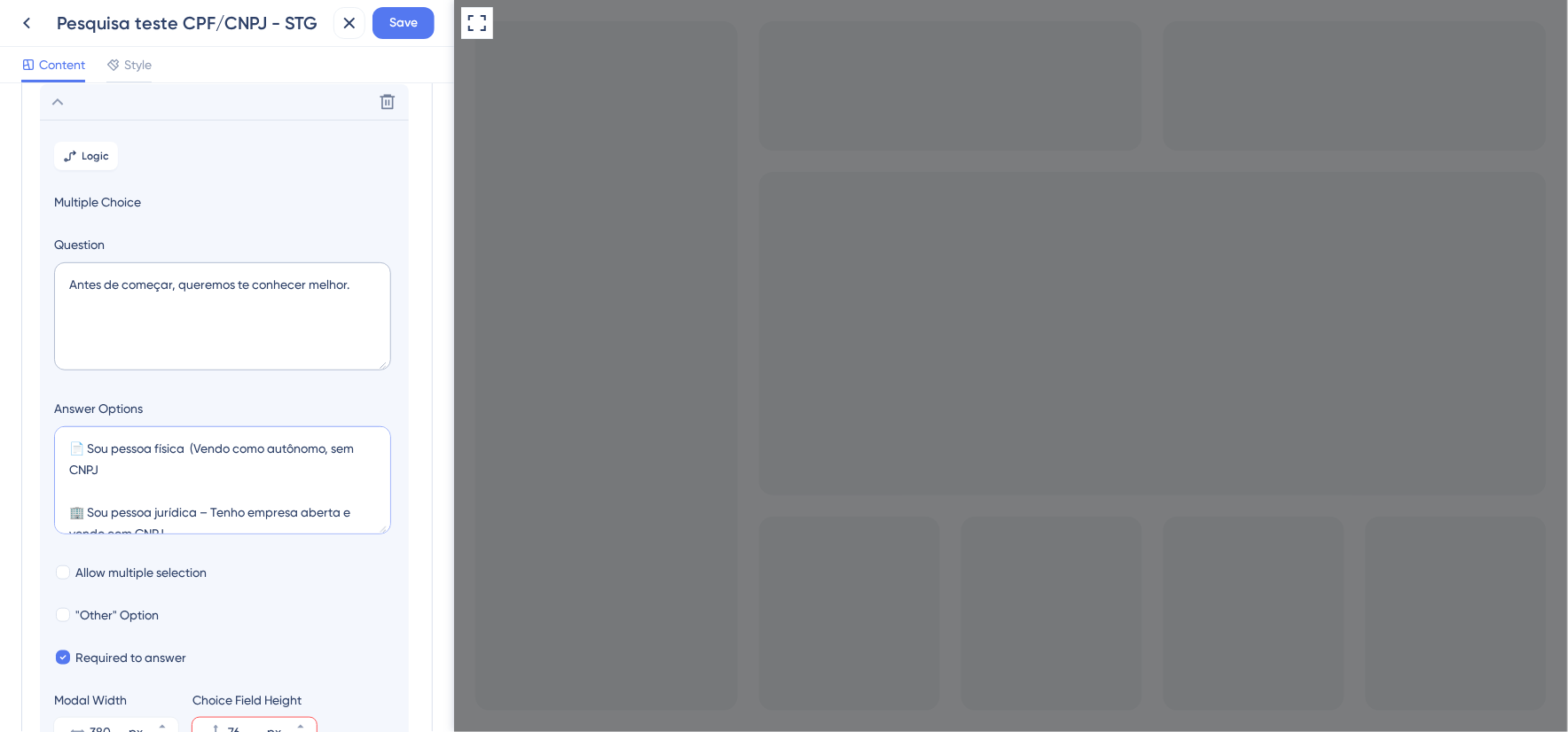
click at [224, 467] on textarea "📄 Sou pessoa física (Vendo como autônomo, sem CNPJ 🏢 Sou pessoa jurídica – Tenh…" at bounding box center [222, 480] width 337 height 108
click at [395, 29] on span "Save" at bounding box center [403, 22] width 29 height 21
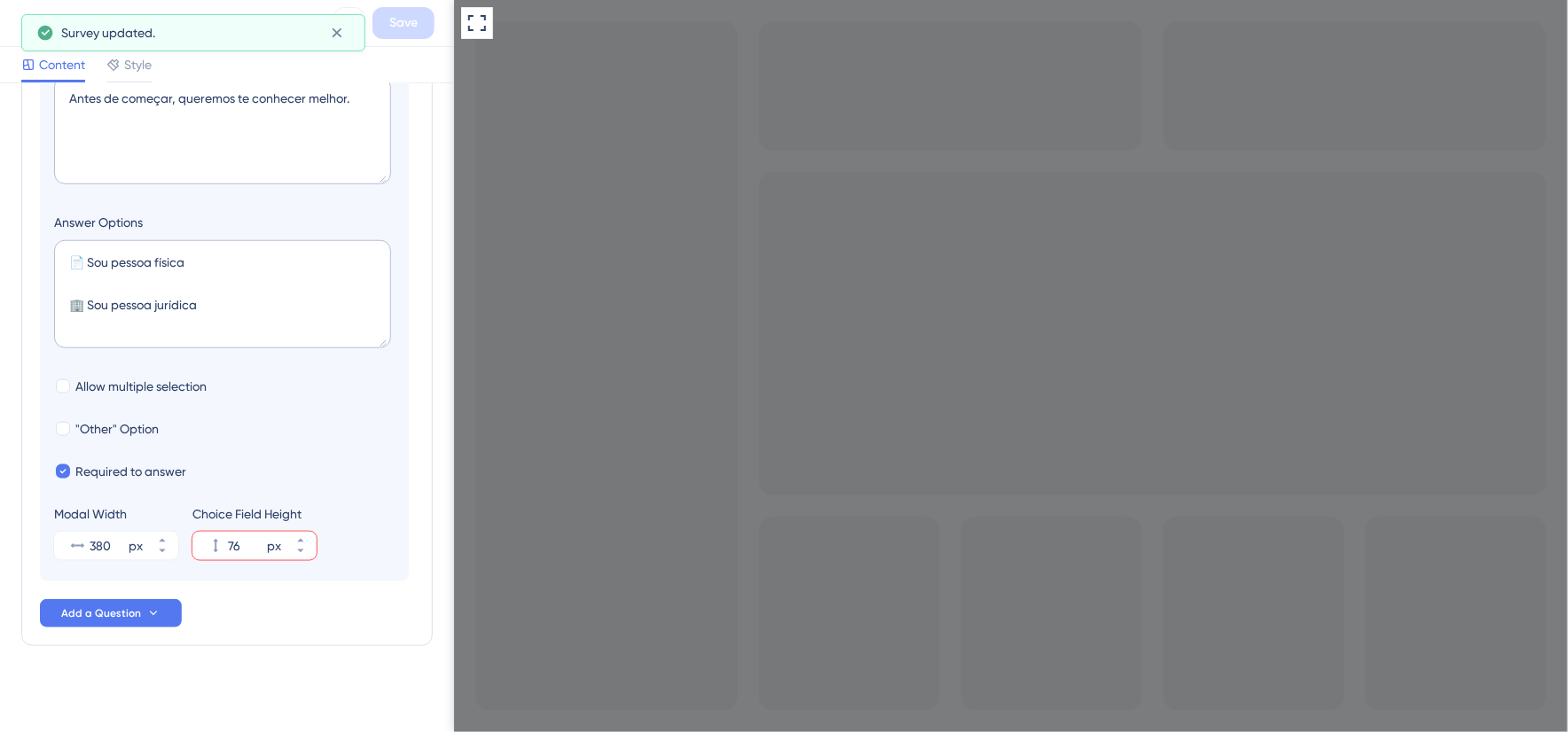
scroll to position [295, 0]
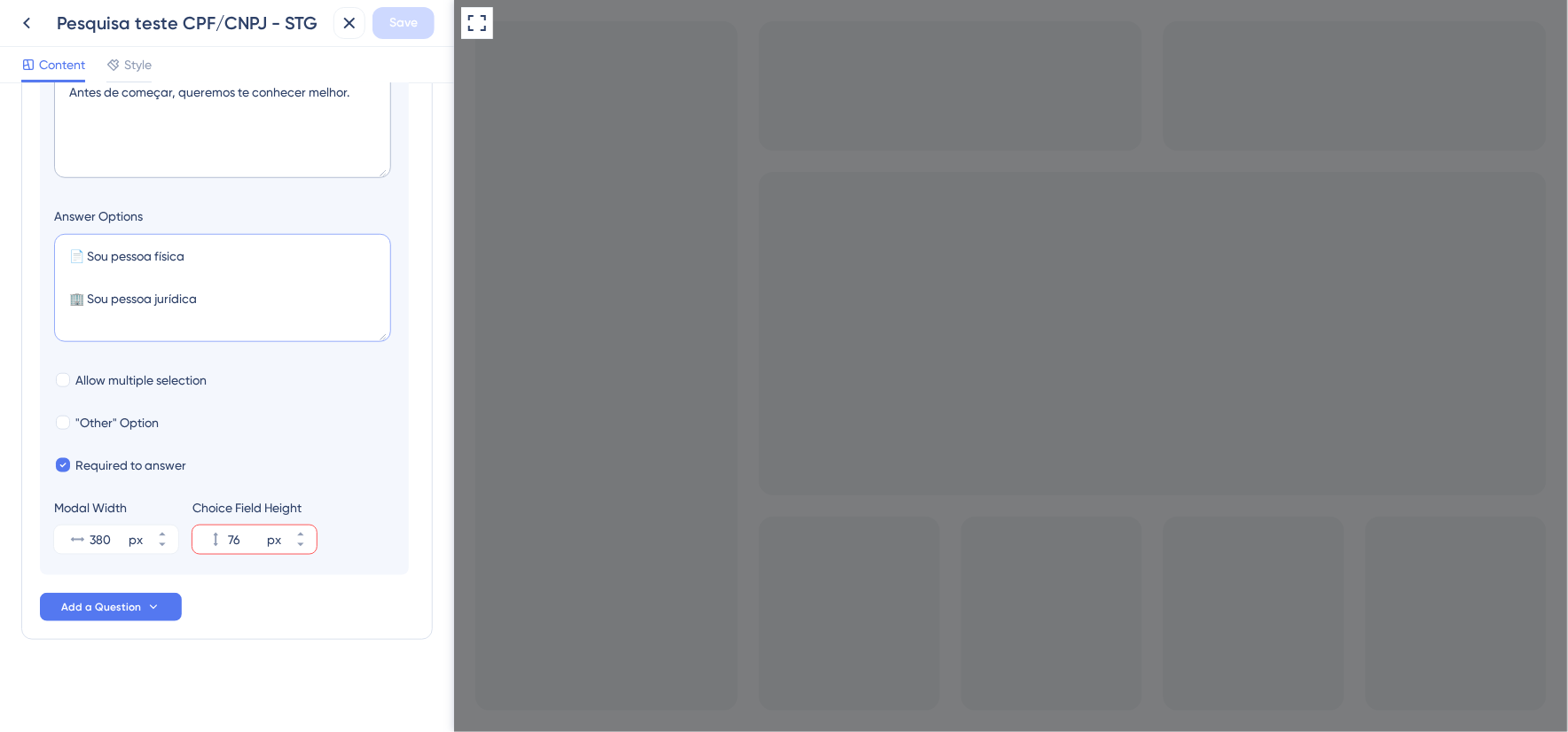
click at [246, 312] on textarea "📄 Sou pessoa física 🏢 Sou pessoa jurídica" at bounding box center [222, 288] width 337 height 108
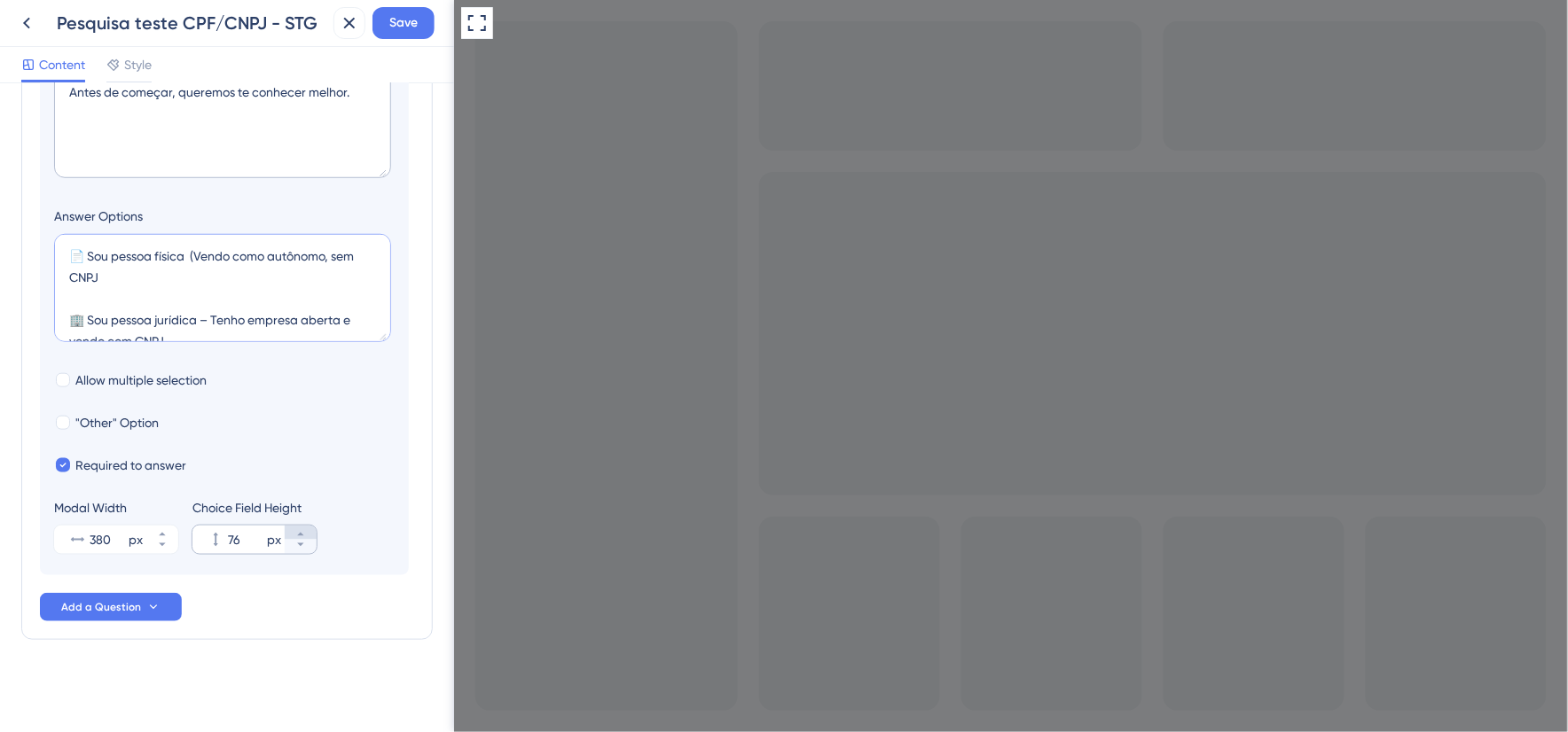
type textarea "📄 Sou pessoa física (Vendo como autônomo, sem CNPJ 🏢 Sou pessoa jurídica – Tenh…"
click at [307, 537] on button "76 px" at bounding box center [301, 532] width 32 height 14
click at [307, 537] on button "88 px" at bounding box center [301, 532] width 32 height 14
click at [308, 546] on button "89 px" at bounding box center [301, 547] width 32 height 14
type input "88"
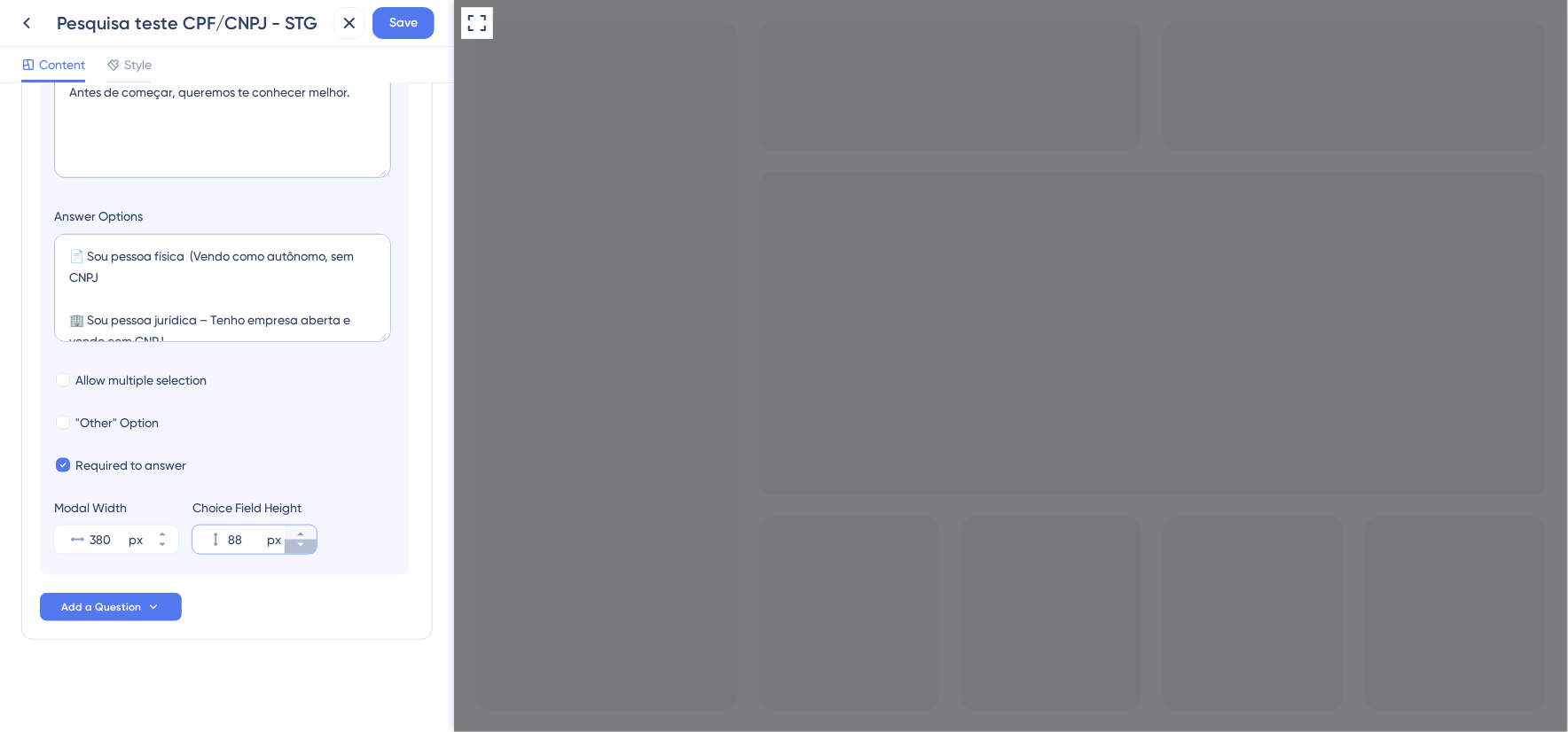
click at [308, 546] on button "88 px" at bounding box center [301, 547] width 32 height 14
click at [164, 533] on icon at bounding box center [162, 534] width 11 height 11
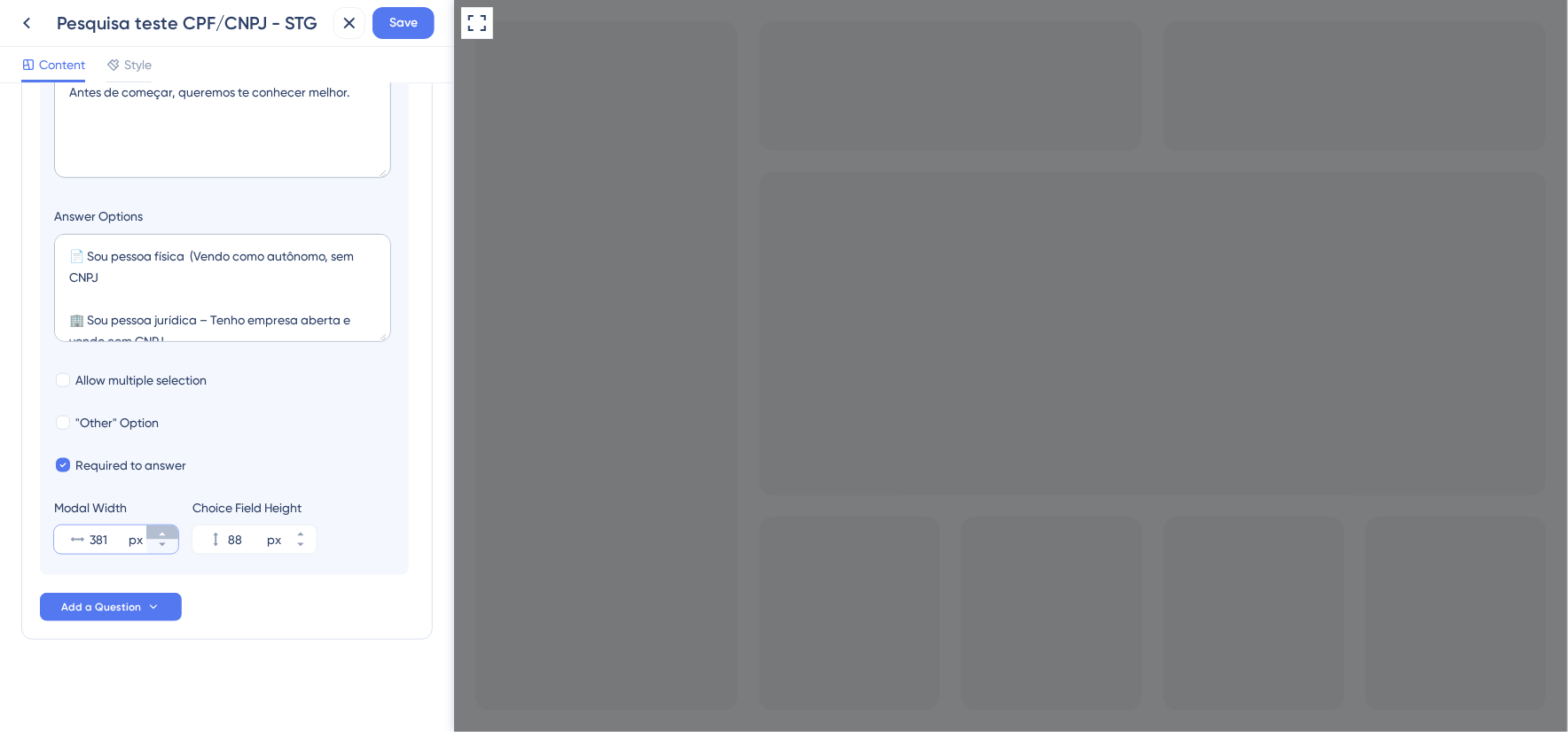
click at [164, 533] on icon at bounding box center [162, 534] width 11 height 11
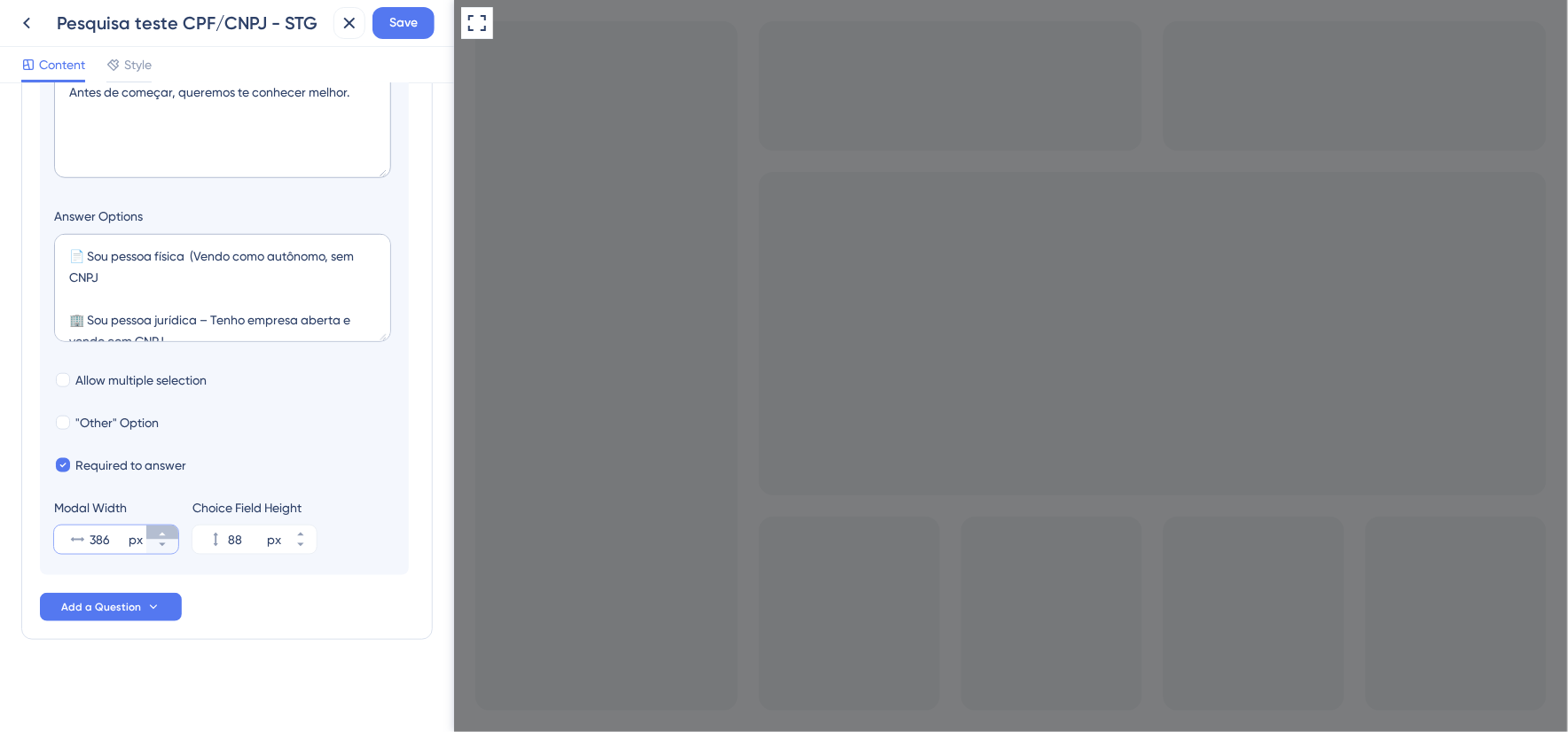
click at [164, 533] on icon at bounding box center [162, 534] width 11 height 11
click at [165, 530] on icon at bounding box center [162, 534] width 11 height 11
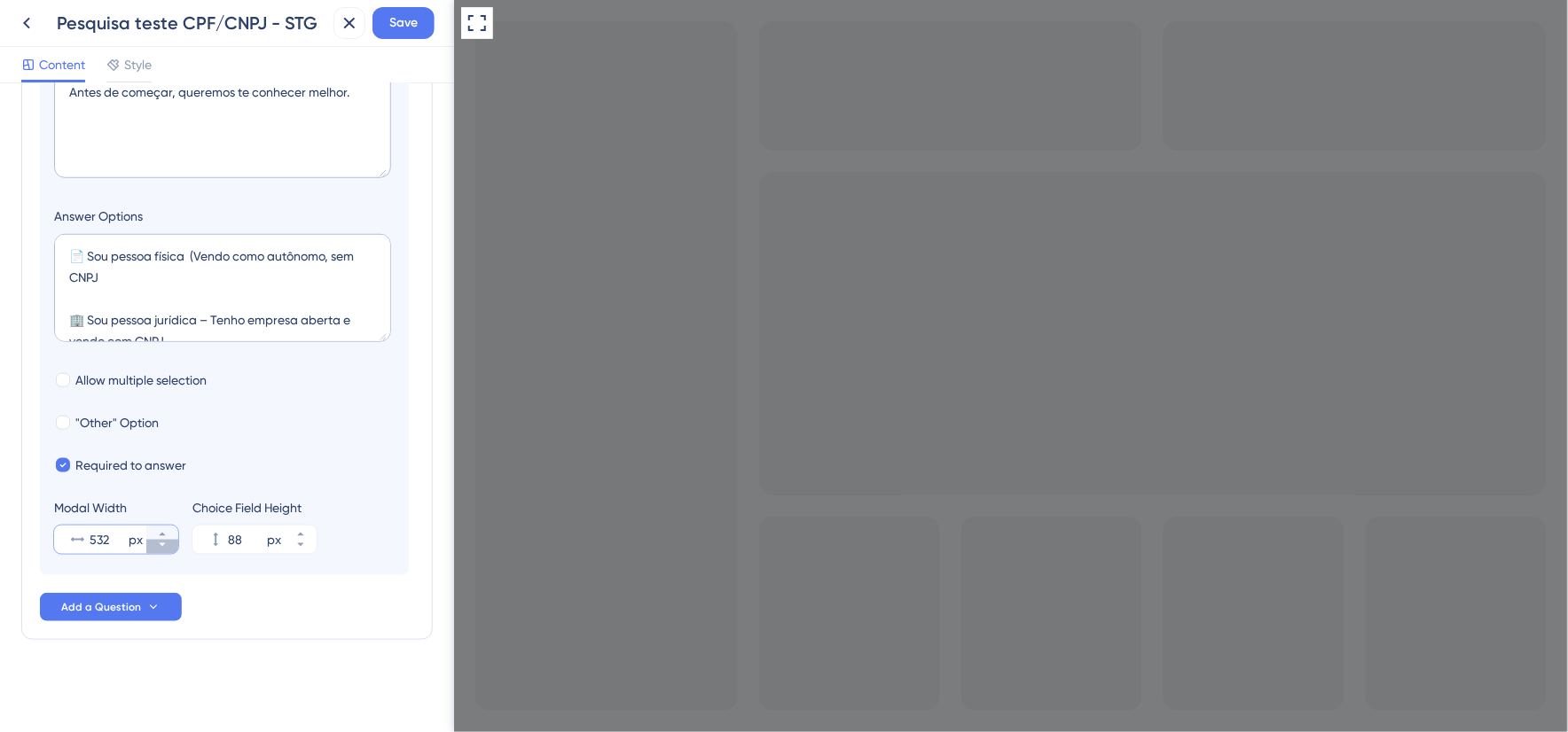
click at [161, 543] on icon at bounding box center [162, 545] width 11 height 11
type input "530"
click at [198, 260] on textarea "📄 Sou pessoa física (Vendo como autônomo, sem CNPJ 🏢 Sou pessoa jurídica – Tenh…" at bounding box center [222, 288] width 337 height 108
click at [211, 319] on textarea "📄 Sou pessoa física - Vendo como autônomo, sem CNPJ 🏢 Sou pessoa jurídica – Ten…" at bounding box center [222, 288] width 337 height 108
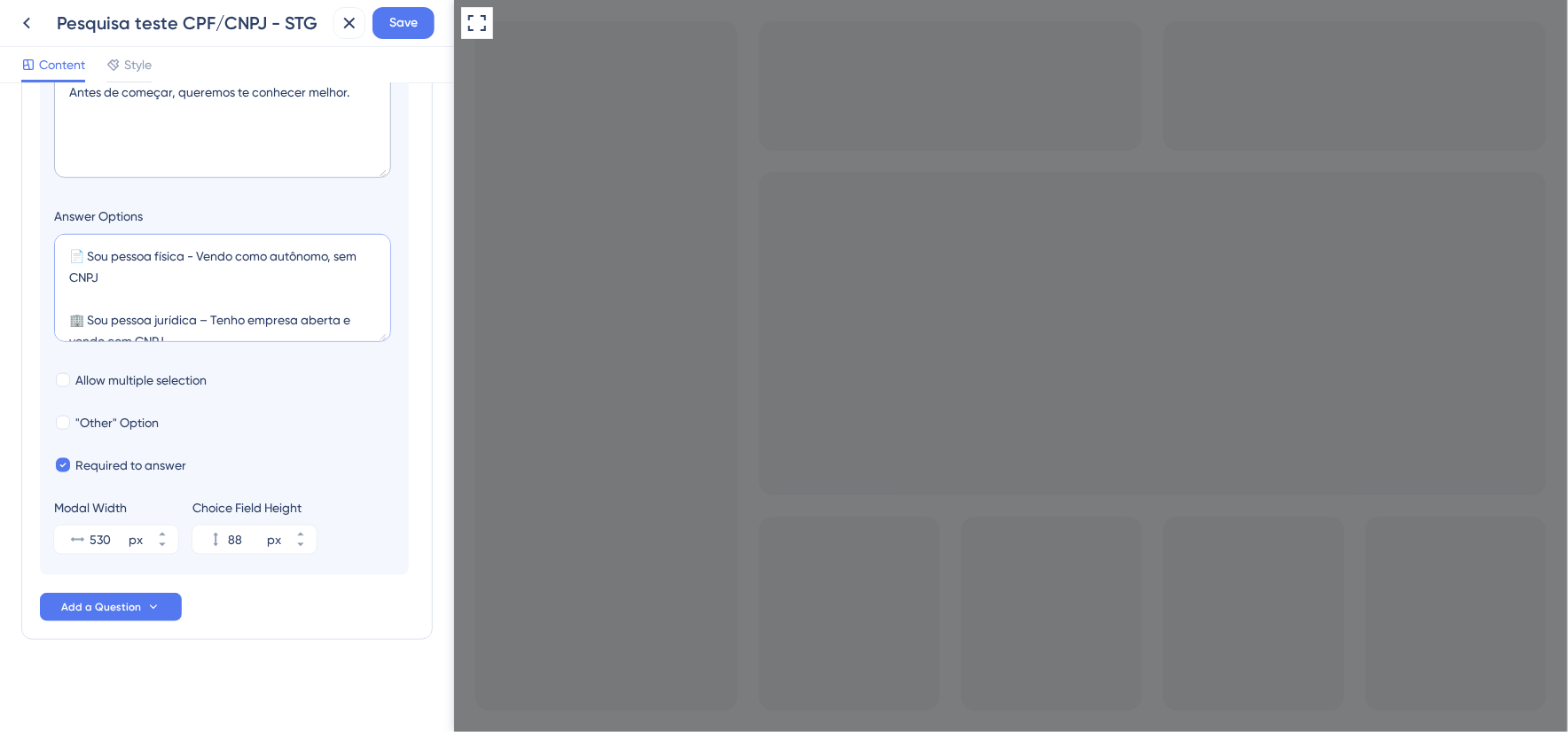
paste textarea "–"
type textarea "📄 Sou pessoa física – Vendo como autônomo, sem CNPJ 🏢 Sou pessoa jurídica – Ten…"
click at [411, 33] on span "Save" at bounding box center [403, 22] width 29 height 21
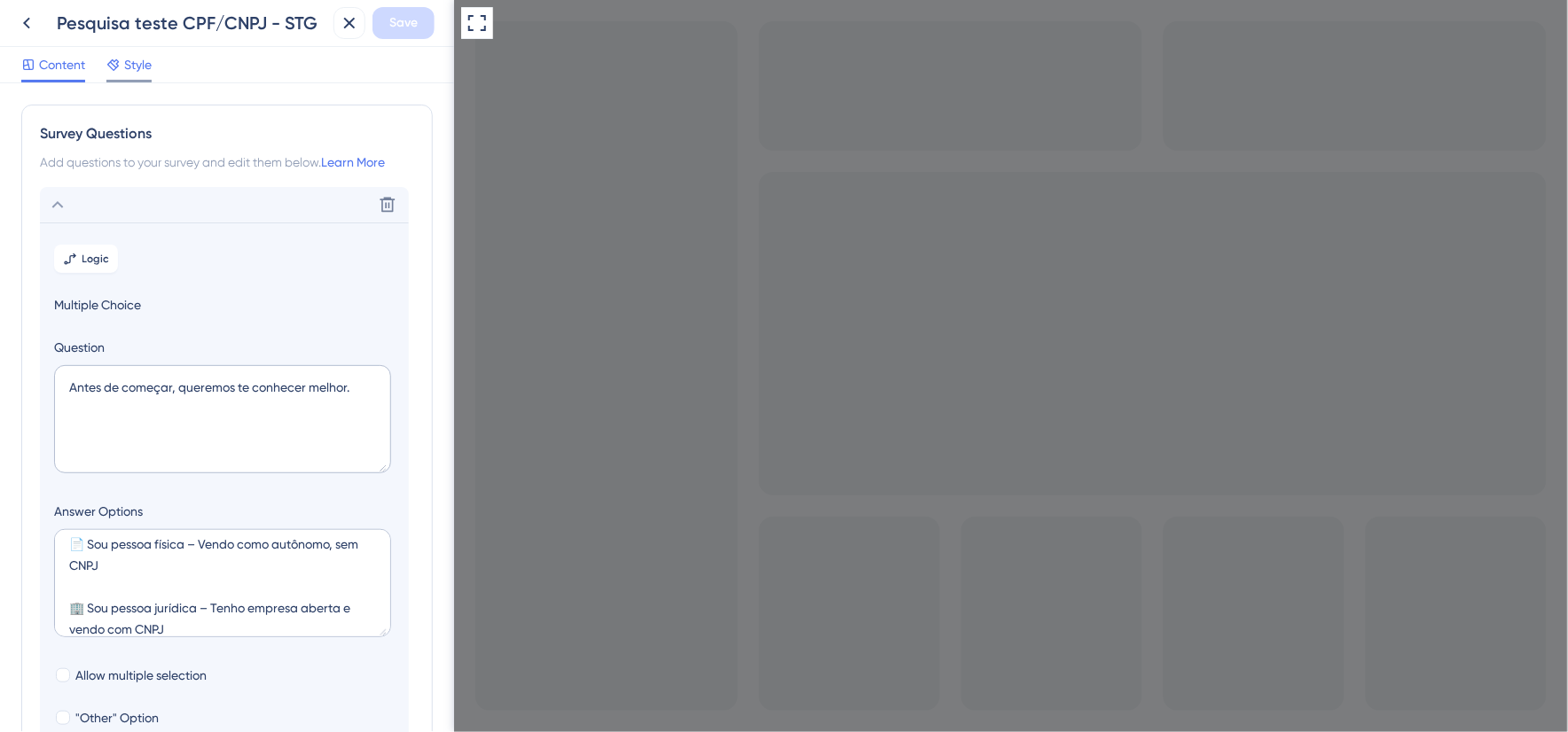
click at [130, 66] on span "Style" at bounding box center [138, 64] width 28 height 21
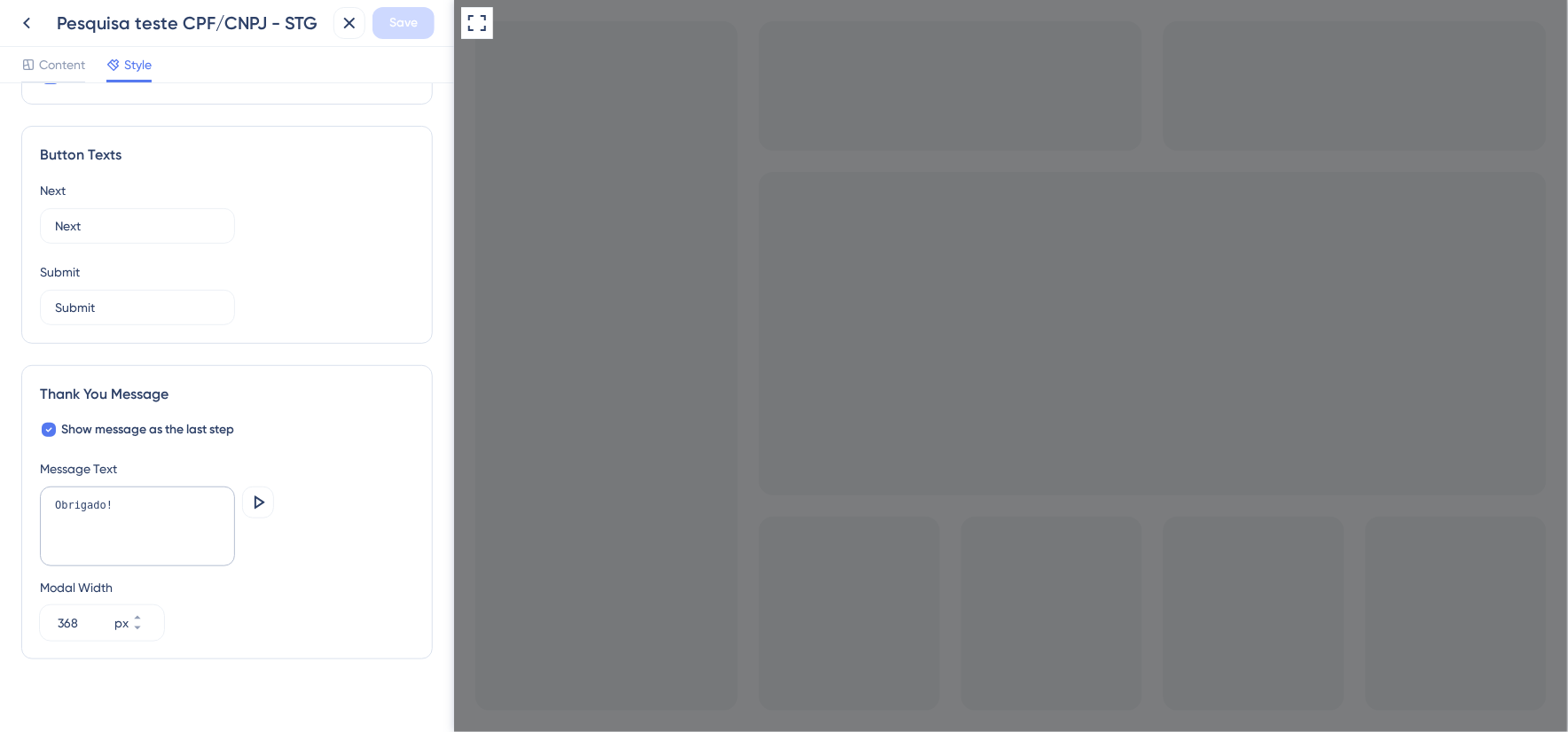
scroll to position [1120, 0]
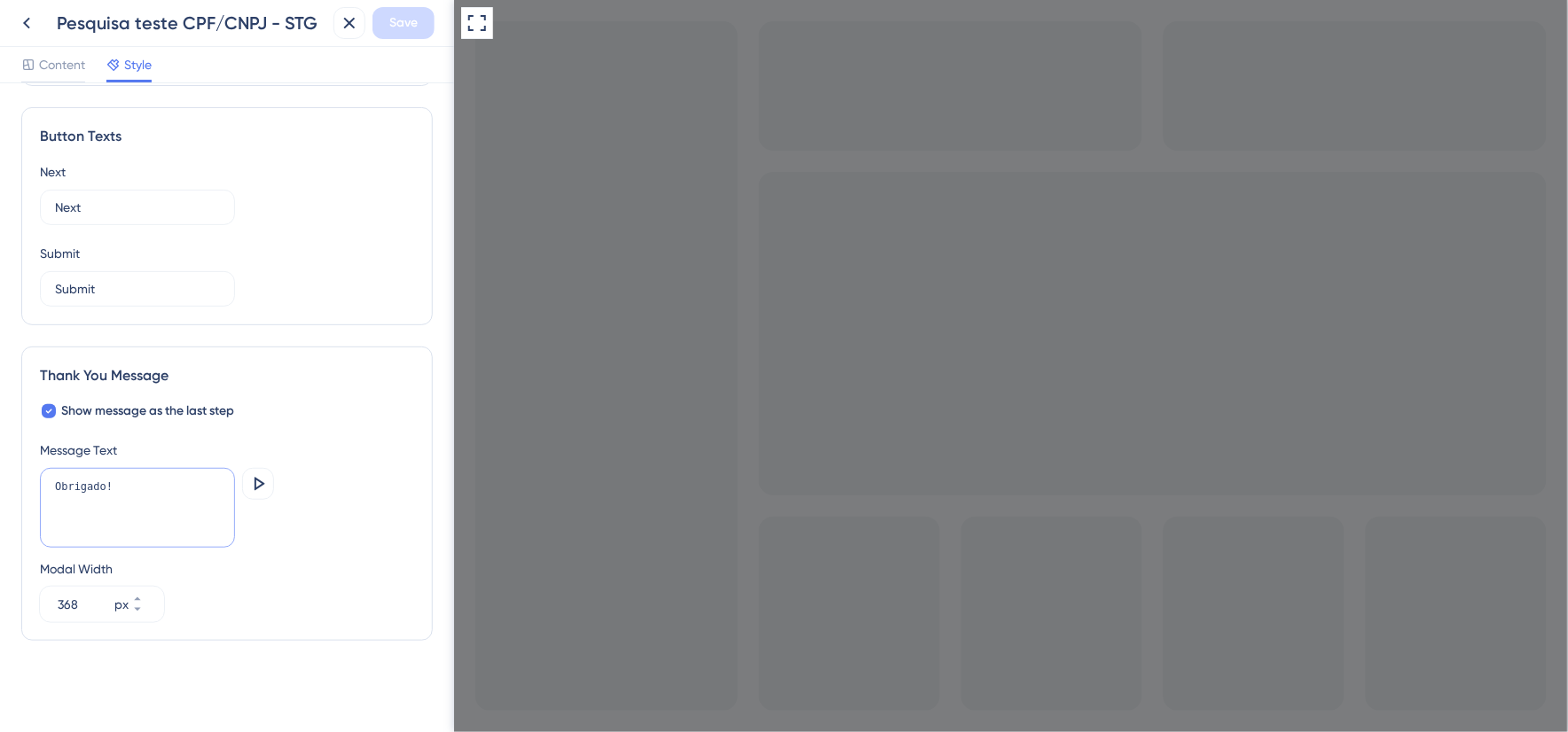
drag, startPoint x: 161, startPoint y: 493, endPoint x: 48, endPoint y: 491, distance: 113.0
click at [48, 491] on textarea "Obrigado!" at bounding box center [137, 508] width 195 height 79
click at [178, 509] on textarea "Obrigado!" at bounding box center [137, 508] width 195 height 79
drag, startPoint x: 175, startPoint y: 491, endPoint x: 48, endPoint y: 484, distance: 127.2
click at [48, 484] on textarea "Obrigado!" at bounding box center [137, 508] width 195 height 79
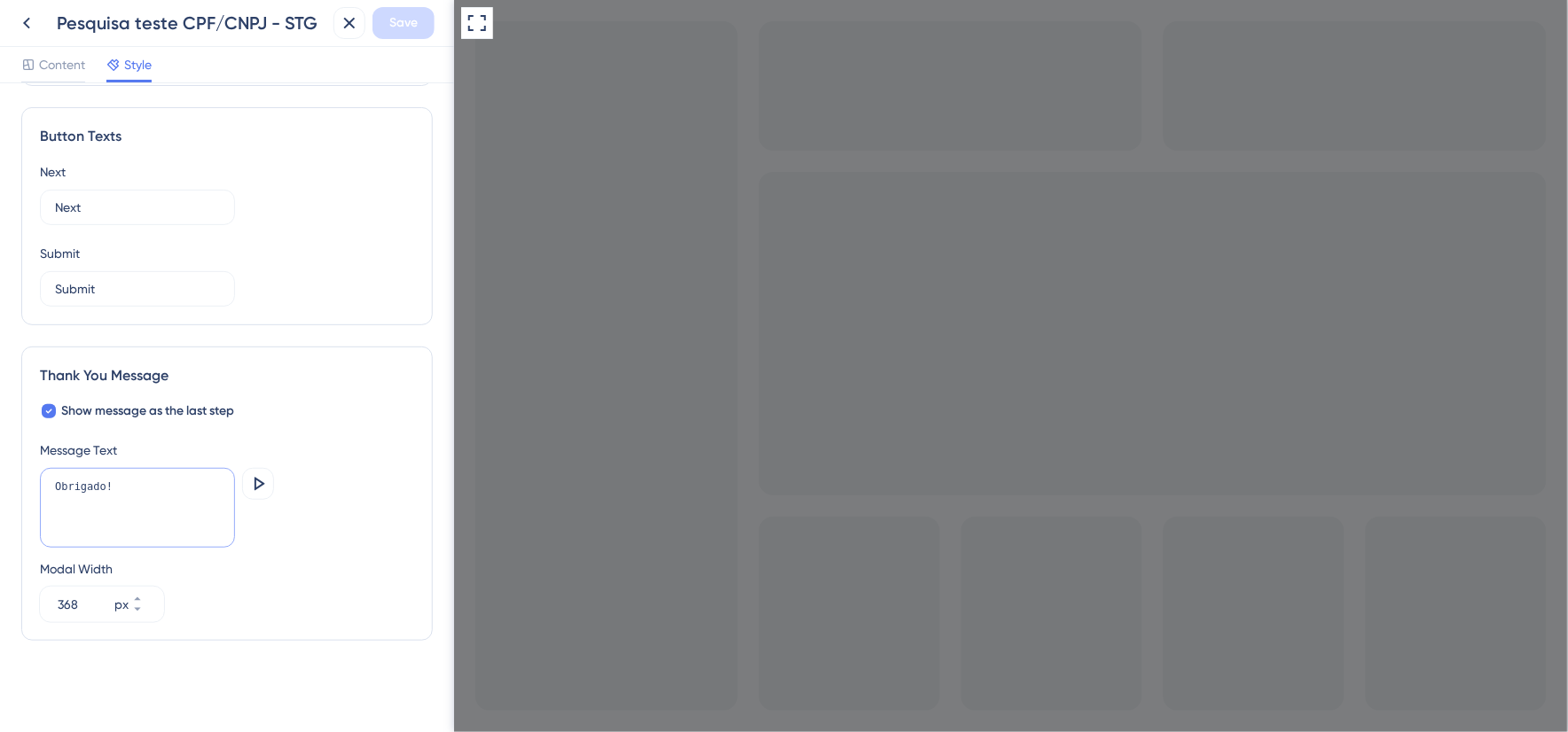
paste textarea "Agora é só seguir com o cadastro. Estamos aqui pra te ajudar no que precisar."
click at [57, 490] on textarea "Agora é só seguir com o cadastro. Estamos aqui pra te ajudar no que precisar." at bounding box center [137, 508] width 195 height 79
paste textarea "✅ Obrigado por compartilhar essas informações!"
type textarea "✅ Obrigado por compartilhar essas informações! Agora é só seguir com o cadastro…"
click at [255, 483] on icon at bounding box center [259, 483] width 11 height 13
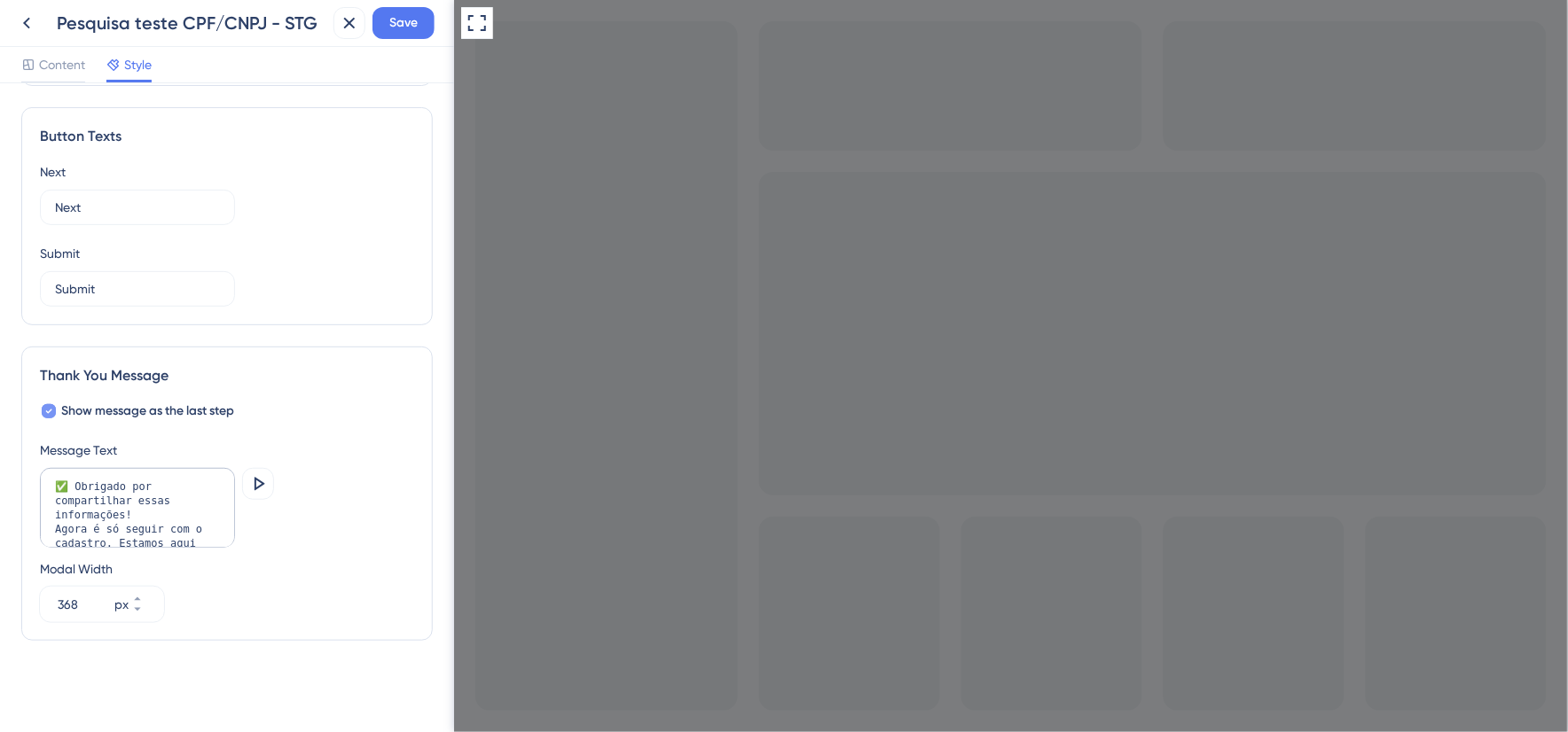
click at [49, 410] on icon at bounding box center [49, 411] width 7 height 14
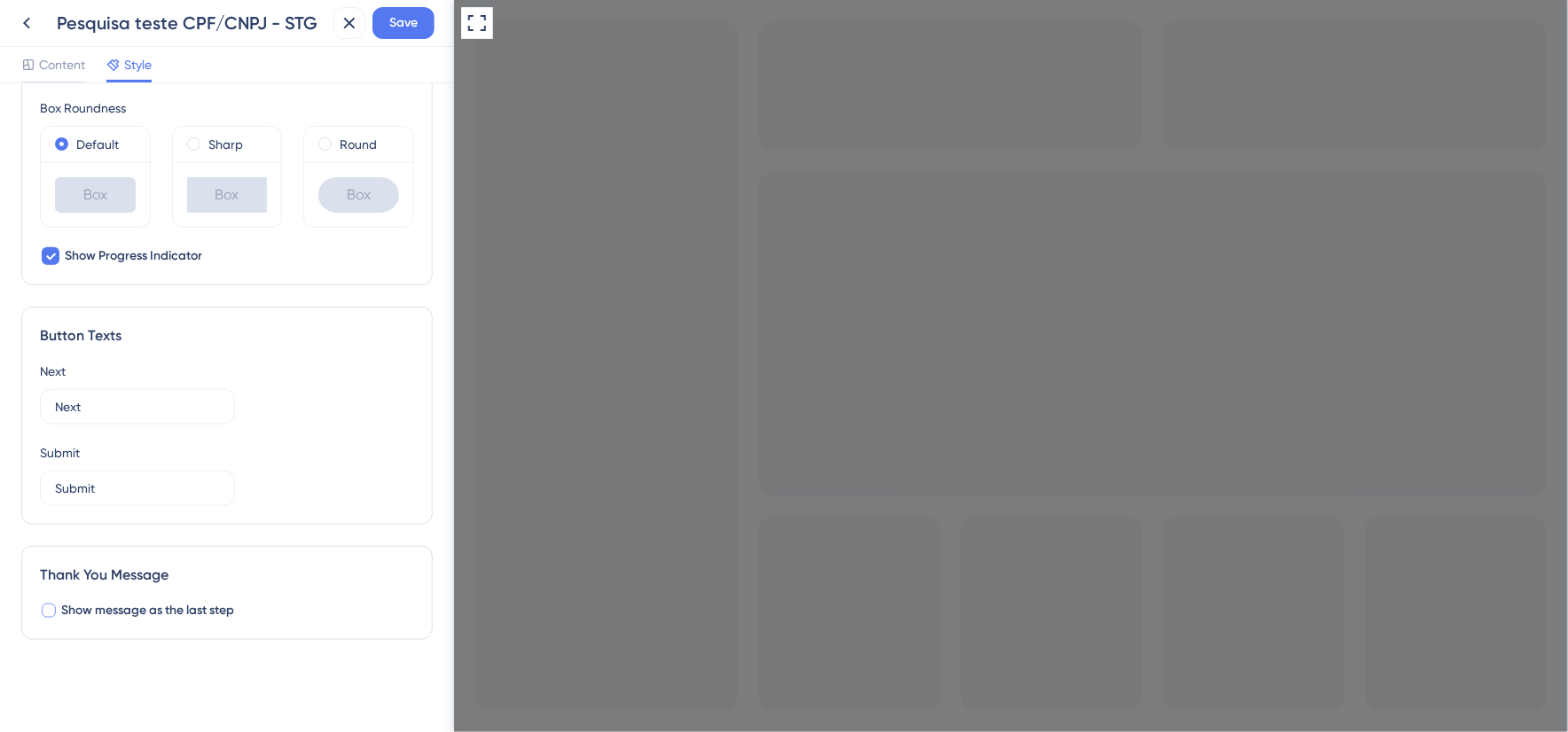
scroll to position [922, 0]
click at [54, 614] on div at bounding box center [49, 611] width 14 height 14
checkbox input "true"
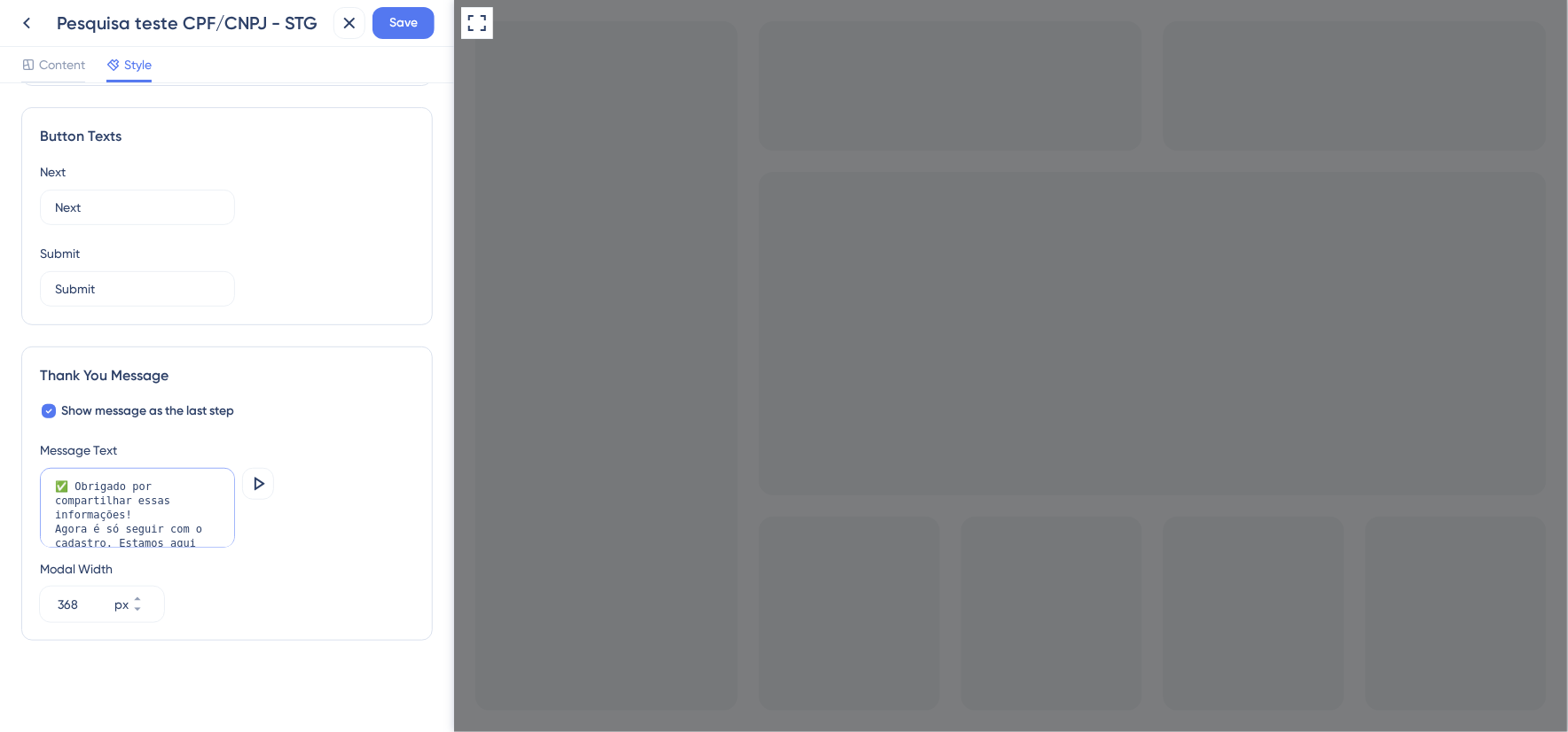
click at [158, 517] on textarea "✅ Obrigado por compartilhar essas informações! Agora é só seguir com o cadastro…" at bounding box center [137, 508] width 195 height 79
click at [262, 481] on icon at bounding box center [257, 484] width 21 height 21
click at [211, 502] on textarea "✅ Obrigado por compartilhar as informações!" at bounding box center [137, 508] width 195 height 79
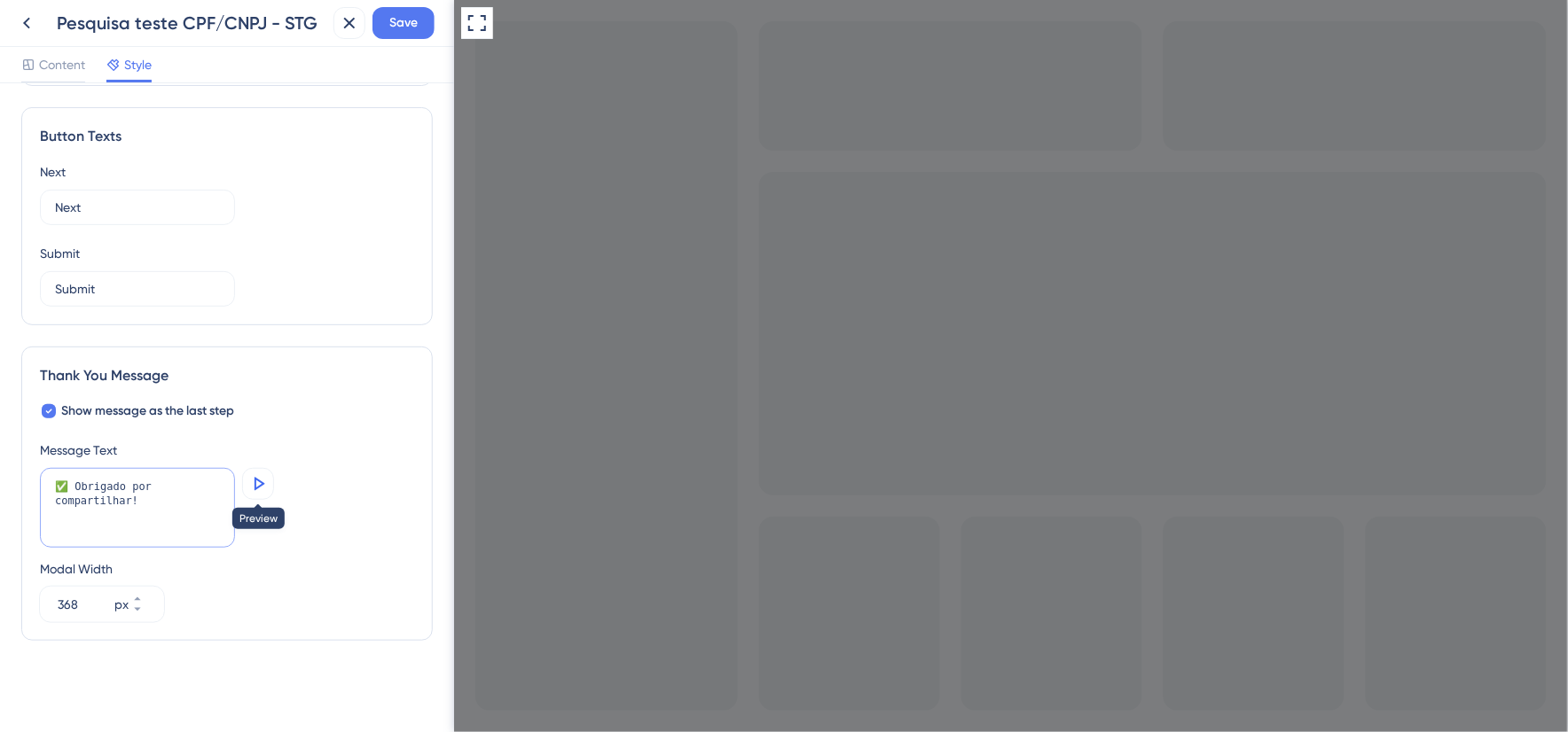
type textarea "✅ Obrigado por compartilhar!"
click at [263, 481] on icon at bounding box center [257, 484] width 21 height 21
click at [410, 25] on span "Save" at bounding box center [403, 22] width 29 height 21
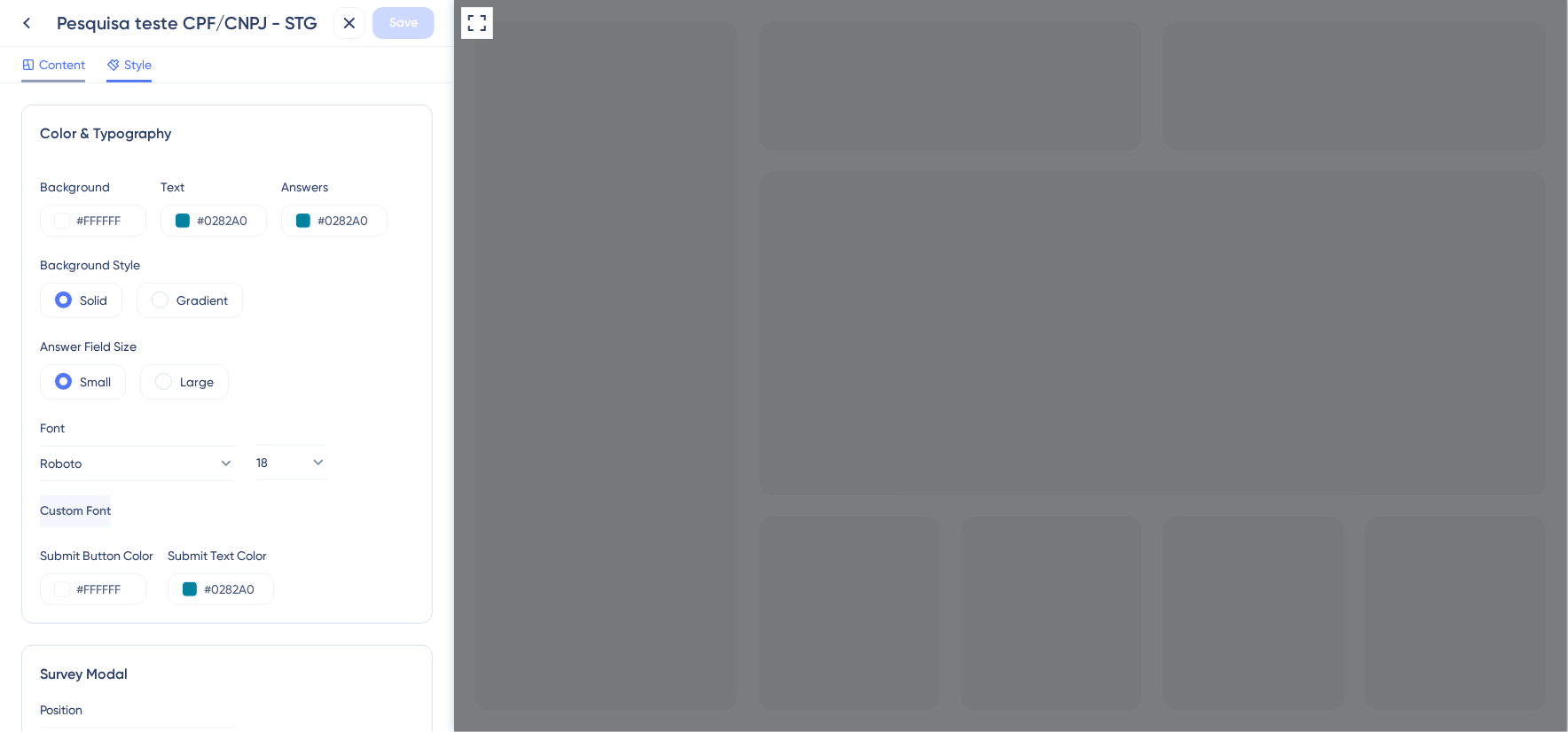
click at [75, 66] on span "Content" at bounding box center [62, 64] width 46 height 21
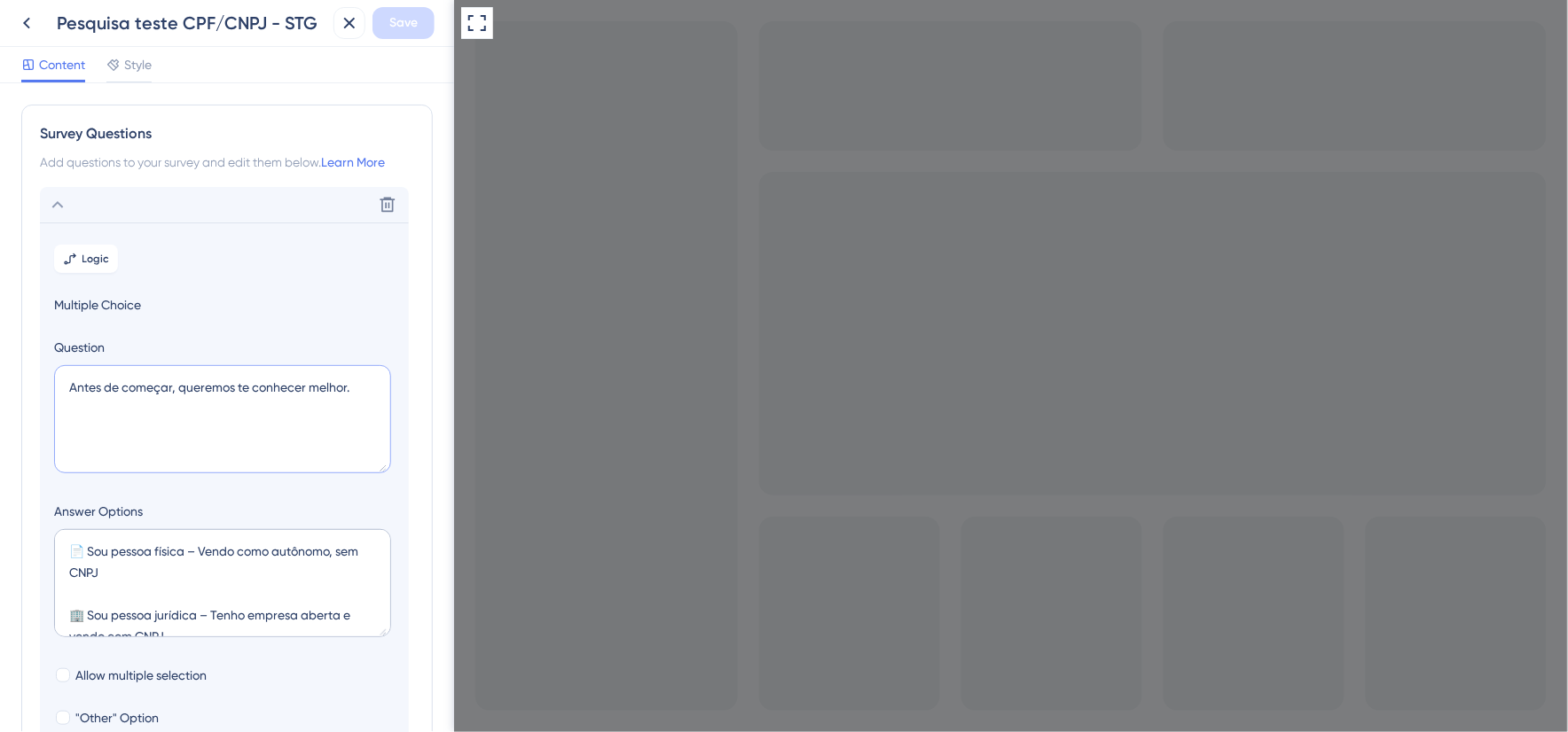
click at [153, 387] on textarea "Antes de começar, queremos te conhecer melhor." at bounding box center [222, 419] width 337 height 108
type textarea "Antes de iniciar seu cadastro, queremos te conhecer melhor."
click at [138, 65] on span "Style" at bounding box center [138, 64] width 28 height 21
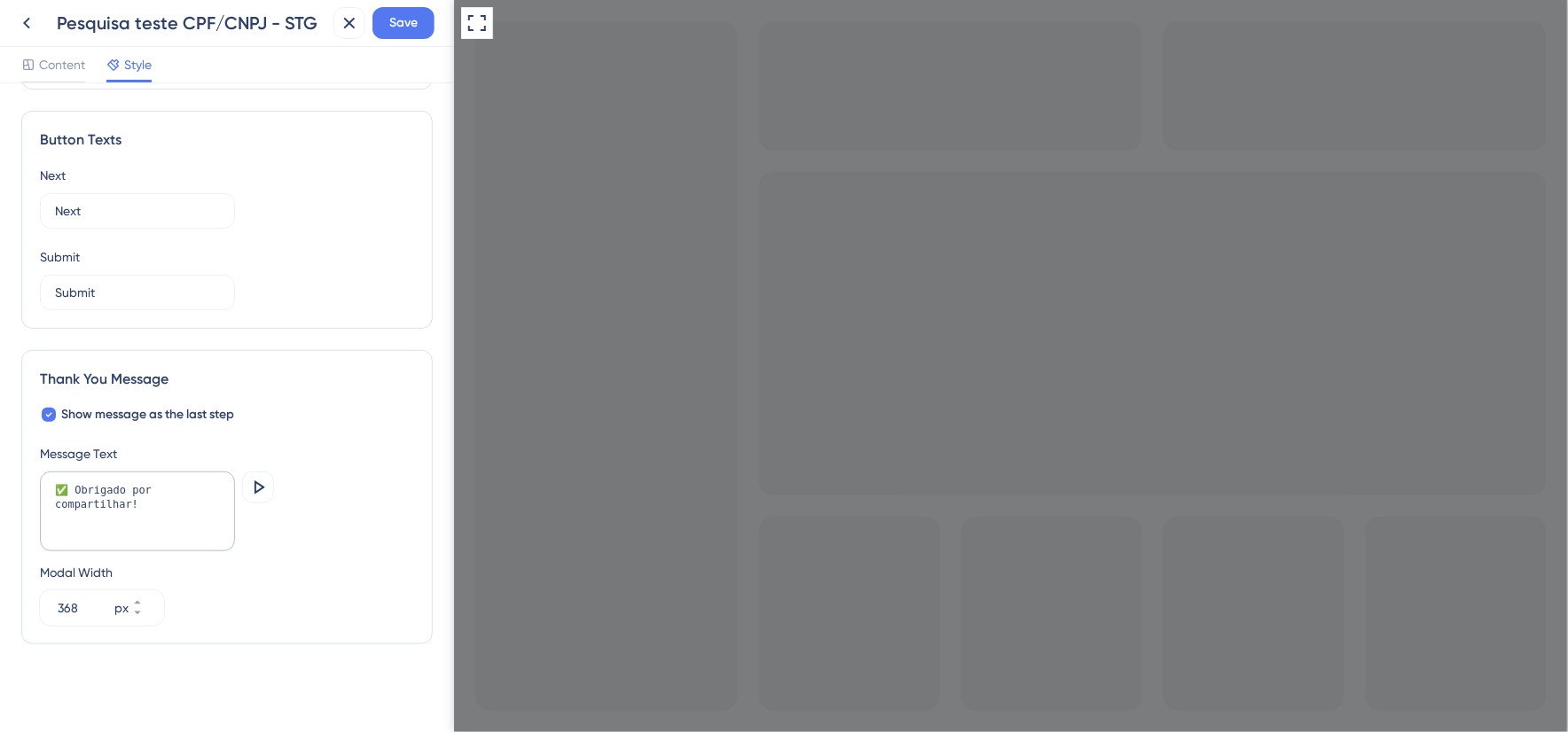
scroll to position [1120, 0]
click at [258, 481] on icon at bounding box center [259, 483] width 11 height 13
click at [408, 30] on span "Save" at bounding box center [403, 22] width 29 height 21
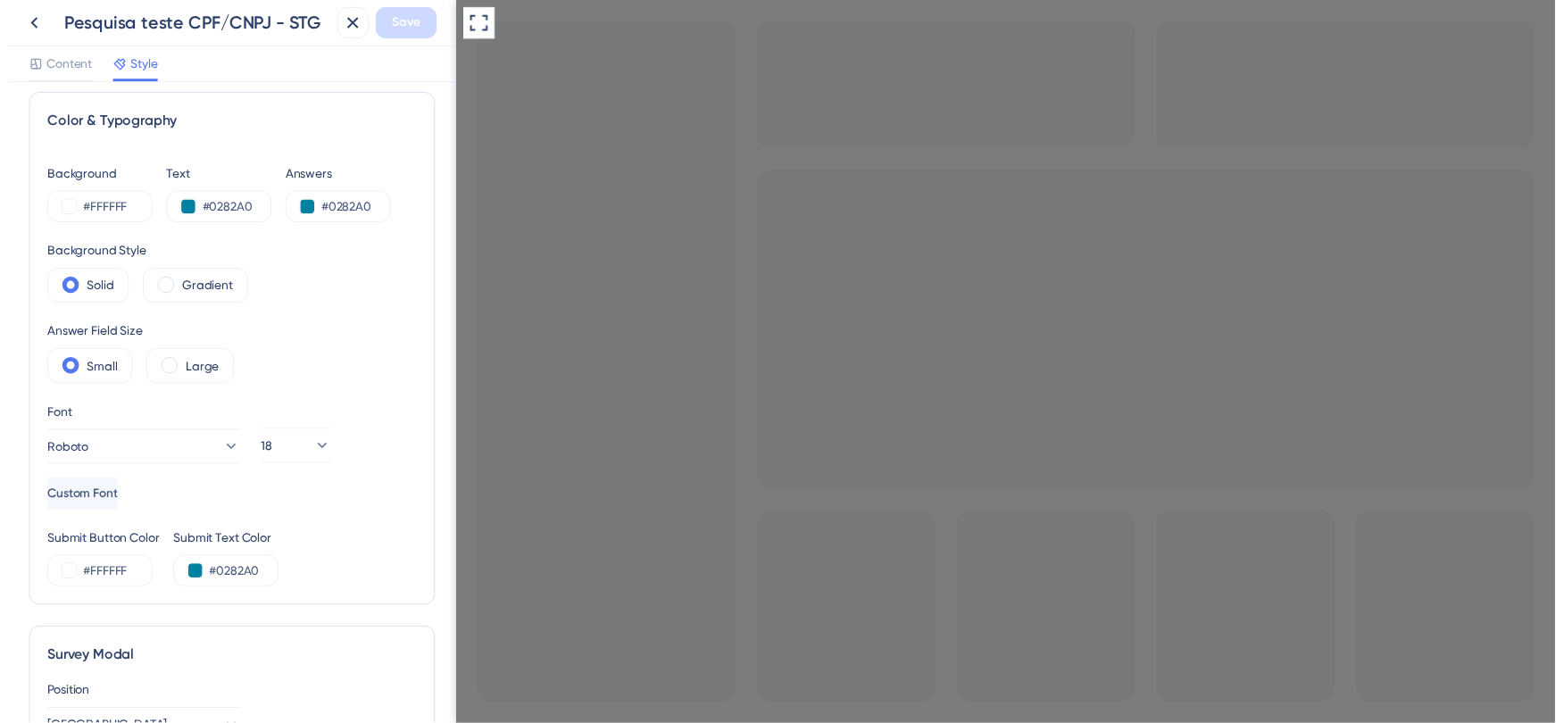
scroll to position [0, 0]
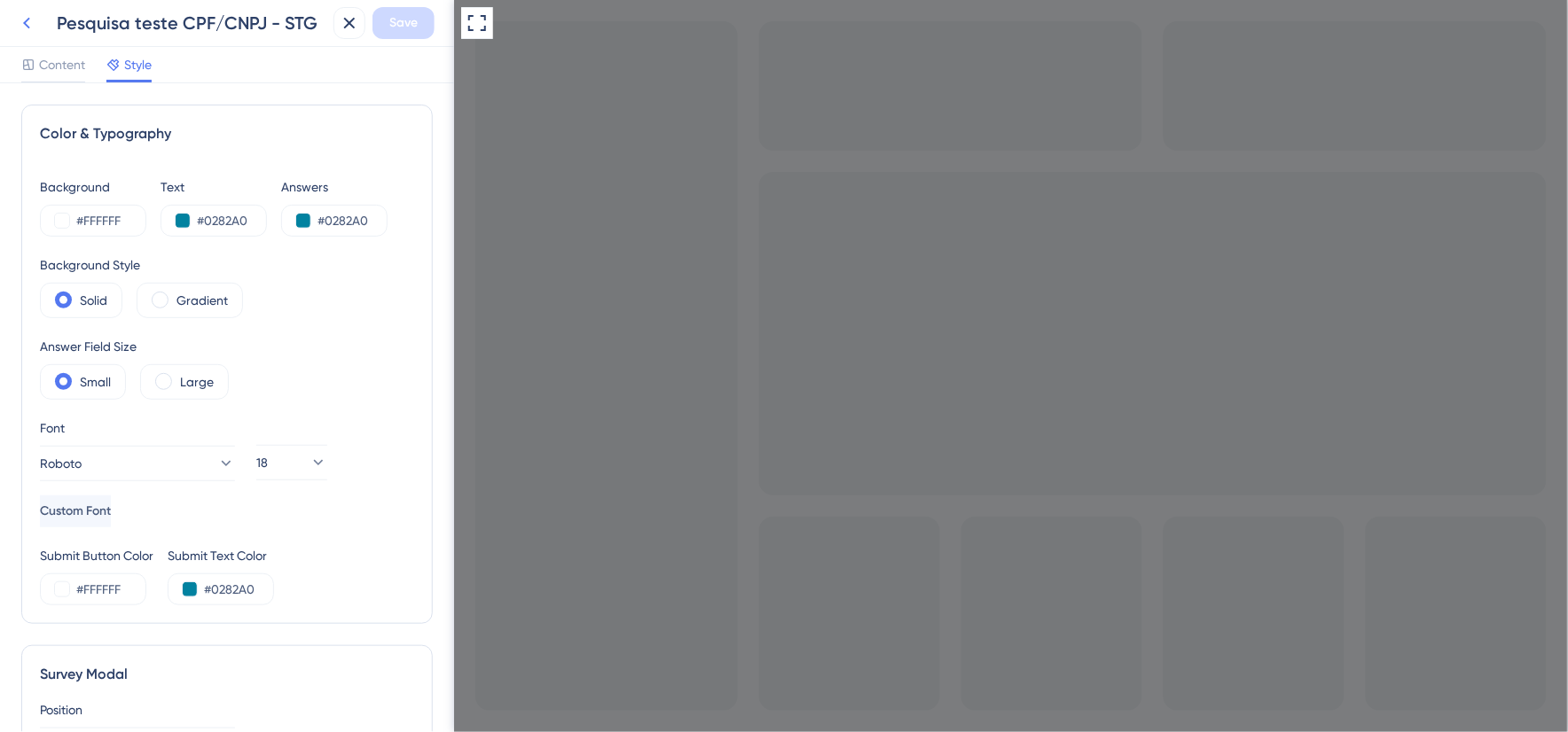
click at [37, 22] on icon at bounding box center [26, 22] width 21 height 21
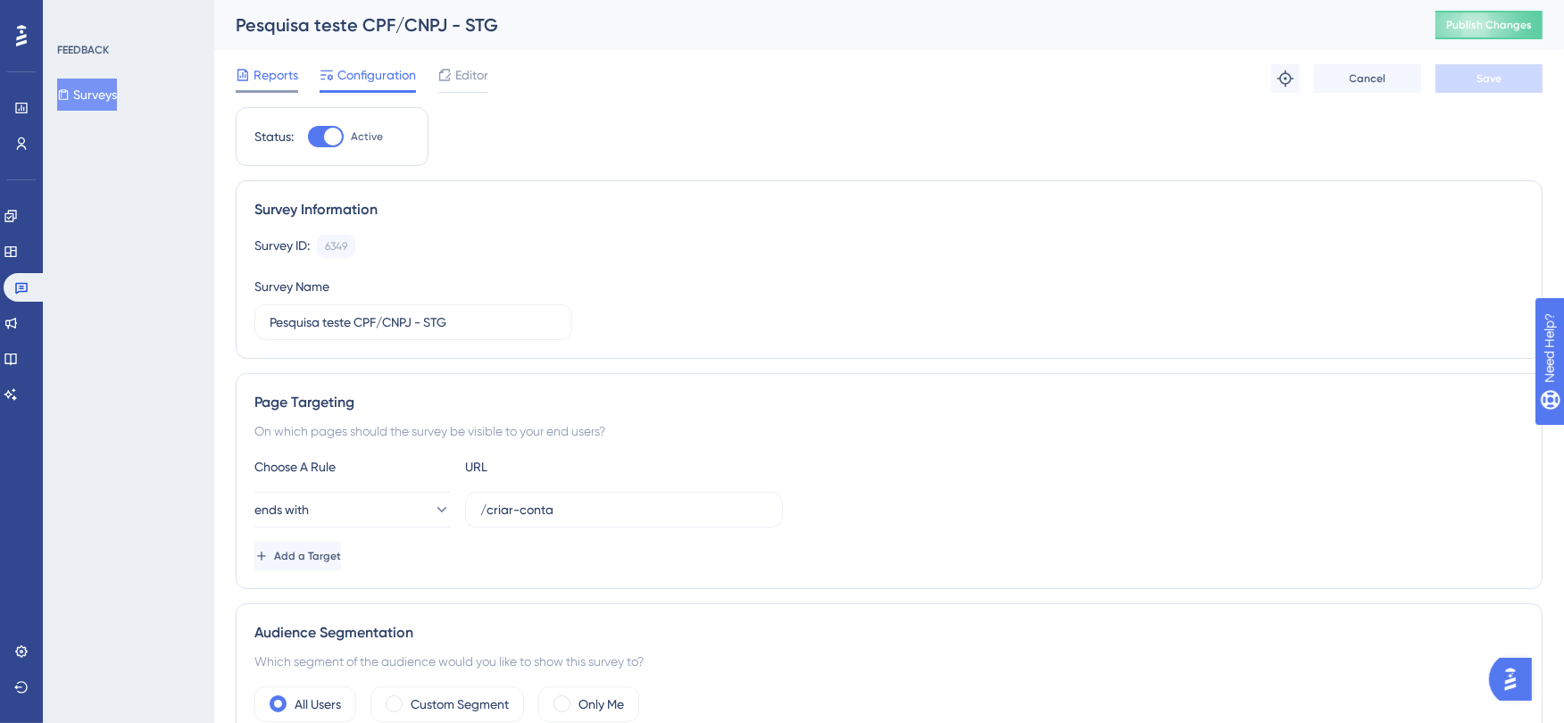
click at [282, 71] on span "Reports" at bounding box center [275, 74] width 45 height 21
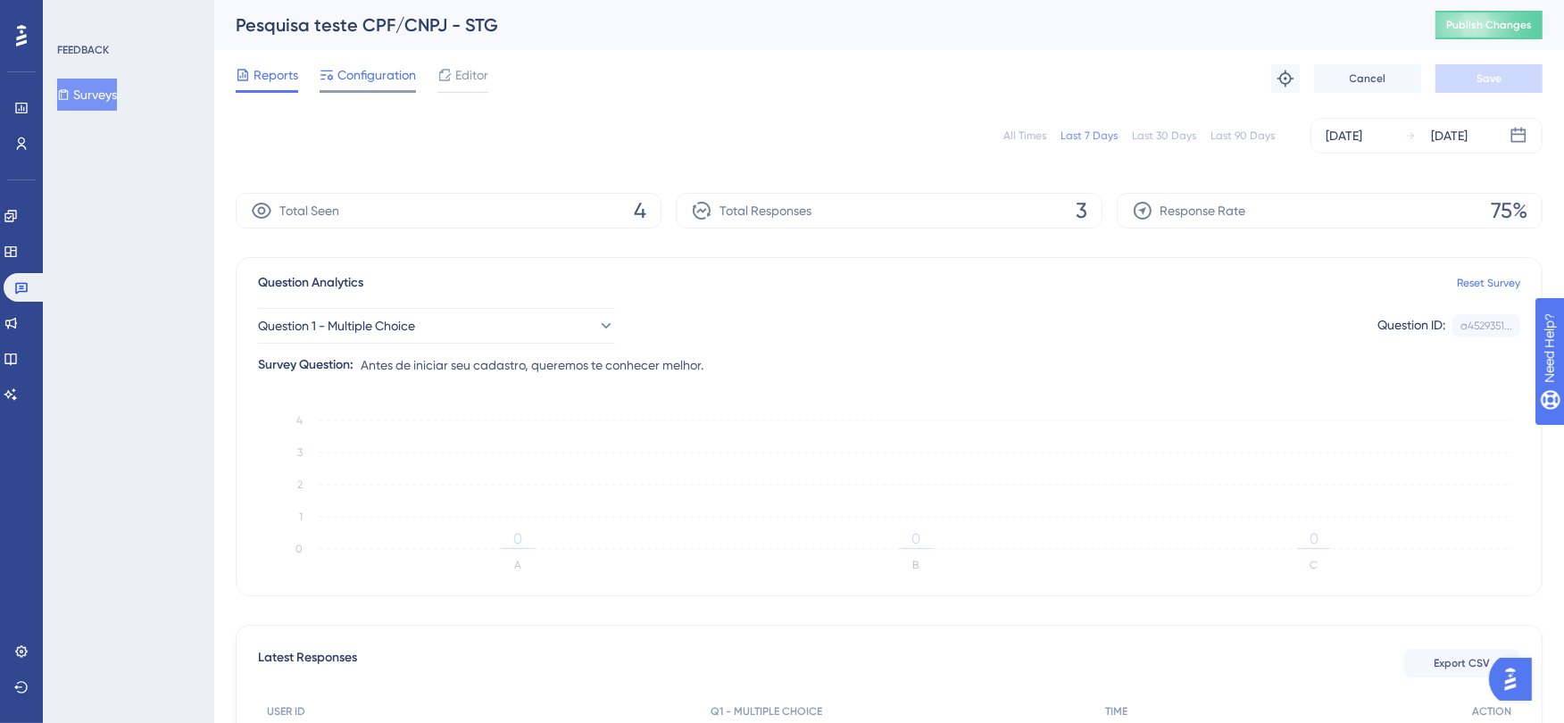
click at [375, 73] on span "Configuration" at bounding box center [376, 74] width 79 height 21
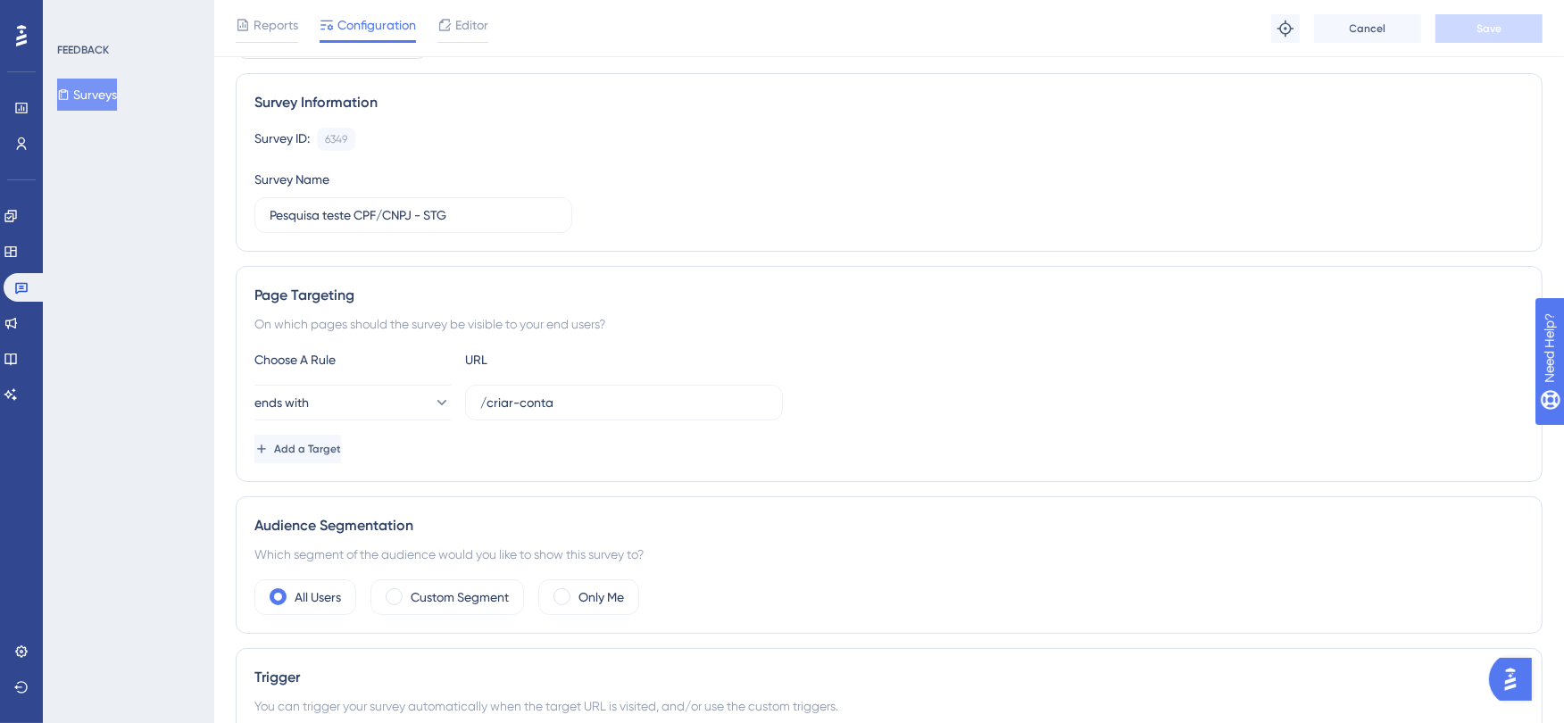
scroll to position [297, 0]
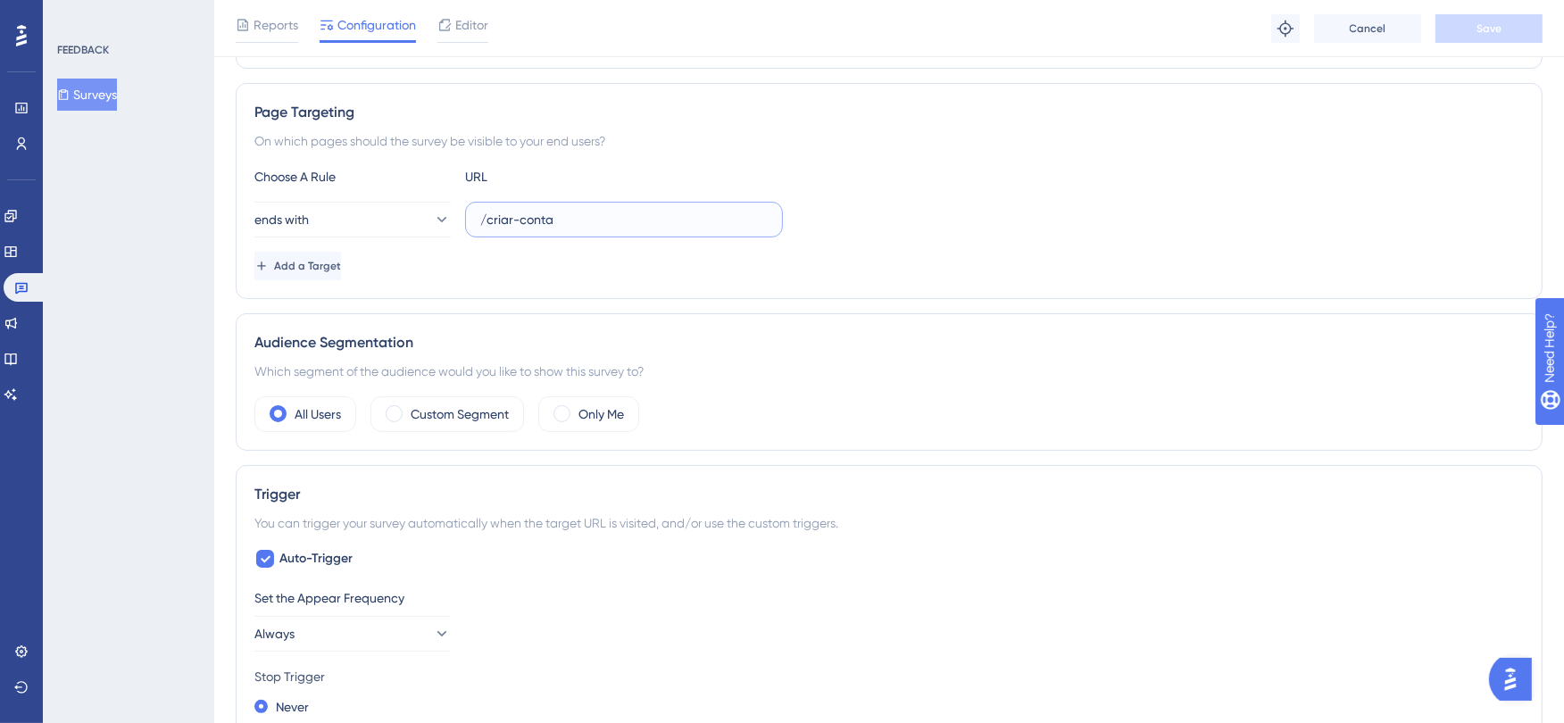
drag, startPoint x: 568, startPoint y: 228, endPoint x: 466, endPoint y: 229, distance: 101.8
click at [466, 229] on label "/criar-conta" at bounding box center [624, 220] width 318 height 36
paste input "[URL][DOMAIN_NAME]"
type input "[URL][DOMAIN_NAME]"
click at [384, 229] on button "ends with" at bounding box center [352, 220] width 196 height 36
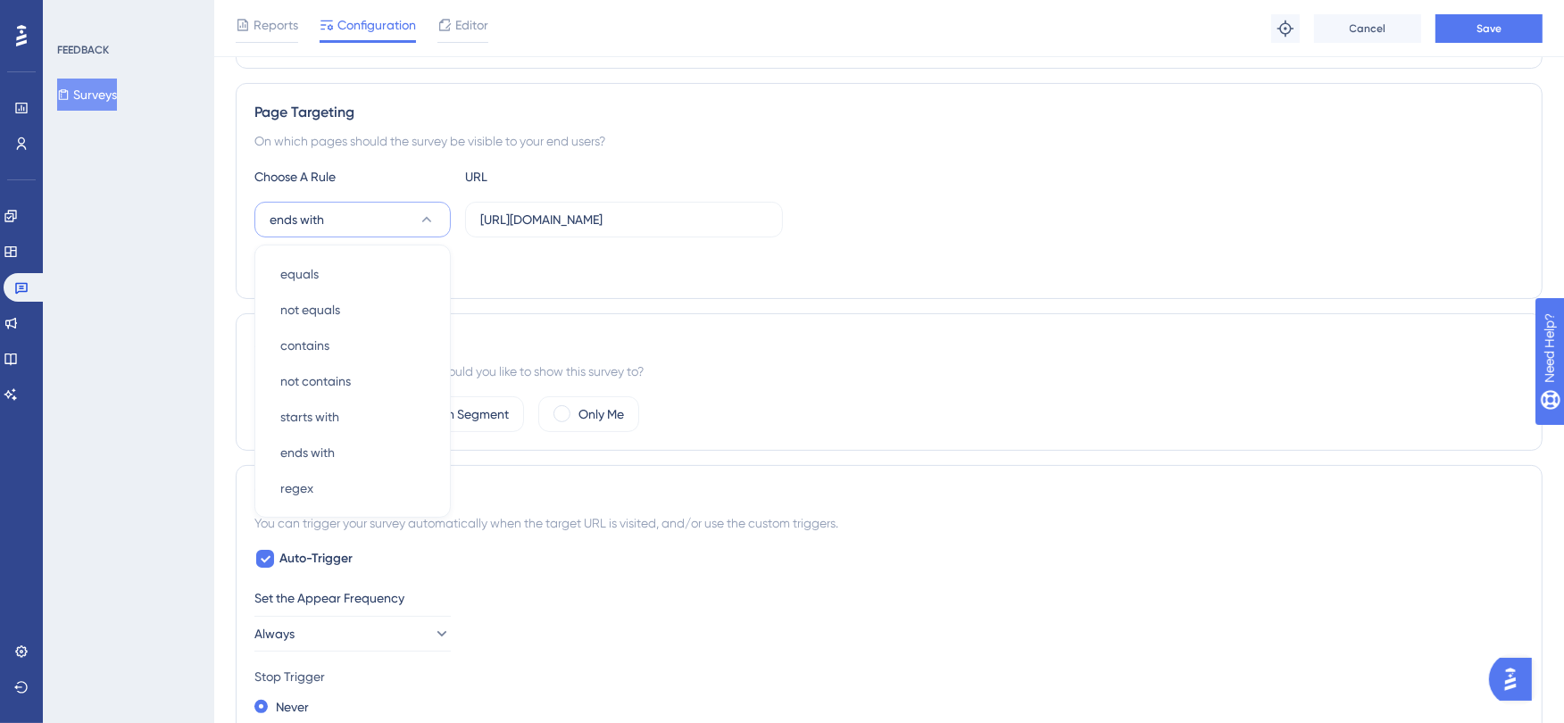
scroll to position [317, 0]
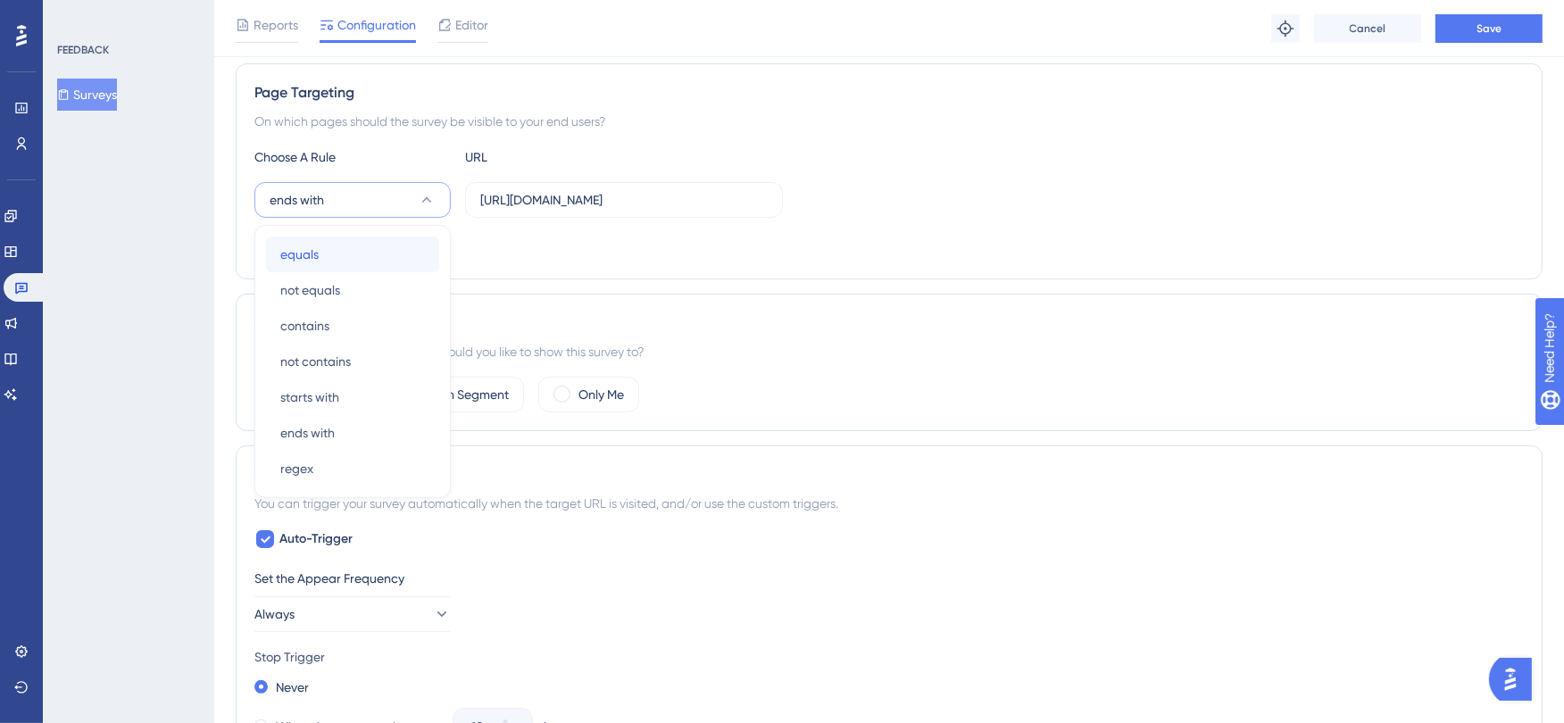
click at [341, 251] on div "equals equals" at bounding box center [352, 255] width 145 height 36
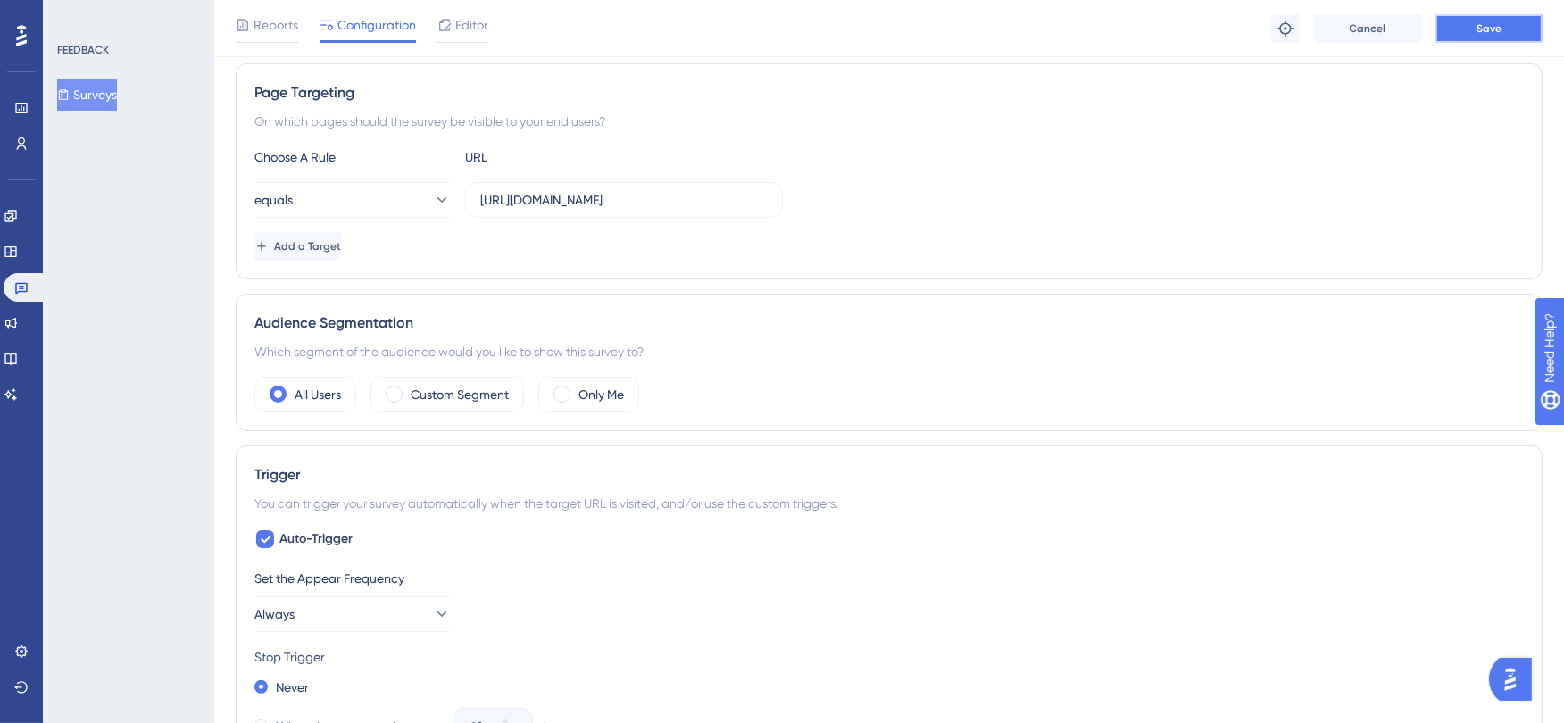
click at [1508, 32] on button "Save" at bounding box center [1488, 28] width 107 height 29
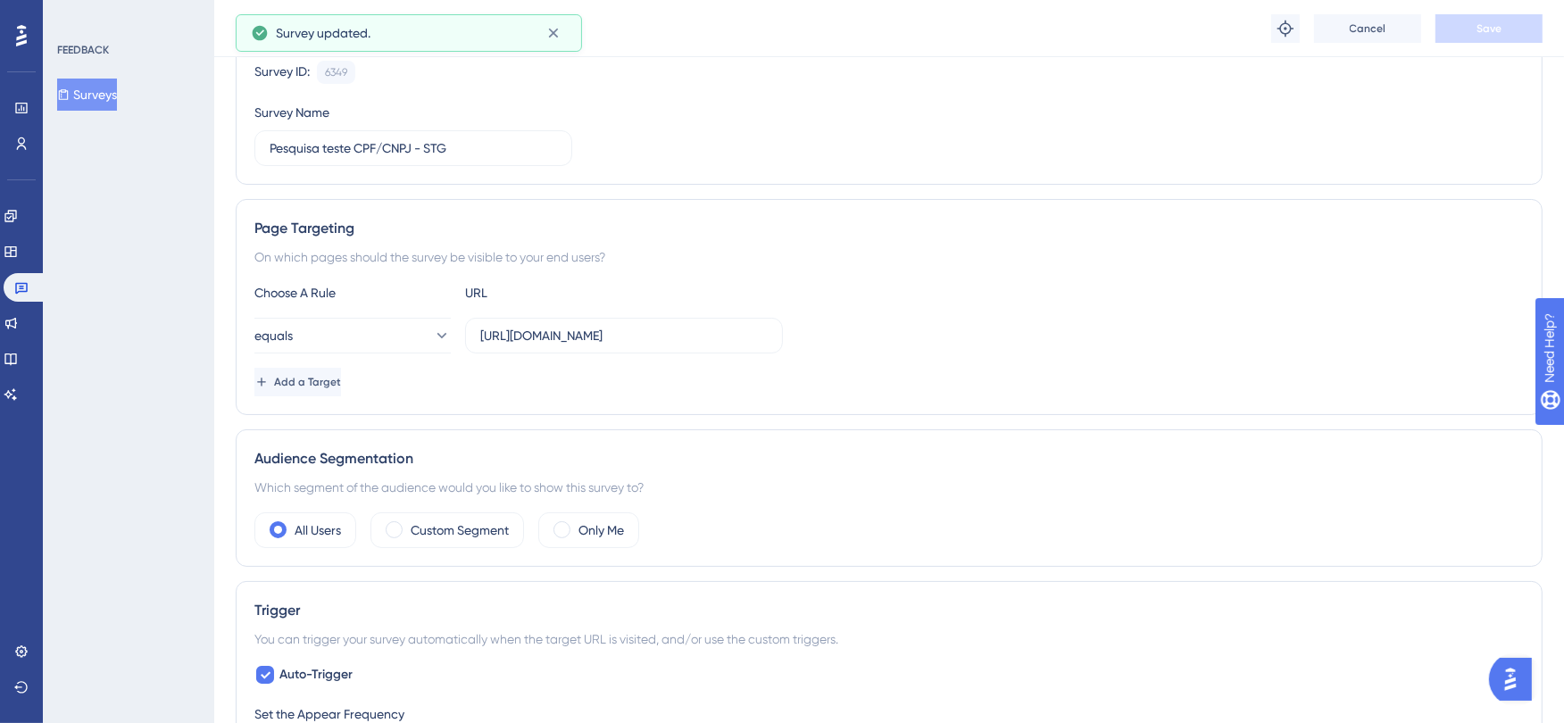
scroll to position [0, 0]
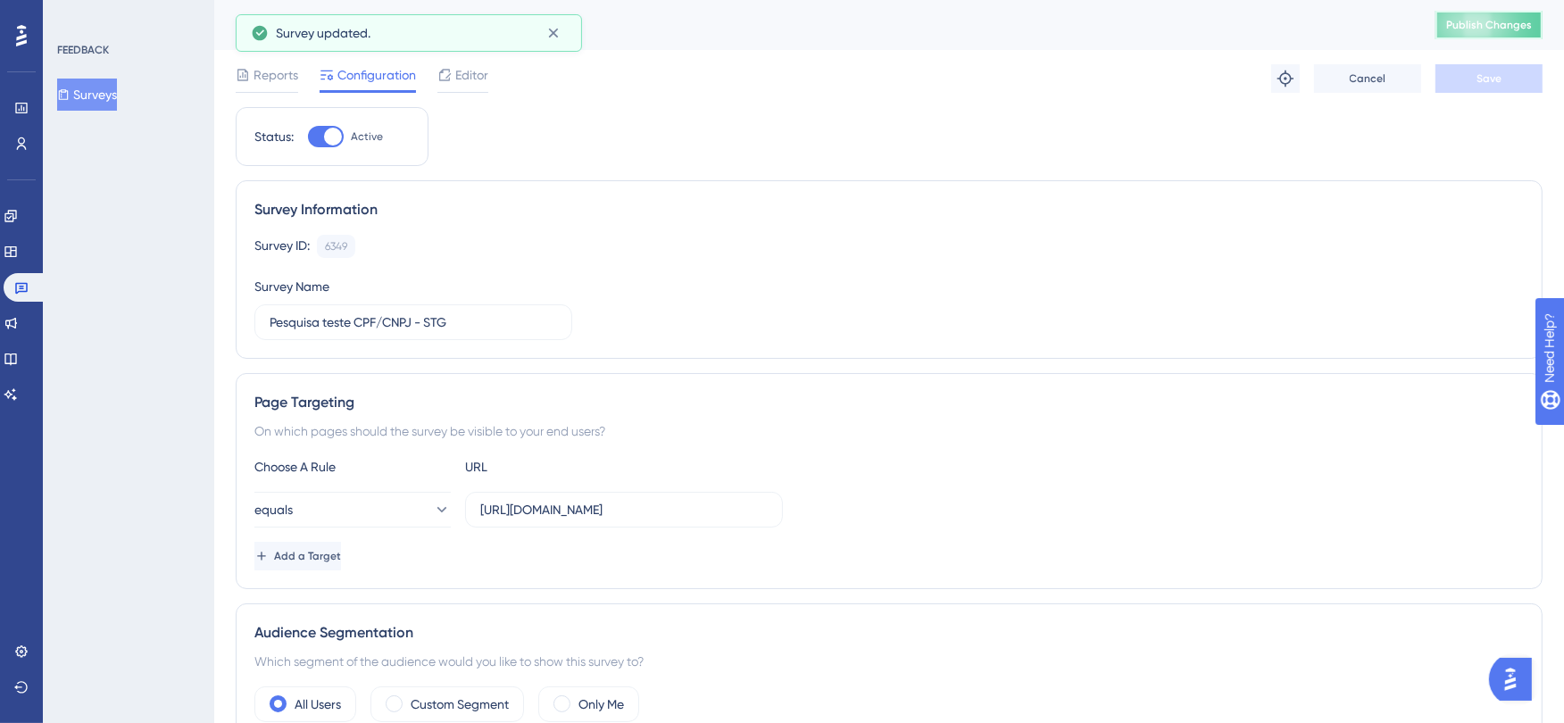
click at [1502, 25] on span "Publish Changes" at bounding box center [1489, 25] width 86 height 14
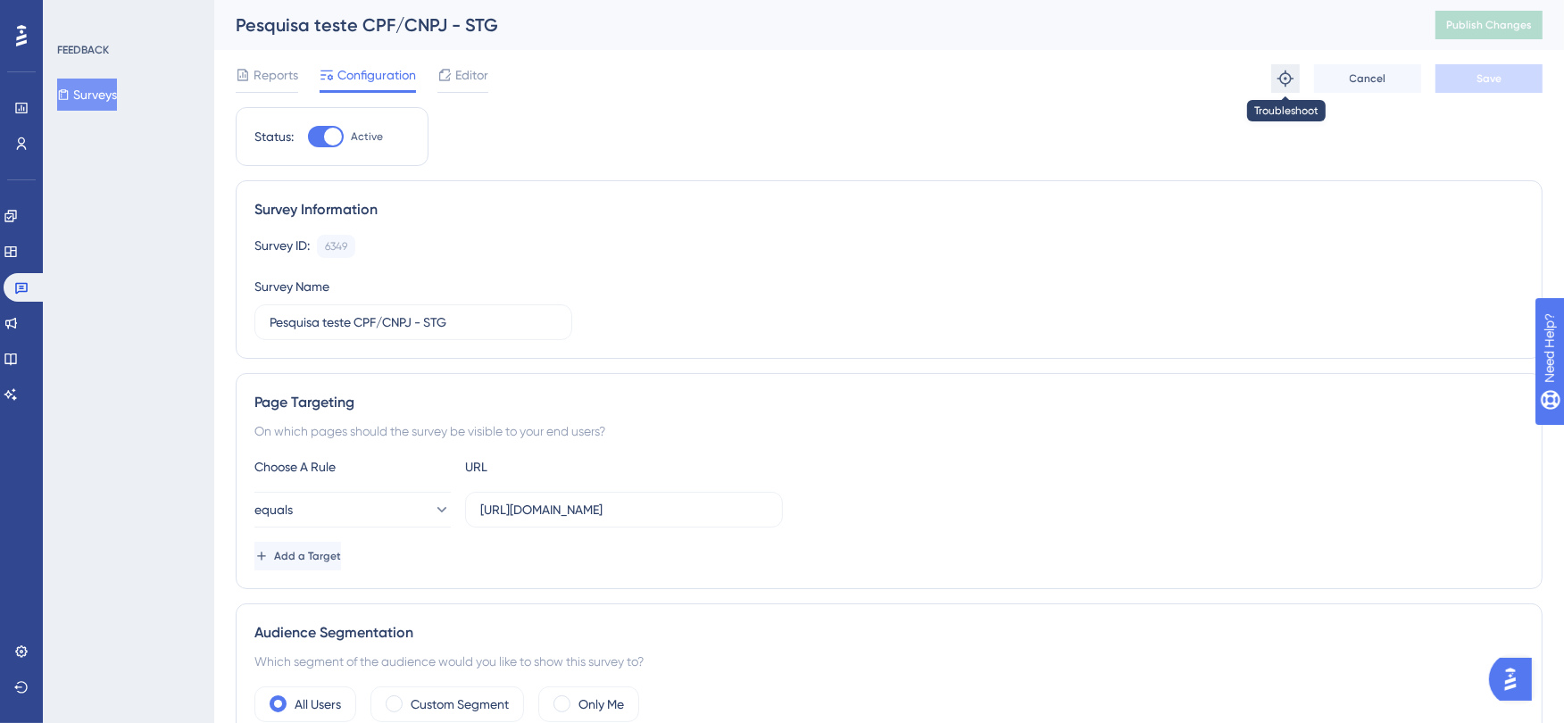
click at [1286, 81] on icon at bounding box center [1285, 79] width 18 height 18
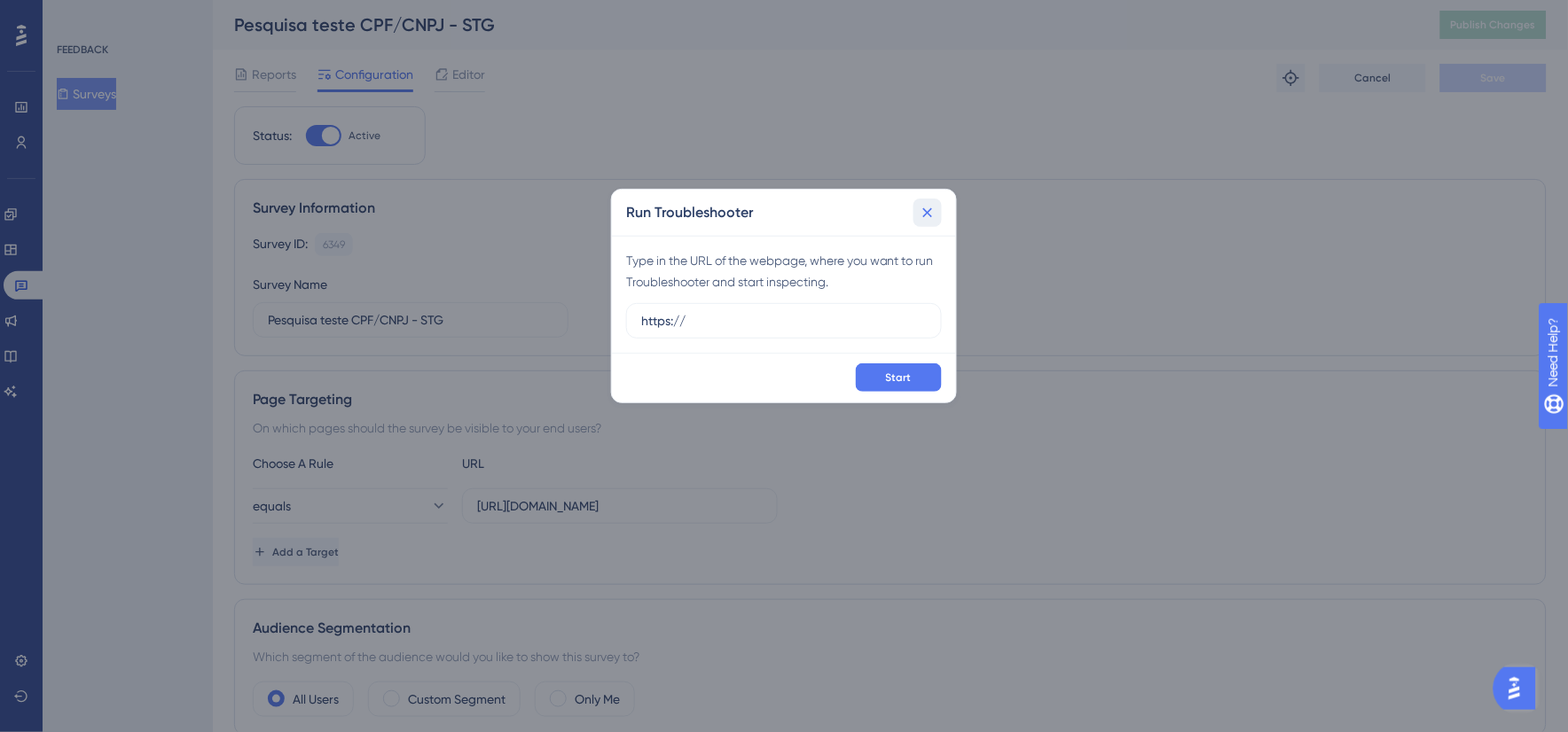
click at [936, 209] on icon at bounding box center [928, 213] width 18 height 18
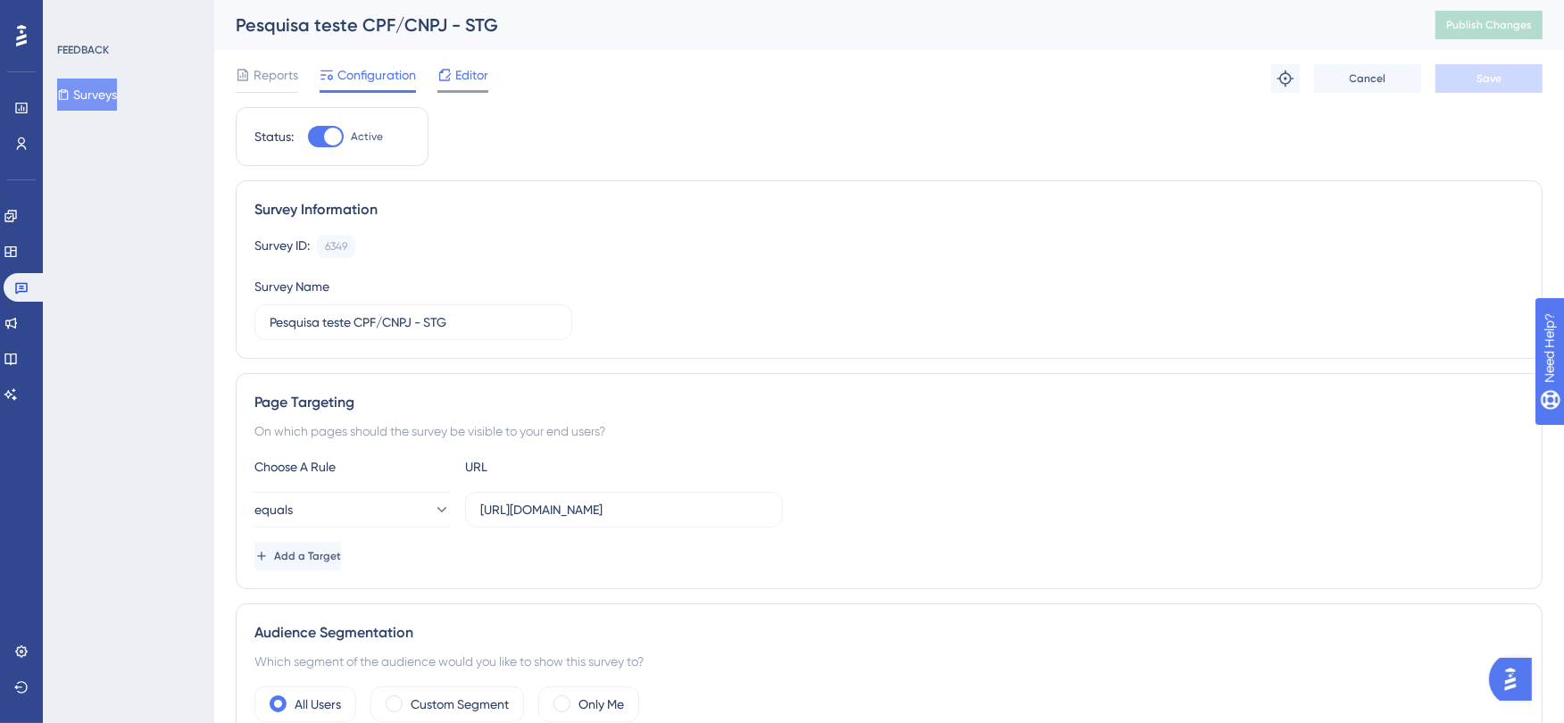
click at [462, 79] on span "Editor" at bounding box center [471, 74] width 33 height 21
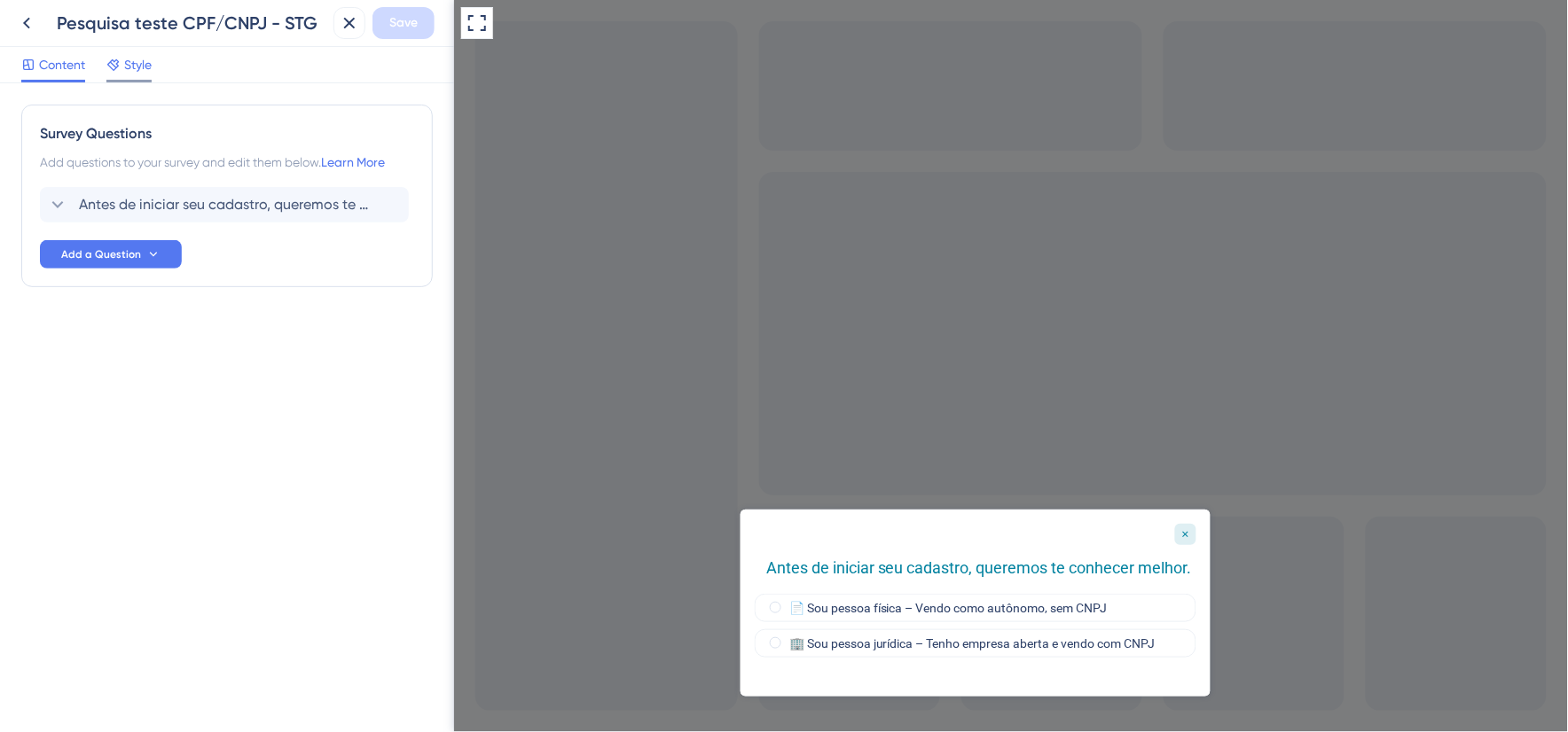
click at [136, 71] on span "Style" at bounding box center [138, 64] width 28 height 21
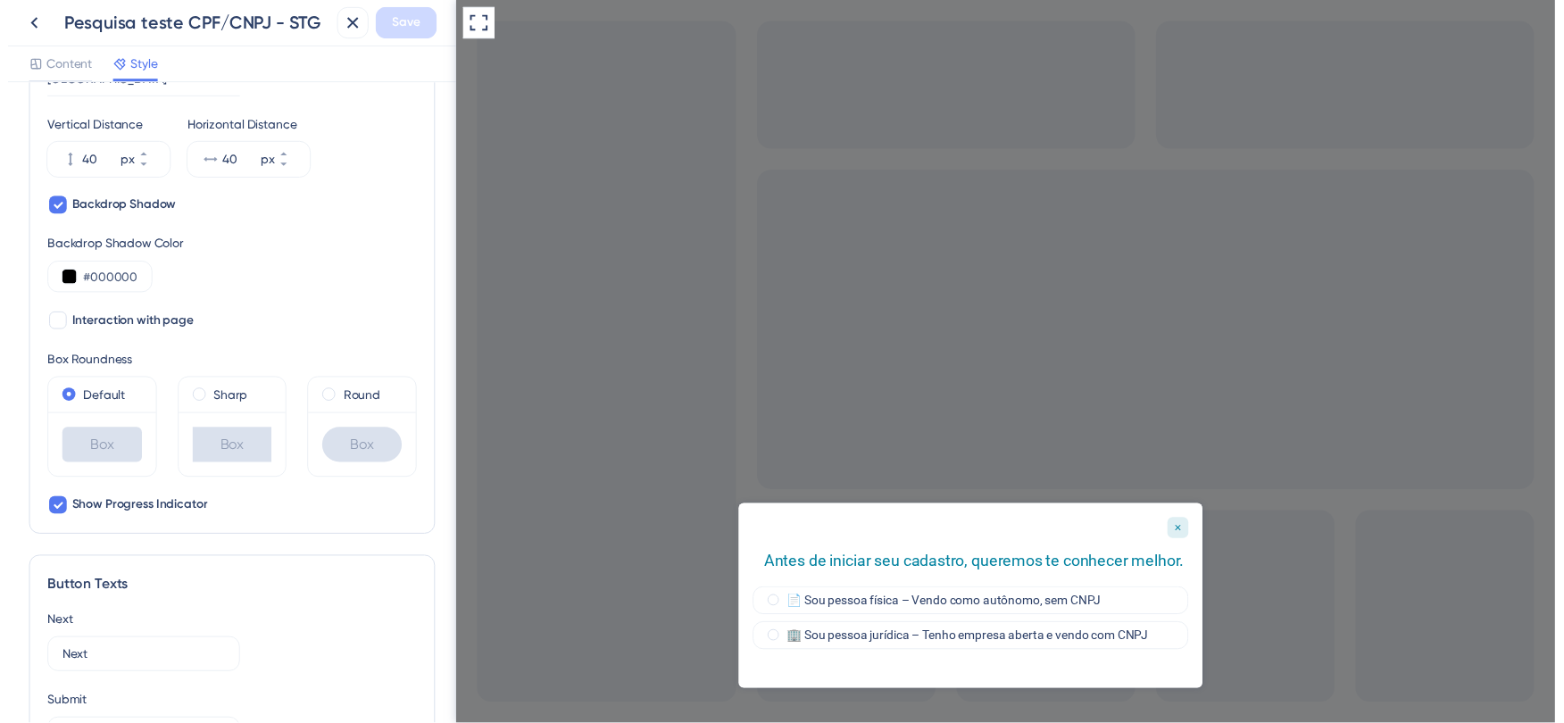
scroll to position [694, 0]
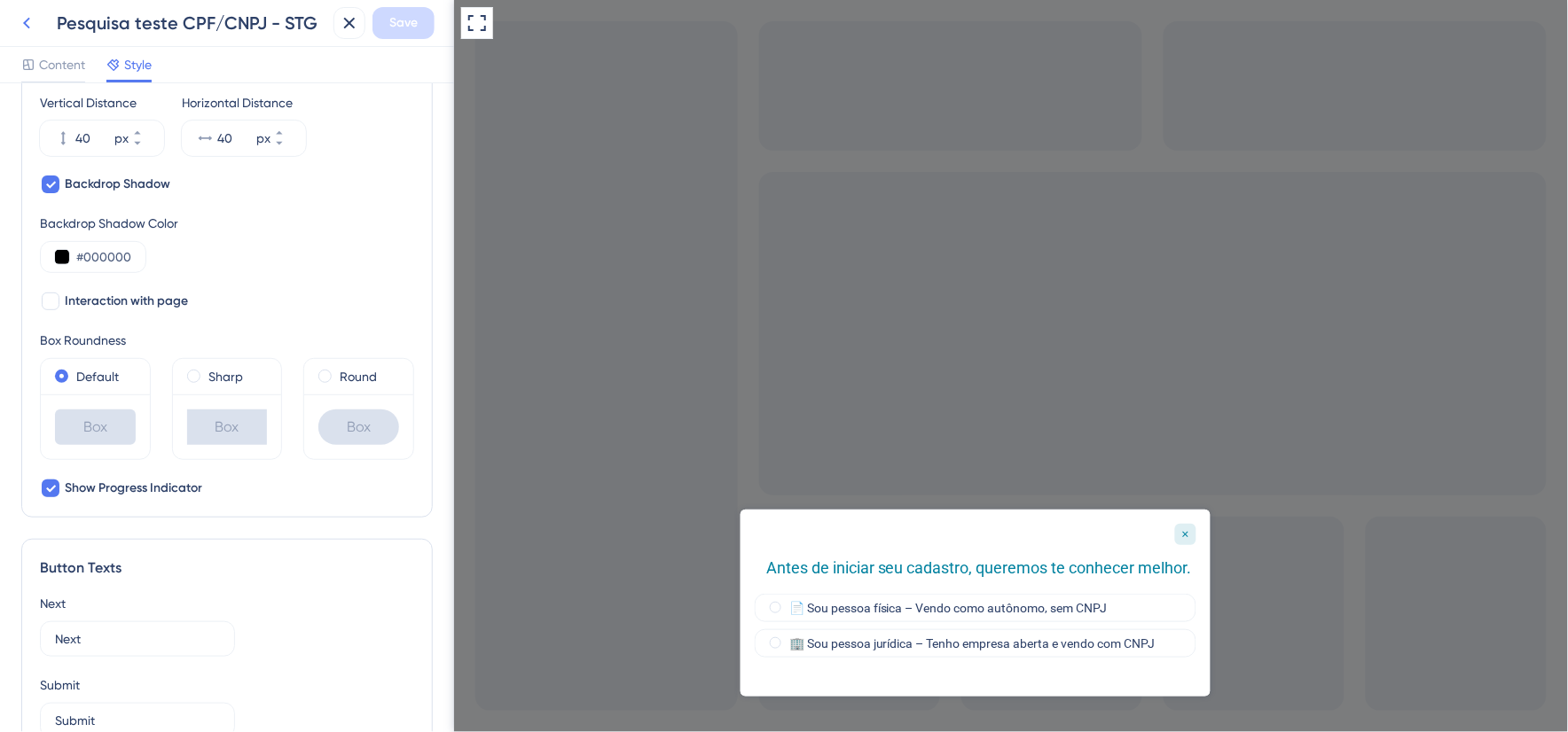
click at [27, 21] on icon at bounding box center [26, 24] width 7 height 12
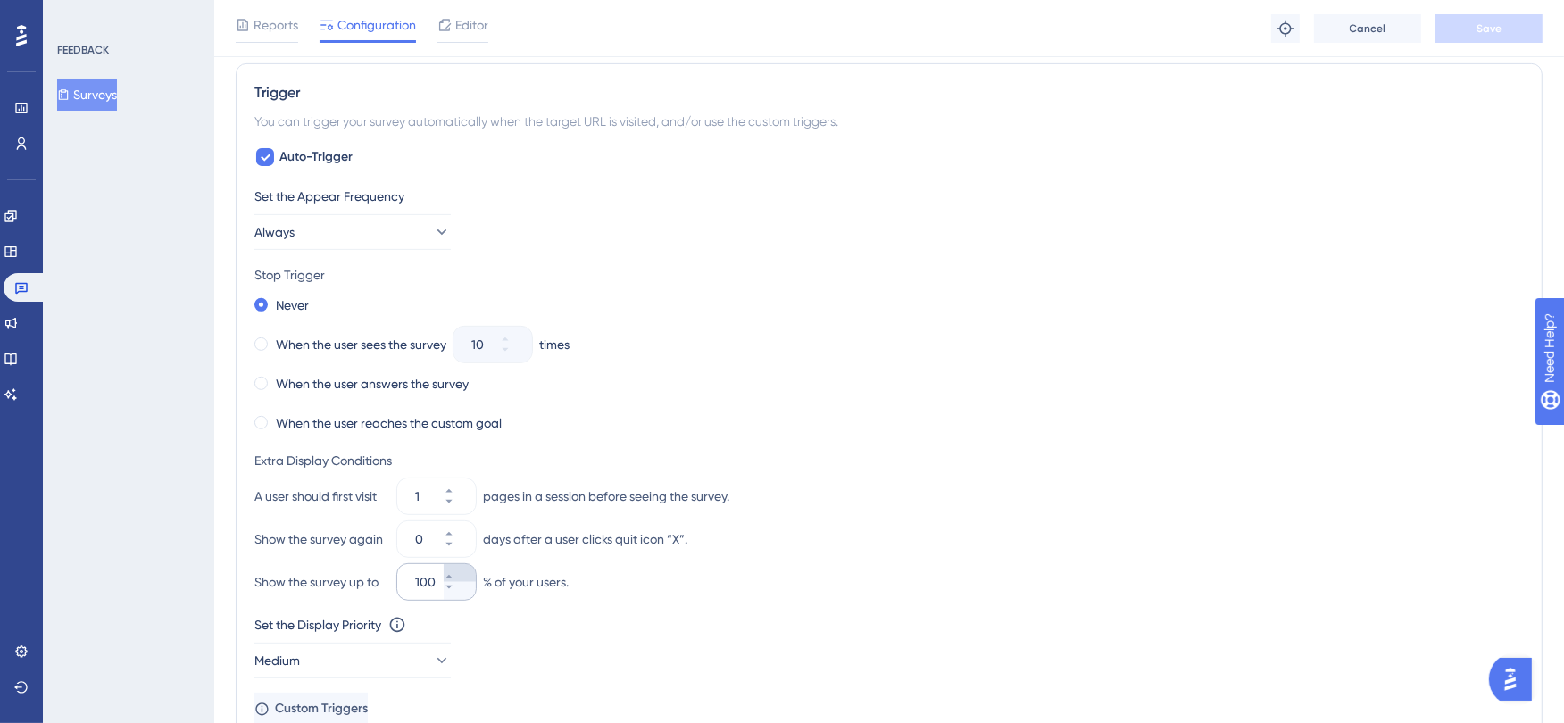
scroll to position [694, 0]
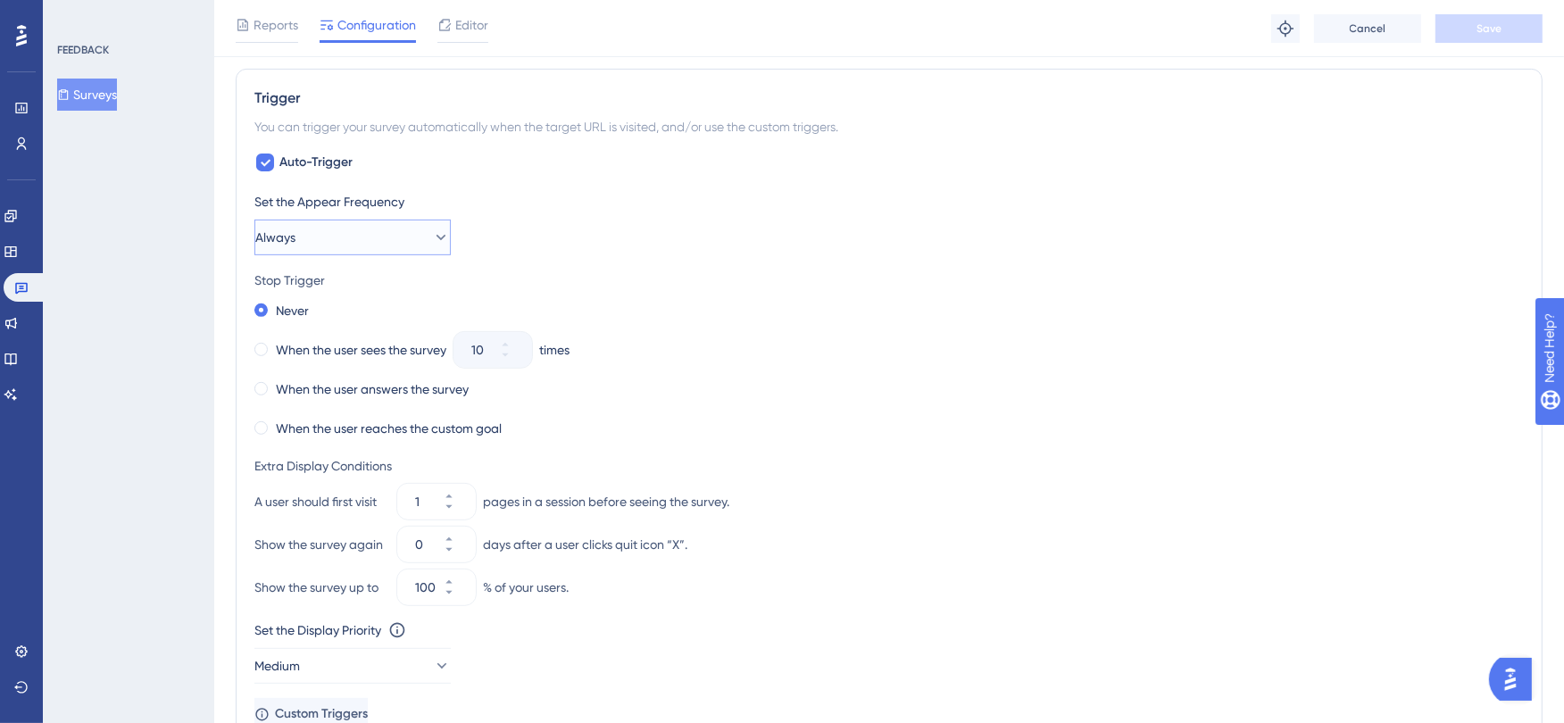
click at [386, 234] on button "Always" at bounding box center [352, 238] width 196 height 36
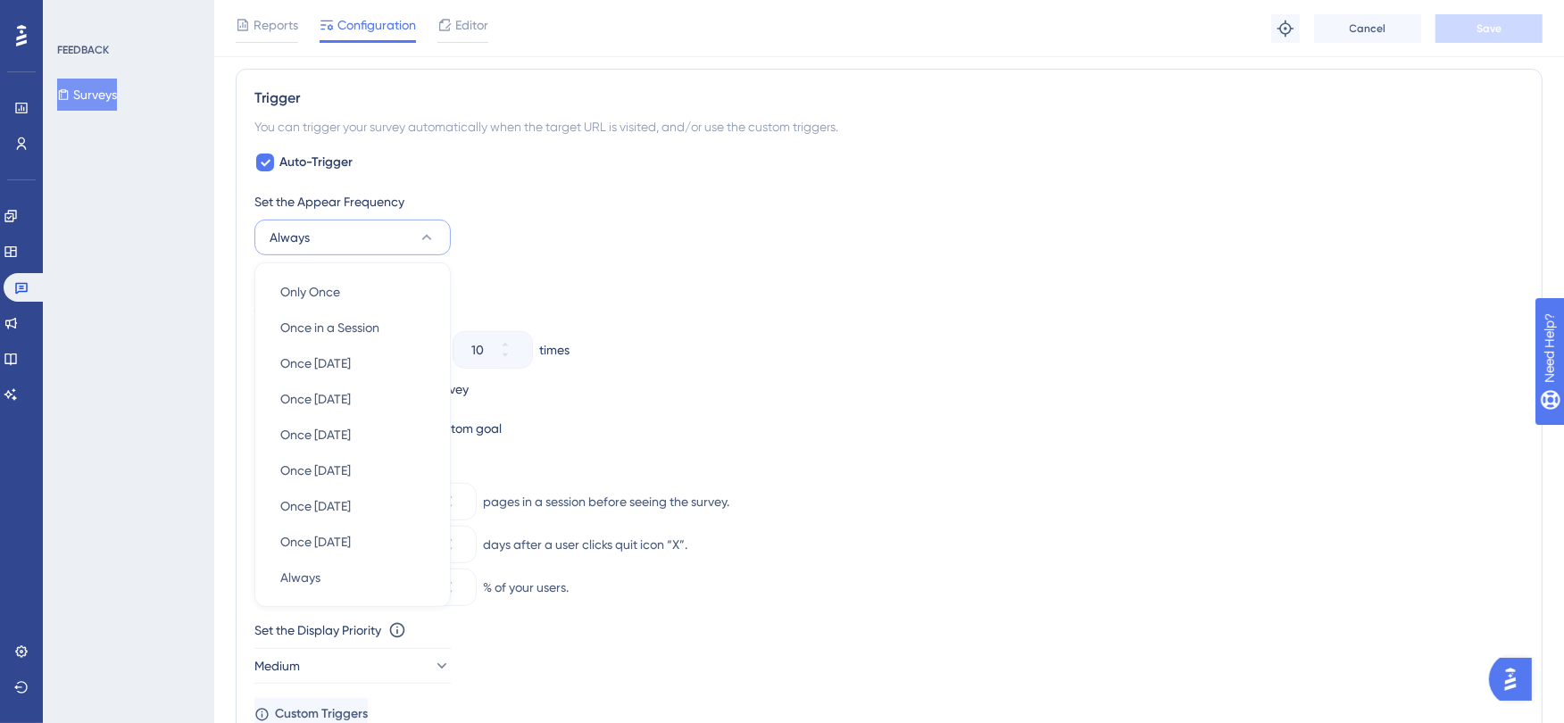
scroll to position [768, 0]
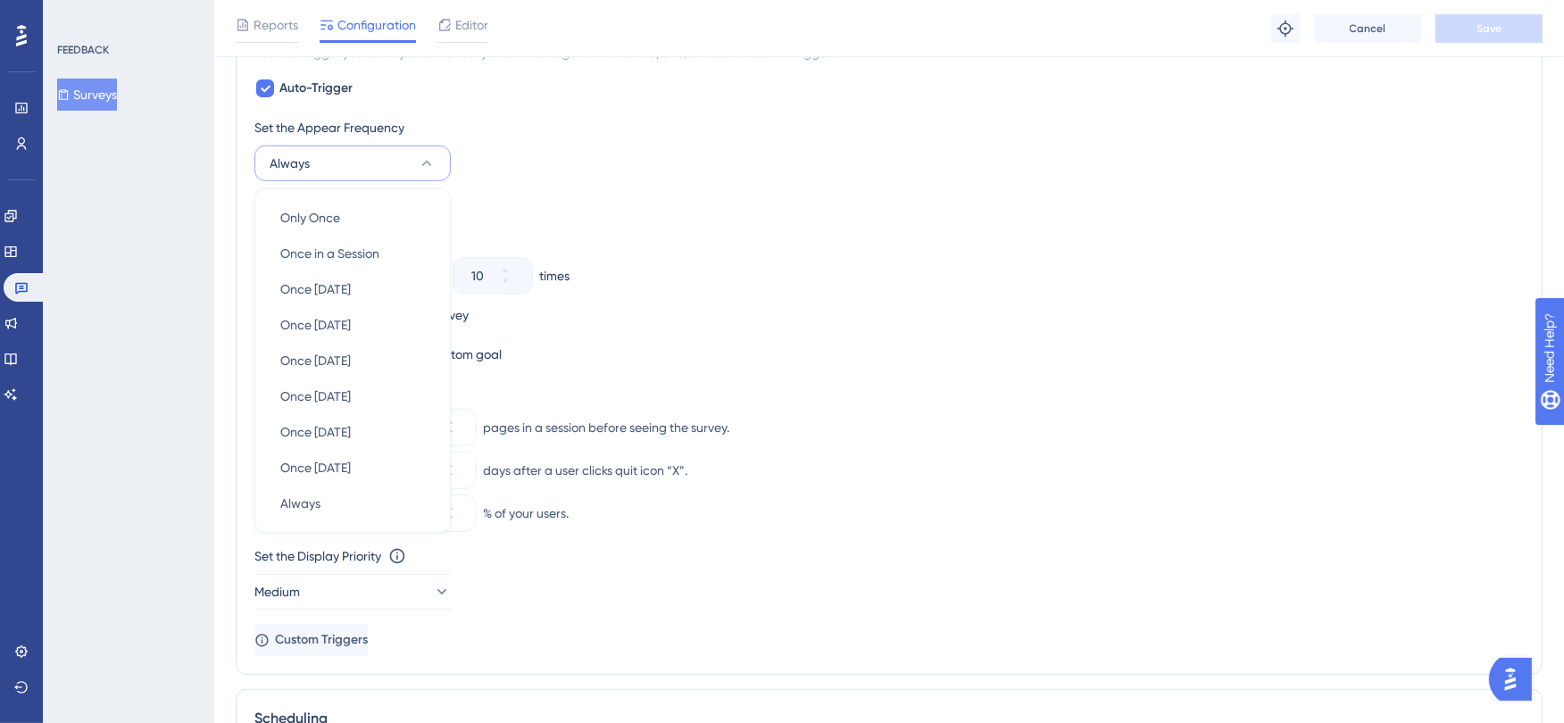
click at [893, 494] on div "Extra Display Conditions A user should first visit 1 pages in a session before …" at bounding box center [888, 456] width 1269 height 150
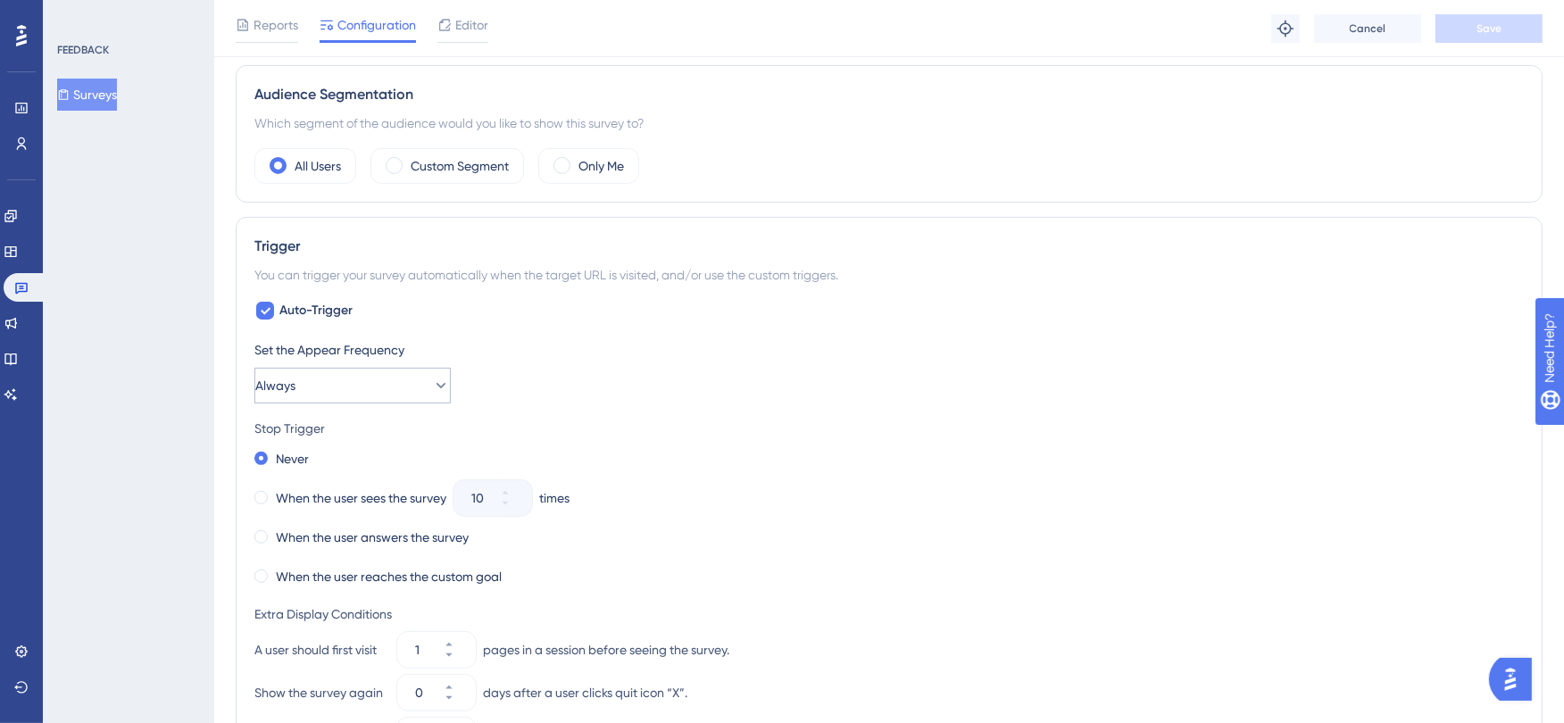
scroll to position [550, 0]
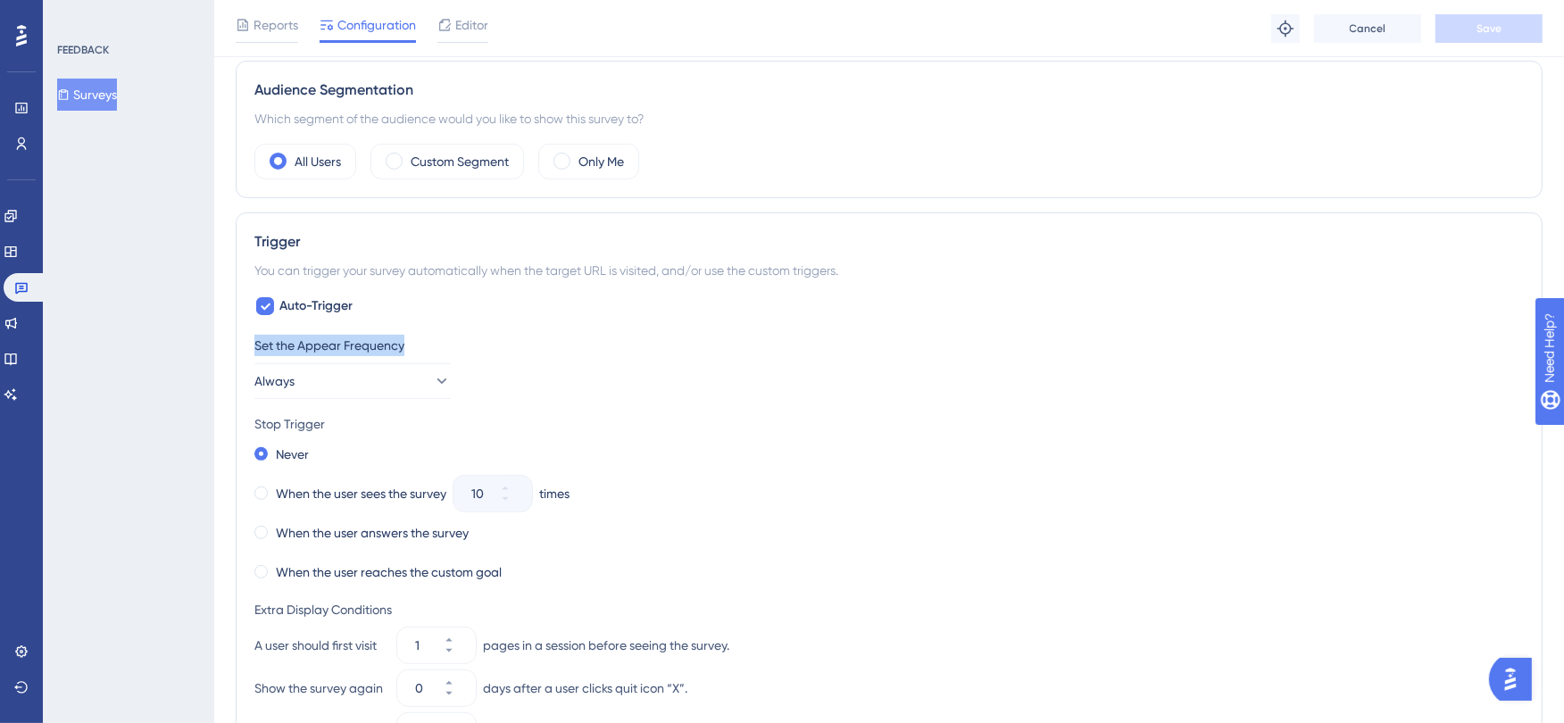
drag, startPoint x: 422, startPoint y: 345, endPoint x: 218, endPoint y: 345, distance: 204.4
click at [218, 345] on div "Performance Users Engagement Widgets Feedback Product Updates Knowledge Base AI…" at bounding box center [889, 369] width 1350 height 1839
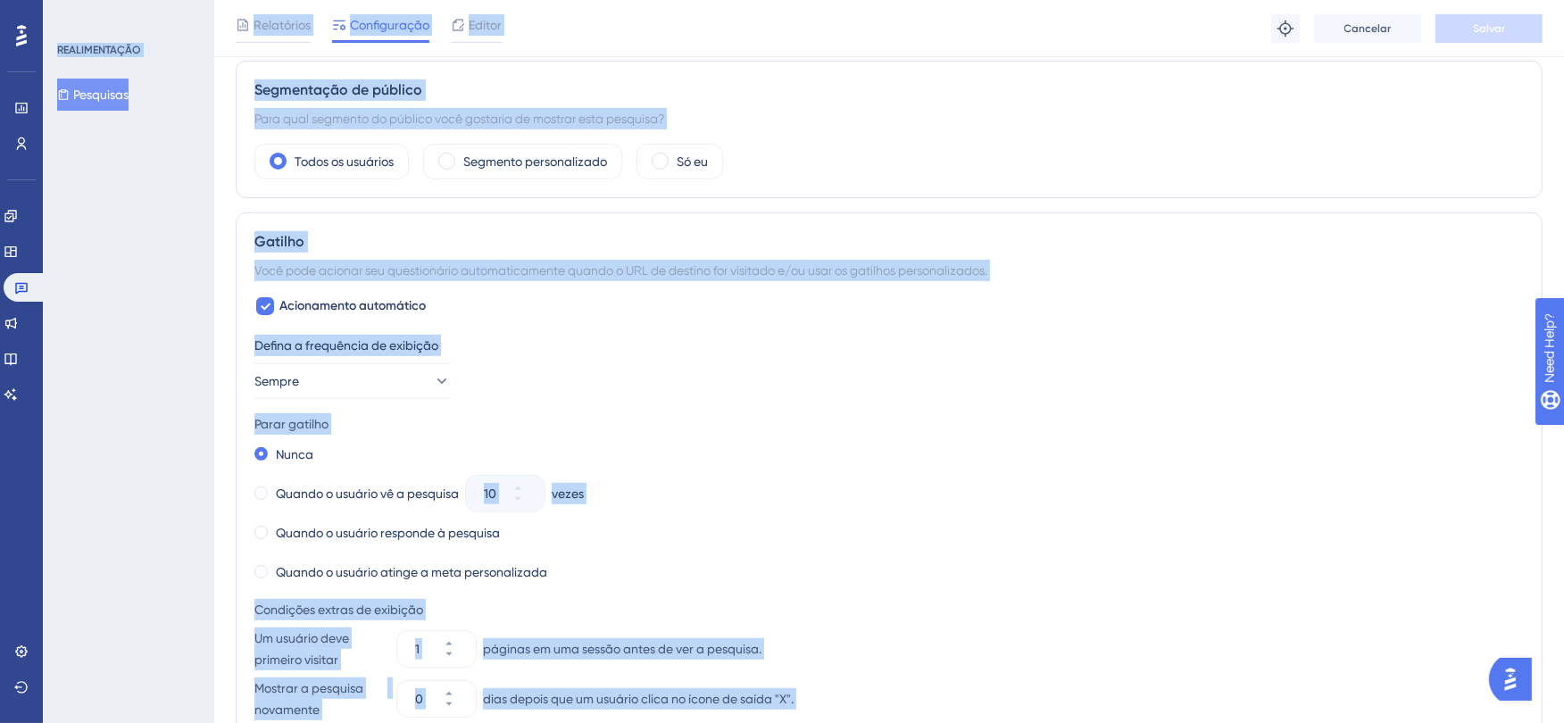
click at [794, 290] on div "Gatilho Você pode acionar seu questionário automaticamente quando o URL de dest…" at bounding box center [889, 559] width 1307 height 694
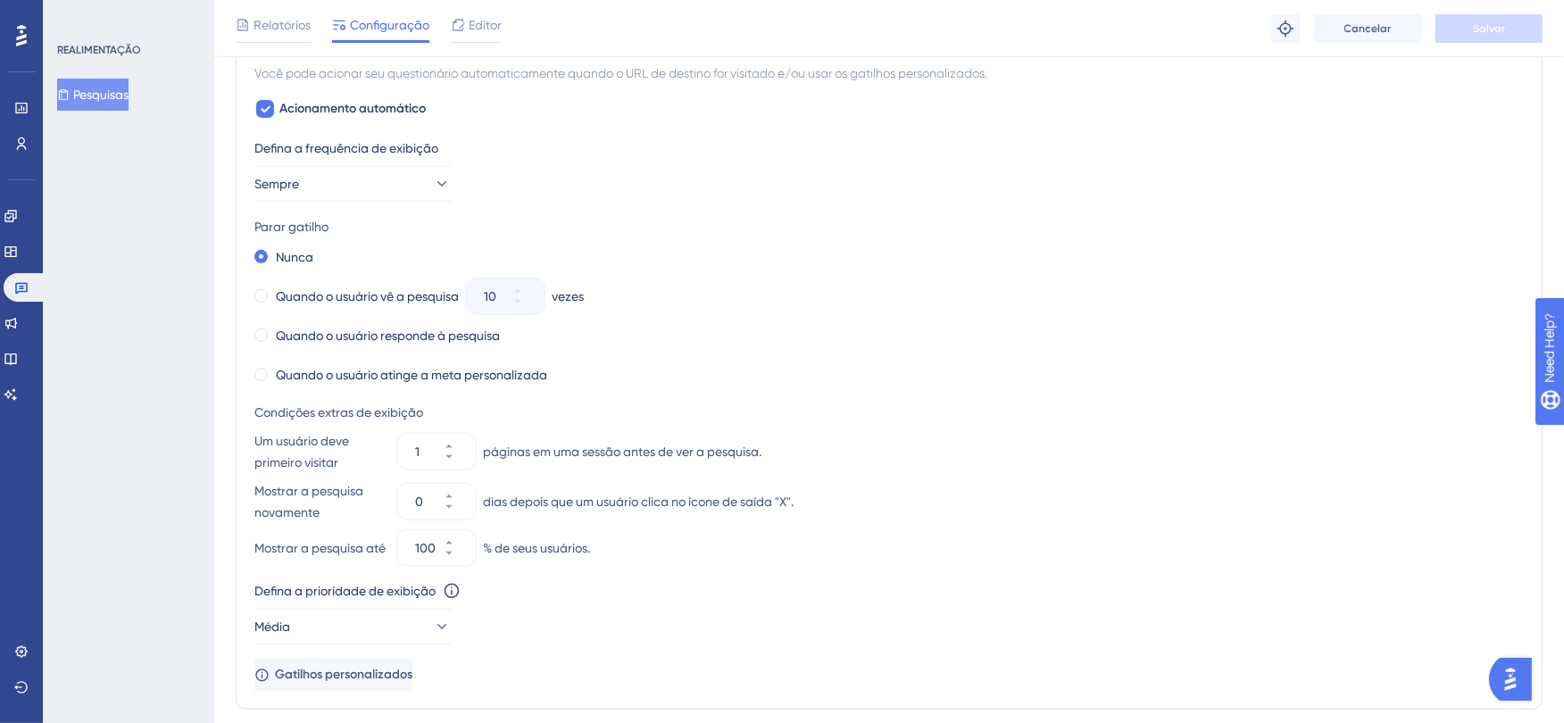
scroll to position [748, 0]
click at [459, 512] on button "0" at bounding box center [460, 510] width 32 height 18
click at [452, 496] on icon at bounding box center [448, 496] width 6 height 4
type input "0"
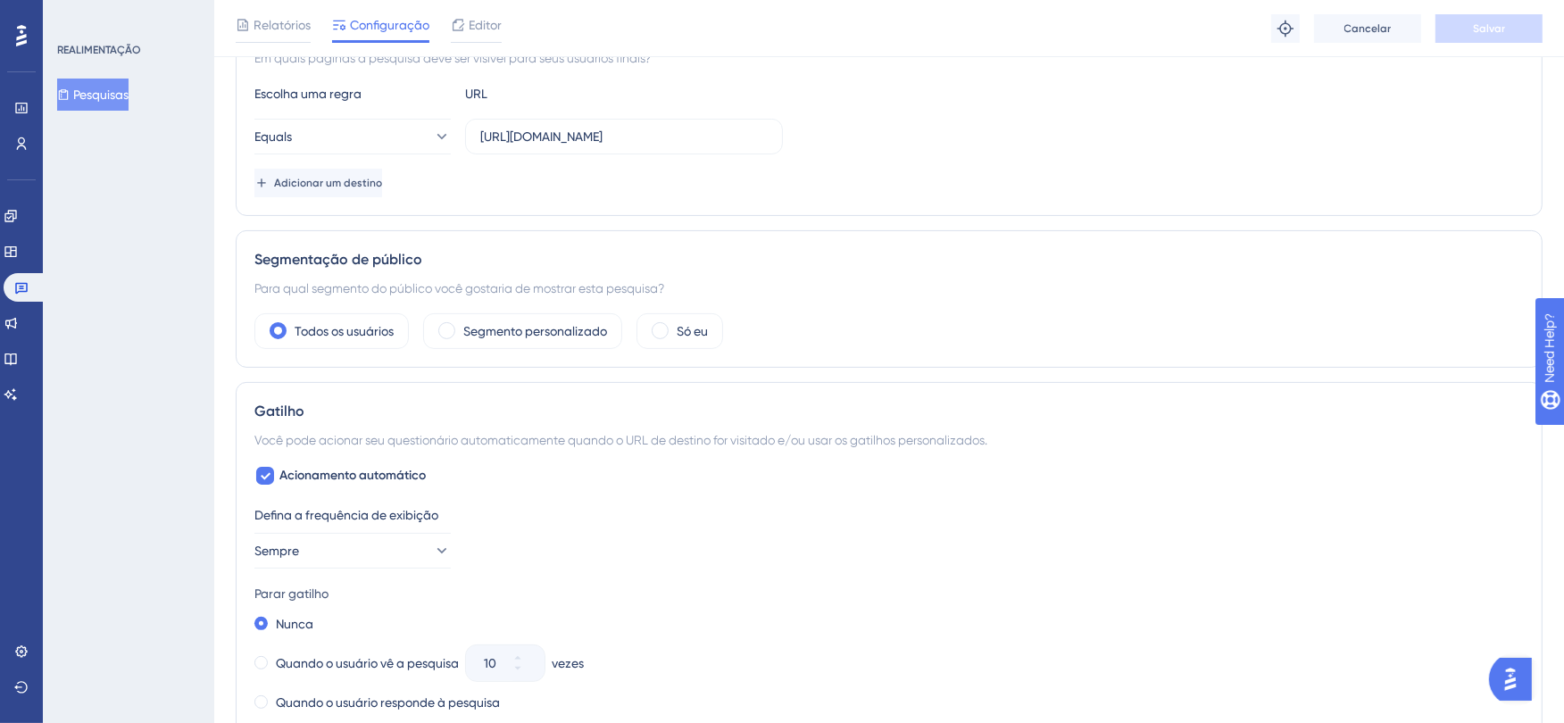
scroll to position [352, 0]
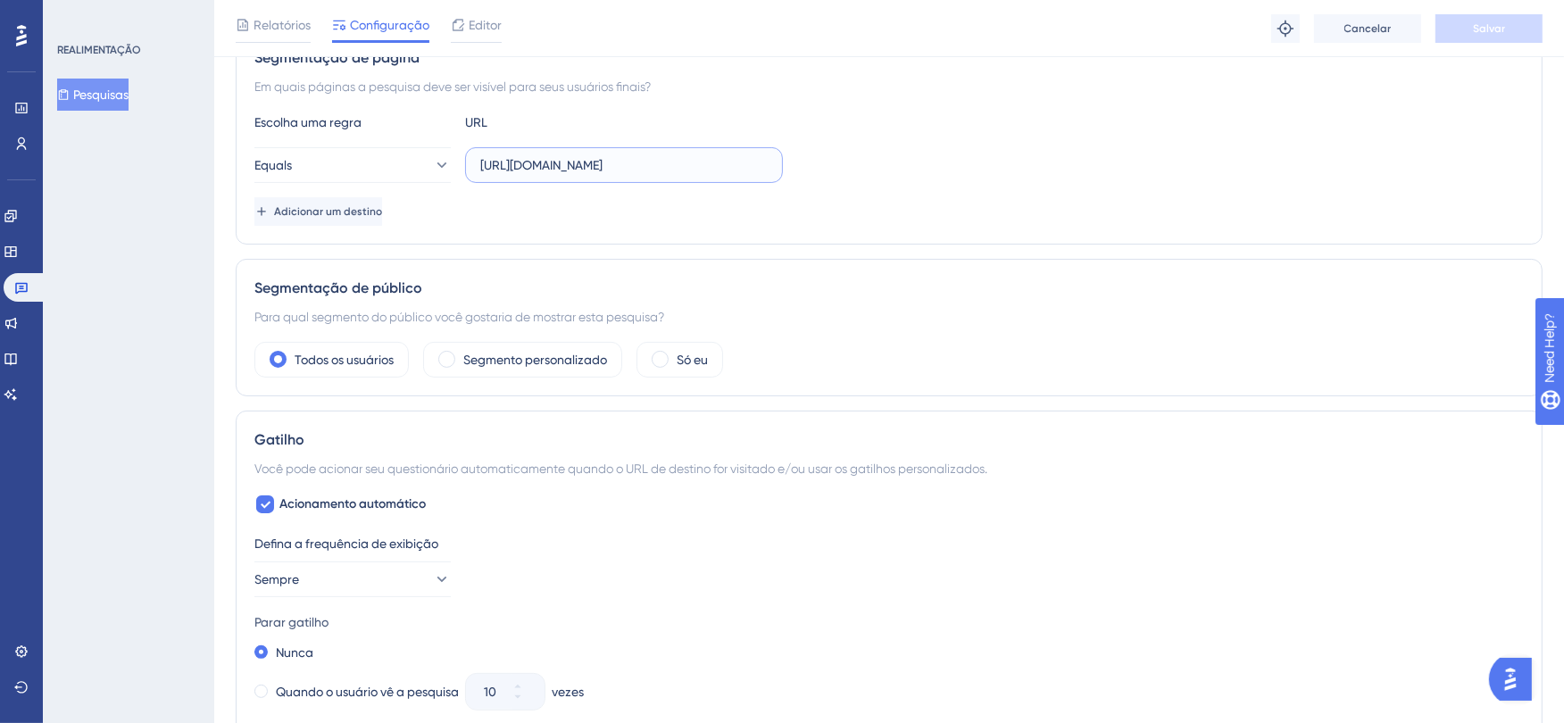
click at [718, 166] on input "[URL][DOMAIN_NAME]" at bounding box center [623, 165] width 287 height 20
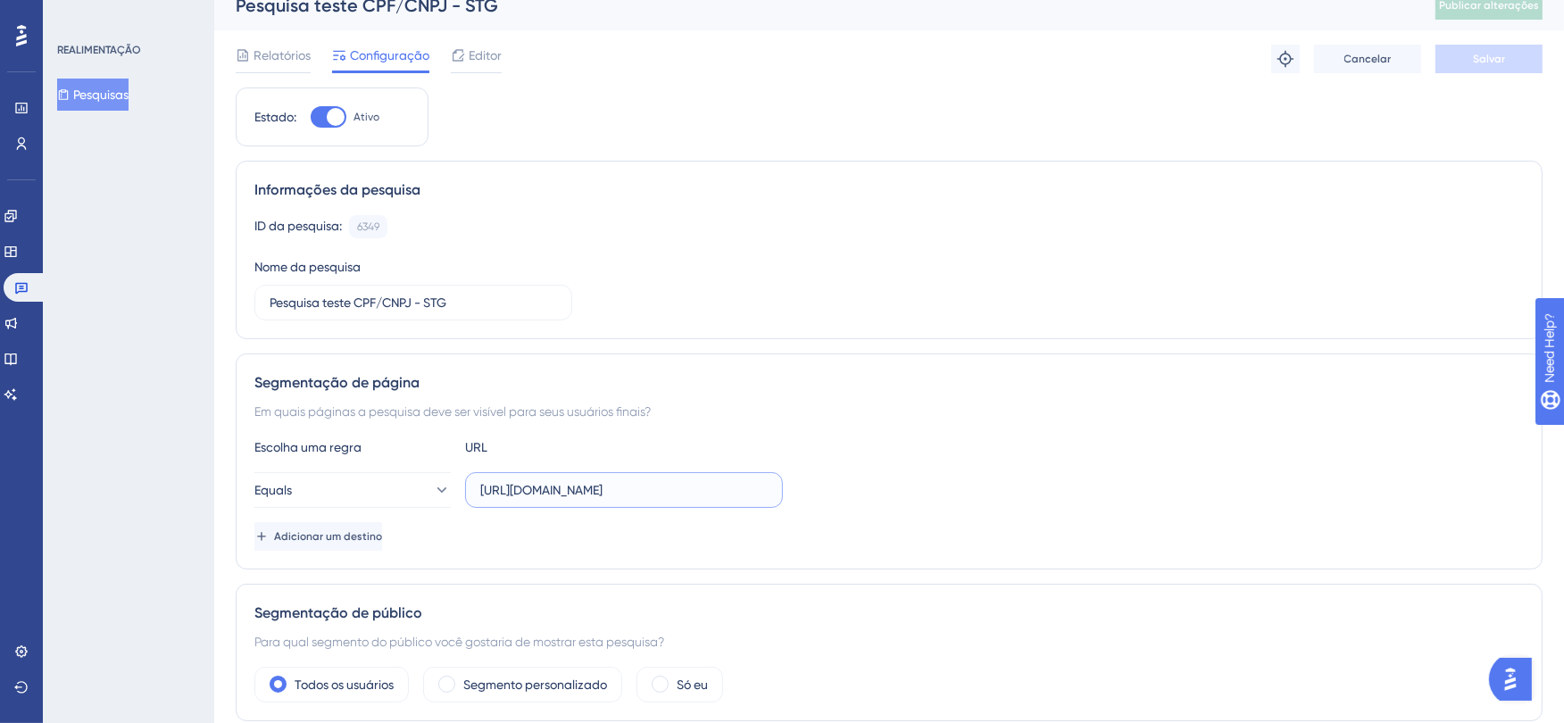
scroll to position [0, 0]
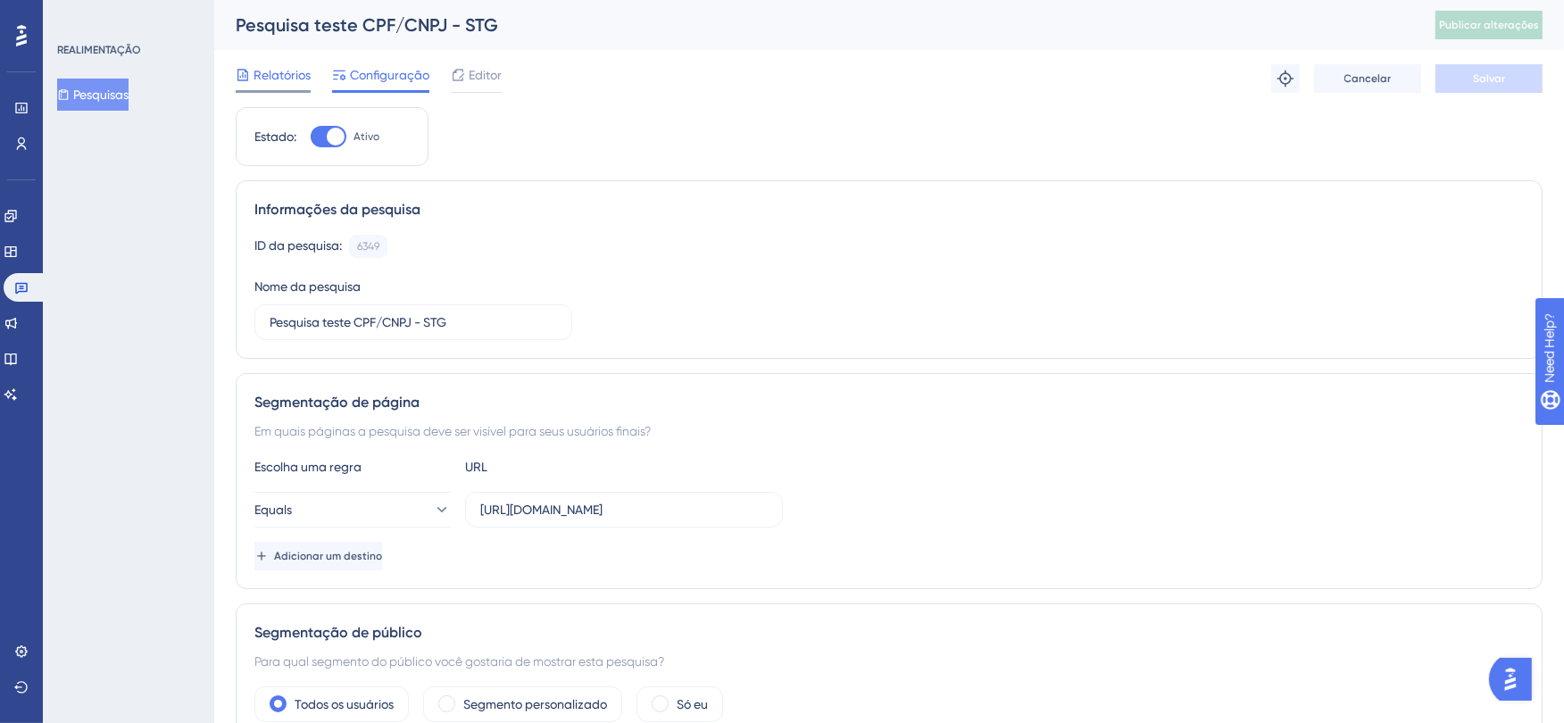
click at [270, 70] on span "Relatórios" at bounding box center [281, 74] width 57 height 21
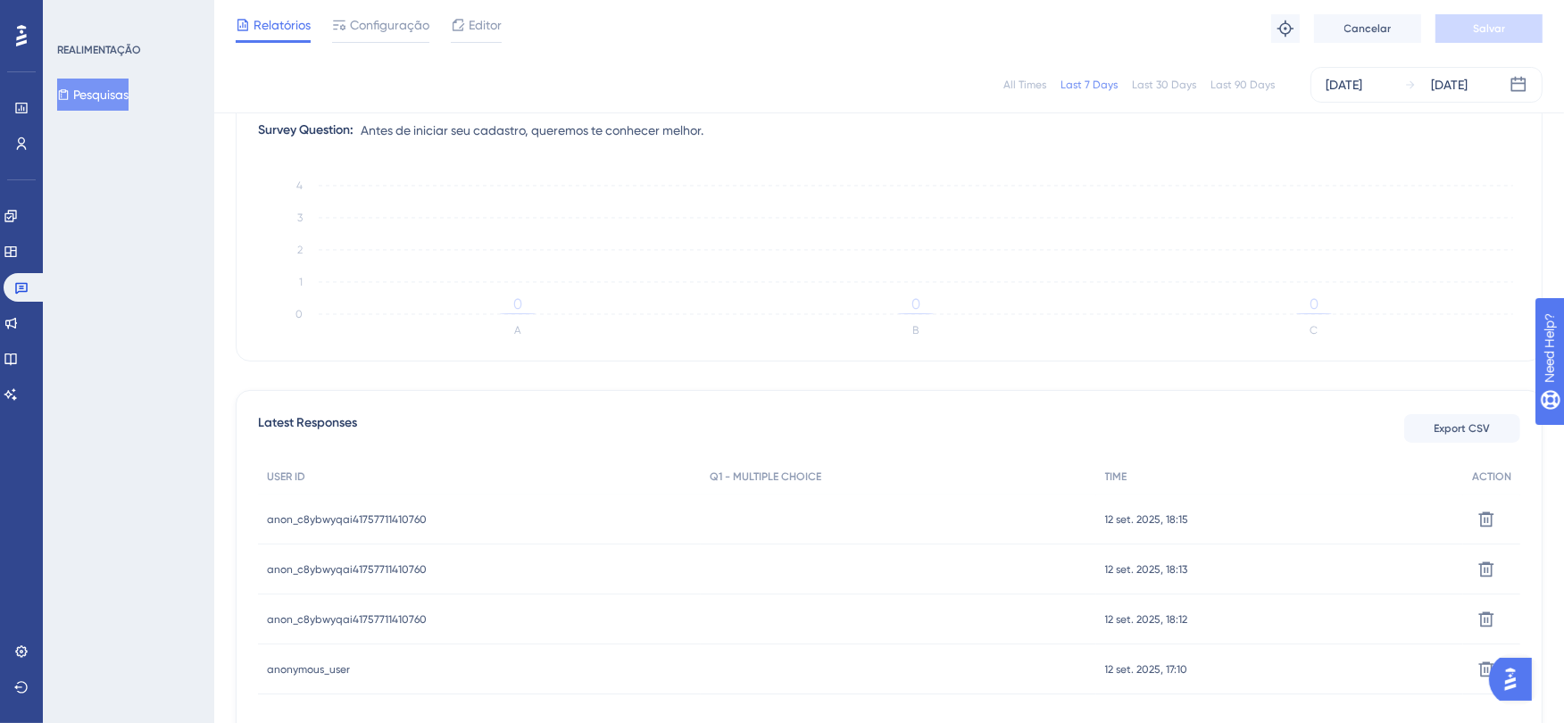
scroll to position [37, 0]
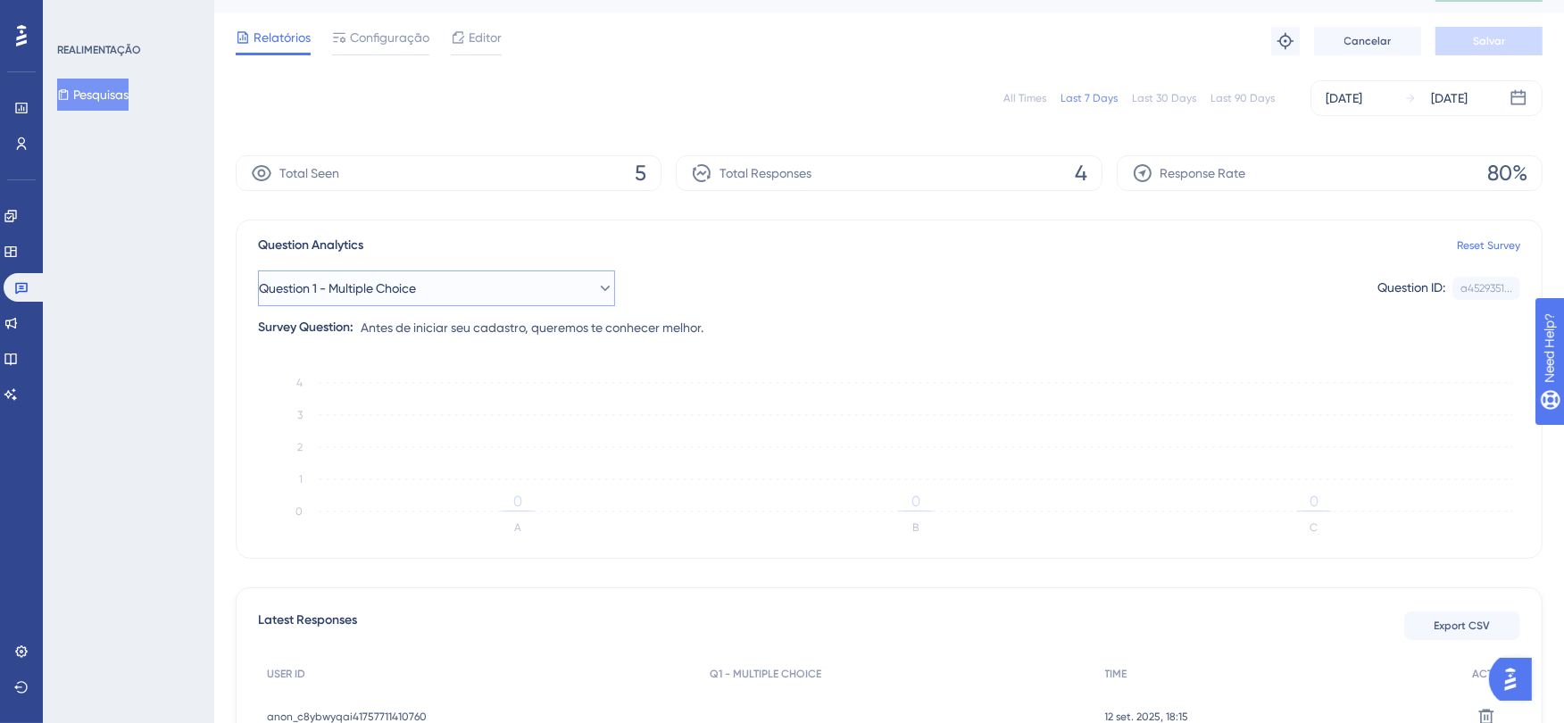
click at [510, 292] on button "Question 1 - Multiple Choice" at bounding box center [436, 288] width 357 height 36
click at [459, 224] on div "Question Analytics Reset Survey Question 1 - Multiple Choice Question 1 - Multi…" at bounding box center [889, 389] width 1307 height 339
click at [1483, 283] on div "a4529351..." at bounding box center [1486, 288] width 52 height 14
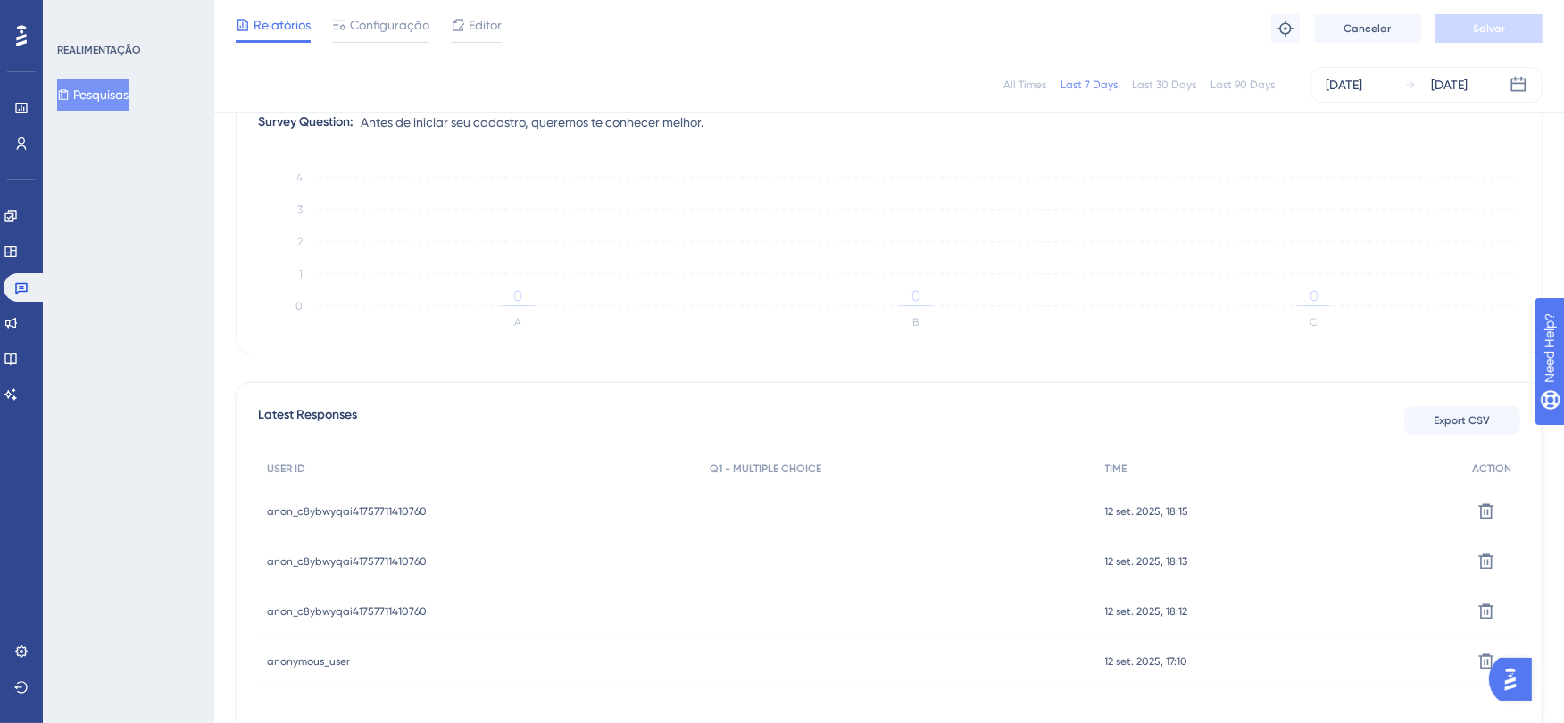
scroll to position [335, 0]
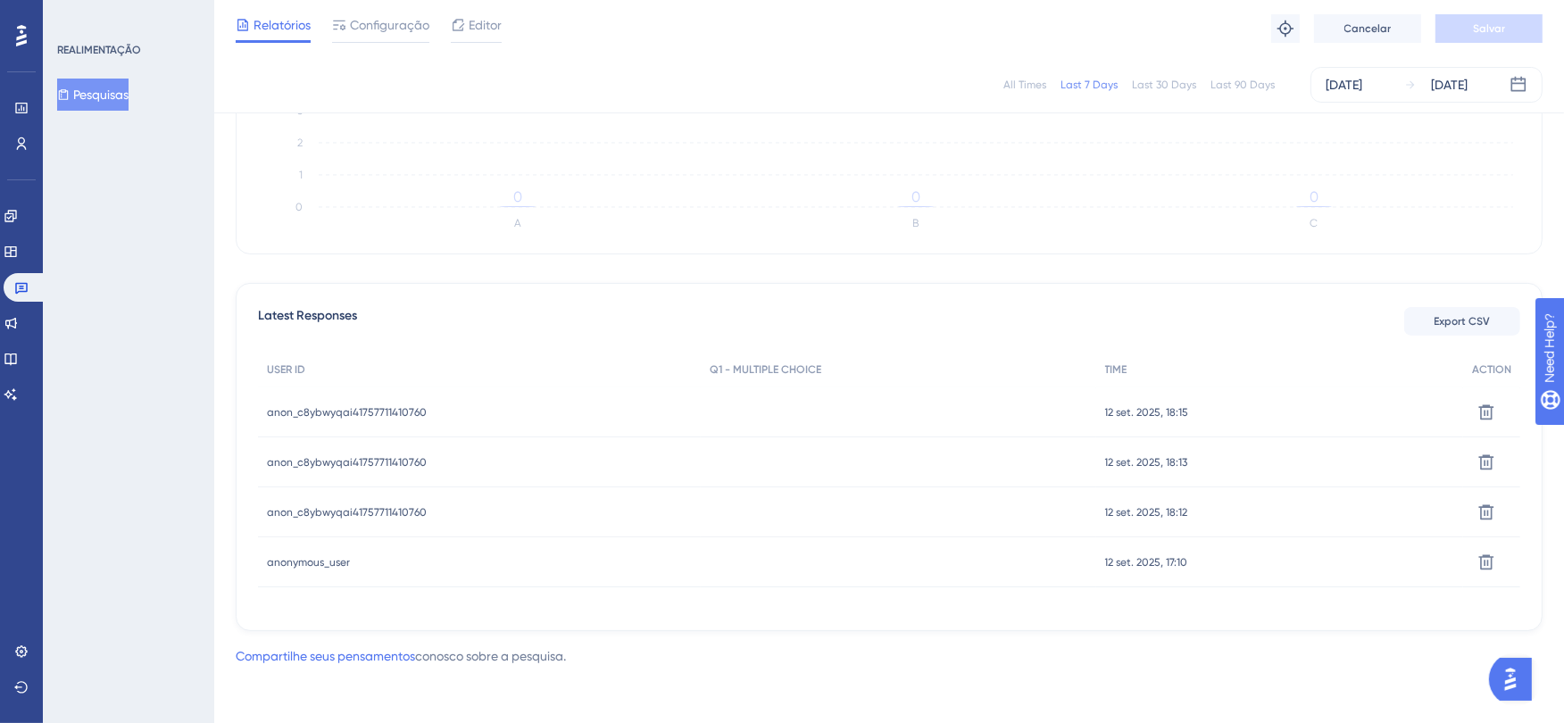
click at [342, 503] on div "anon_c8ybwyqai41757711410760 anon_c8ybwyqai41757711410760" at bounding box center [347, 512] width 160 height 50
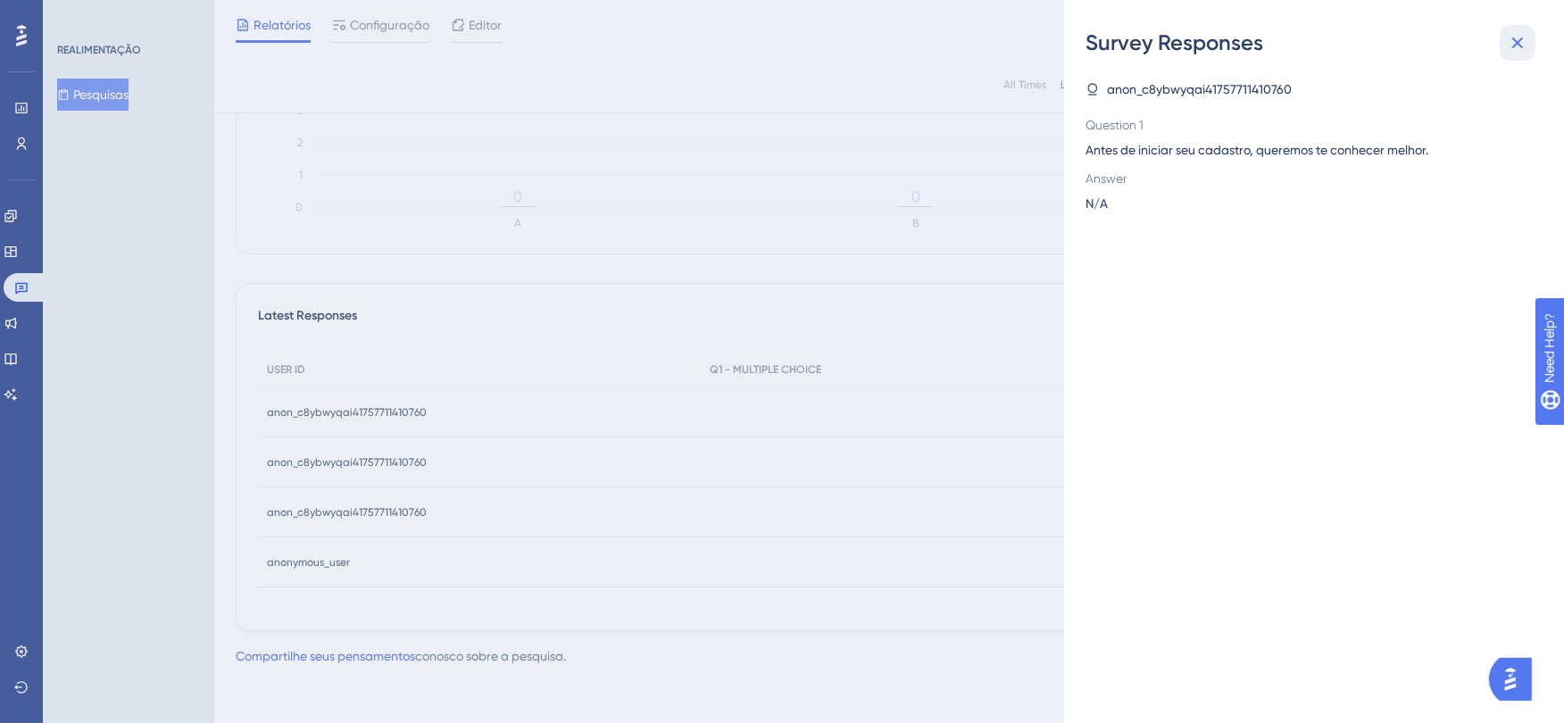
click at [1526, 48] on icon at bounding box center [1517, 42] width 21 height 21
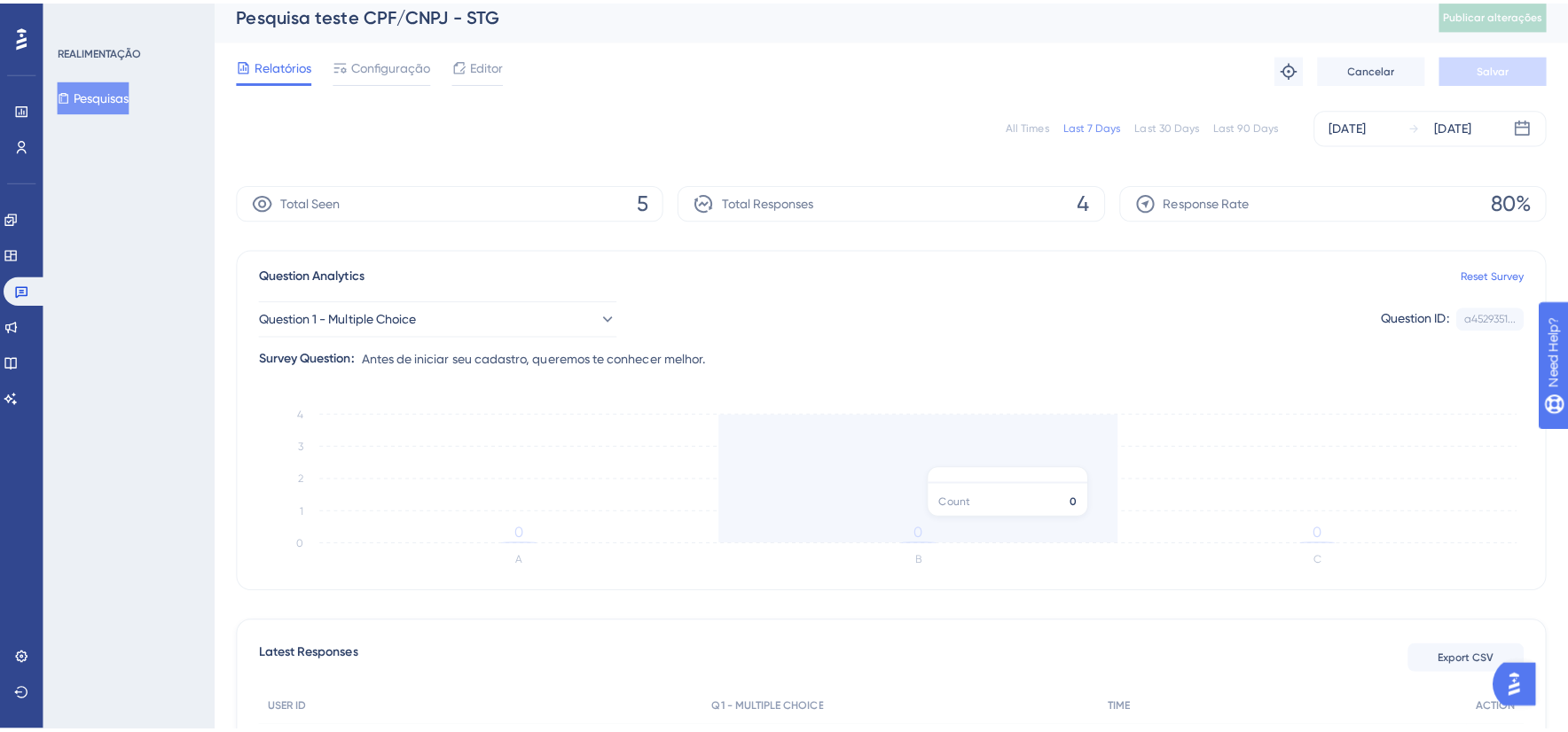
scroll to position [0, 0]
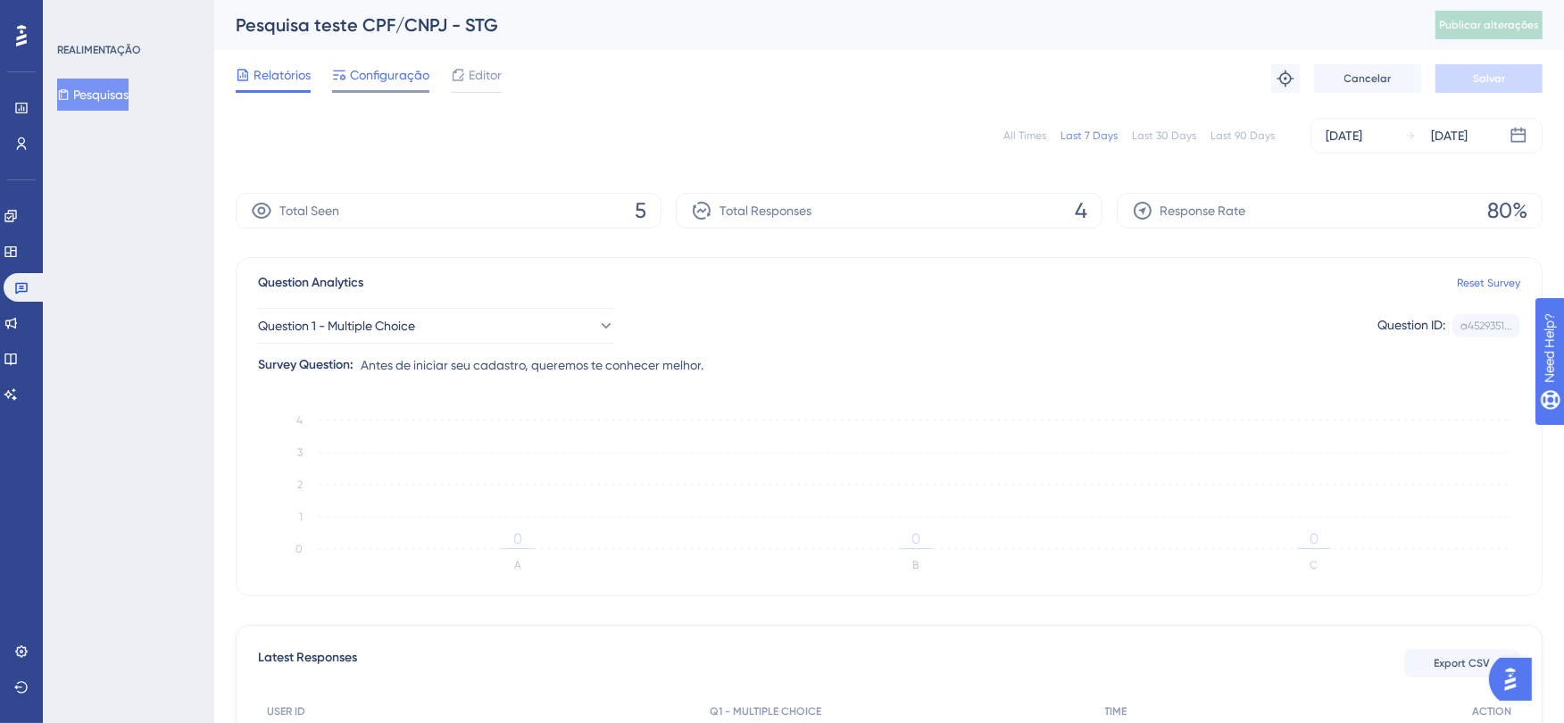
click at [398, 76] on span "Configuração" at bounding box center [389, 74] width 79 height 21
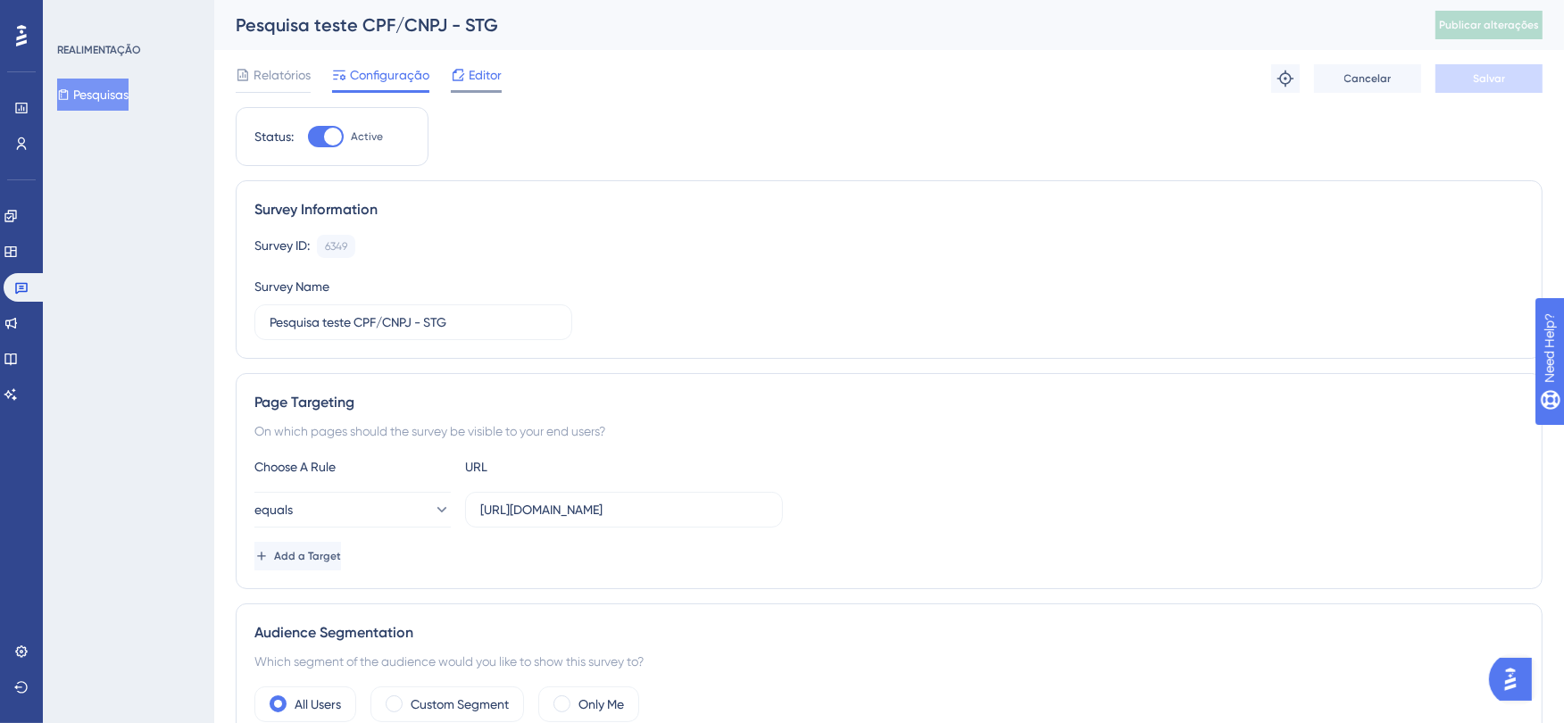
click at [467, 70] on div "Editor" at bounding box center [476, 74] width 51 height 21
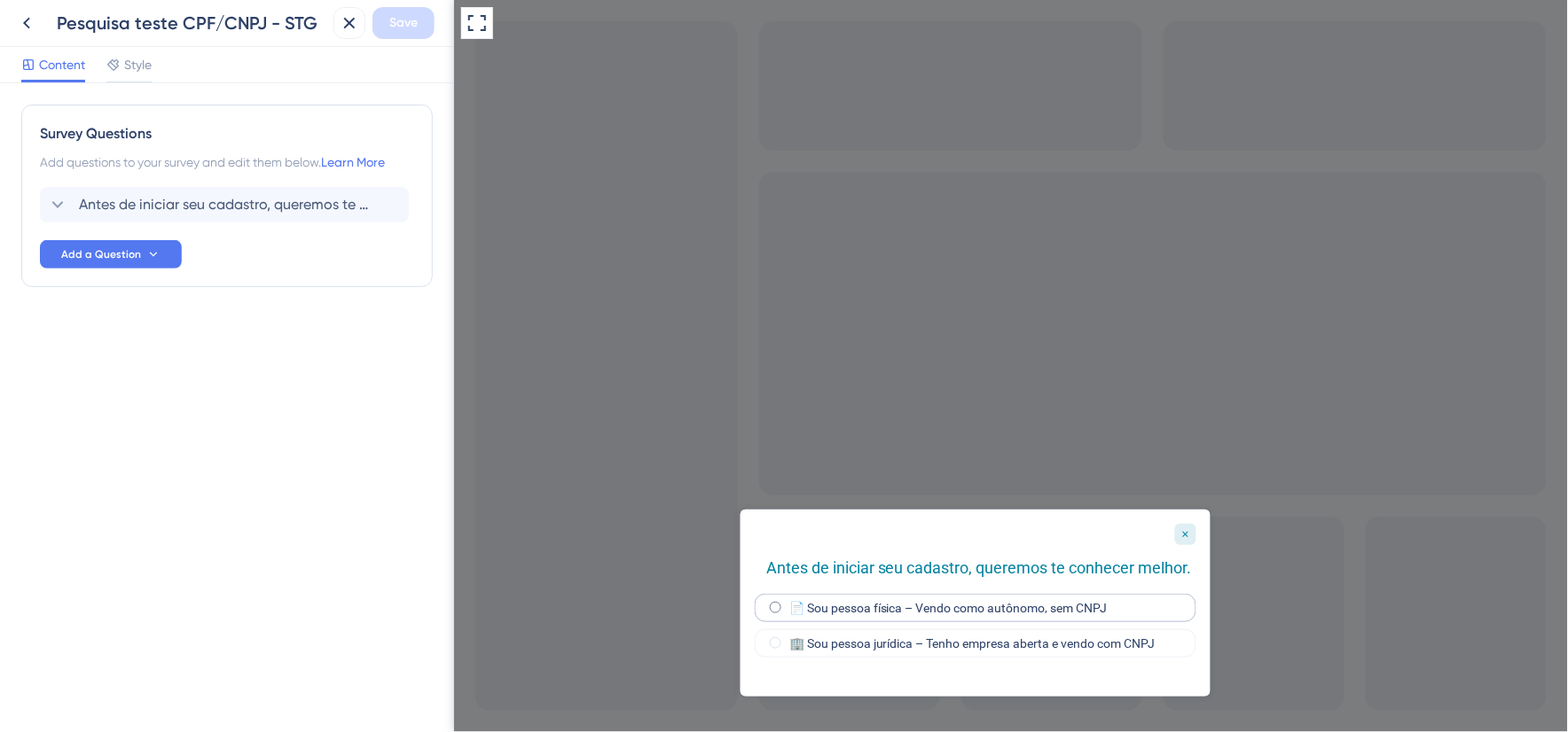
click at [796, 603] on label "📄 Sou pessoa física – Vendo como autônomo, sem CNPJ" at bounding box center [947, 607] width 318 height 14
click at [1190, 532] on div "Close survey" at bounding box center [1184, 533] width 21 height 21
click at [134, 65] on span "Style" at bounding box center [138, 64] width 28 height 21
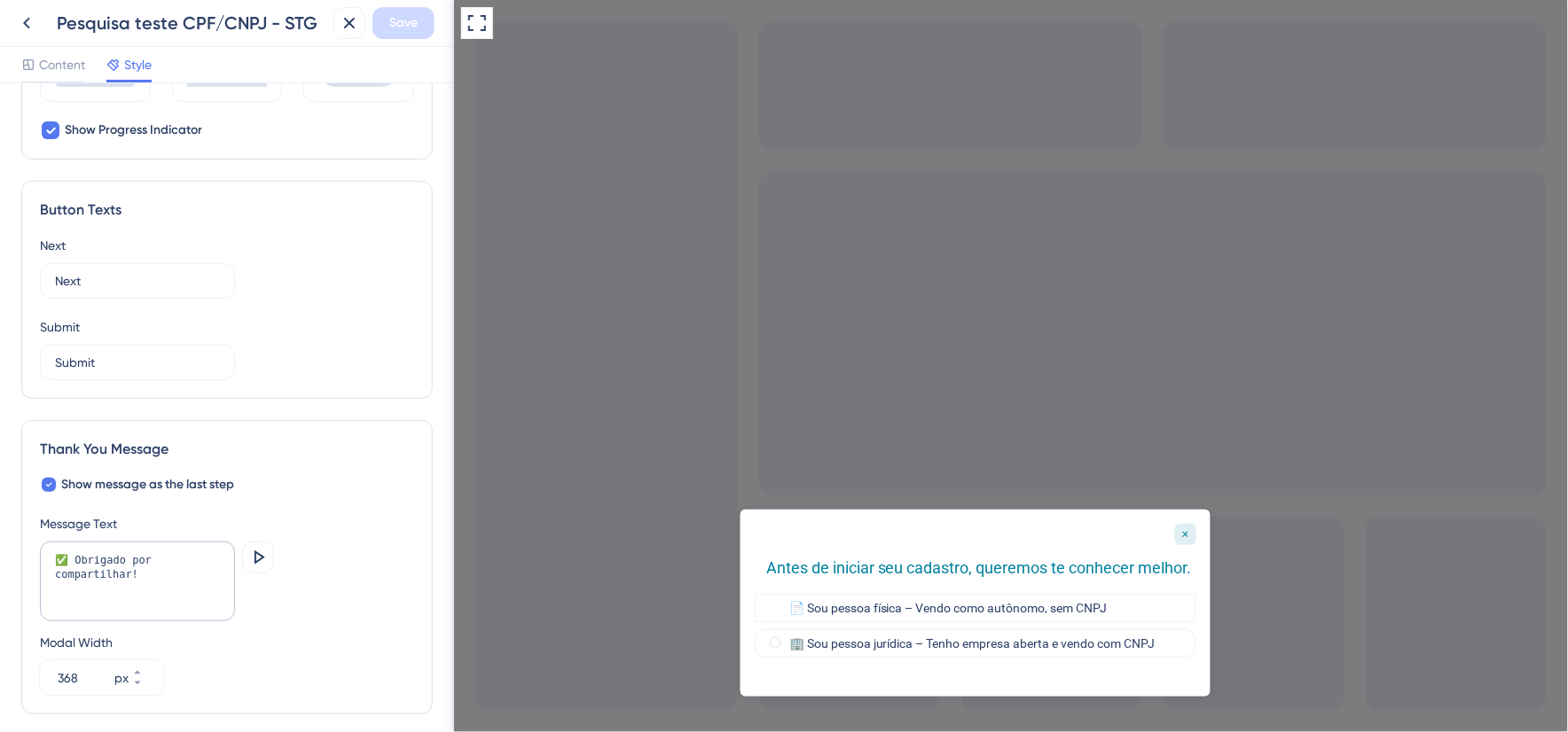
scroll to position [1120, 0]
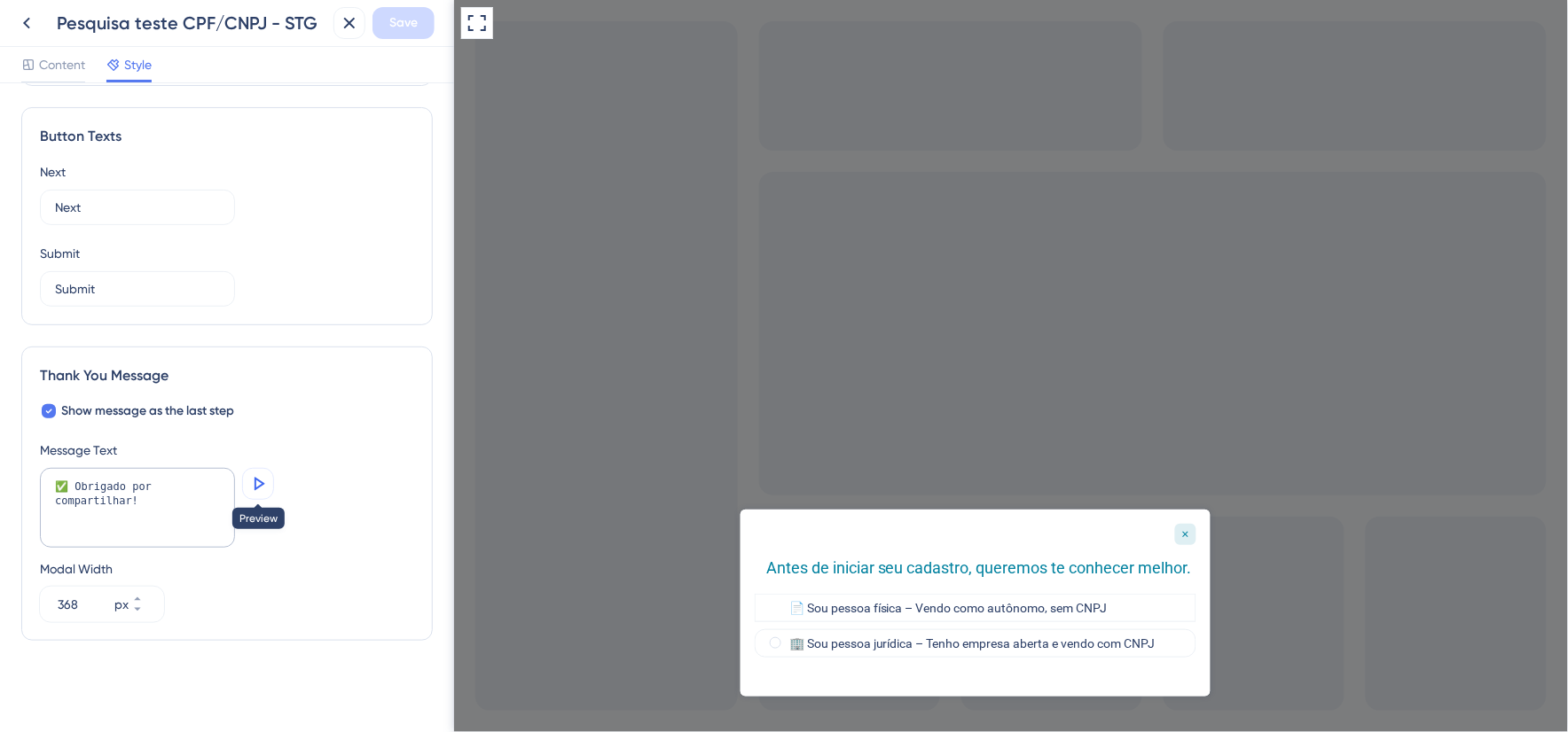
click at [257, 489] on icon at bounding box center [259, 483] width 11 height 13
click at [1044, 645] on label "🏢 Sou pessoa jurídica – Tenho empresa aberta e vendo com CNPJ" at bounding box center [971, 643] width 367 height 14
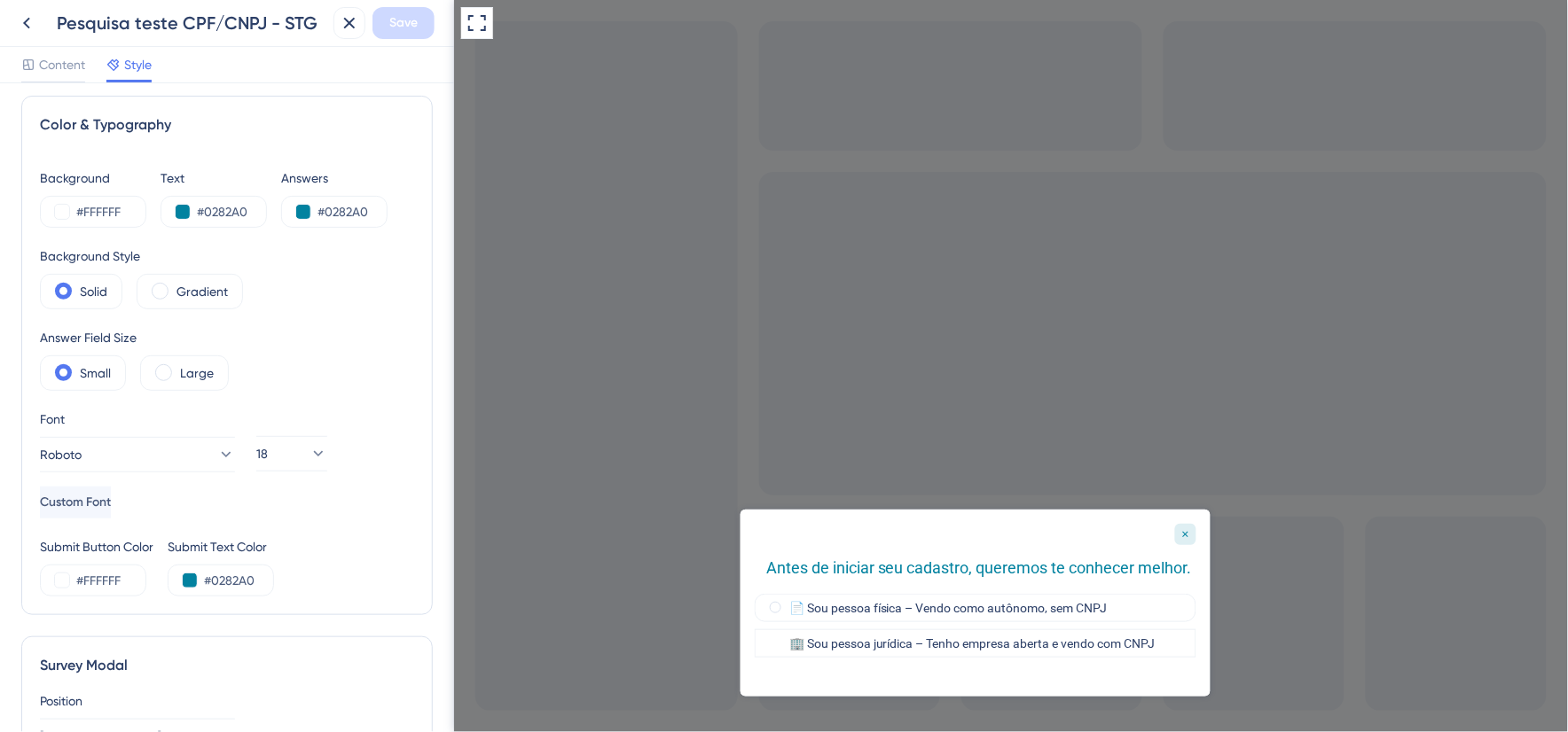
scroll to position [0, 0]
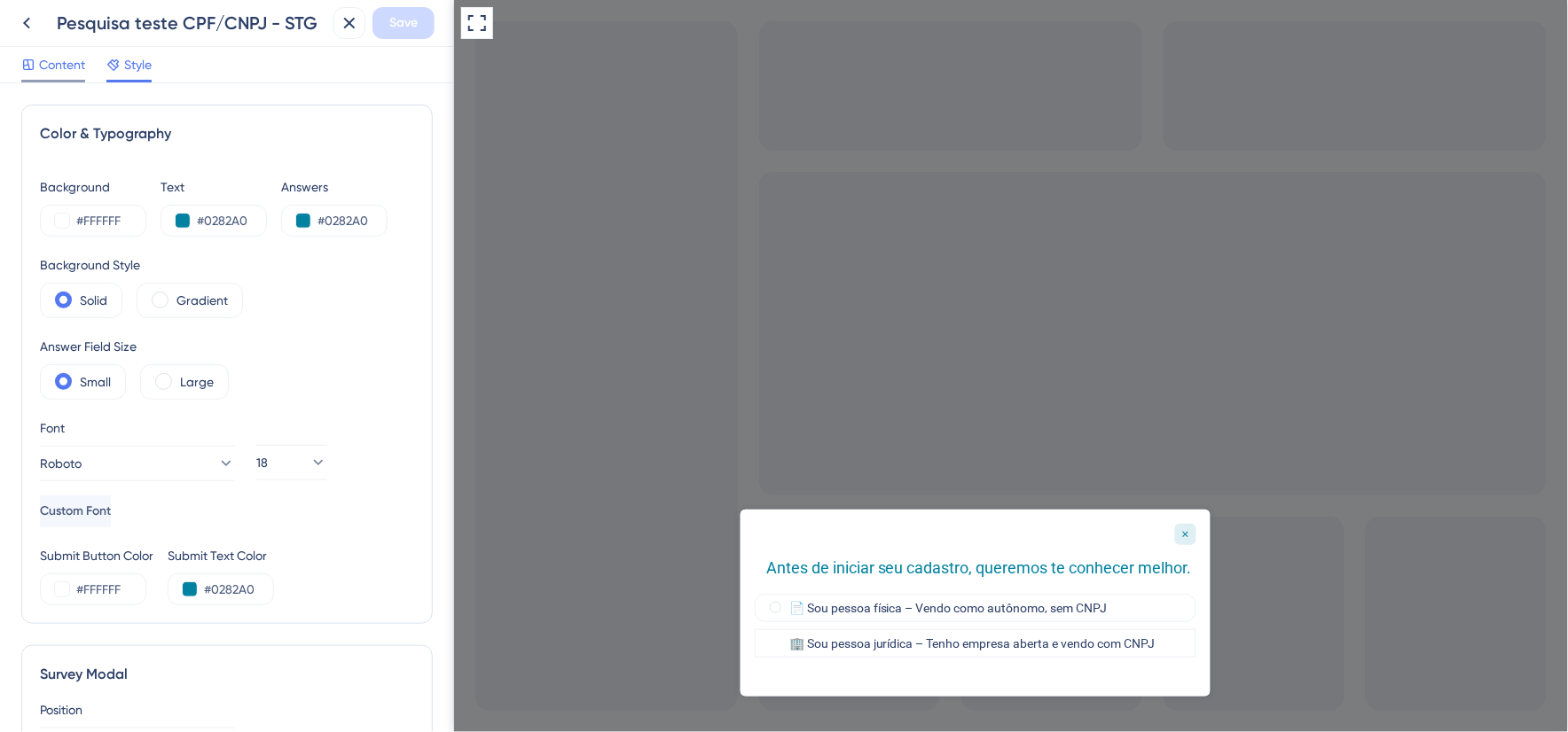
click at [63, 70] on span "Content" at bounding box center [62, 64] width 46 height 21
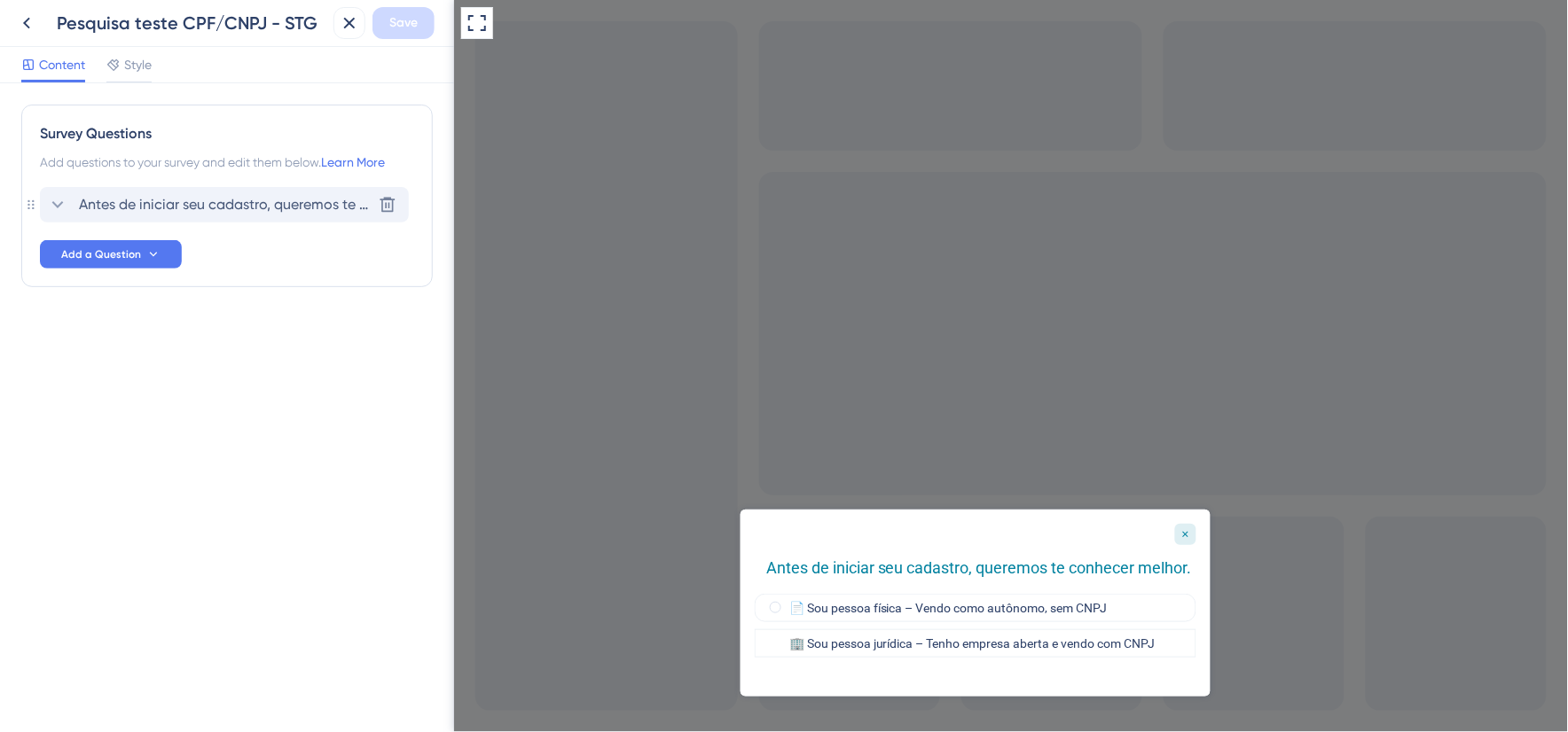
click at [197, 200] on span "Antes de iniciar seu cadastro, queremos te conhecer melhor." at bounding box center [225, 204] width 293 height 21
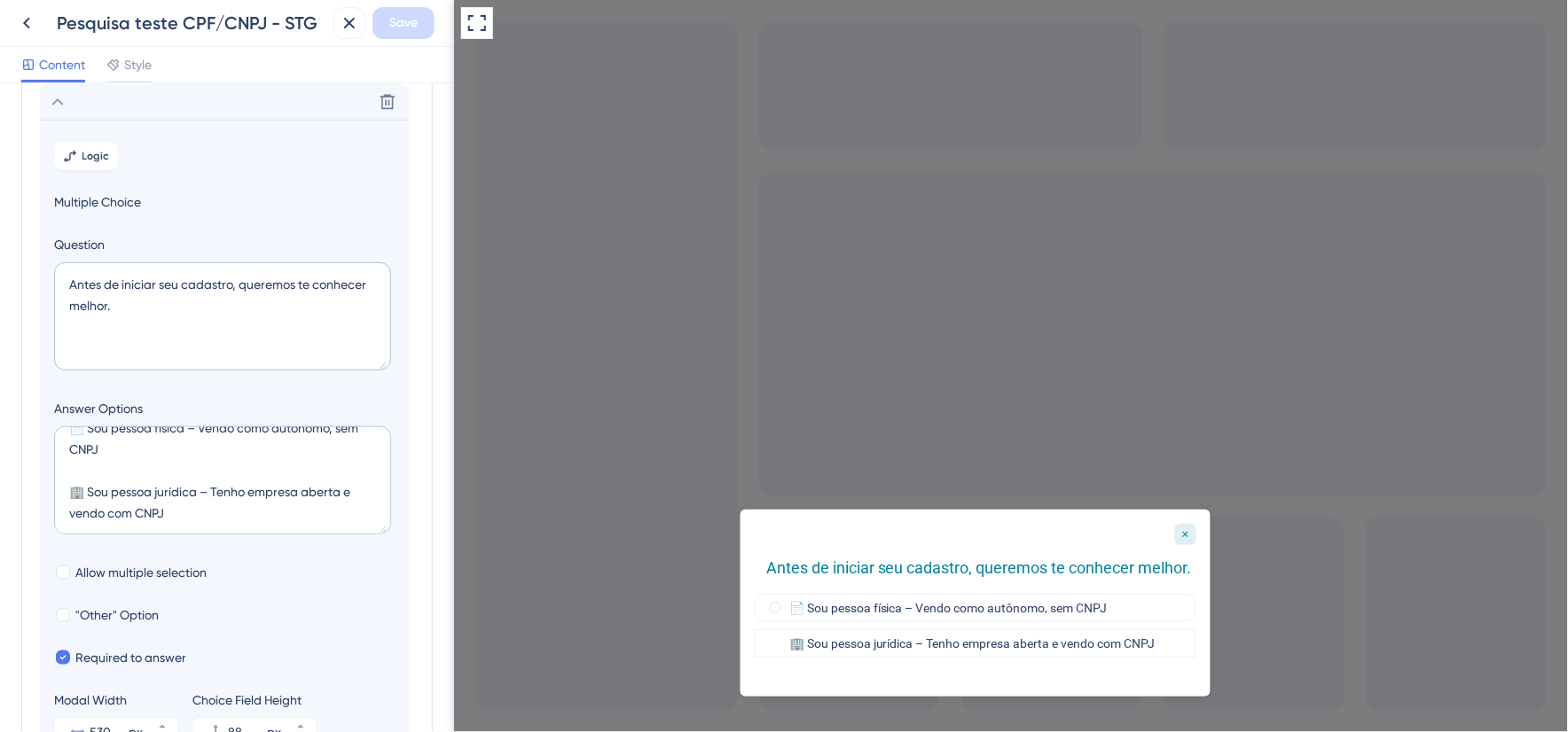
scroll to position [202, 0]
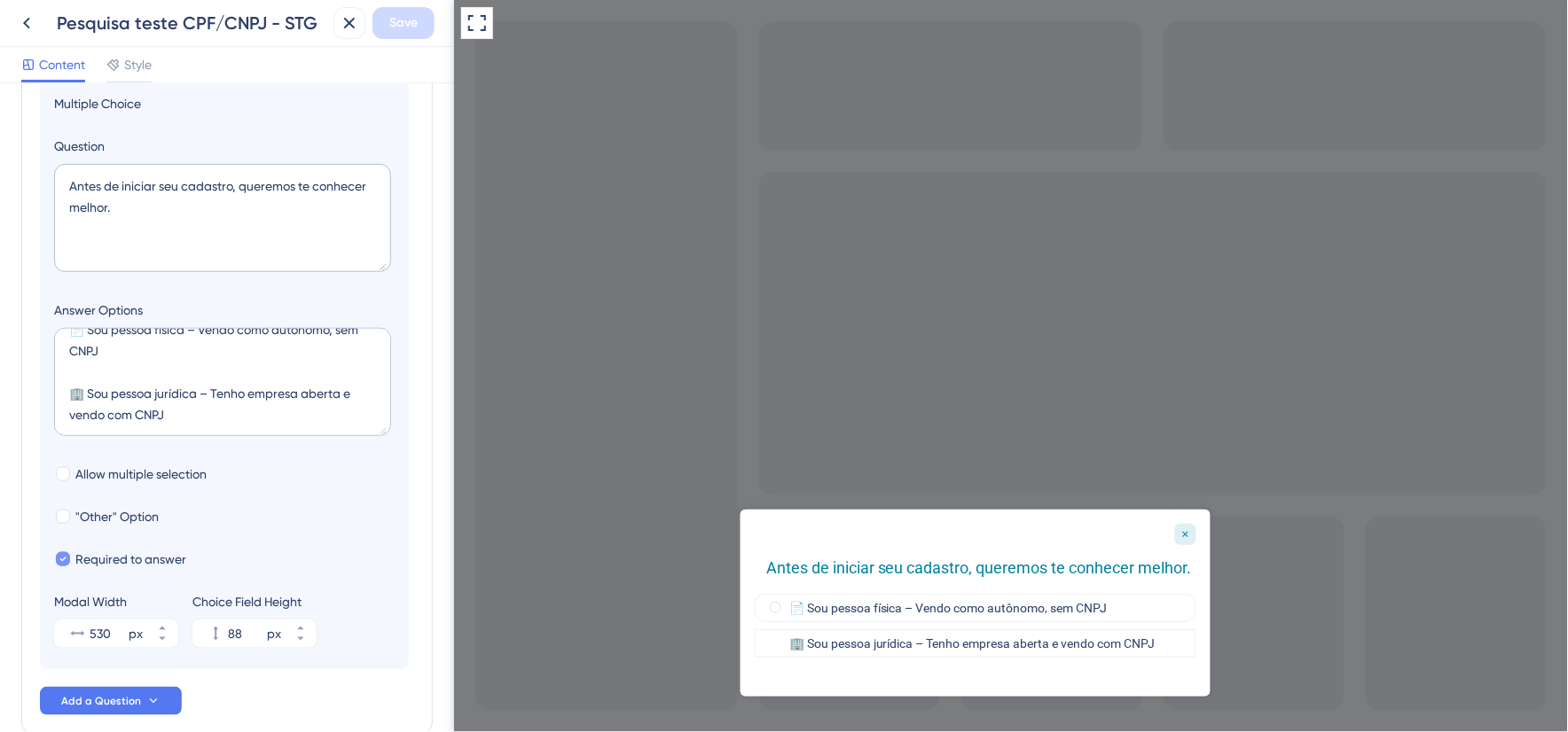
click at [136, 562] on span "Required to answer" at bounding box center [131, 558] width 111 height 21
checkbox input "false"
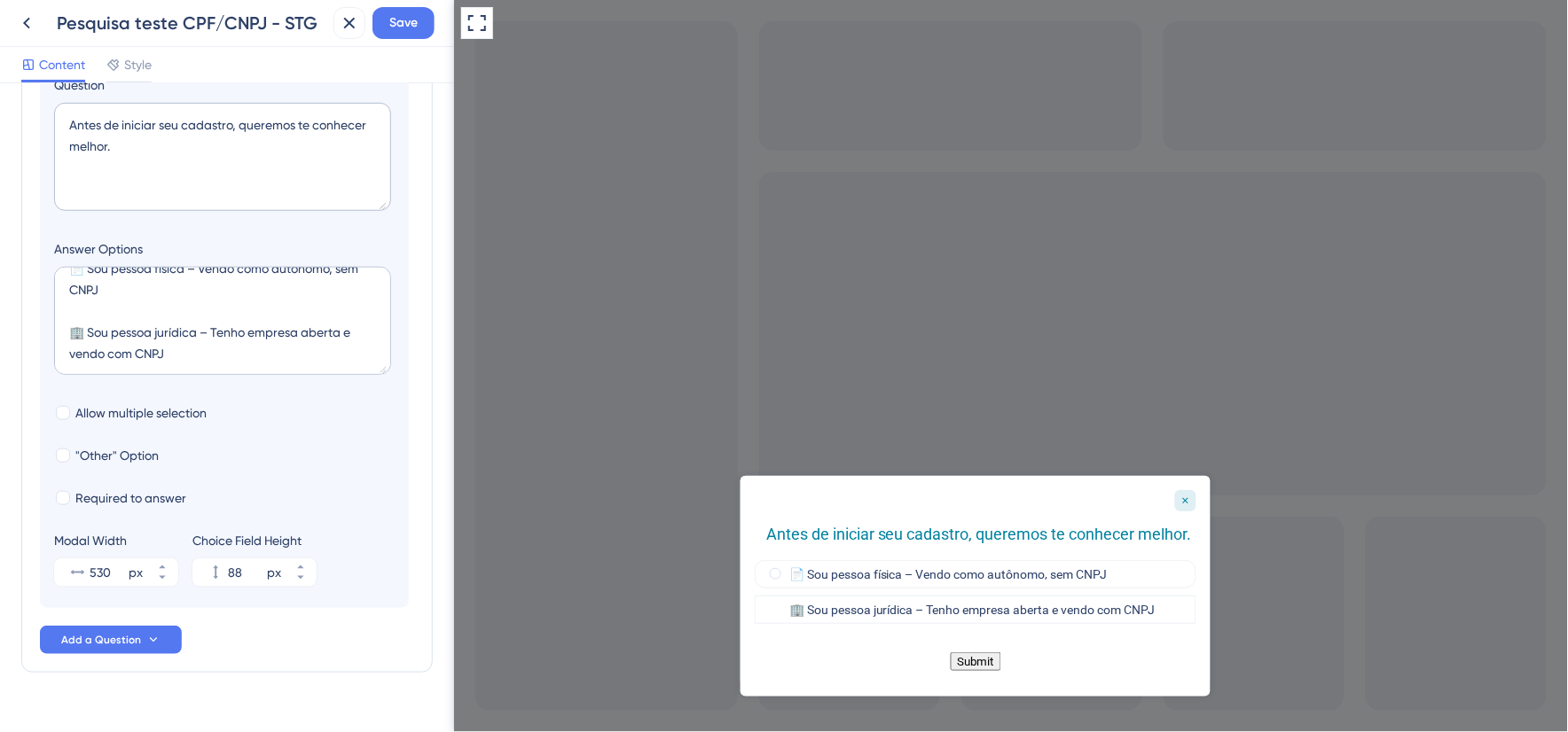
scroll to position [295, 0]
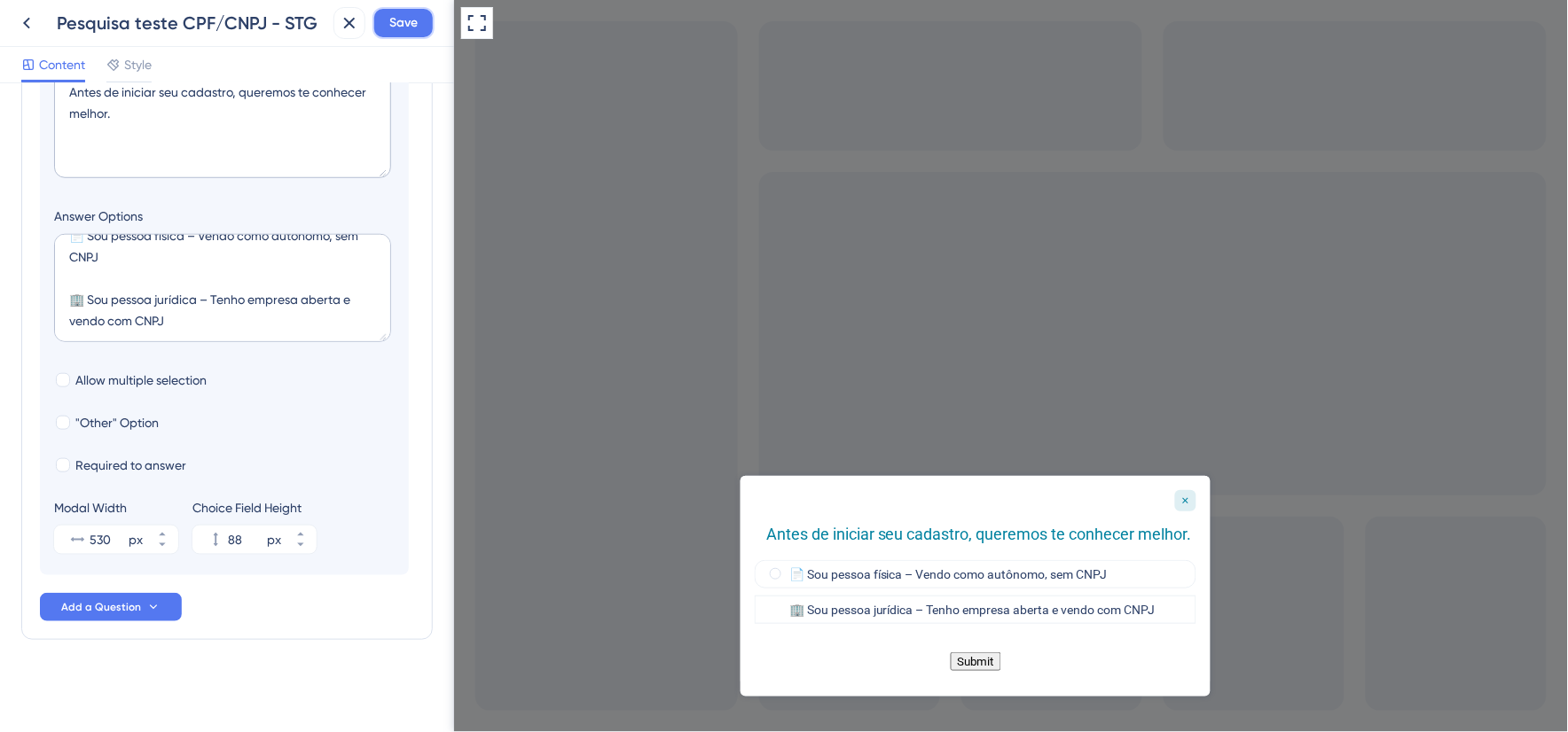
click at [400, 24] on span "Save" at bounding box center [403, 22] width 29 height 21
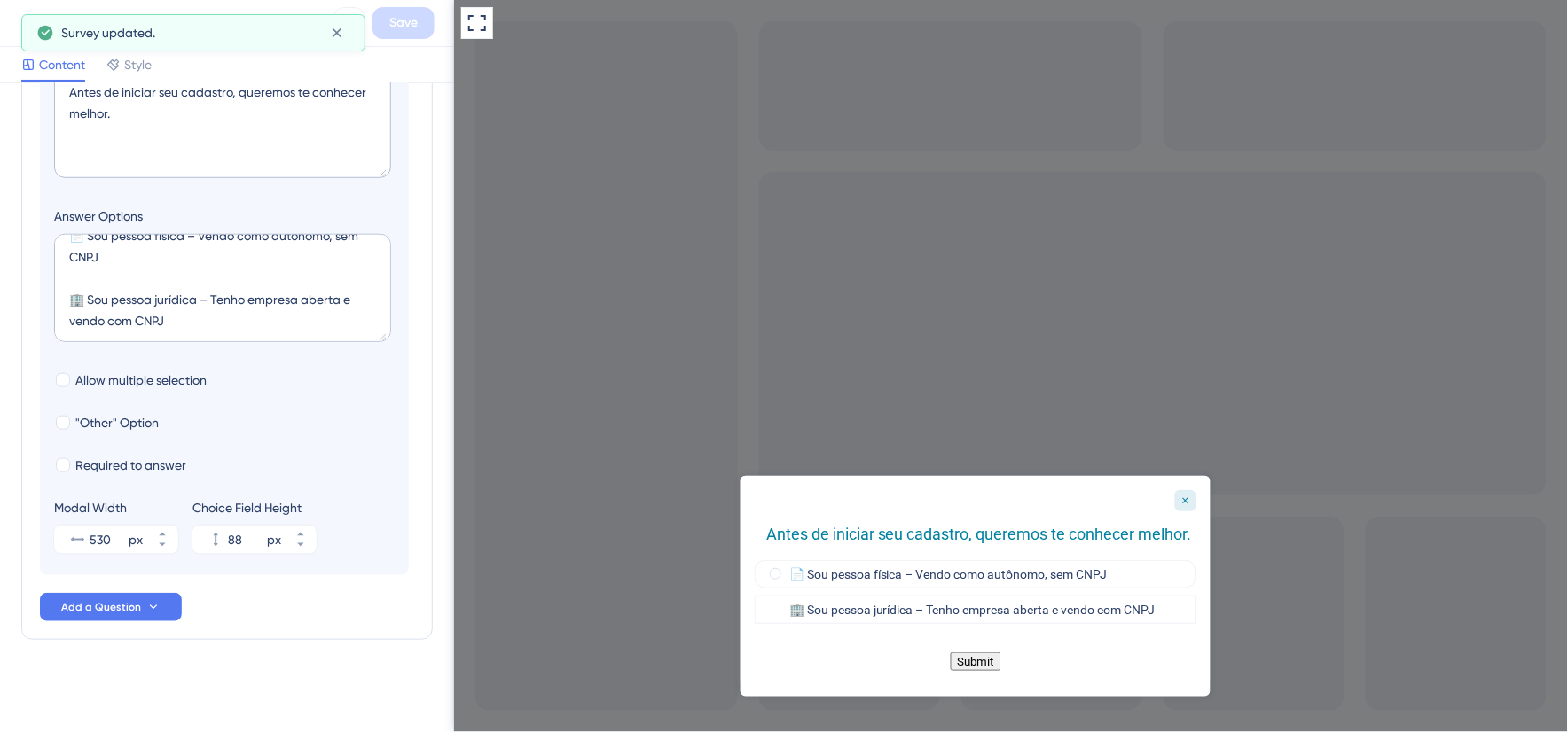
click at [966, 662] on button "Submit" at bounding box center [975, 660] width 51 height 19
click at [973, 670] on div "Submit" at bounding box center [974, 660] width 470 height 19
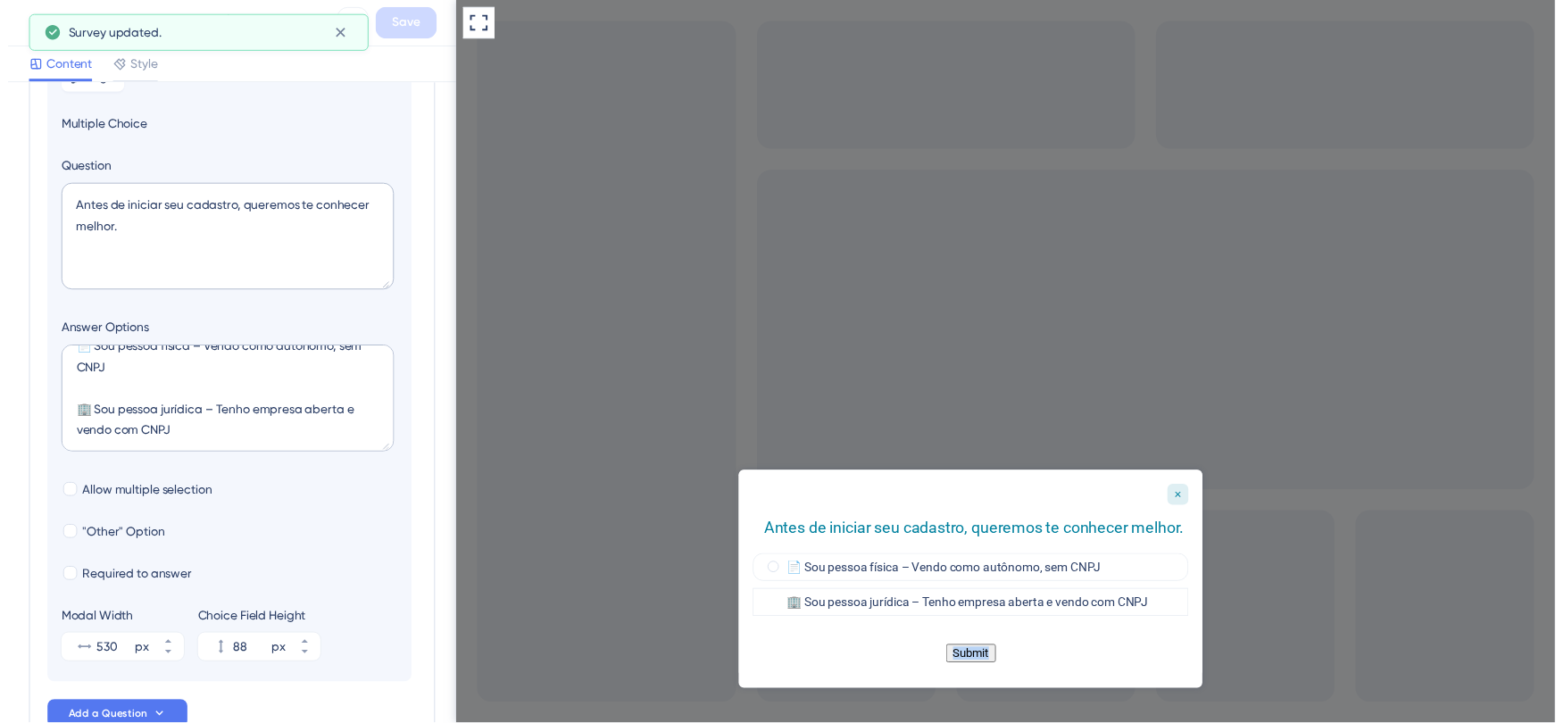
scroll to position [0, 0]
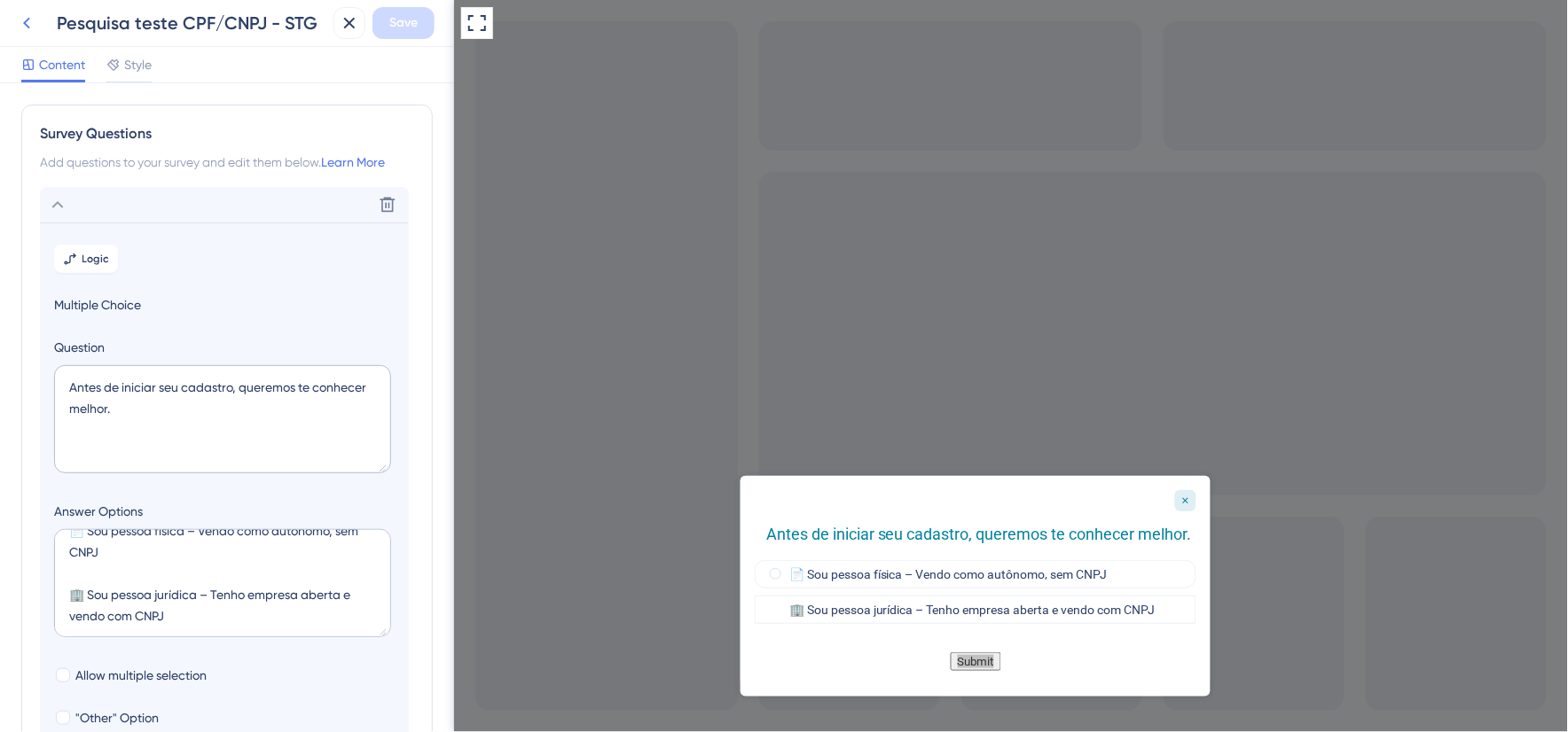
click at [31, 28] on icon at bounding box center [26, 22] width 21 height 21
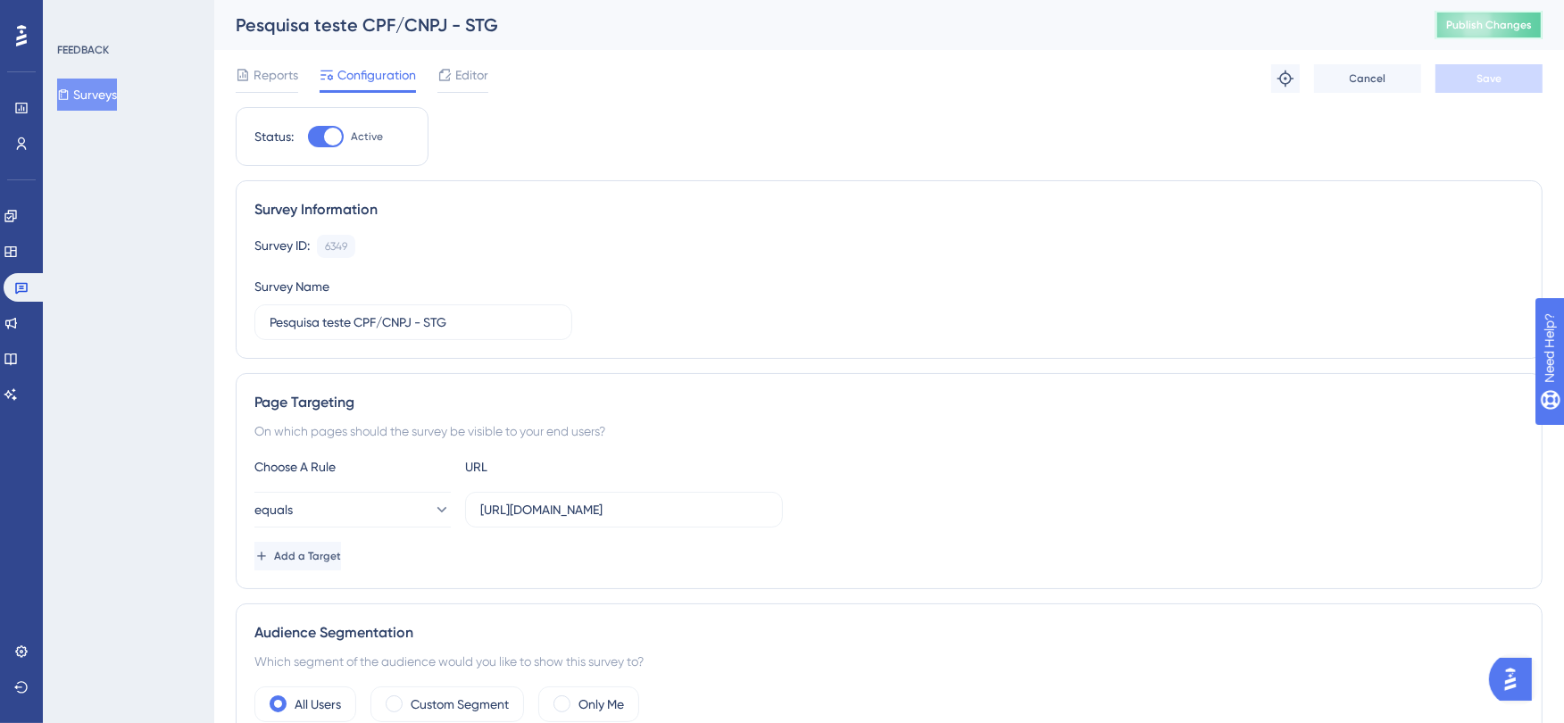
click at [1482, 22] on span "Publish Changes" at bounding box center [1489, 25] width 86 height 14
click at [266, 74] on span "Reports" at bounding box center [275, 74] width 45 height 21
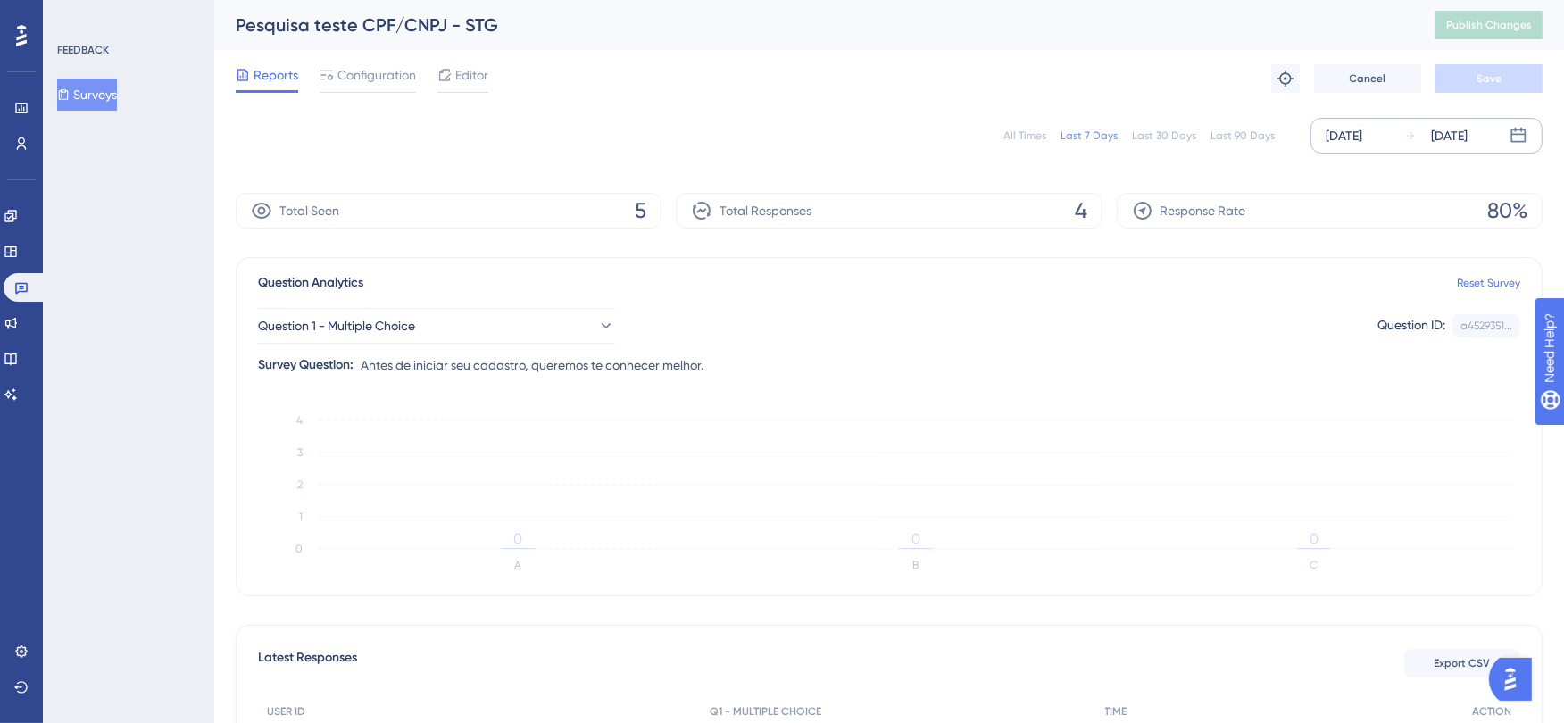
click at [1513, 137] on icon at bounding box center [1518, 136] width 18 height 18
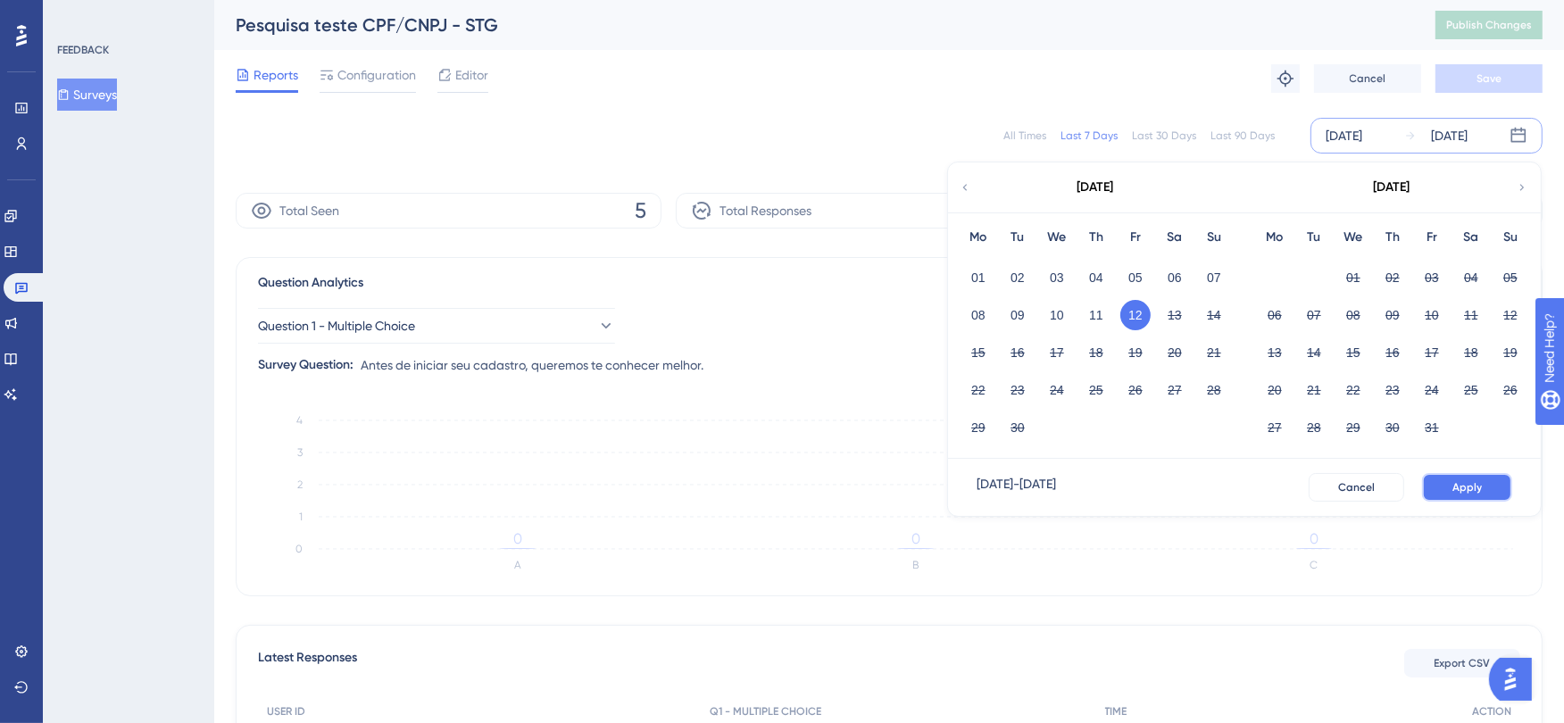
click at [1470, 485] on span "Apply" at bounding box center [1466, 487] width 29 height 14
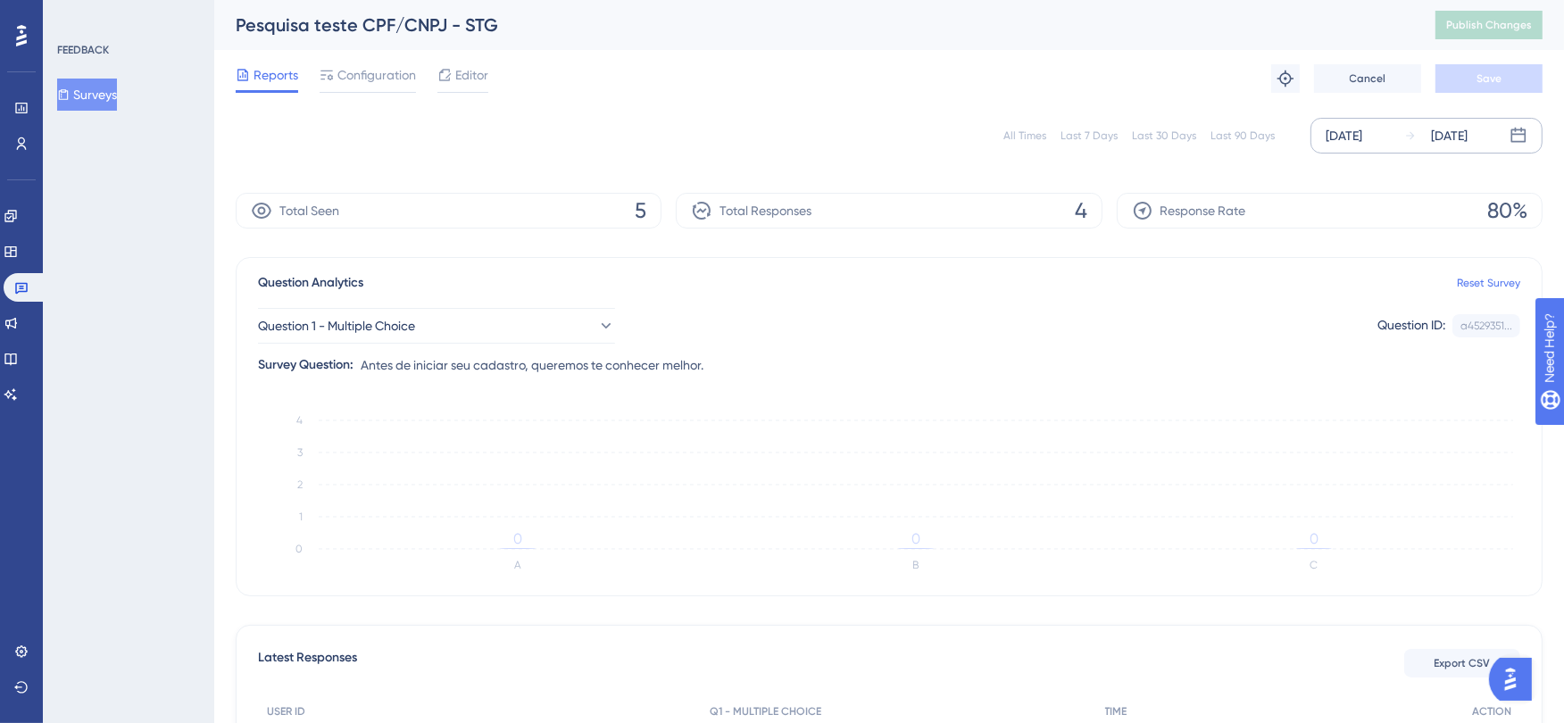
click at [1362, 135] on div "[DATE]" at bounding box center [1343, 135] width 37 height 21
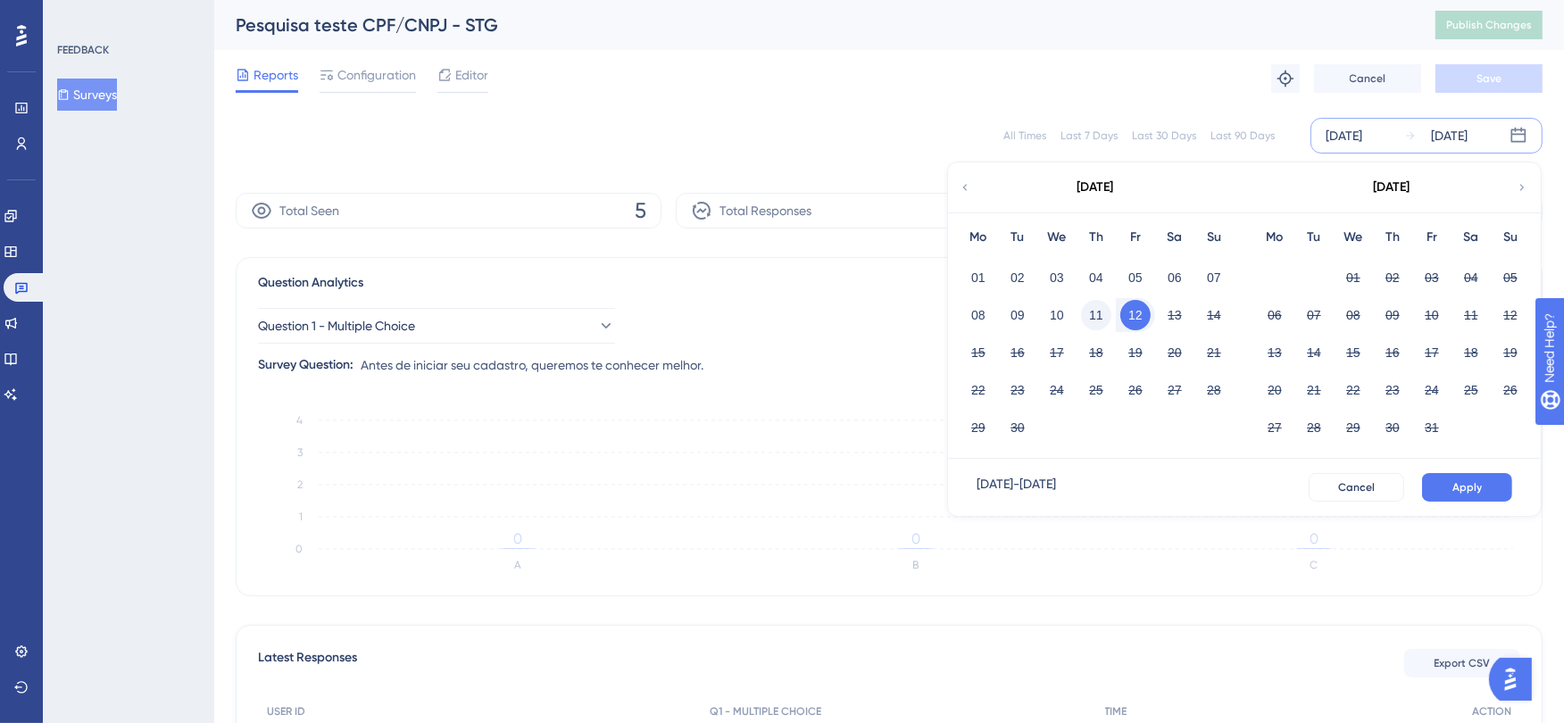
click at [1099, 310] on button "11" at bounding box center [1096, 315] width 30 height 30
click at [1453, 494] on button "Apply" at bounding box center [1467, 487] width 90 height 29
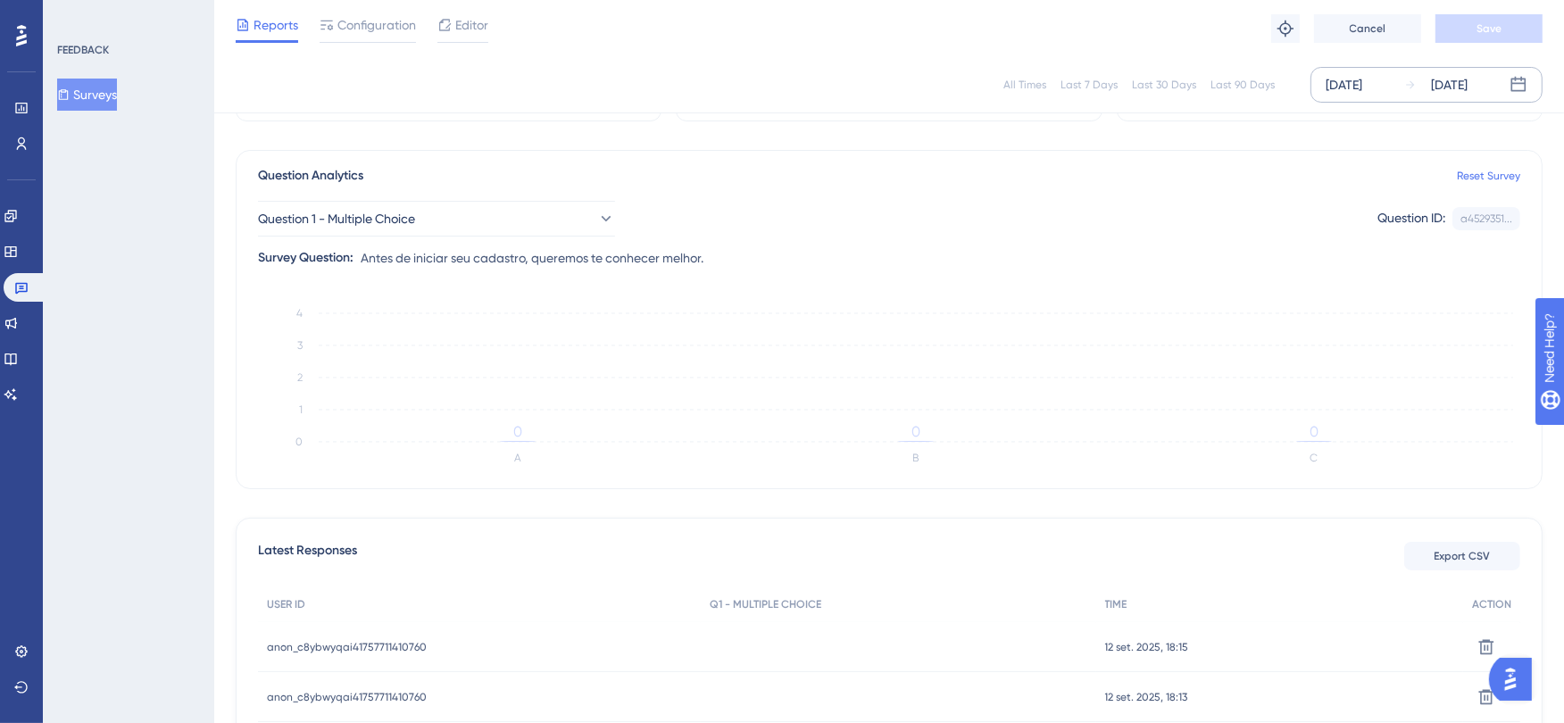
scroll to position [99, 0]
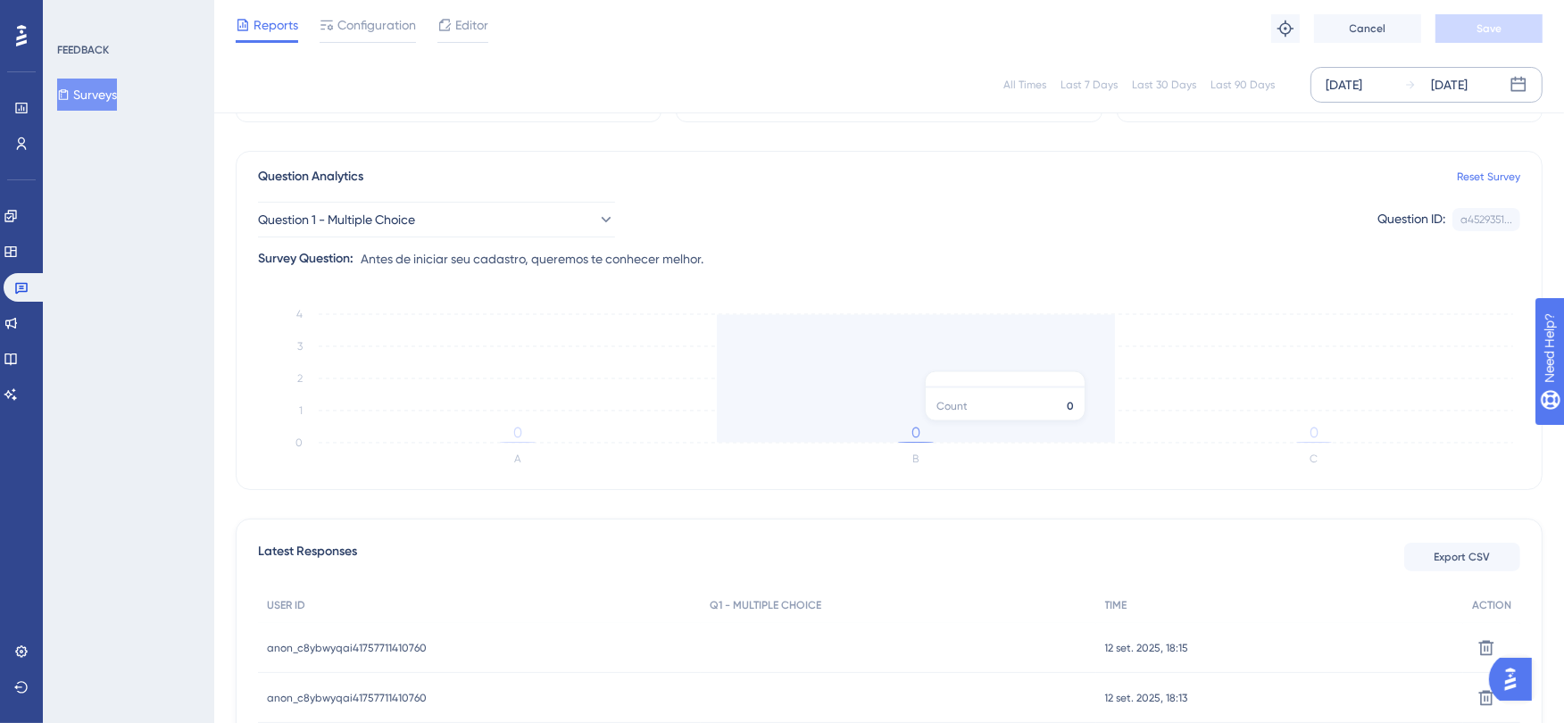
click at [922, 430] on icon "A B C 0 1 2 3 4 0 0 0" at bounding box center [889, 387] width 1262 height 179
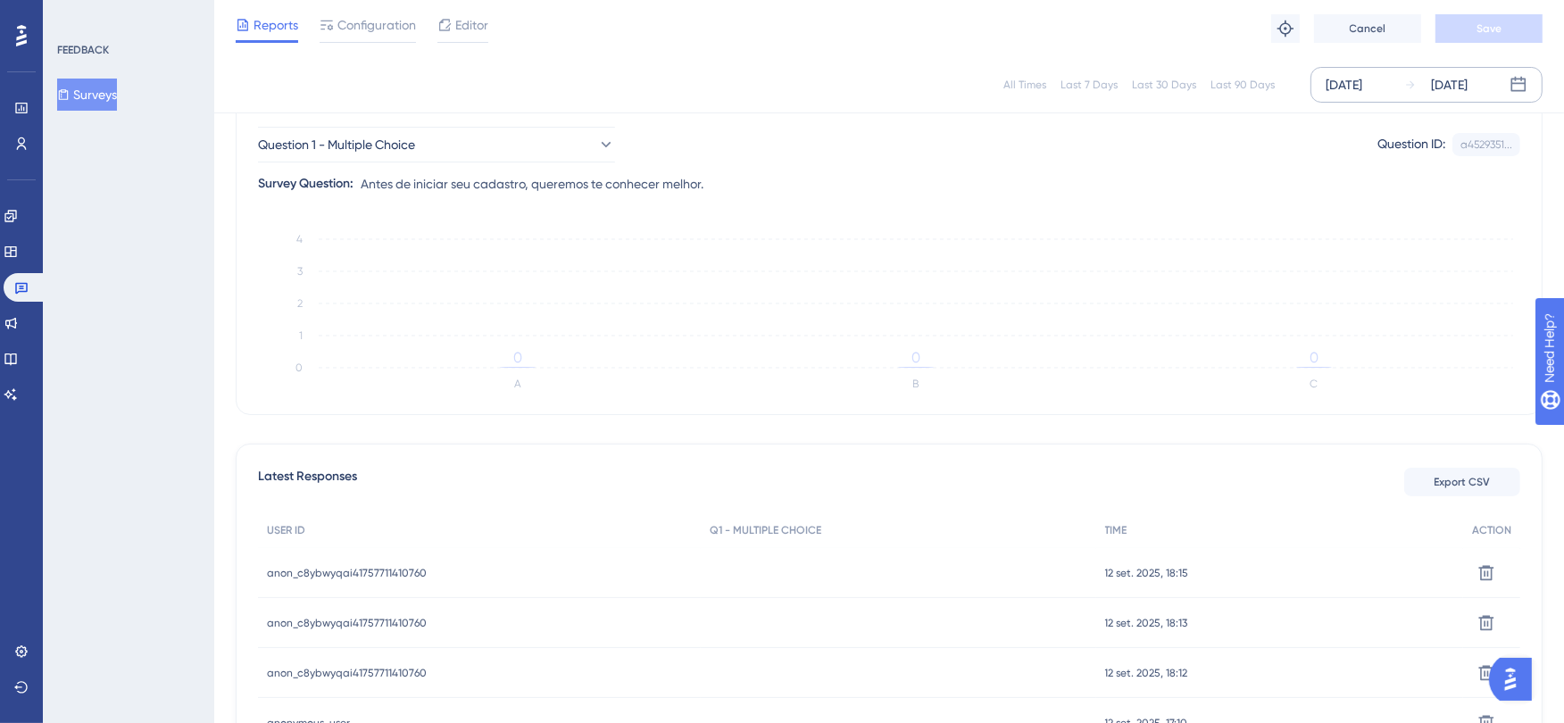
scroll to position [335, 0]
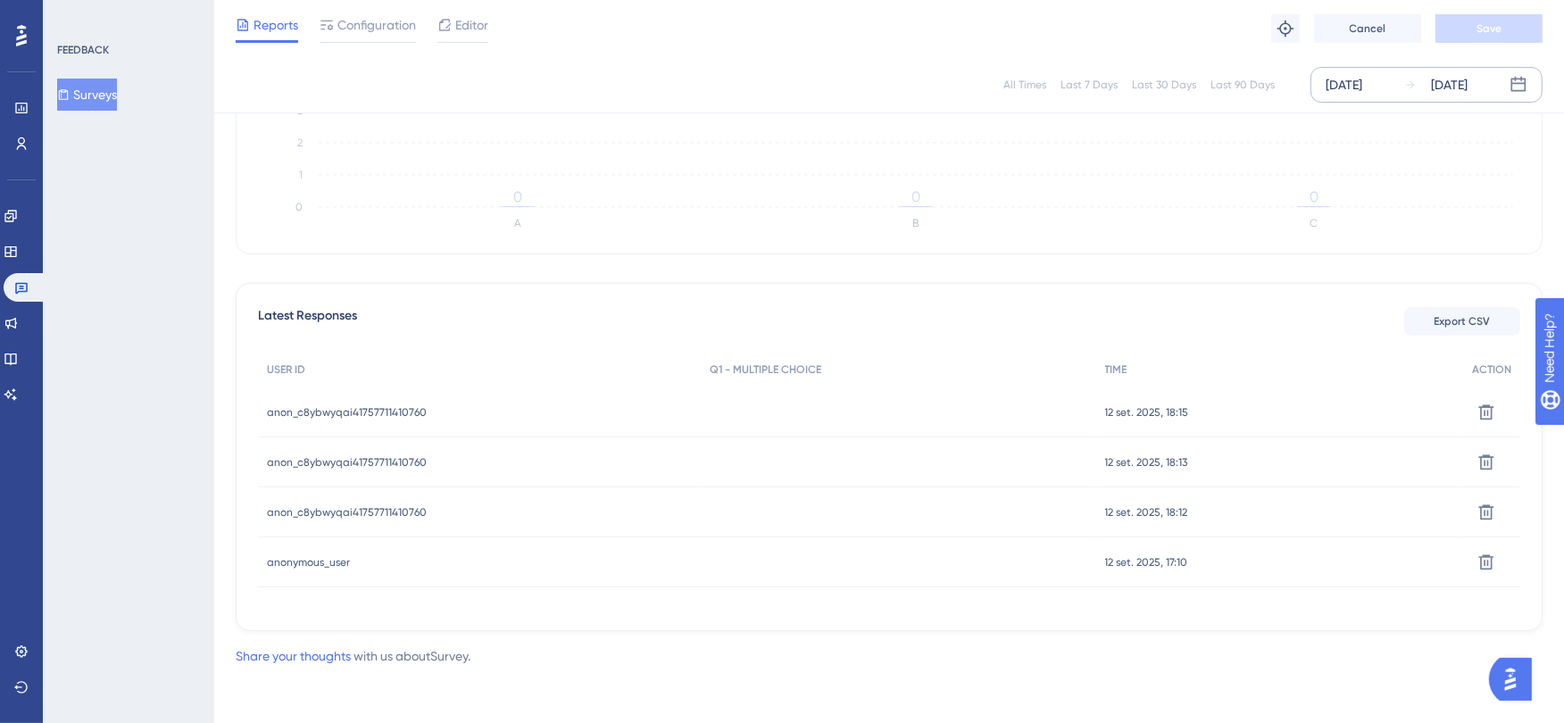
click at [357, 561] on div "anonymous_user anonymous_user" at bounding box center [479, 562] width 443 height 50
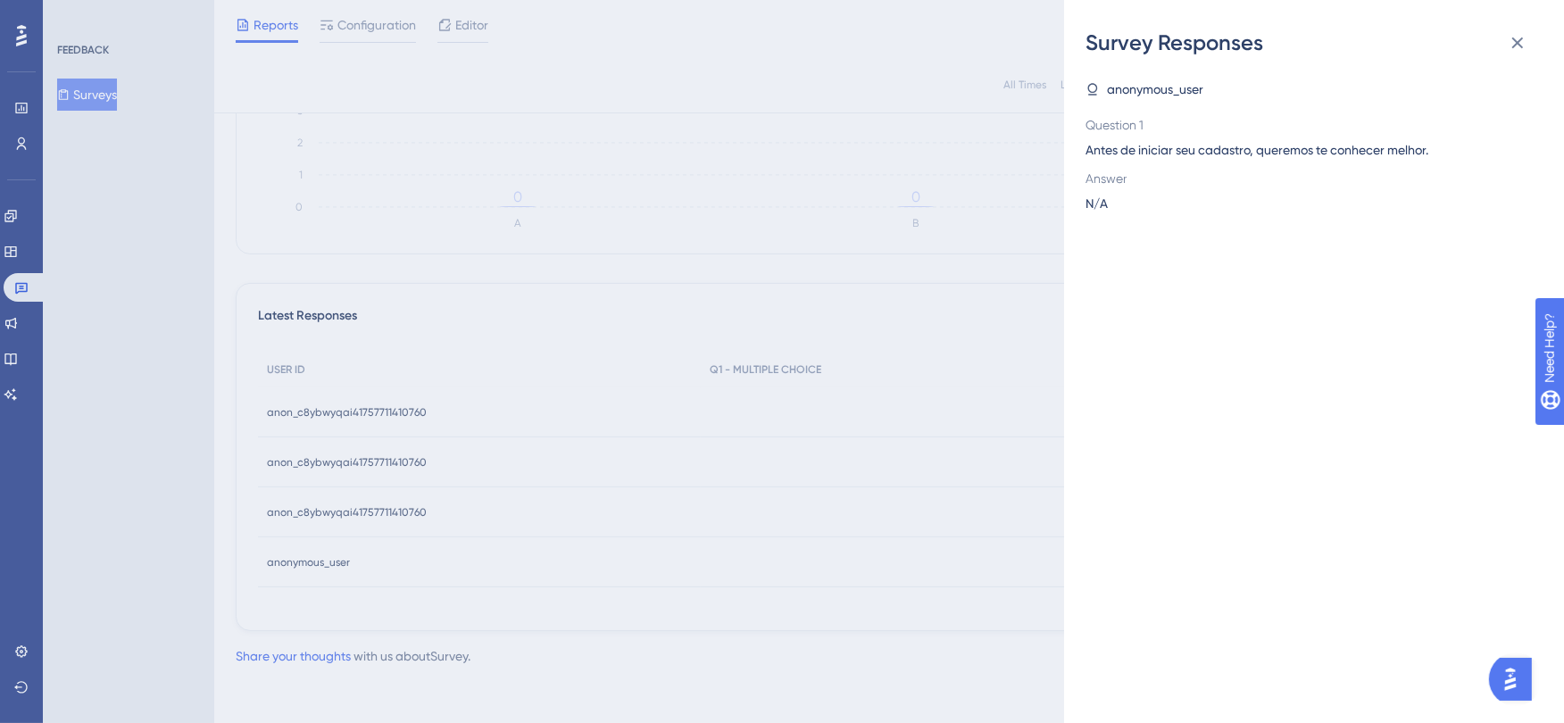
click at [364, 504] on div "Survey Responses anonymous_user Question 1 Antes de iniciar seu cadastro, quere…" at bounding box center [782, 361] width 1564 height 723
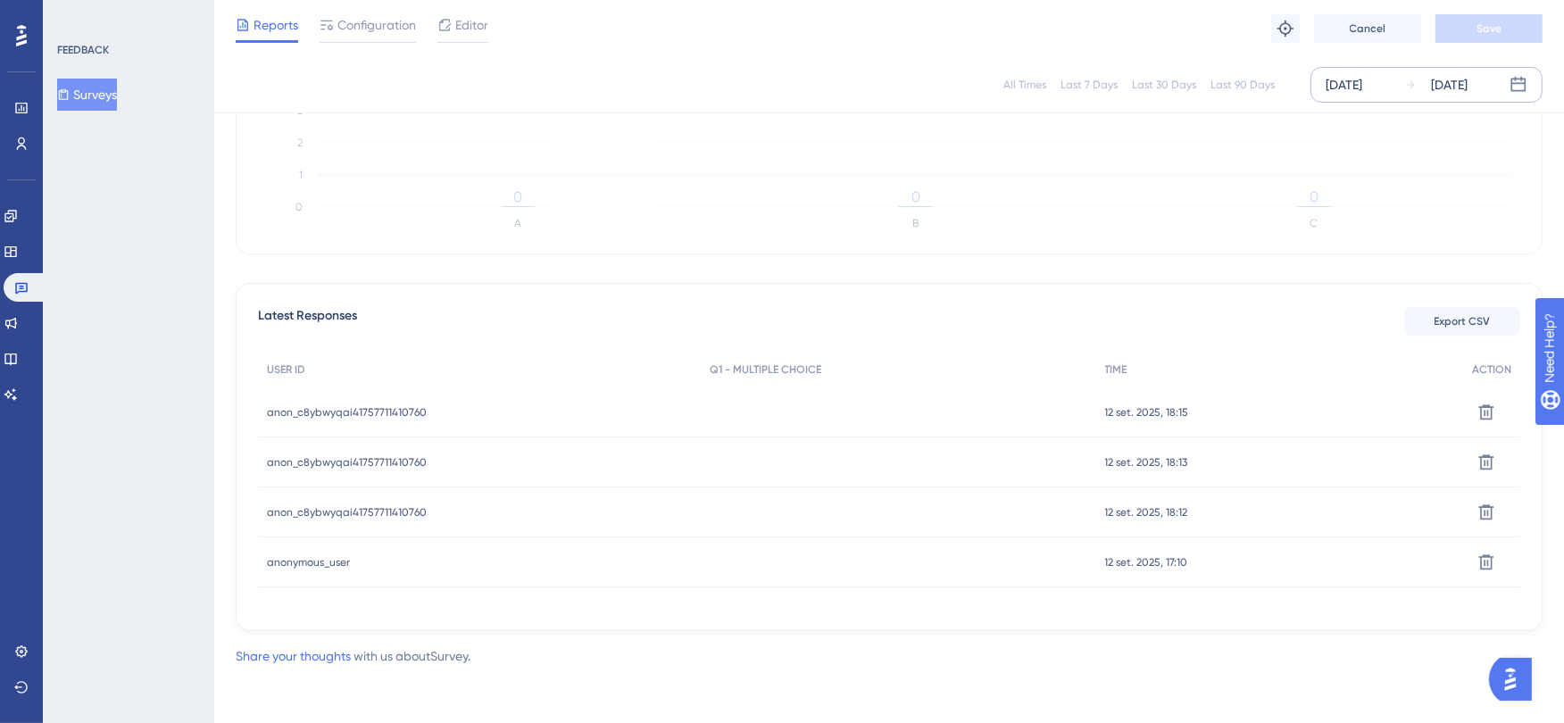
click at [364, 505] on span "anon_c8ybwyqai41757711410760" at bounding box center [347, 512] width 160 height 14
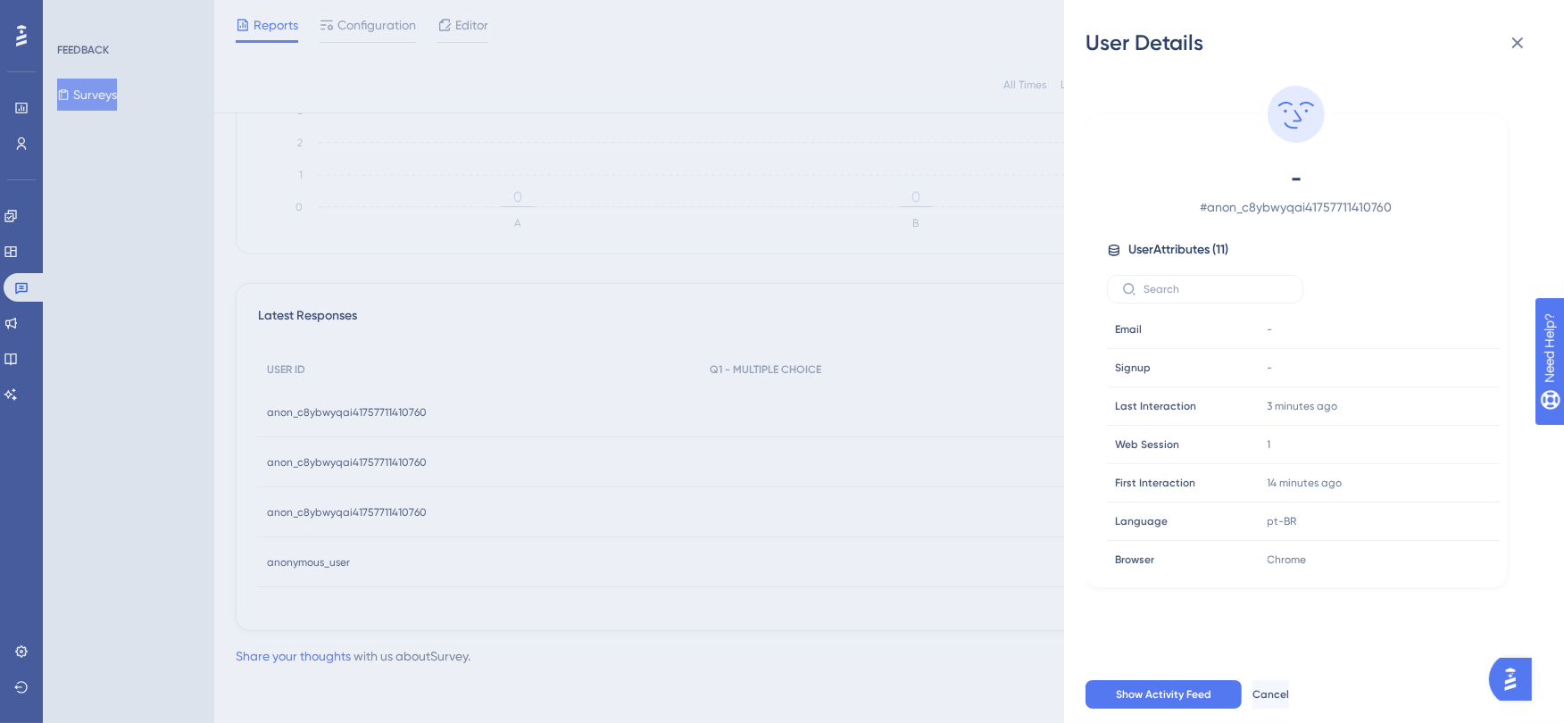
click at [364, 504] on div "User Details - # anon_c8ybwyqai41757711410760 User Attributes ( 11 ) Email Emai…" at bounding box center [782, 361] width 1564 height 723
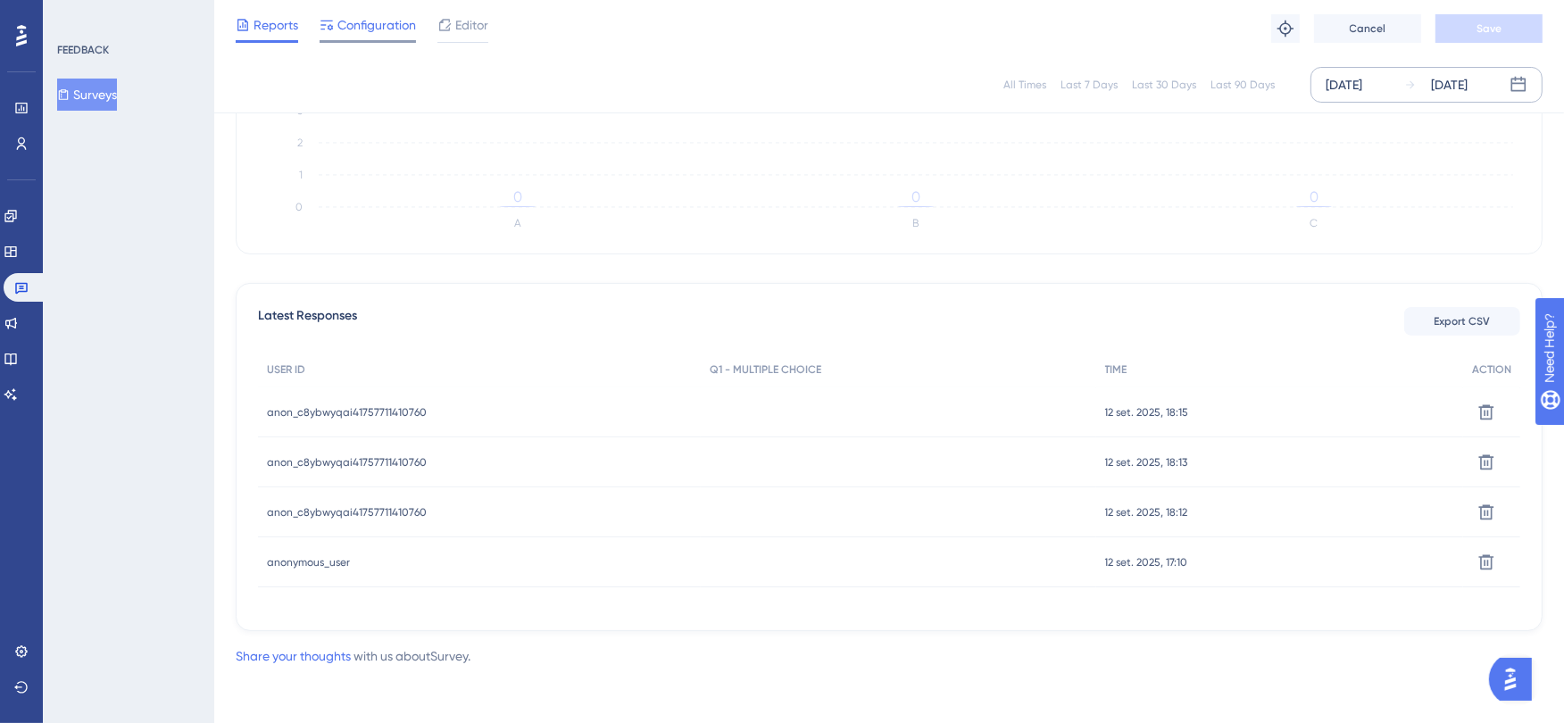
click at [370, 28] on span "Configuration" at bounding box center [376, 24] width 79 height 21
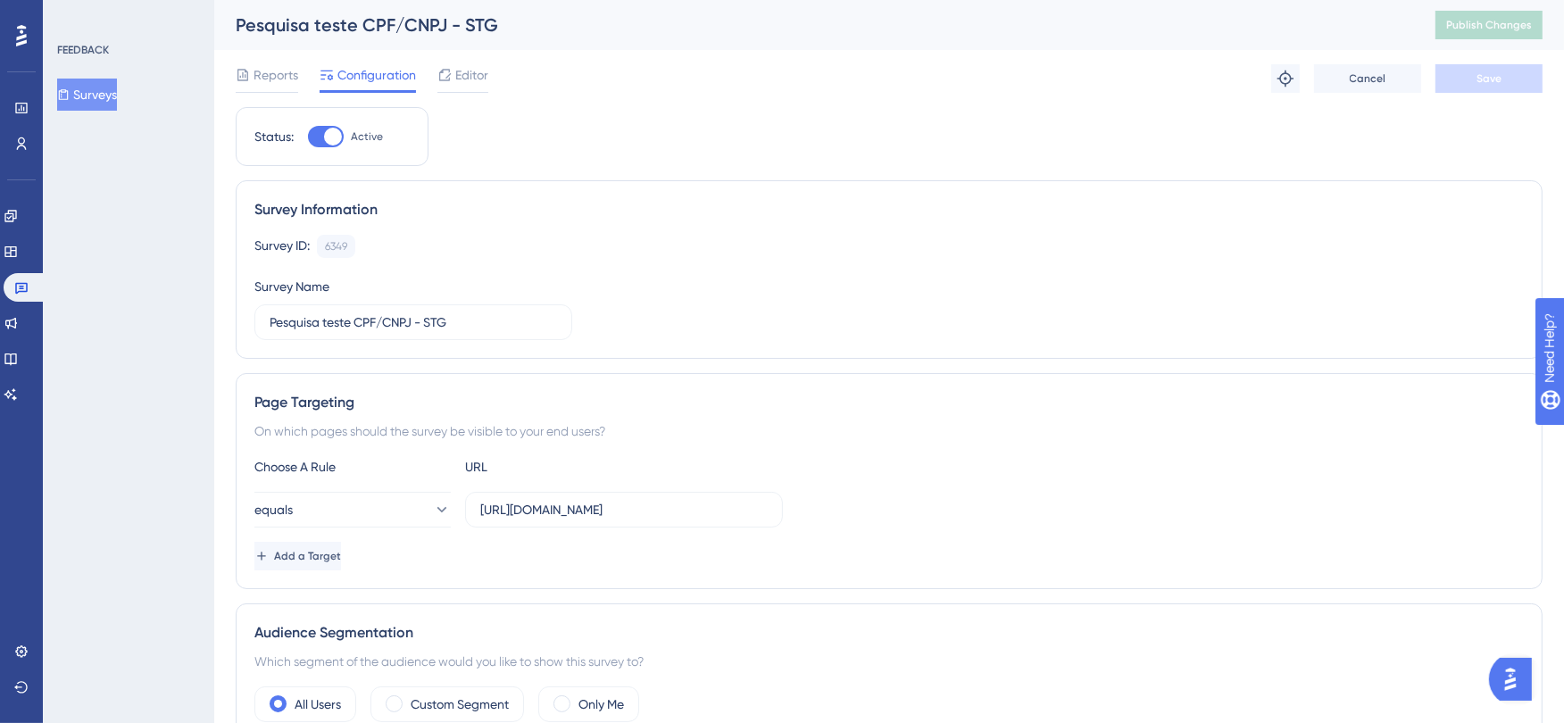
click at [273, 60] on div "Reports Configuration Editor Troubleshoot Cancel Save" at bounding box center [889, 78] width 1307 height 57
click at [270, 80] on span "Reports" at bounding box center [275, 74] width 45 height 21
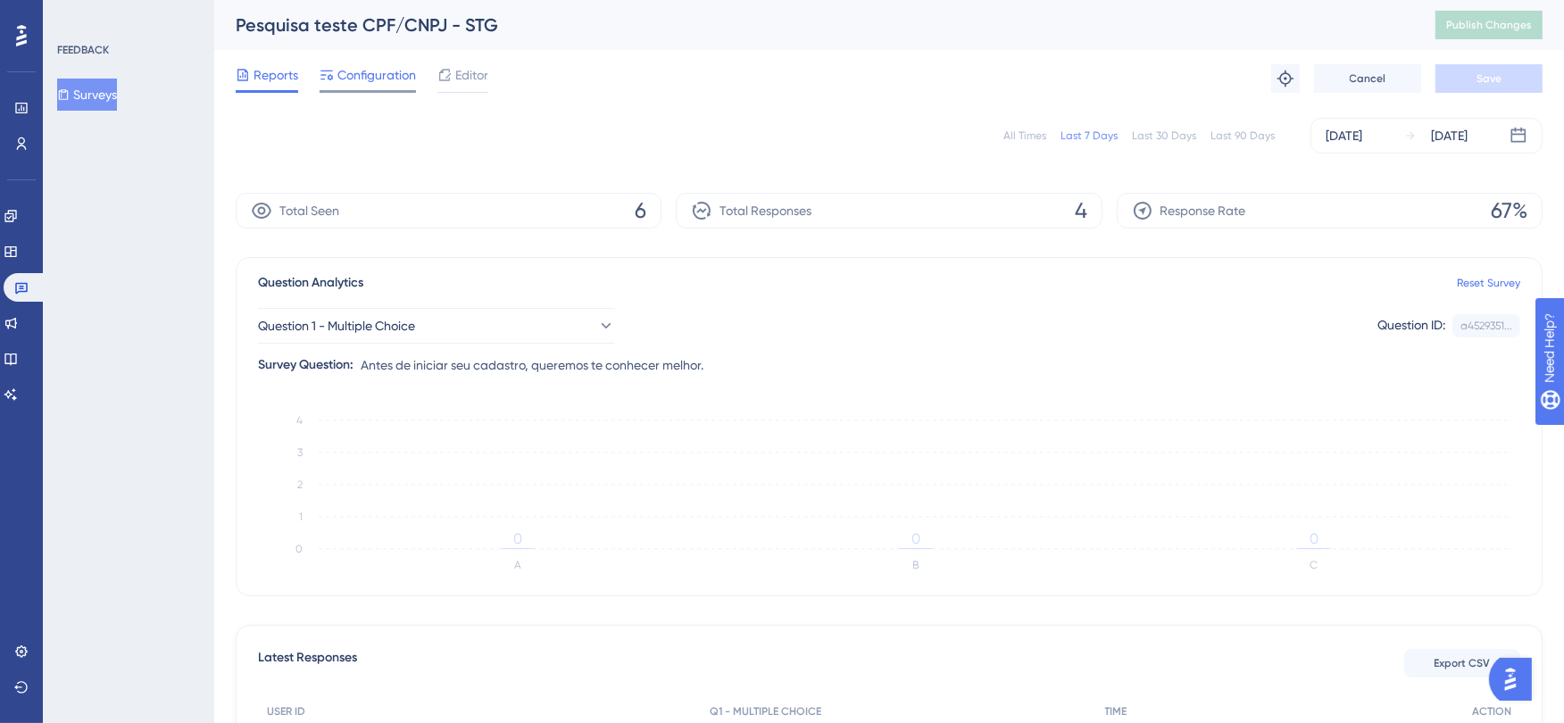
click at [353, 73] on span "Configuration" at bounding box center [376, 74] width 79 height 21
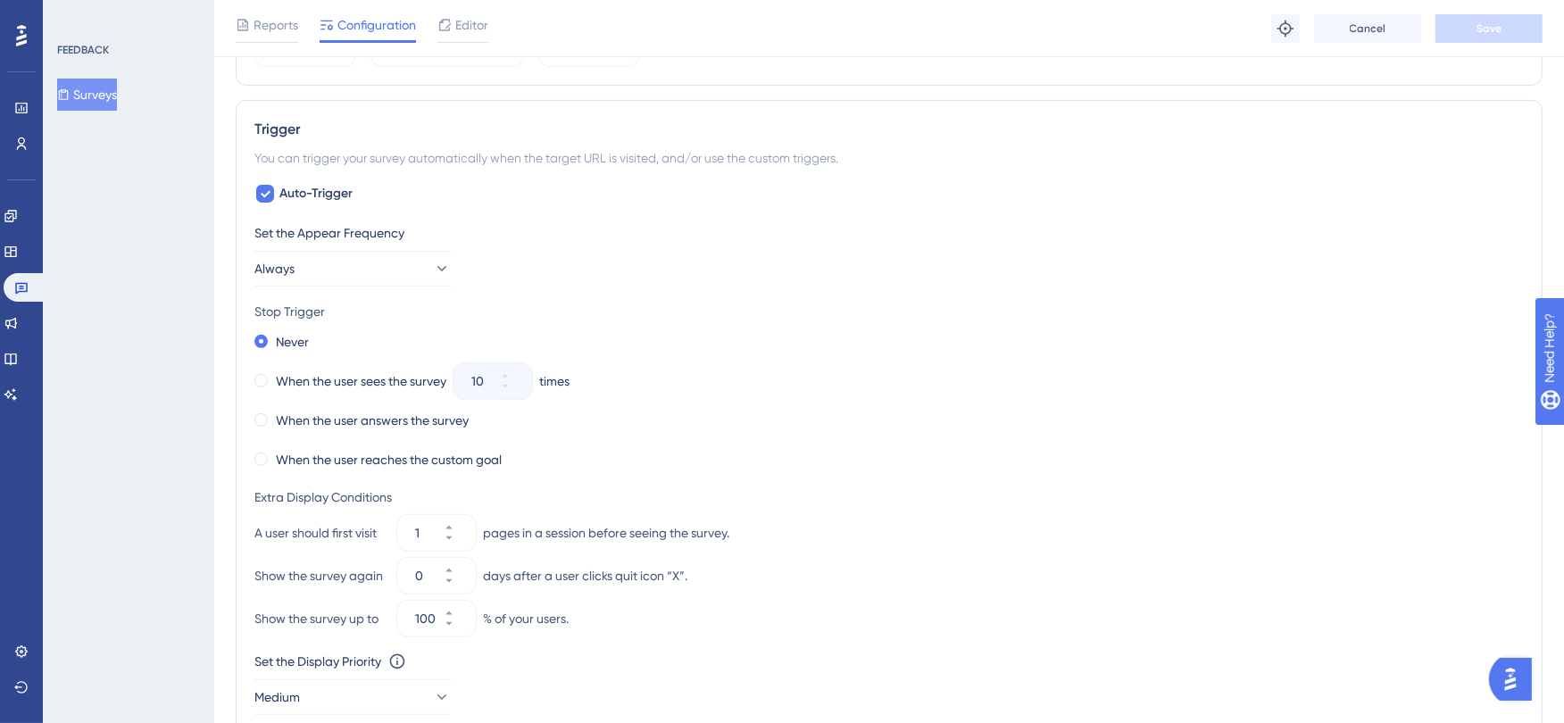
scroll to position [649, 0]
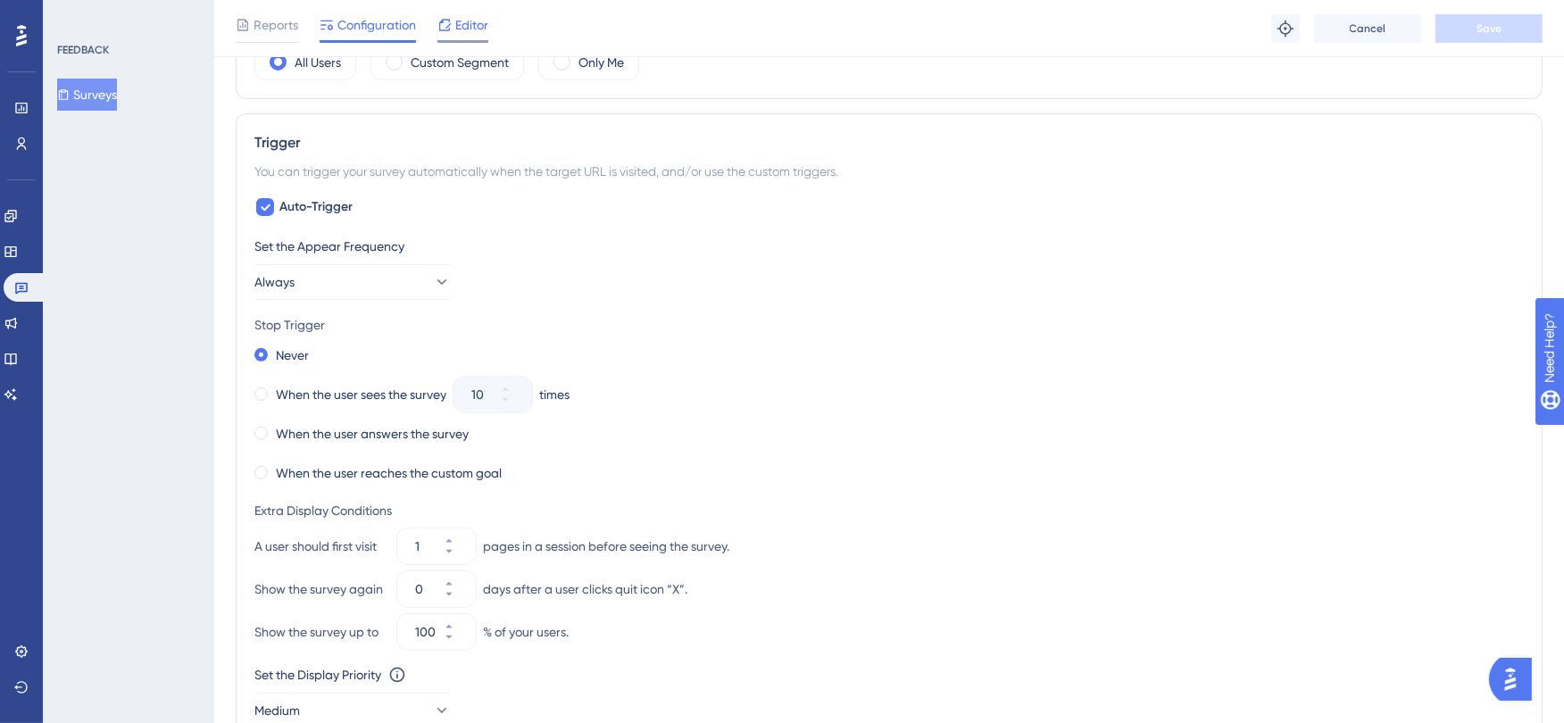
click at [475, 25] on span "Editor" at bounding box center [471, 24] width 33 height 21
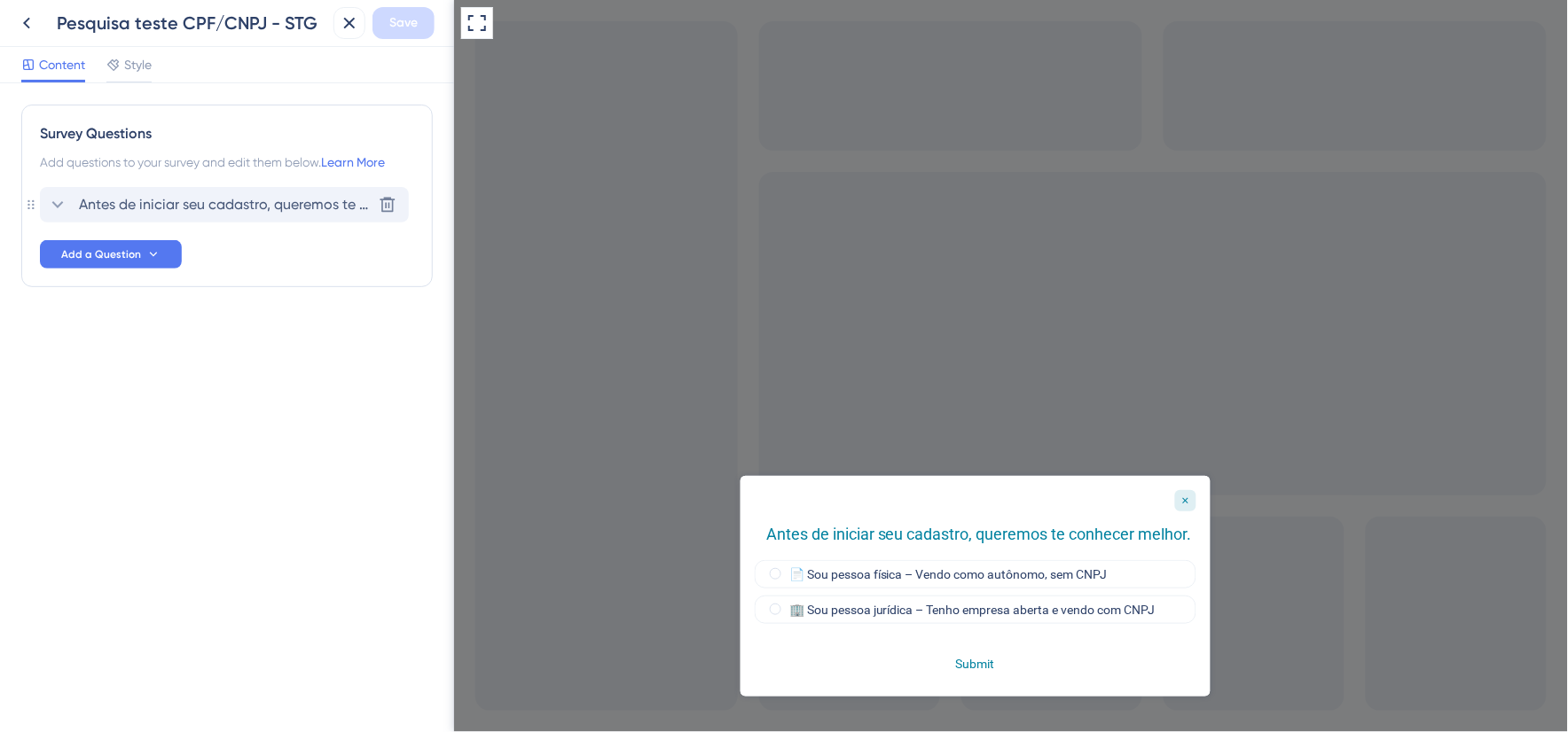
click at [166, 193] on div "Antes de iniciar seu cadastro, queremos te conhecer melhor. [GEOGRAPHIC_DATA]" at bounding box center [224, 205] width 369 height 36
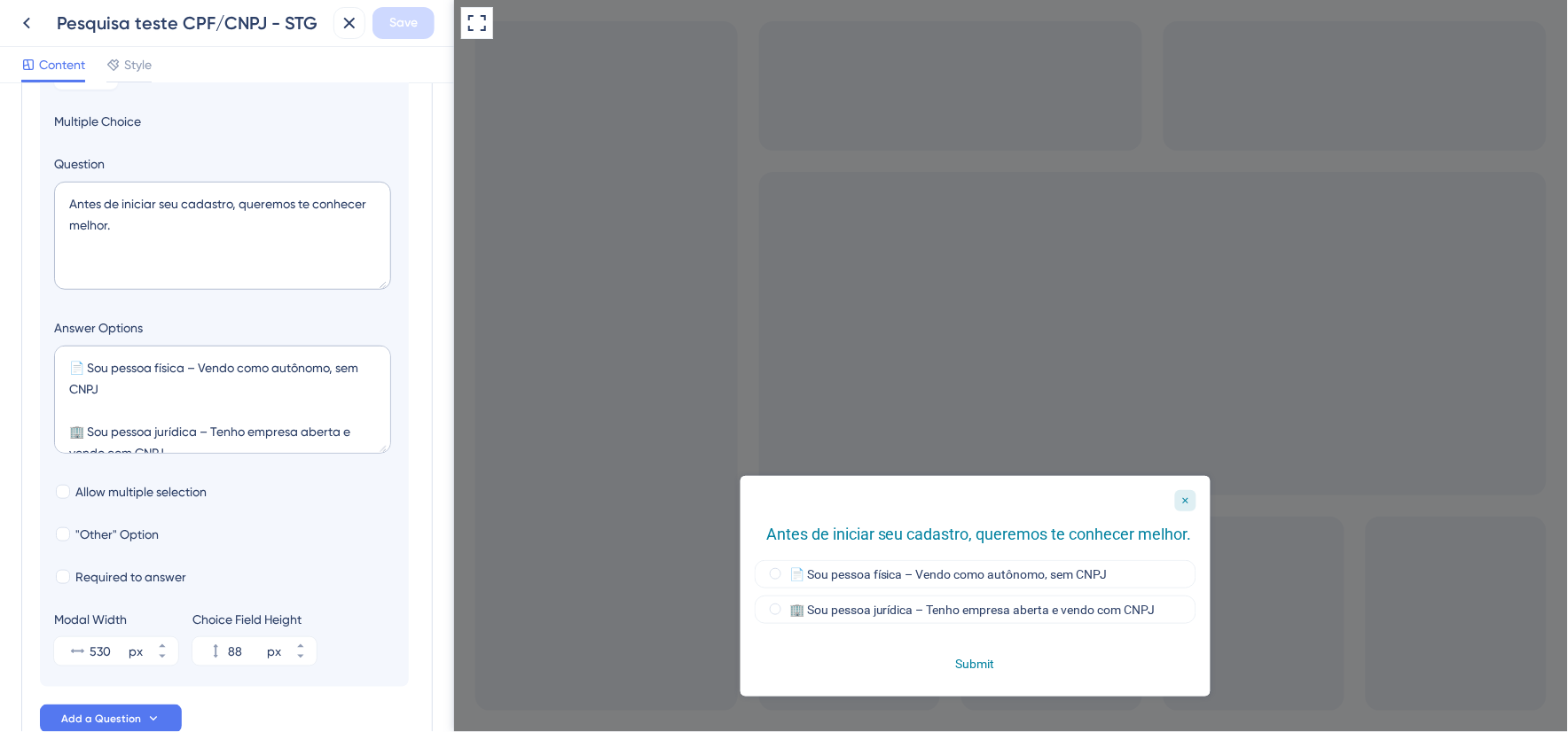
scroll to position [295, 0]
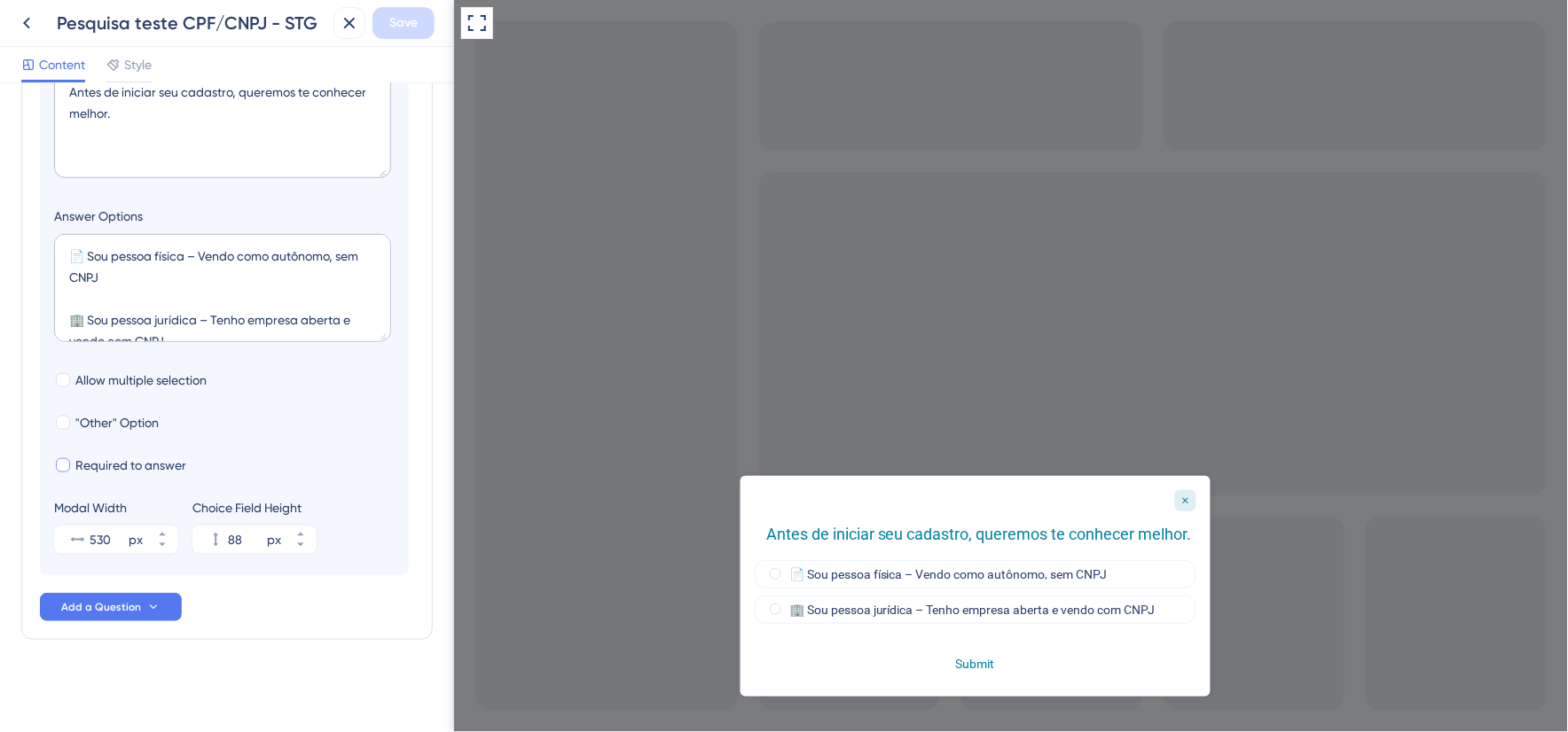
click at [108, 466] on span "Required to answer" at bounding box center [131, 465] width 111 height 21
checkbox input "true"
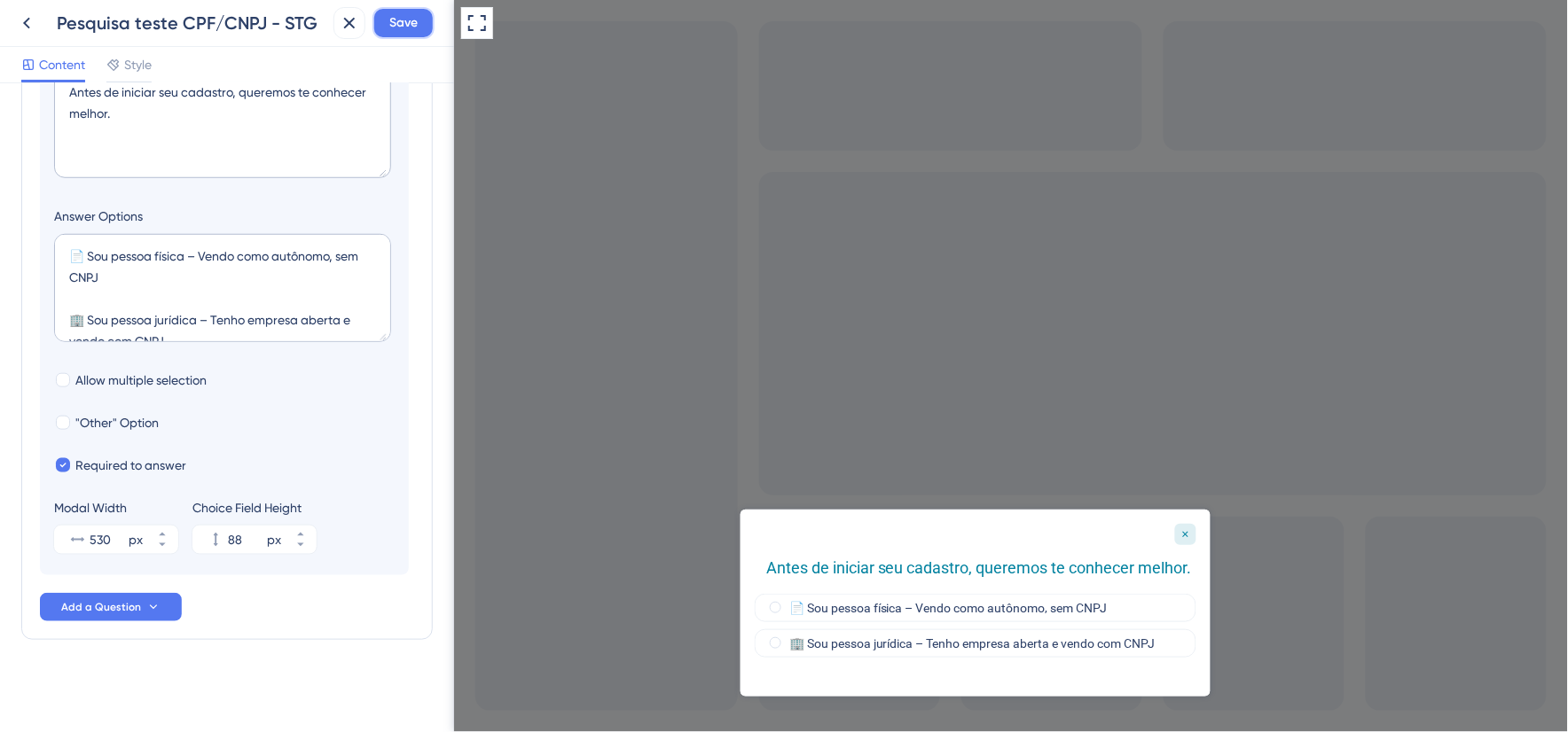
click at [411, 29] on span "Save" at bounding box center [403, 22] width 29 height 21
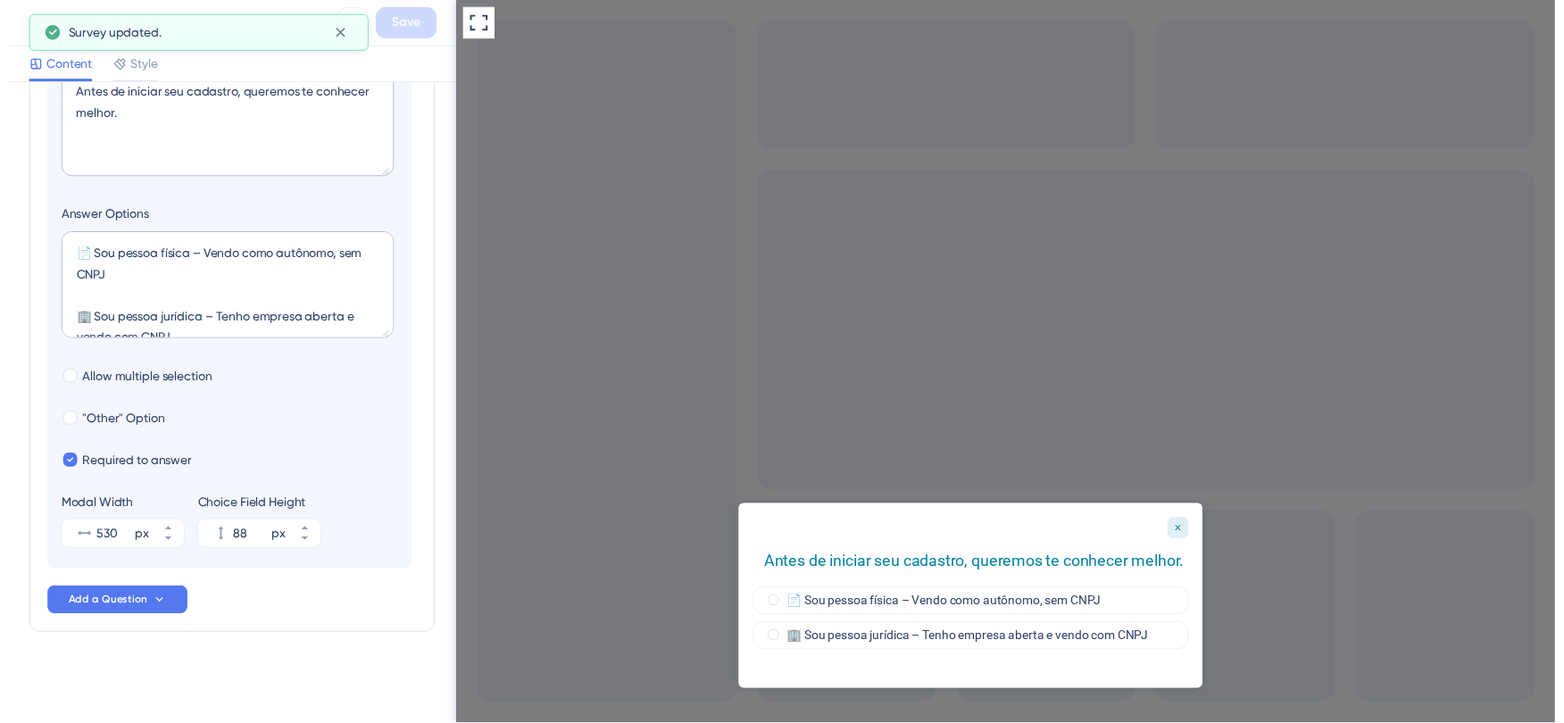
scroll to position [0, 0]
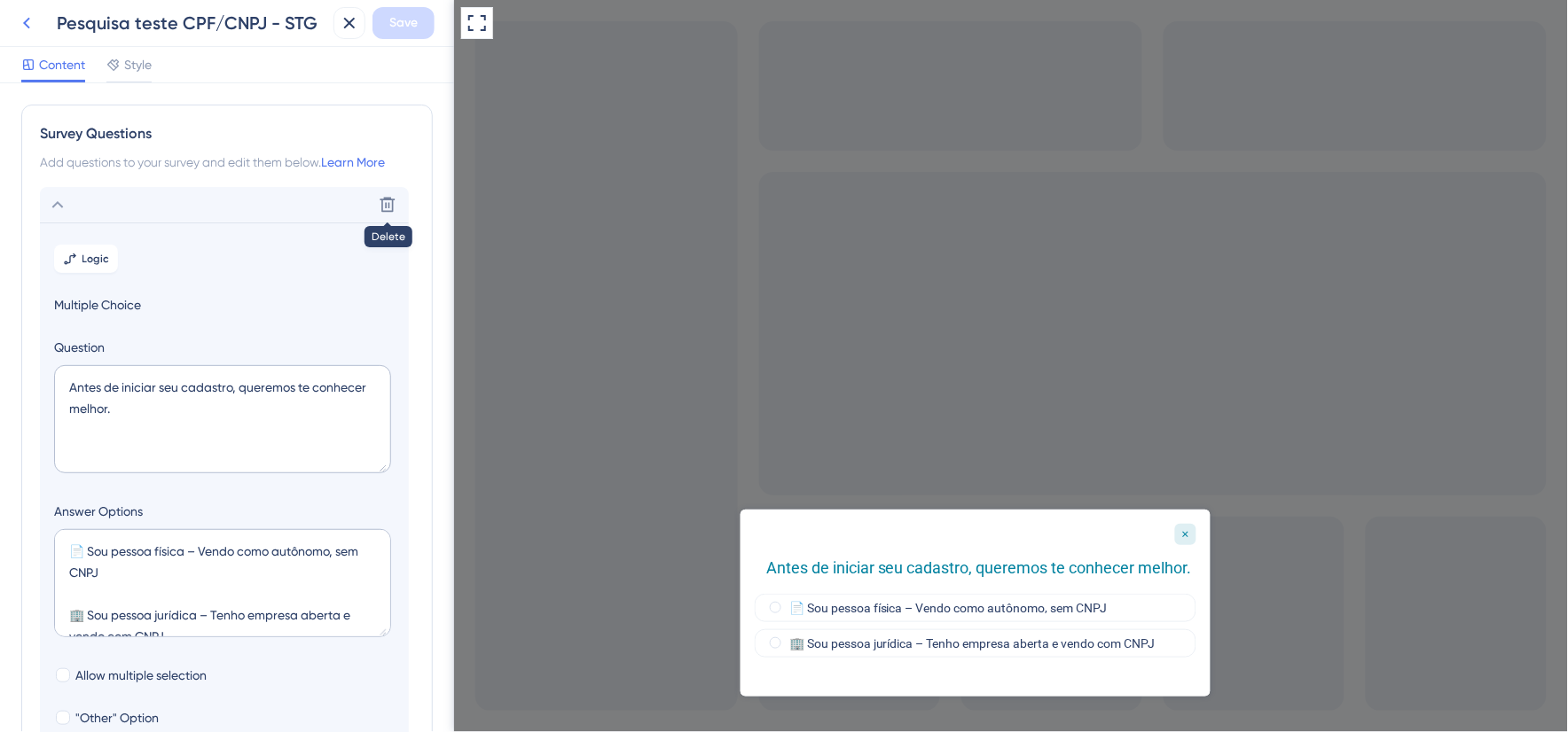
click at [34, 24] on icon at bounding box center [26, 22] width 21 height 21
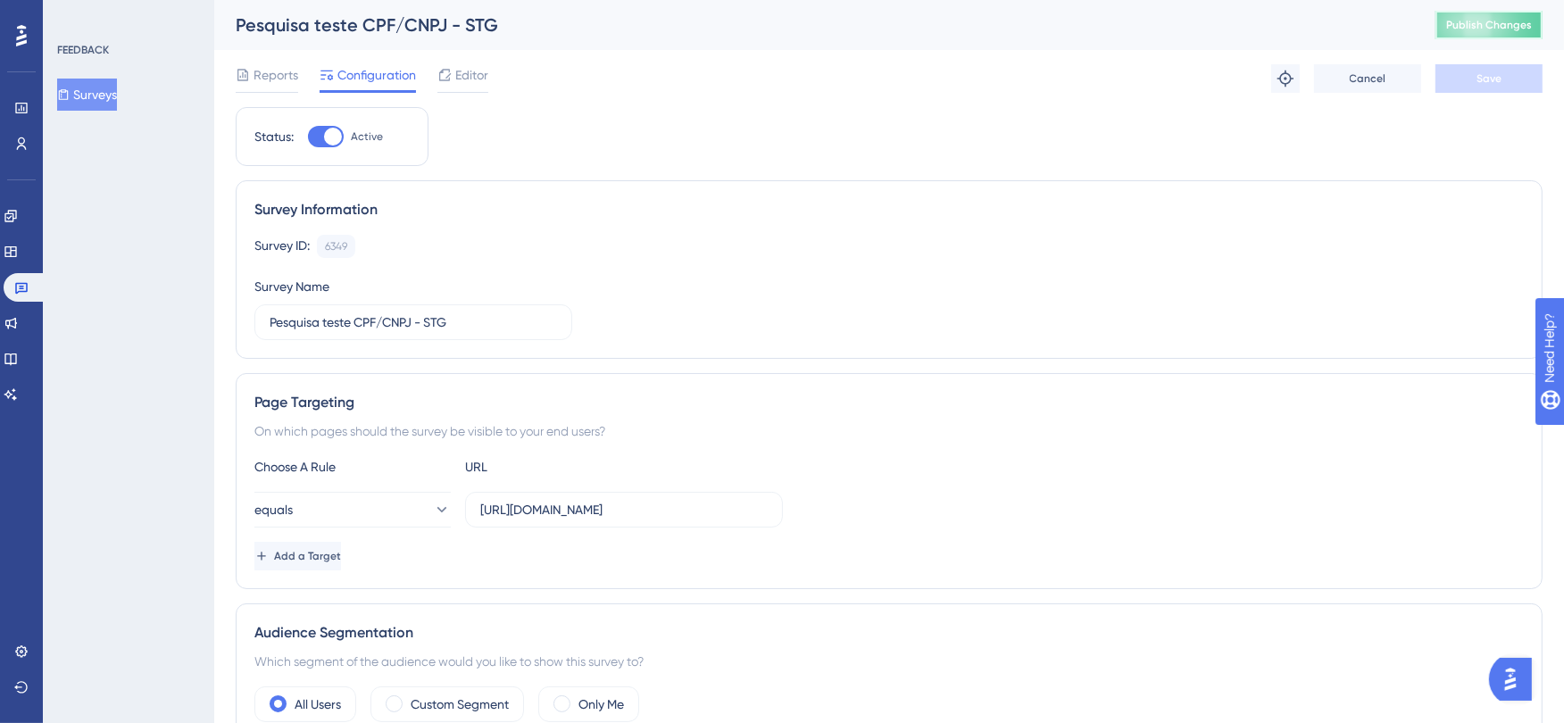
click at [1461, 20] on button "Publish Changes" at bounding box center [1488, 25] width 107 height 29
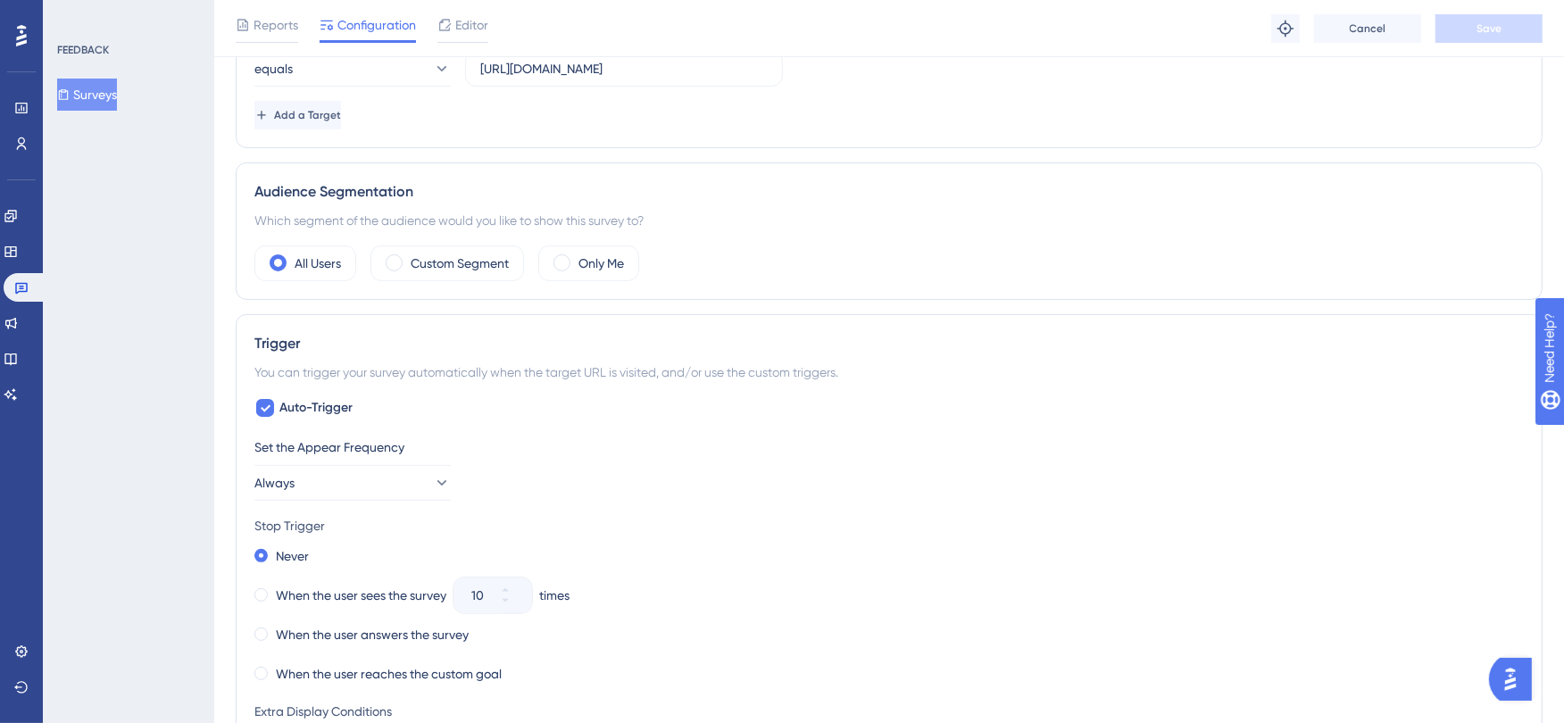
scroll to position [198, 0]
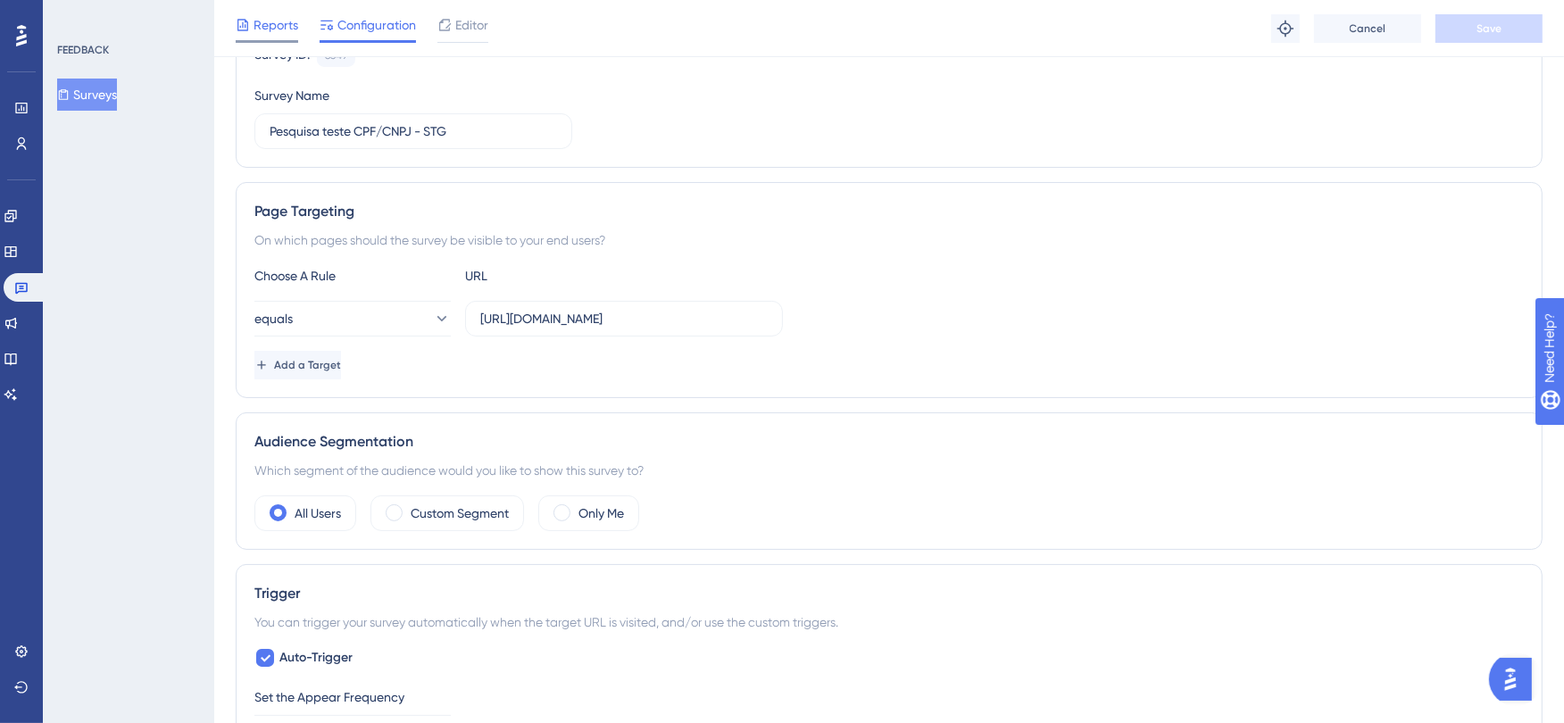
click at [271, 28] on span "Reports" at bounding box center [275, 24] width 45 height 21
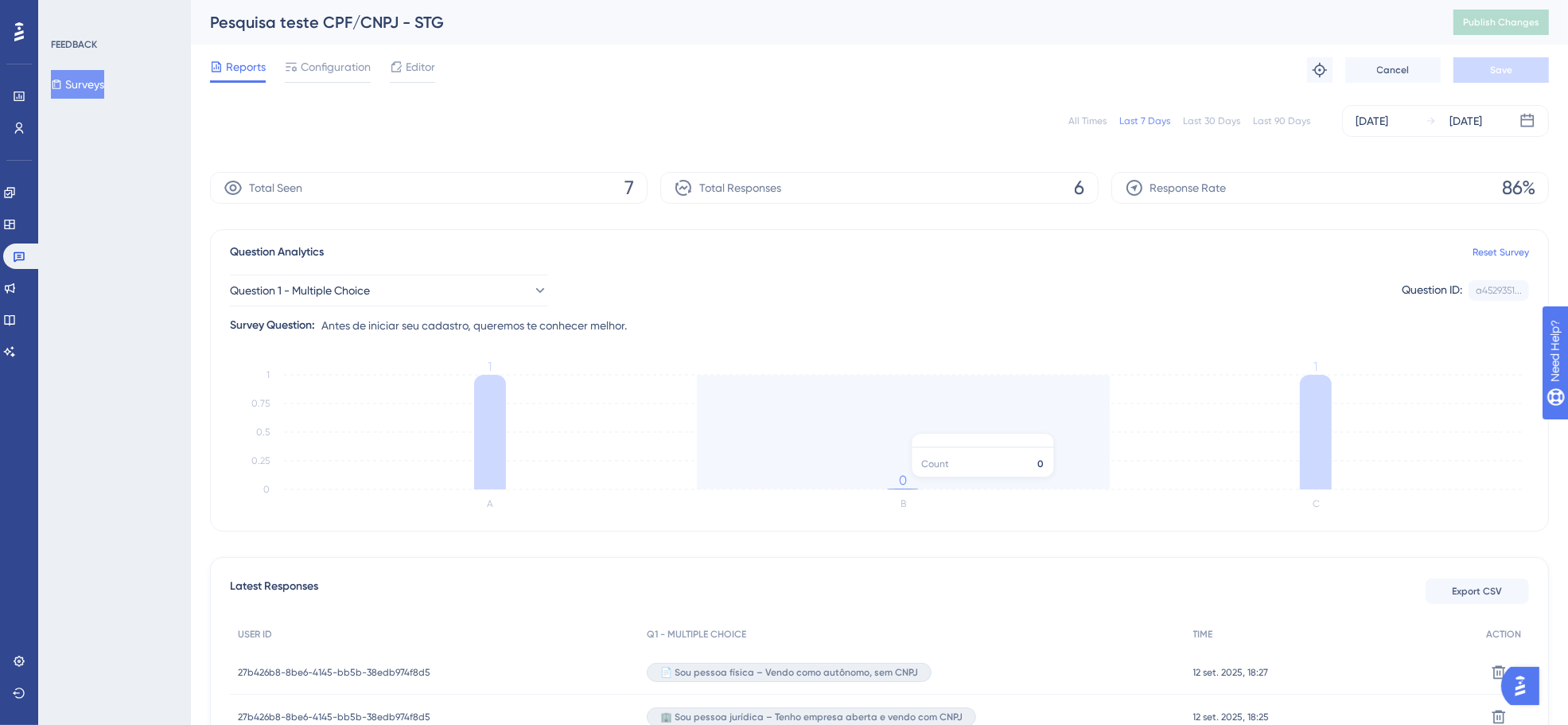
click at [900, 486] on tspan "0" at bounding box center [903, 480] width 8 height 15
